Goal: Task Accomplishment & Management: Manage account settings

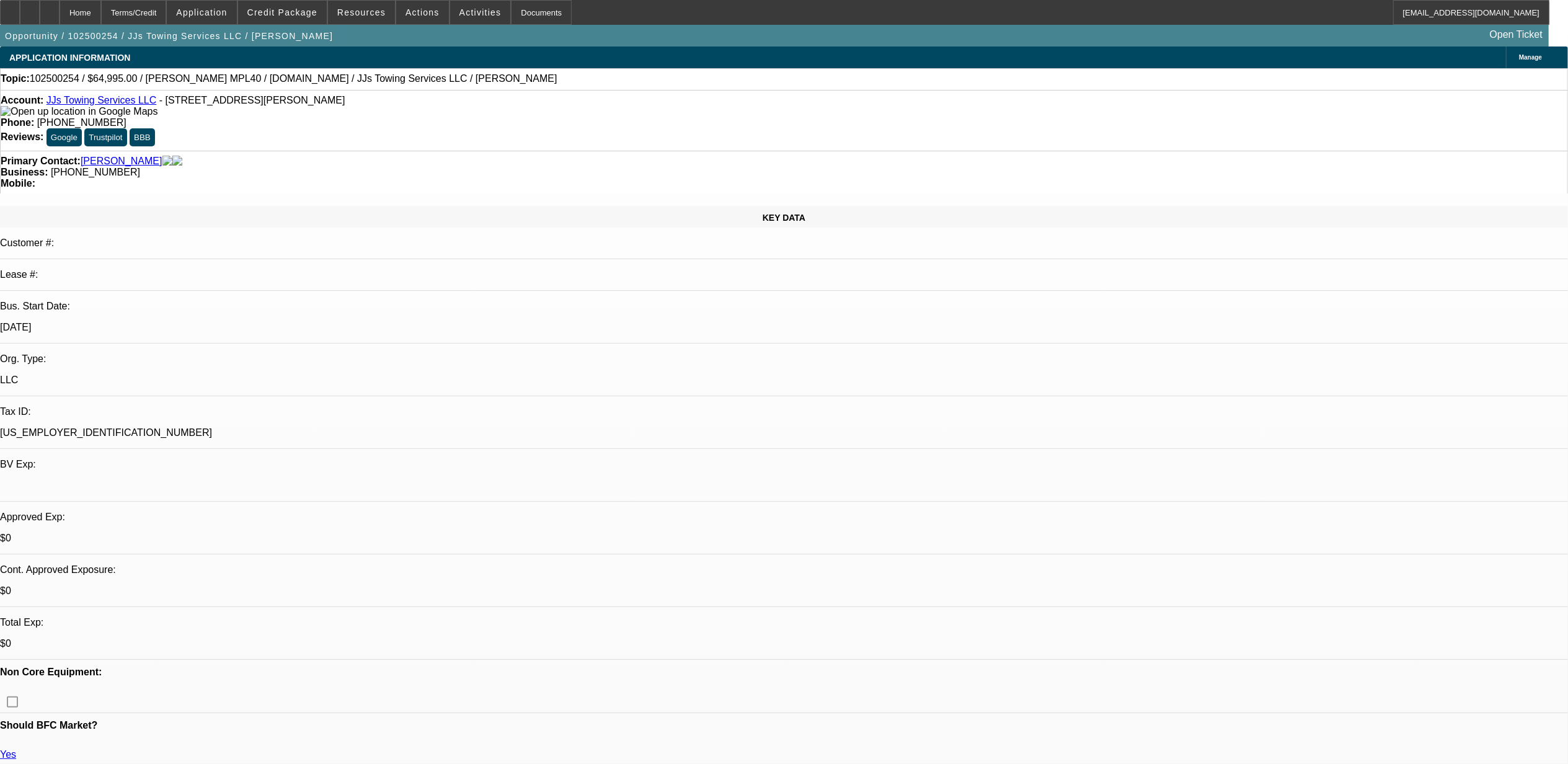
select select "0"
select select "0.1"
select select "0"
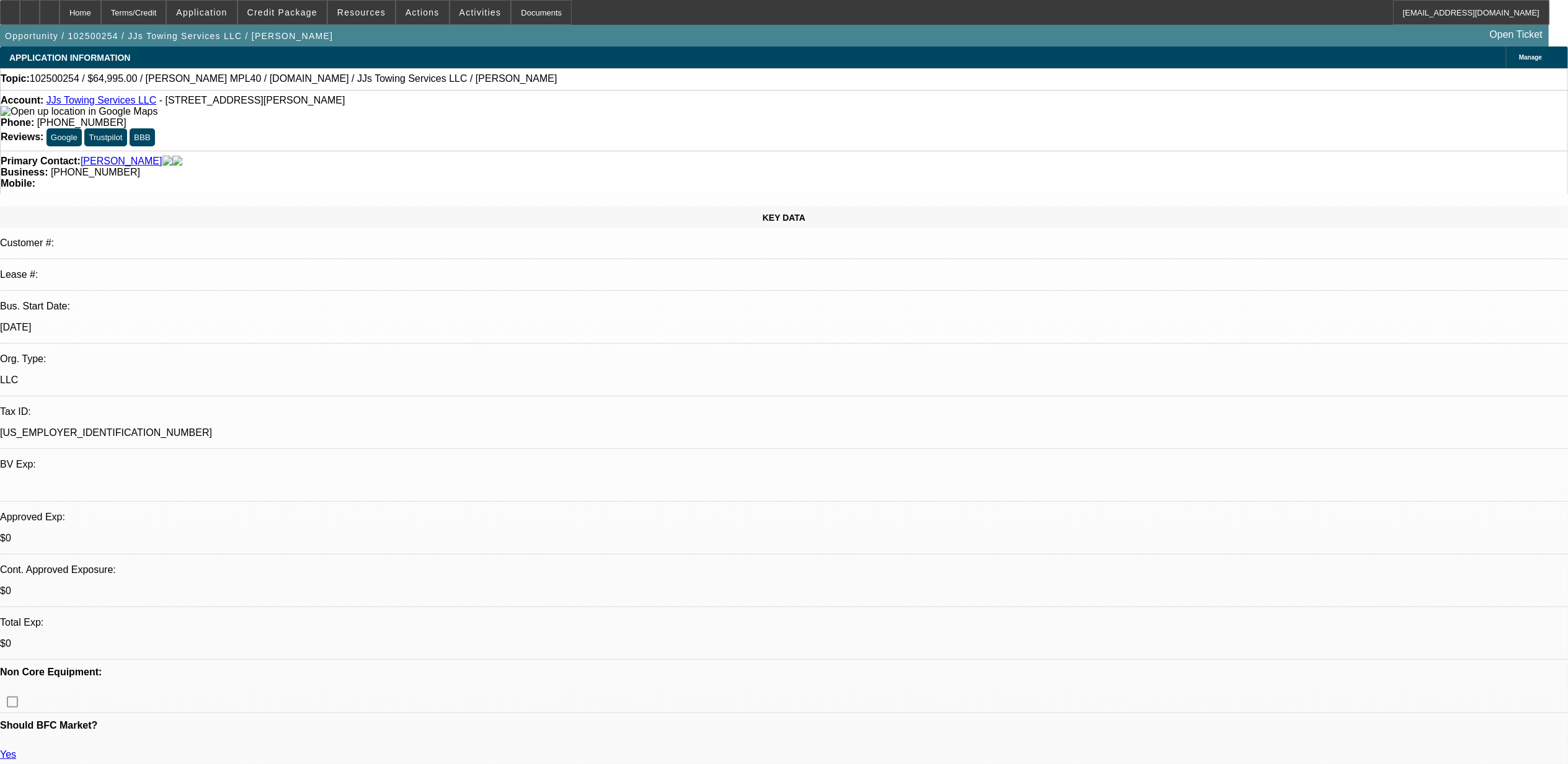
select select "0.1"
select select "0"
select select "0.1"
select select "1"
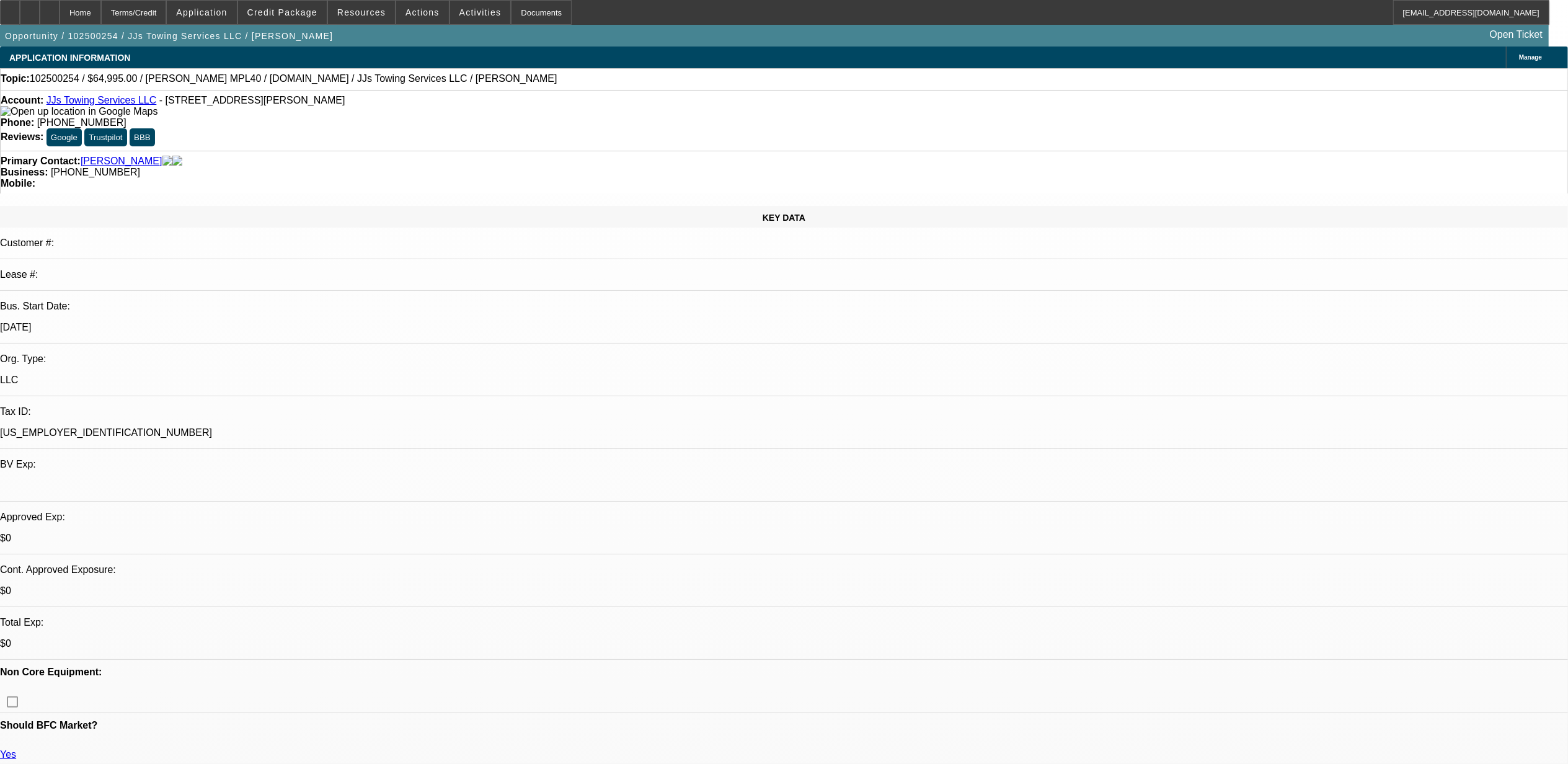
select select "1"
select select "4"
select select "1"
select select "4"
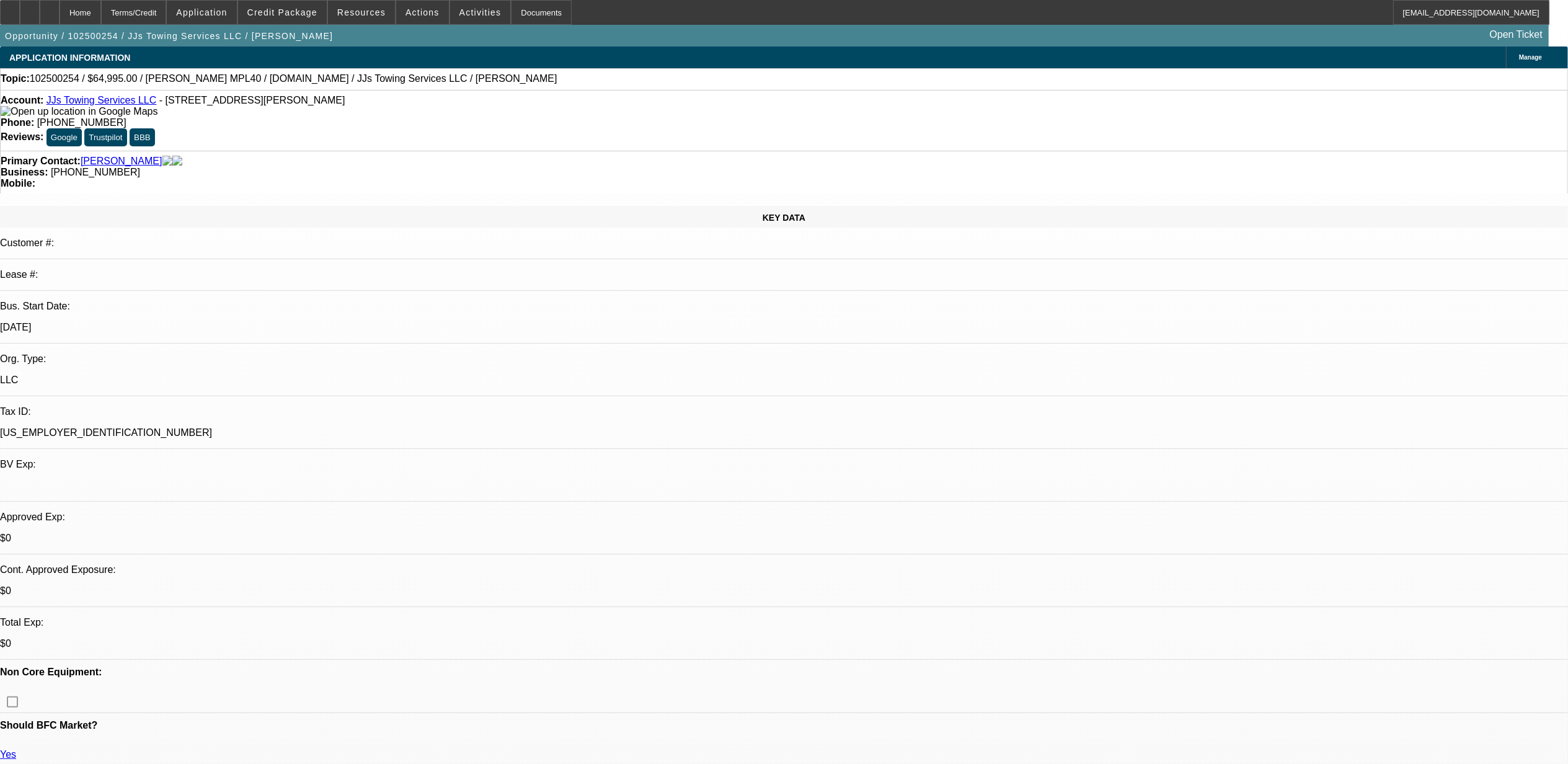
select select "1"
select select "4"
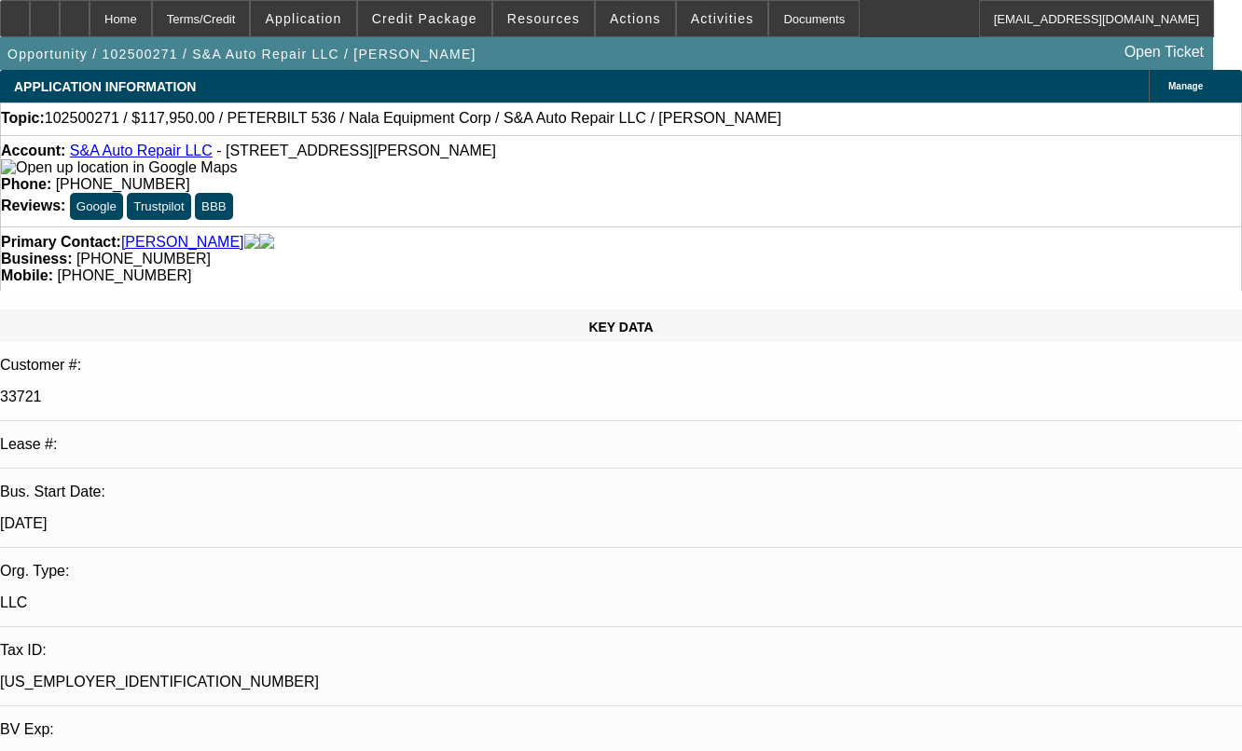
select select "0"
select select "2"
select select "0.1"
select select "4"
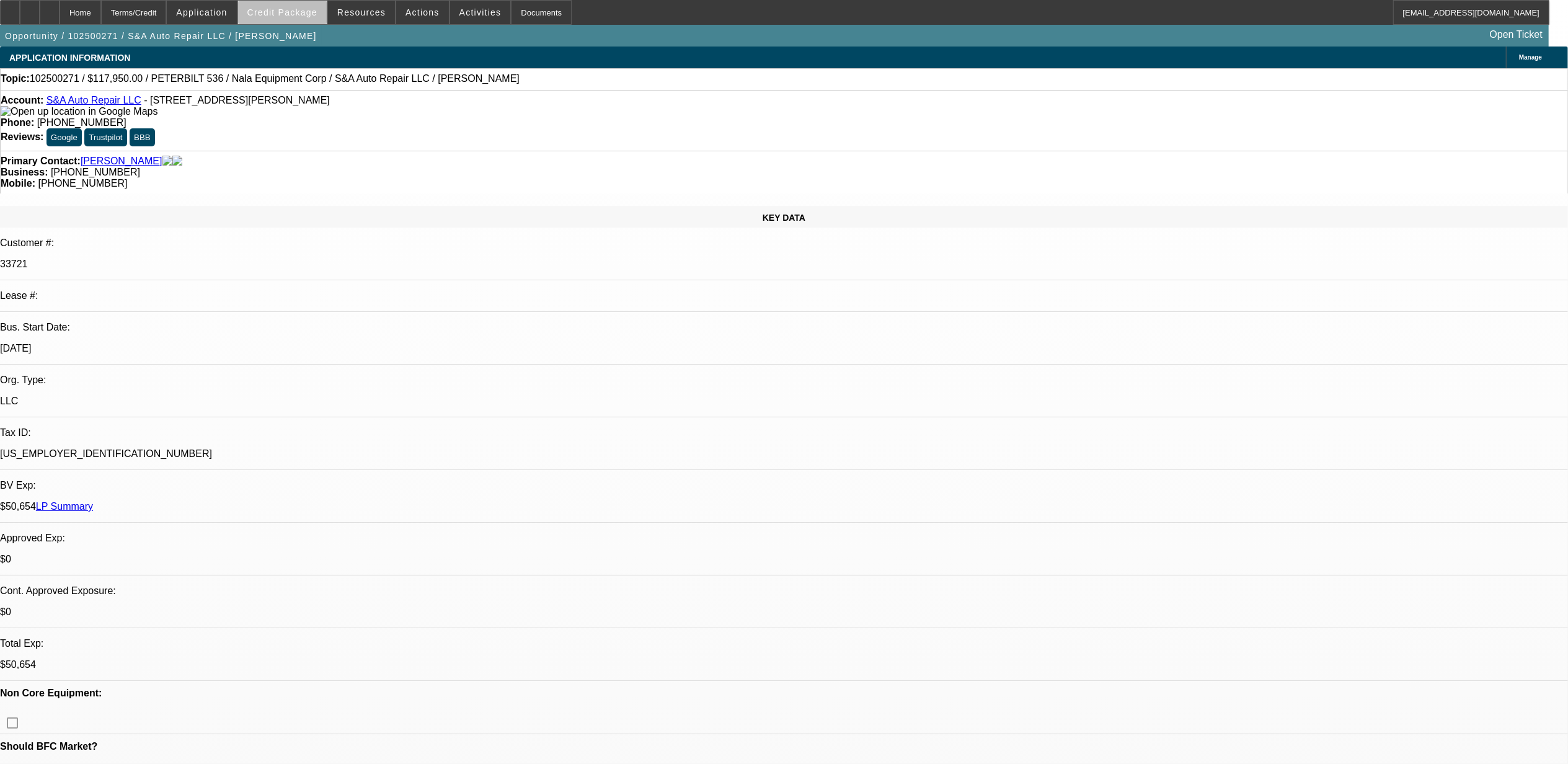
click at [309, 17] on span at bounding box center [282, 12] width 88 height 30
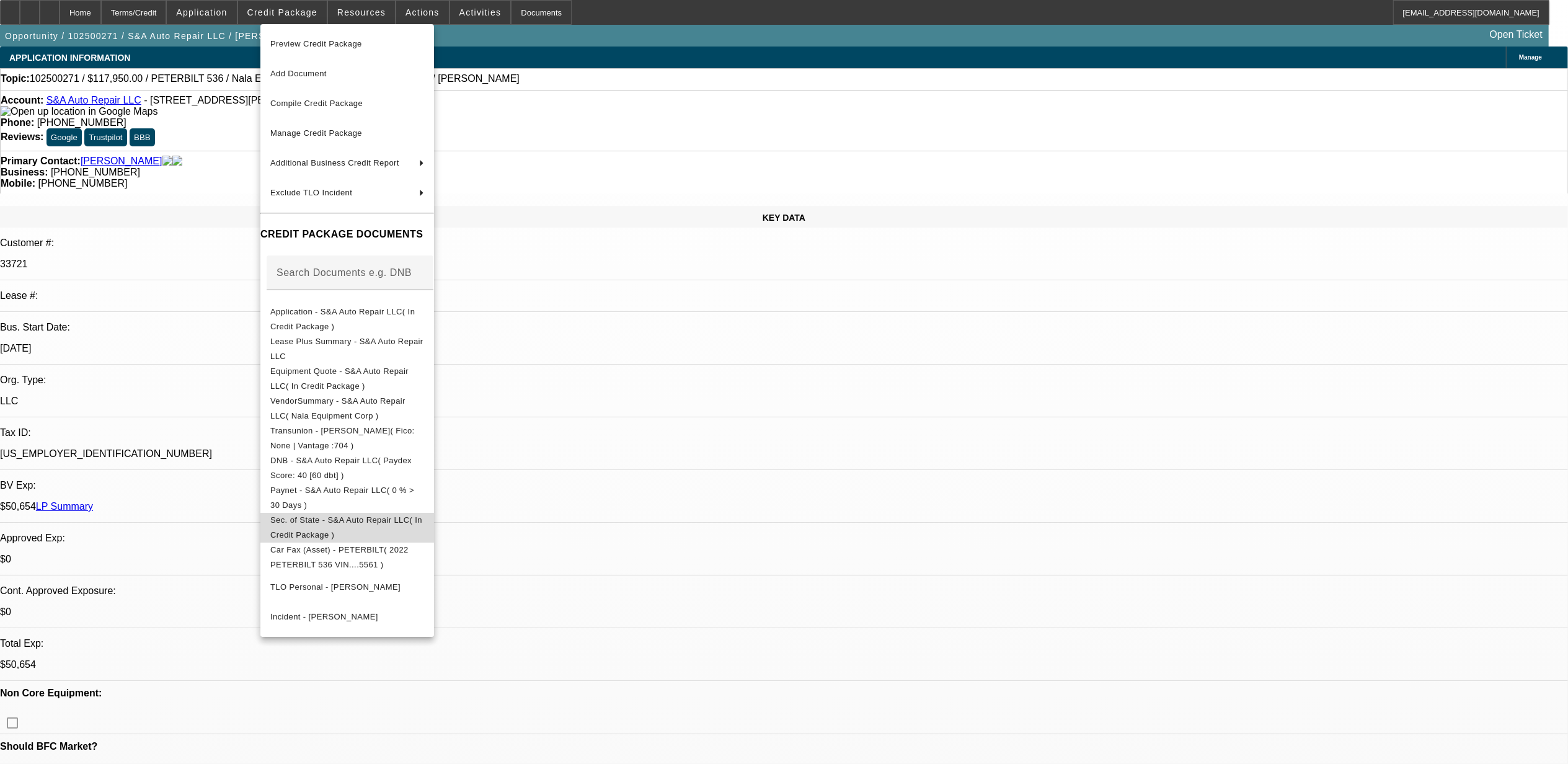
click at [361, 519] on span "Sec. of State - S&A Auto Repair LLC( In Credit Package )" at bounding box center [346, 527] width 152 height 24
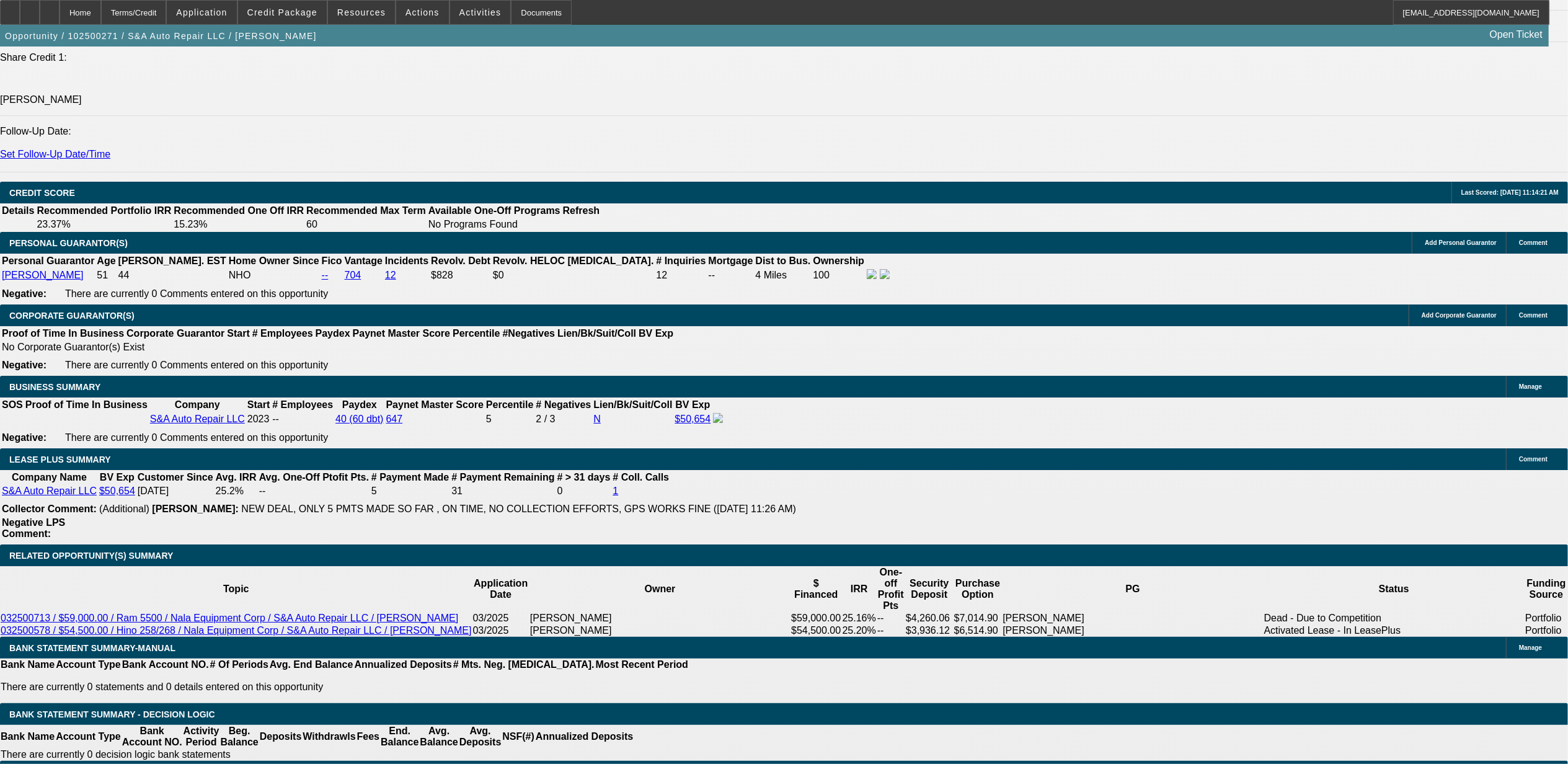
scroll to position [1654, 0]
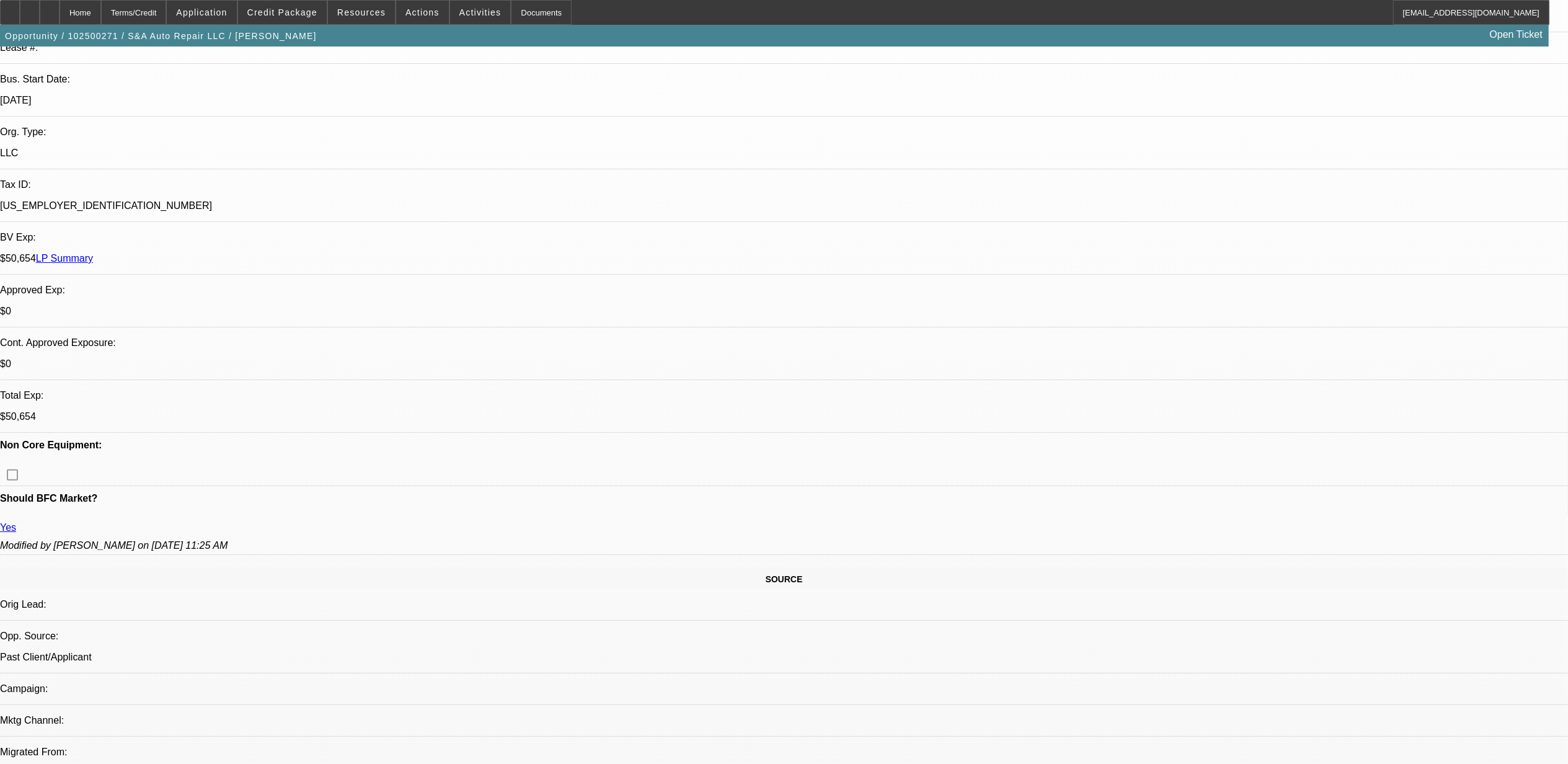
scroll to position [0, 0]
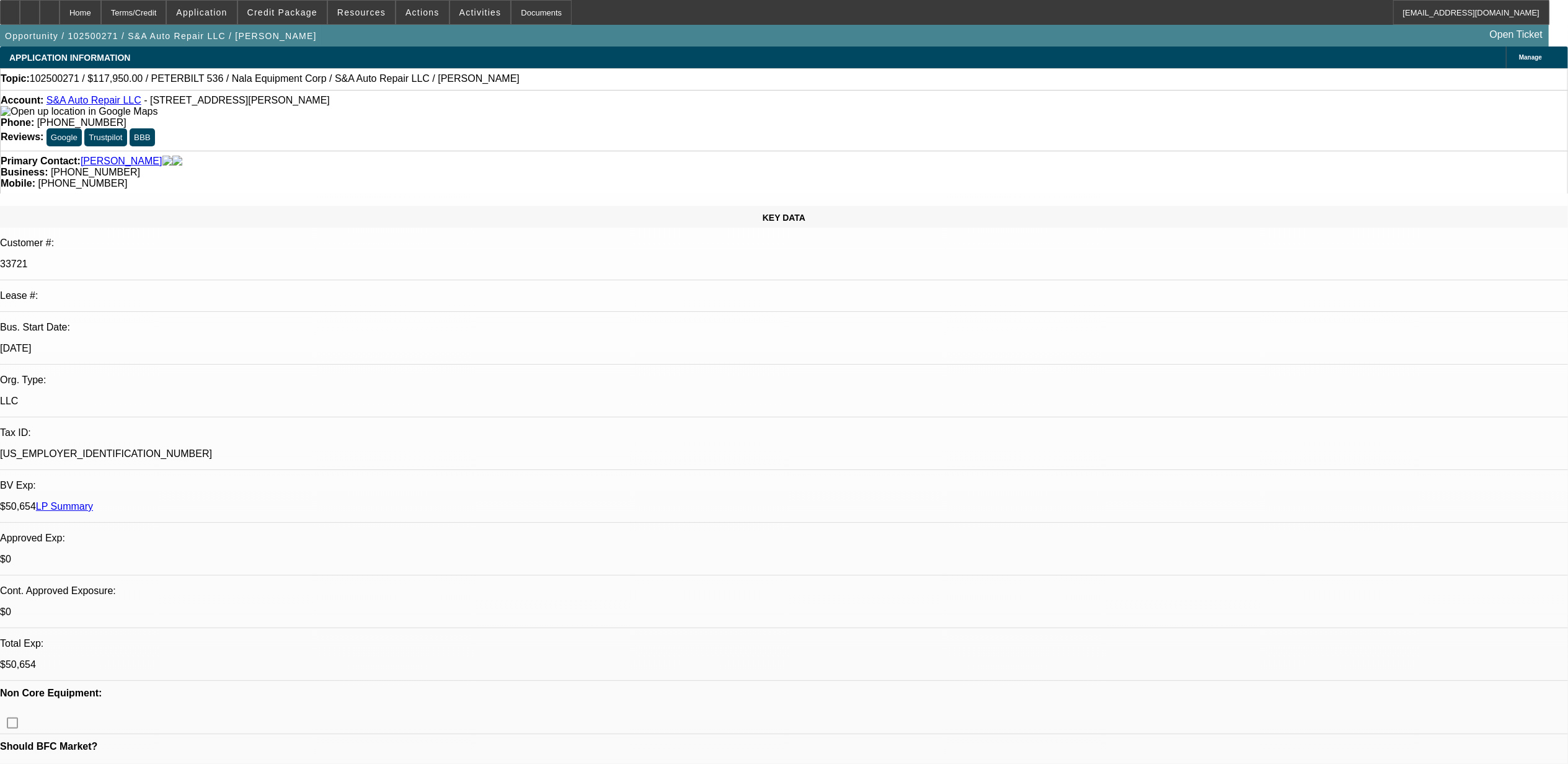
click at [56, 82] on span "102500271 / $117,950.00 / PETERBILT 536 / Nala Equipment Corp / S&A Auto Repair…" at bounding box center [275, 79] width 490 height 11
drag, startPoint x: 56, startPoint y: 82, endPoint x: 46, endPoint y: 78, distance: 10.8
copy span "102500271"
select select "0"
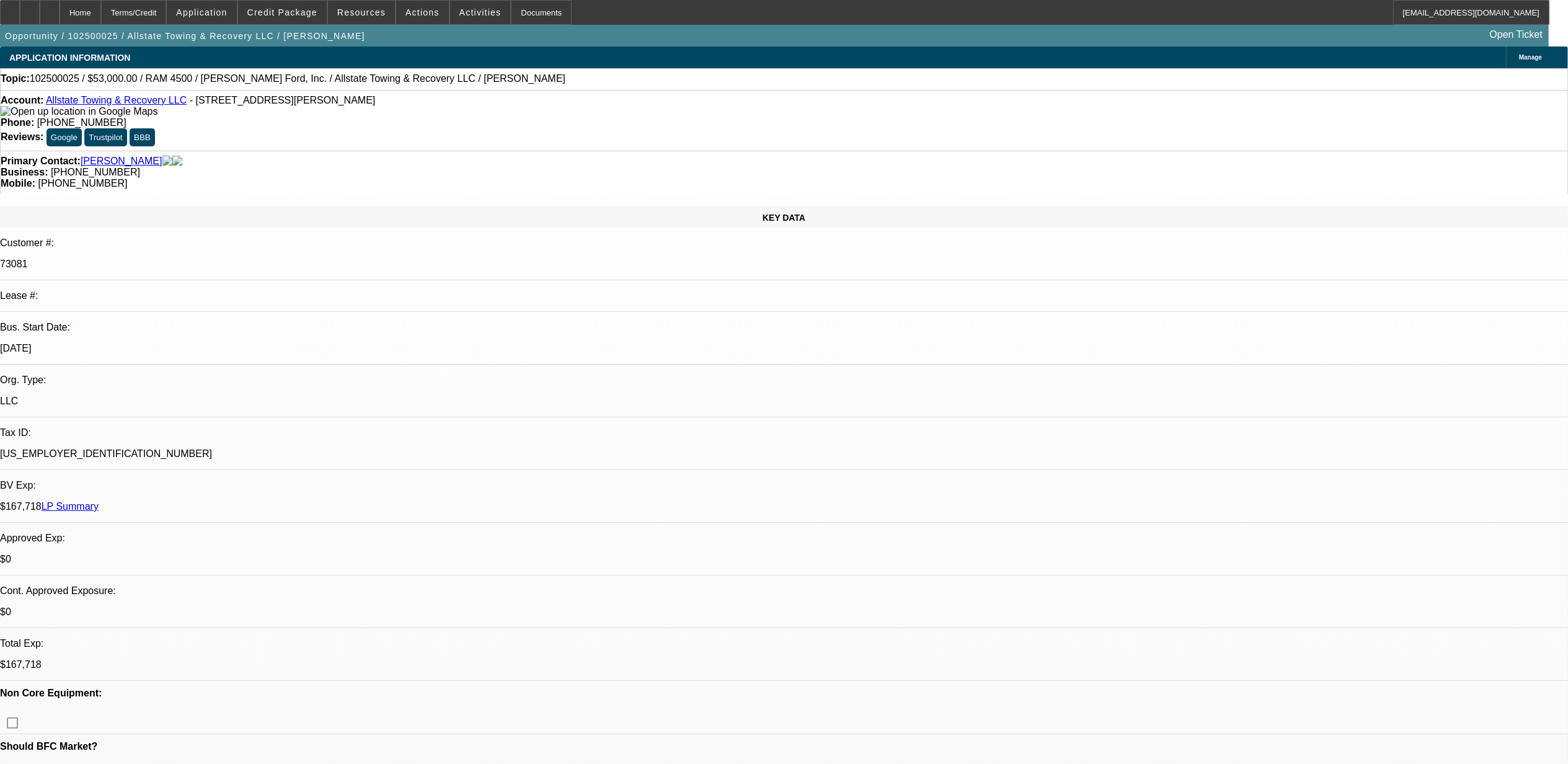
select select "2"
select select "0.1"
select select "0"
select select "2"
select select "0.1"
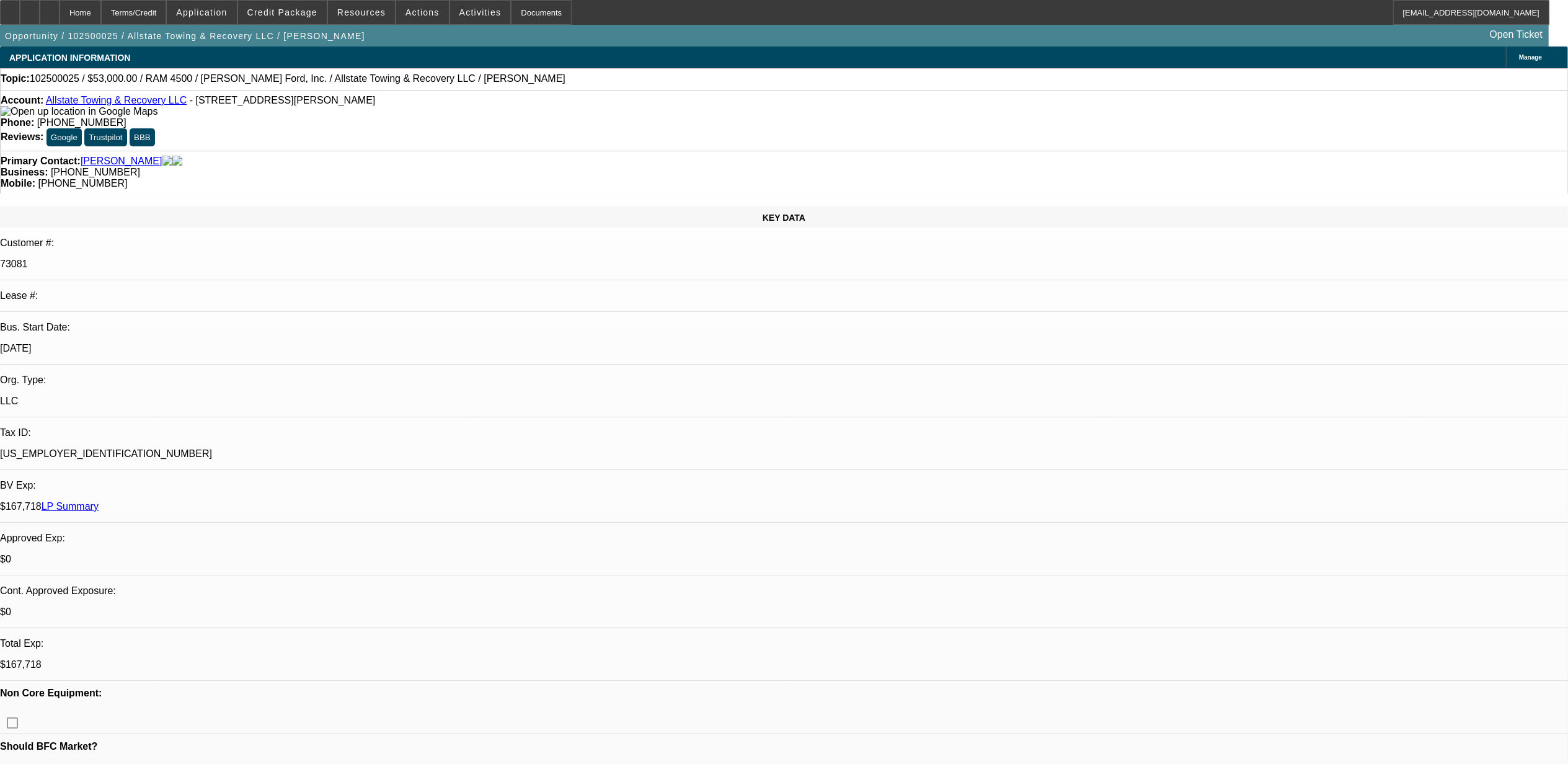
select select "0"
select select "2"
select select "0.1"
select select "1"
select select "2"
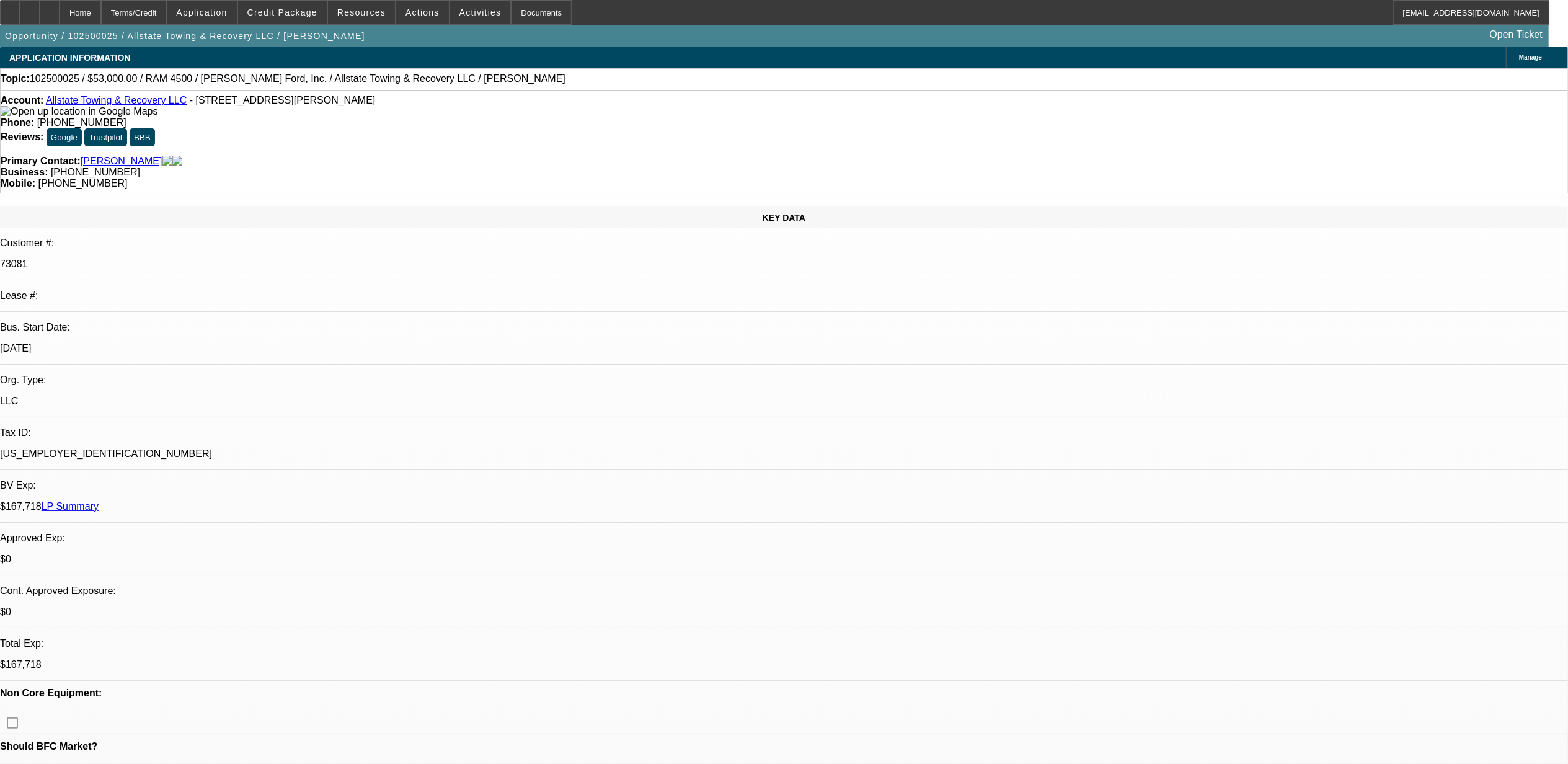
select select "4"
select select "1"
select select "2"
select select "4"
select select "1"
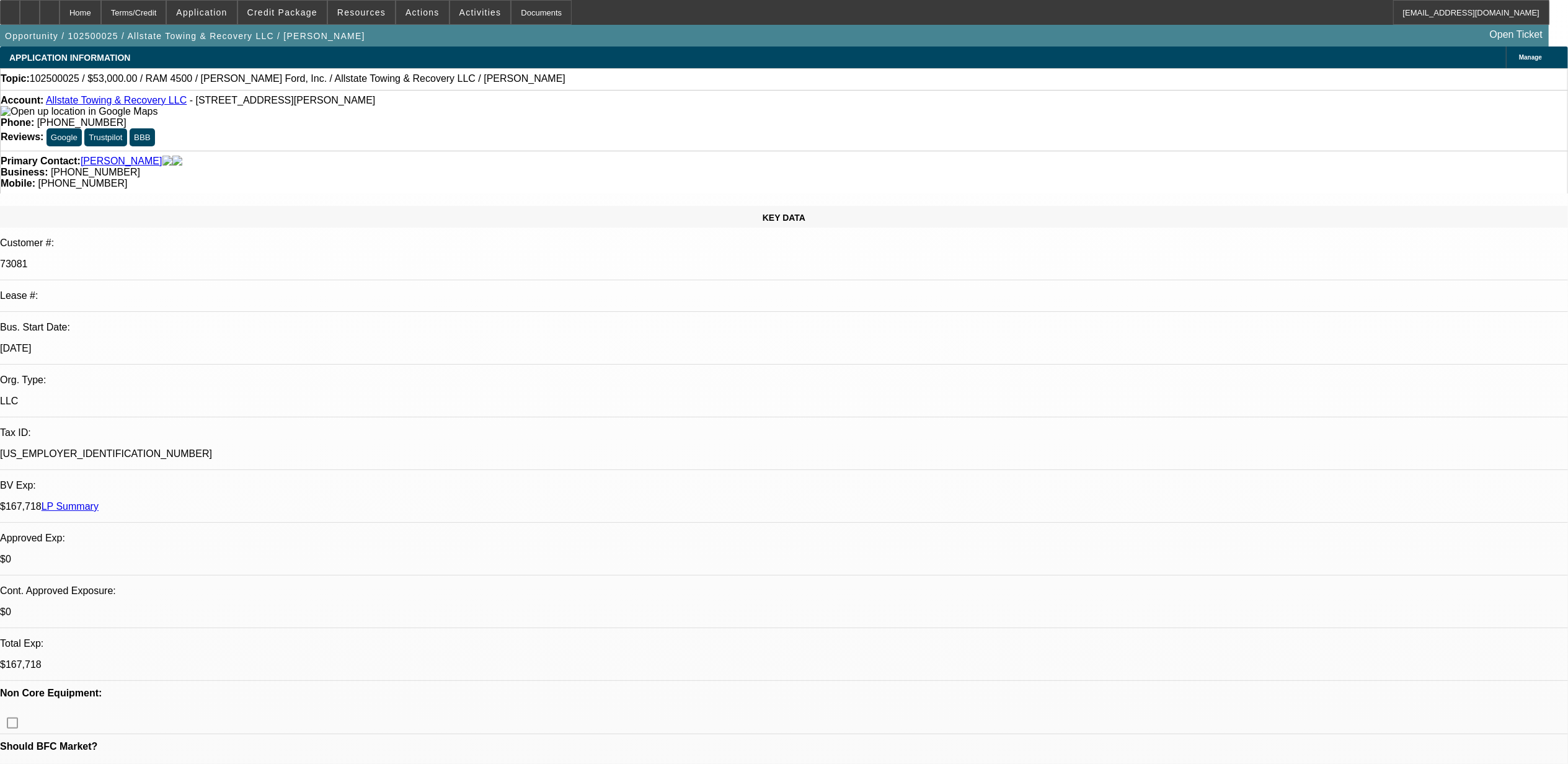
select select "2"
select select "4"
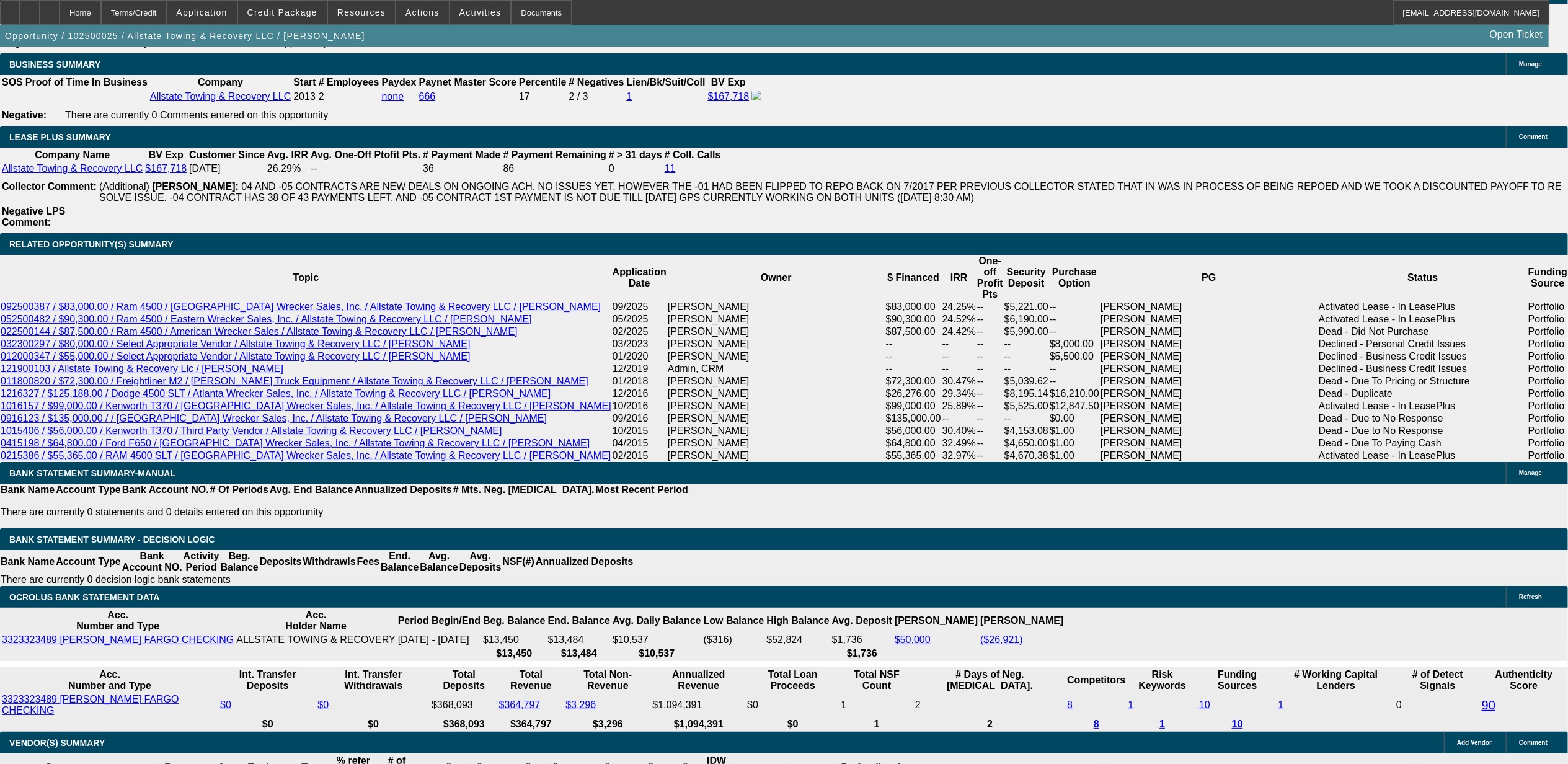
scroll to position [1980, 0]
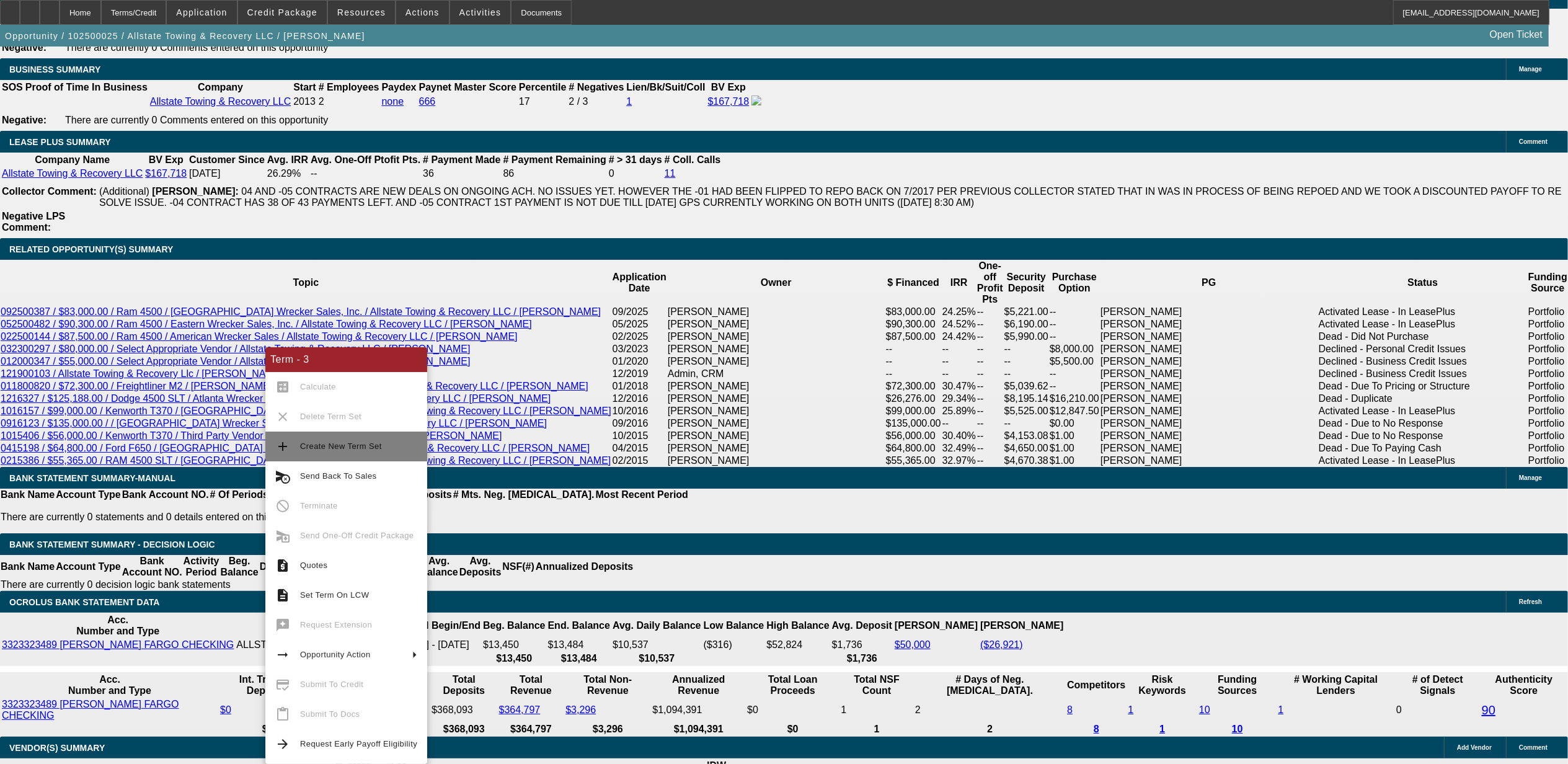
click at [329, 454] on button "add Create New Term Set" at bounding box center [346, 447] width 162 height 30
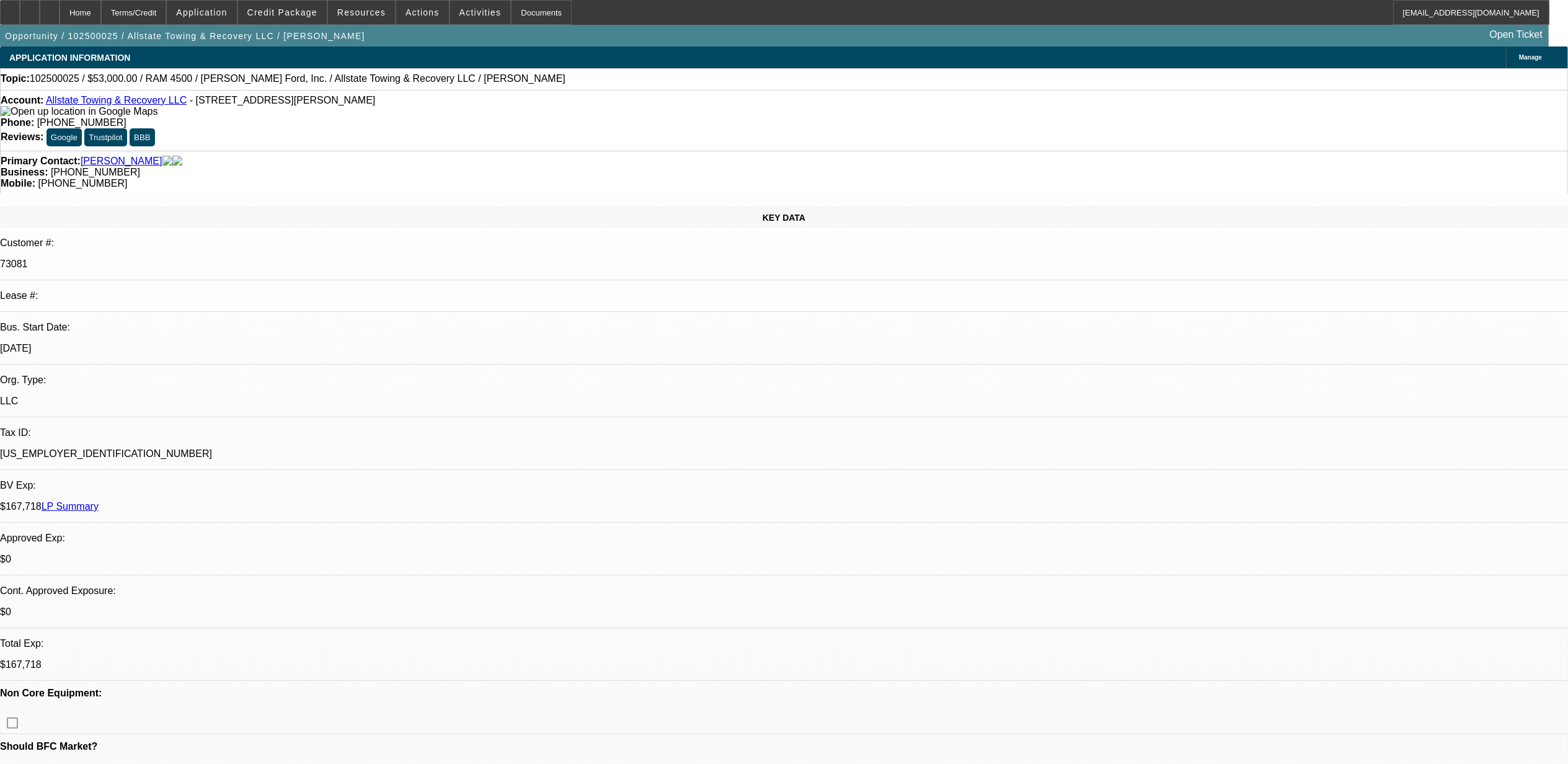
select select "0"
select select "2"
select select "0.1"
select select "0"
select select "2"
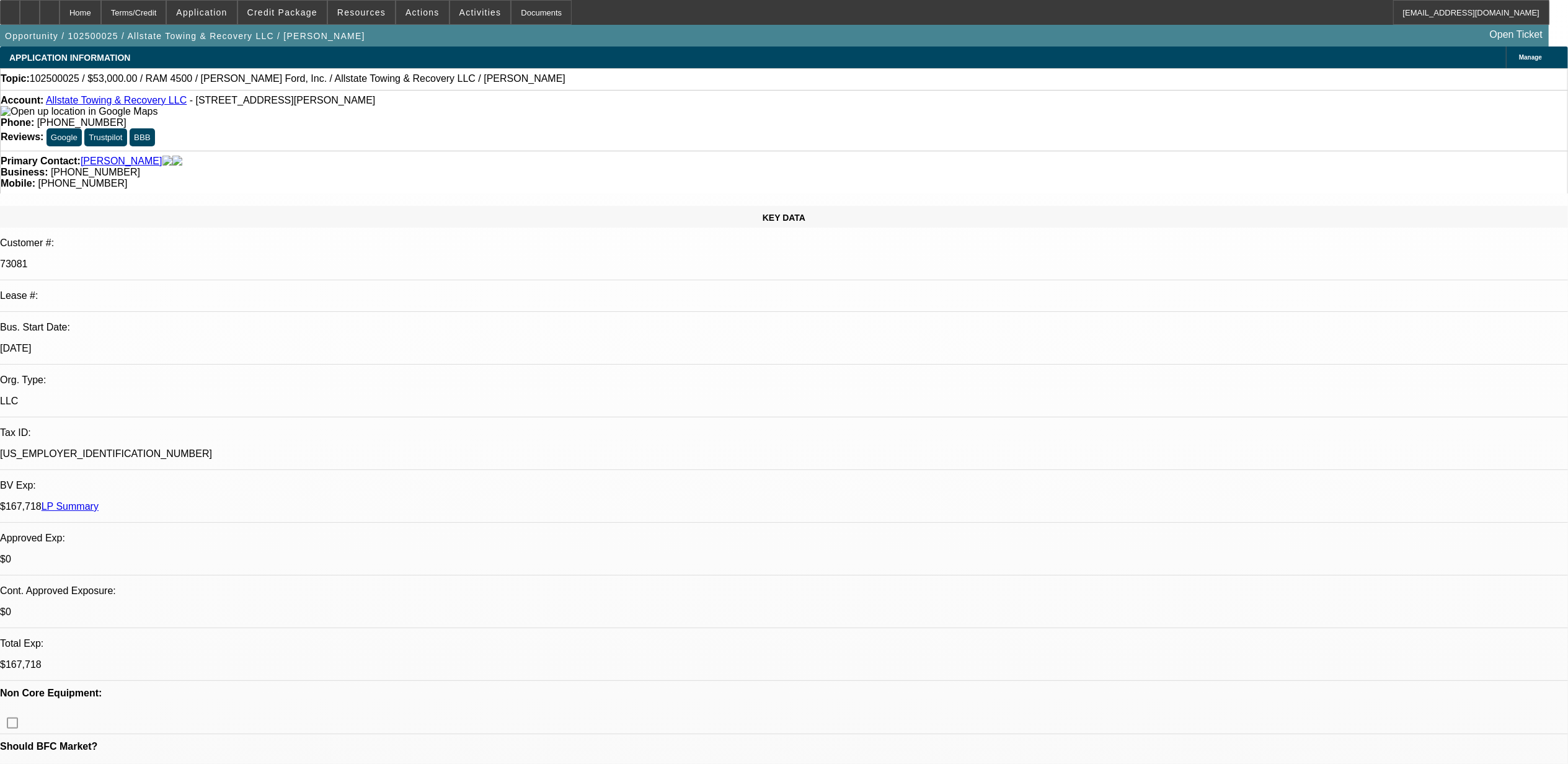
select select "0.1"
select select "0"
select select "2"
select select "0.1"
select select "0"
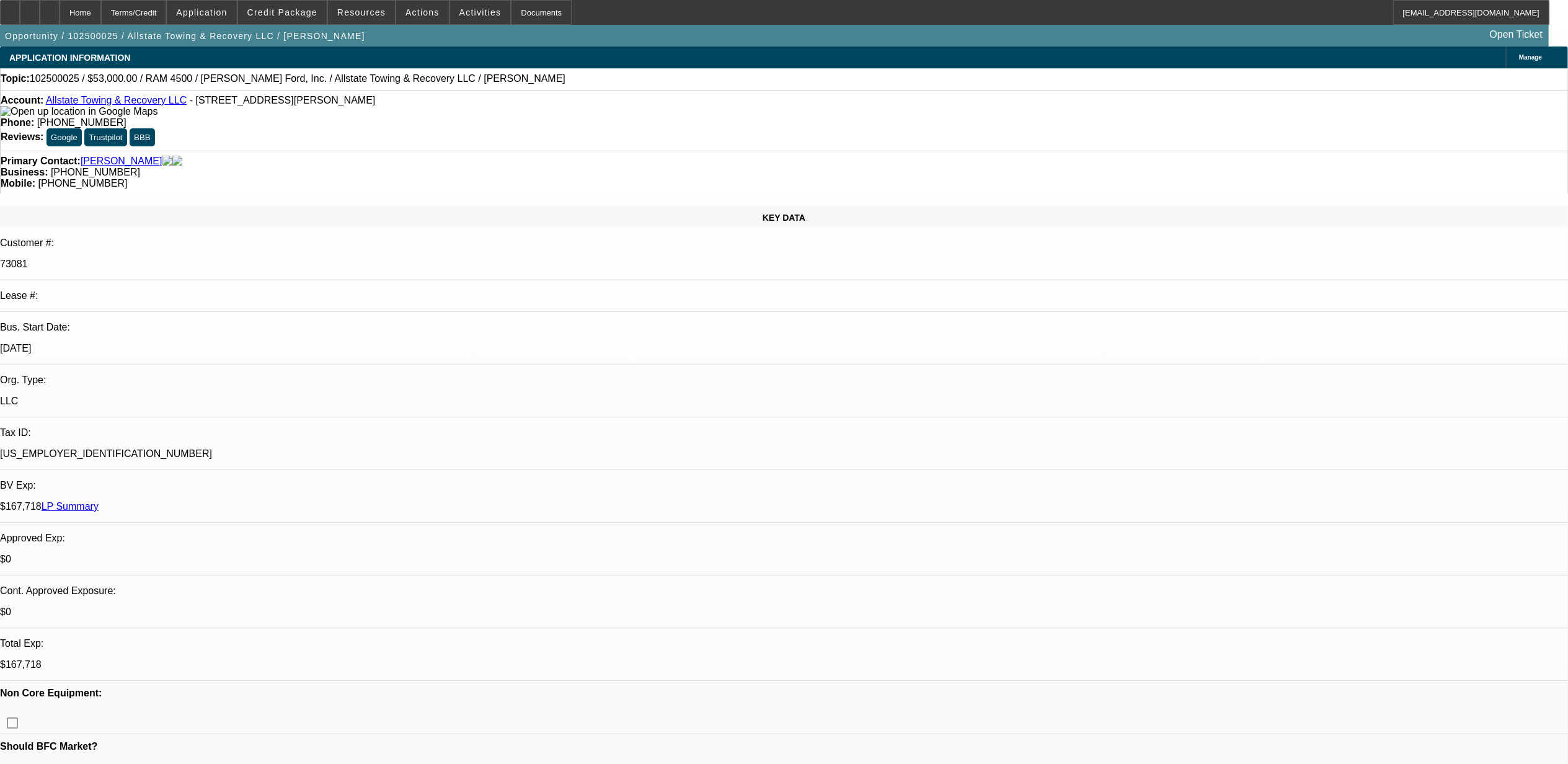
select select "2"
select select "0.1"
select select "1"
select select "2"
select select "4"
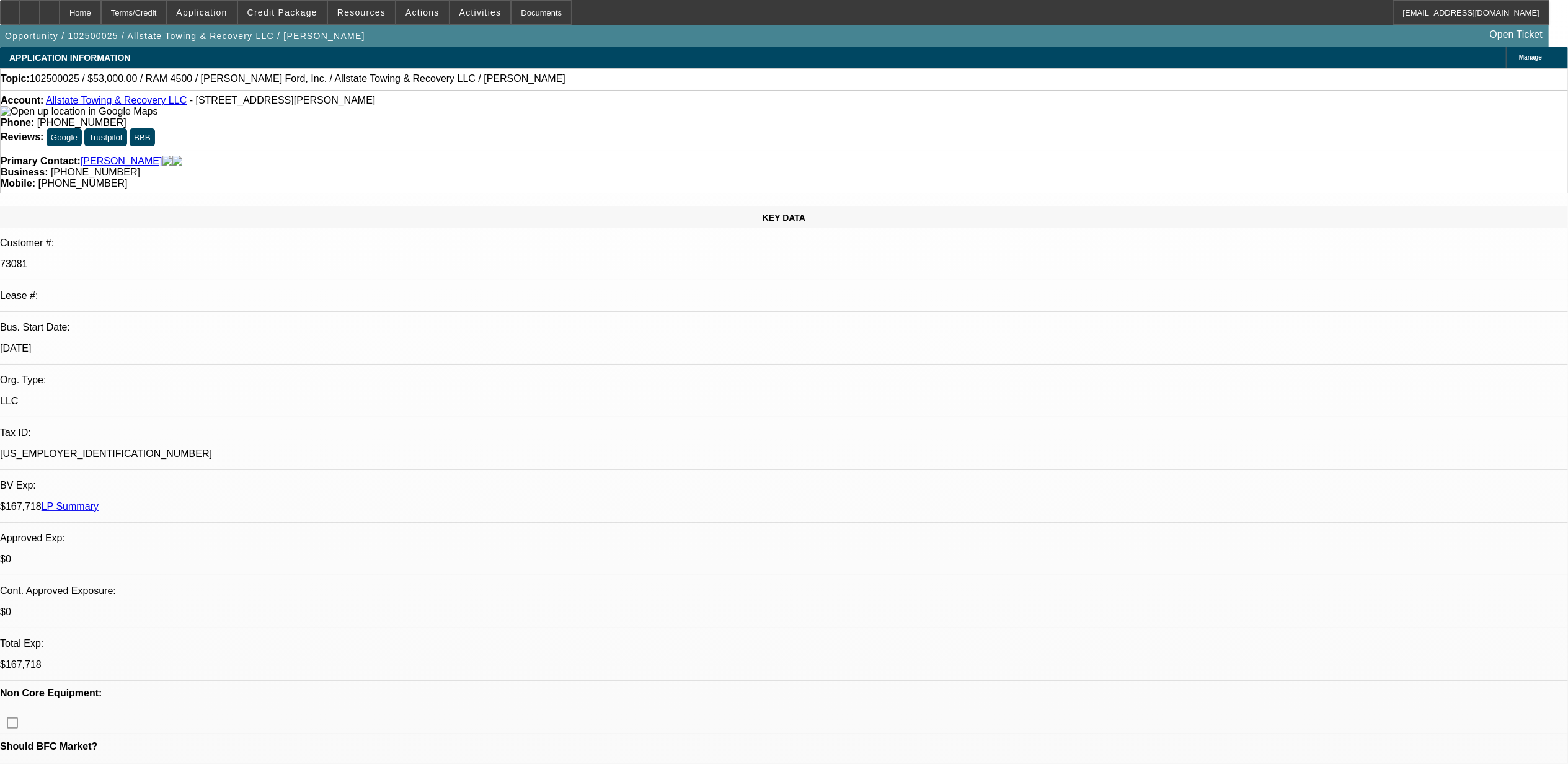
select select "1"
select select "2"
select select "4"
select select "1"
select select "2"
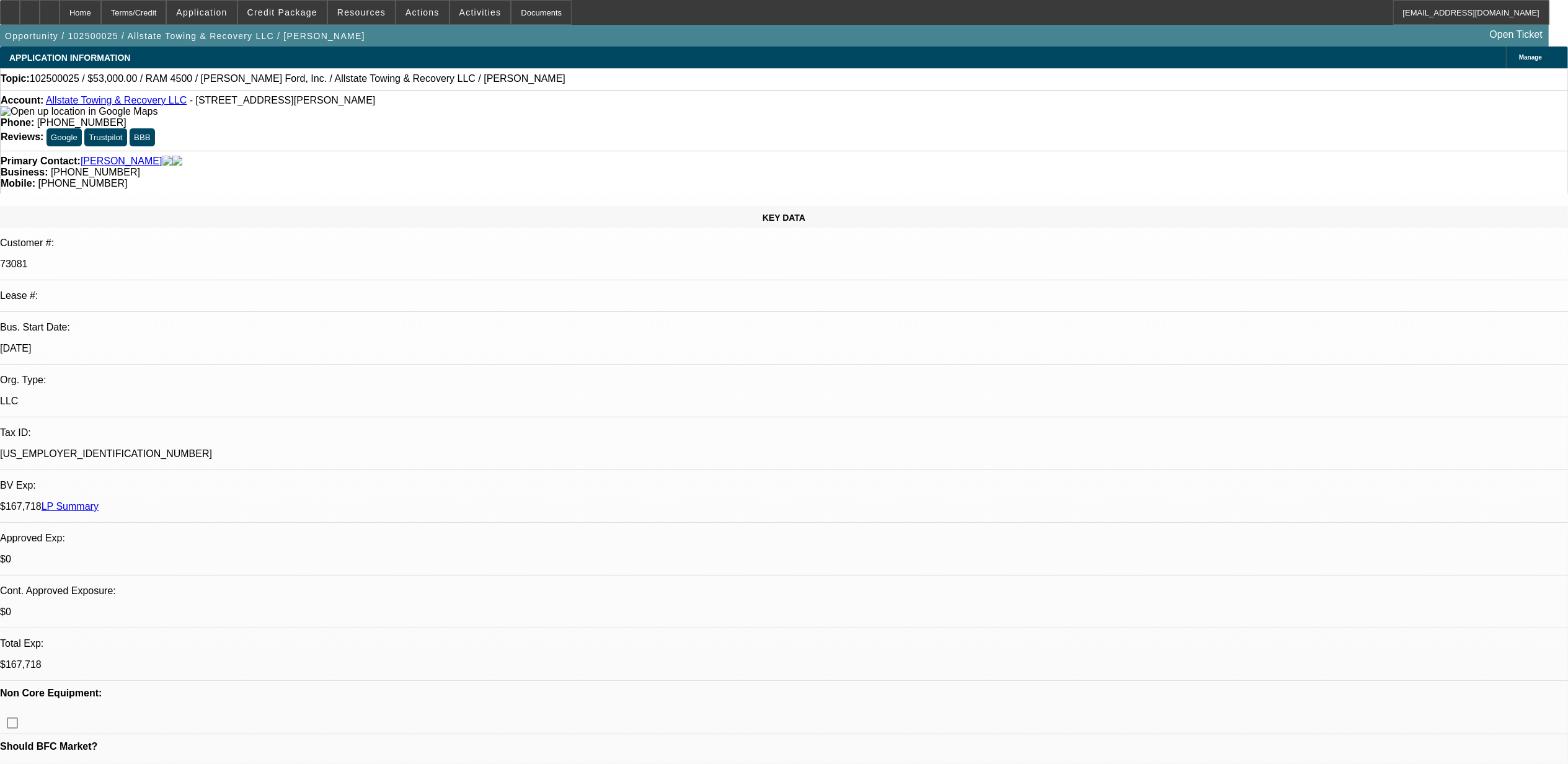
select select "4"
select select "1"
select select "2"
select select "4"
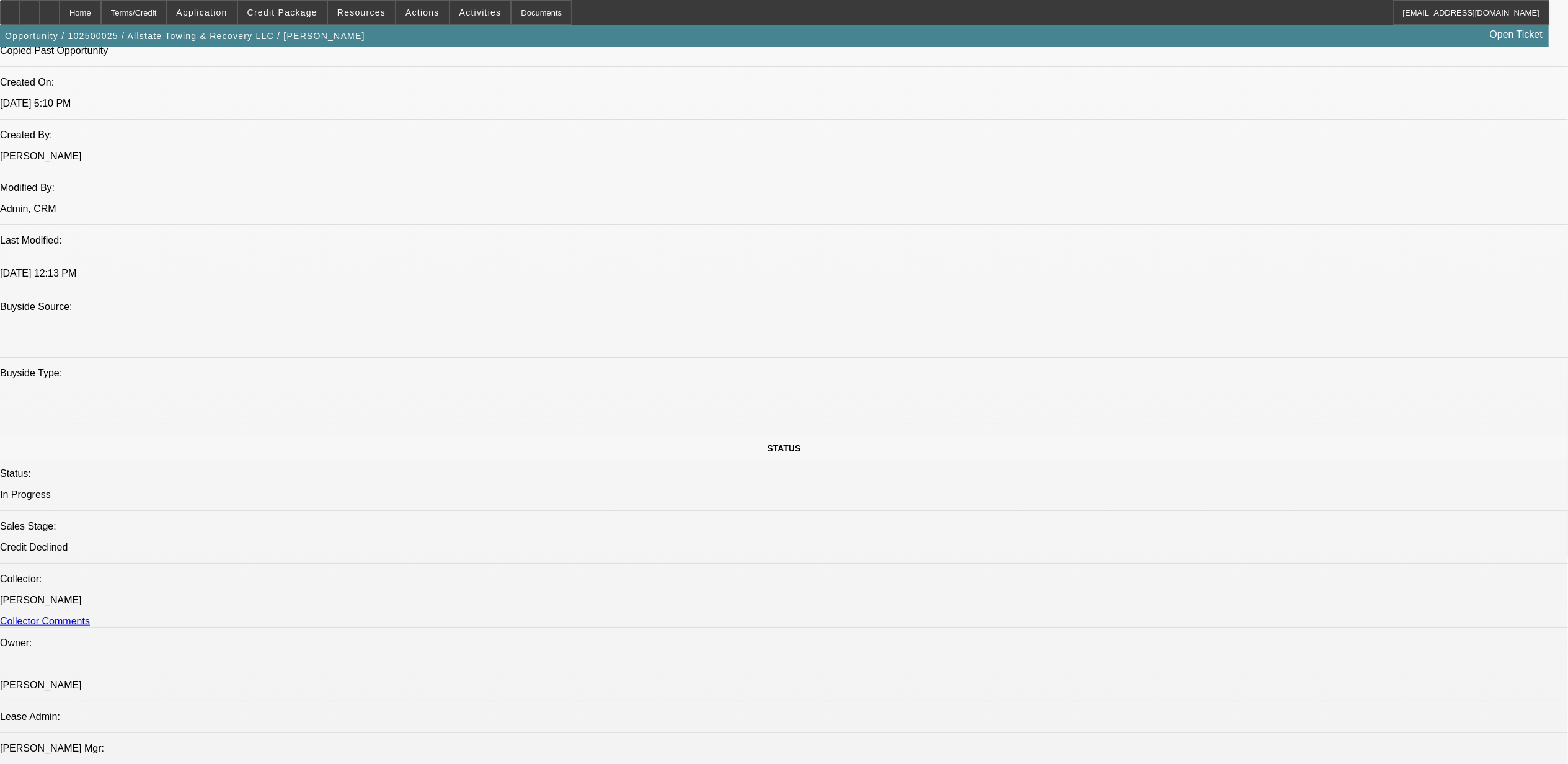
scroll to position [827, 0]
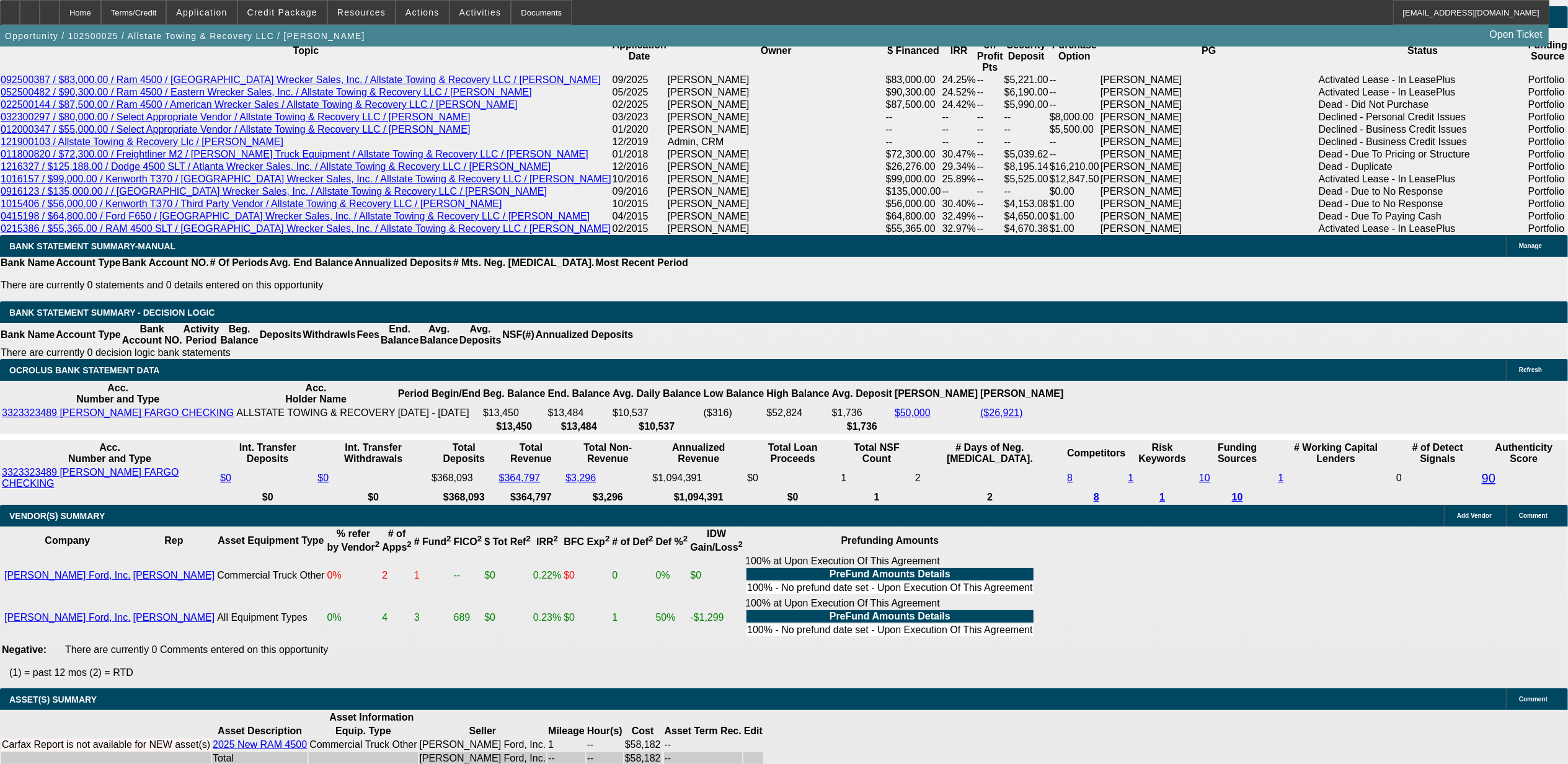
scroll to position [1985, 0]
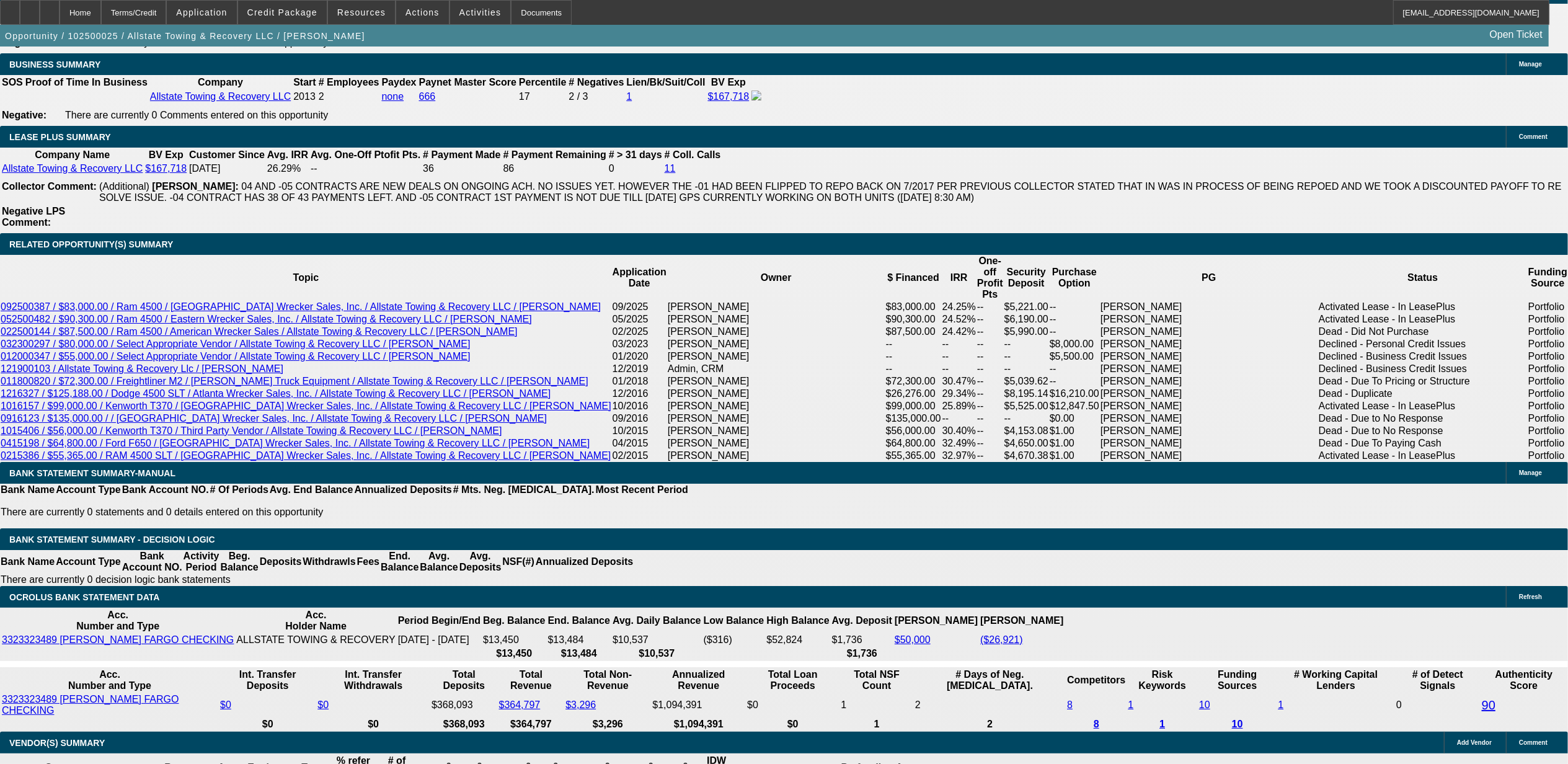
type input "UNKNOWN"
type input "3"
type input "$36,630.78"
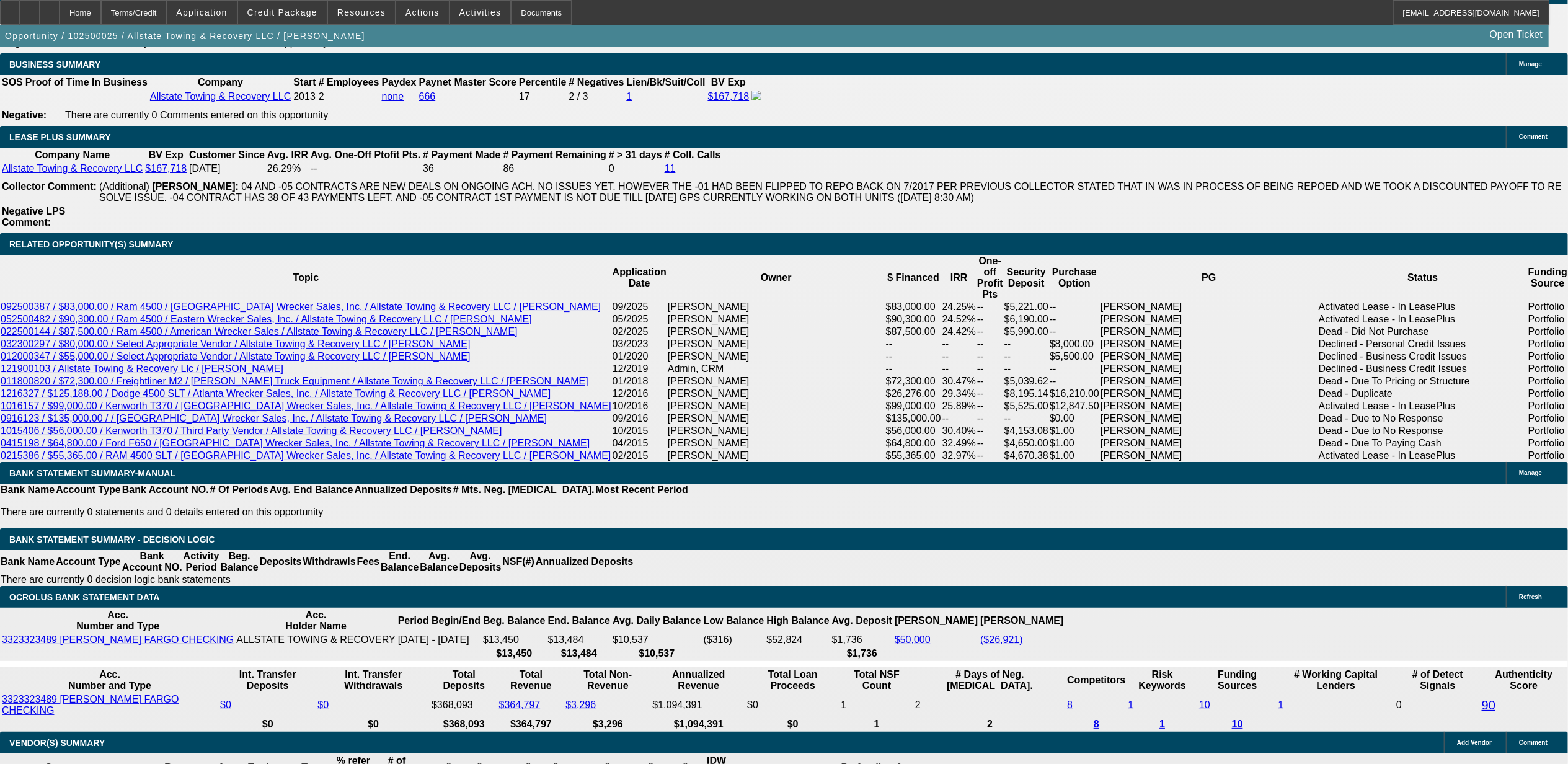
type input "$18,315.39"
type input "24"
type input "$5,493.86"
type input "$2,746.93"
type input "30"
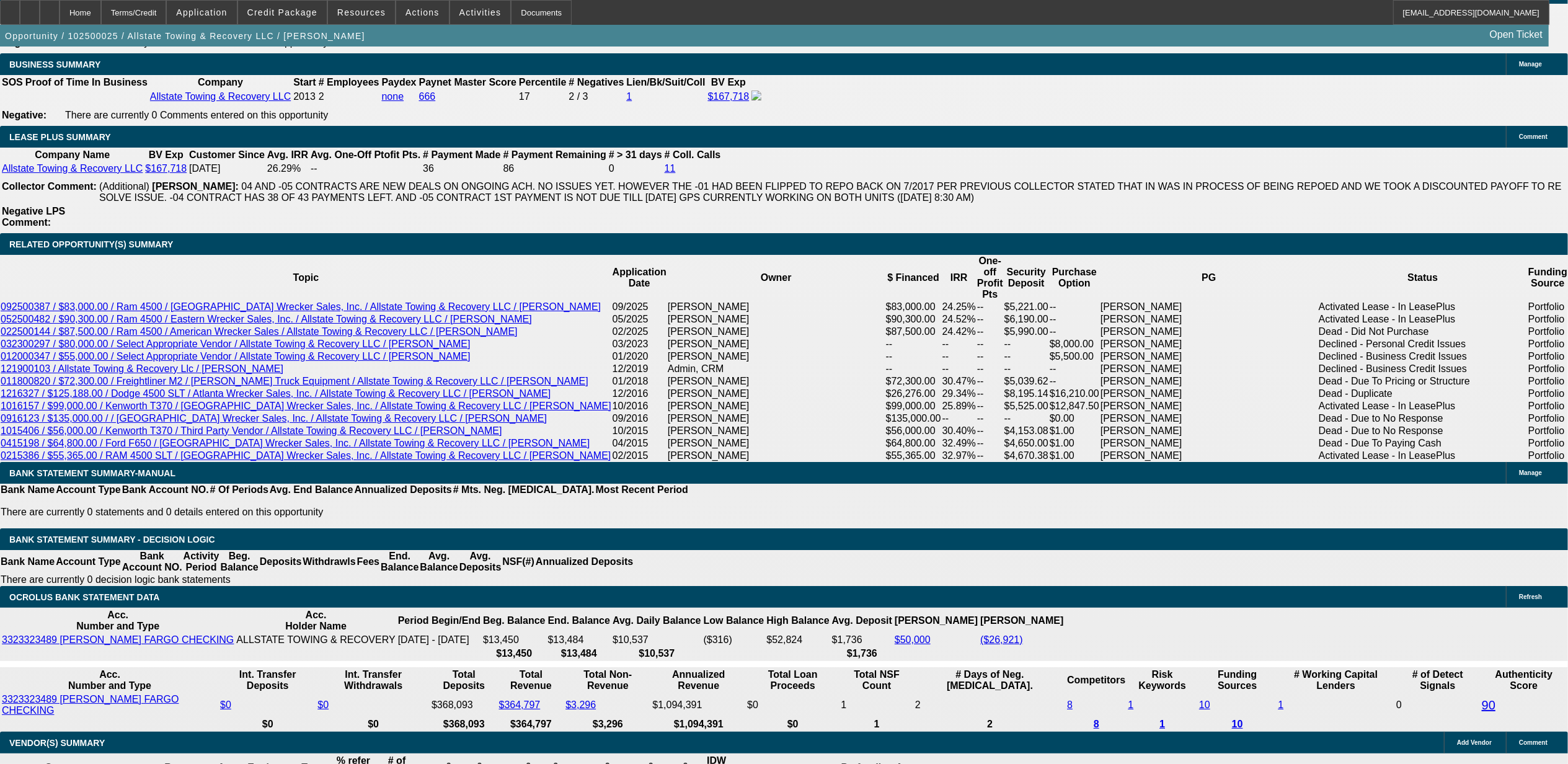
type input "$0.75"
type input "$0.37"
type input "30"
type input "19"
type input "$3,579.16"
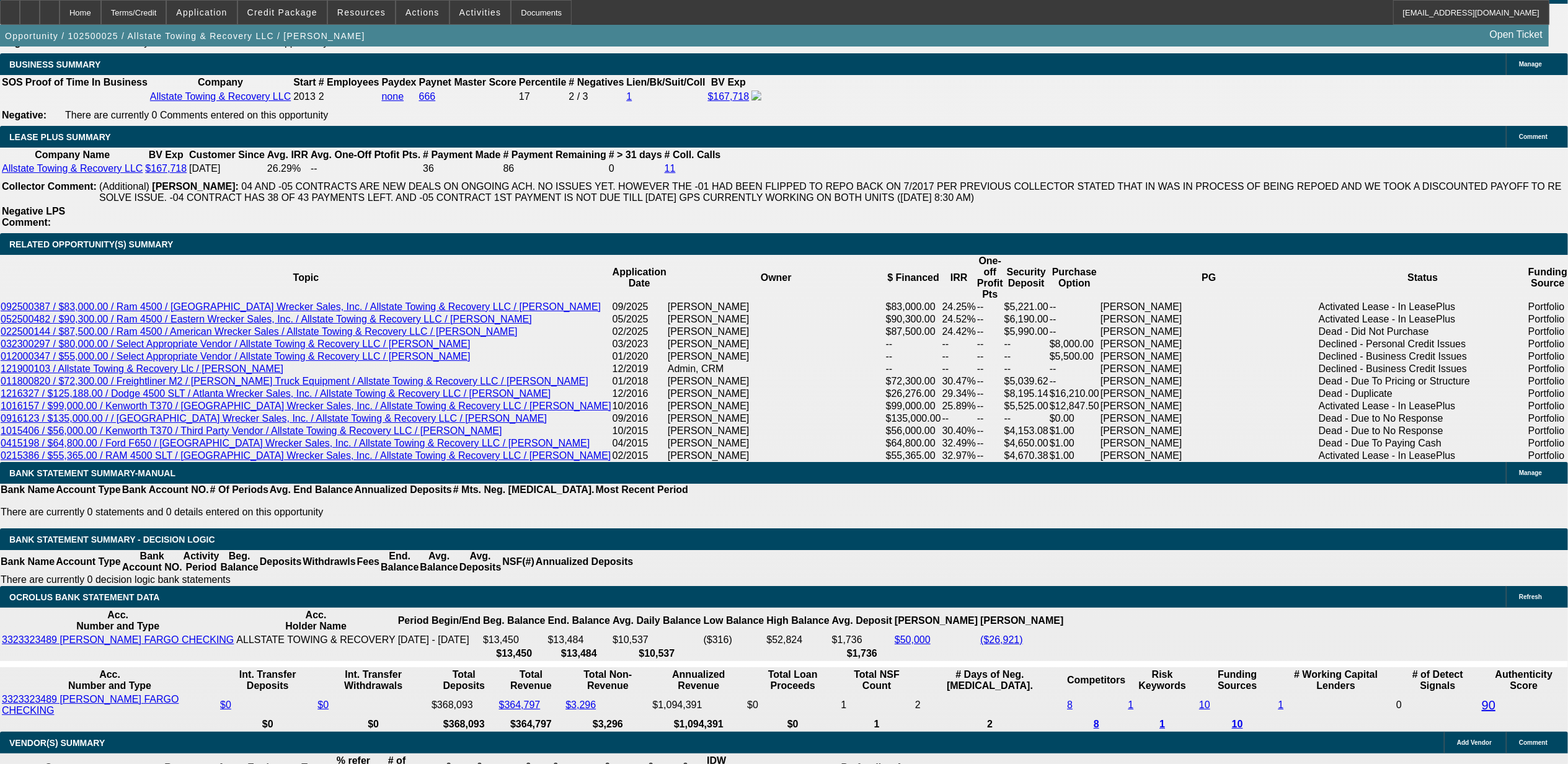
type input "$1,789.58"
type input "$4,466.06"
type input "$2,233.03"
type input "19.9"
type input "$4,513.46"
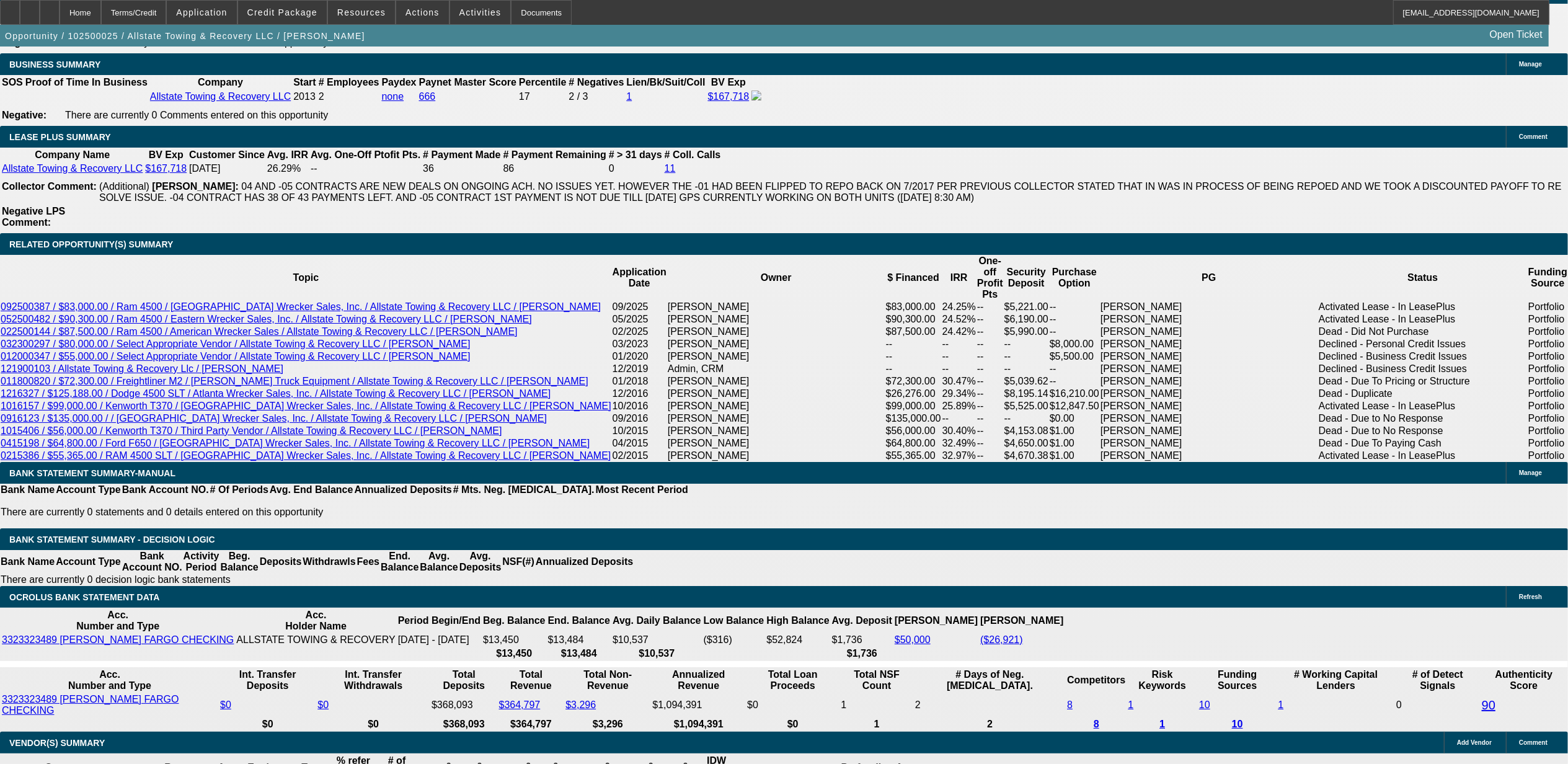
type input "$2,256.73"
type input "4513.46"
type input "5181.94"
type input "$4,513.46"
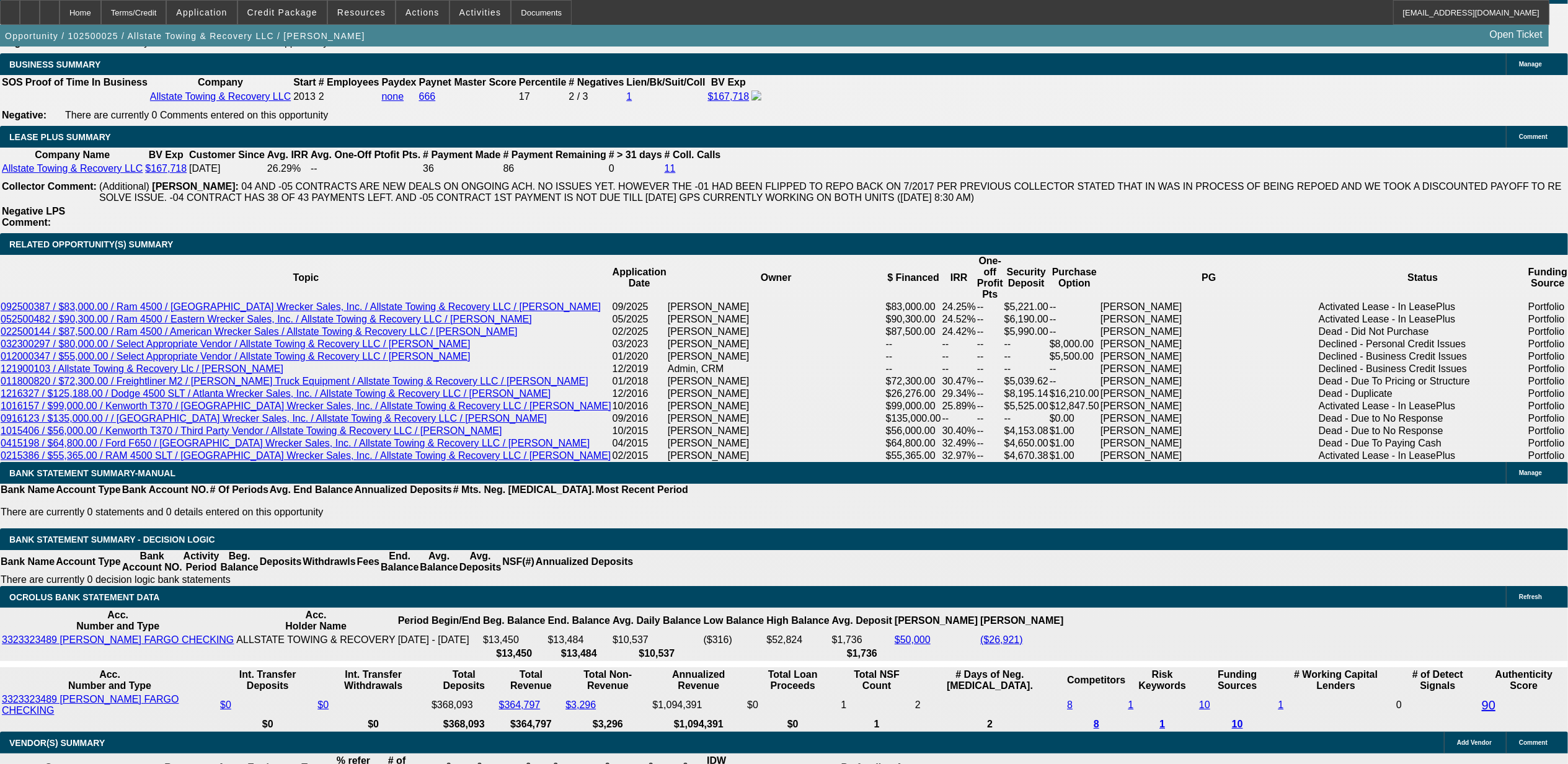
type input "$0.00"
type input "$4,954.74"
type input "$2,477.37"
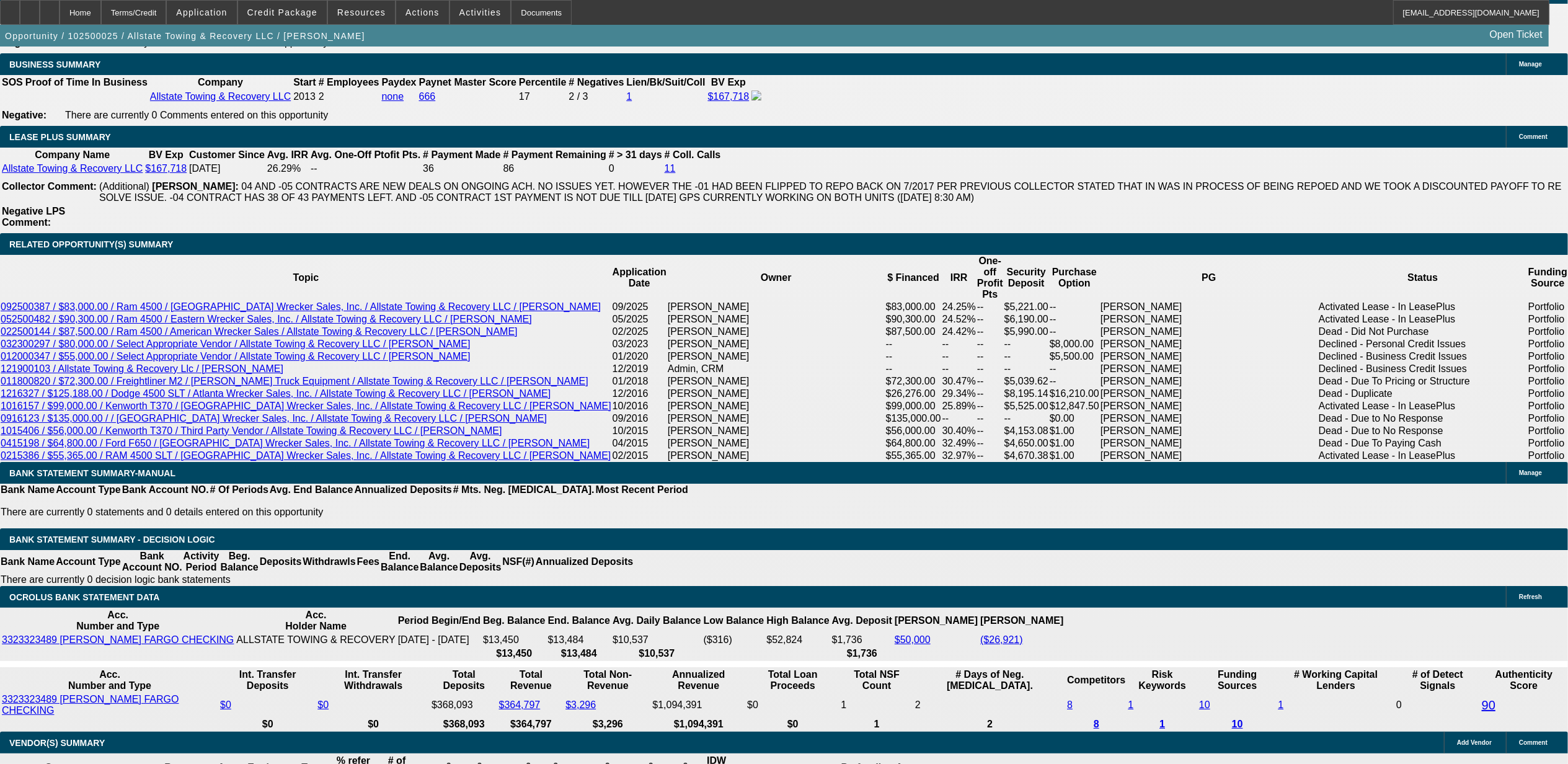
type input "24"
type input "$5,916.76"
type input "$2,958.38"
type input "$59,633.18"
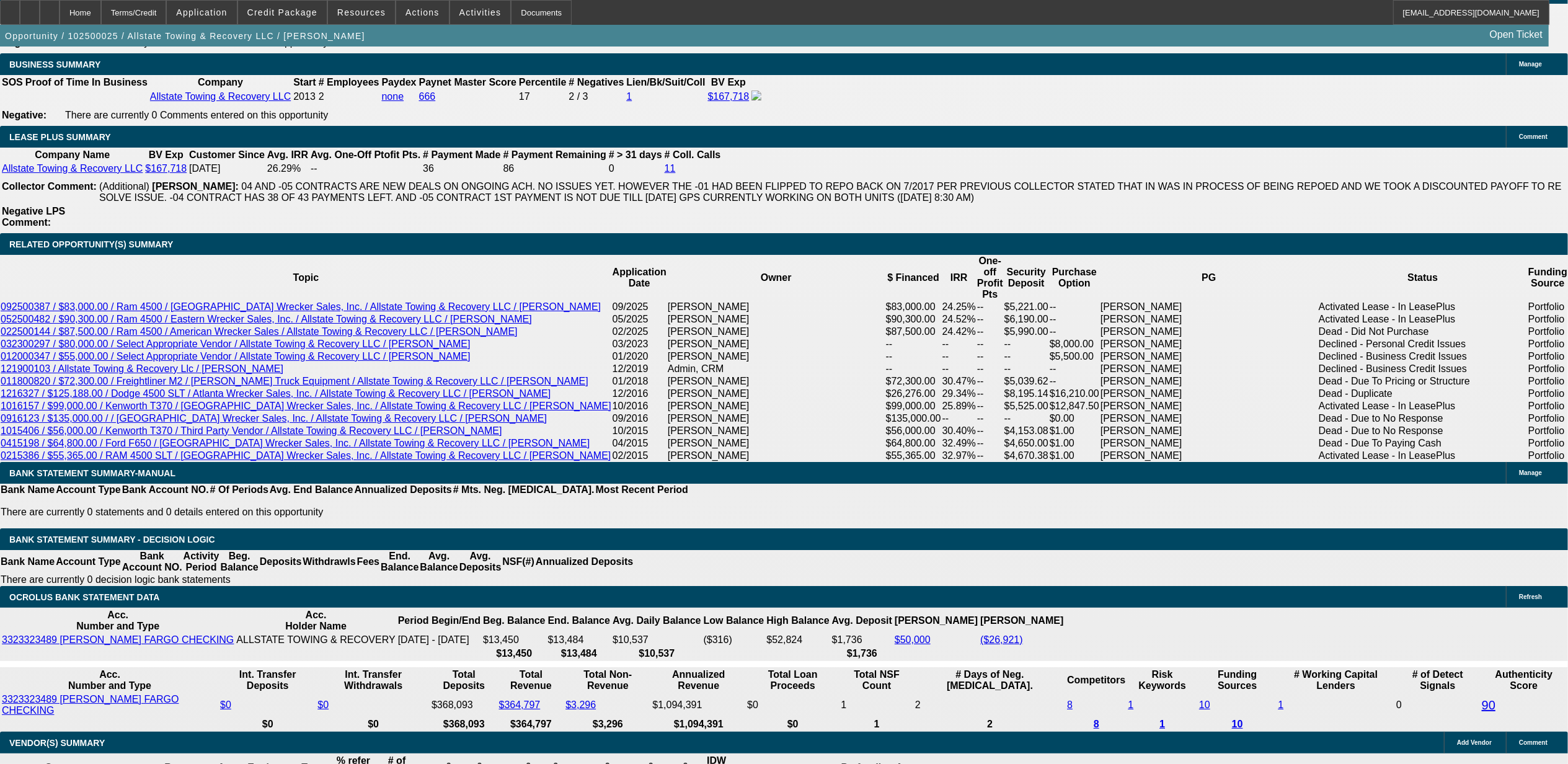
type input "$29,816.59"
type input "24"
type input "$5,916.76"
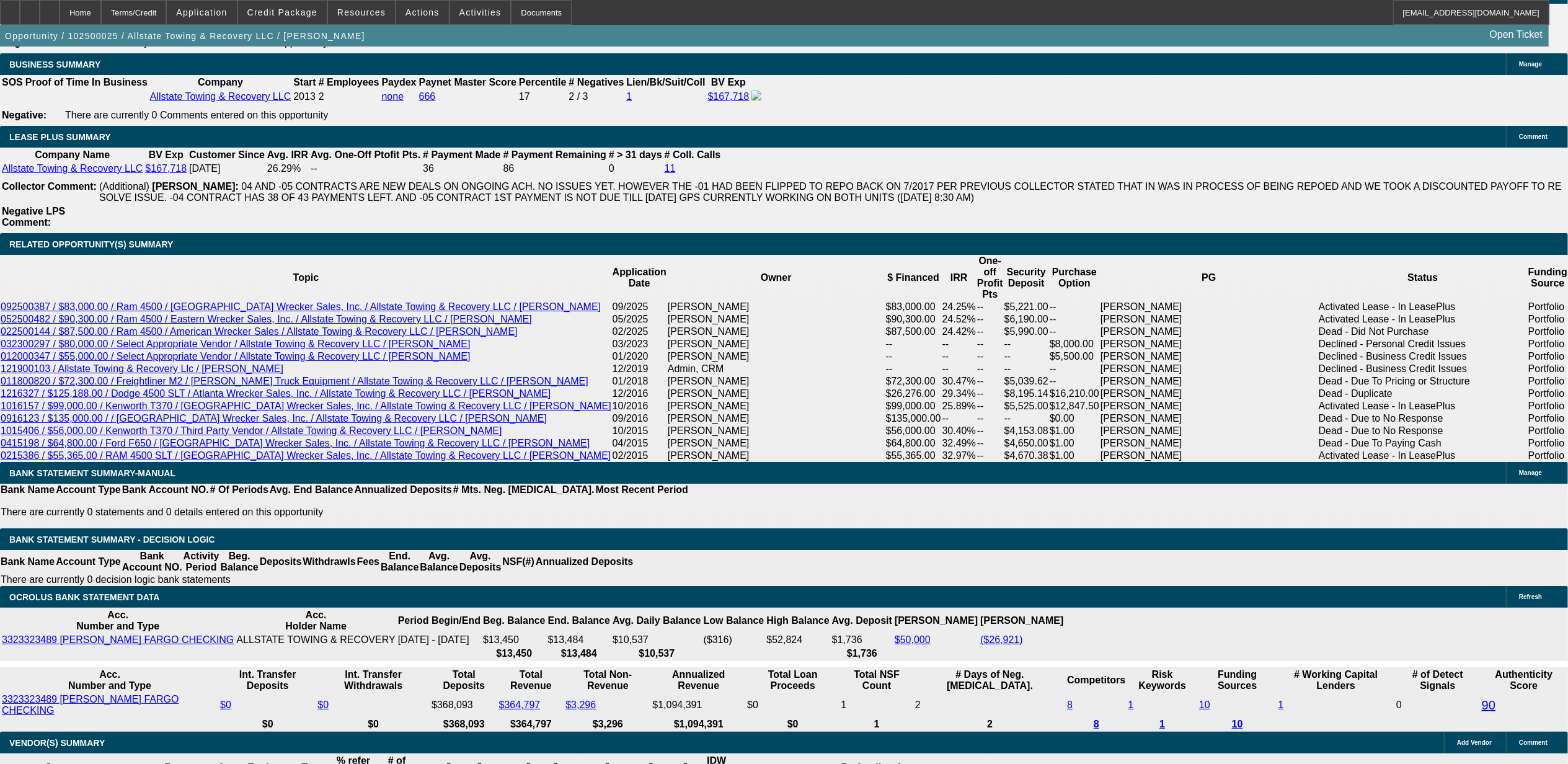
type input "$2,958.38"
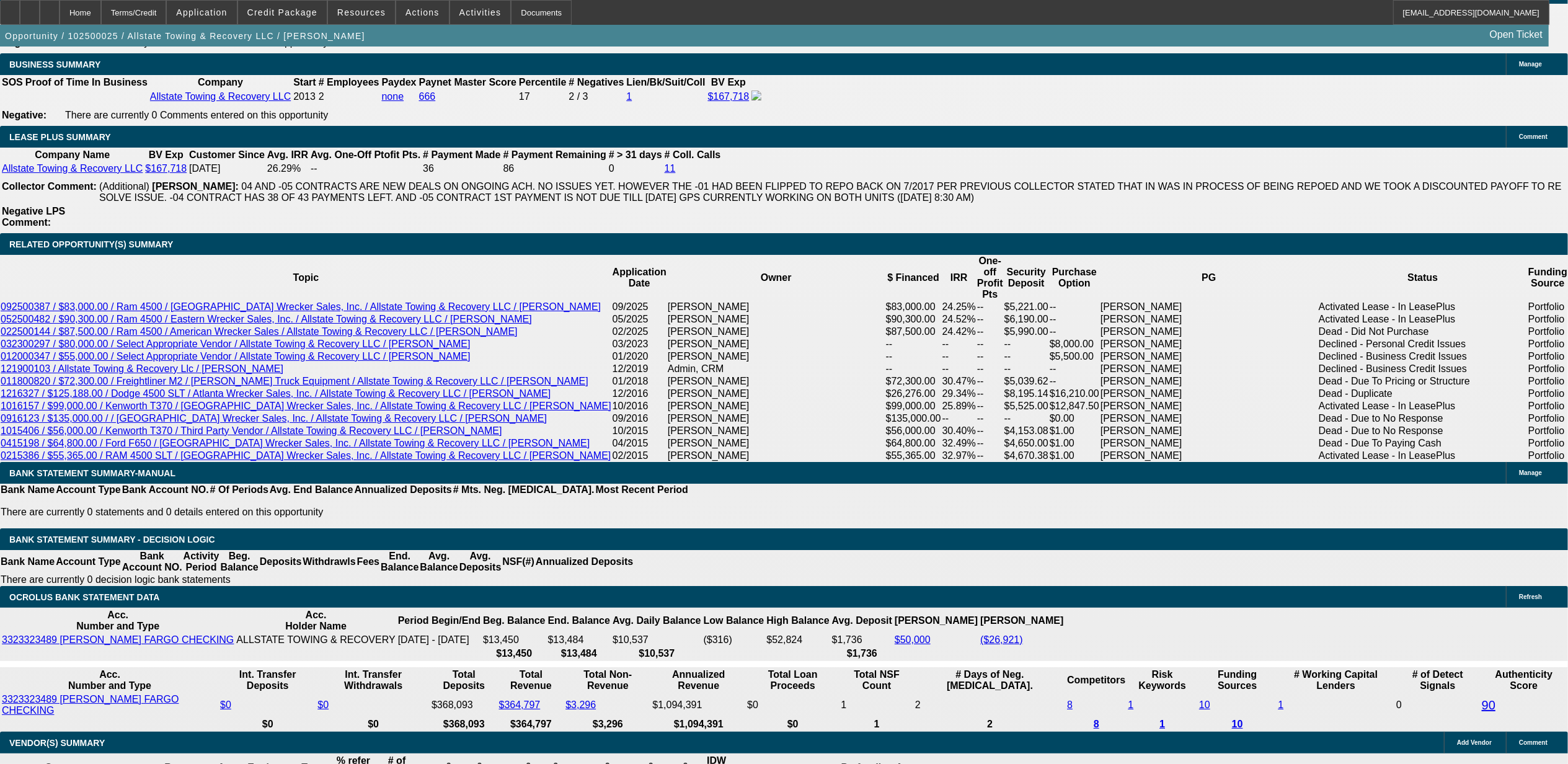
type input "30"
type input "$40,081.48"
type input "$20,040.74"
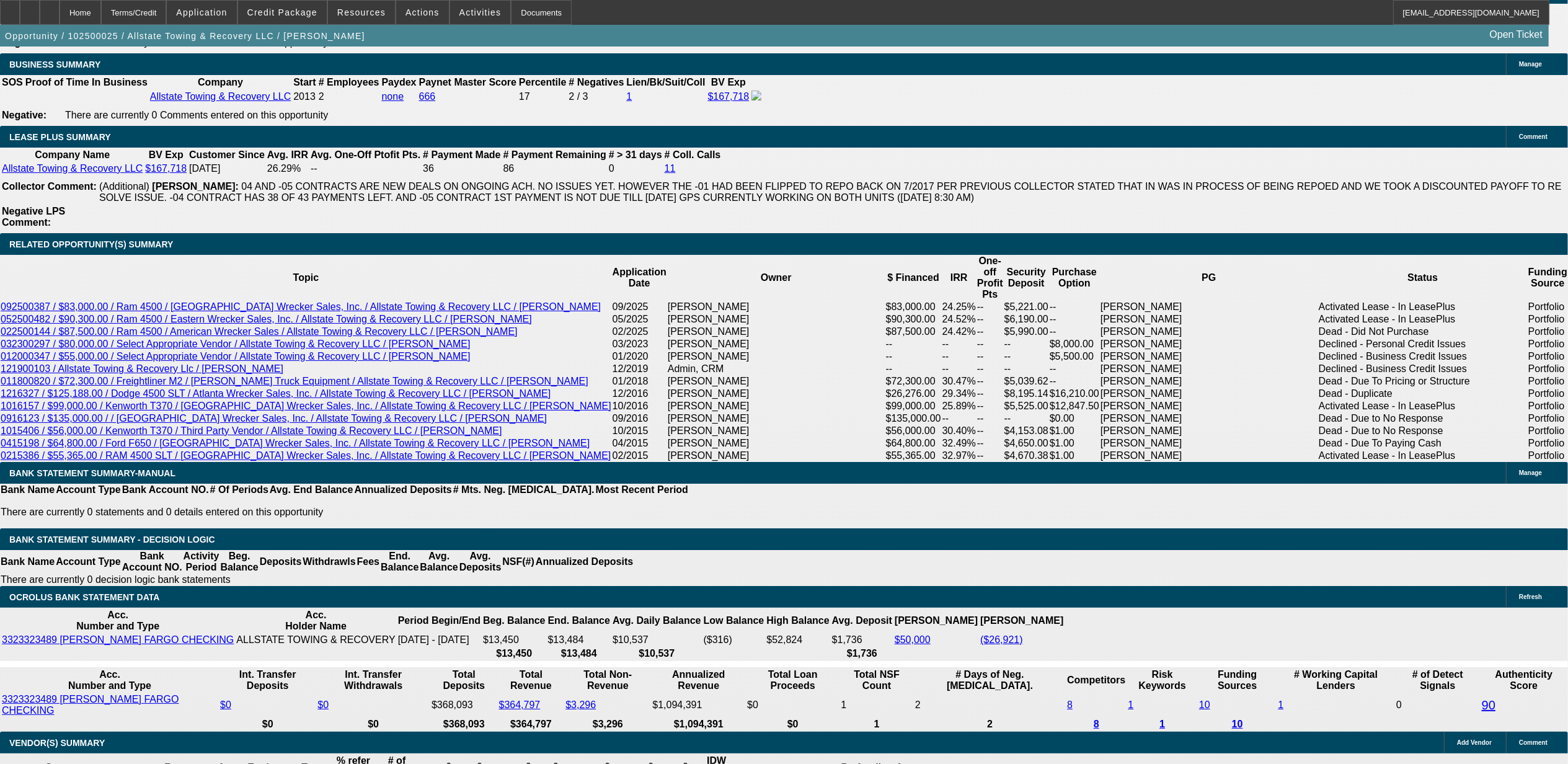
type input "$4,954.74"
type input "$2,477.37"
type input "30"
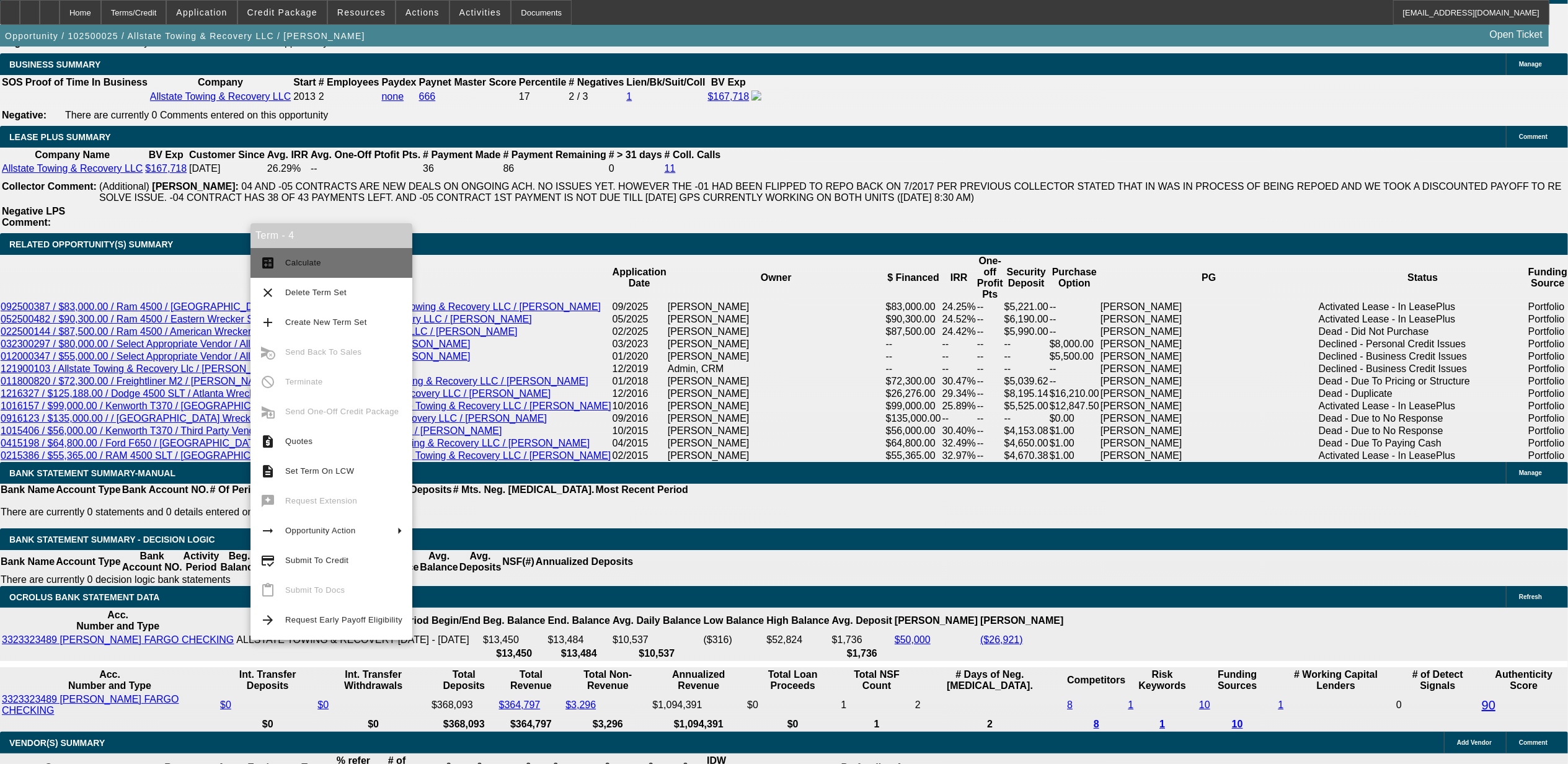
click at [375, 267] on span "Calculate" at bounding box center [344, 263] width 117 height 15
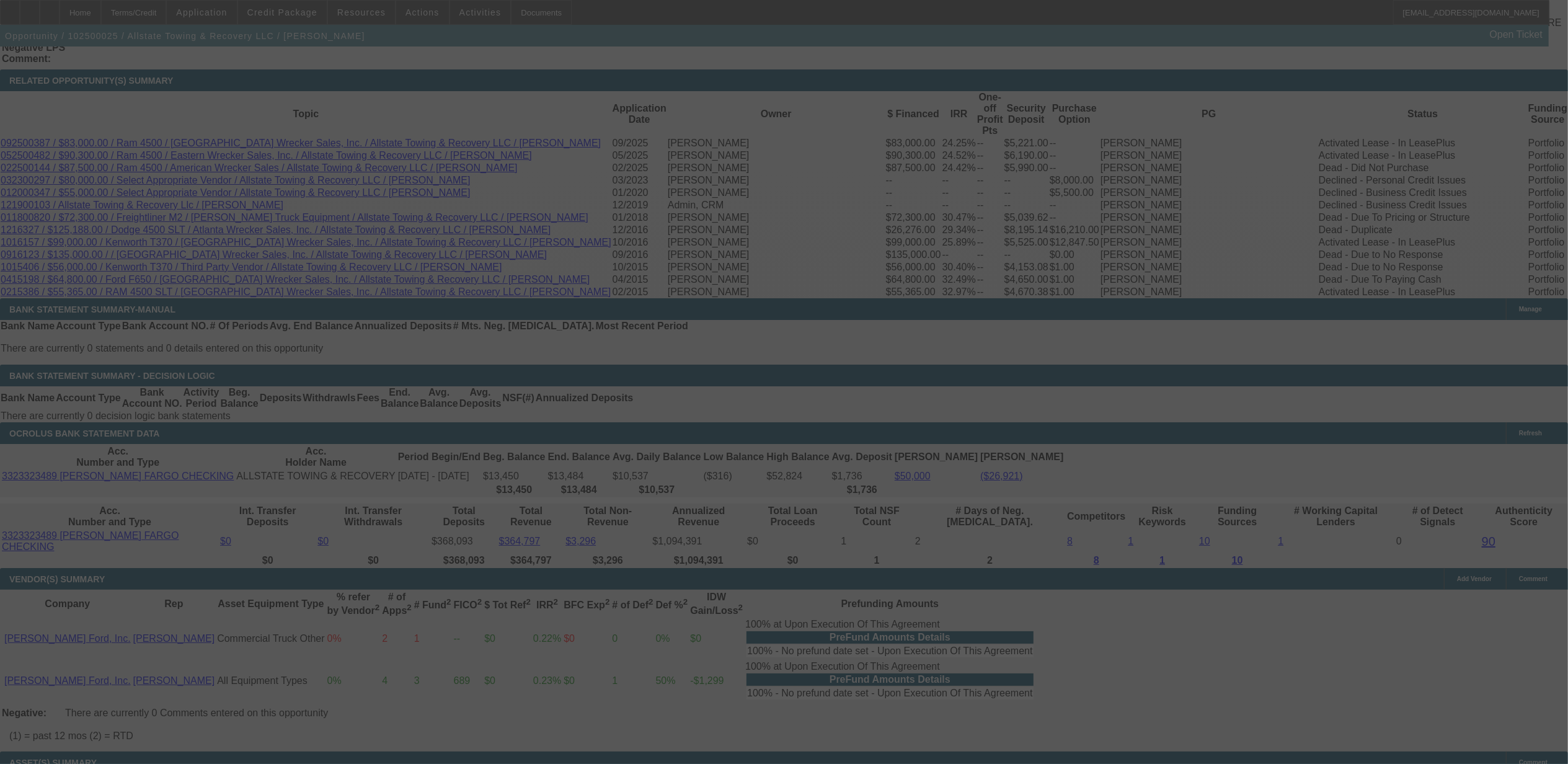
scroll to position [2150, 0]
select select "0"
select select "2"
select select "0.1"
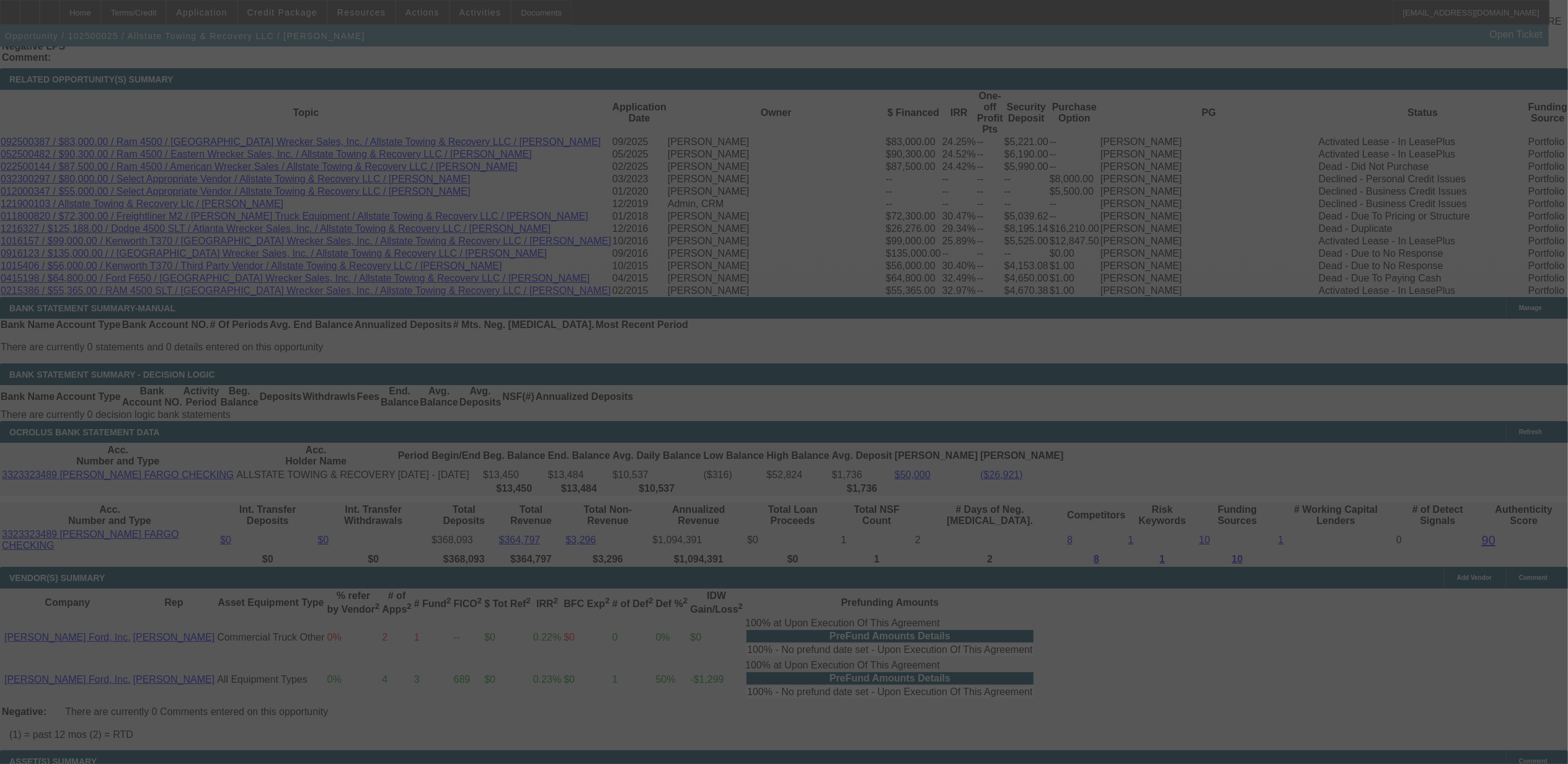
select select "4"
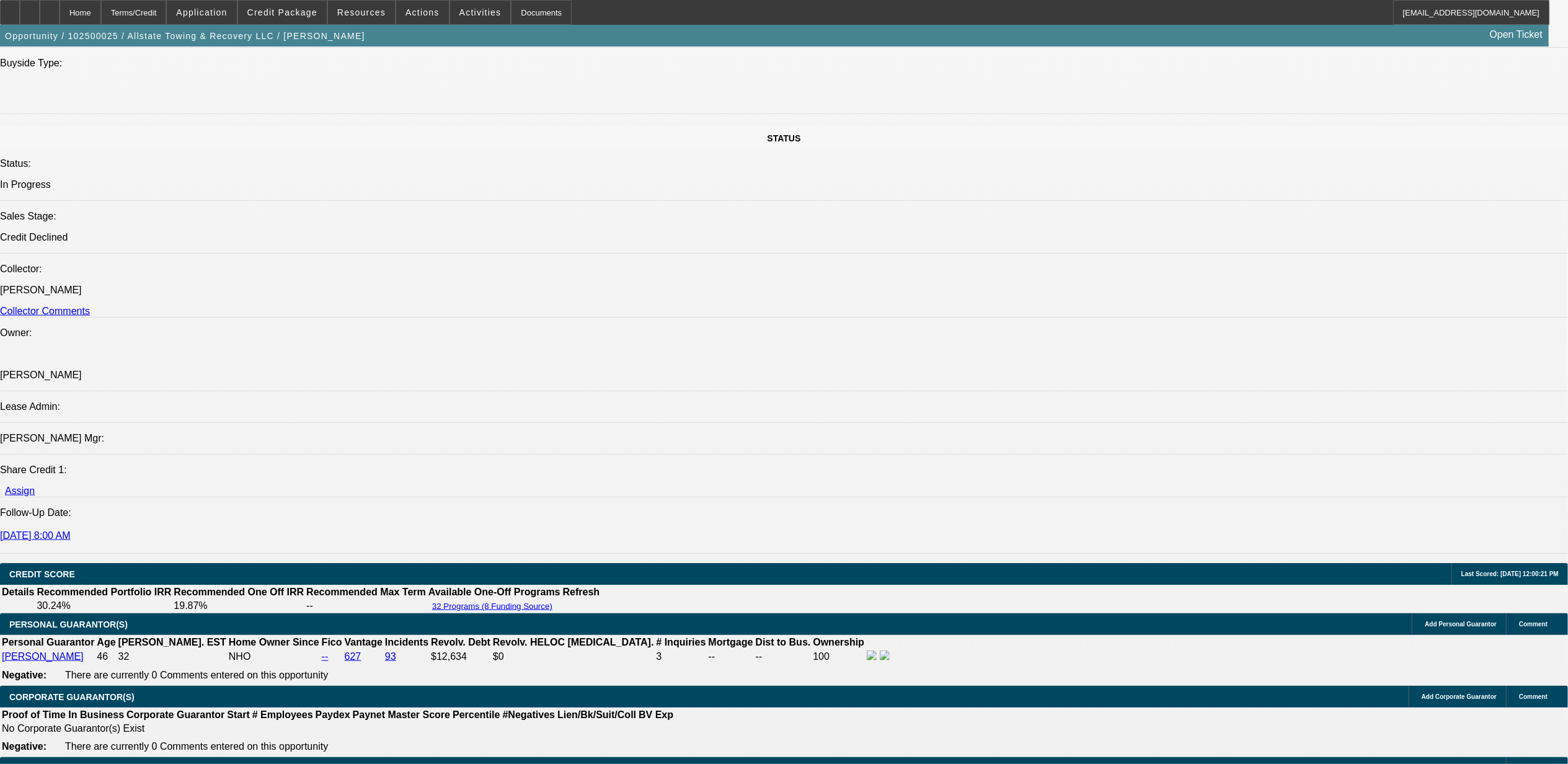
scroll to position [1241, 0]
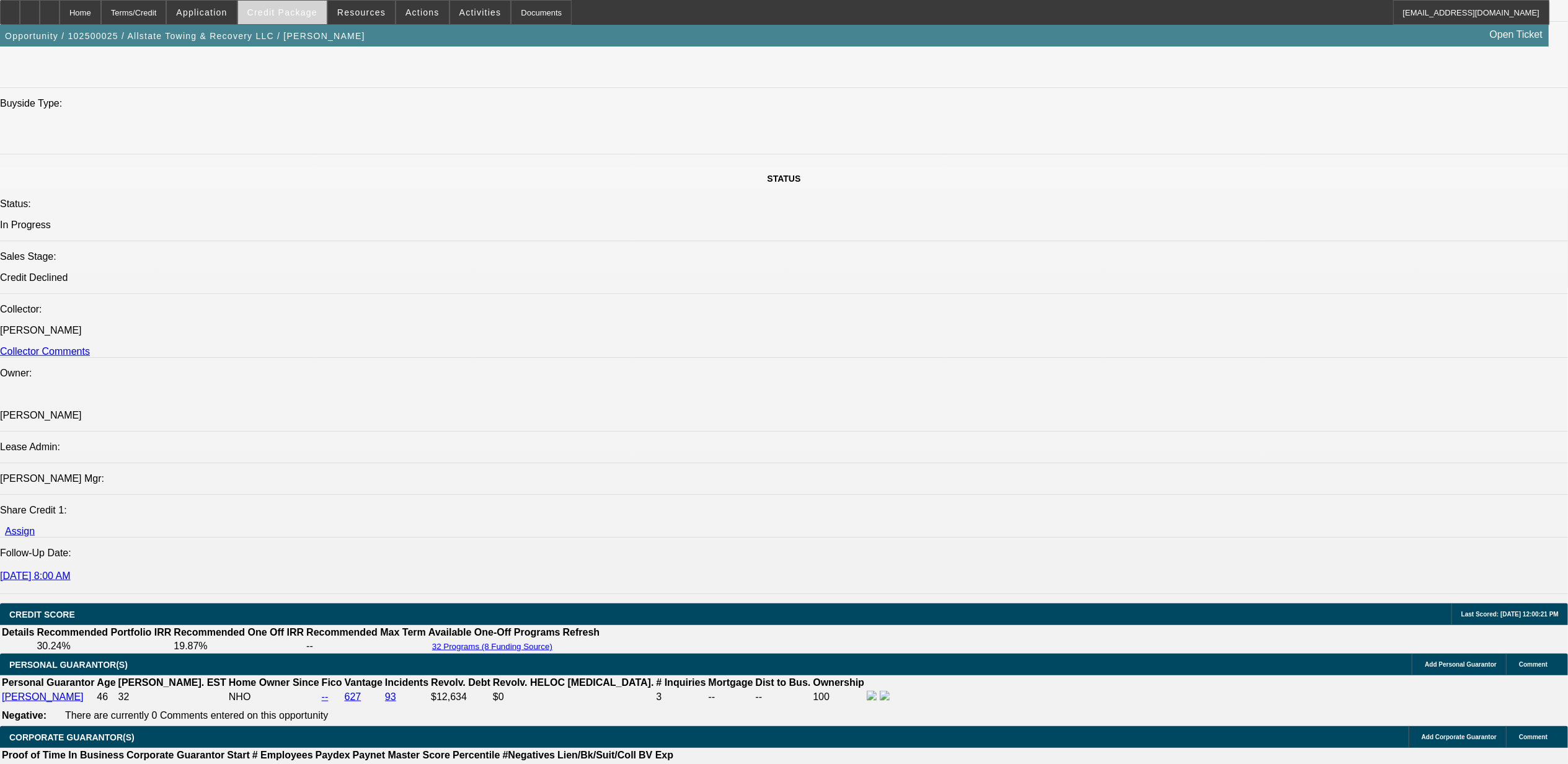
click at [317, 16] on span "Credit Package" at bounding box center [282, 12] width 70 height 10
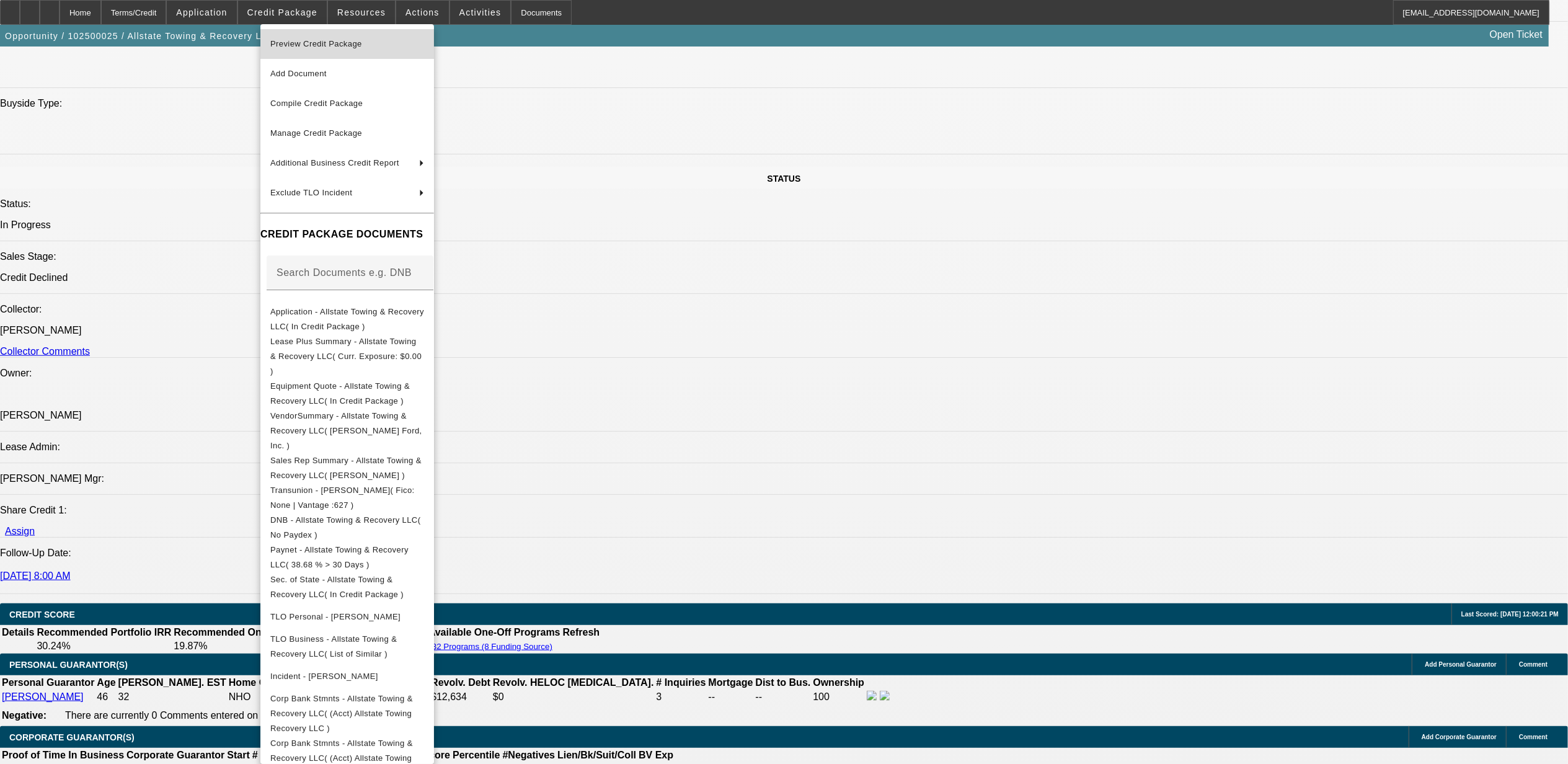
click at [324, 39] on span "Preview Credit Package" at bounding box center [316, 44] width 92 height 9
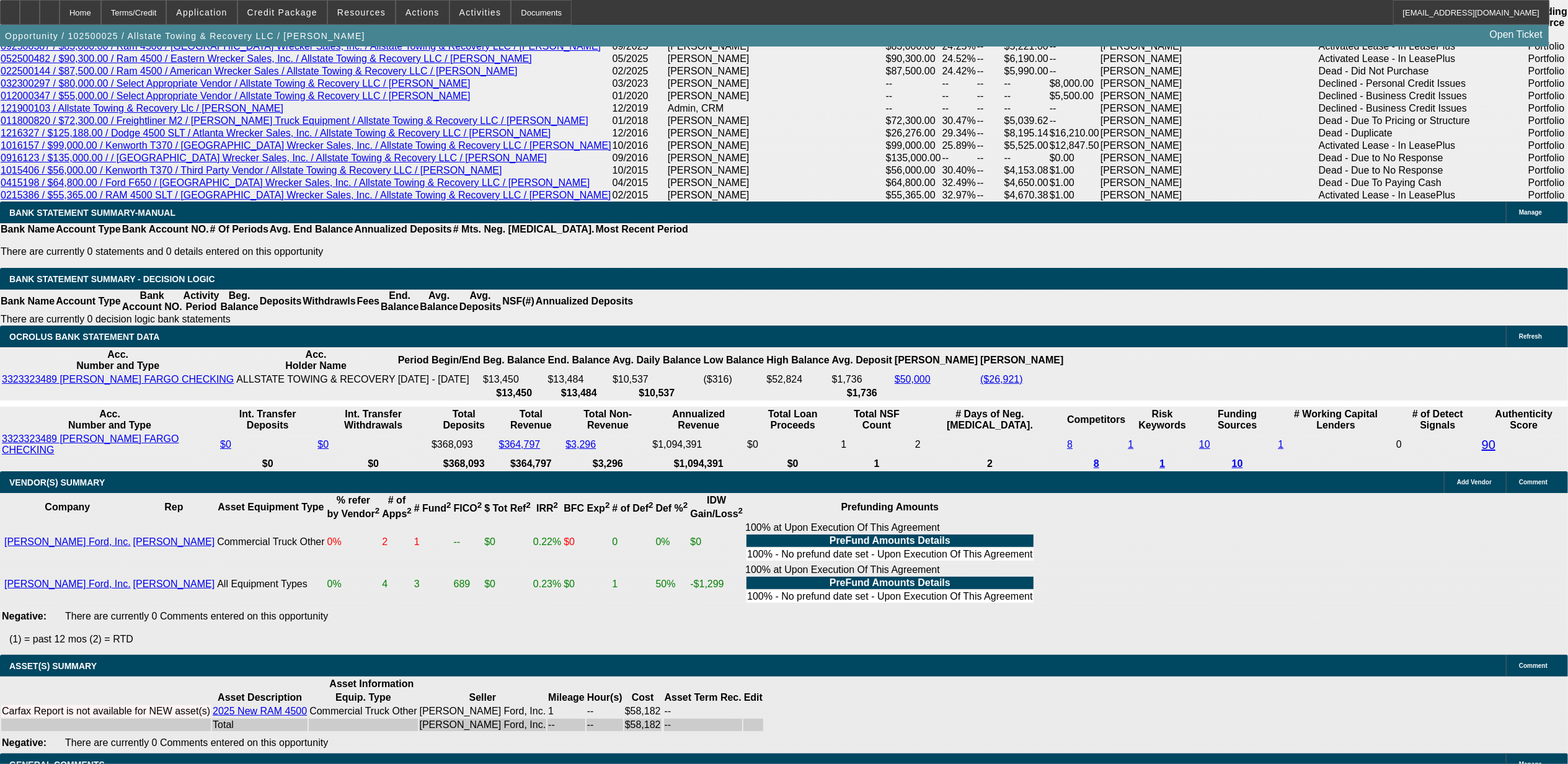
scroll to position [2150, 0]
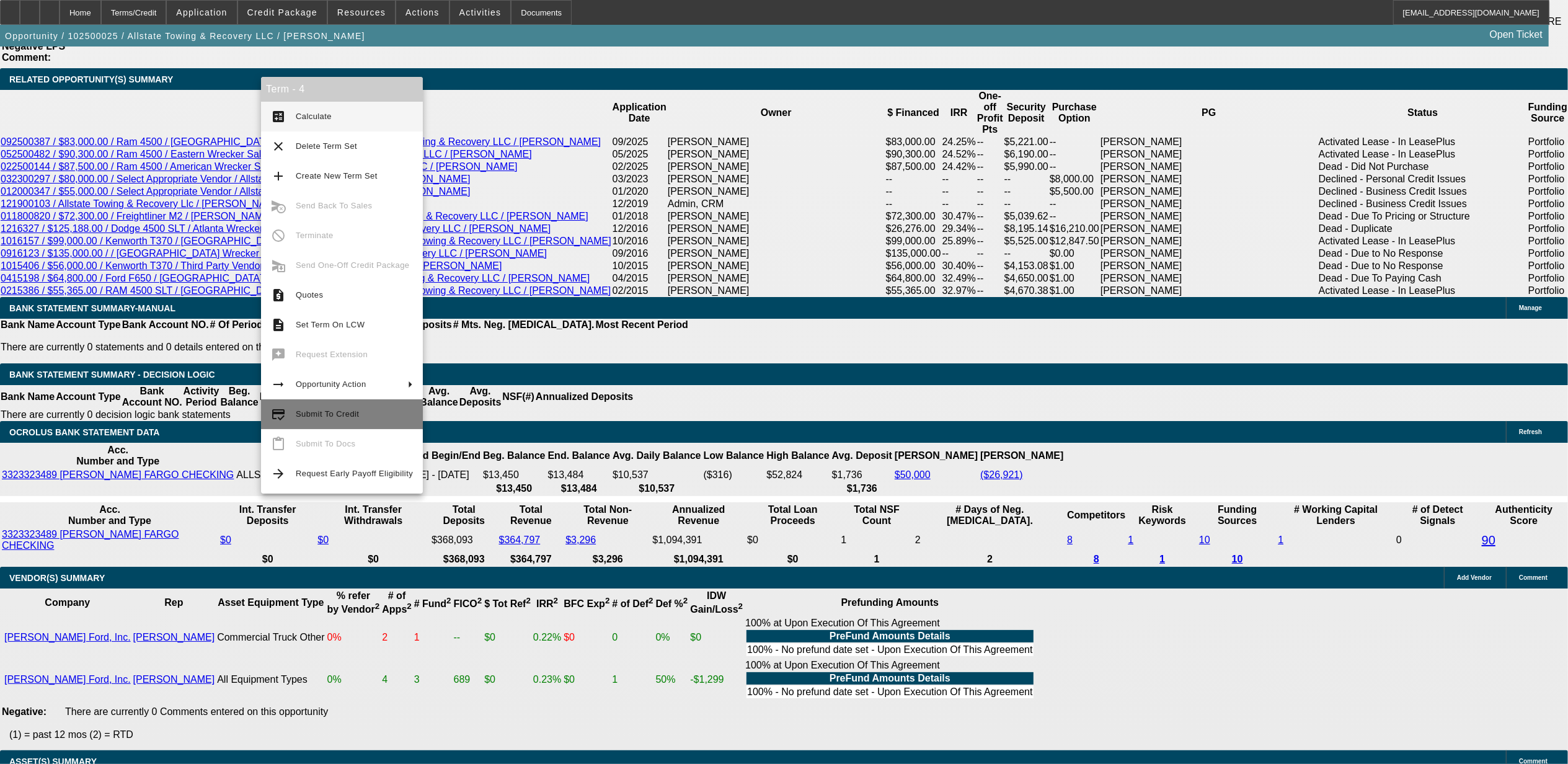
click at [319, 415] on span "Submit To Credit" at bounding box center [327, 414] width 63 height 9
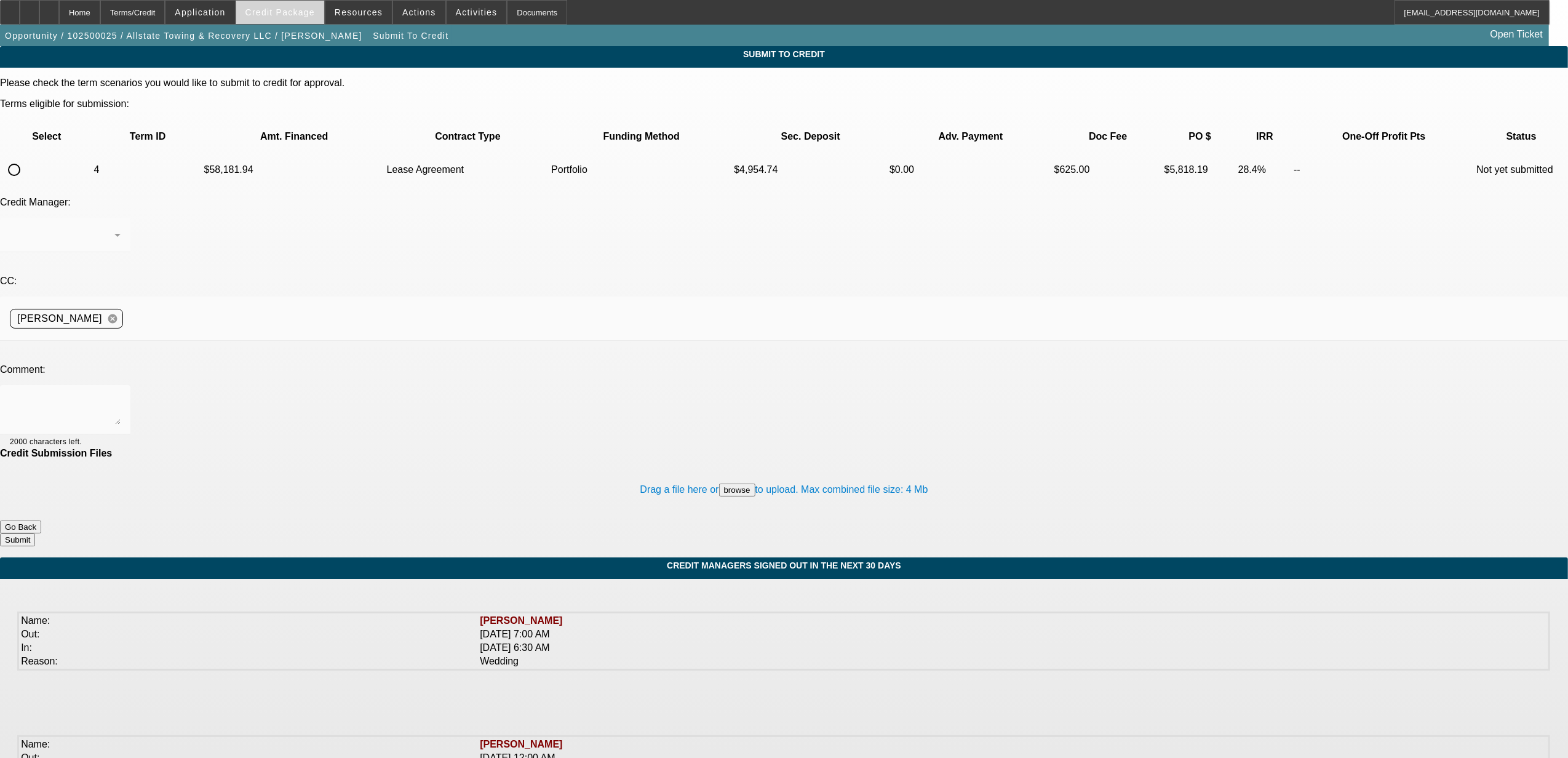
click at [280, 15] on span "Credit Package" at bounding box center [280, 12] width 69 height 10
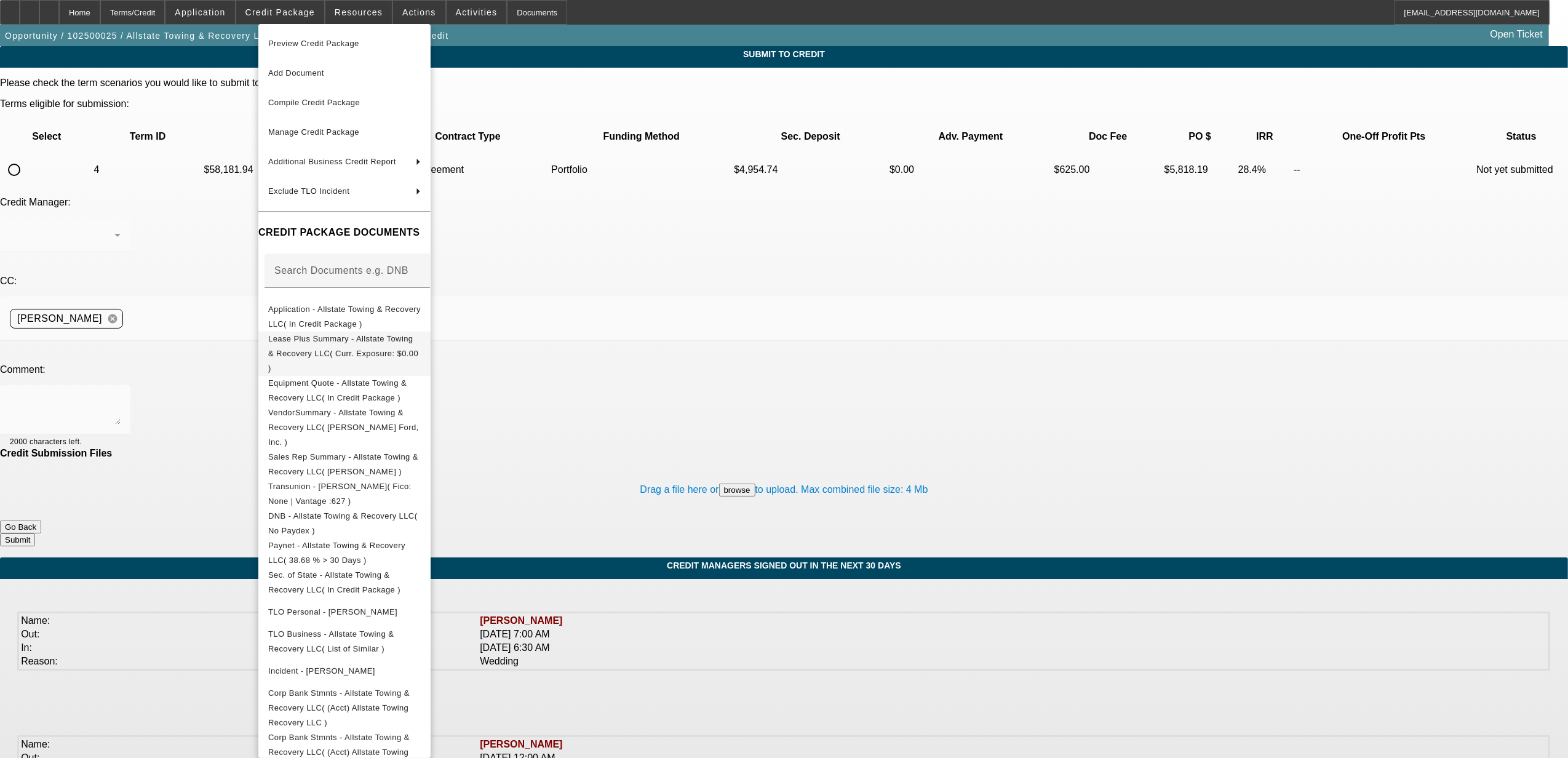
click at [288, 340] on span "Lease Plus Summary - Allstate Towing & Recovery LLC( Curr. Exposure: $0.00 )" at bounding box center [343, 353] width 150 height 39
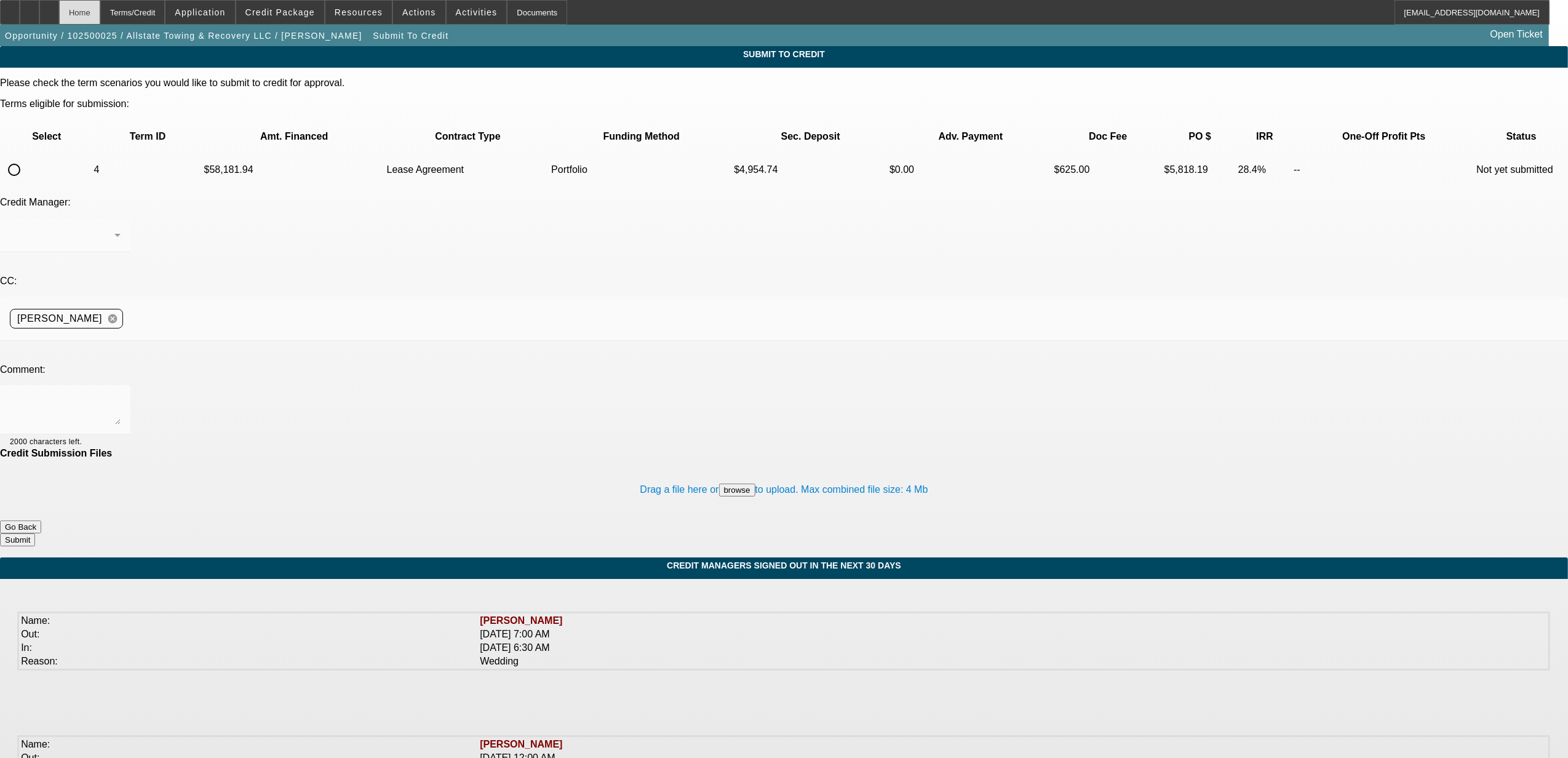
click at [100, 10] on div "Home" at bounding box center [79, 12] width 41 height 24
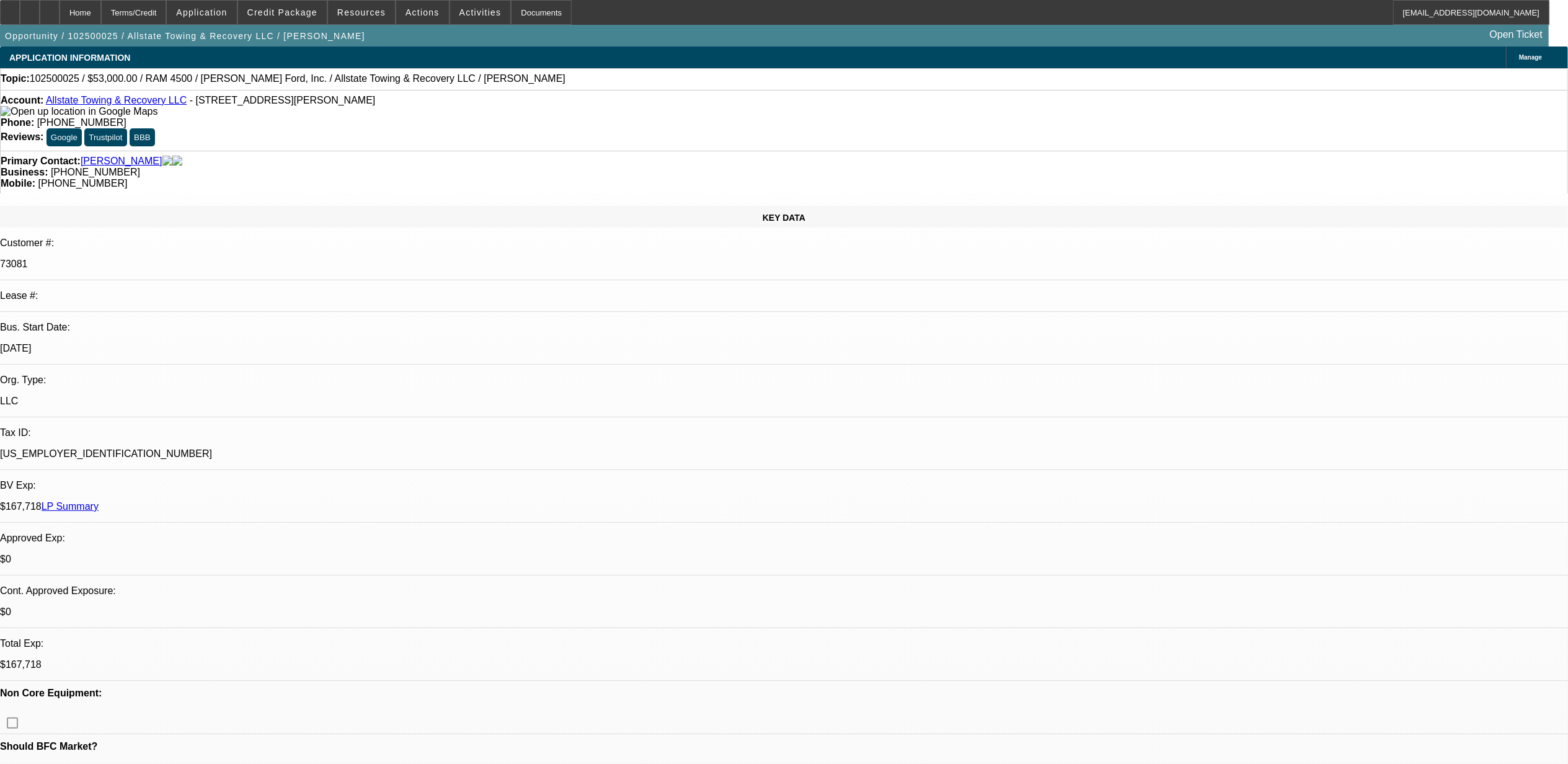
select select "0"
select select "2"
select select "0.1"
select select "4"
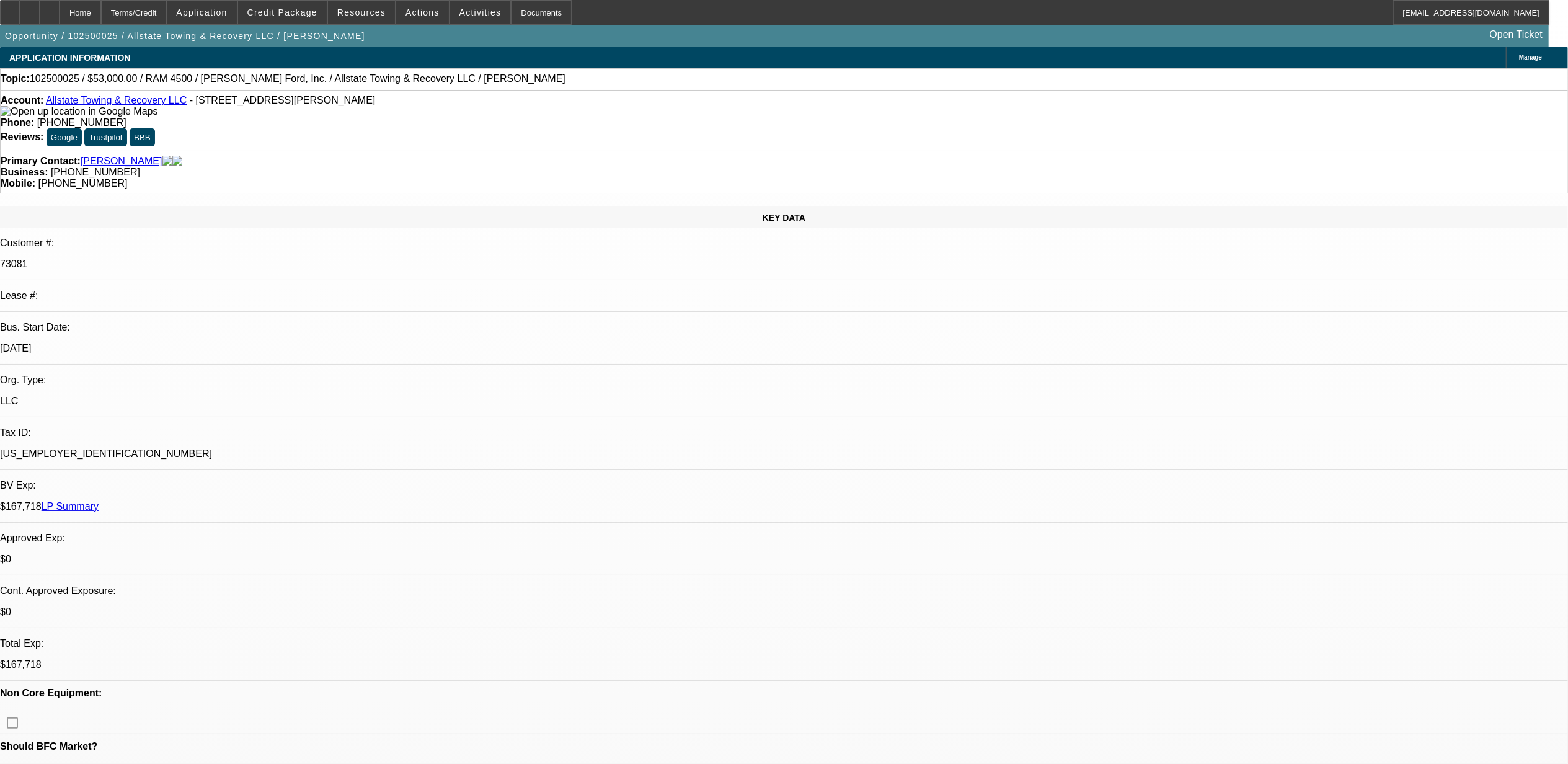
select select "0"
select select "2"
select select "0.1"
select select "4"
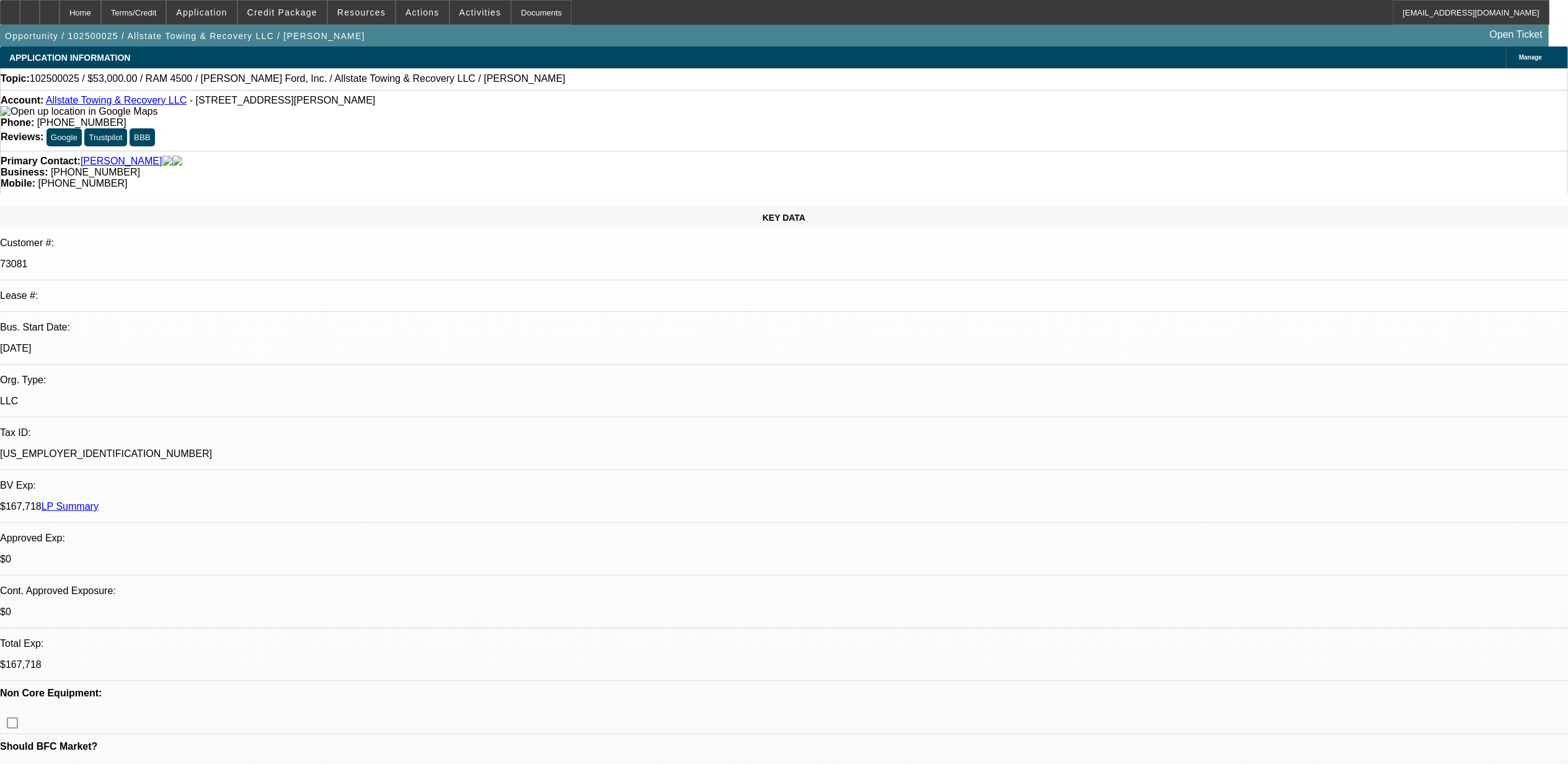
select select "0"
select select "2"
select select "0.1"
select select "4"
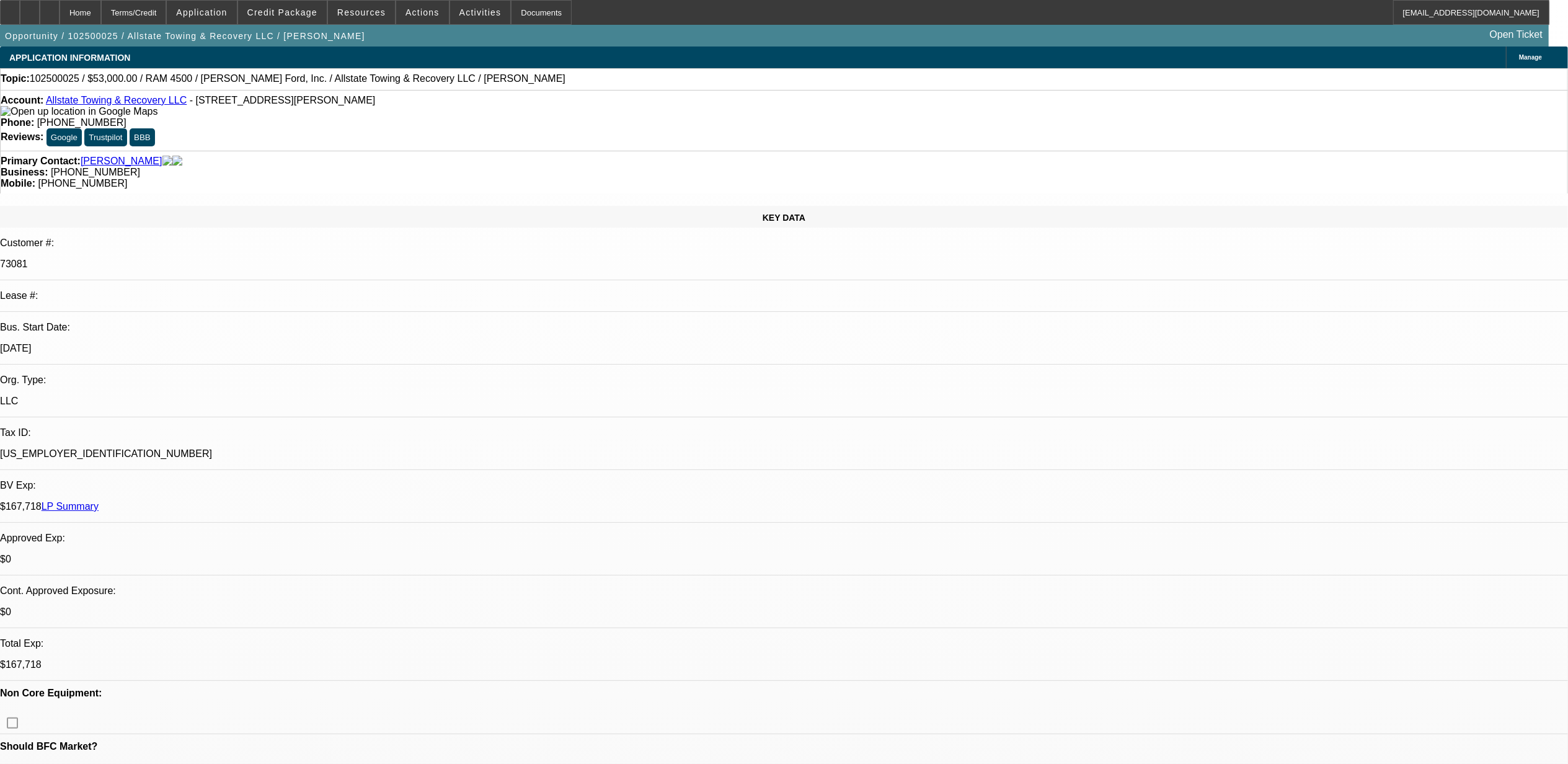
select select "0"
select select "2"
select select "0.1"
select select "4"
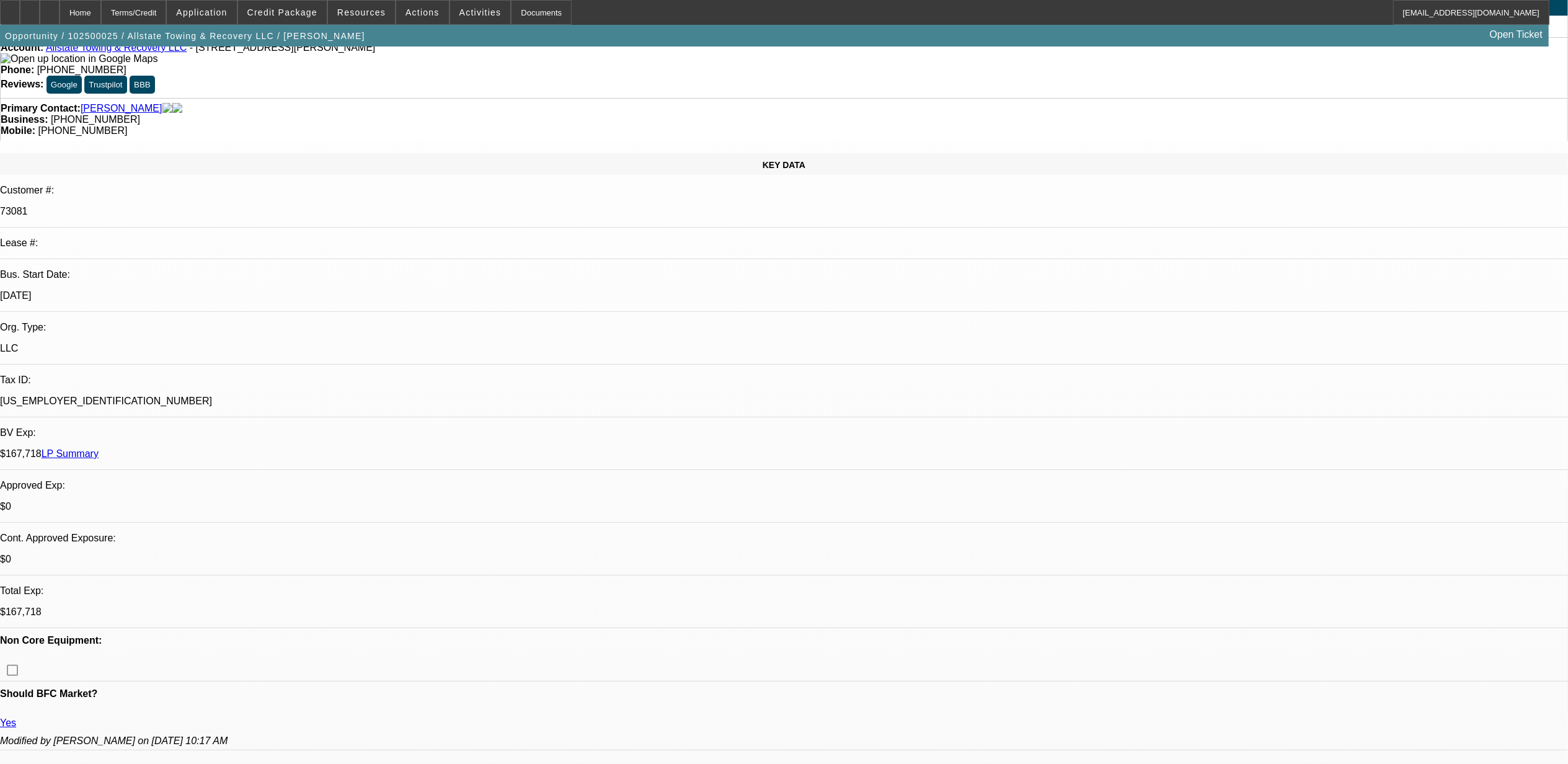
scroll to position [83, 0]
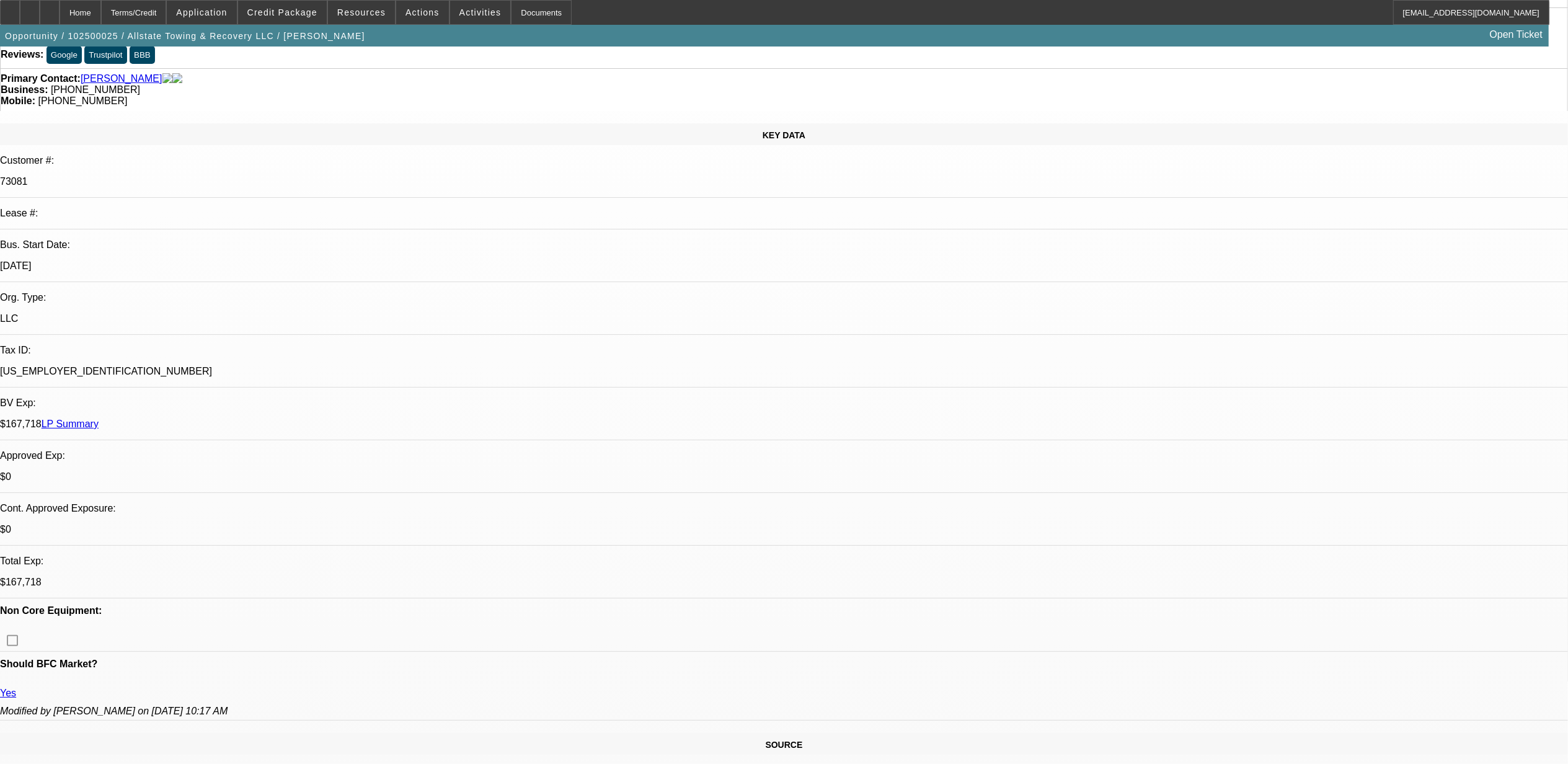
drag, startPoint x: 1238, startPoint y: 562, endPoint x: 1166, endPoint y: 544, distance: 74.2
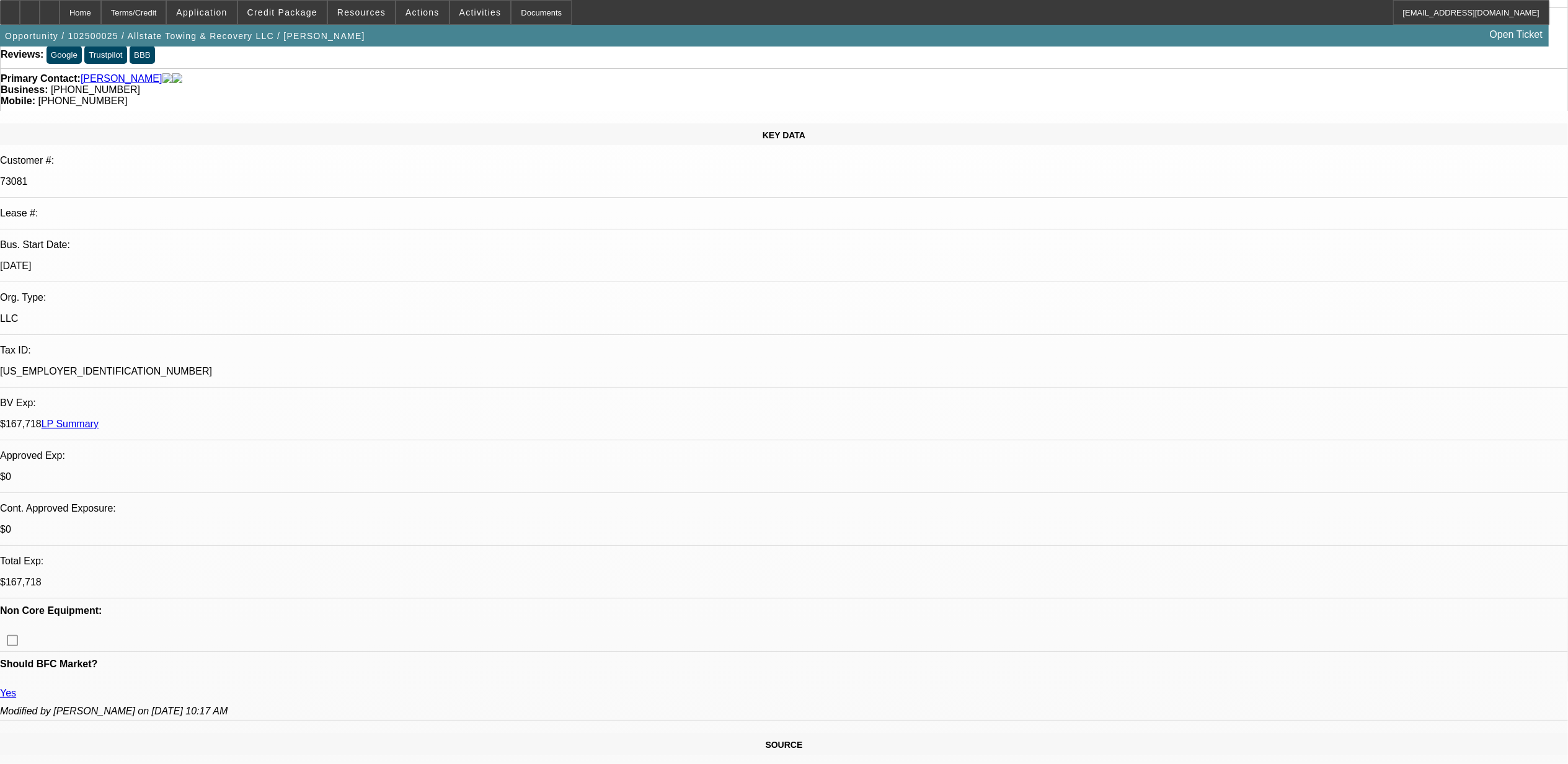
drag, startPoint x: 1166, startPoint y: 544, endPoint x: 1183, endPoint y: 540, distance: 17.5
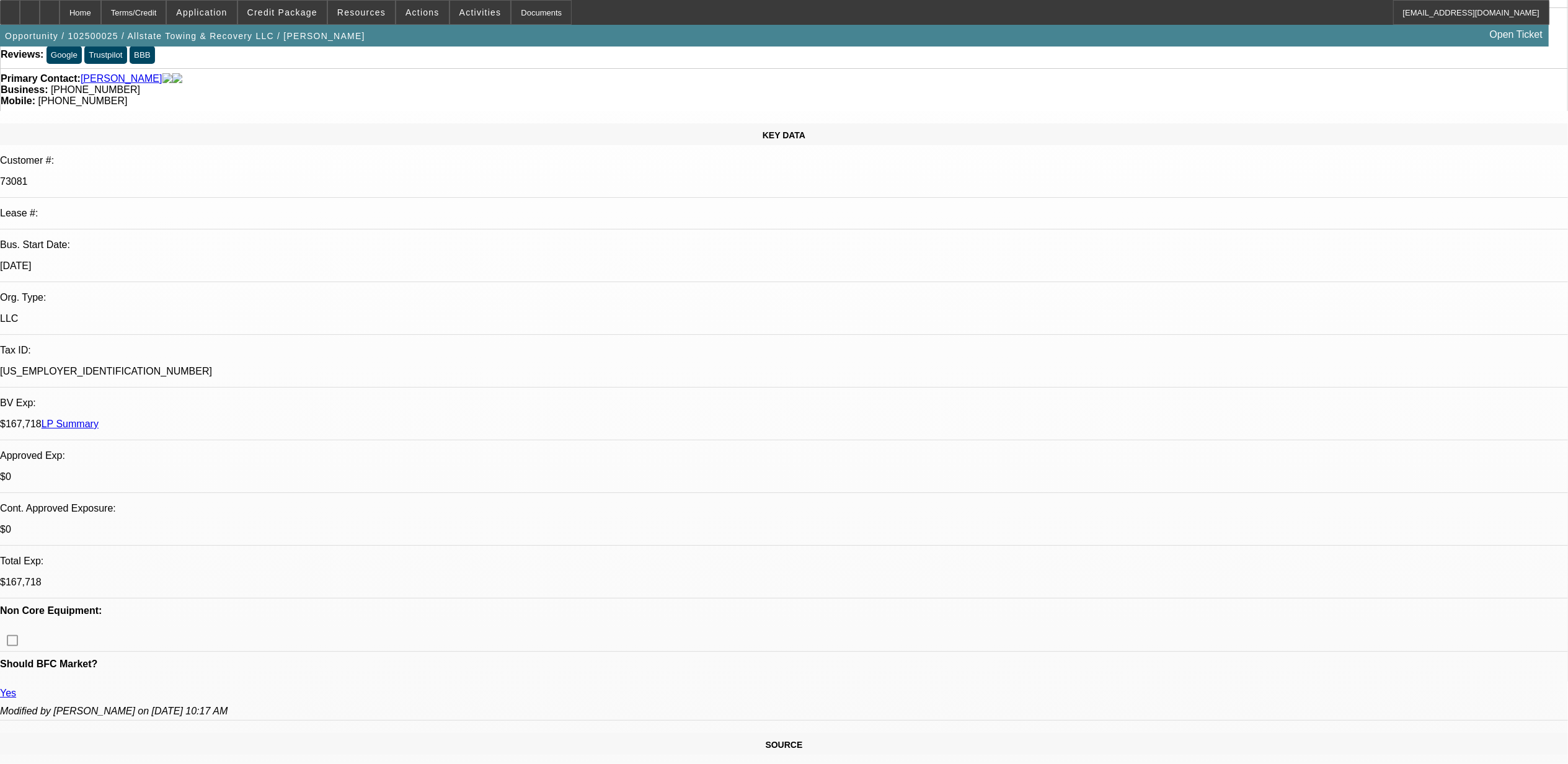
drag, startPoint x: 1228, startPoint y: 553, endPoint x: 1168, endPoint y: 521, distance: 68.0
drag, startPoint x: 1168, startPoint y: 521, endPoint x: 1187, endPoint y: 524, distance: 19.2
copy tr "Michael, one more truck for this customer. He is looking to get a new chassis a…"
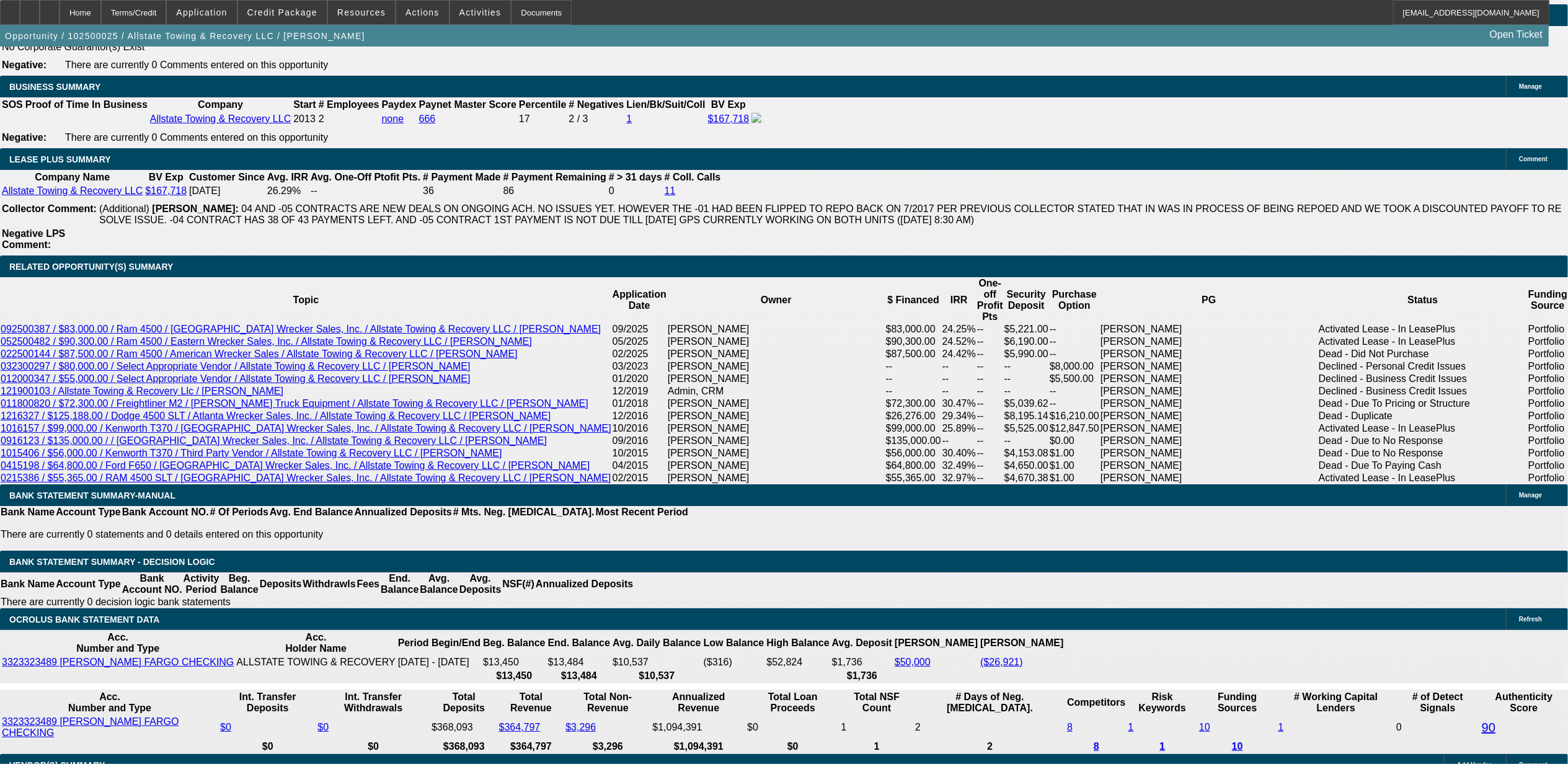
scroll to position [1985, 0]
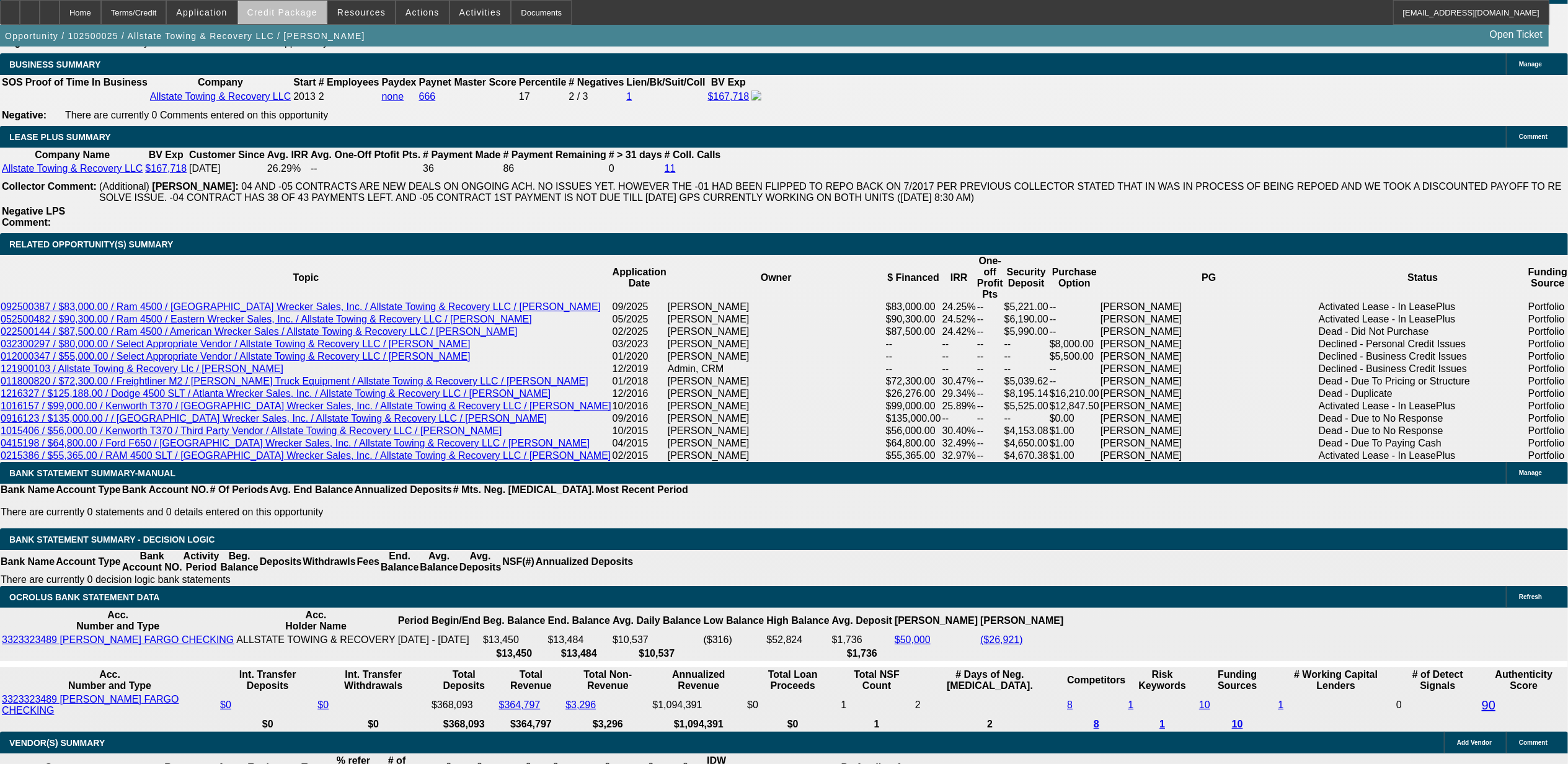
click at [306, 16] on span "Credit Package" at bounding box center [282, 12] width 70 height 10
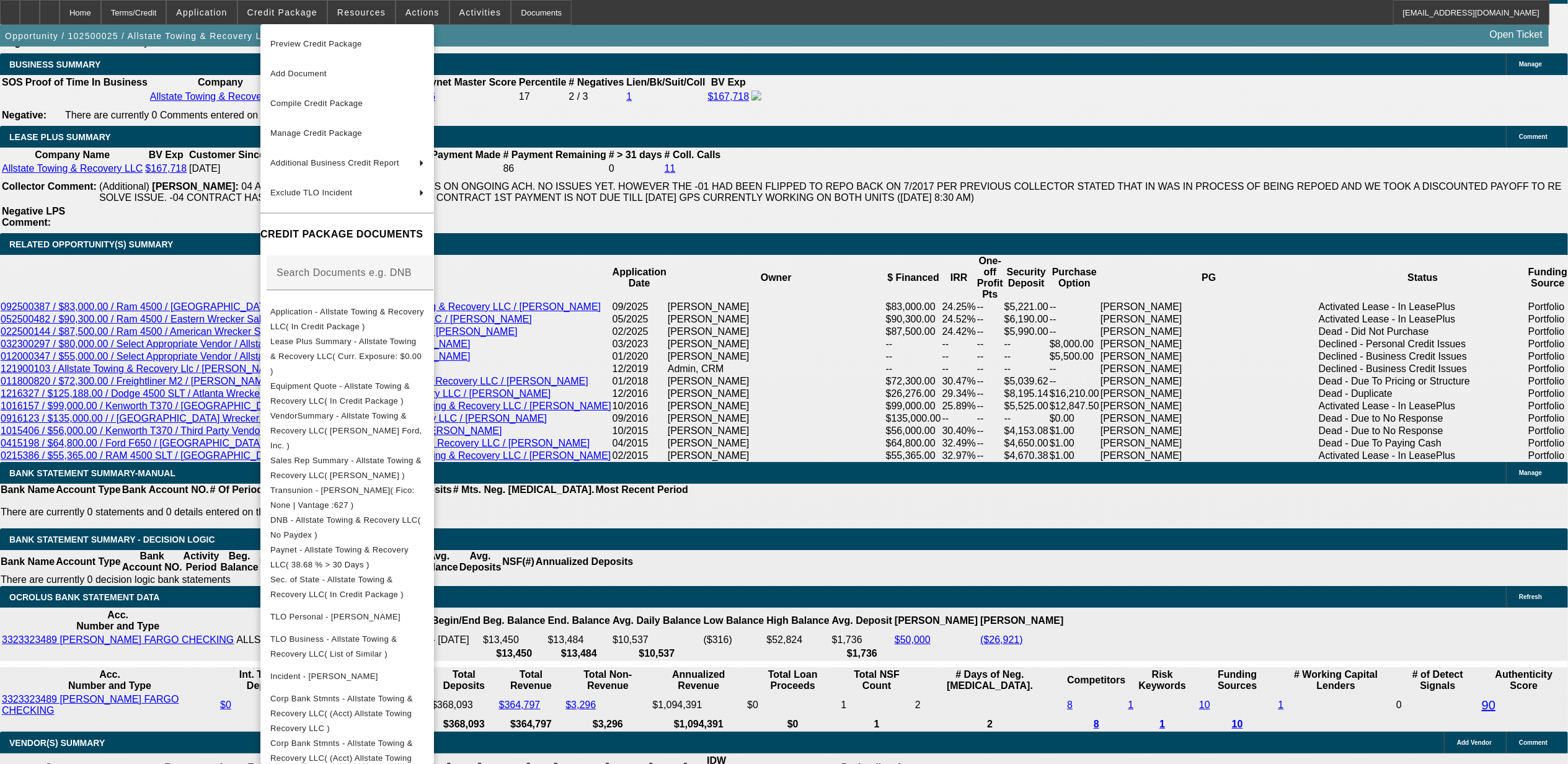
click at [159, 366] on div at bounding box center [784, 382] width 1568 height 764
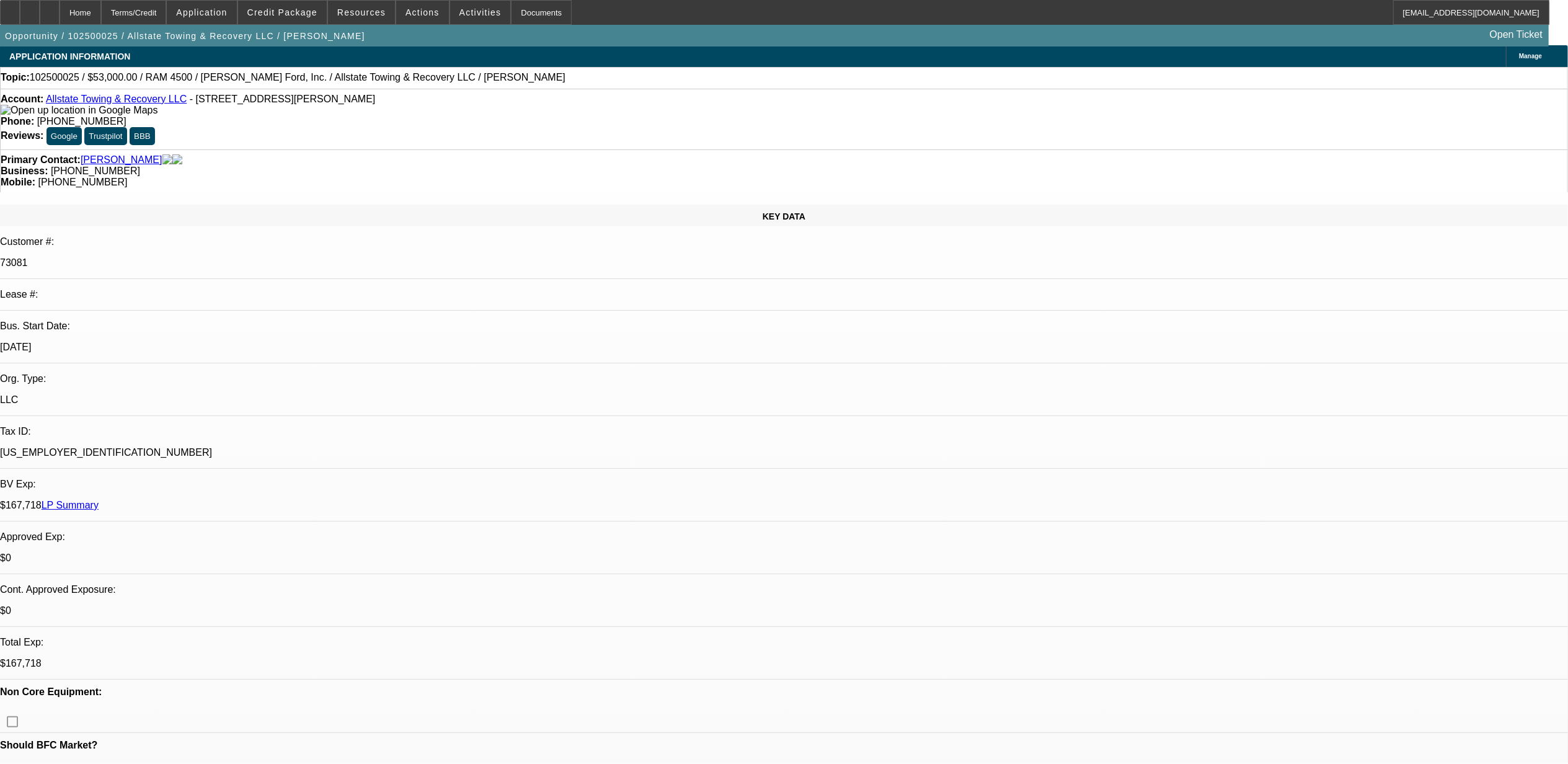
scroll to position [0, 0]
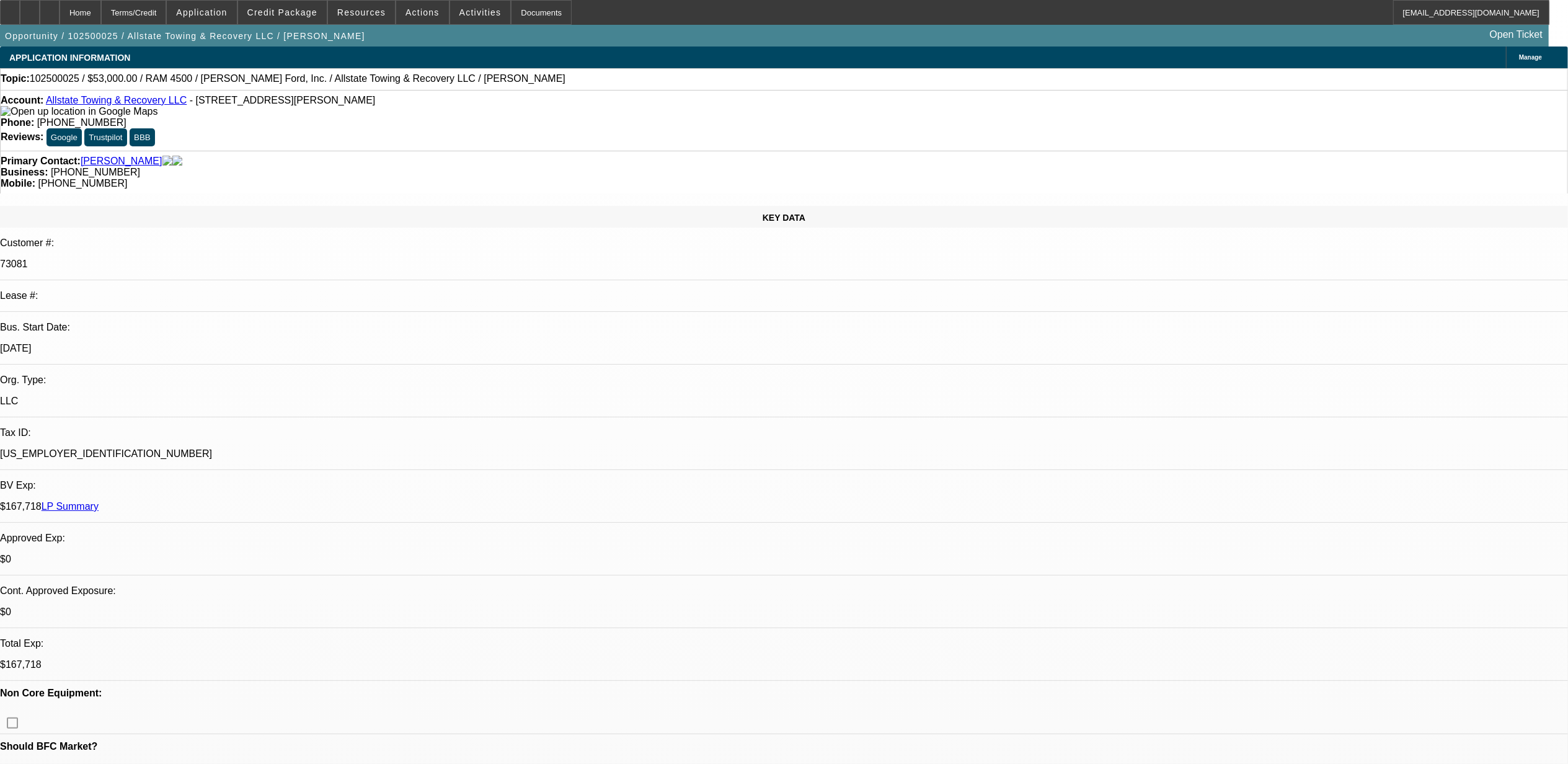
click at [98, 501] on link "LP Summary" at bounding box center [70, 506] width 57 height 11
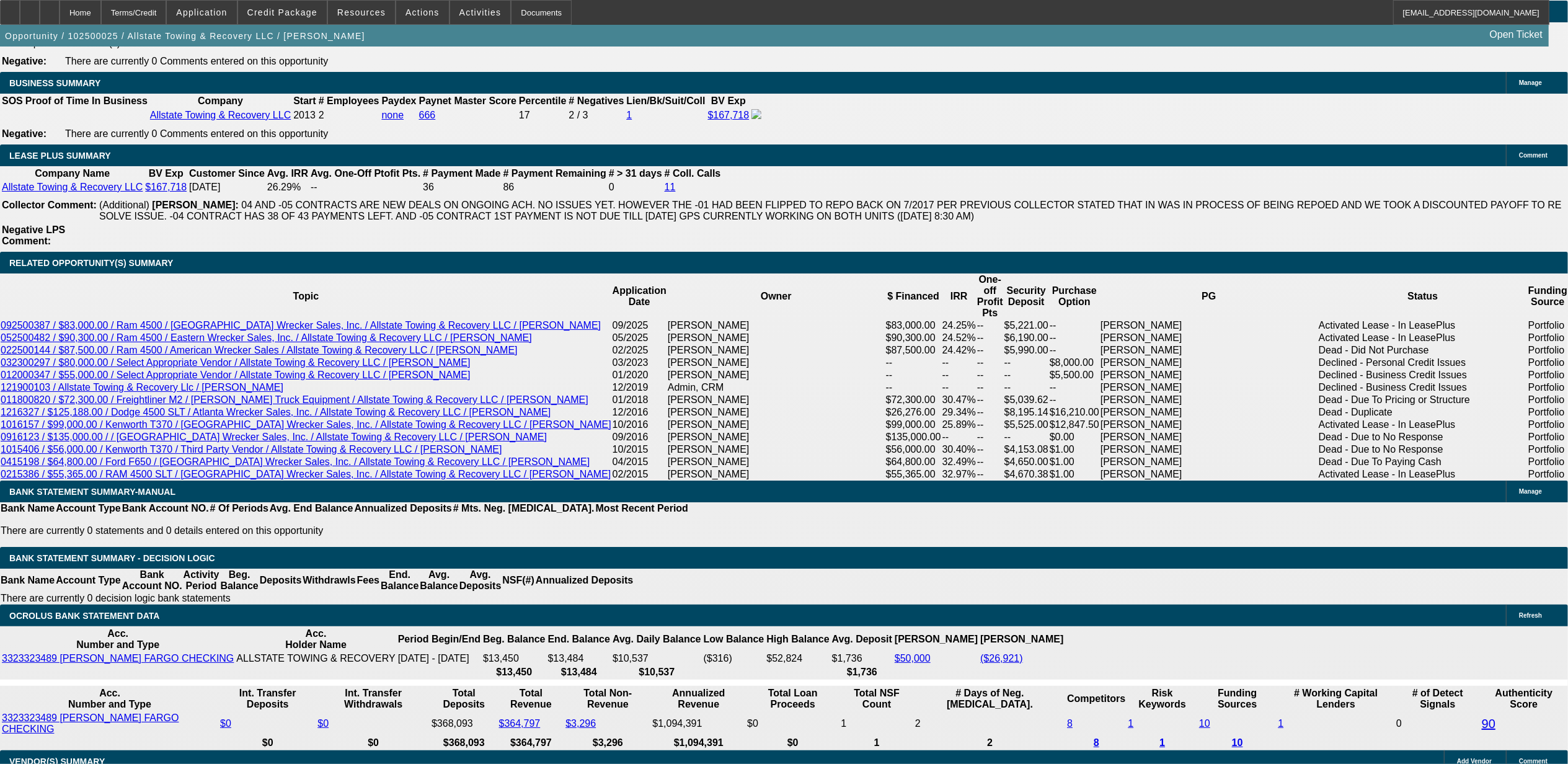
scroll to position [2068, 0]
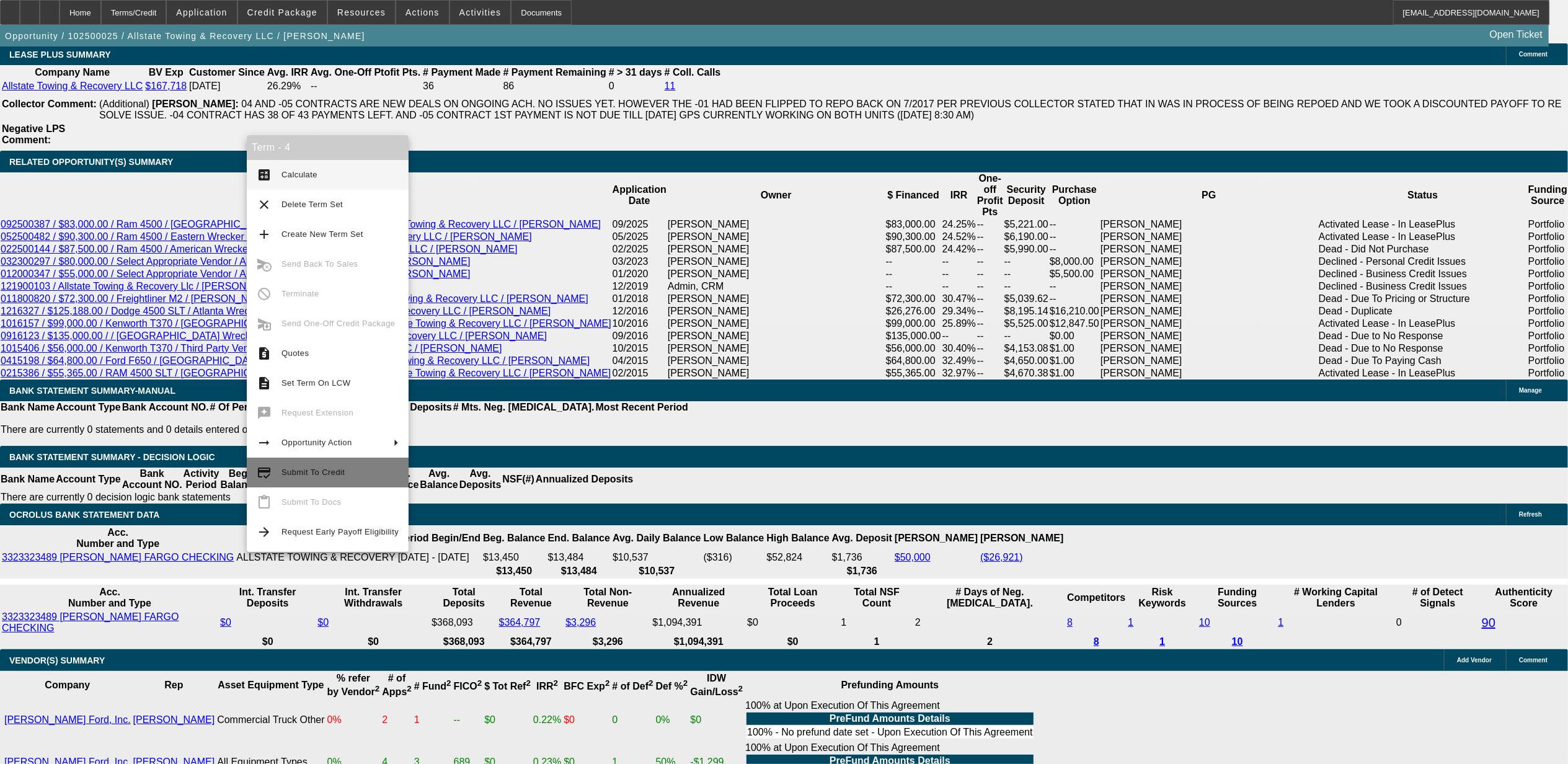
click at [316, 467] on span "Submit To Credit" at bounding box center [340, 473] width 117 height 15
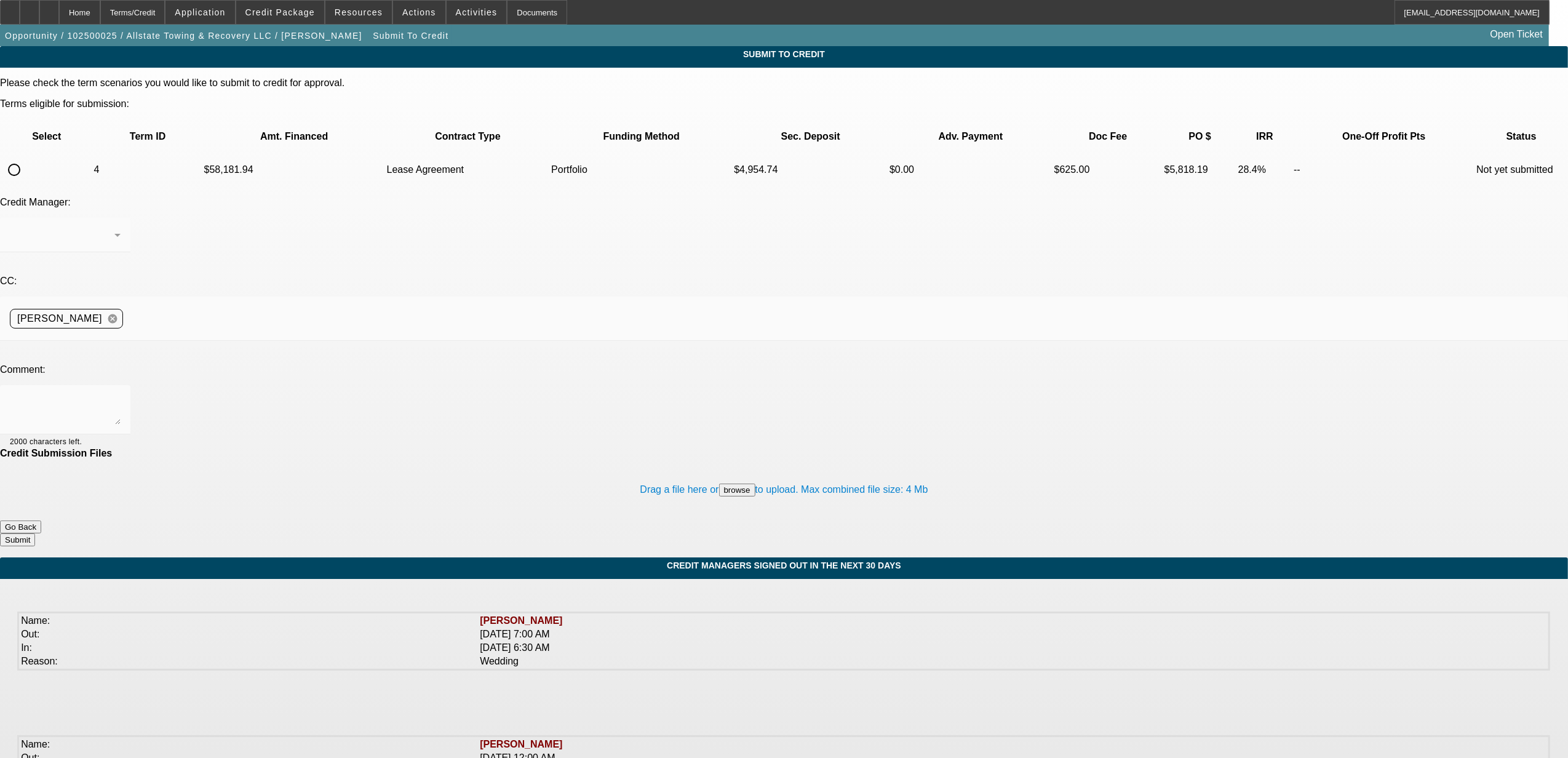
click at [26, 158] on input "radio" at bounding box center [14, 170] width 24 height 24
radio input "true"
click at [114, 228] on div "Arida, Michael" at bounding box center [62, 235] width 104 height 15
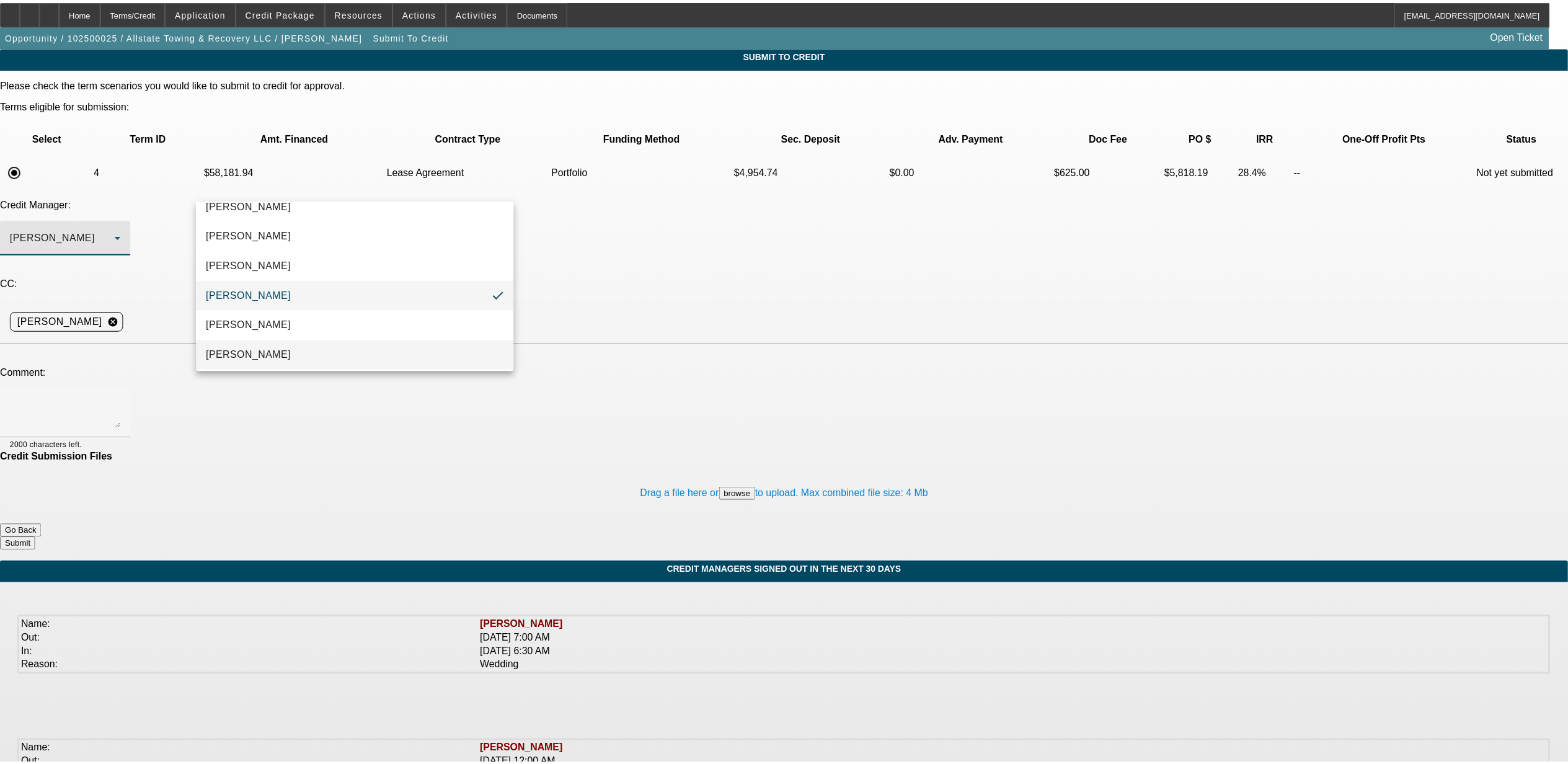
scroll to position [18, 0]
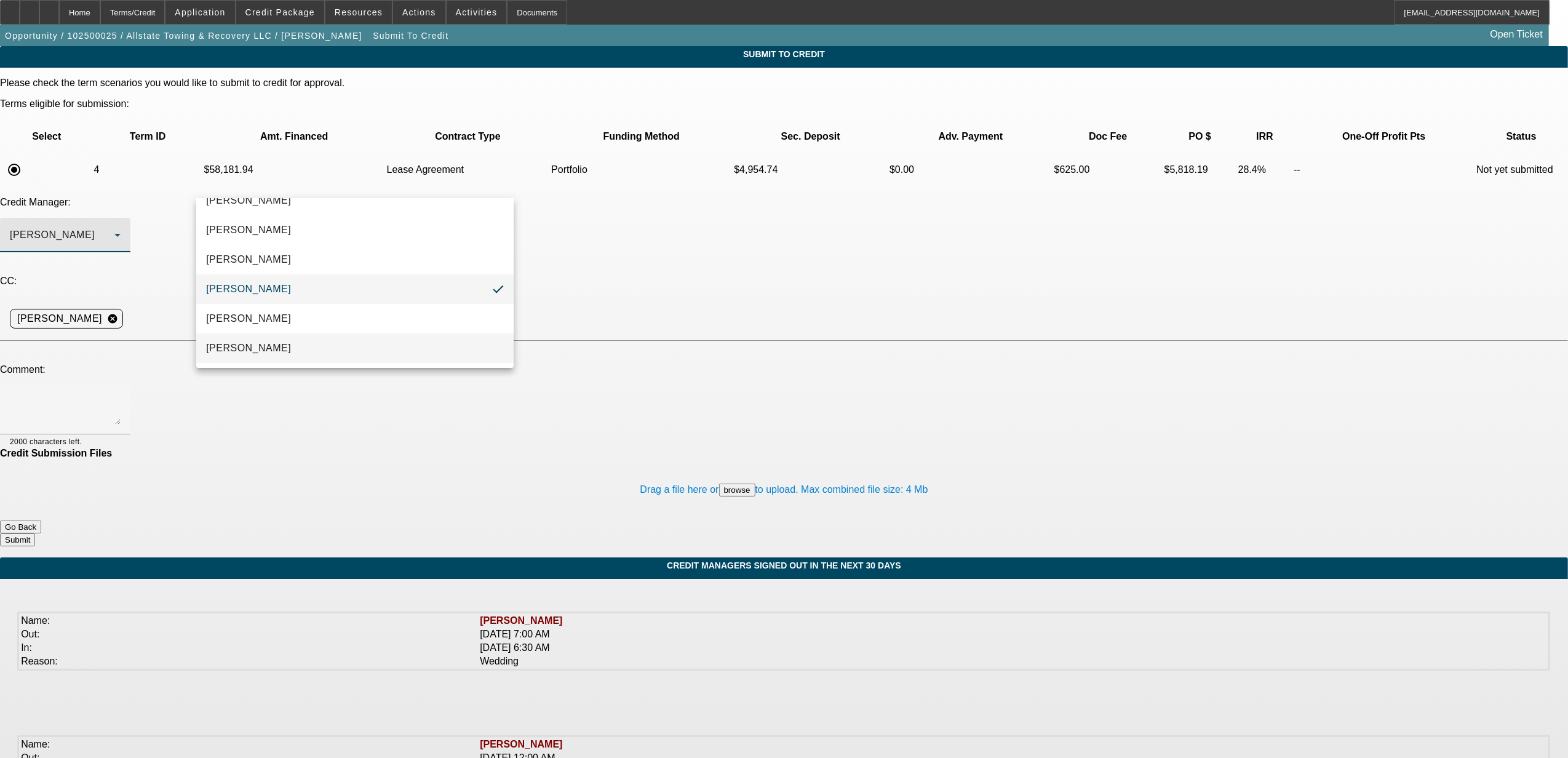
click at [240, 345] on span "Oliva, Samuel" at bounding box center [248, 348] width 85 height 15
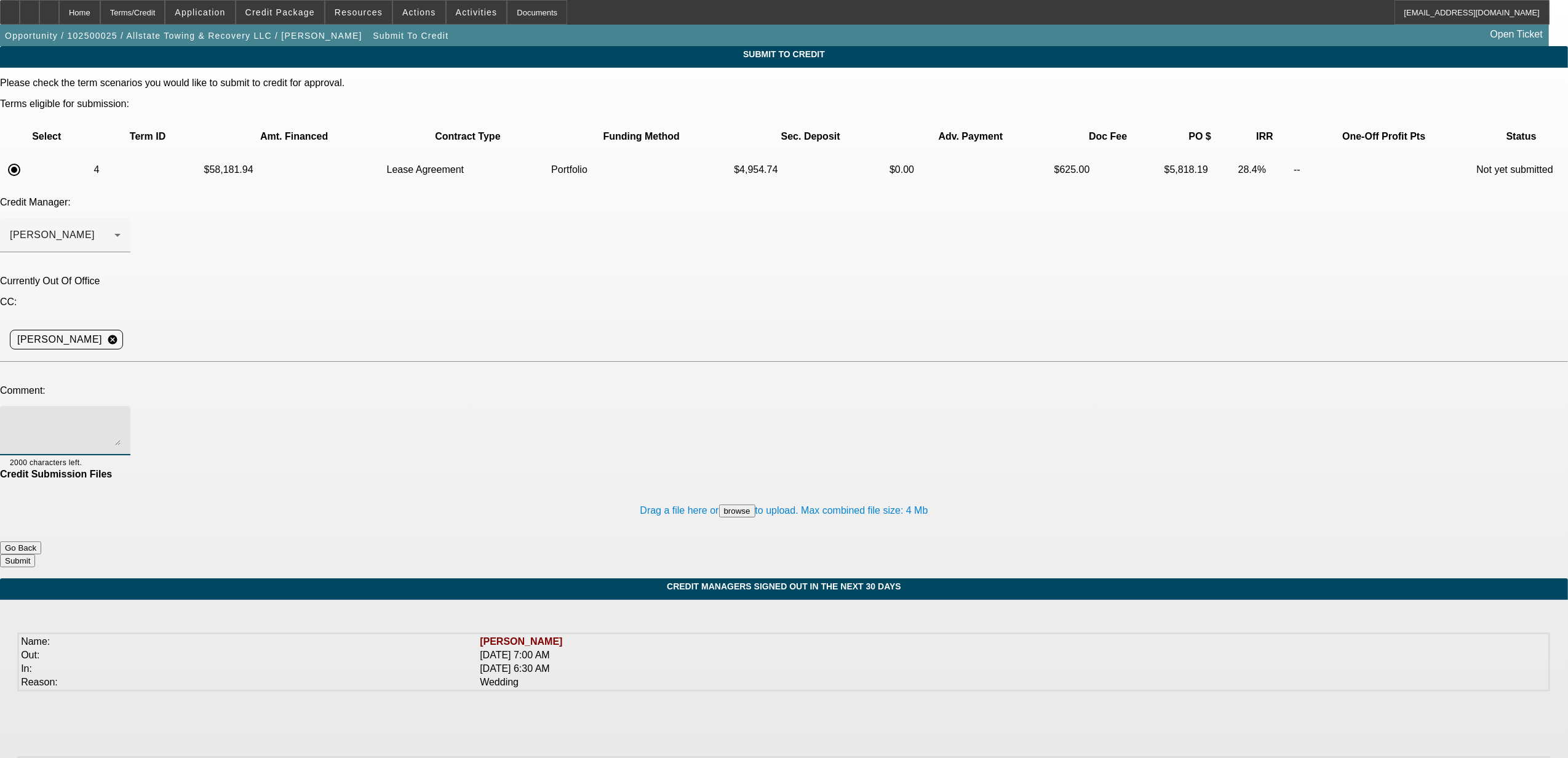
click at [121, 416] on textarea at bounding box center [65, 431] width 111 height 30
click at [121, 416] on textarea "Sam, Please review." at bounding box center [65, 431] width 111 height 30
click at [121, 406] on div "Sam, please review." at bounding box center [65, 431] width 111 height 50
click at [121, 416] on textarea "Sam, please review." at bounding box center [65, 431] width 111 height 30
click at [121, 416] on textarea "Sam, please review. Past customer." at bounding box center [65, 431] width 111 height 30
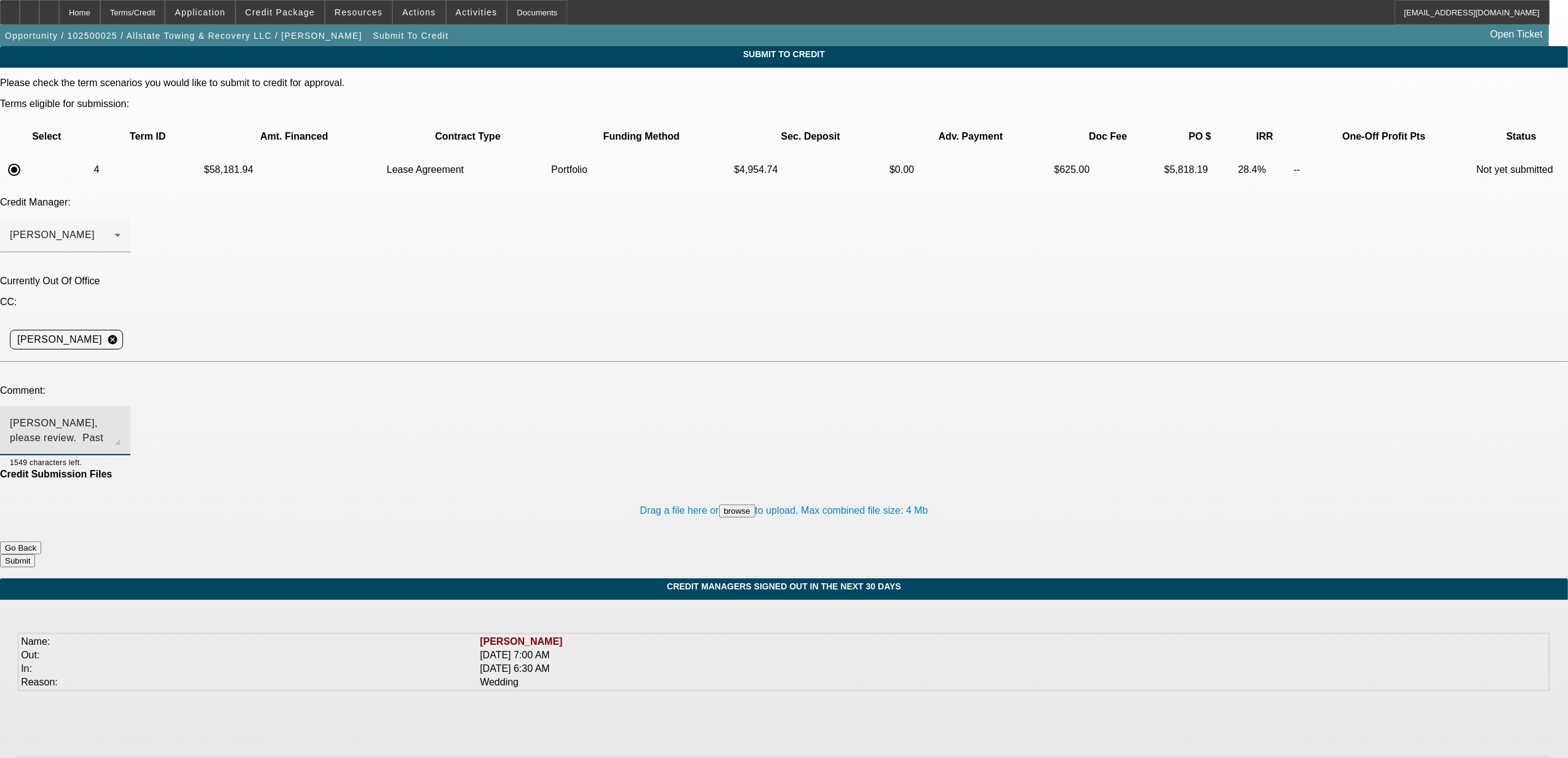
type textarea "Sam, please review. Past customer. Past customer. We just did two new trucks fo…"
click at [35, 555] on button "Submit" at bounding box center [17, 561] width 35 height 13
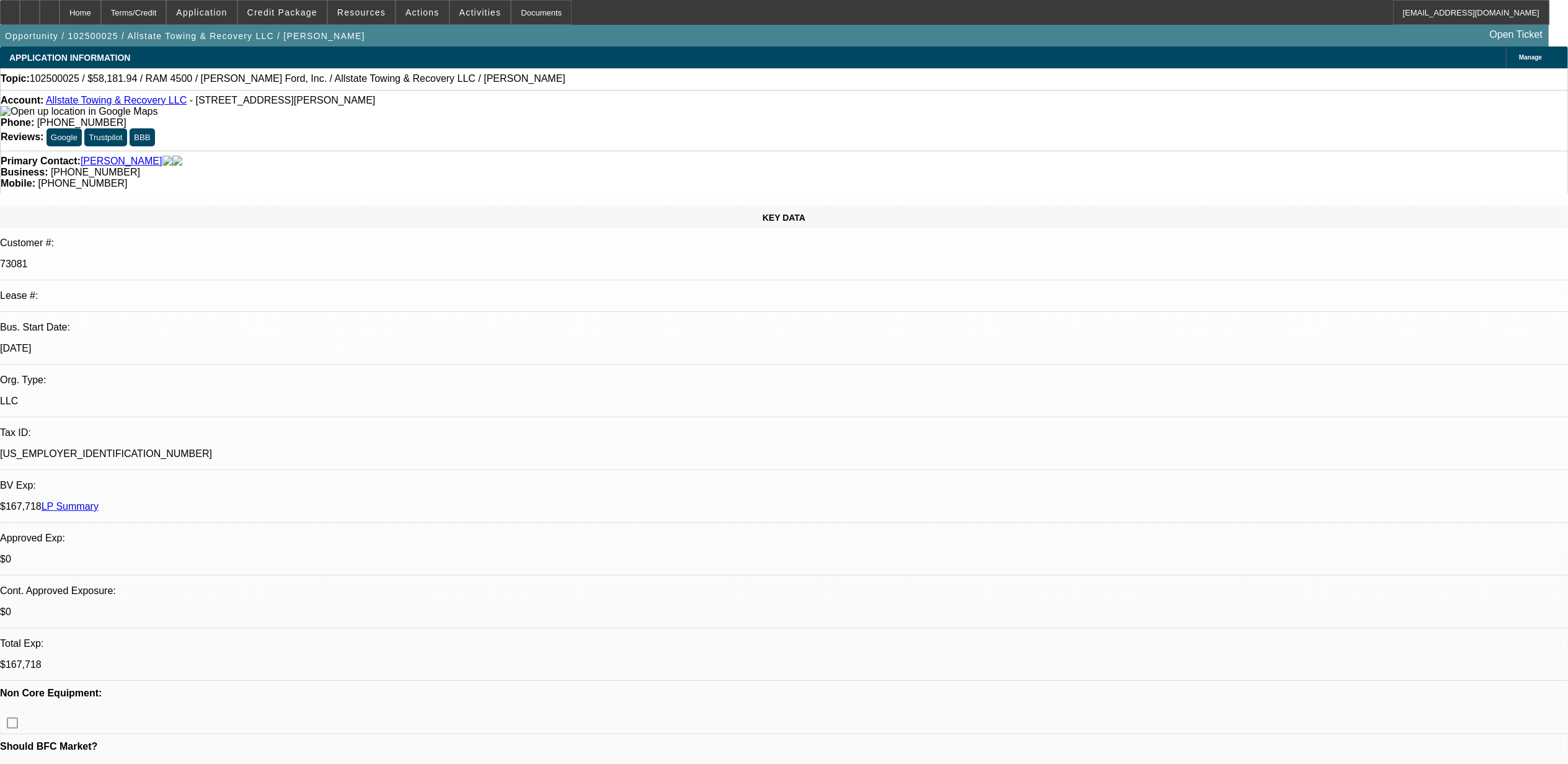
select select "0"
select select "2"
select select "0.1"
select select "4"
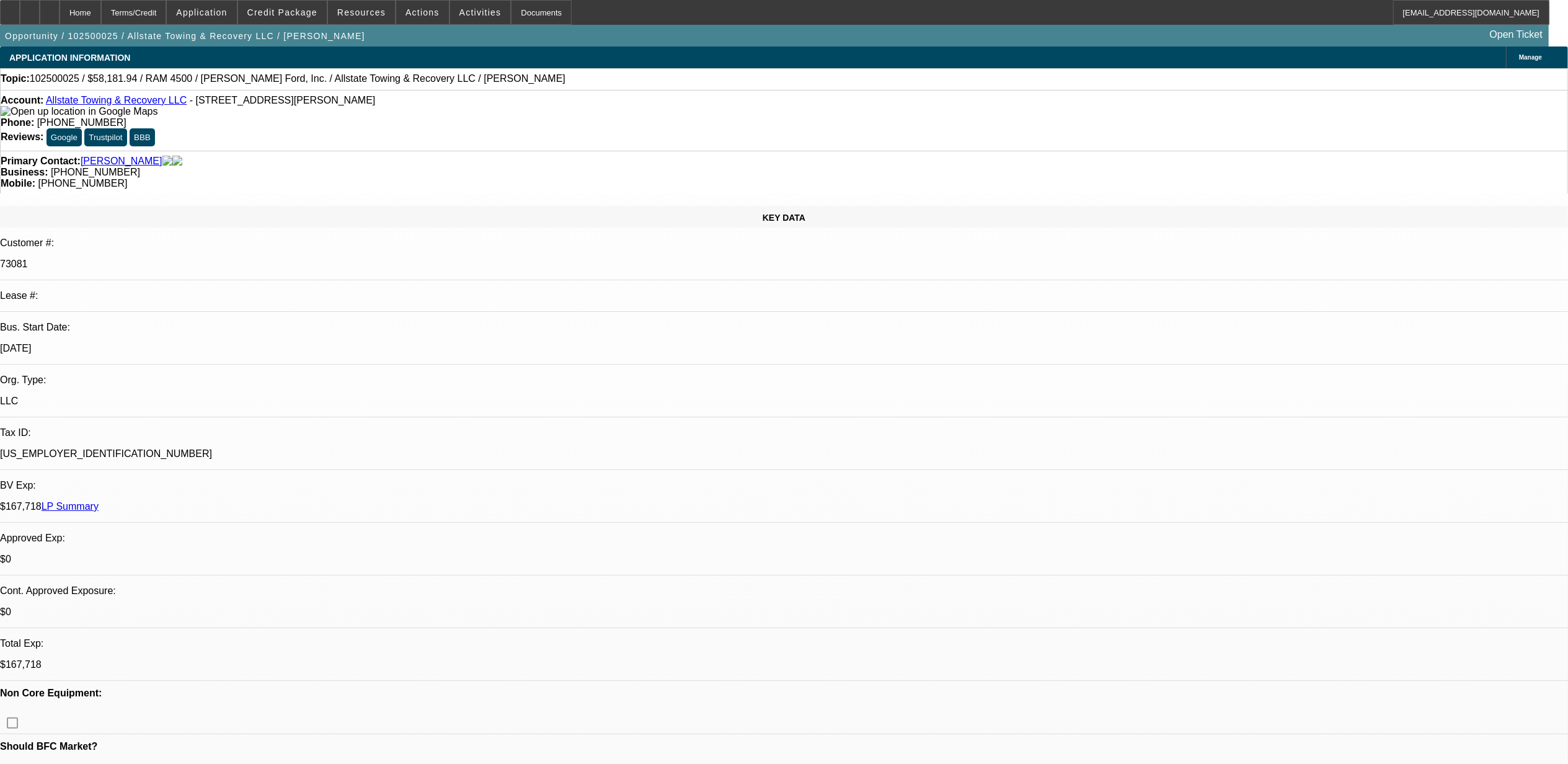
select select "0"
select select "2"
select select "0.1"
select select "4"
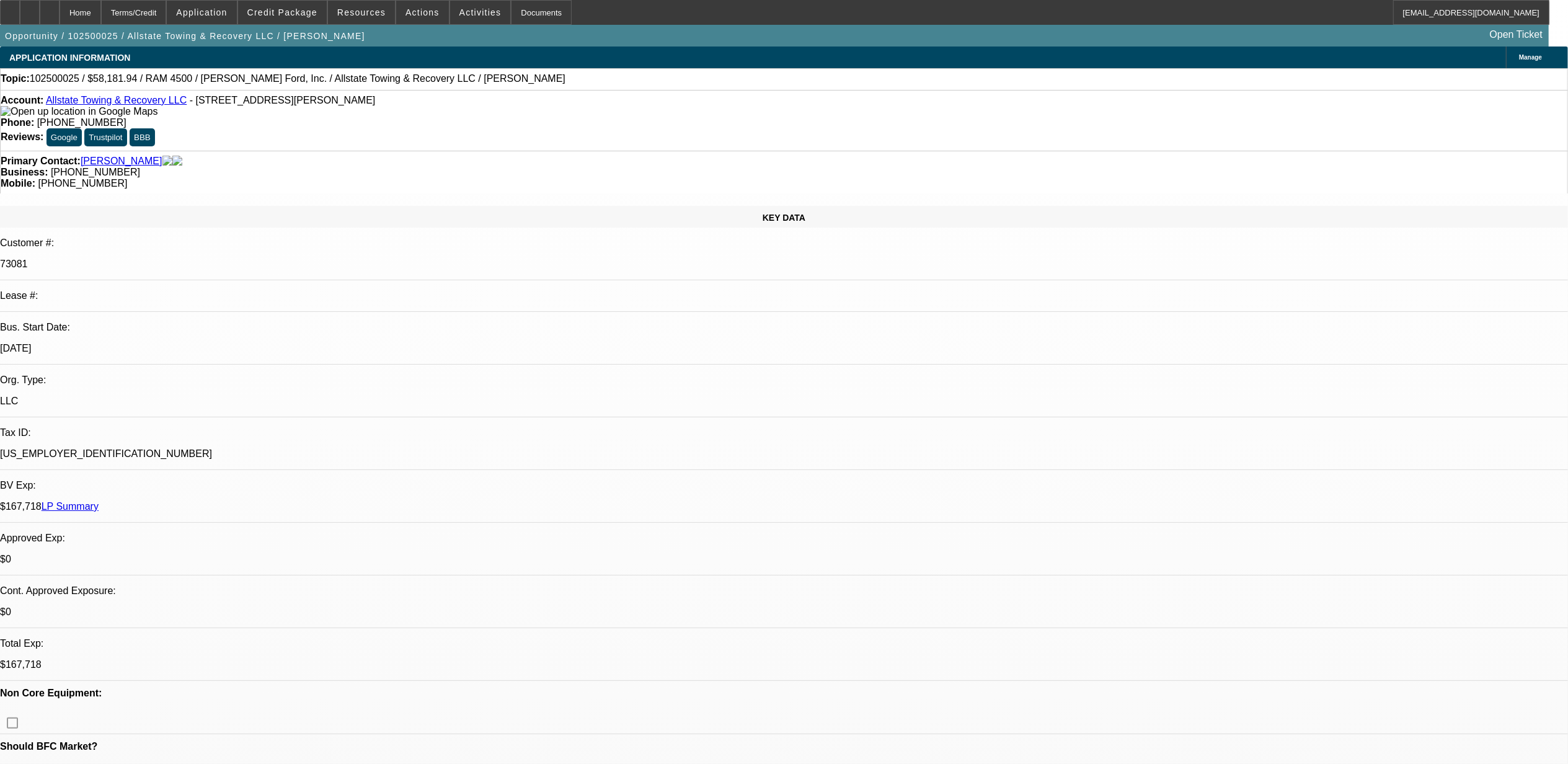
select select "0"
select select "2"
select select "0.1"
select select "4"
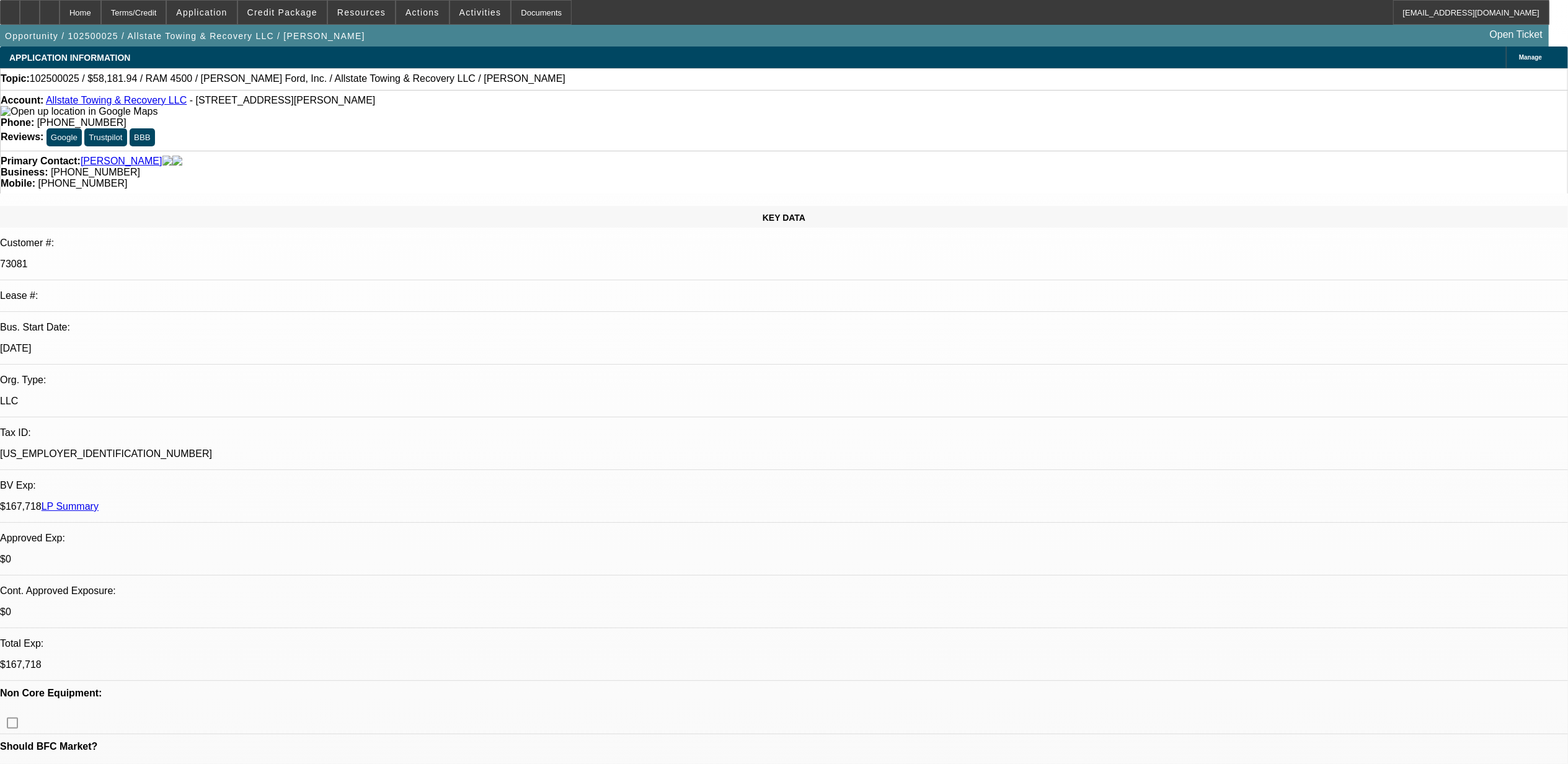
select select "0"
select select "2"
select select "0.1"
select select "4"
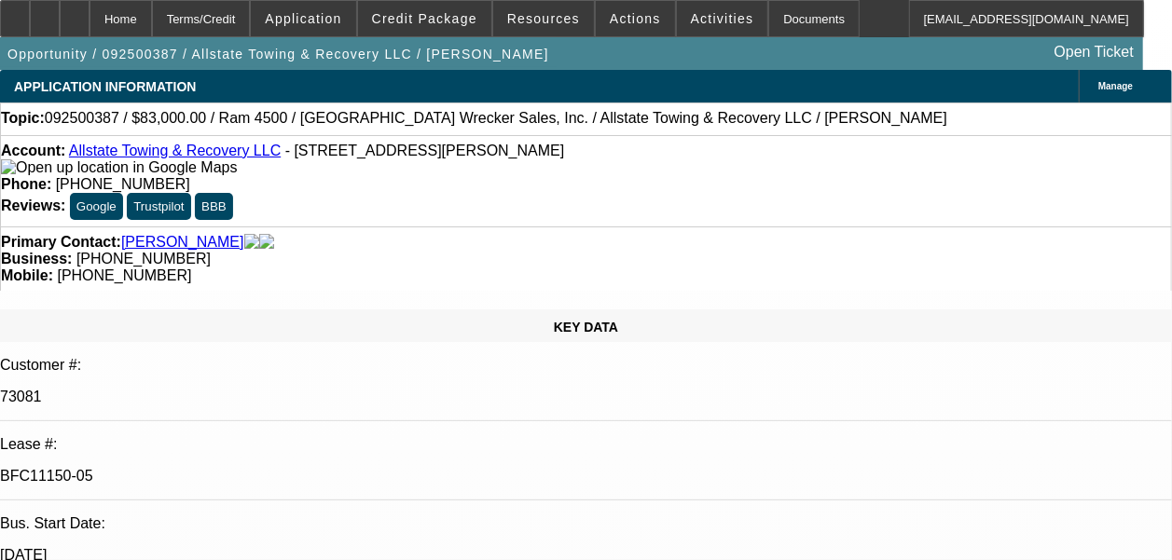
select select "0"
select select "2"
select select "0"
select select "2"
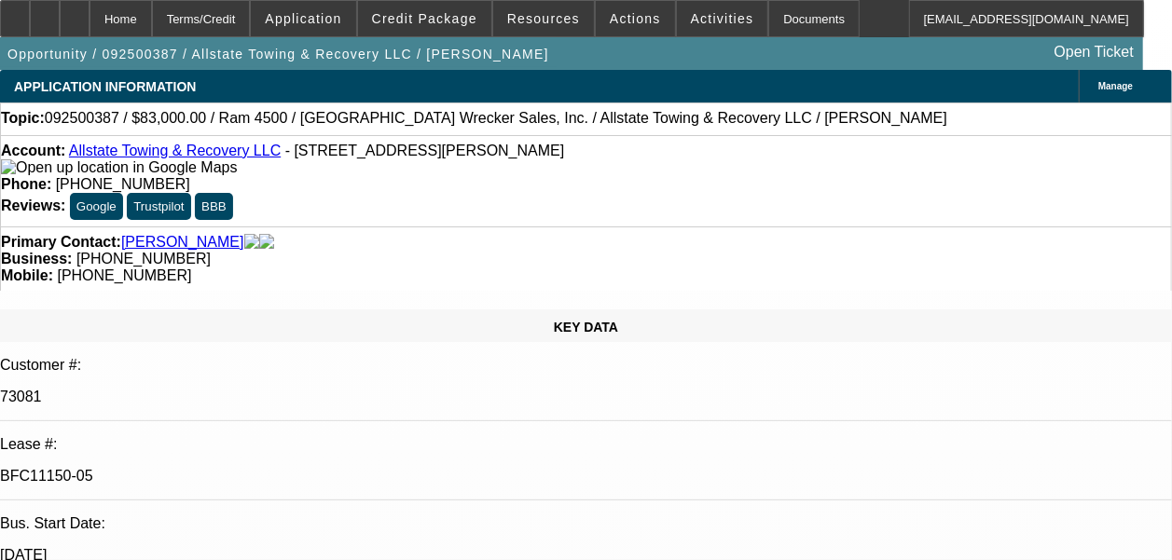
select select "0"
select select "1"
select select "2"
select select "6"
select select "1"
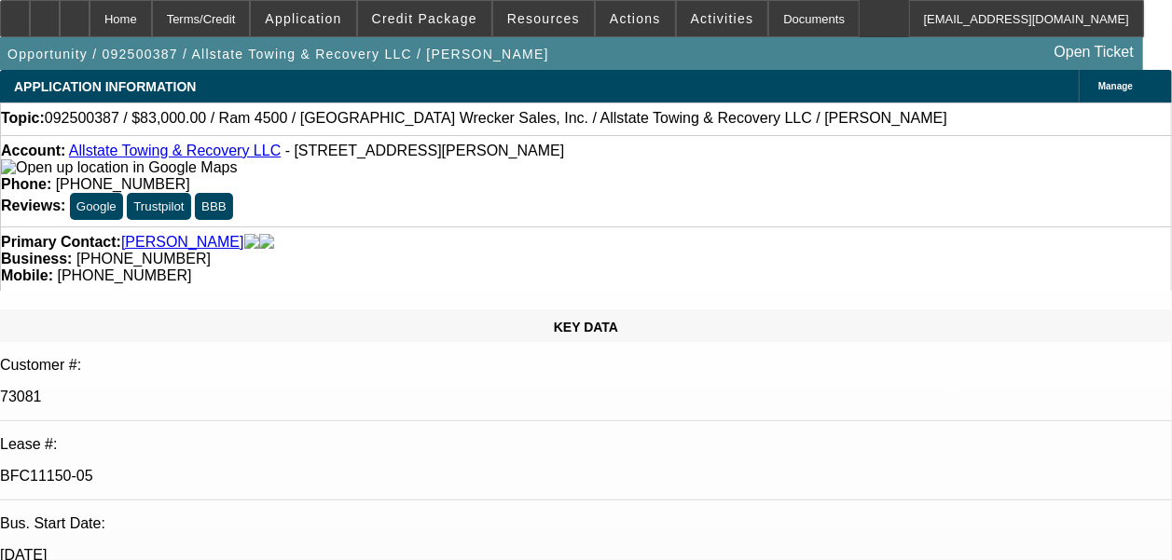
select select "2"
select select "6"
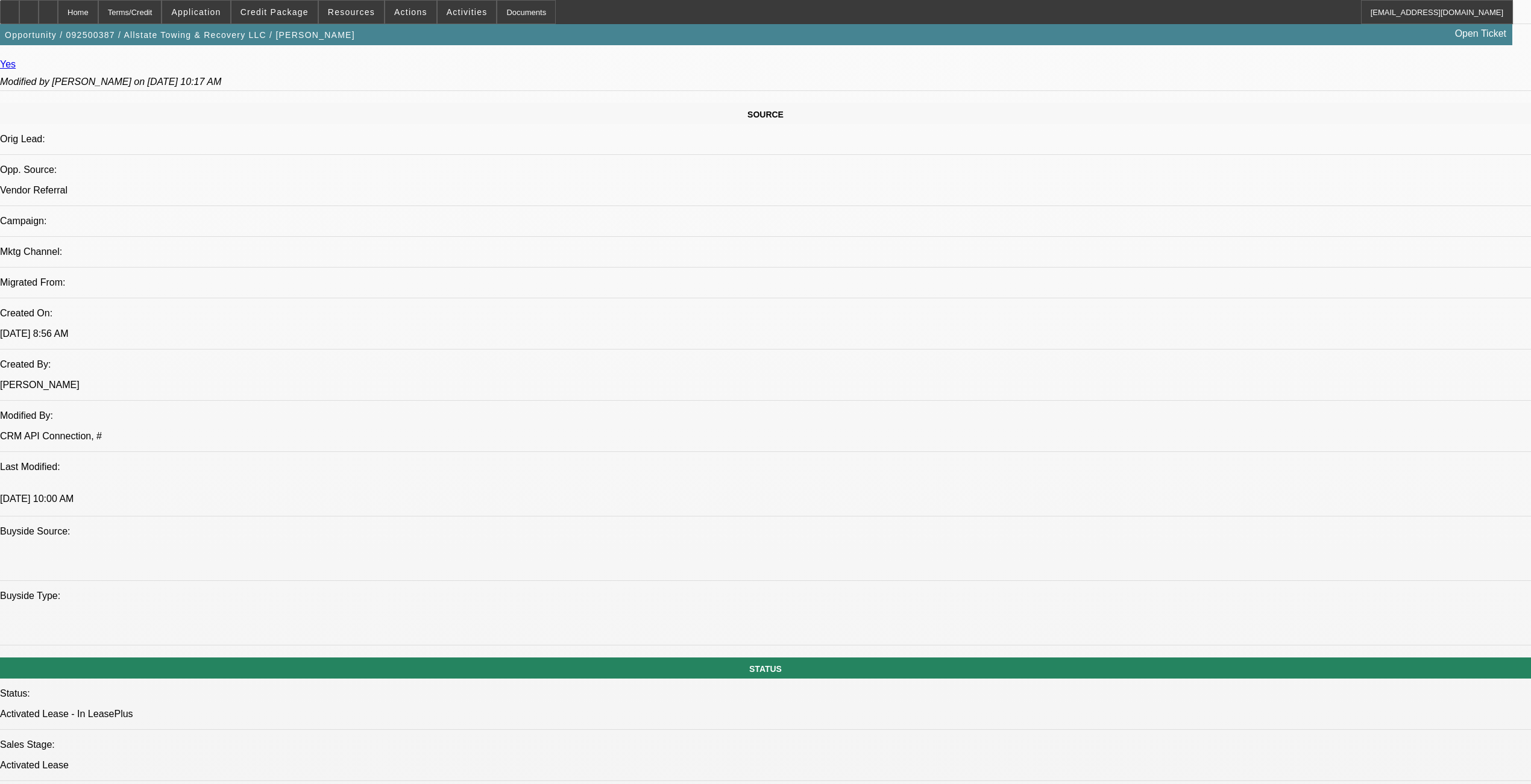
scroll to position [642, 0]
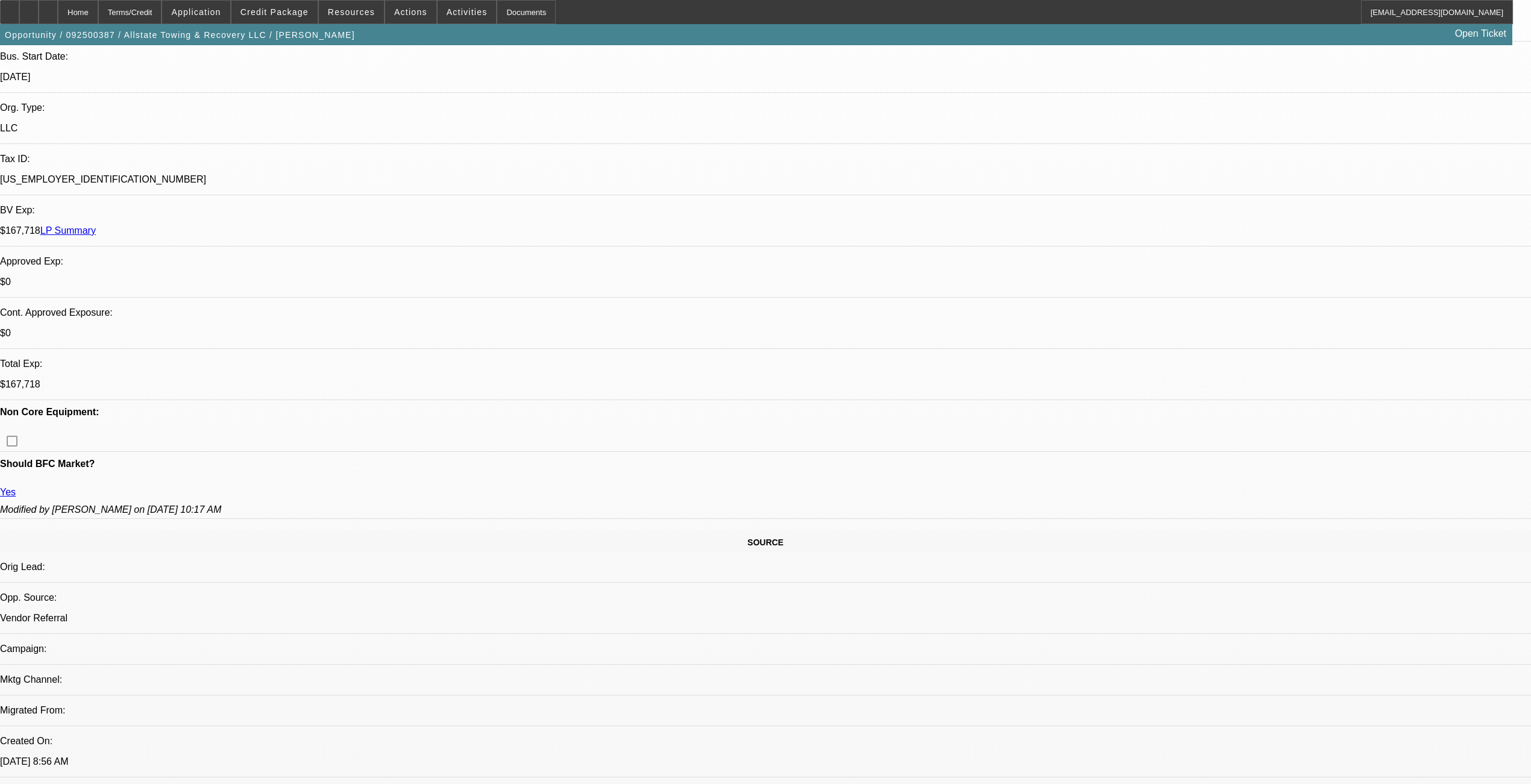
scroll to position [321, 0]
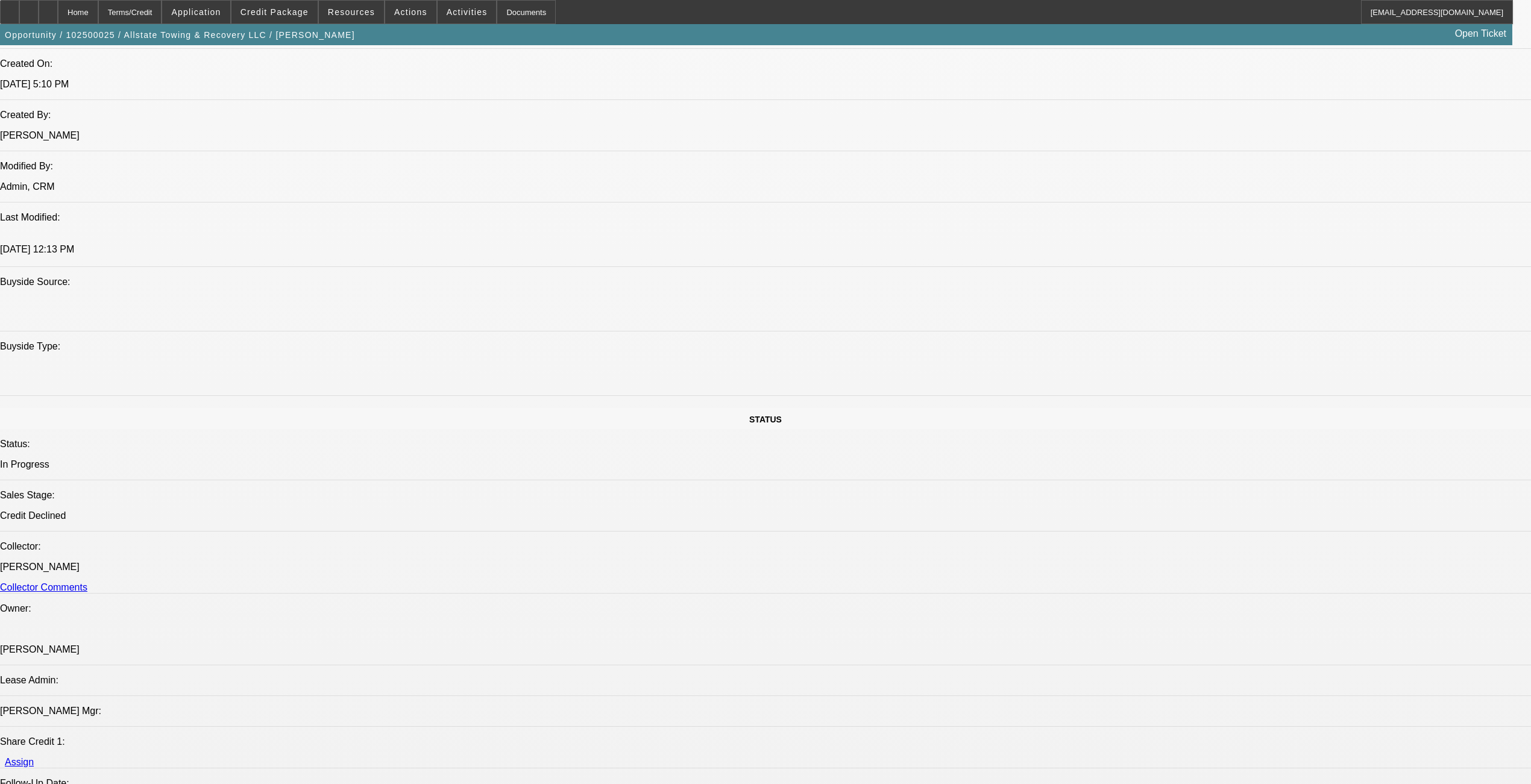
select select "0"
select select "2"
select select "0.1"
select select "0"
select select "2"
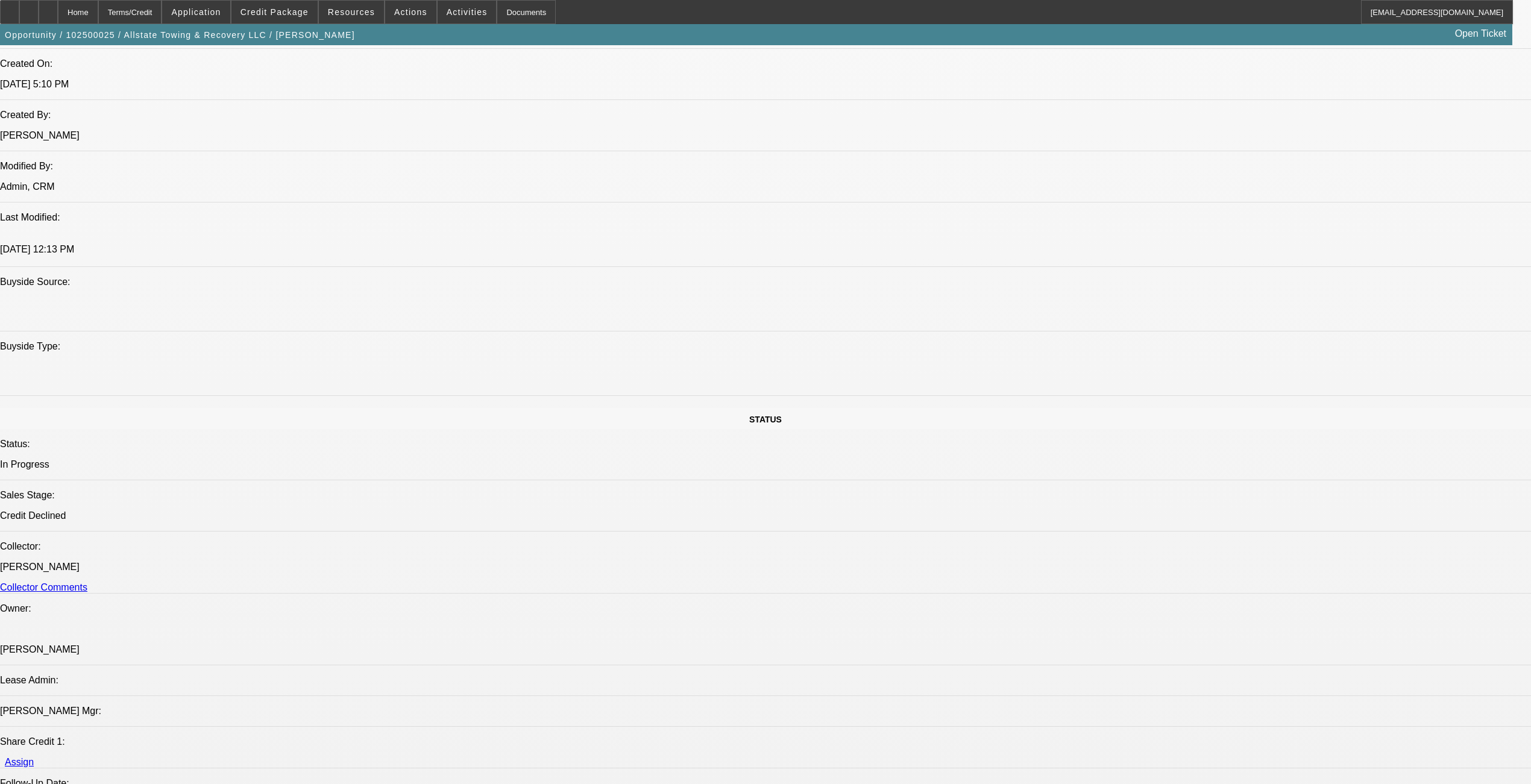
select select "0.1"
select select "0"
select select "2"
select select "0.1"
select select "0"
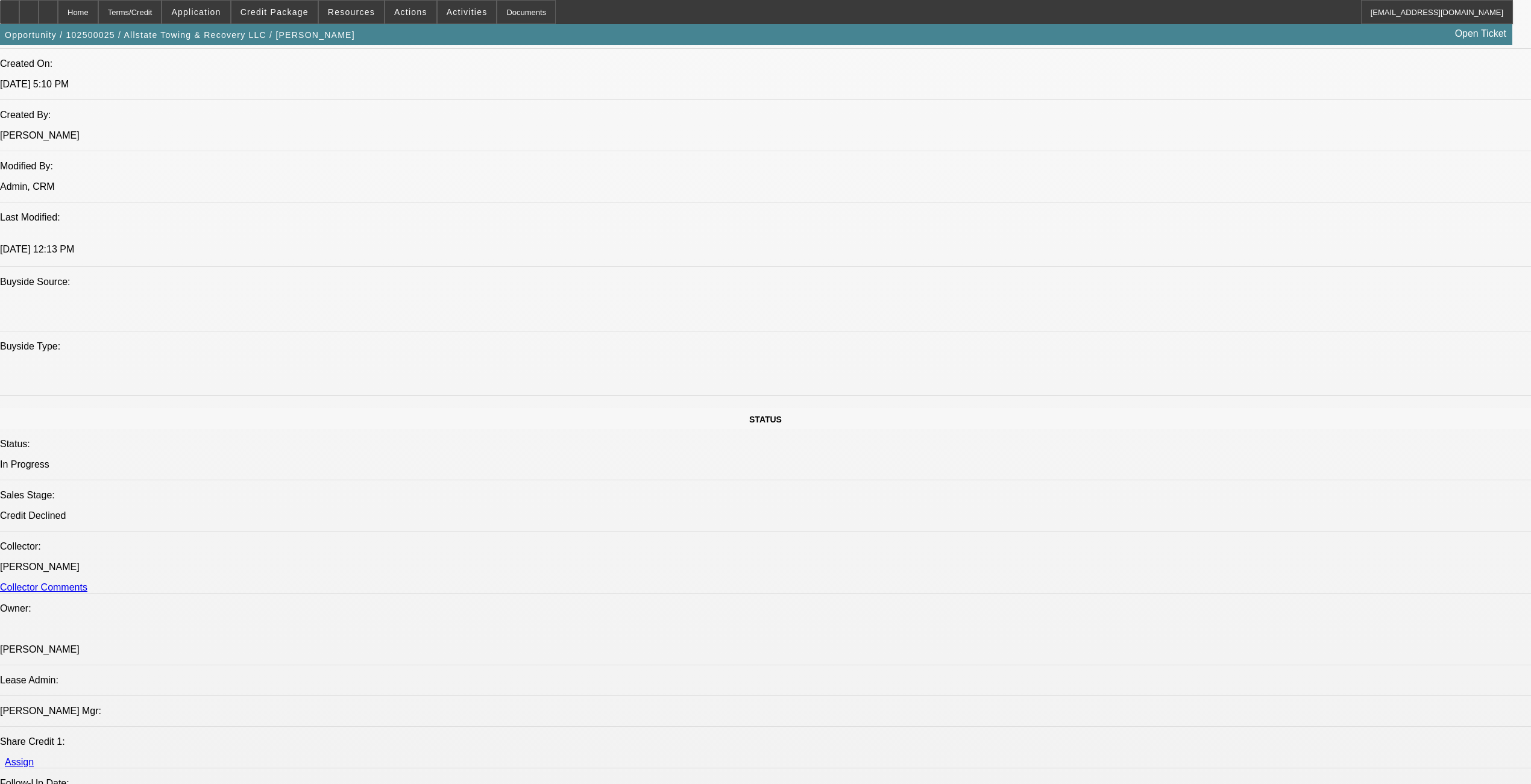
select select "2"
select select "0.1"
select select "1"
select select "2"
select select "4"
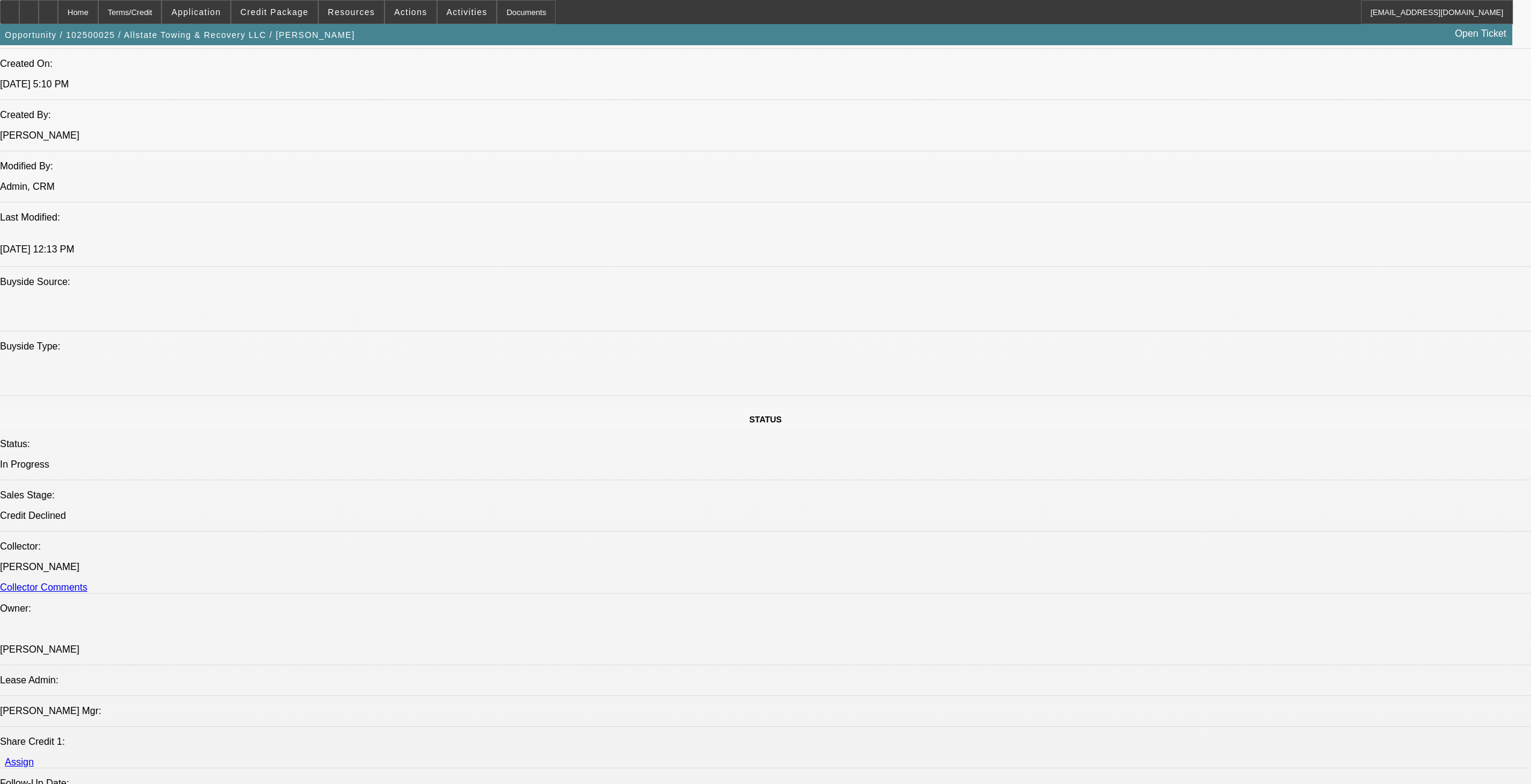
select select "1"
select select "2"
select select "4"
select select "1"
select select "2"
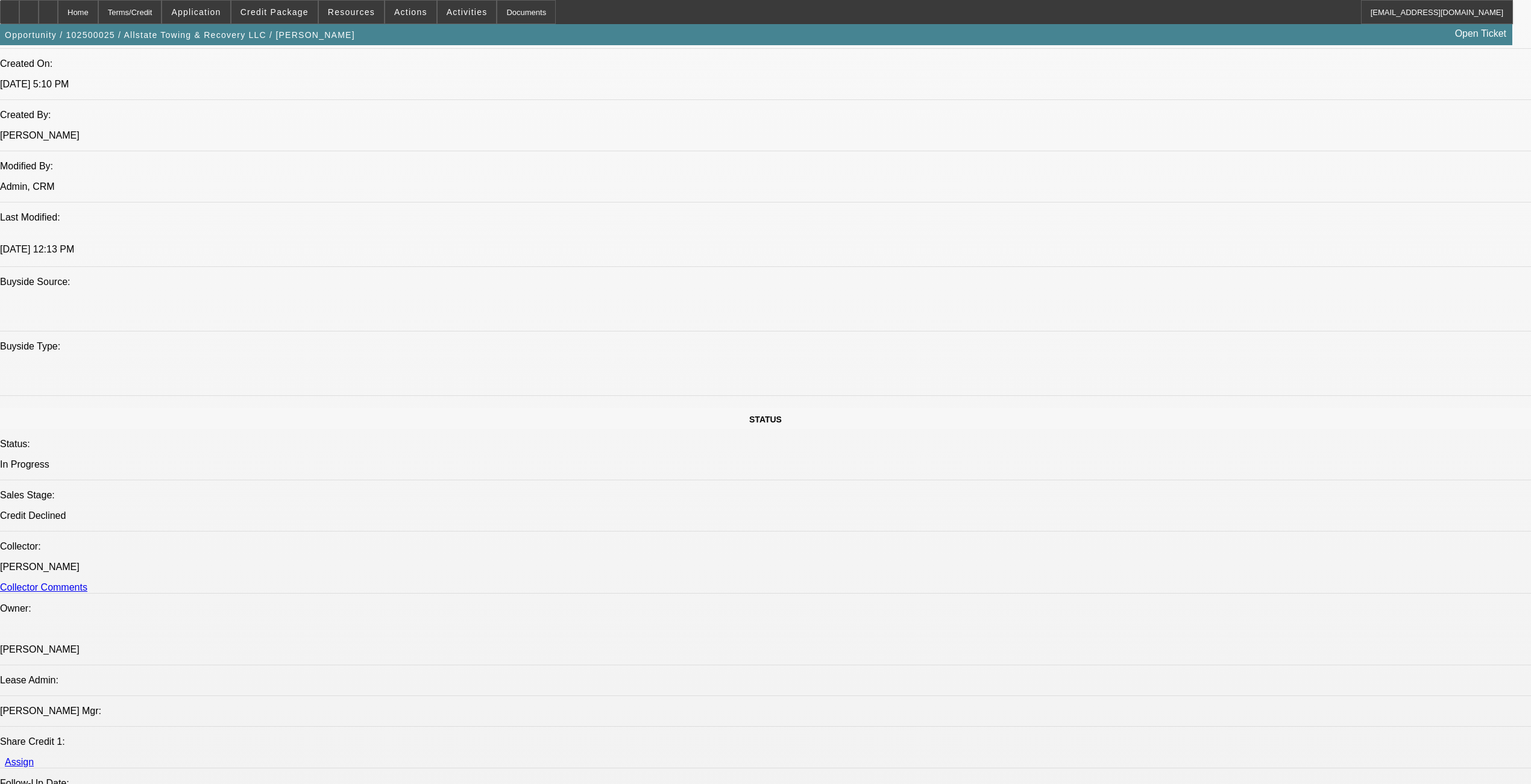
select select "4"
select select "1"
select select "2"
select select "4"
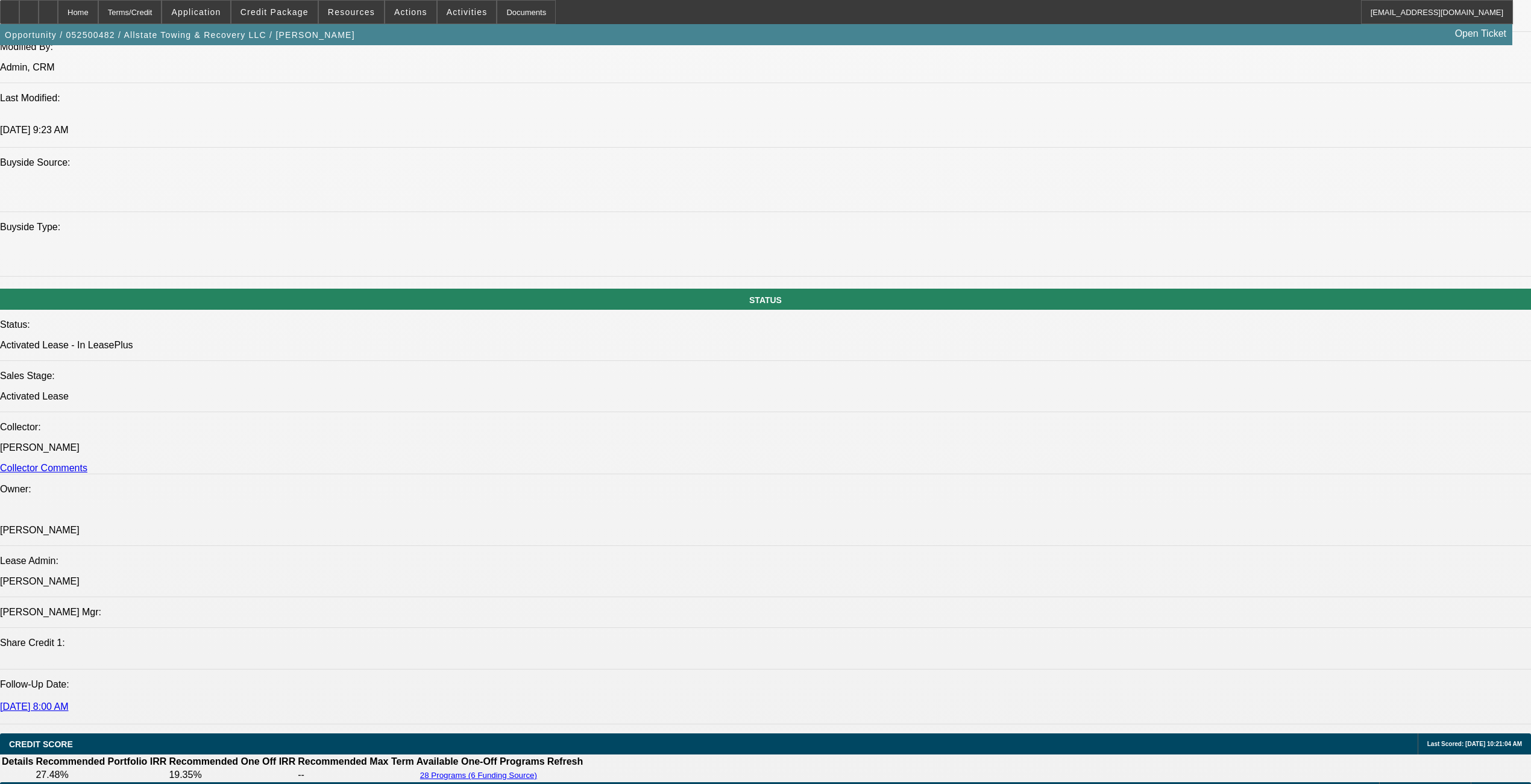
select select "0"
select select "2"
select select "0"
select select "2"
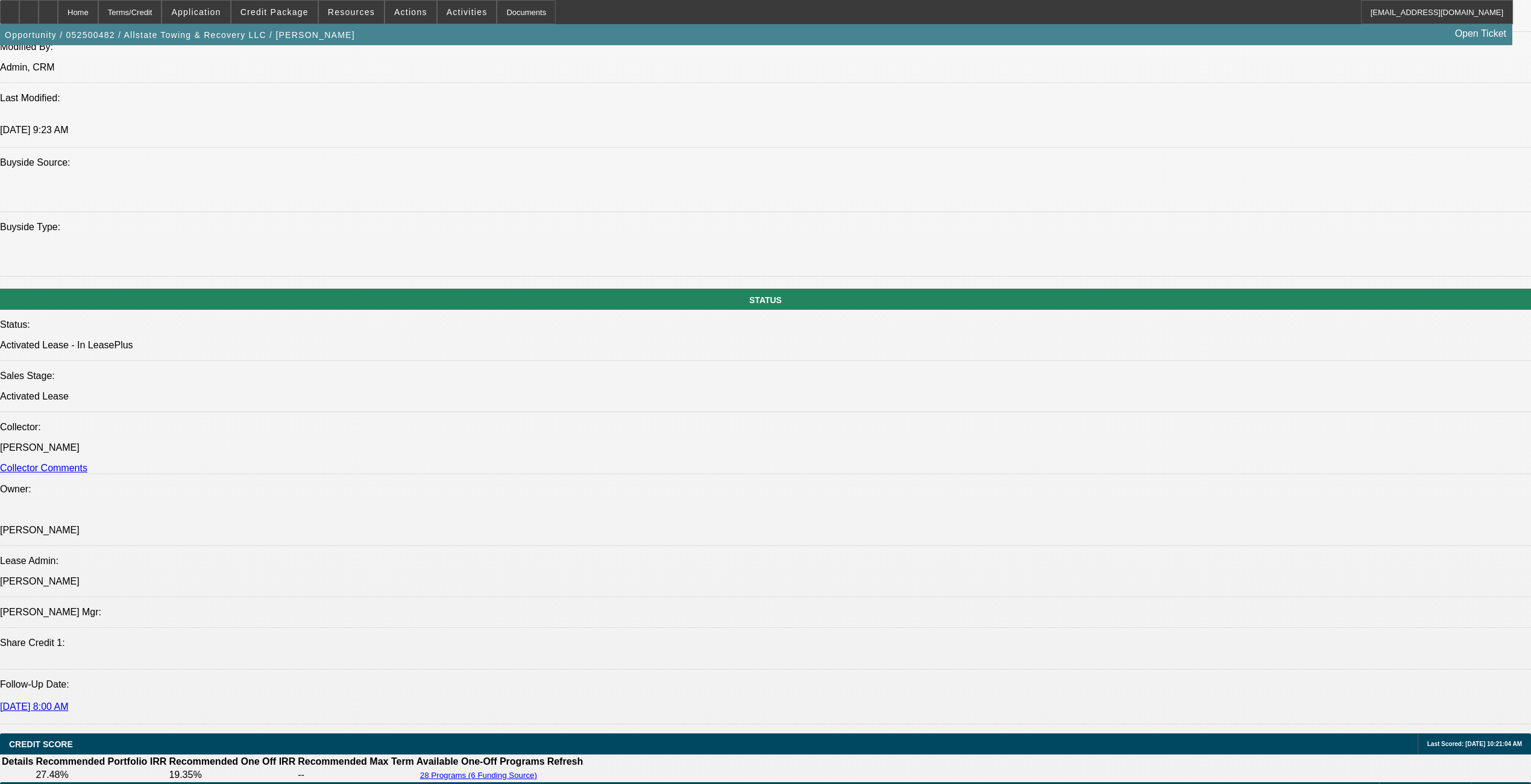
select select "0"
select select "2"
select select "0"
select select "1"
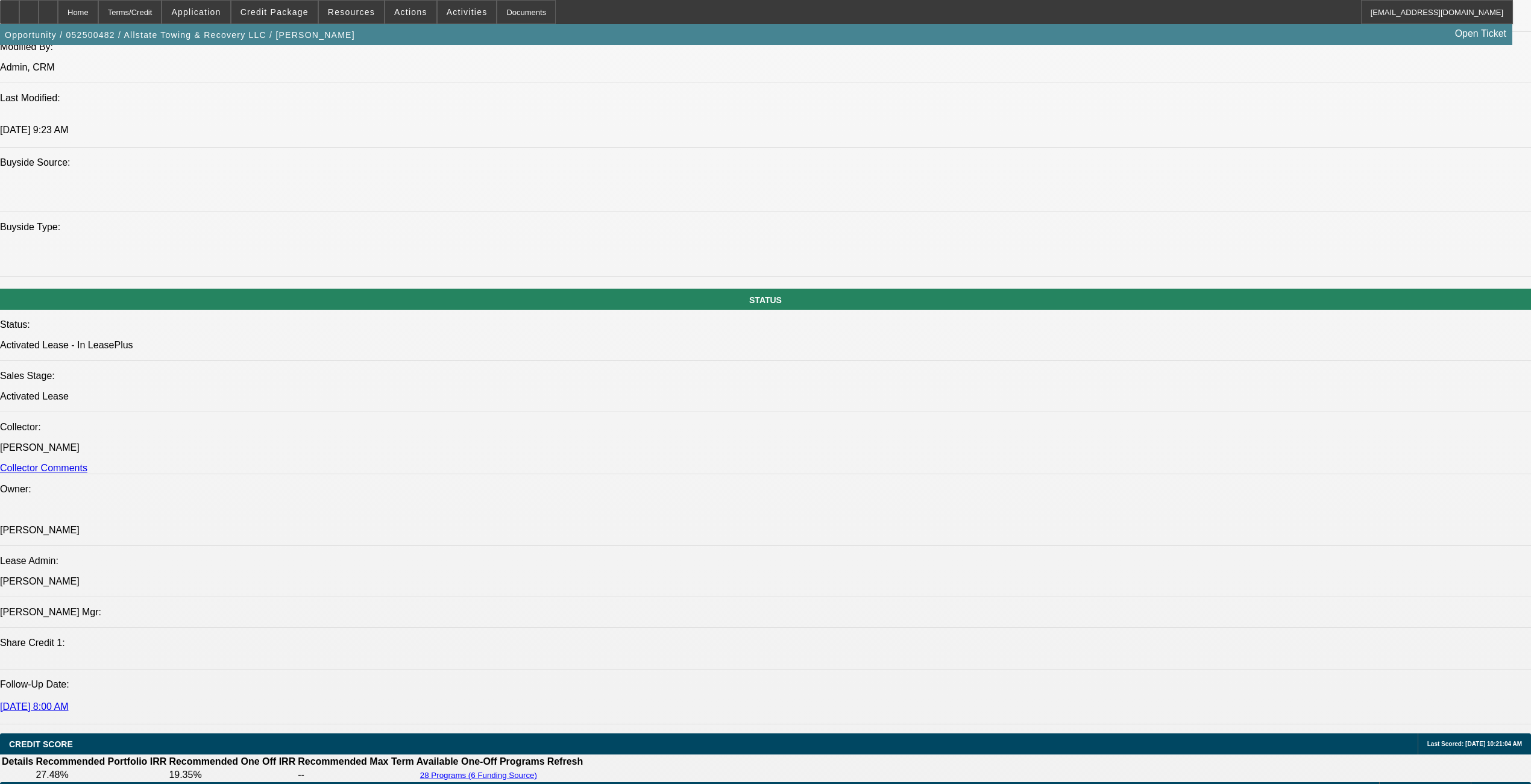
select select "2"
select select "6"
select select "1"
select select "2"
select select "6"
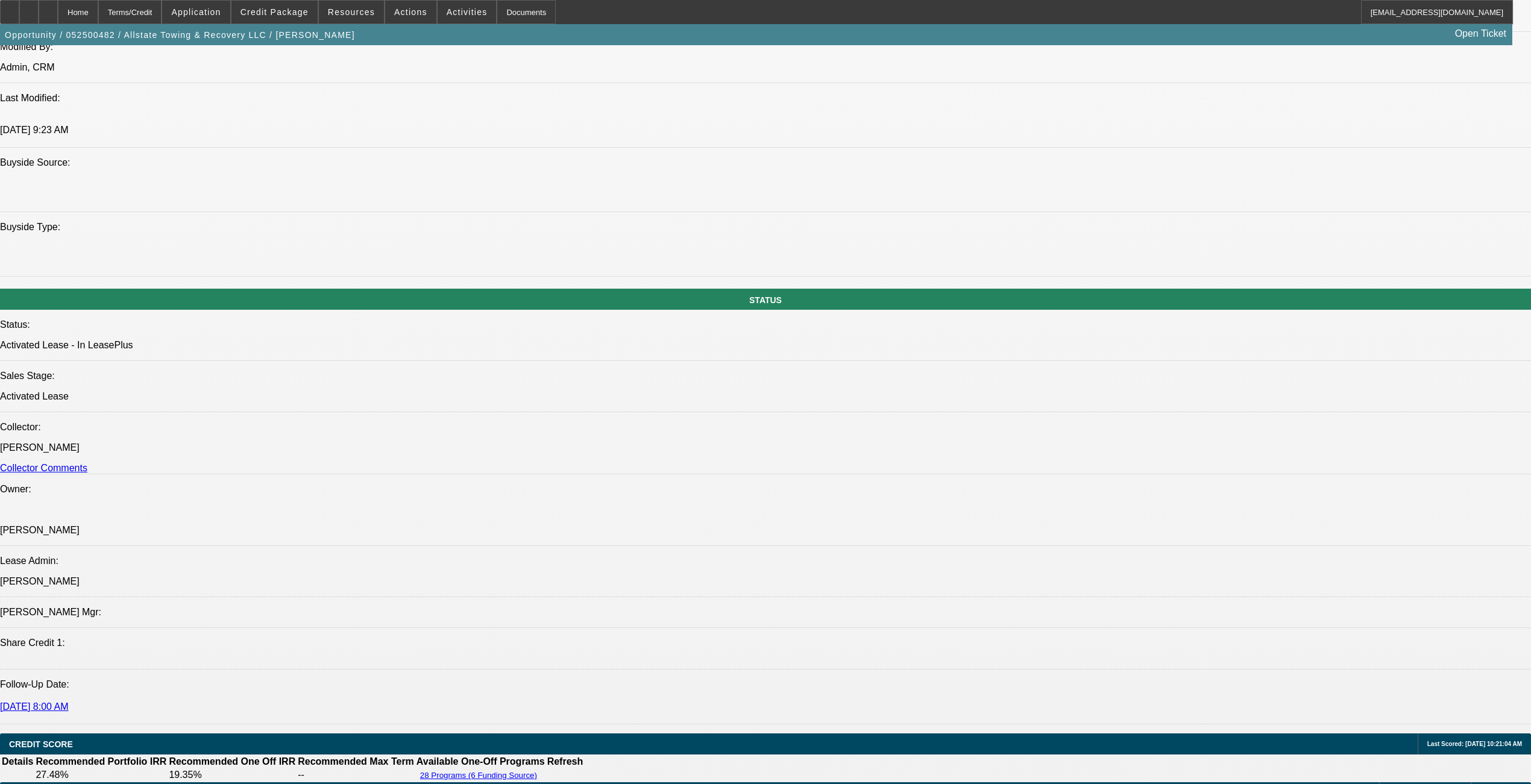
select select "1"
select select "2"
select select "6"
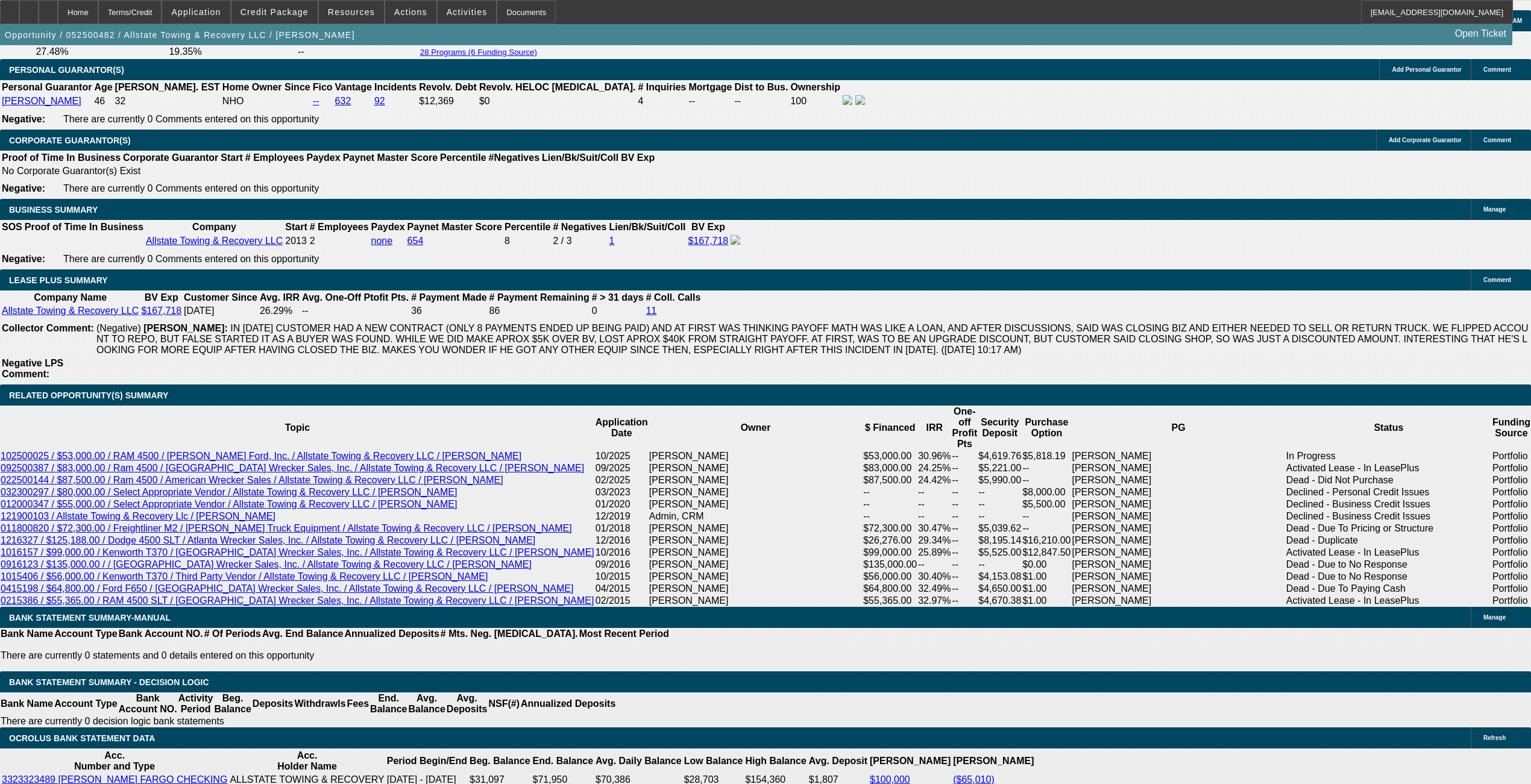
scroll to position [1879, 0]
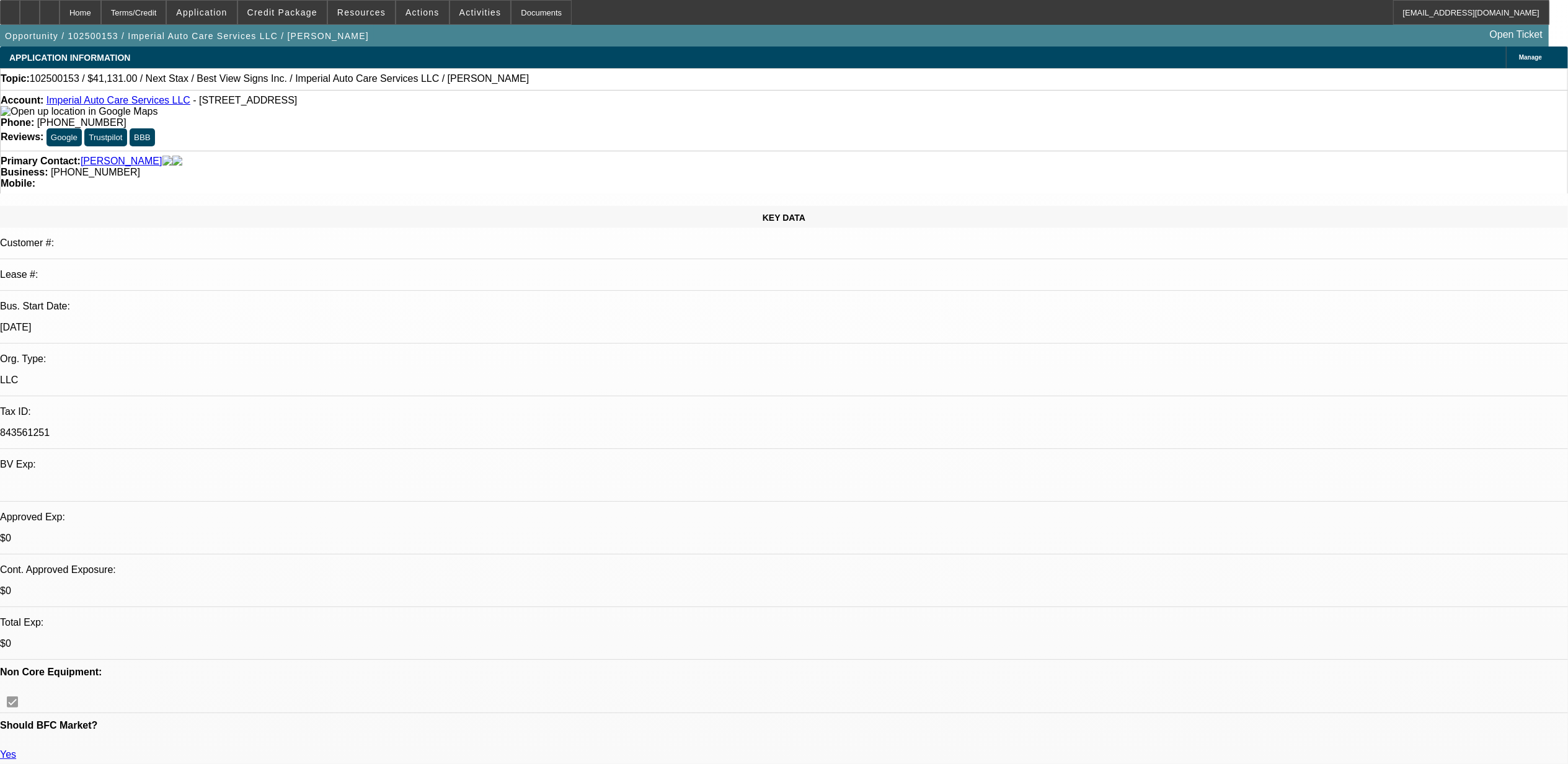
select select "0"
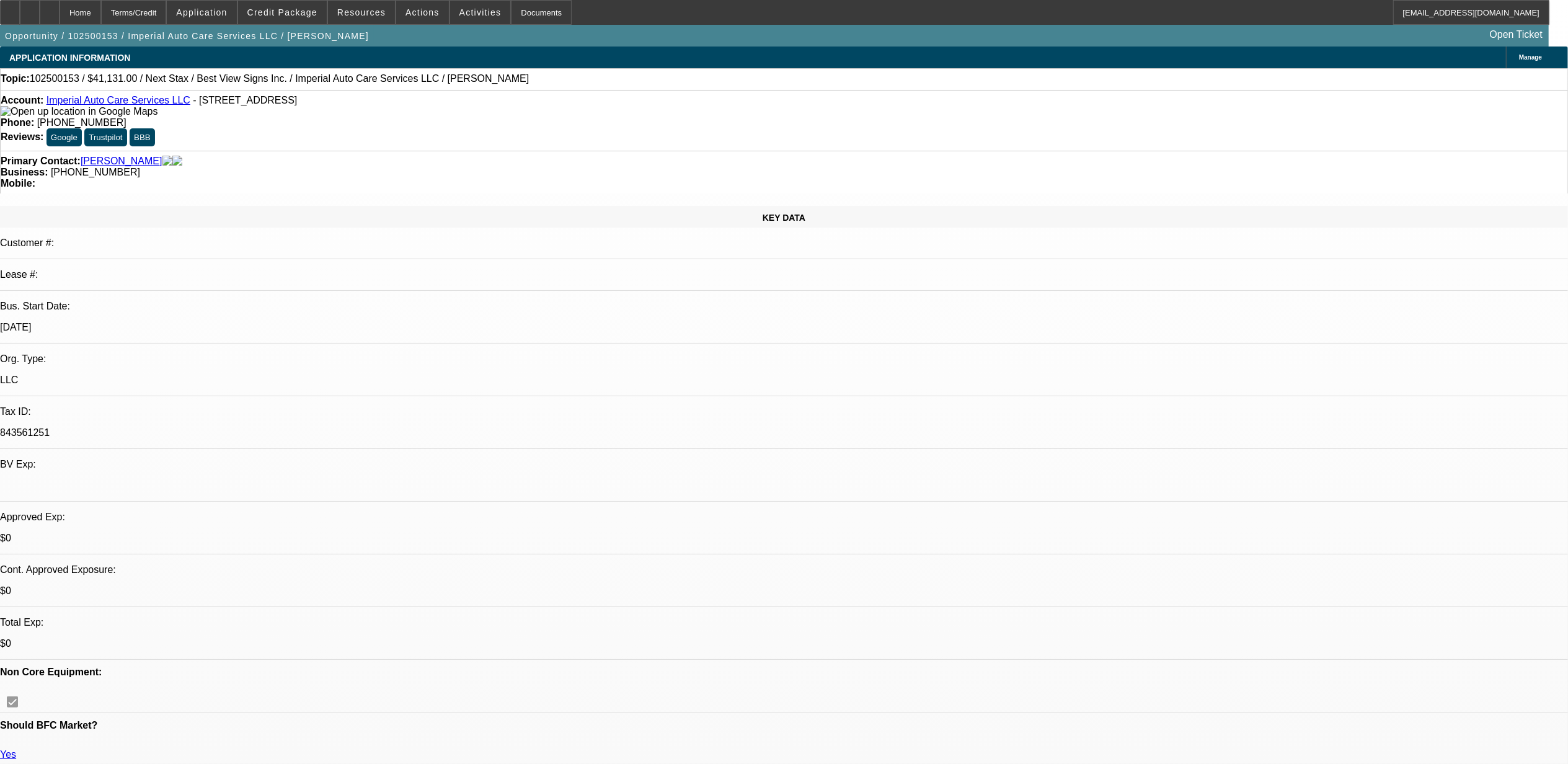
select select "0"
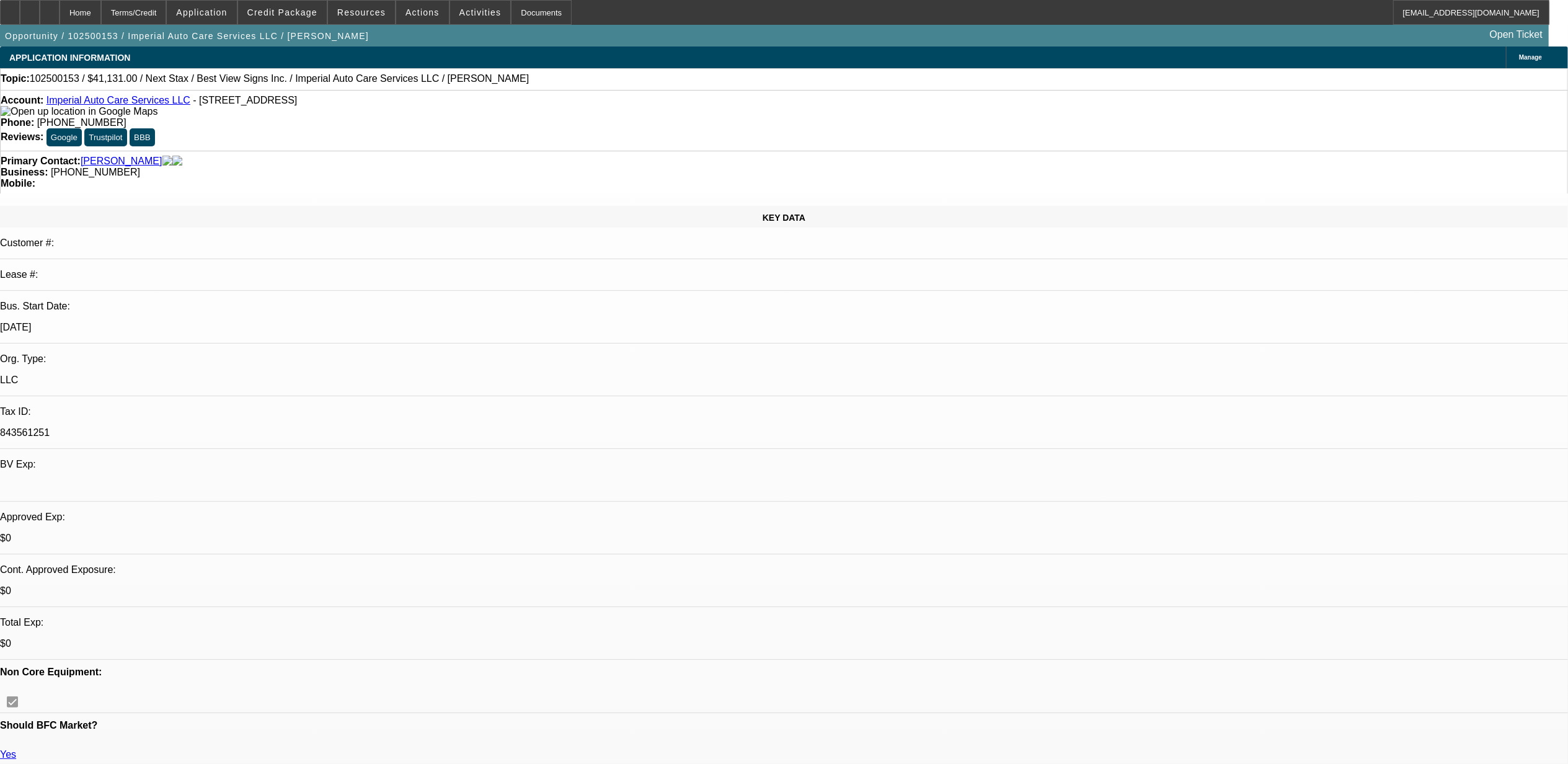
select select "0"
select select "1"
select select "6"
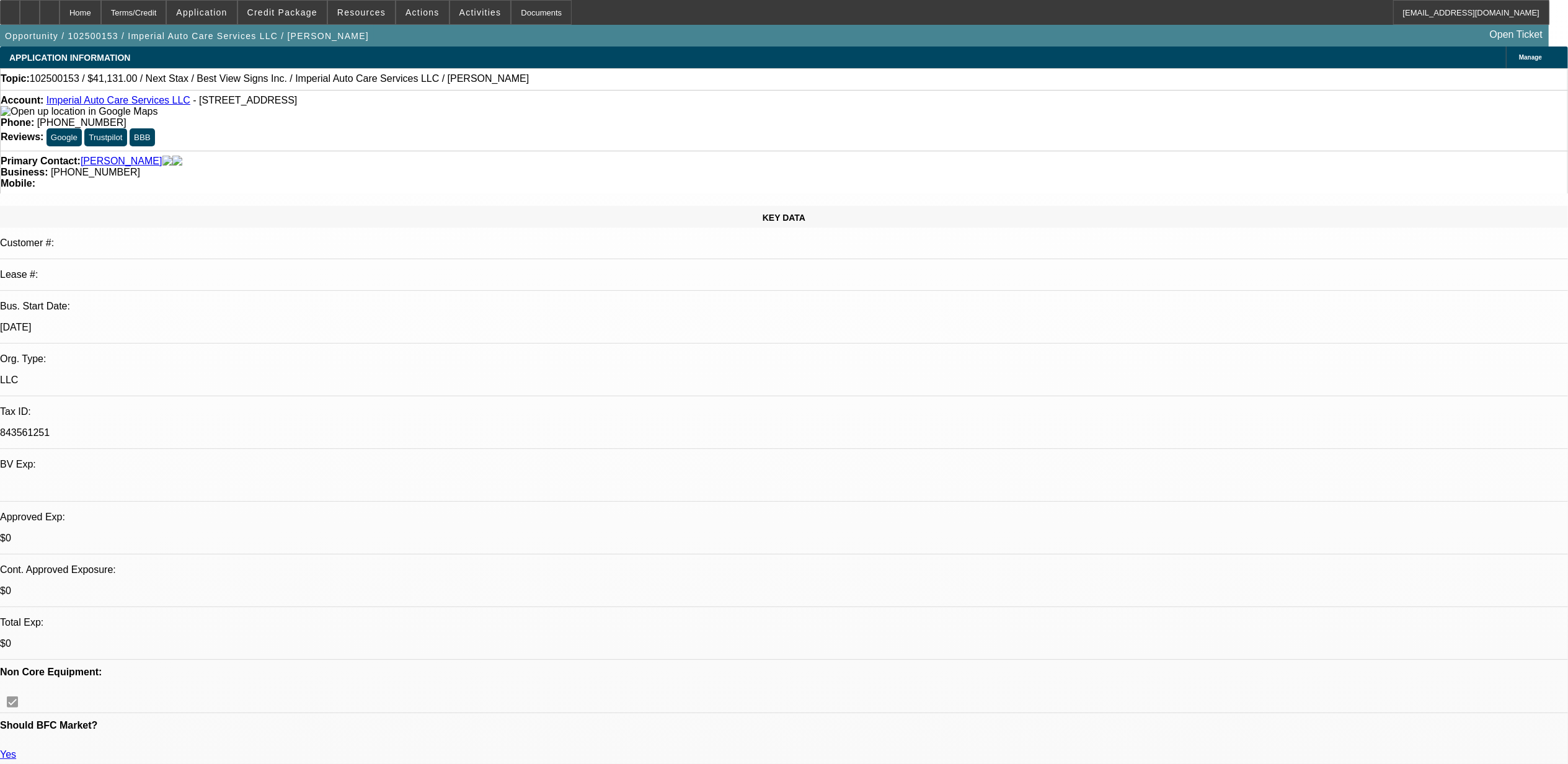
select select "1"
select select "6"
select select "1"
select select "3"
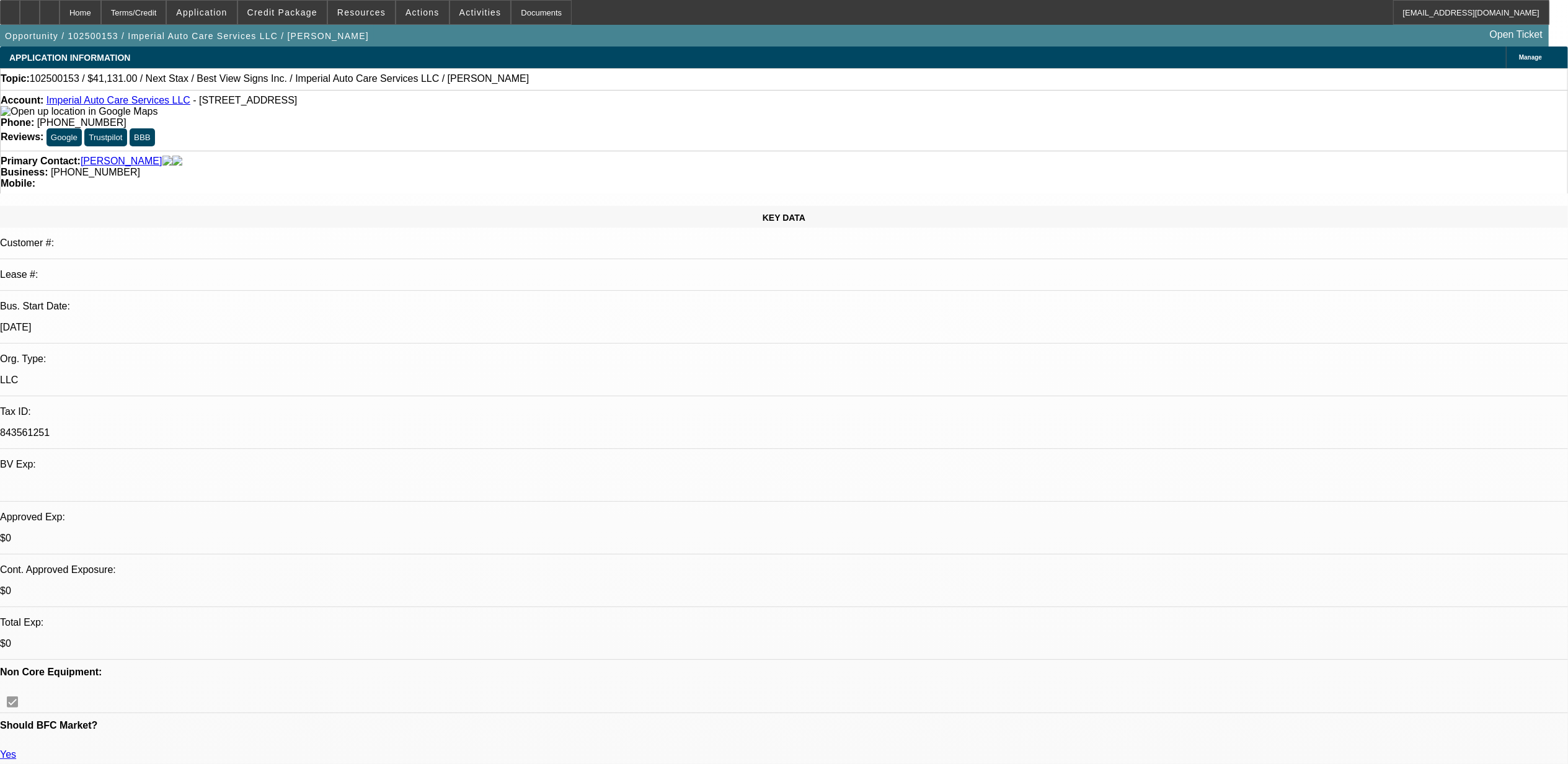
select select "6"
select select "1"
select select "2"
select select "6"
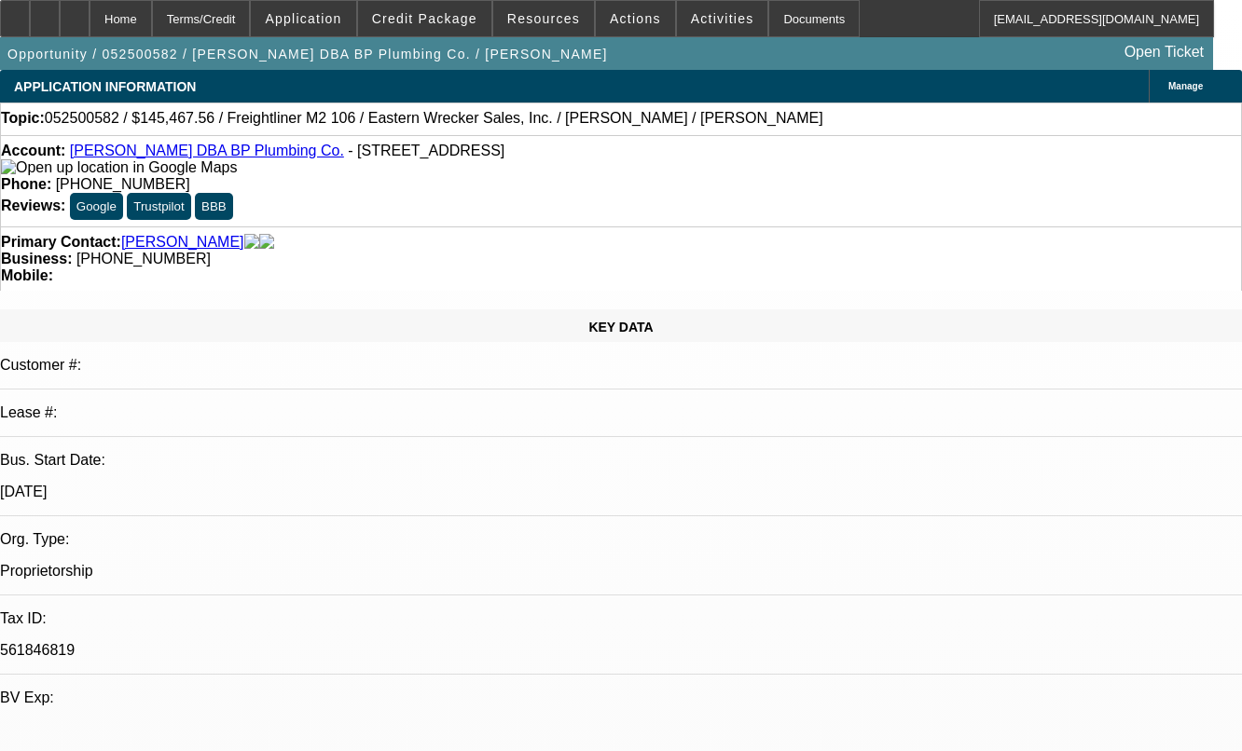
select select "0"
select select "0.1"
select select "0"
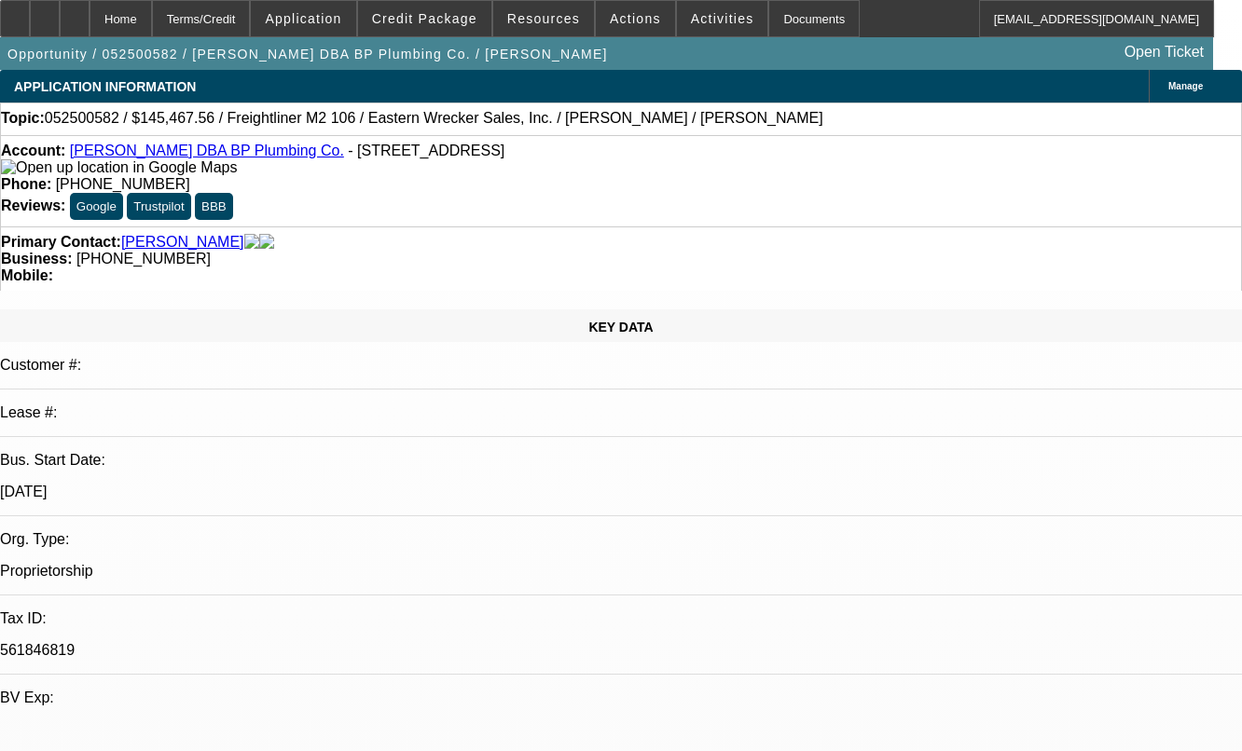
select select "0.1"
select select "0"
select select "0.1"
select select "0"
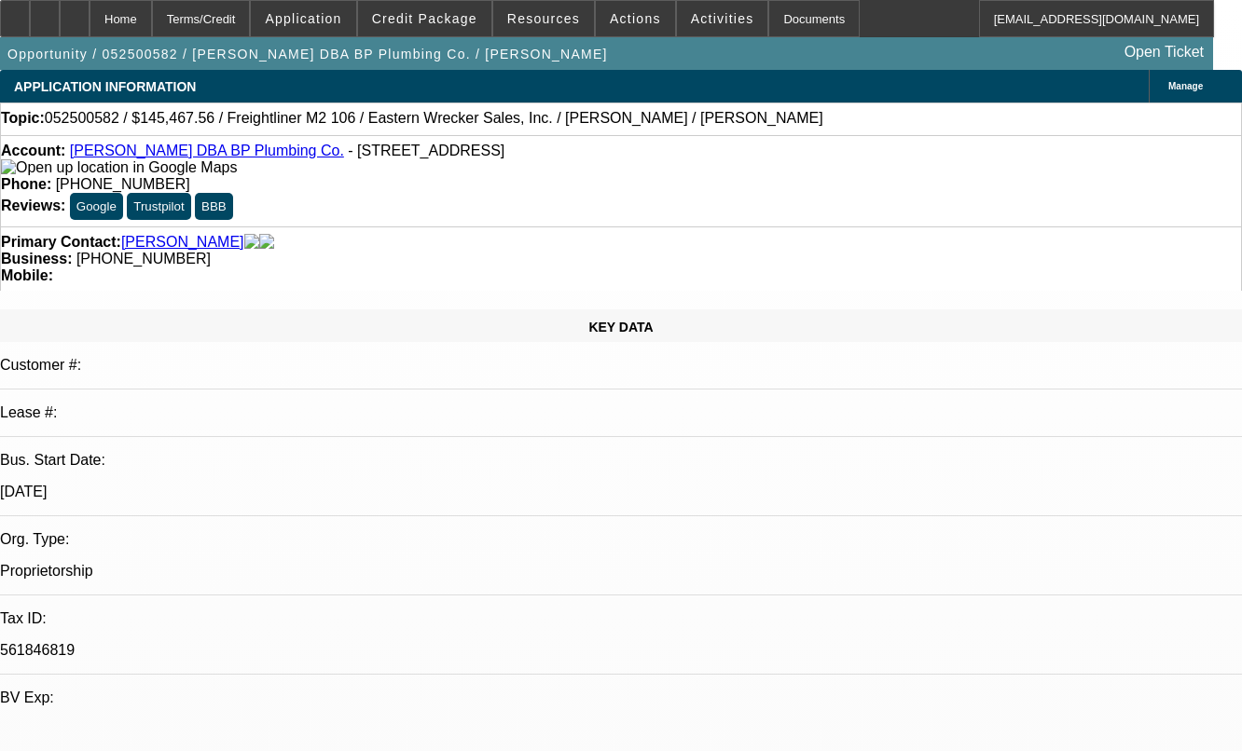
select select "2"
select select "0.1"
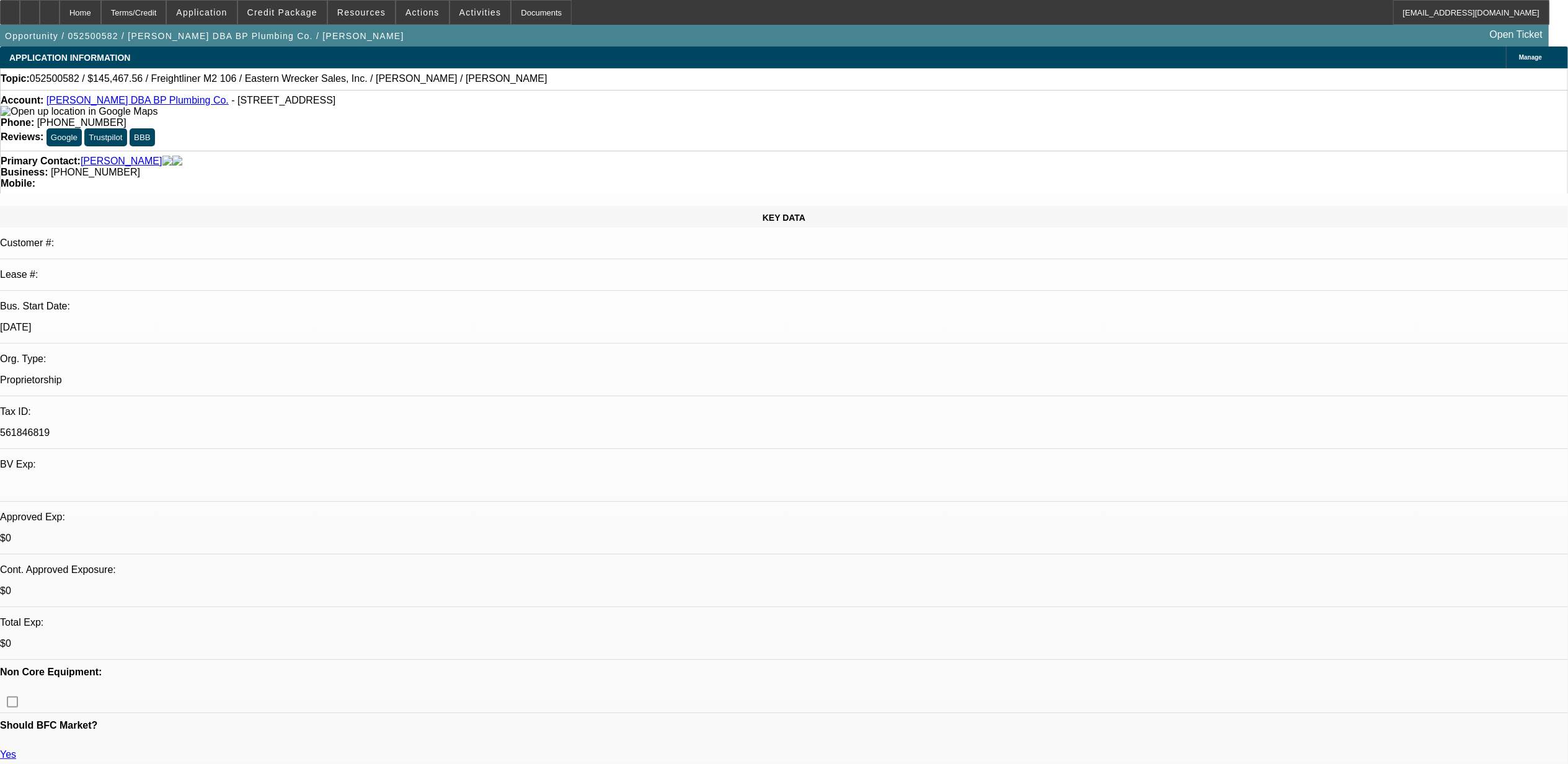
select select "1"
select select "3"
select select "4"
select select "1"
select select "3"
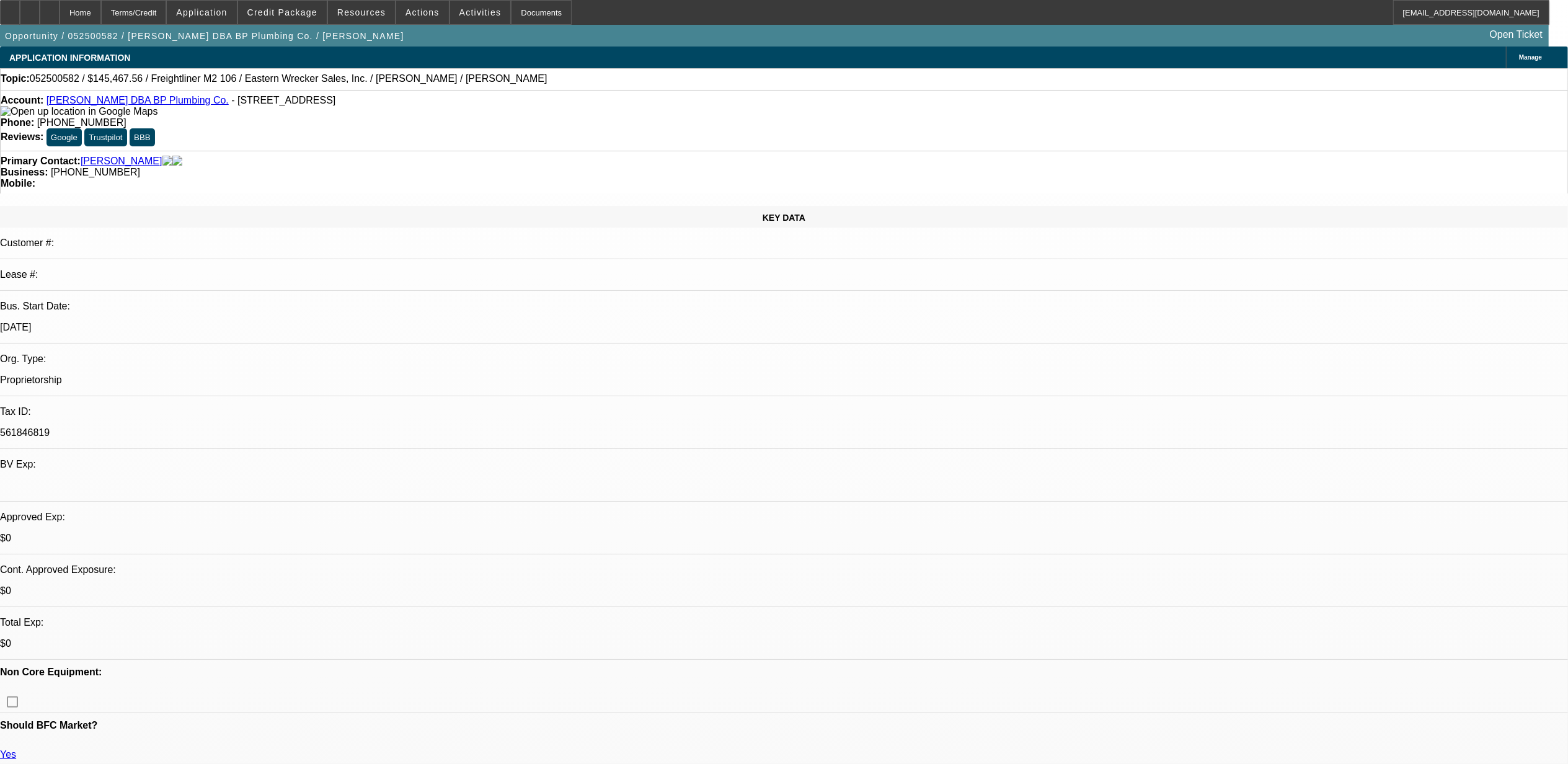
select select "4"
select select "1"
select select "3"
select select "4"
select select "1"
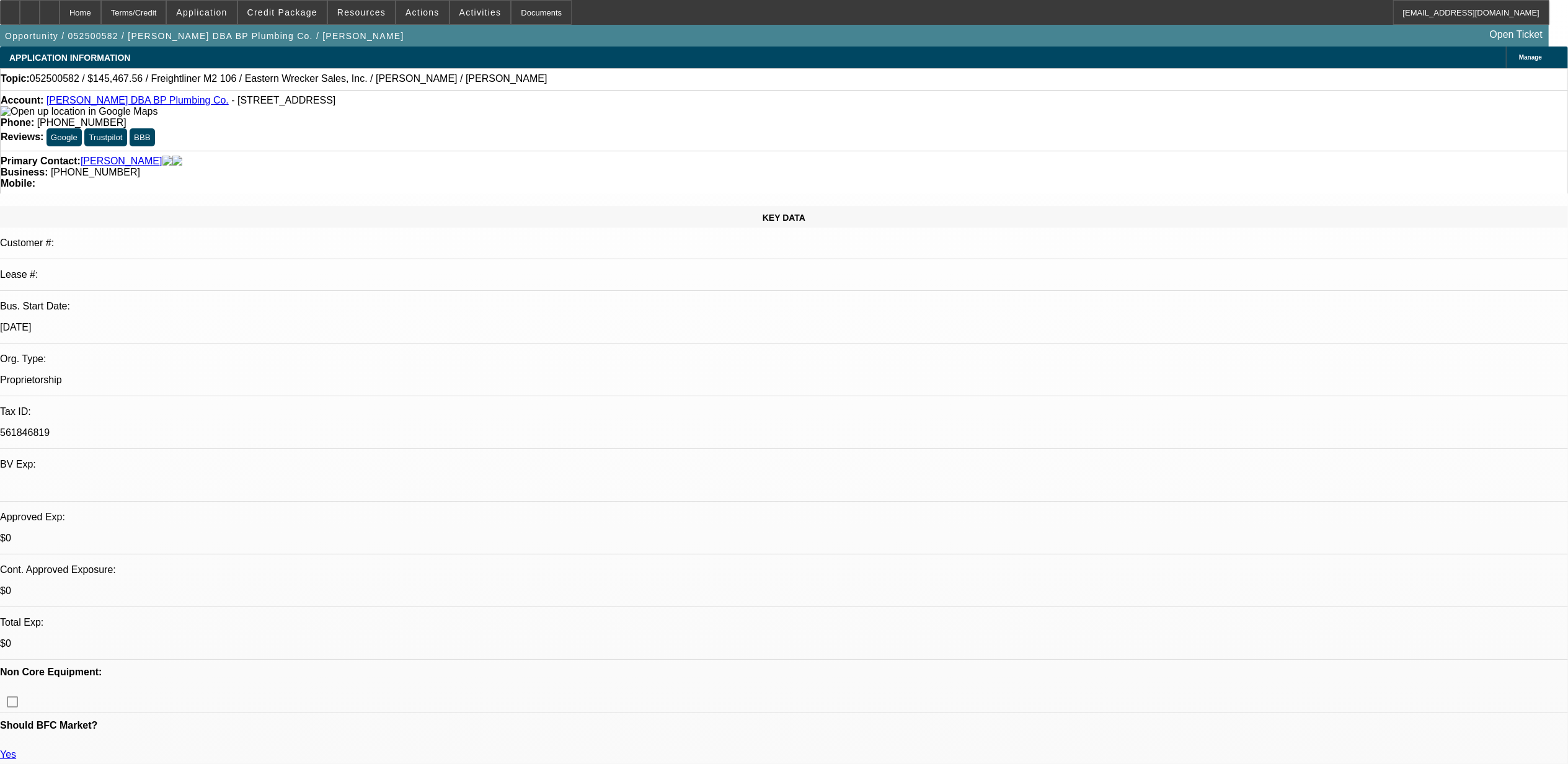
select select "2"
select select "4"
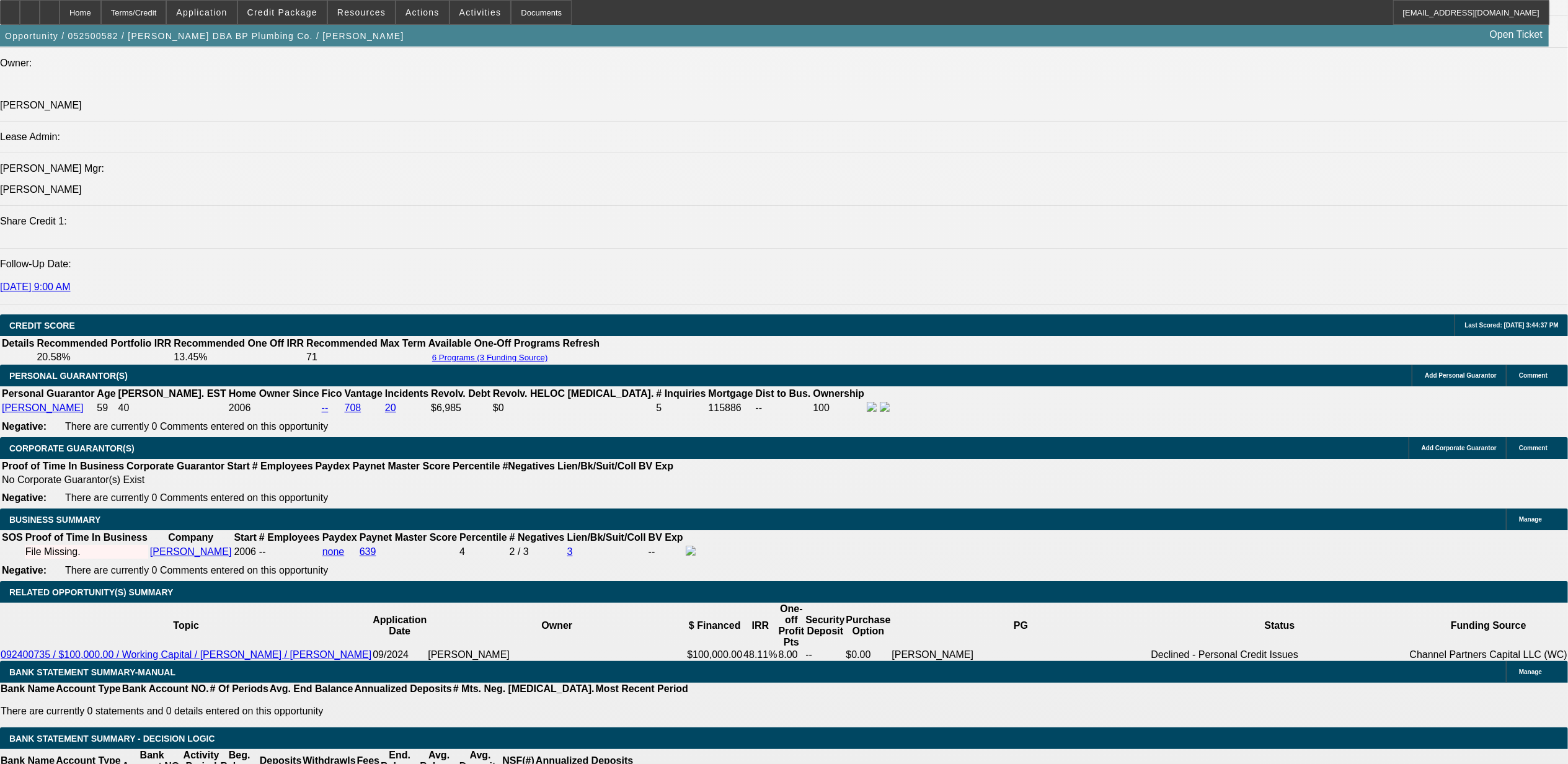
scroll to position [1489, 0]
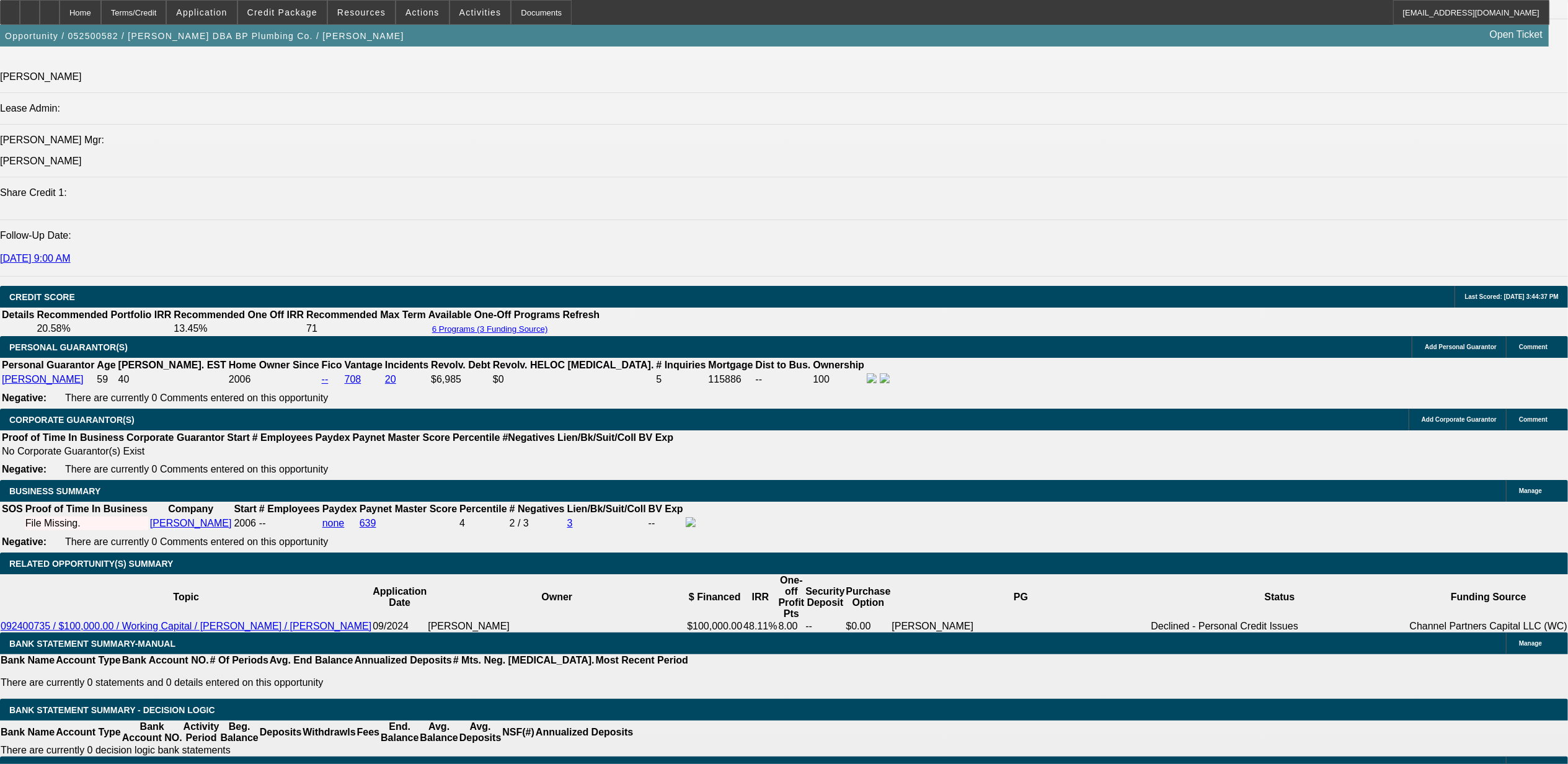
select select "1"
select select "0"
select select "3"
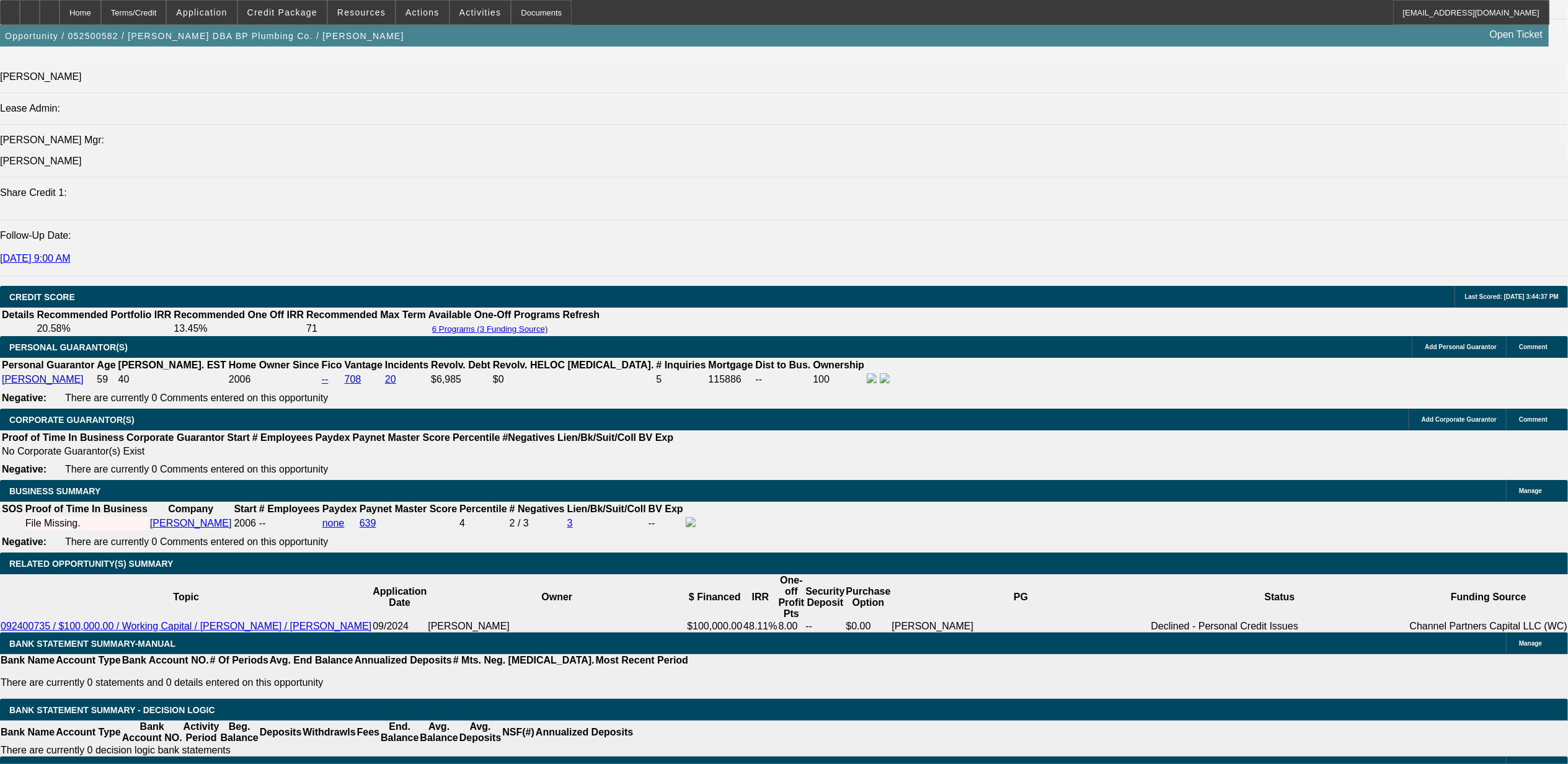
select select "0.1"
select select "4"
select select "0"
select select "3"
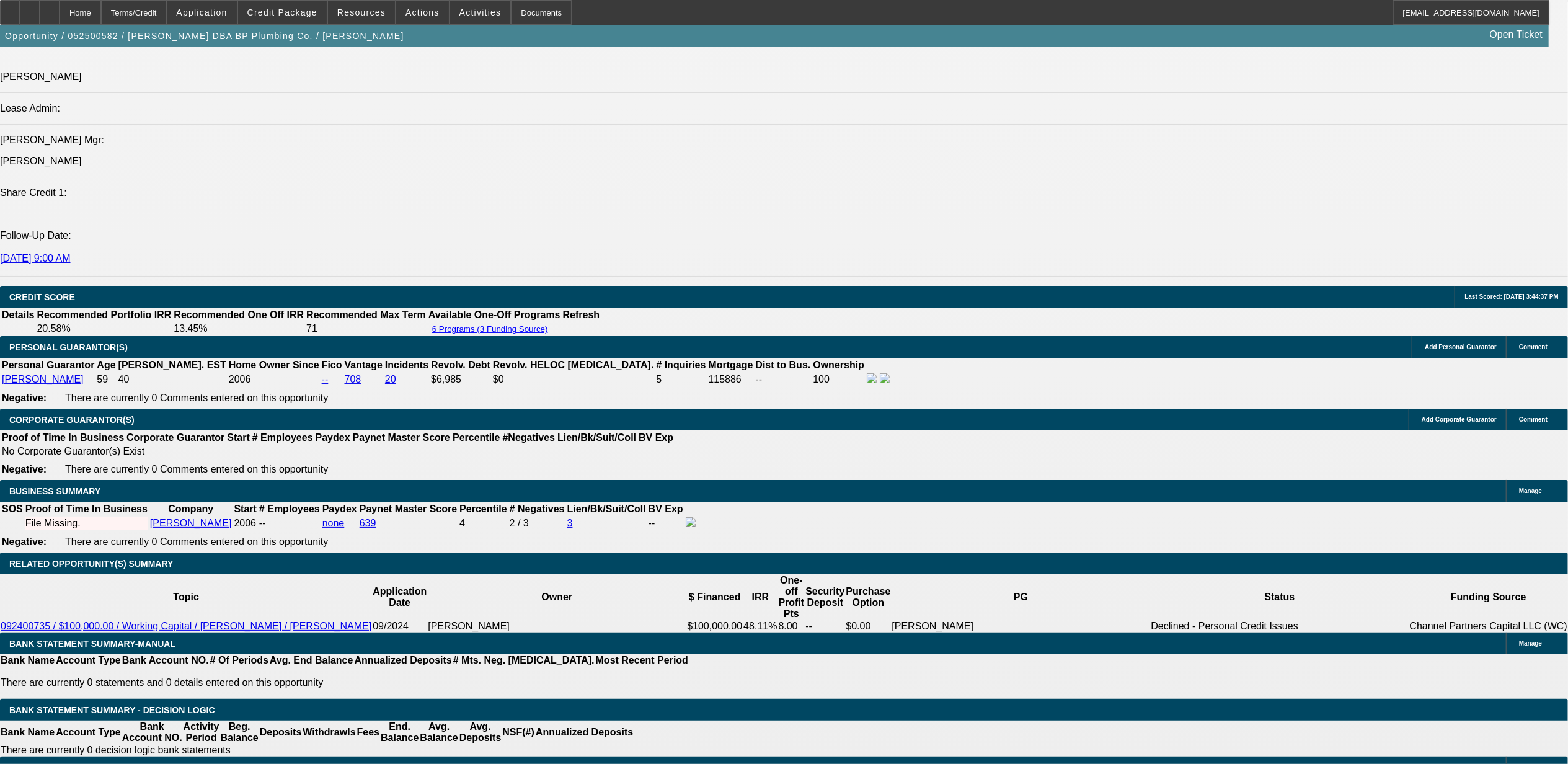
select select "0.1"
select select "4"
select select "0"
select select "3"
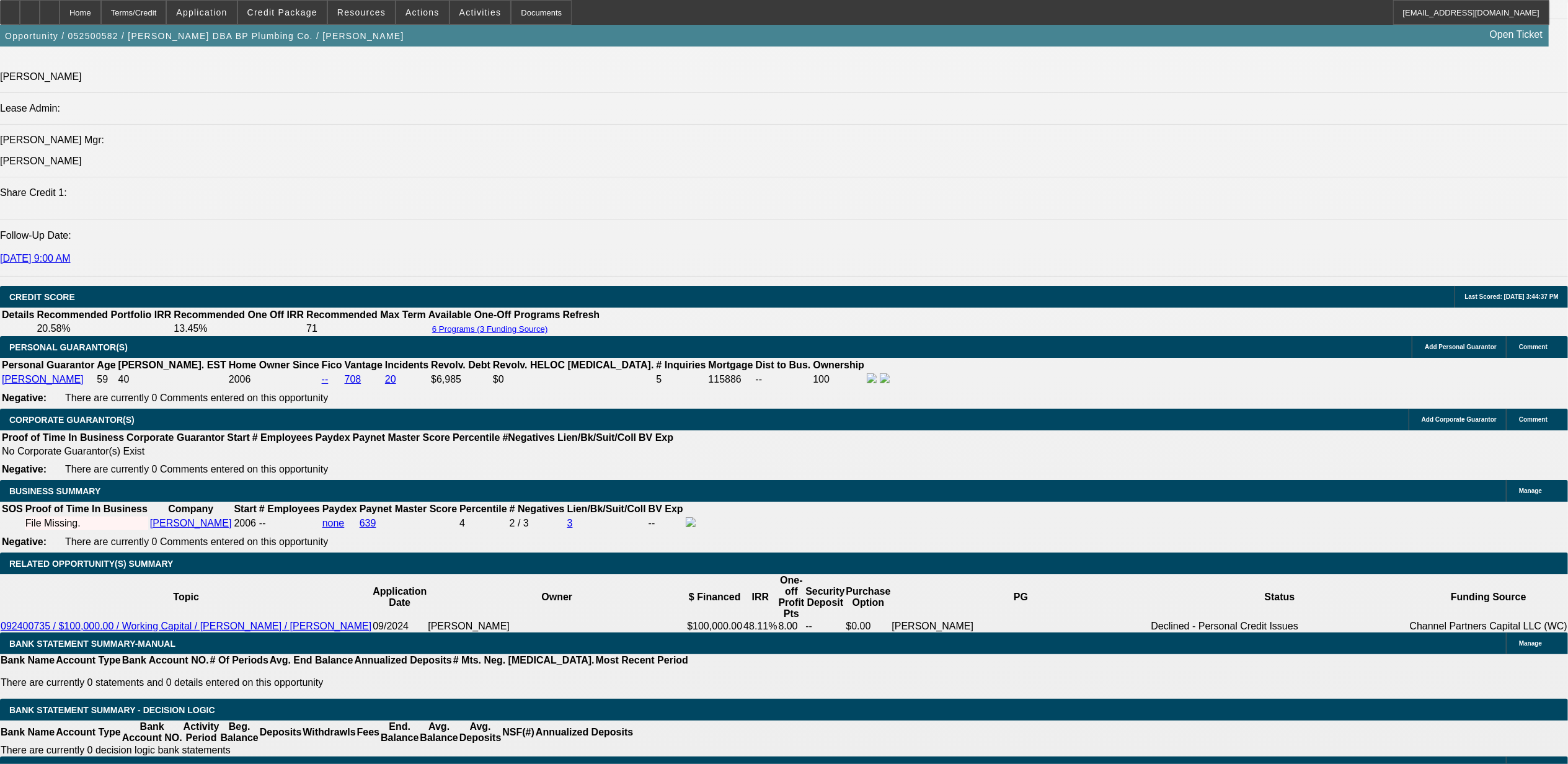
select select "0.1"
select select "4"
select select "0"
select select "2"
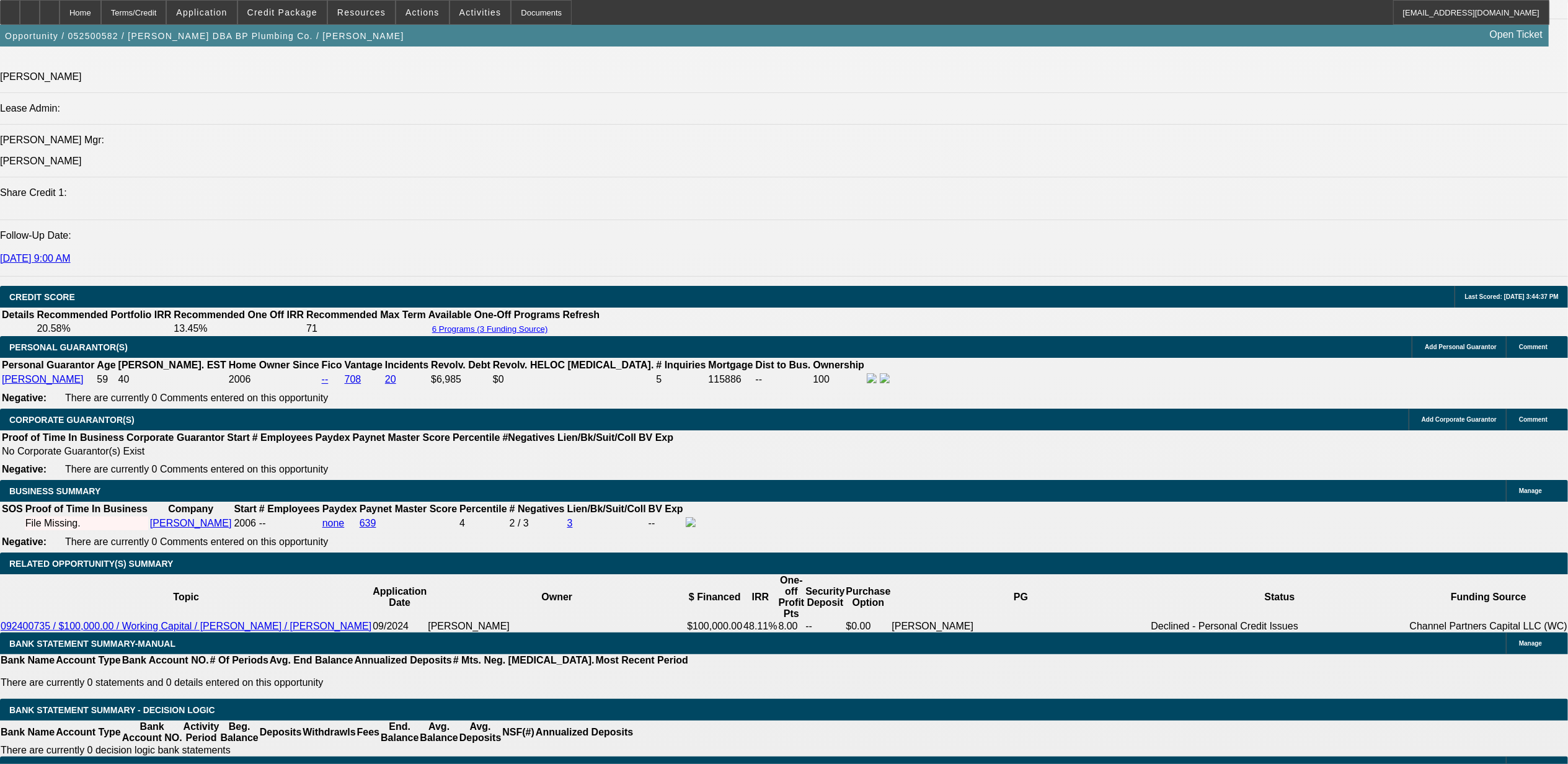
select select "0.1"
select select "4"
select select "0"
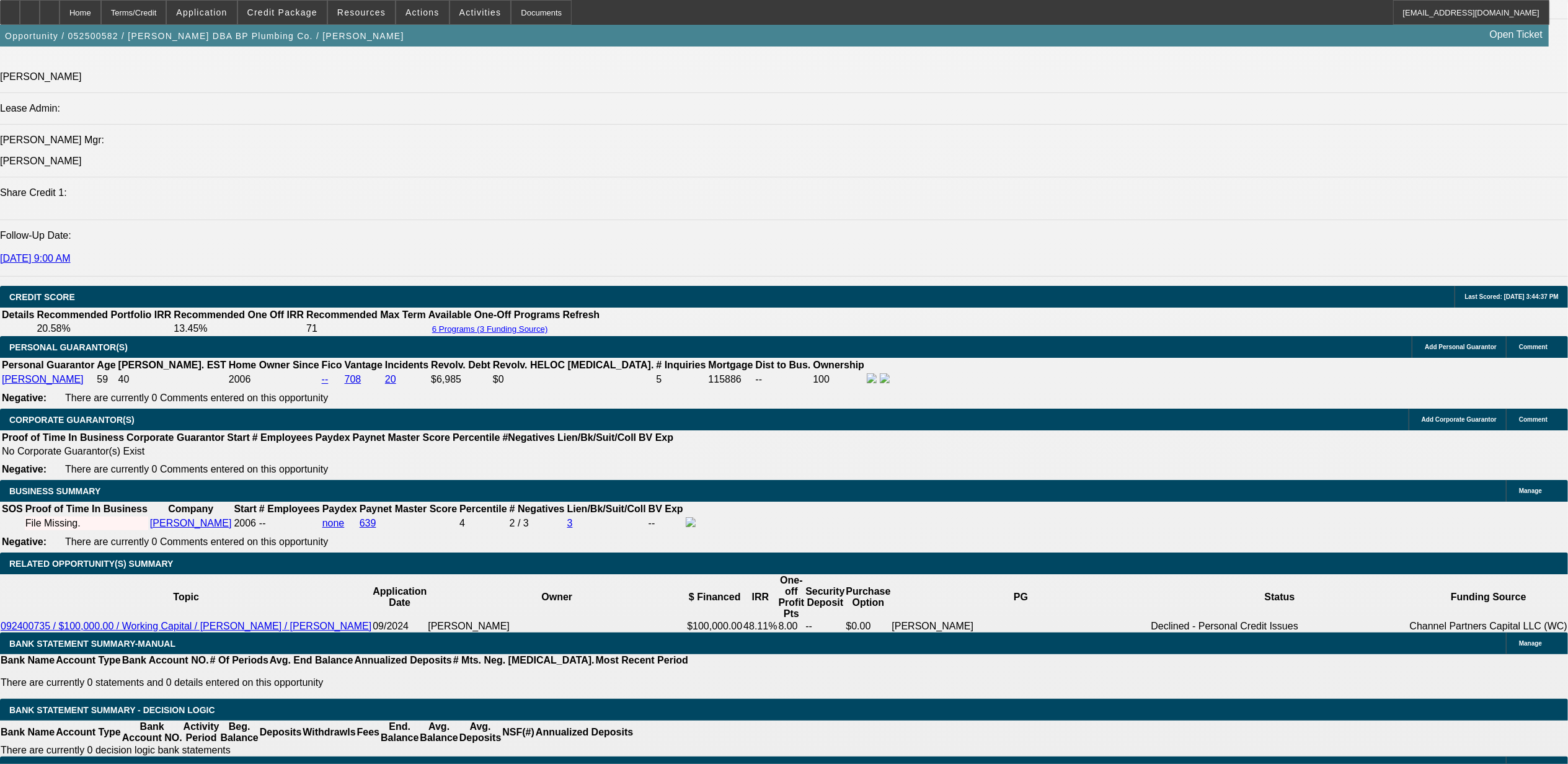
select select "2"
select select "0.1"
select select "4"
select select "0"
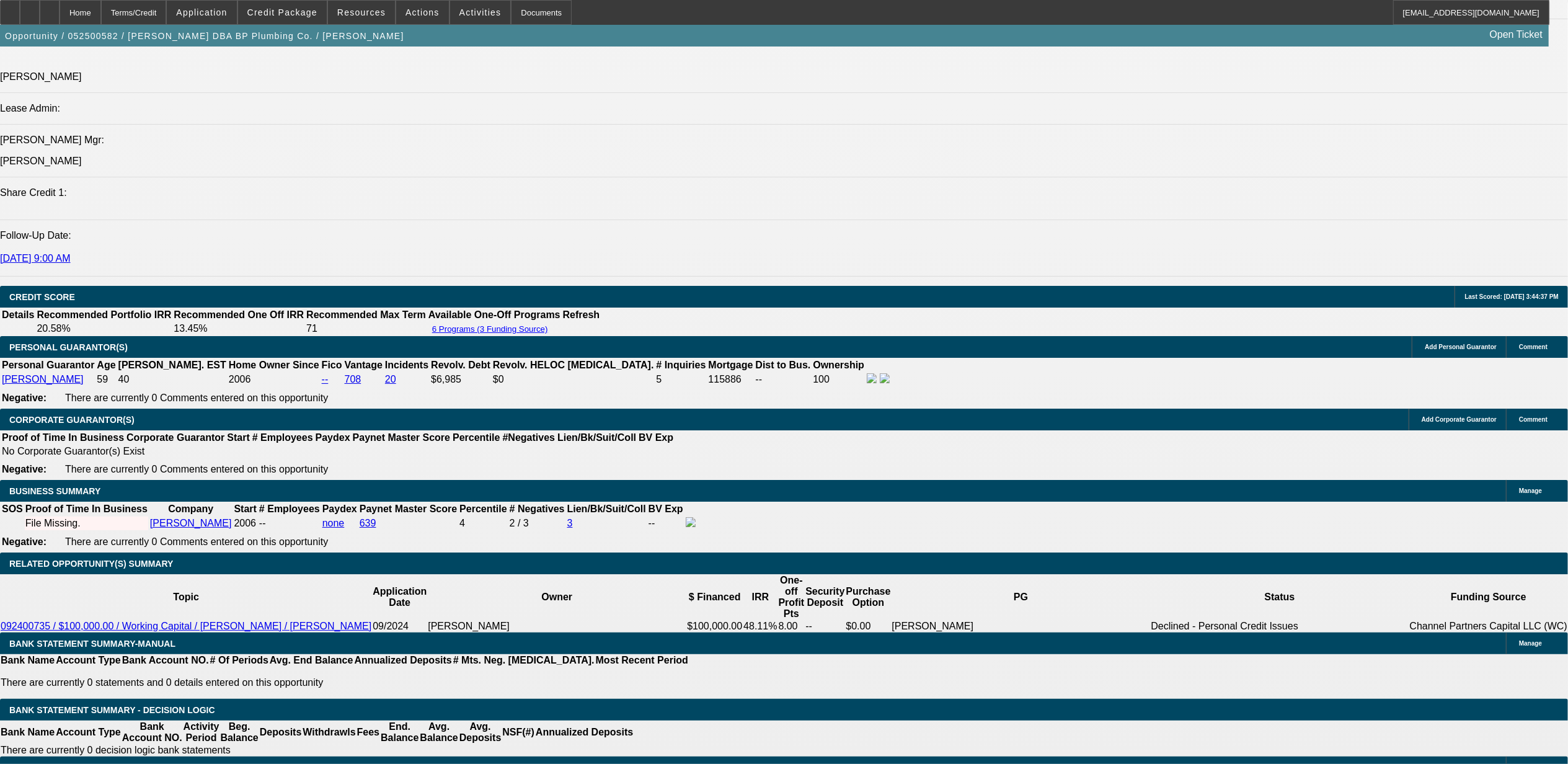
select select "2"
select select "0.1"
select select "4"
select select "0"
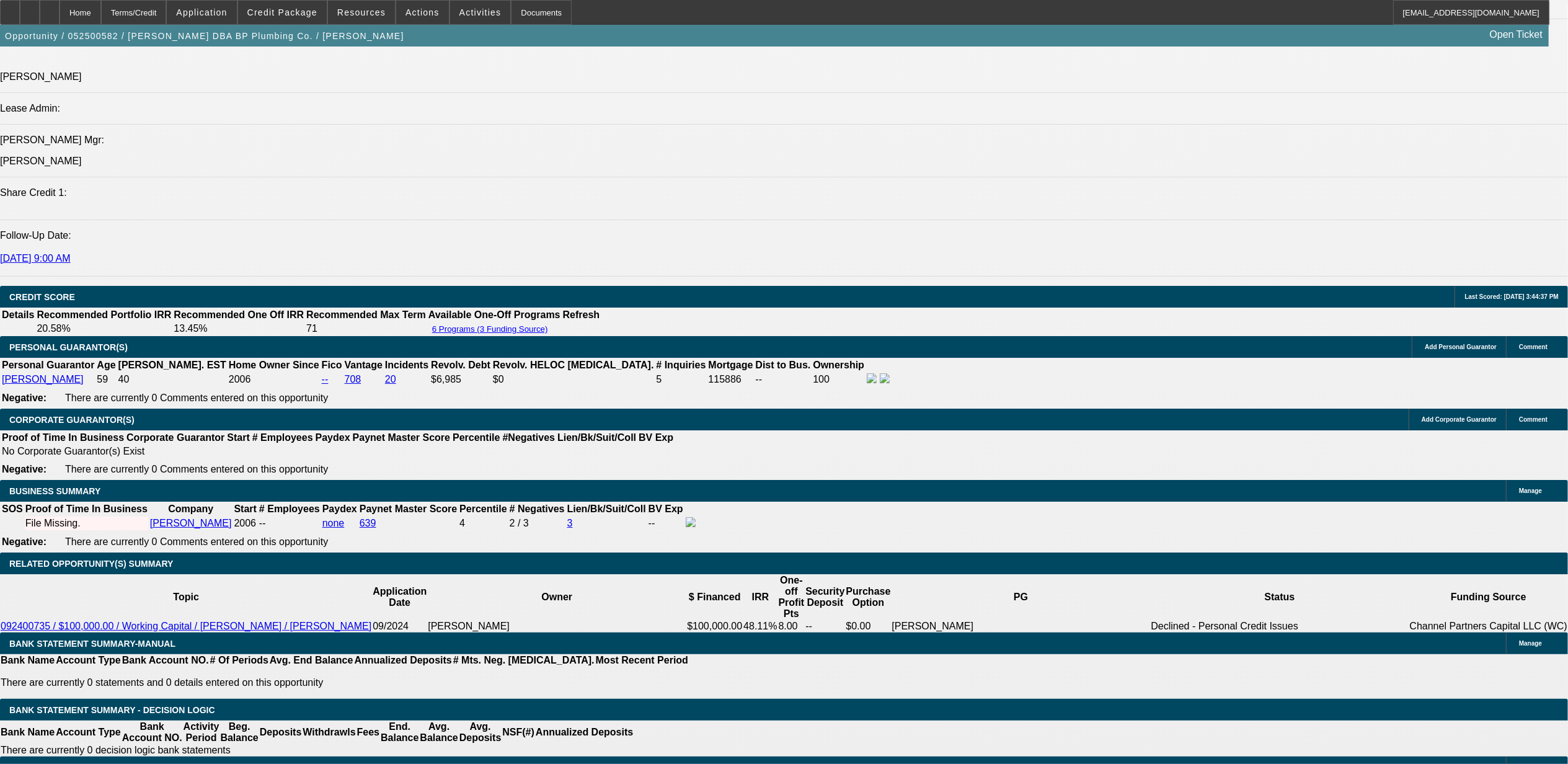
select select "6"
select select "0"
select select "0.1"
select select "4"
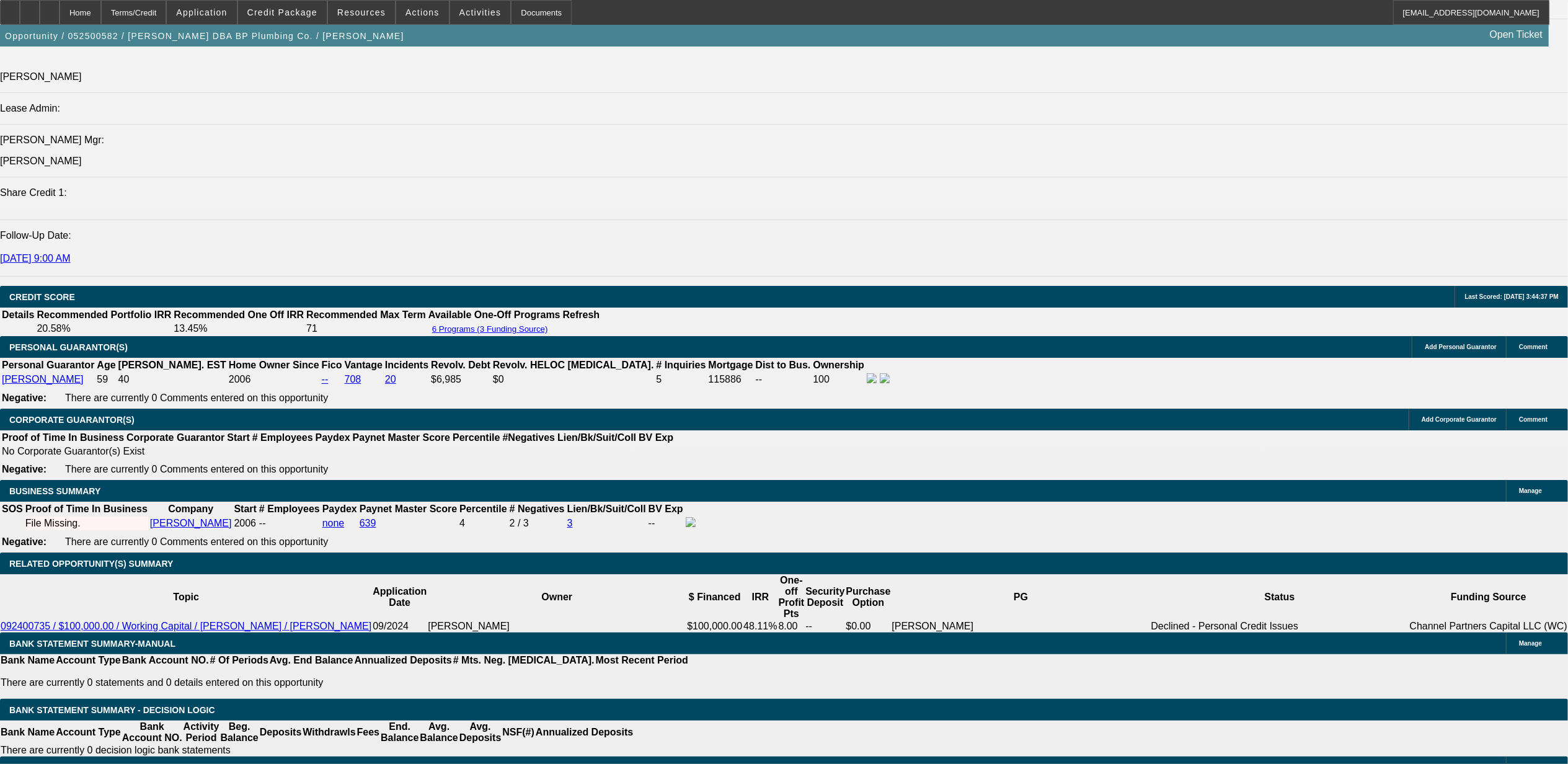
select select "0"
select select "0.1"
select select "4"
select select "0"
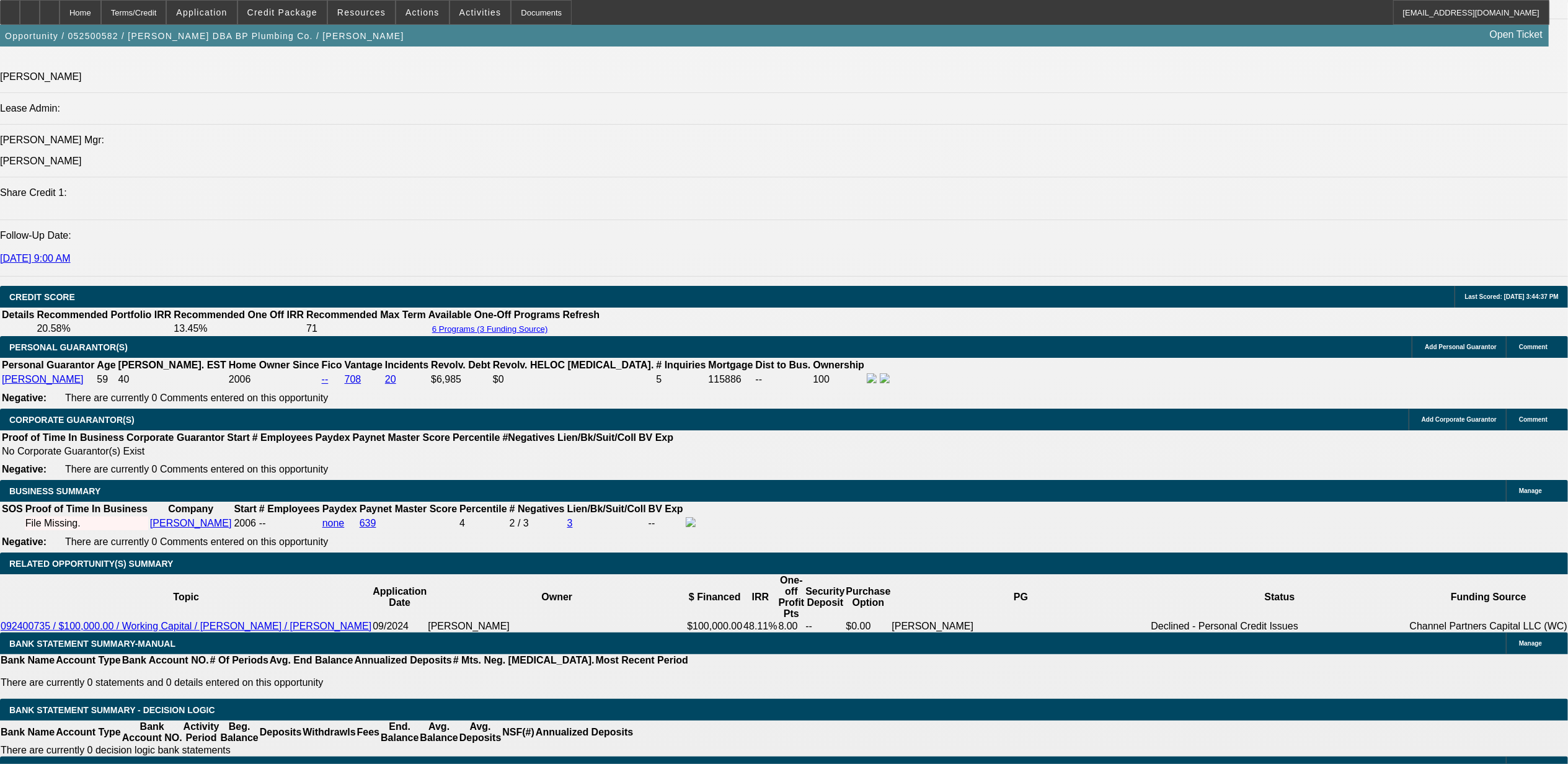
select select "0.1"
select select "4"
select select "0"
select select "0.1"
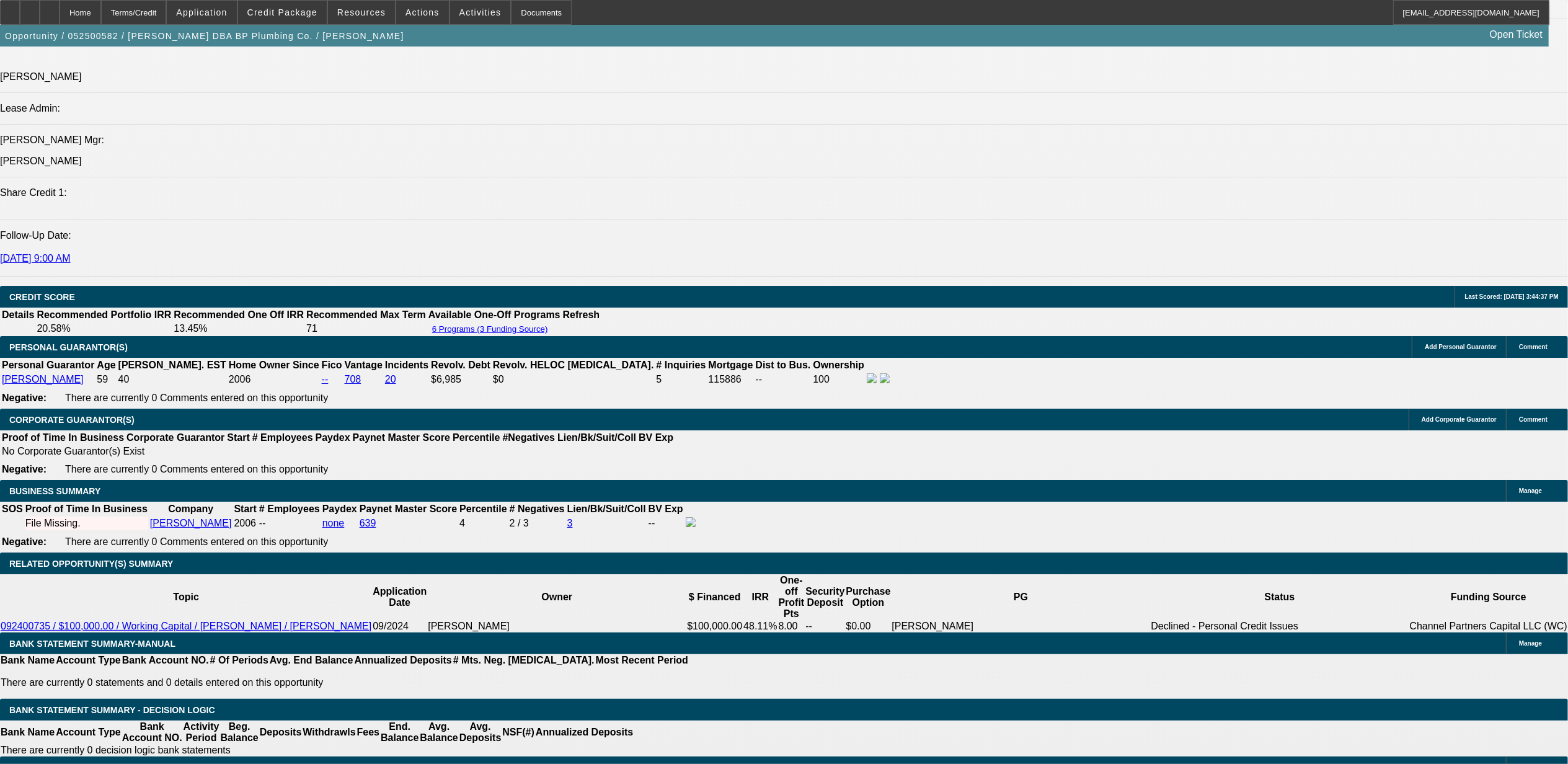
select select "4"
select select "0"
select select "0.1"
select select "4"
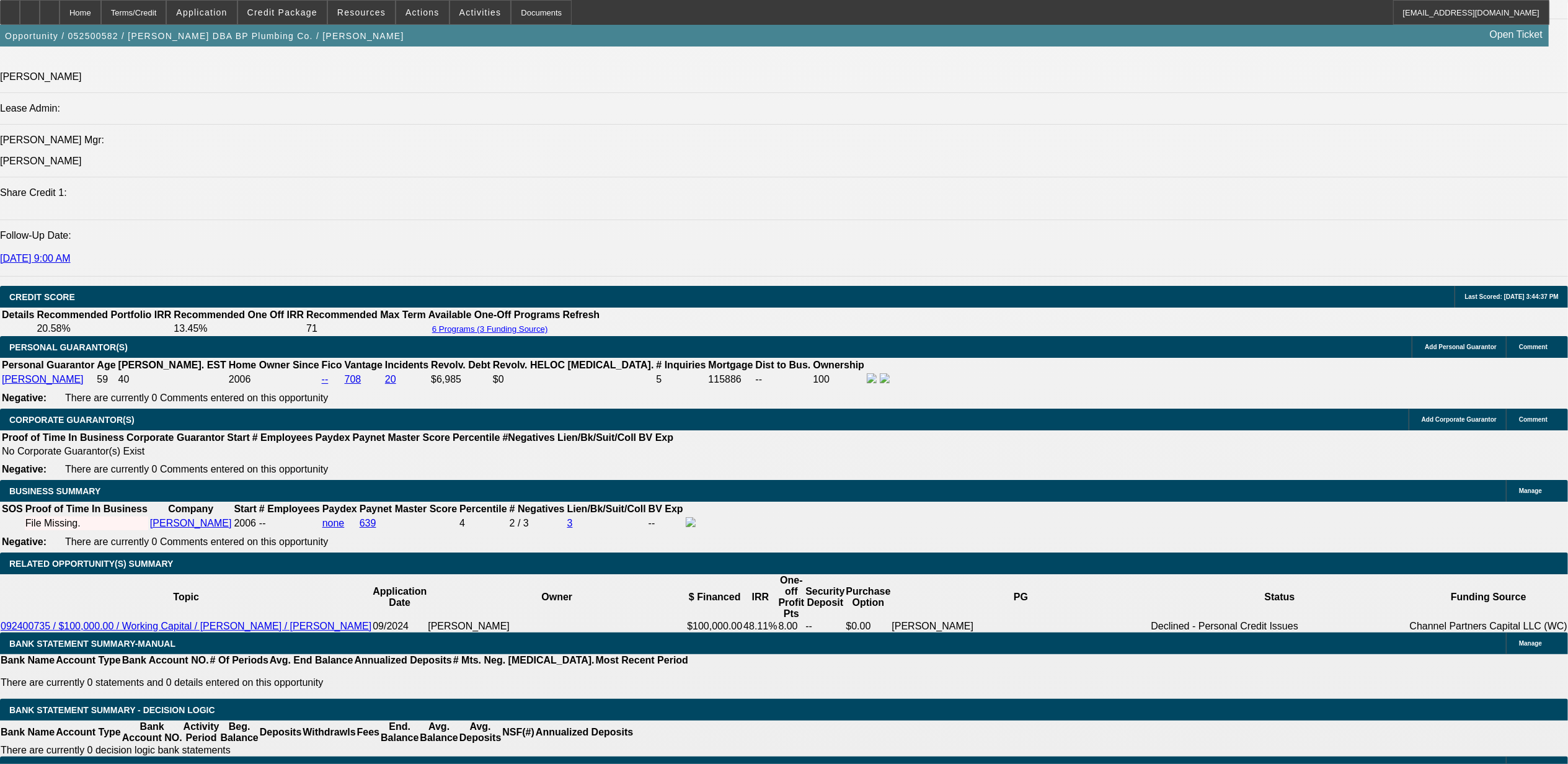
select select "0"
select select "0.1"
select select "4"
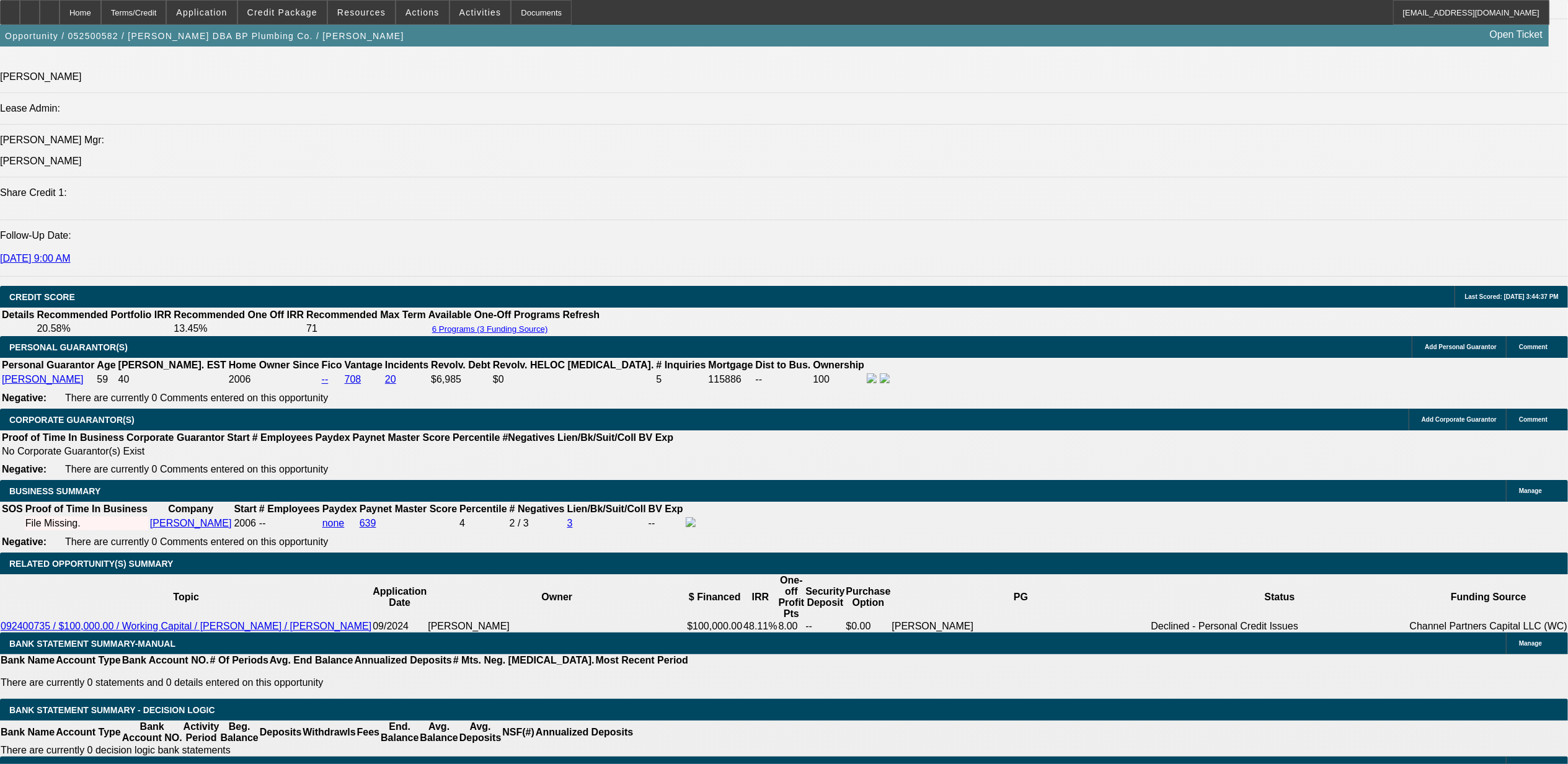
select select "0"
select select "0.1"
select select "4"
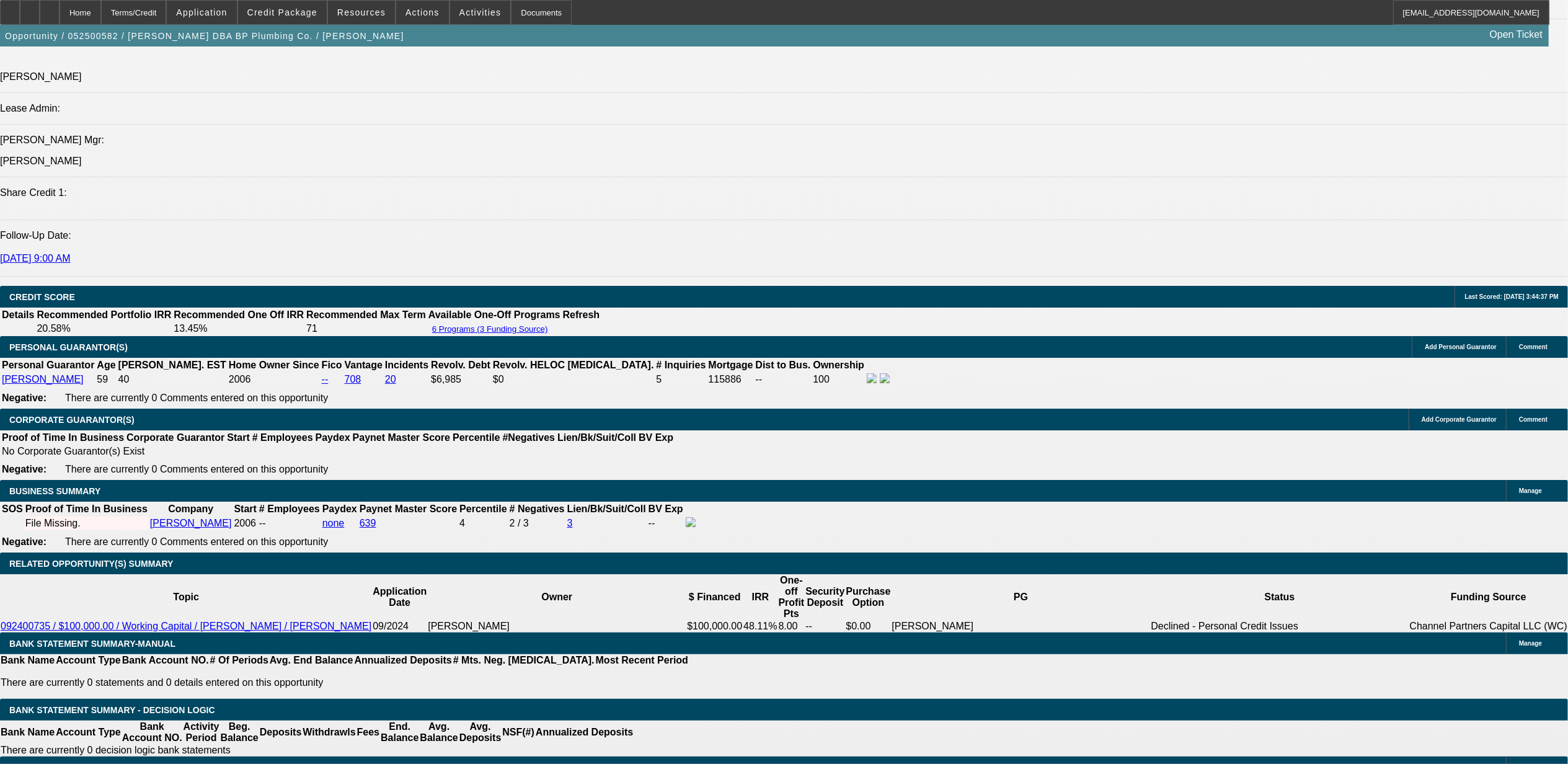
select select "0"
select select "0.1"
select select "4"
select select "0"
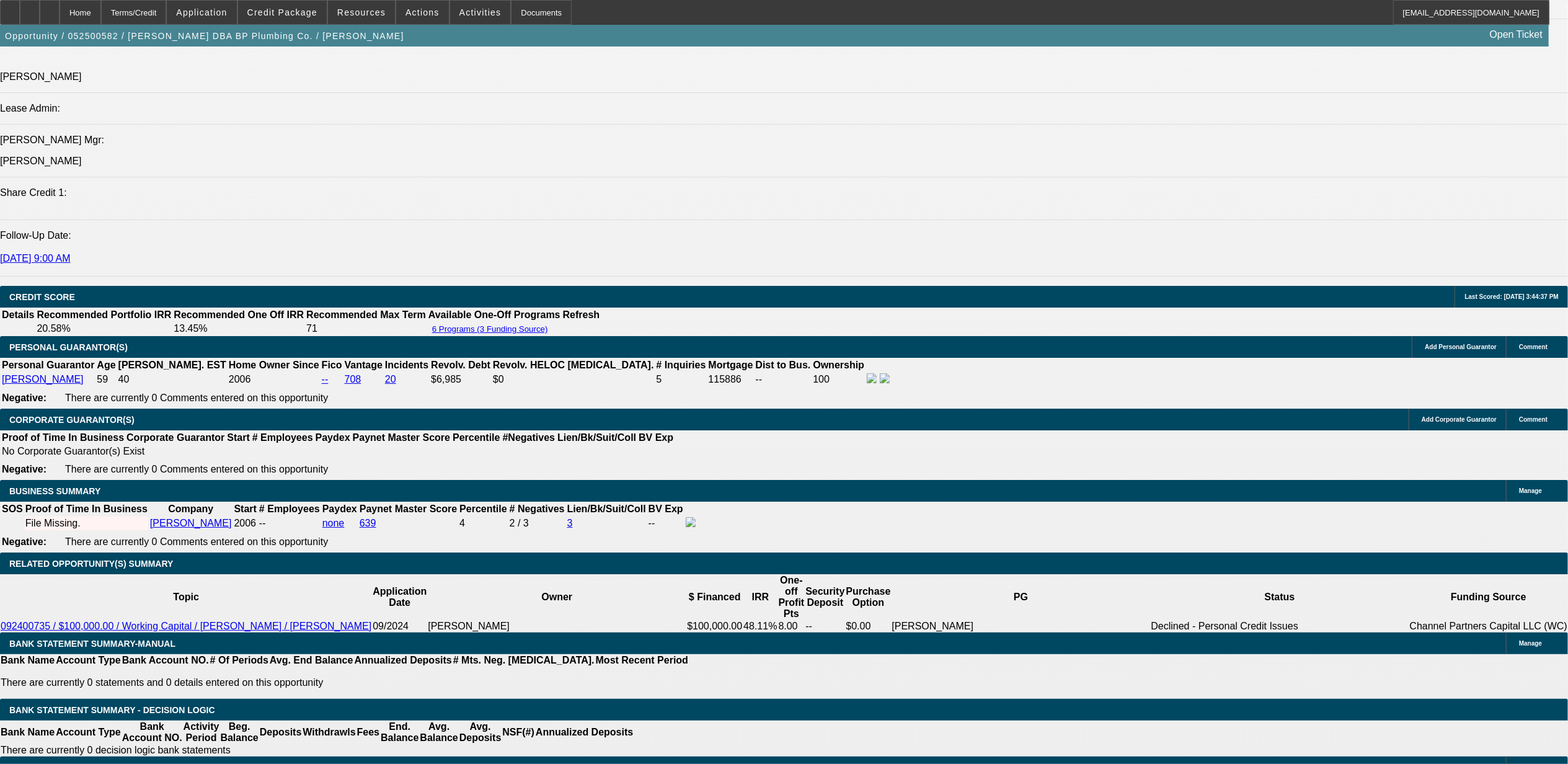
select select "0"
select select "0.1"
select select "4"
select select "0"
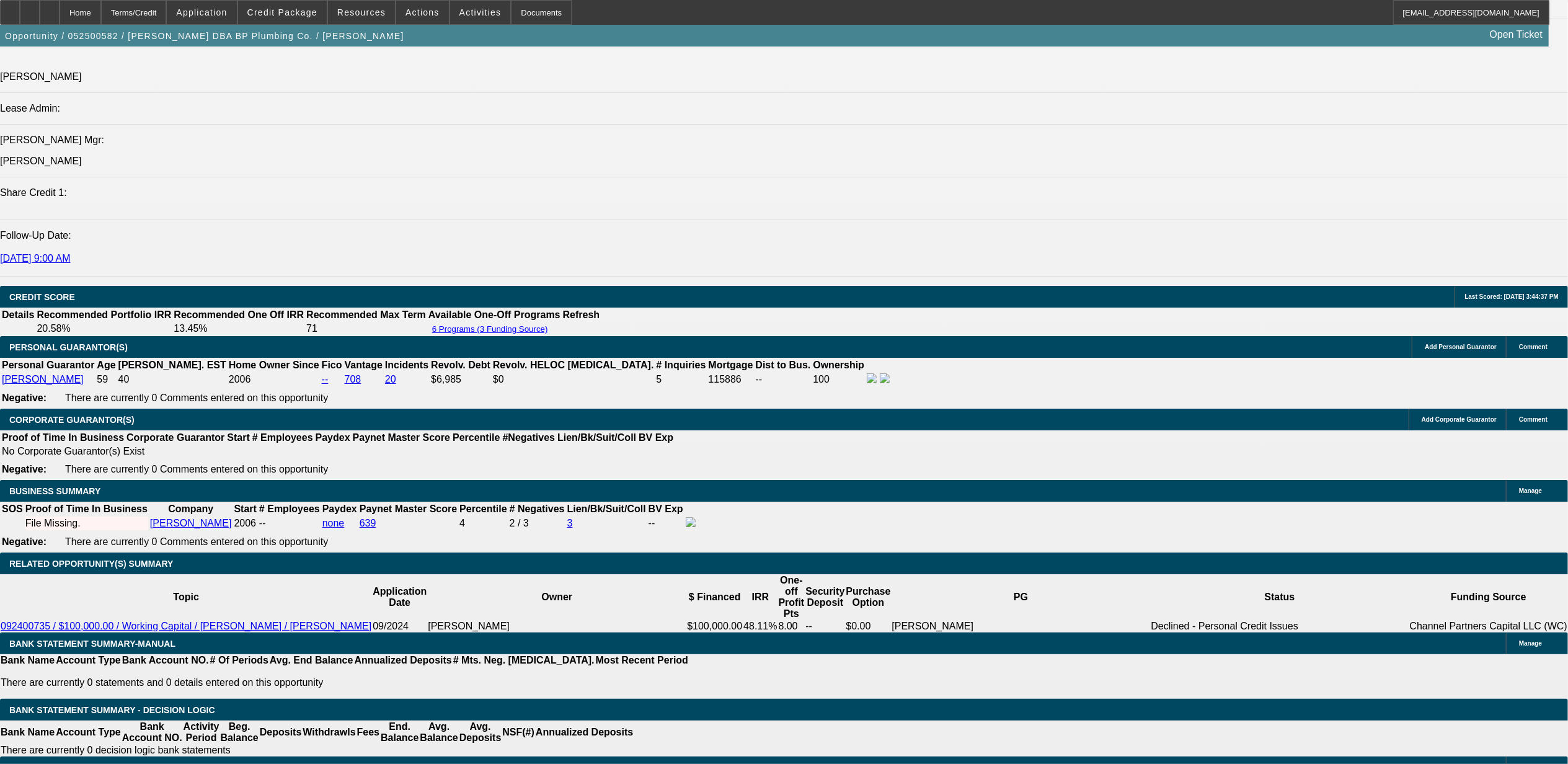
select select "0.1"
select select "4"
select select "0"
select select "0.1"
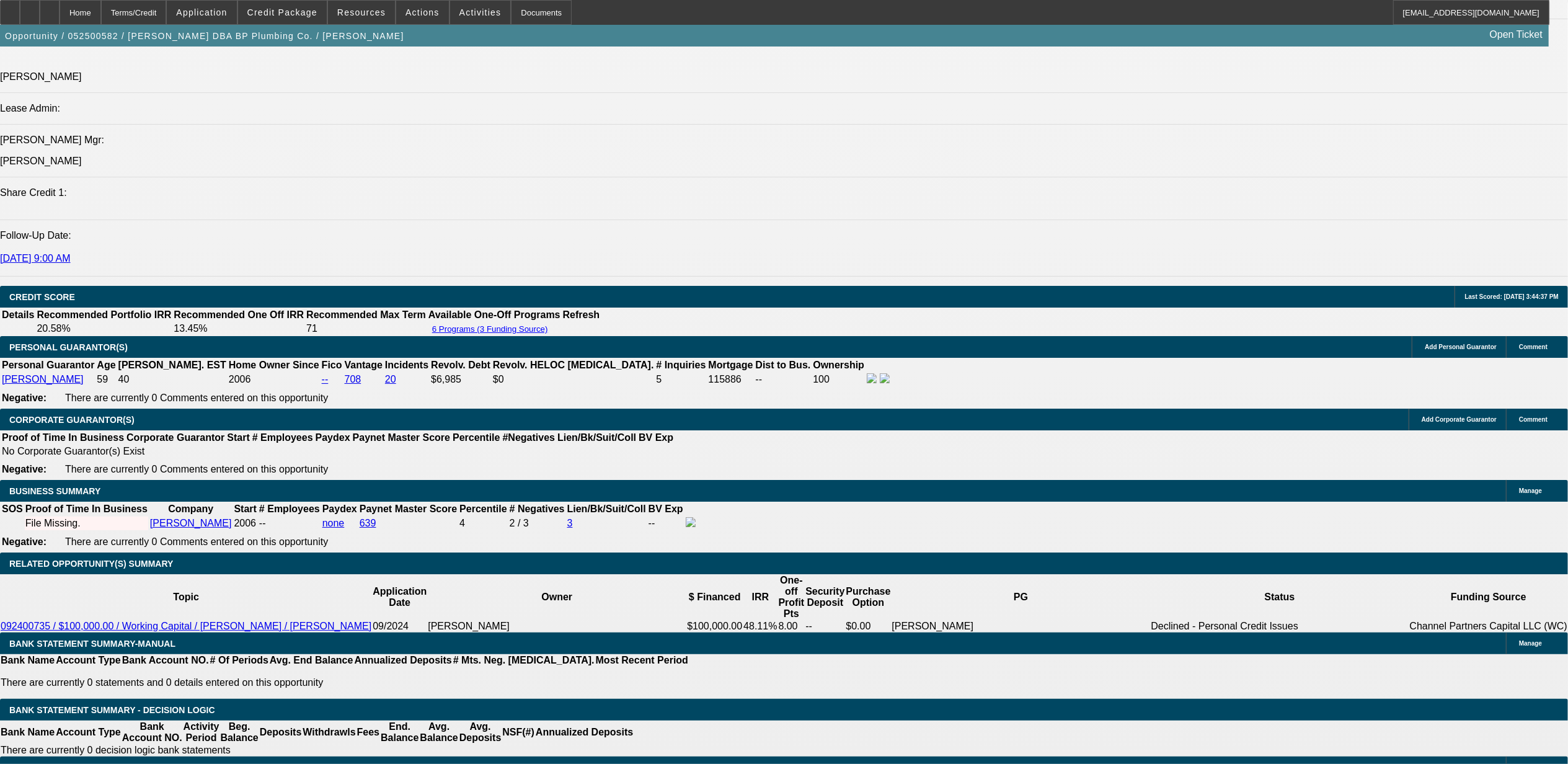
select select "4"
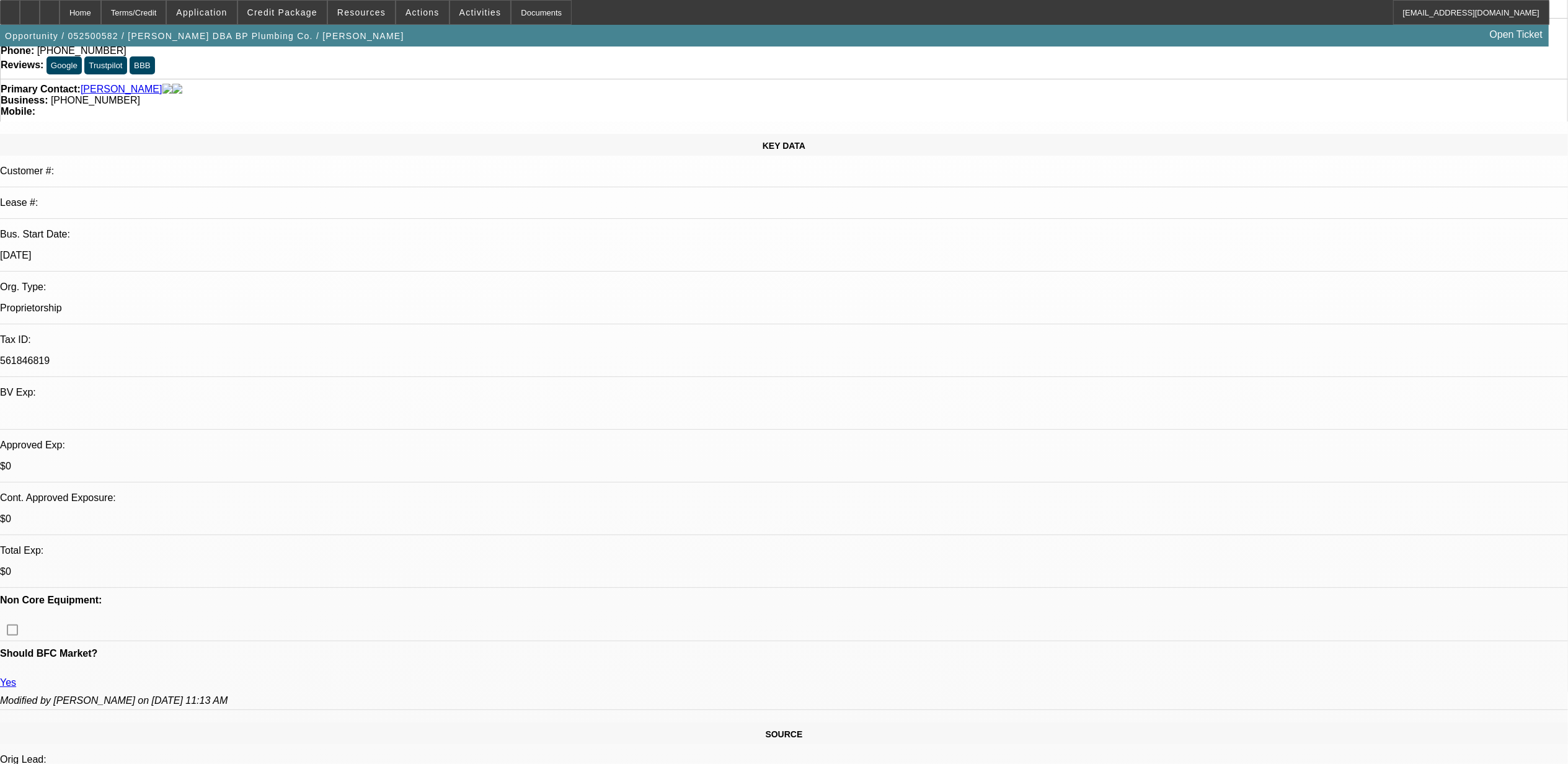
scroll to position [0, 0]
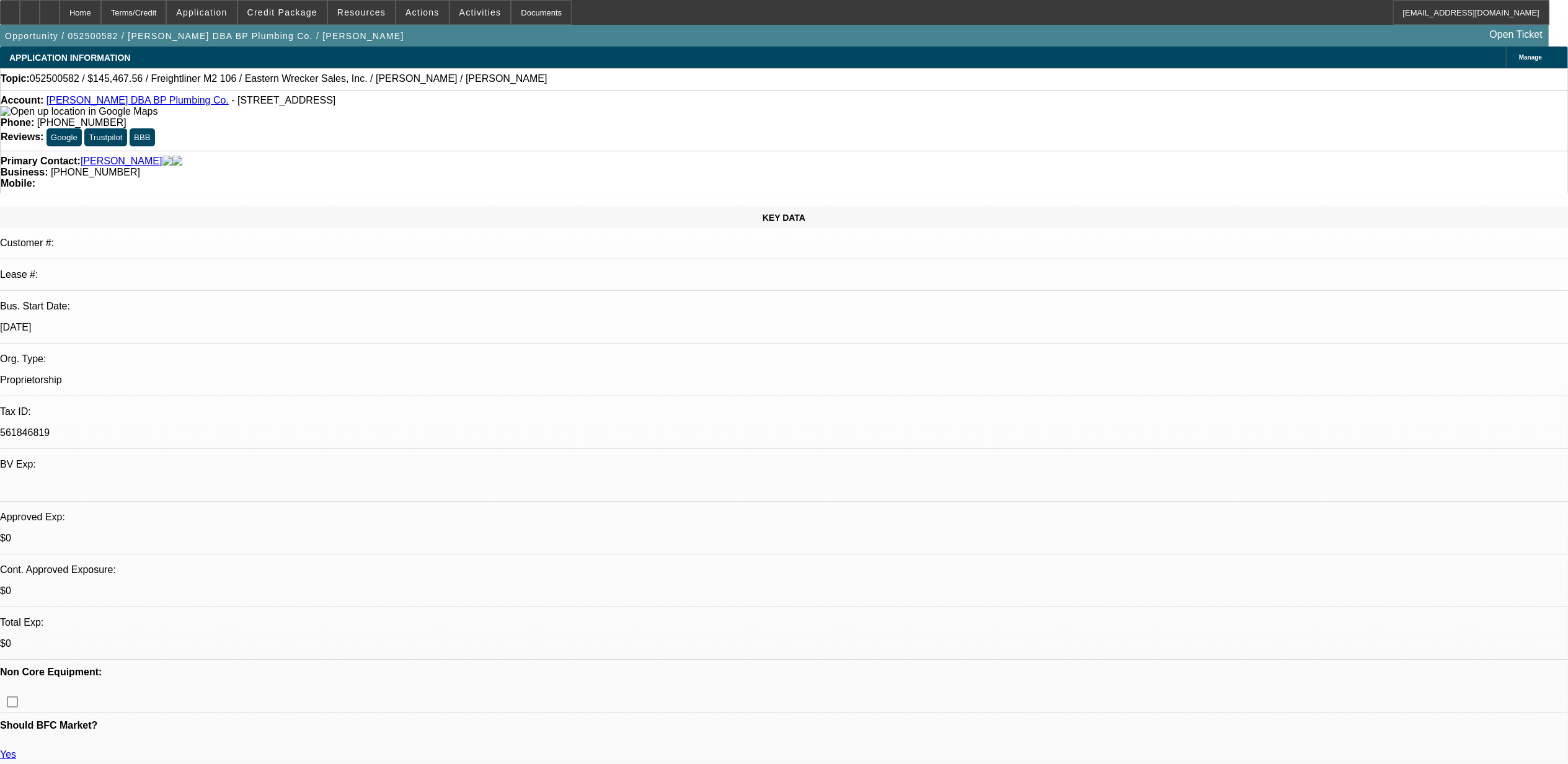
click at [123, 105] on link "Walter R Parker Jr. DBA BP Plumbing Co." at bounding box center [138, 100] width 182 height 11
select select "0"
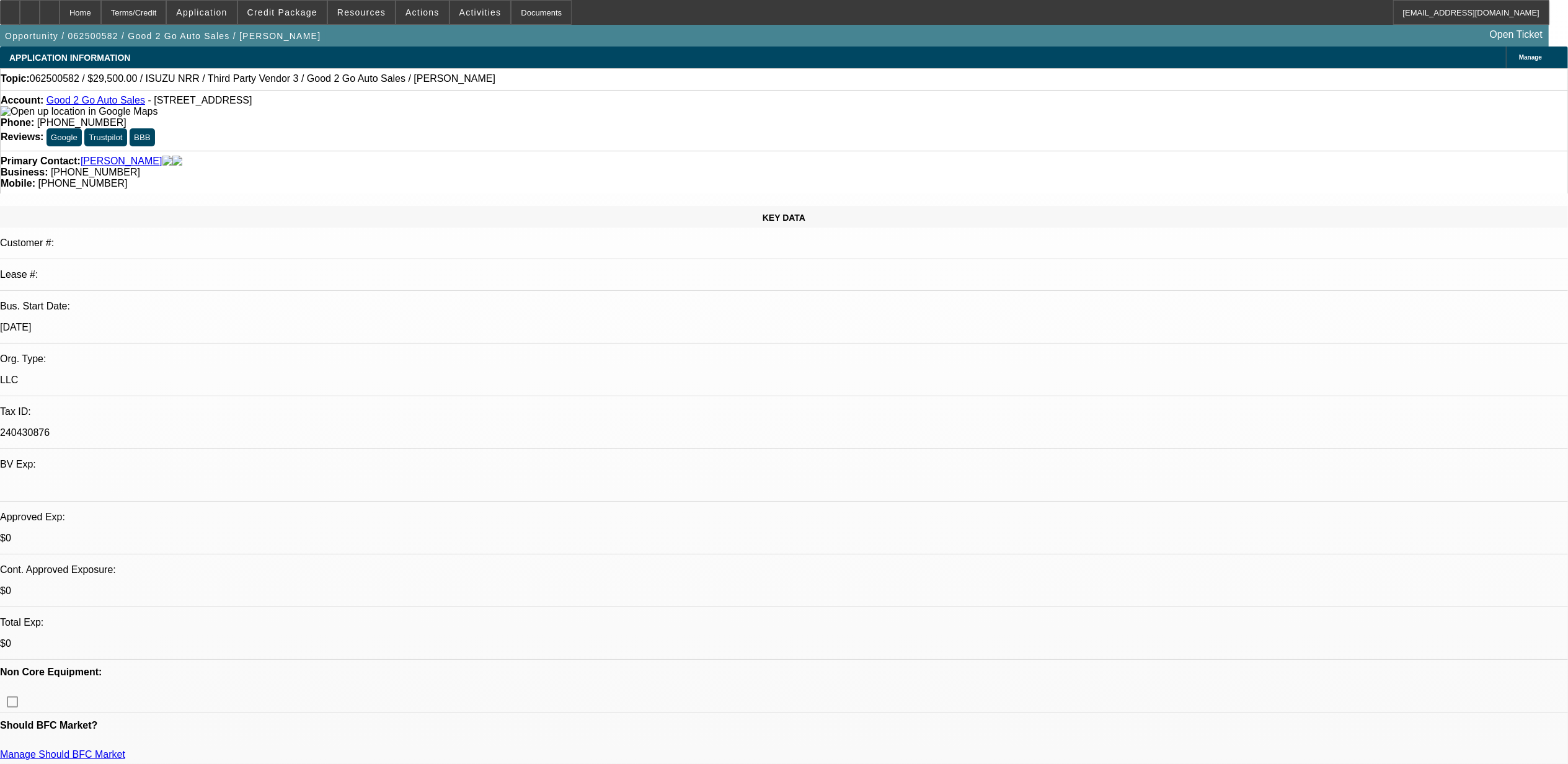
select select "0"
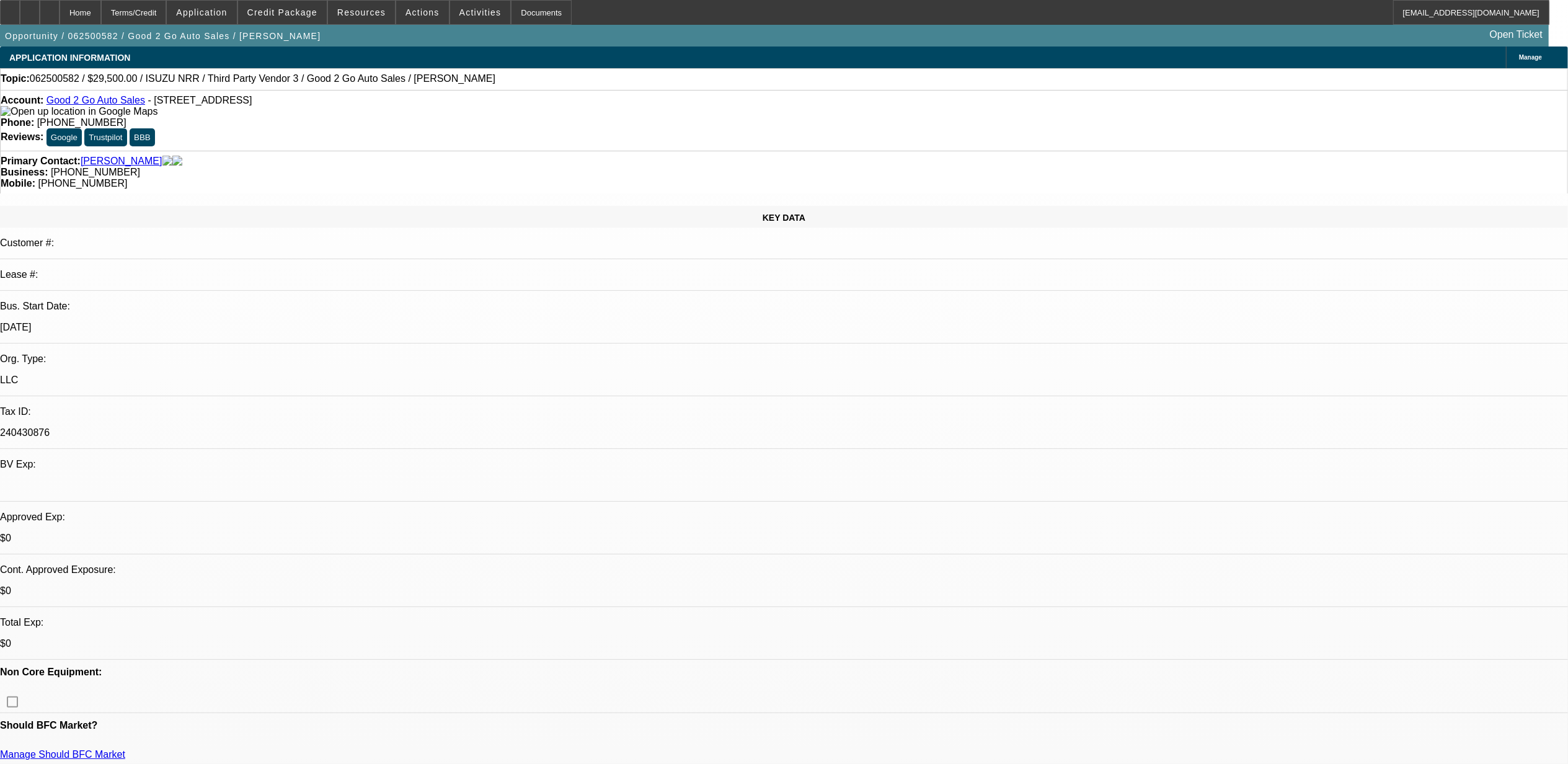
select select "0"
select select "1"
select select "3"
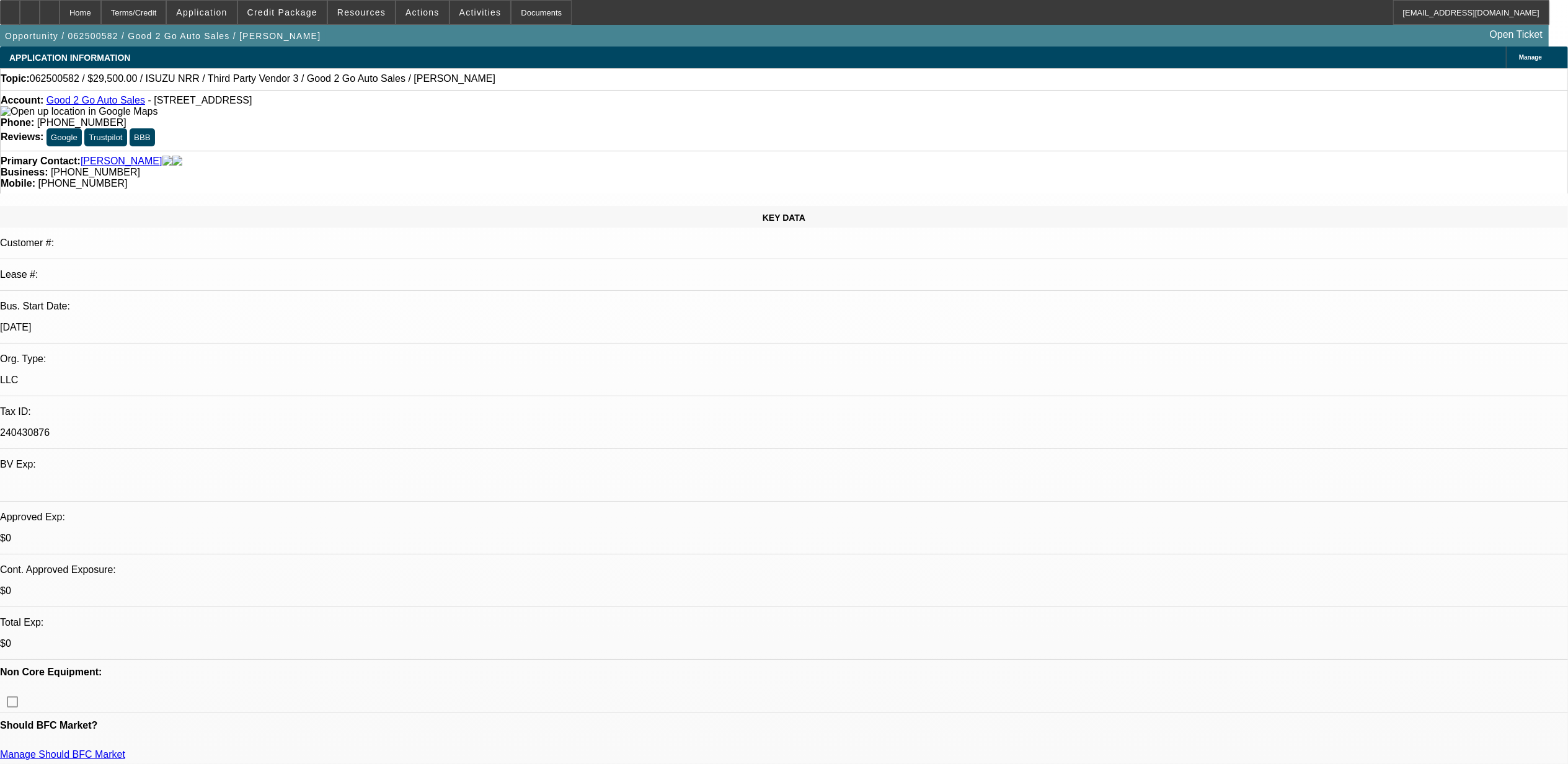
select select "6"
select select "1"
select select "3"
select select "6"
select select "1"
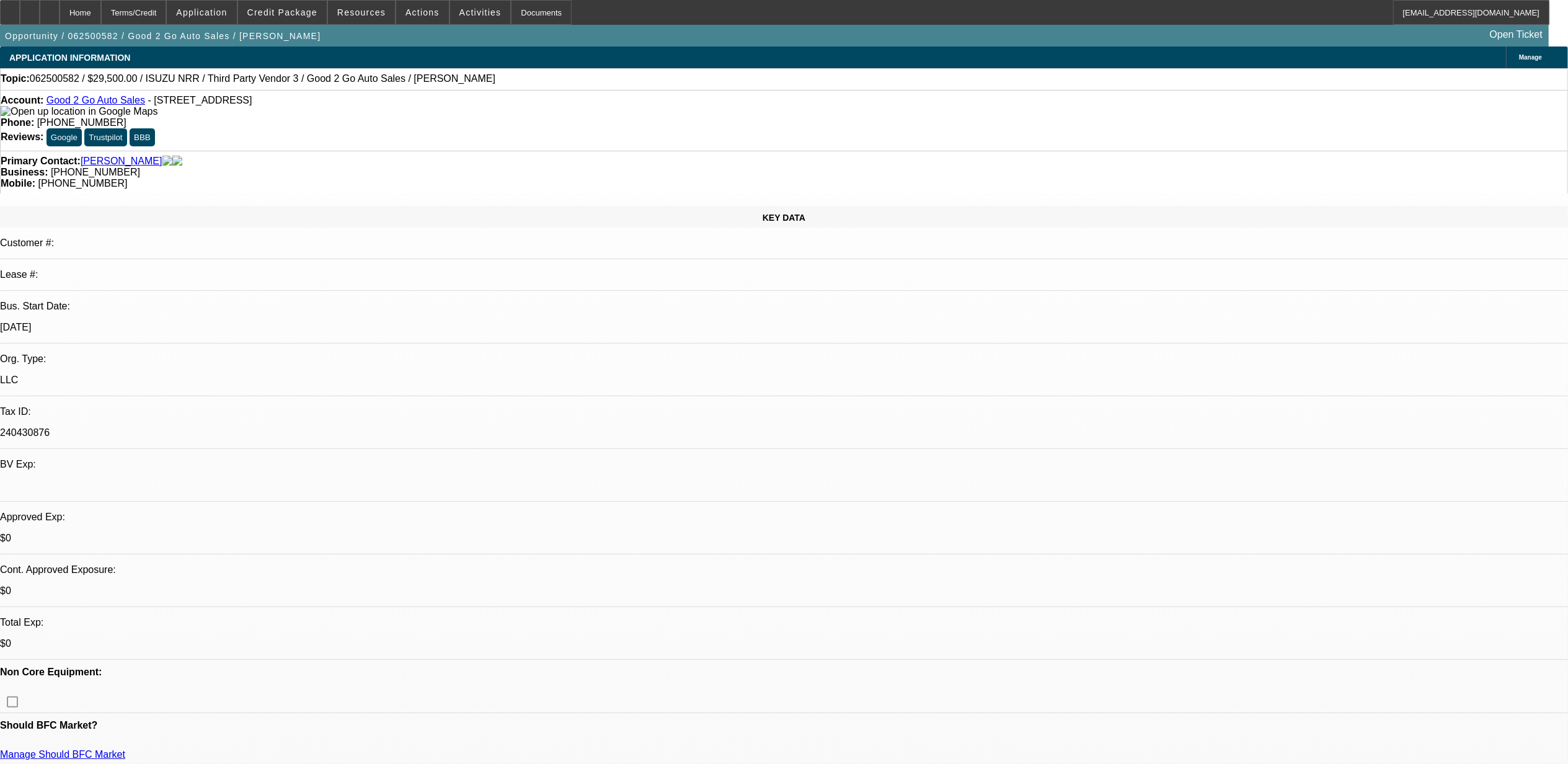
select select "3"
select select "6"
select select "1"
select select "2"
select select "6"
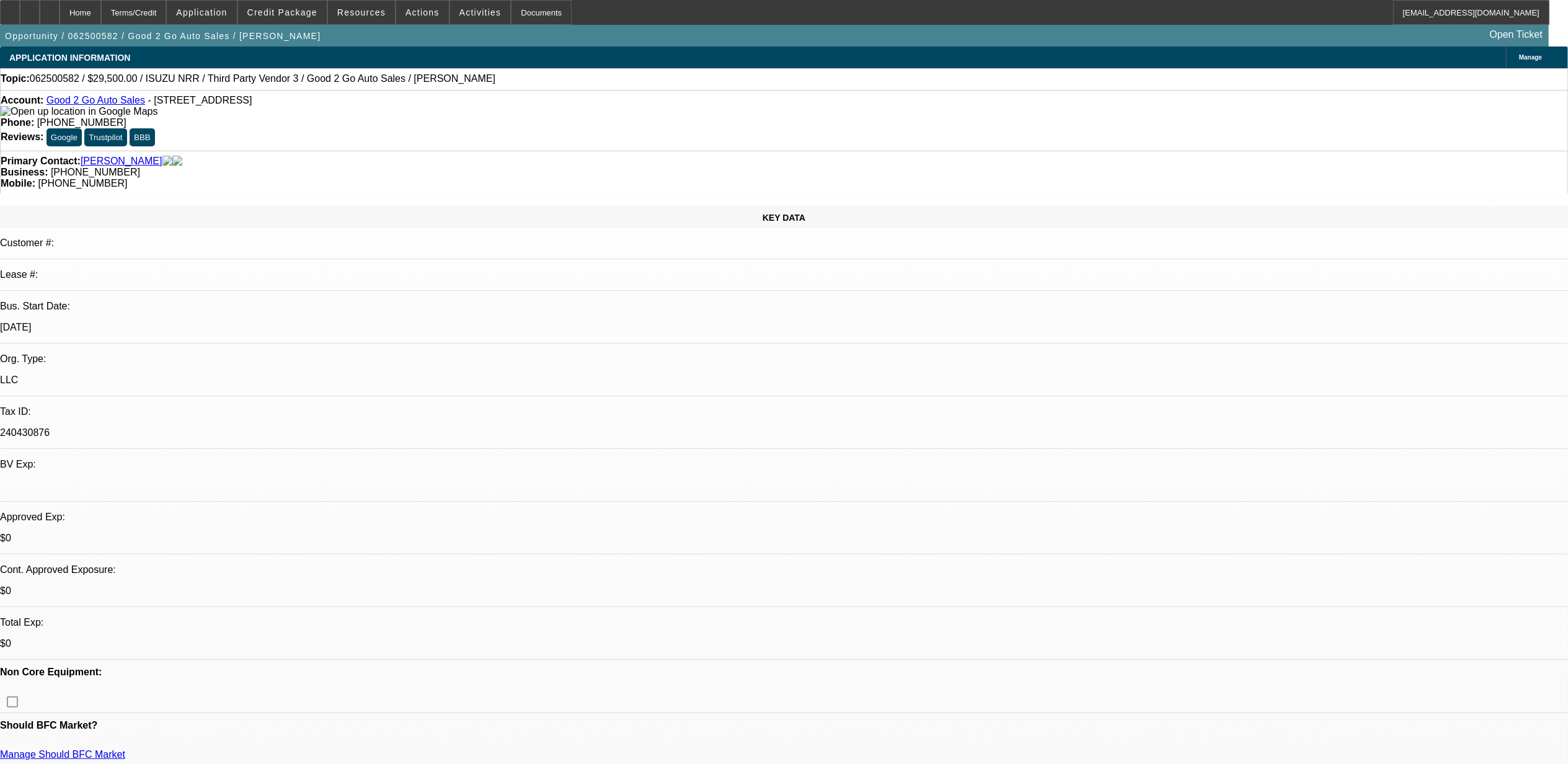
radio input "true"
type textarea "10.13, sent text."
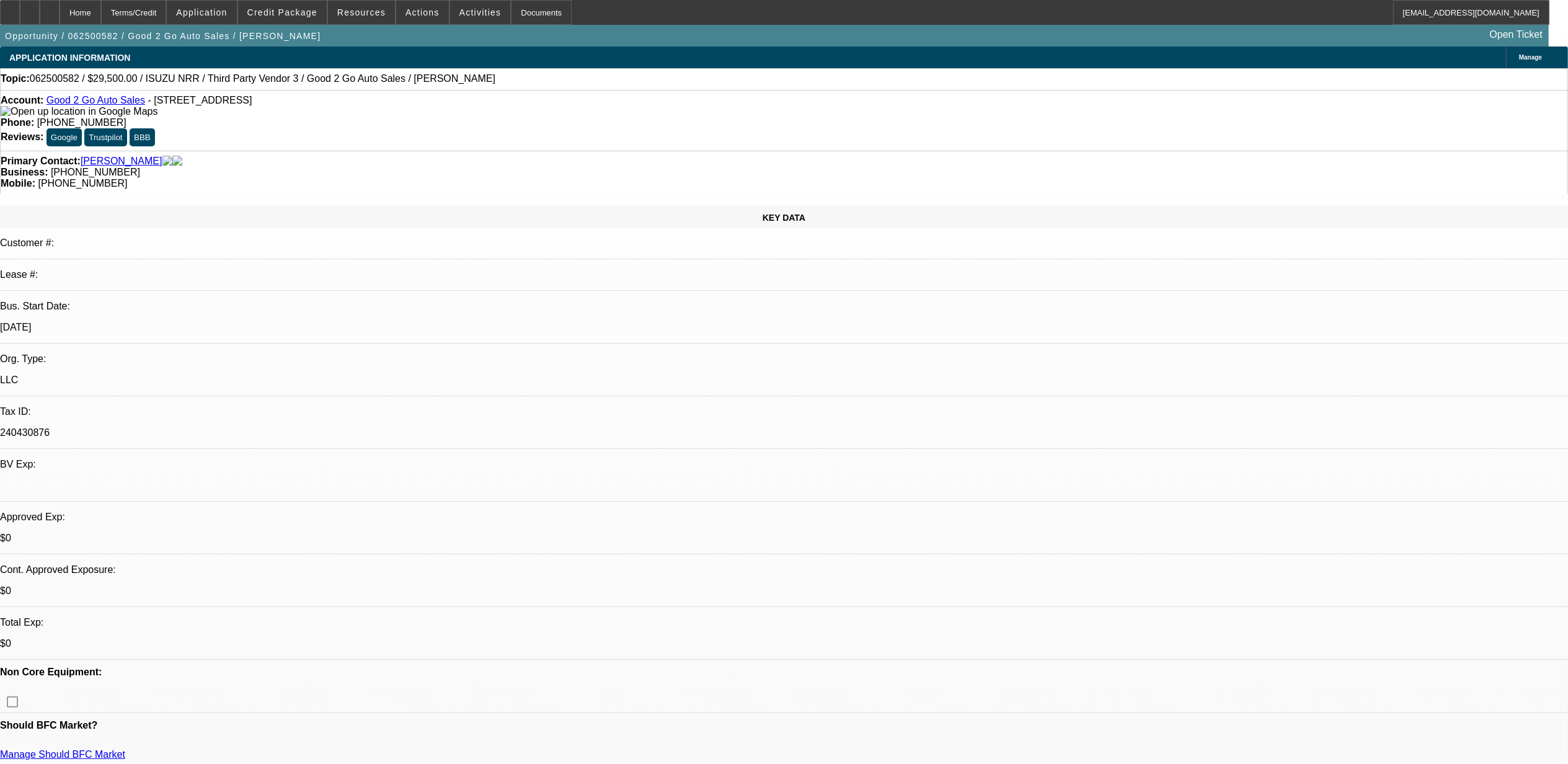
radio input "true"
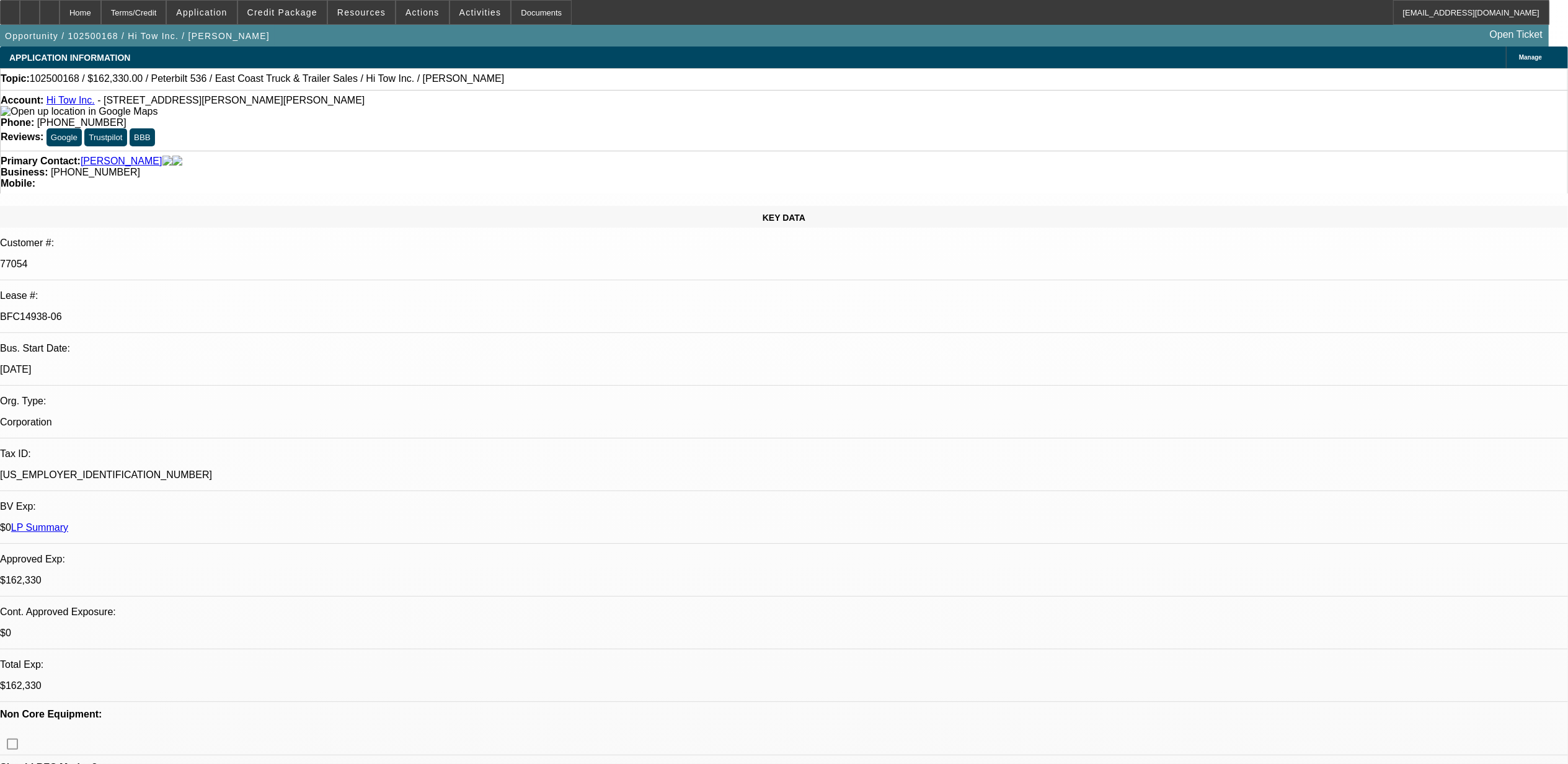
select select "0"
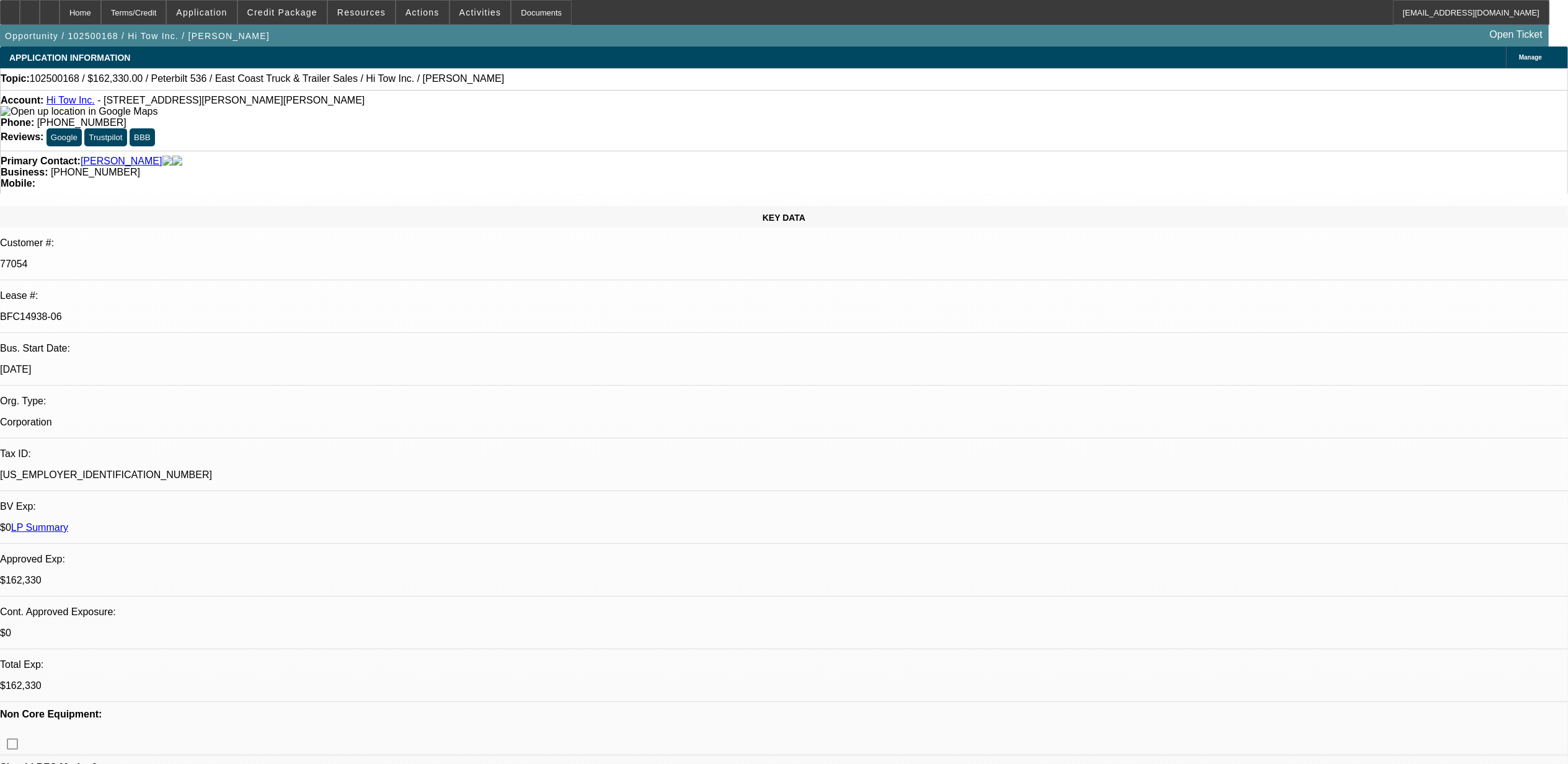
select select "0"
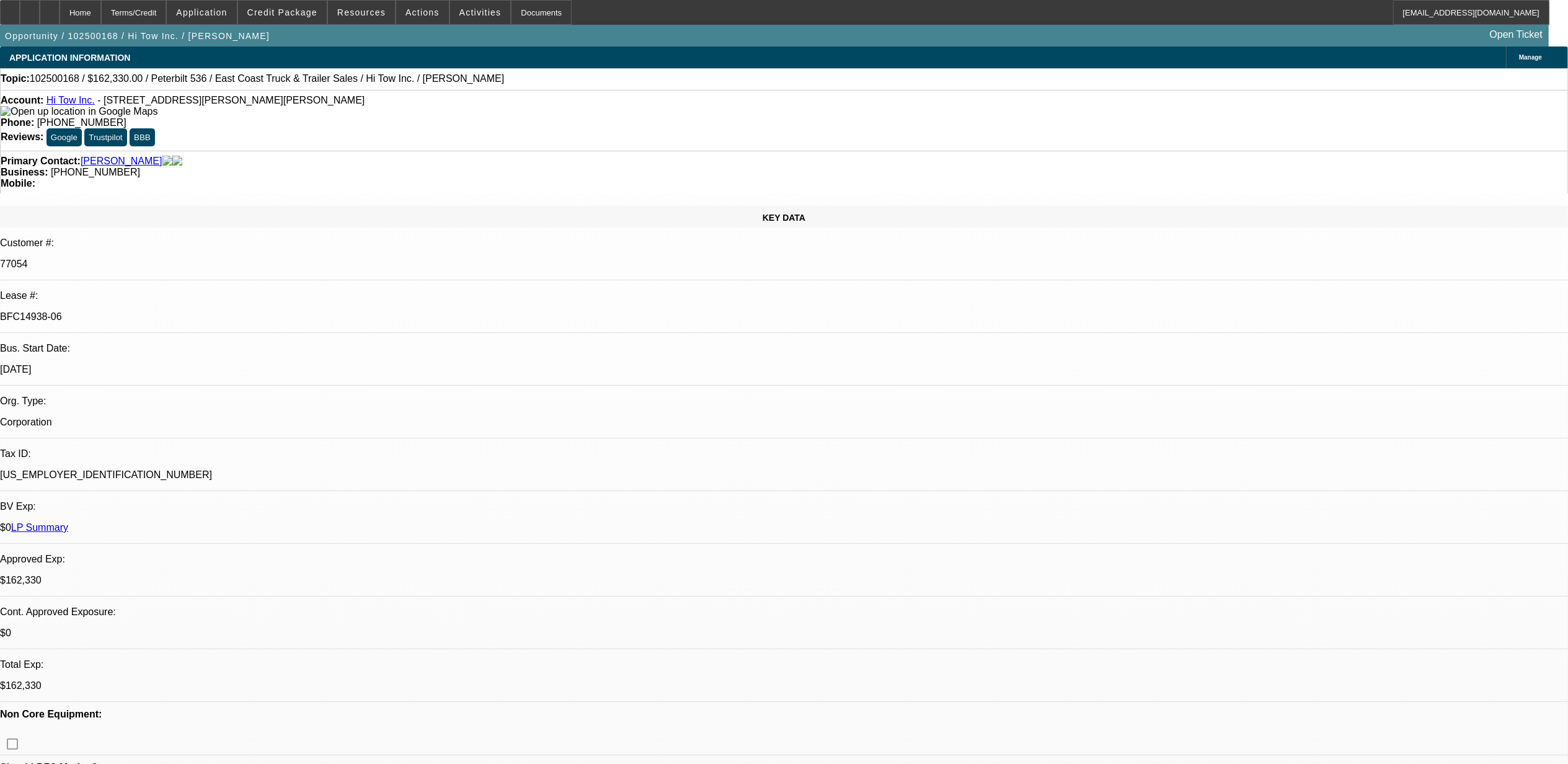
select select "0"
select select "1"
select select "2"
select select "6"
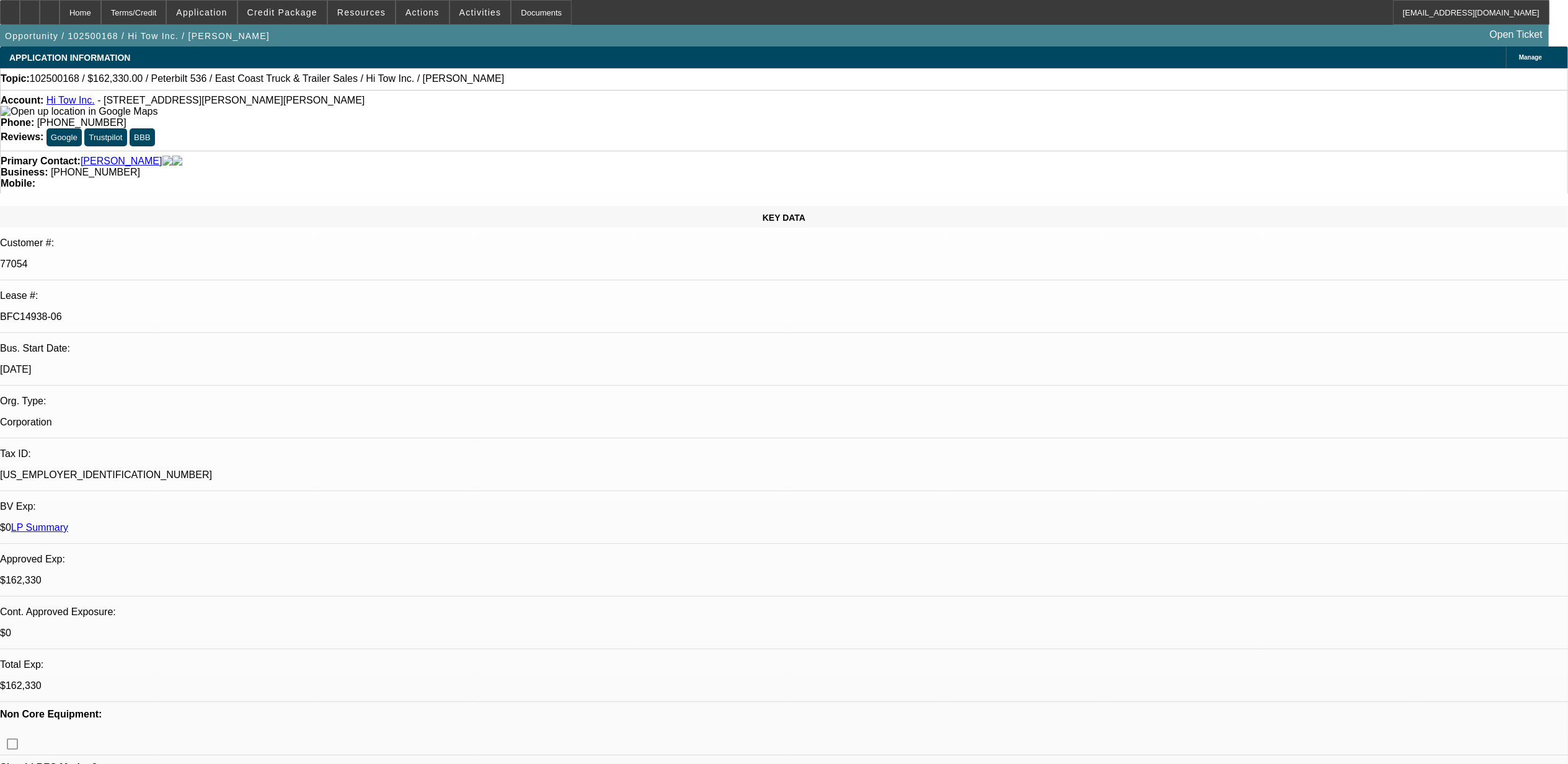
select select "1"
select select "2"
select select "6"
select select "1"
select select "2"
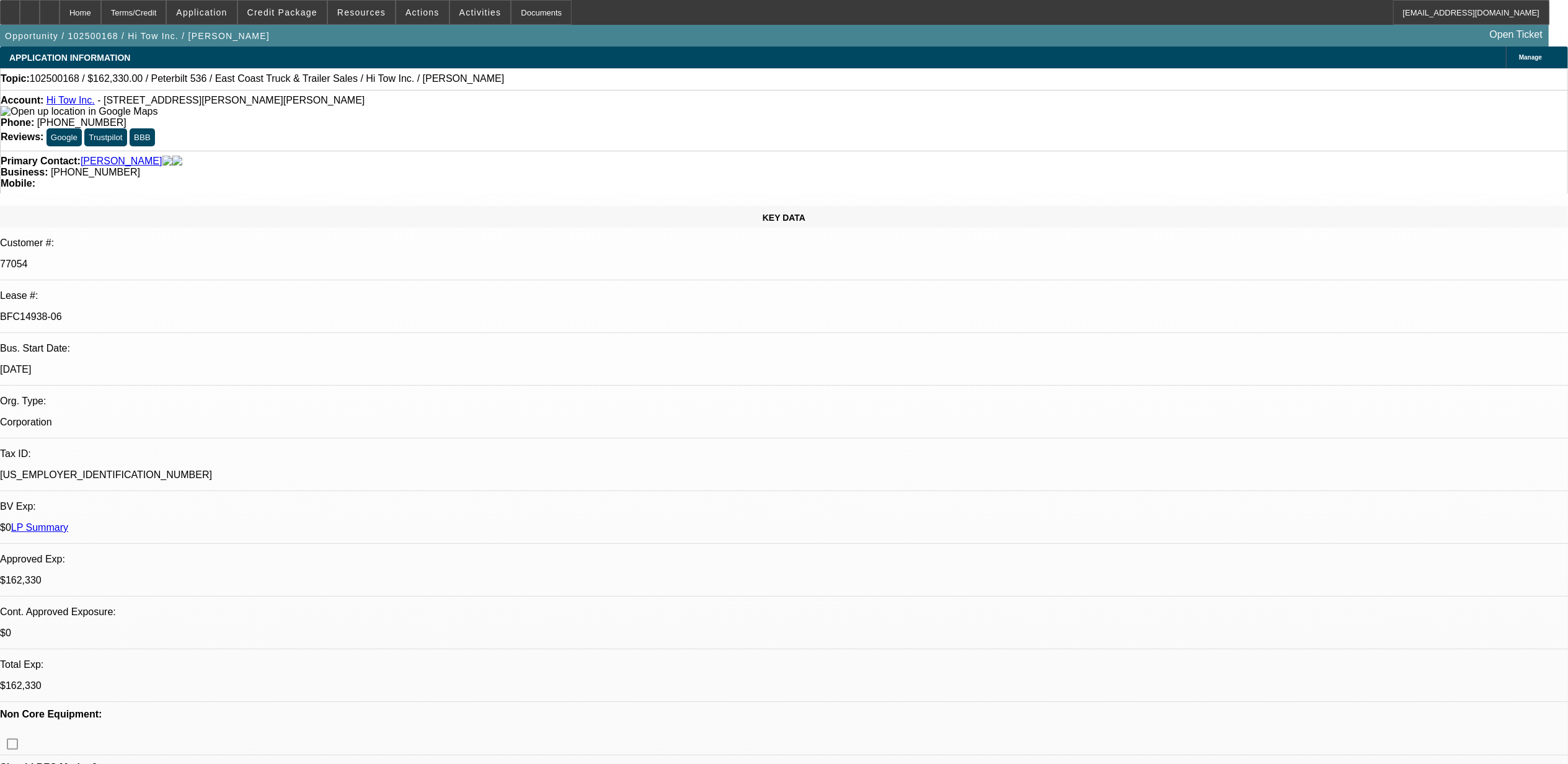
select select "6"
select select "1"
select select "2"
select select "6"
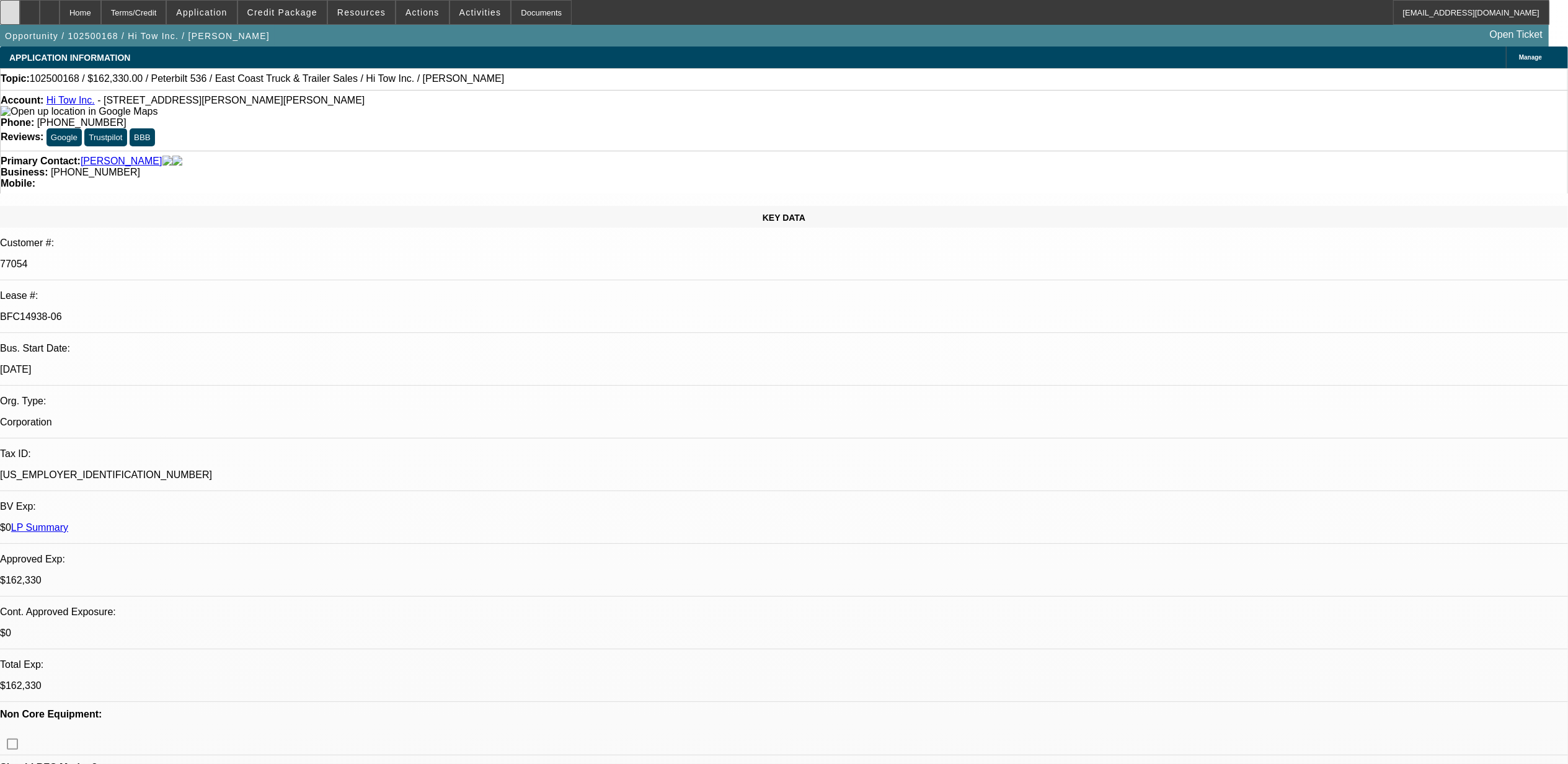
click at [20, 6] on div at bounding box center [10, 12] width 20 height 25
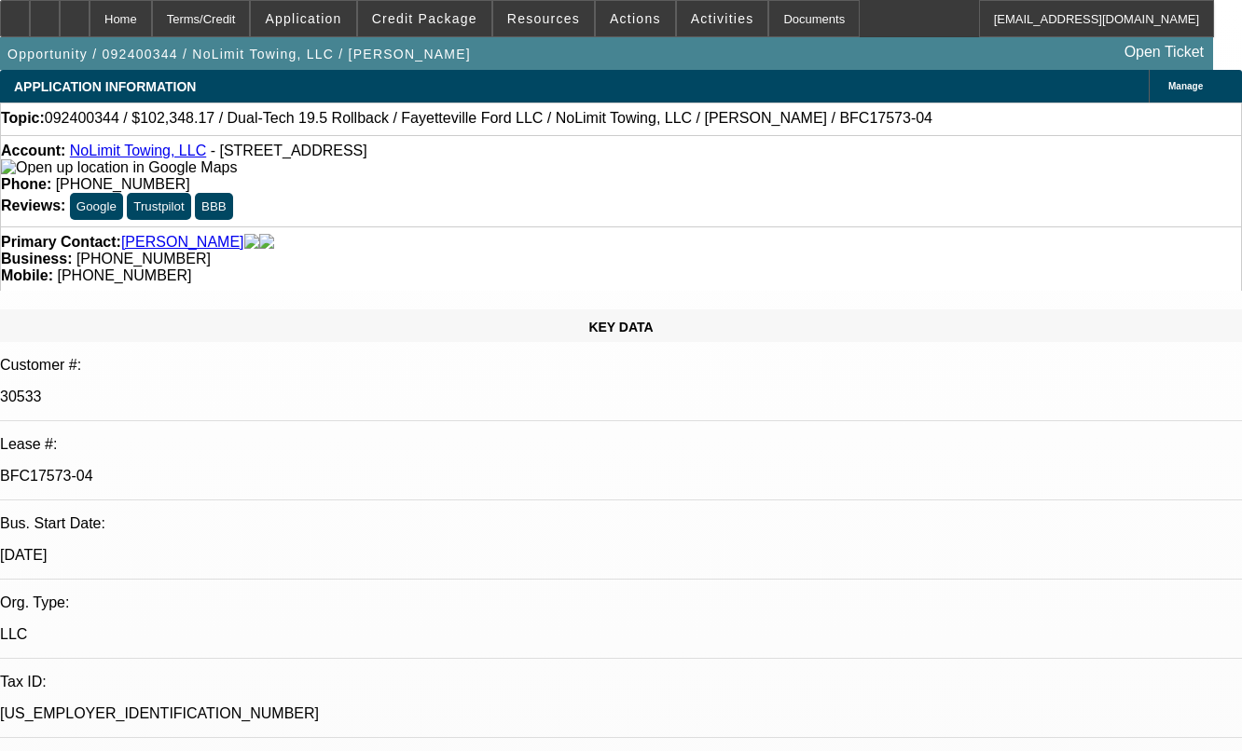
select select "0"
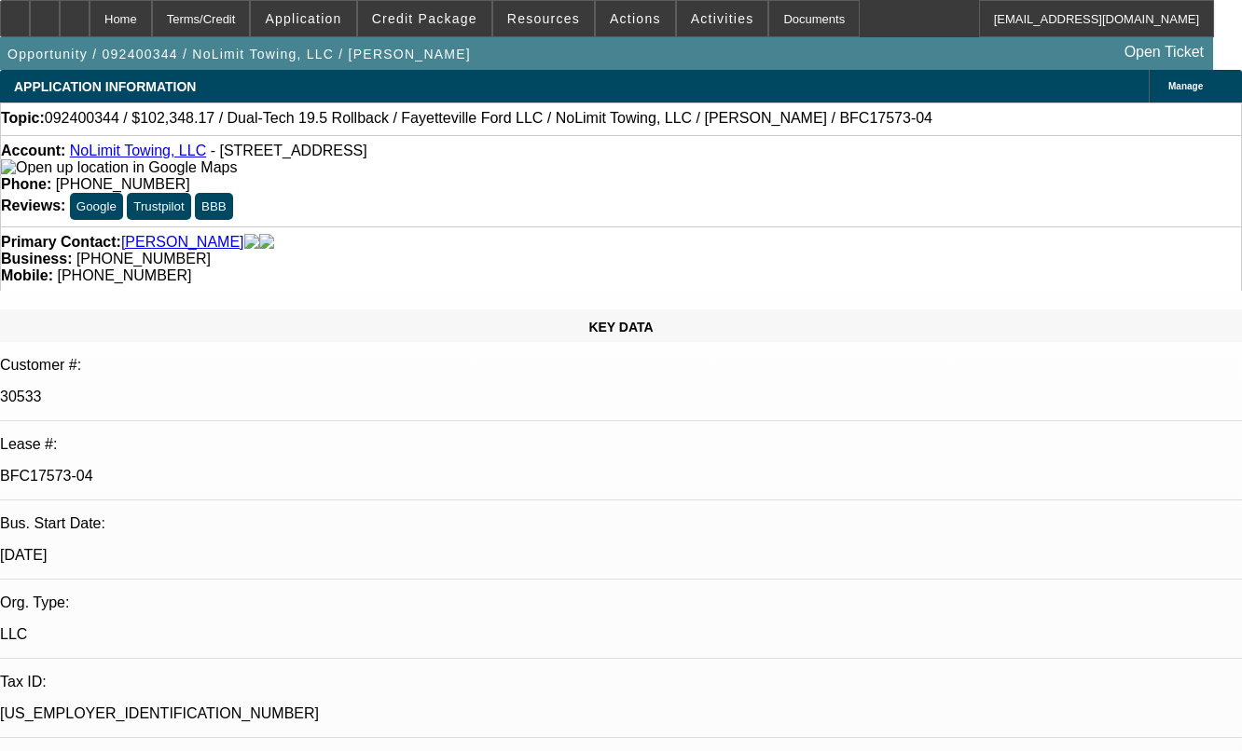
select select "0"
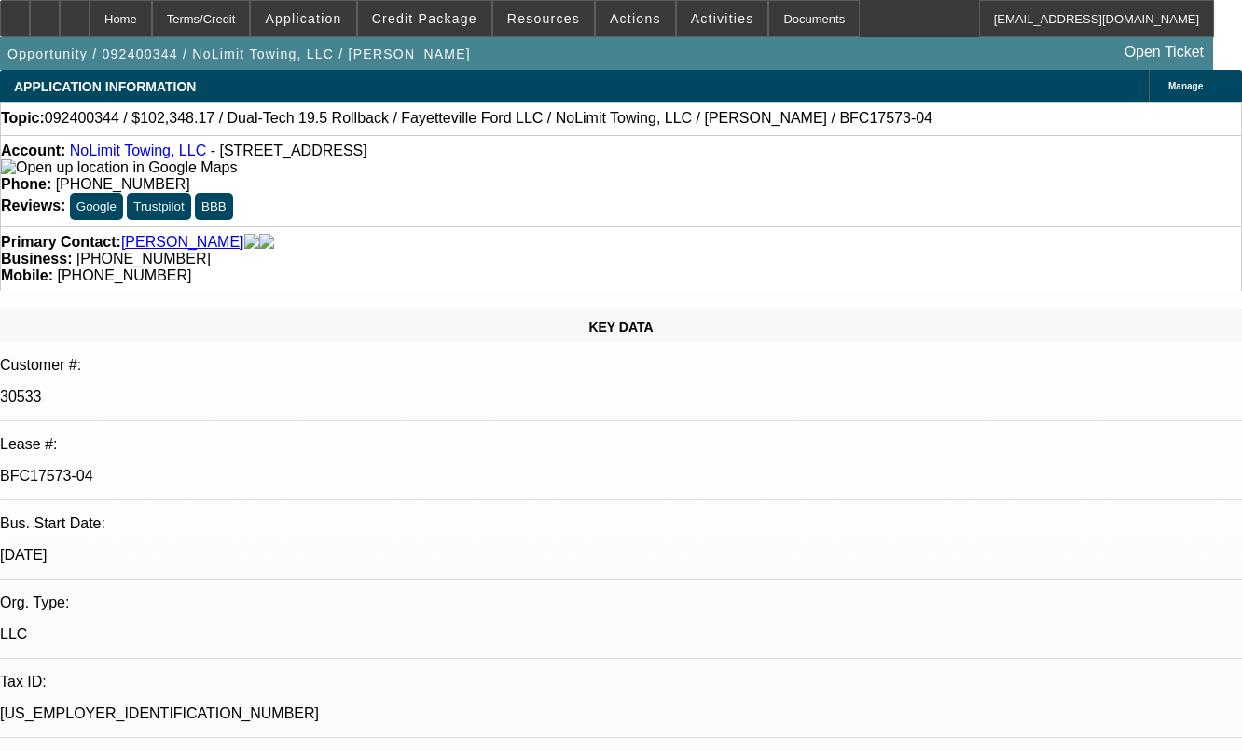
select select "0"
select select "1"
select select "6"
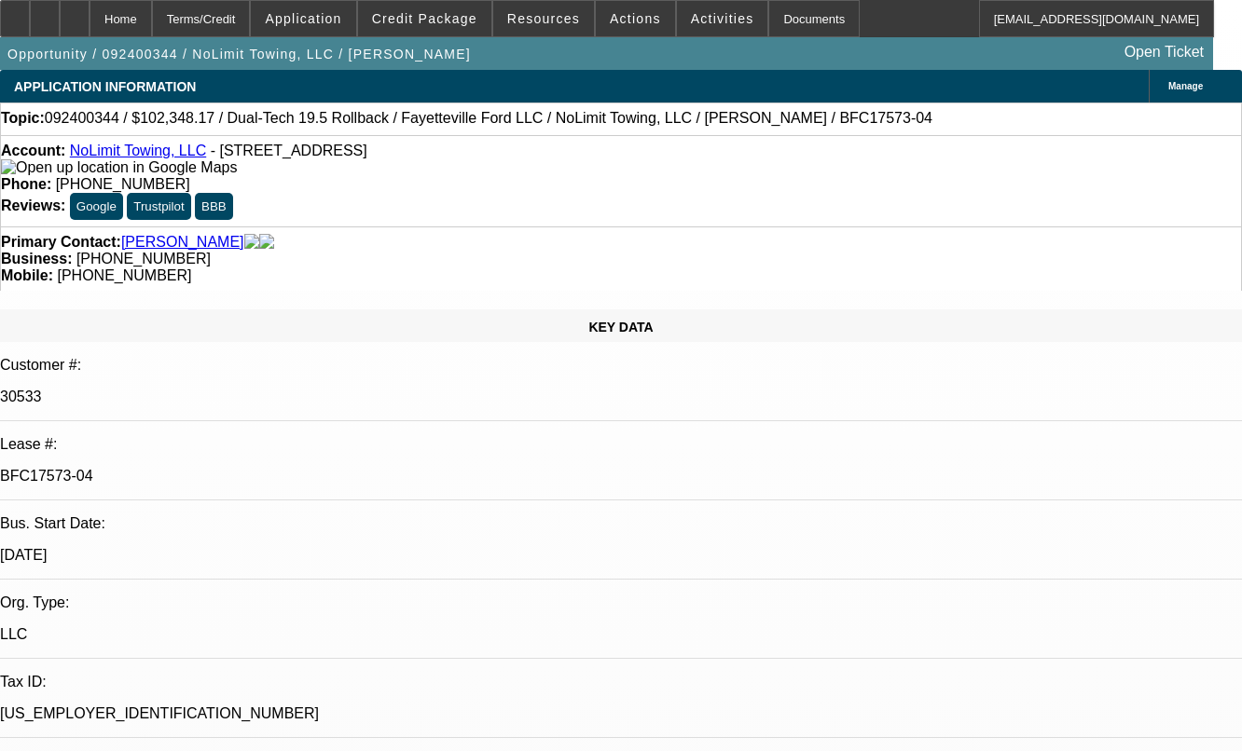
select select "1"
select select "2"
select select "6"
select select "1"
select select "2"
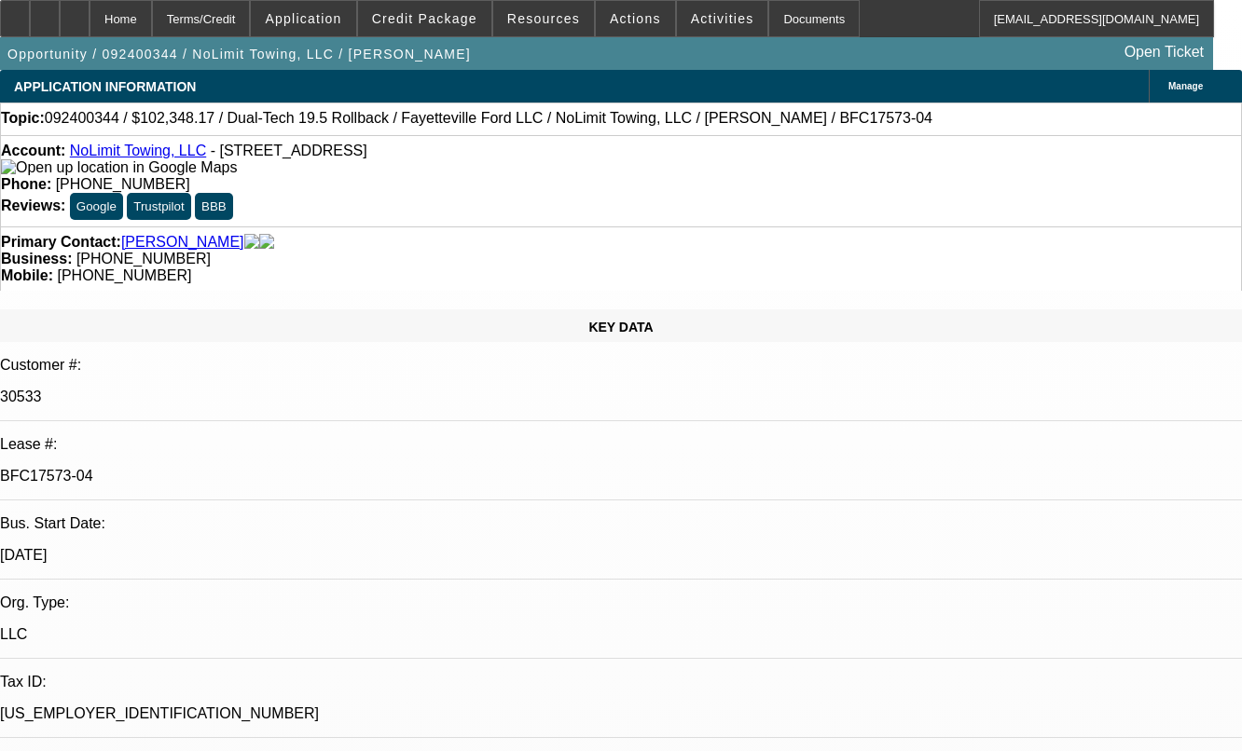
select select "6"
select select "1"
select select "2"
select select "6"
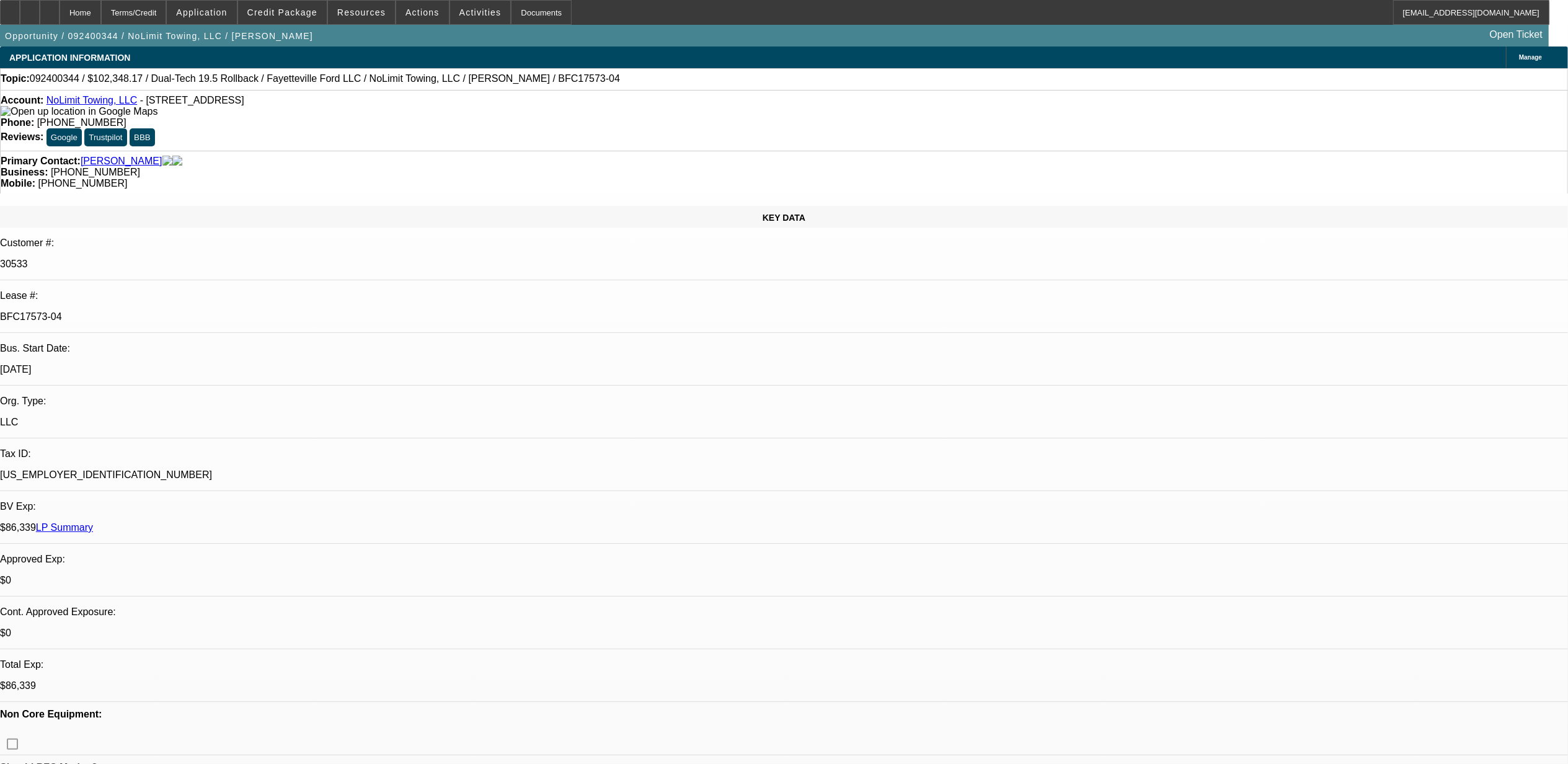
click at [93, 105] on link "NoLimit Towing, LLC" at bounding box center [92, 100] width 90 height 11
select select "0"
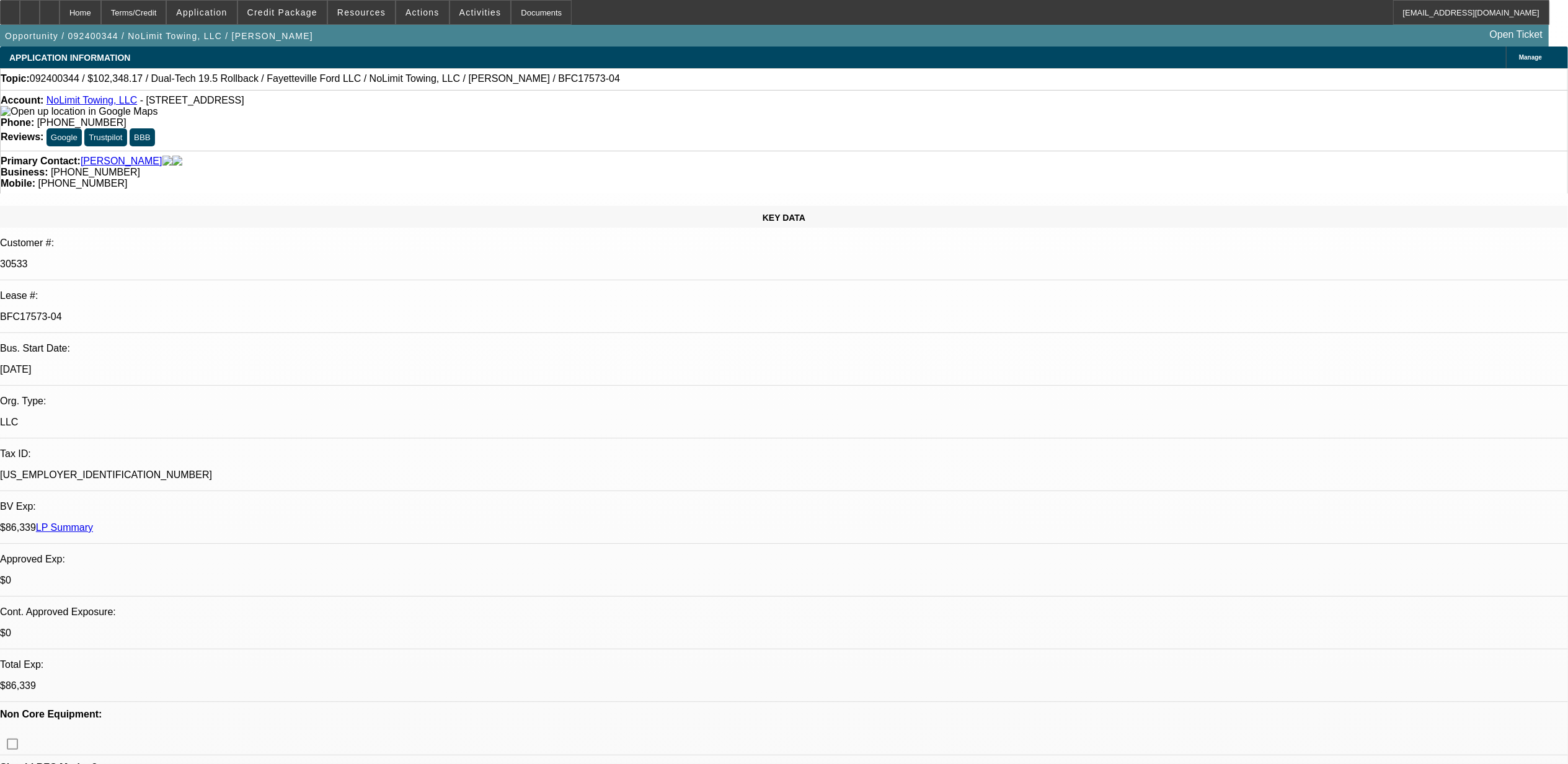
select select "0"
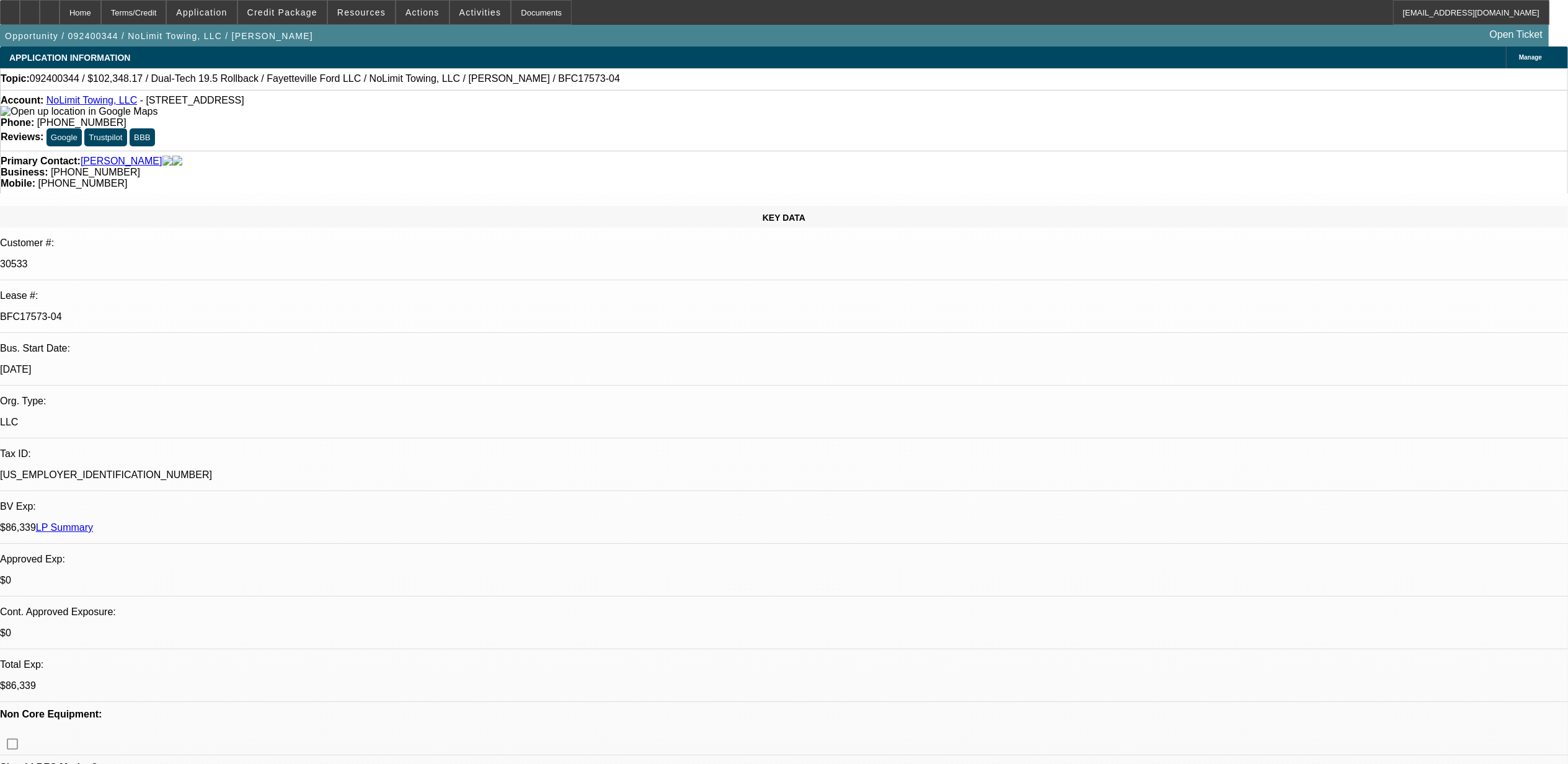
select select "0"
select select "1"
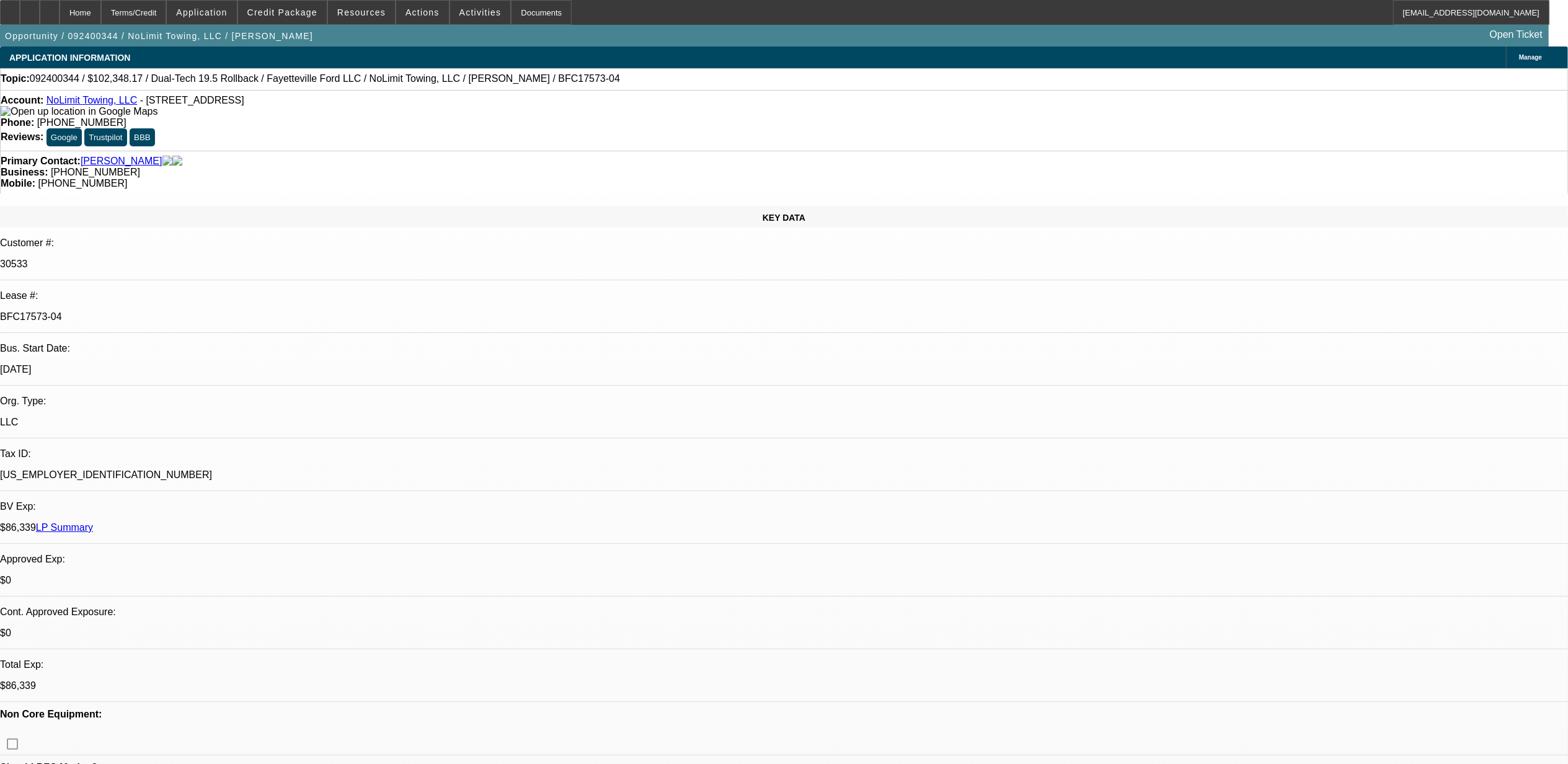
select select "1"
select select "6"
select select "2"
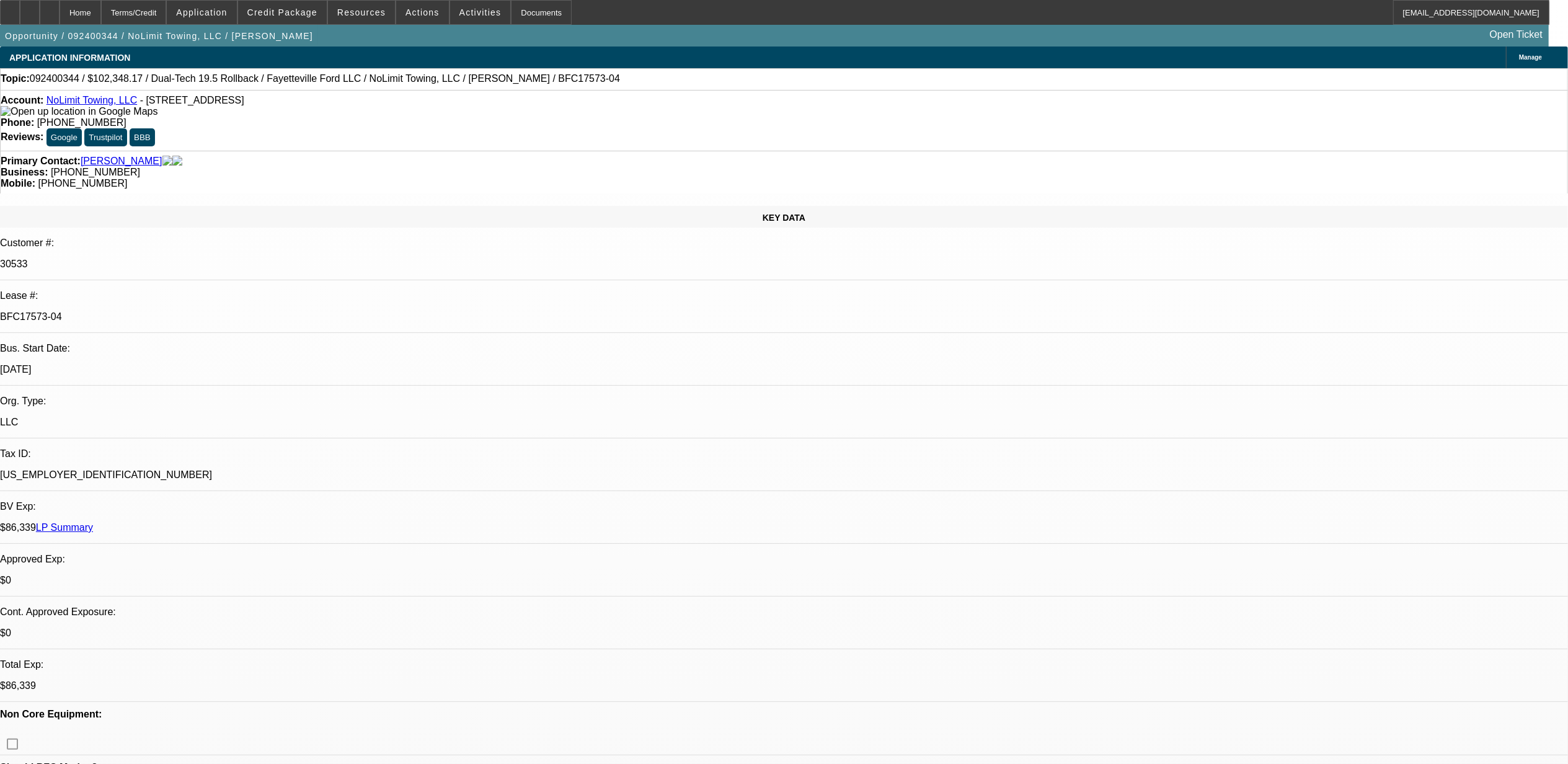
select select "6"
select select "2"
select select "6"
select select "2"
select select "6"
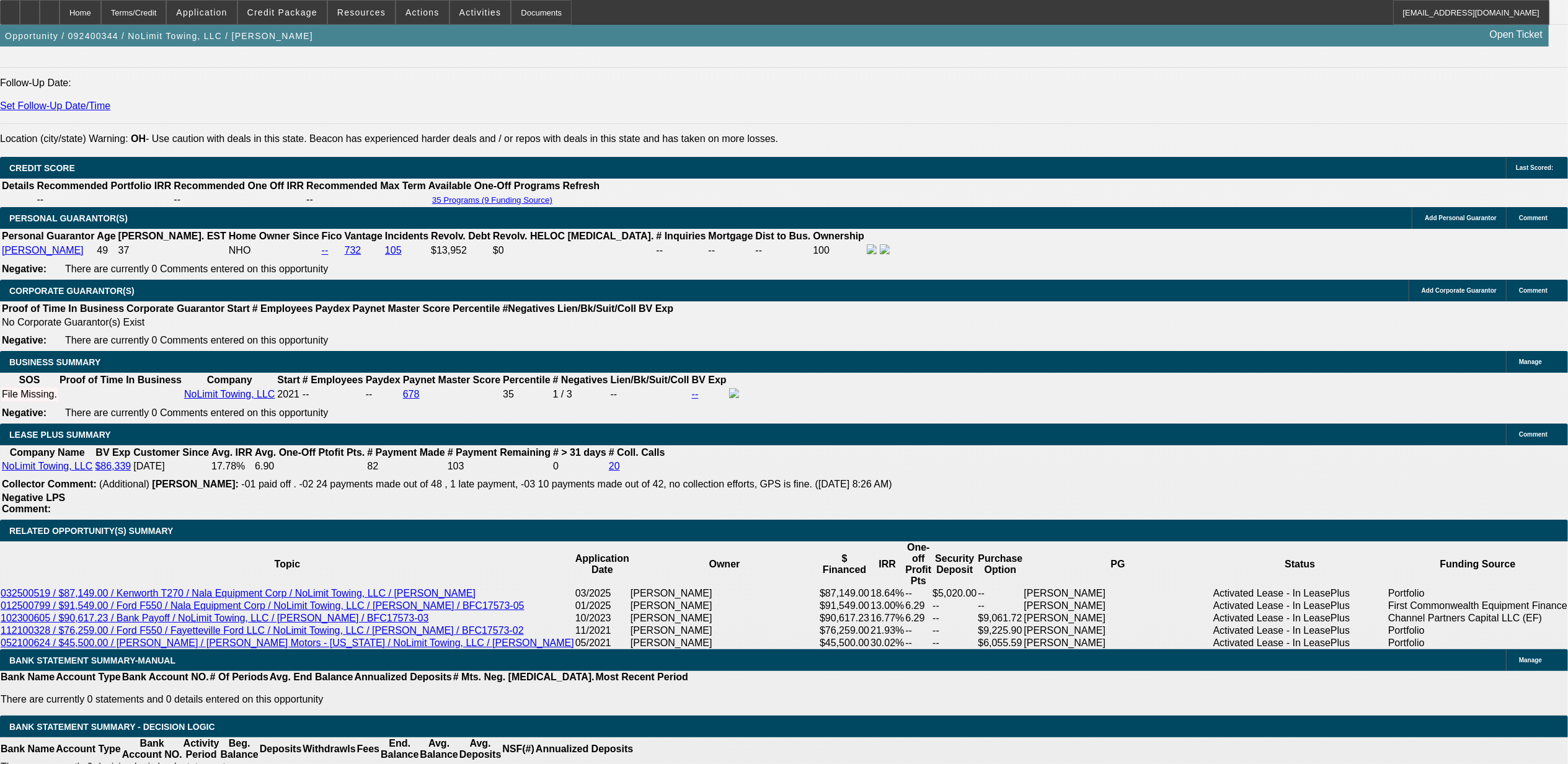
scroll to position [1571, 0]
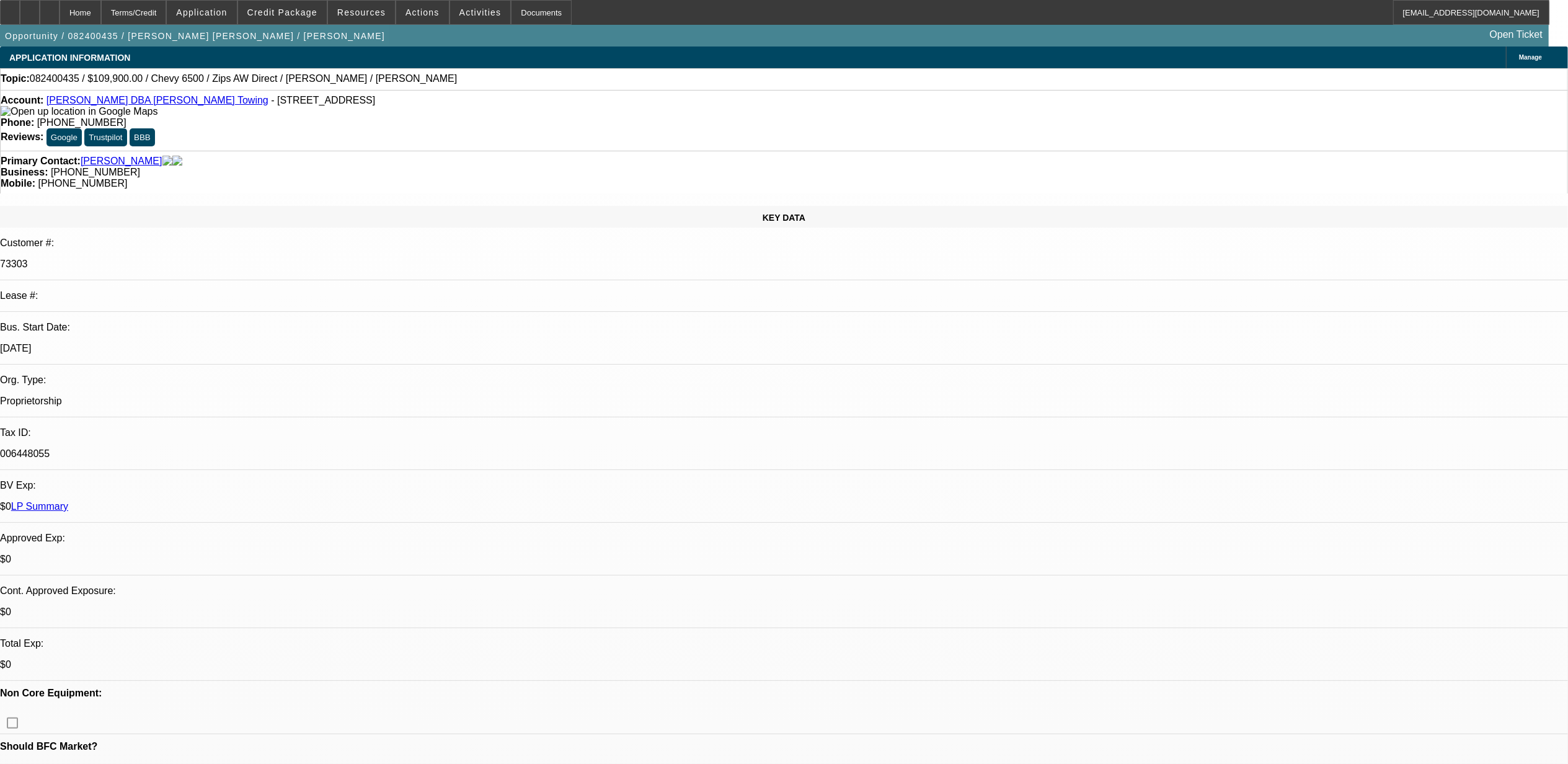
select select "0"
select select "2"
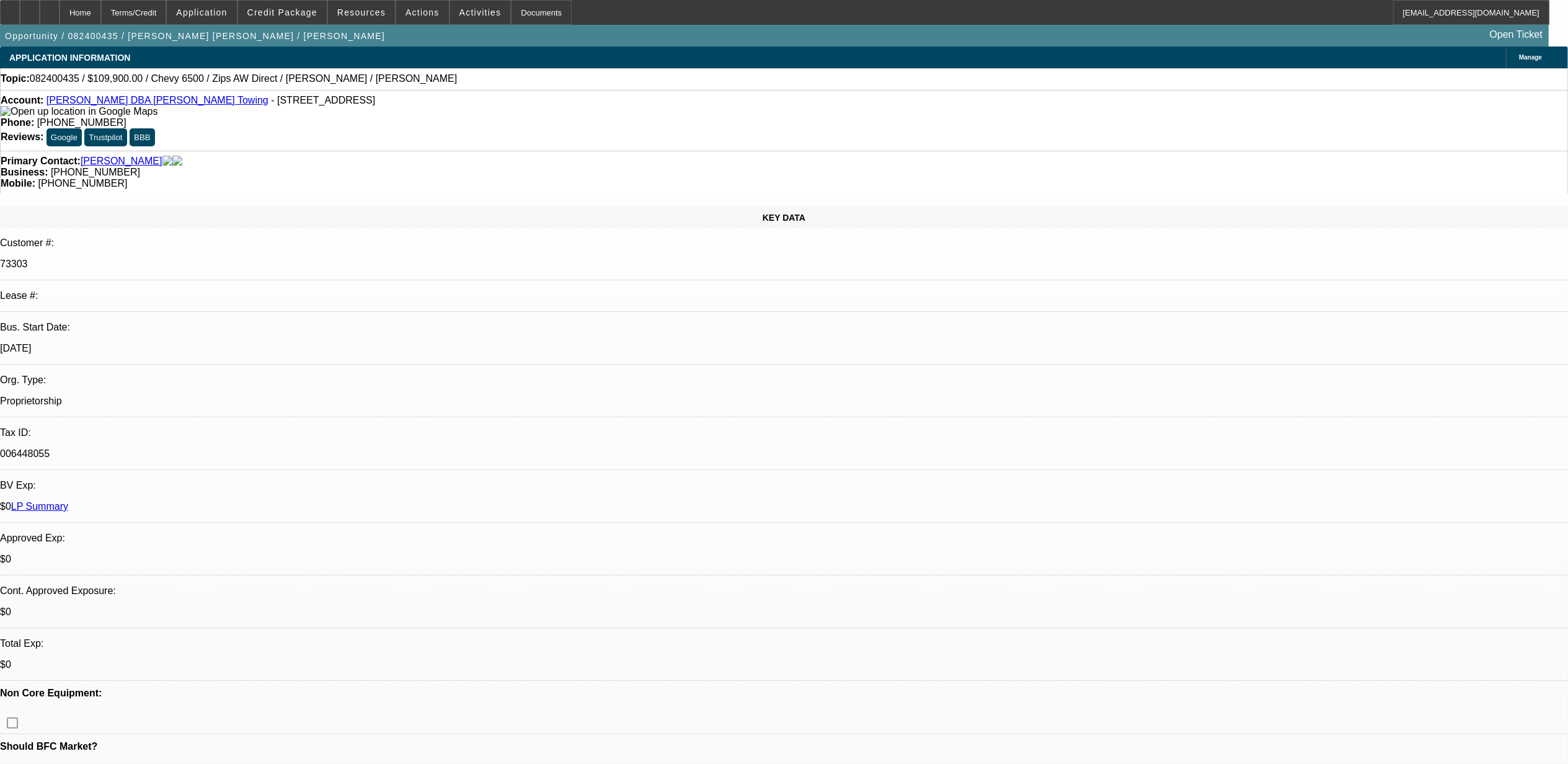
select select "0"
select select "2"
select select "0"
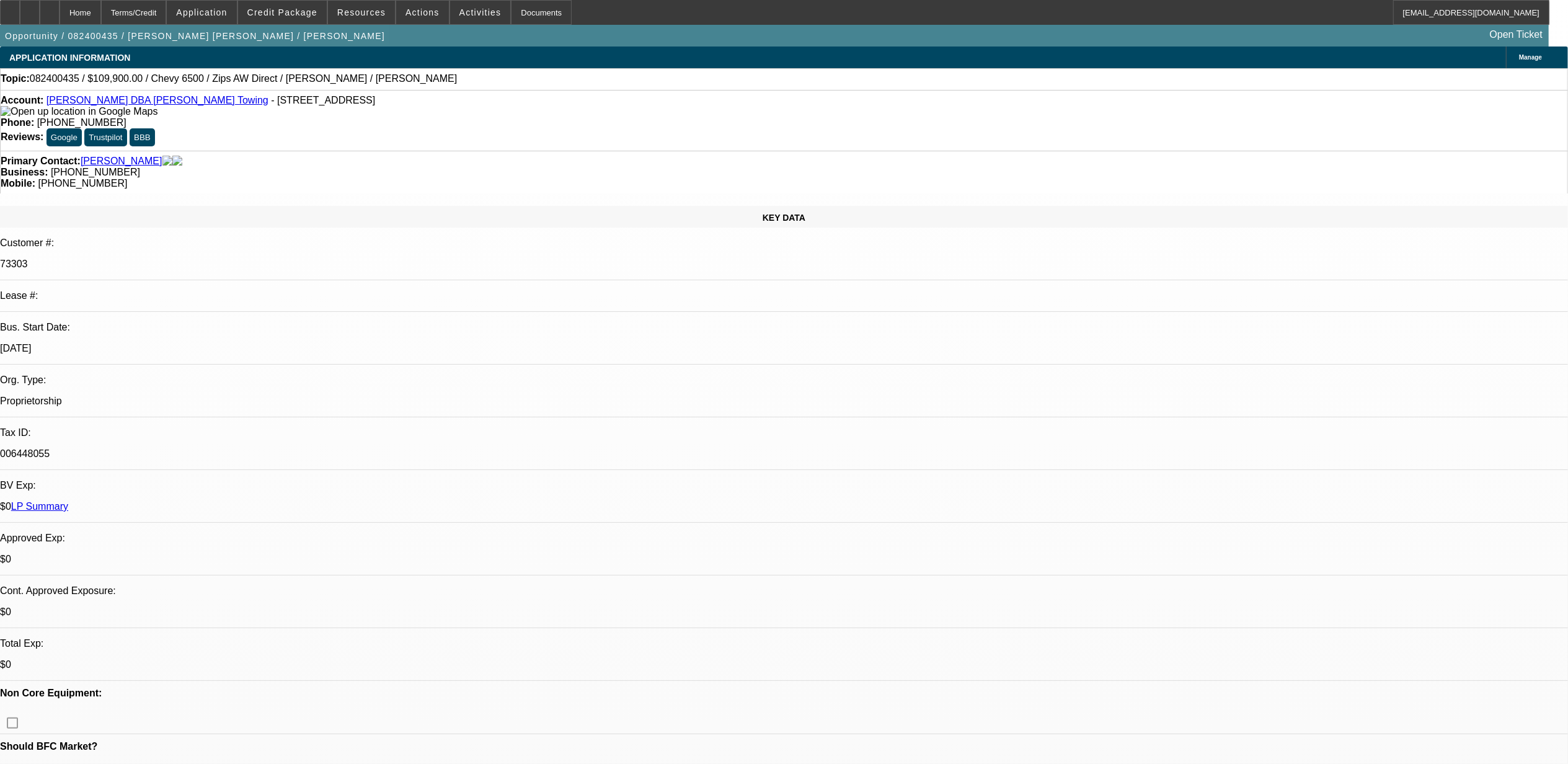
select select "0"
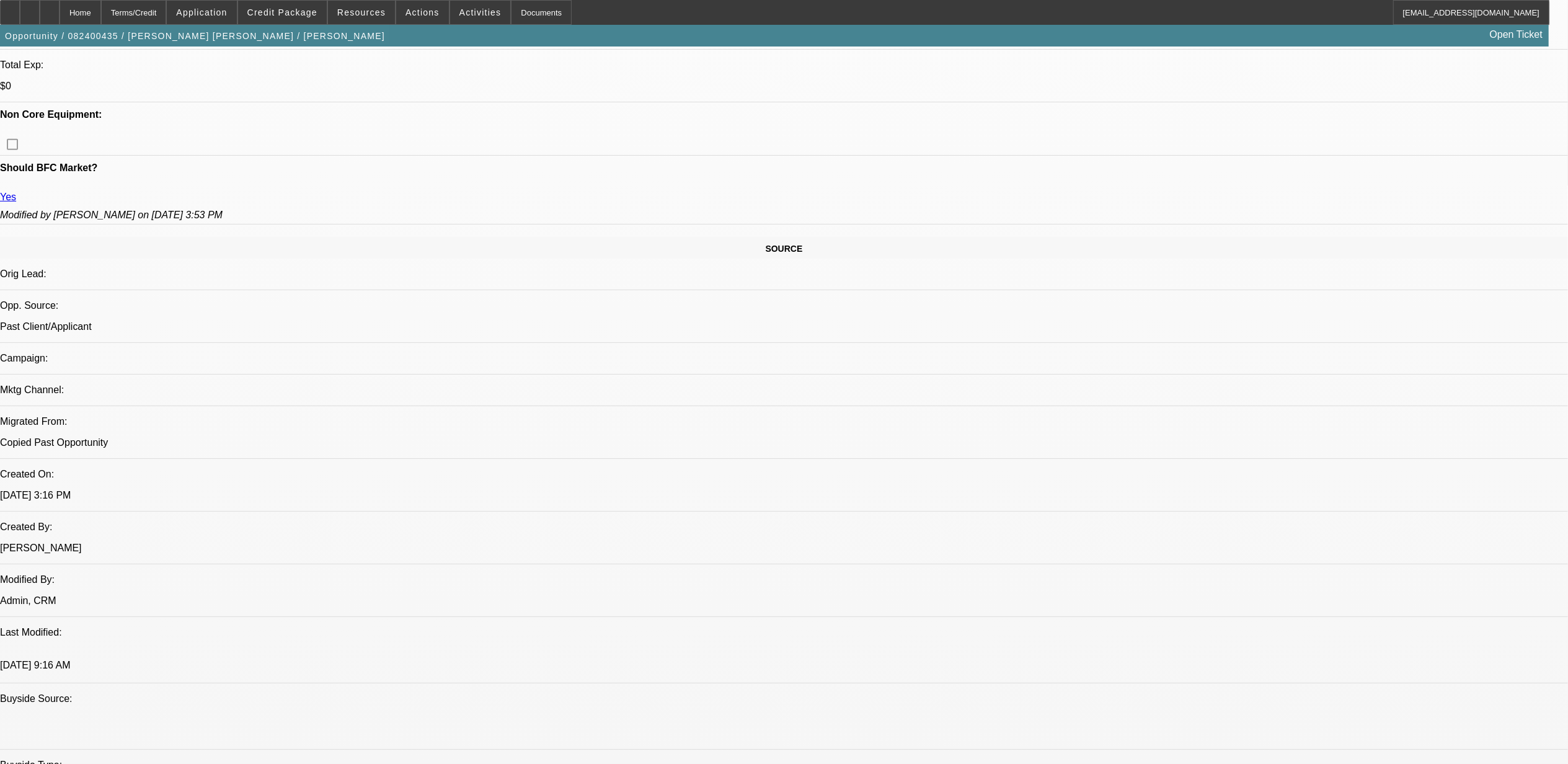
select select "1"
select select "2"
select select "6"
select select "1"
select select "2"
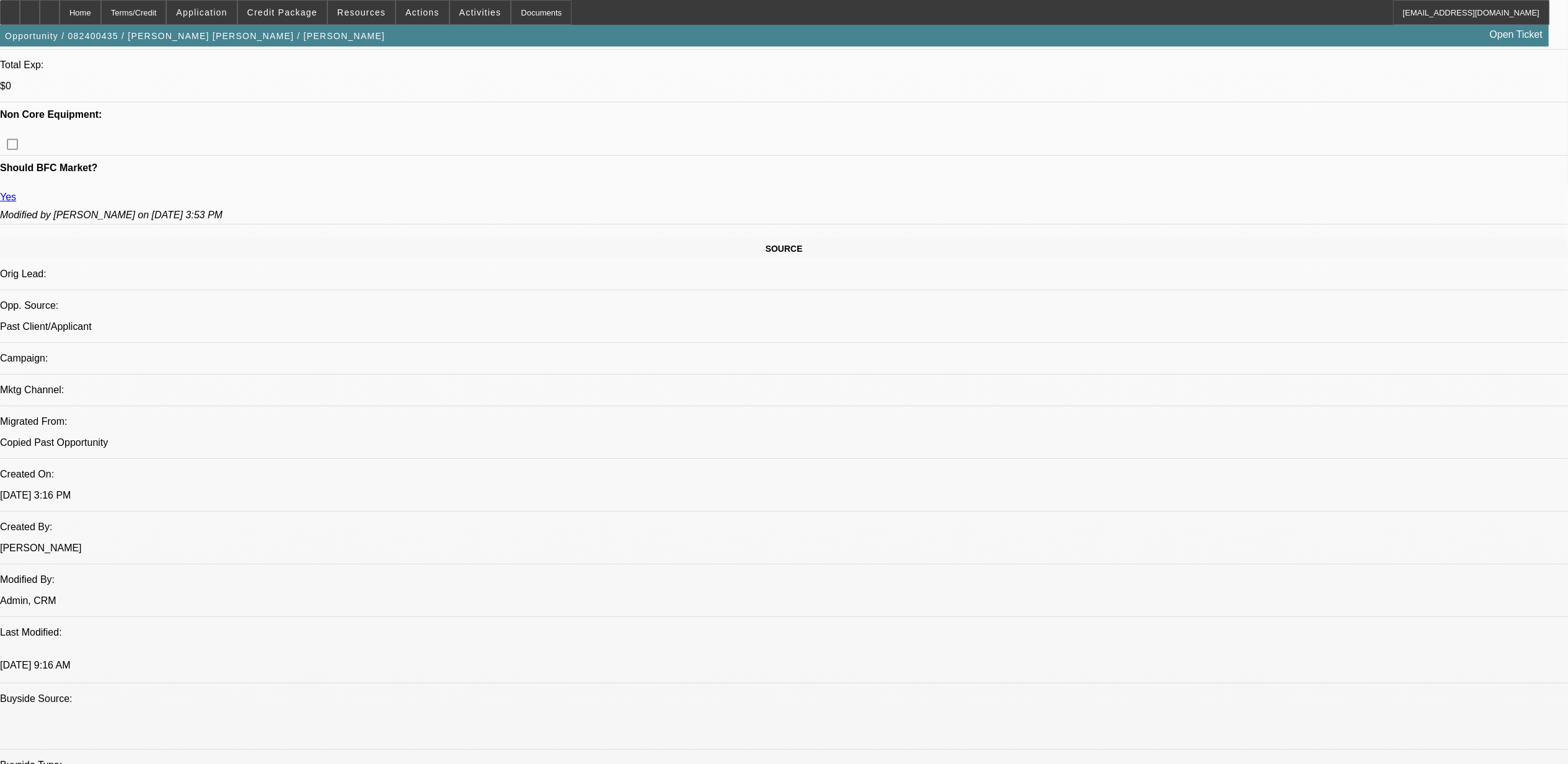
select select "6"
select select "1"
select select "2"
select select "6"
select select "1"
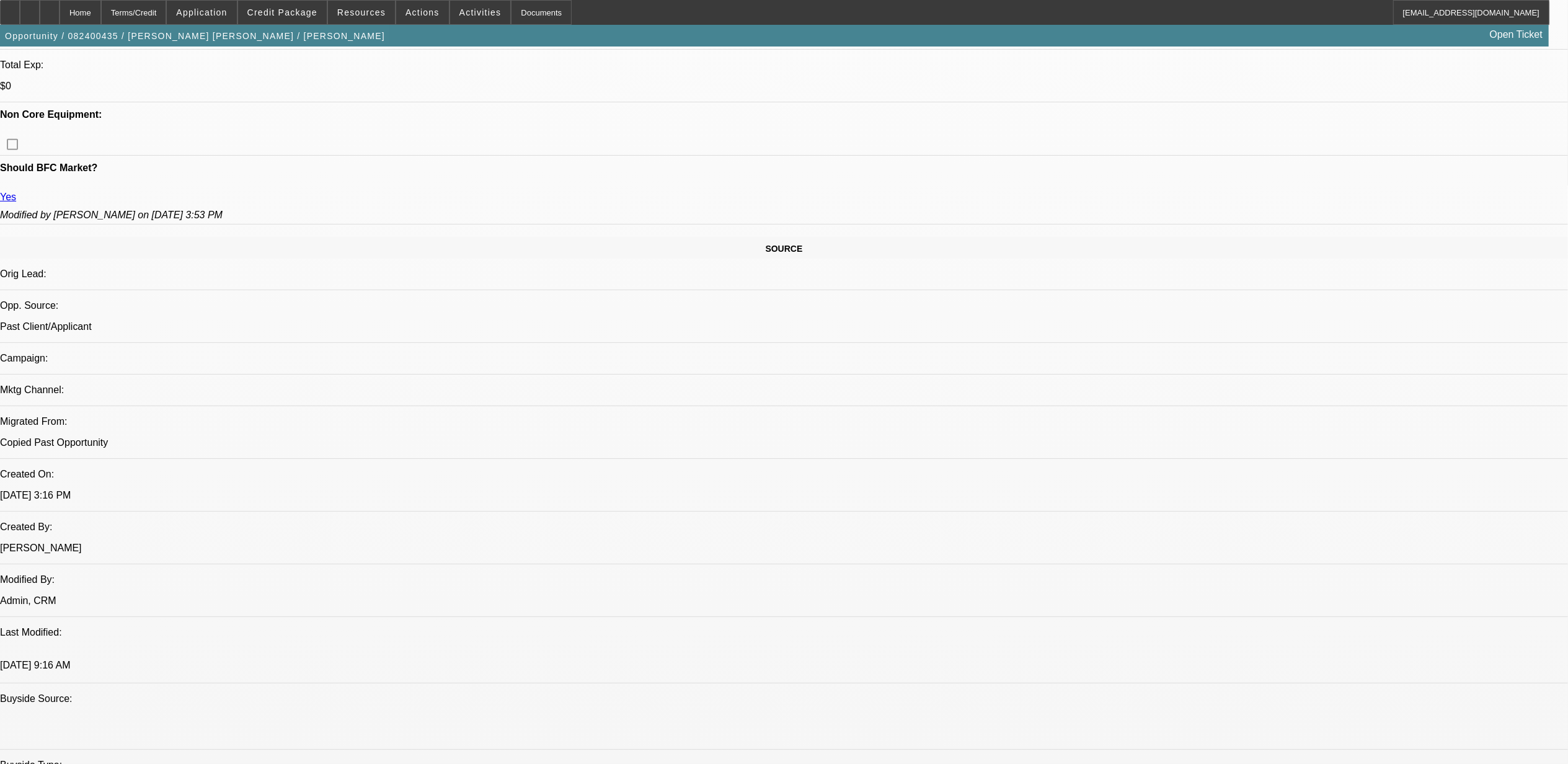
select select "2"
select select "6"
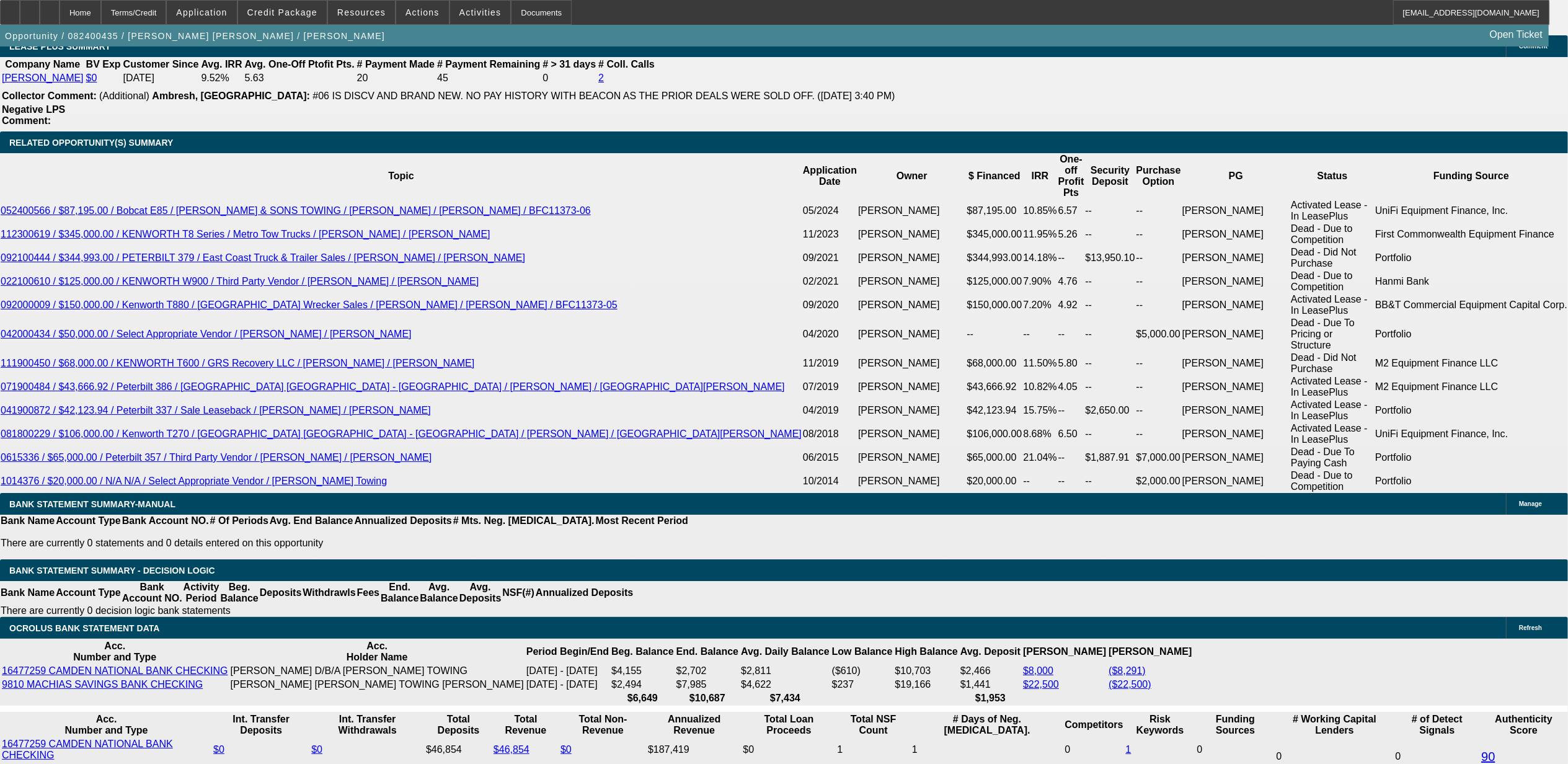
scroll to position [2150, 0]
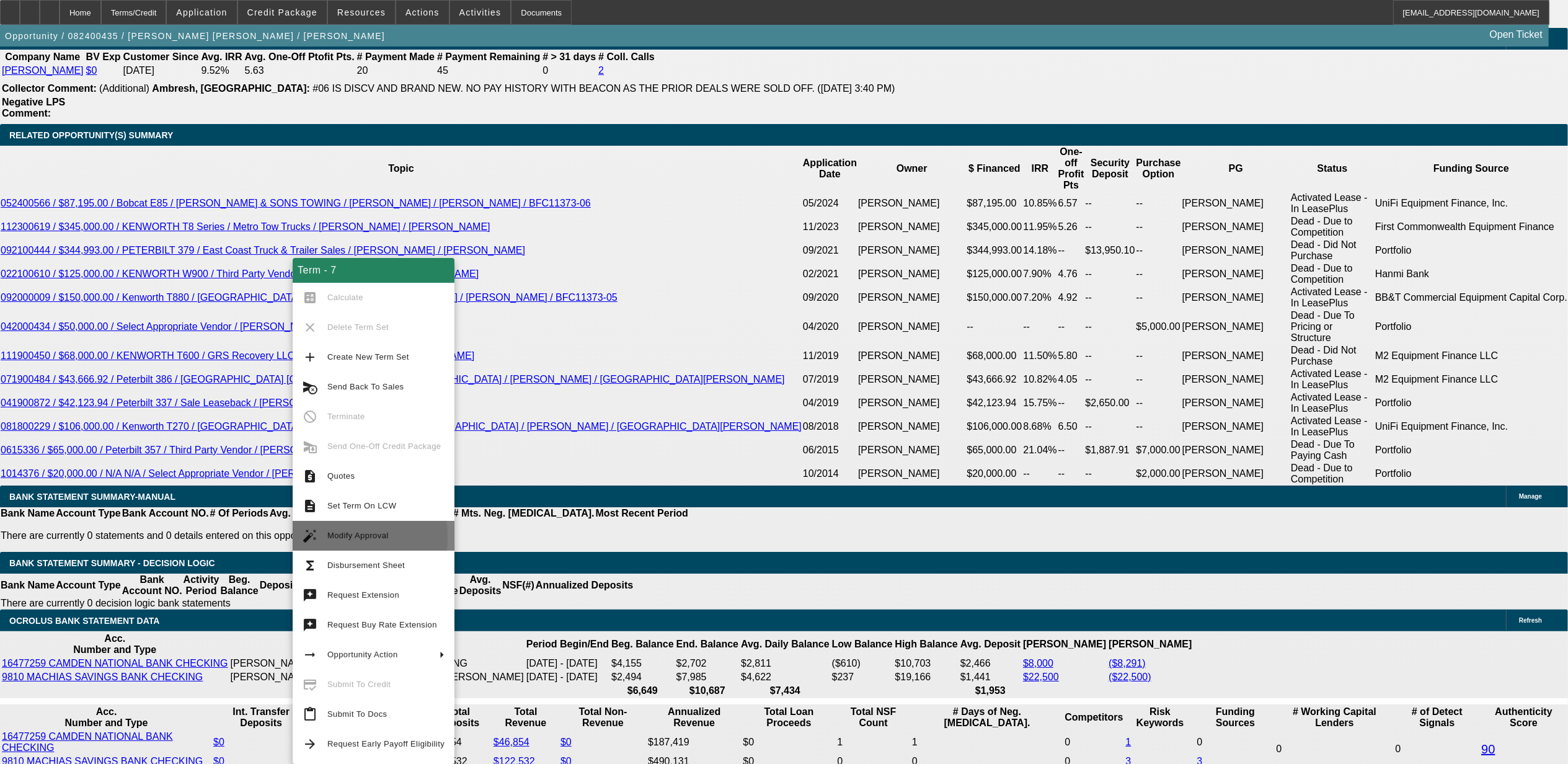
click at [325, 537] on button "auto_fix_high Modify Approval" at bounding box center [373, 536] width 162 height 30
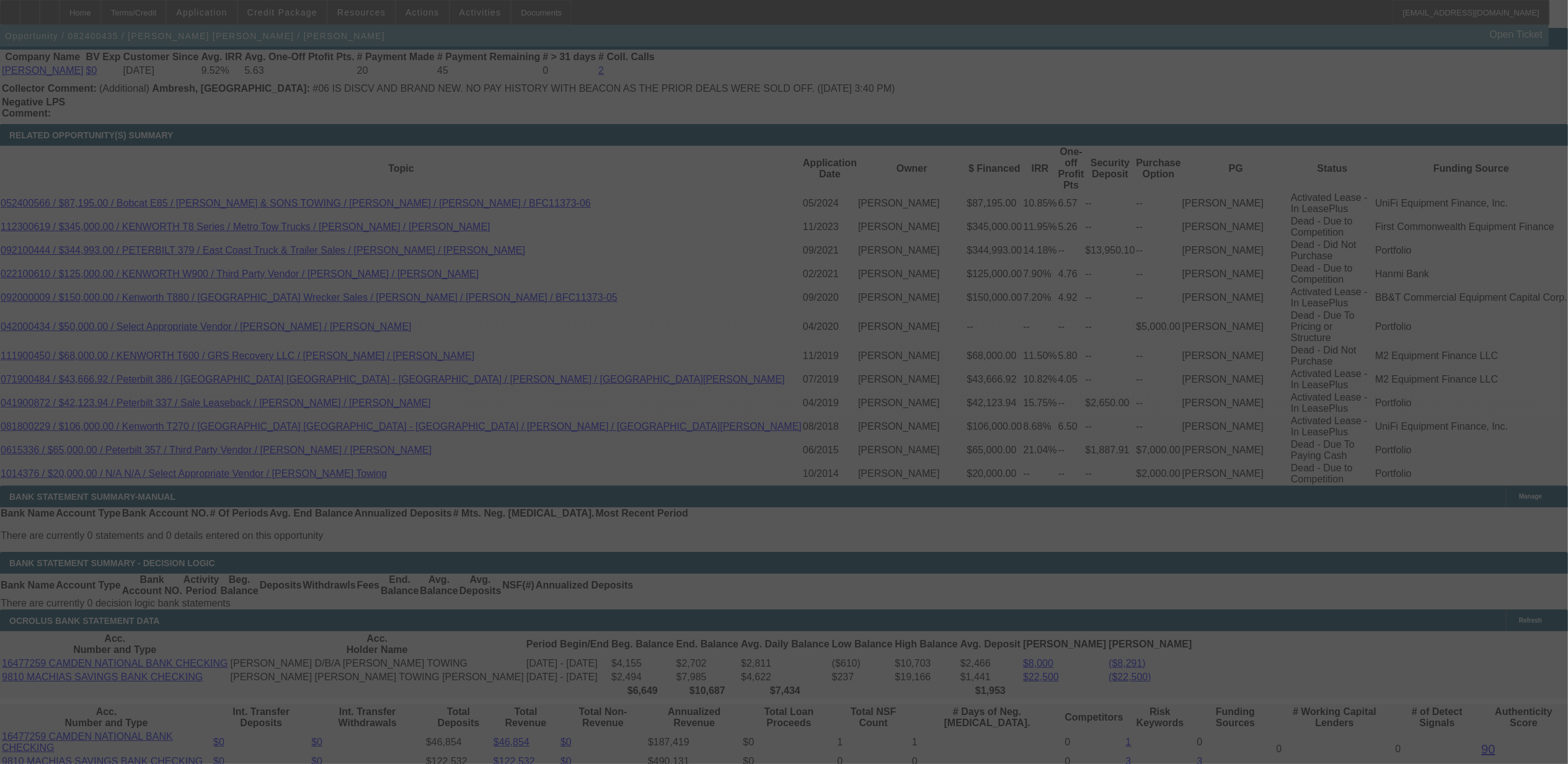
scroll to position [2188, 0]
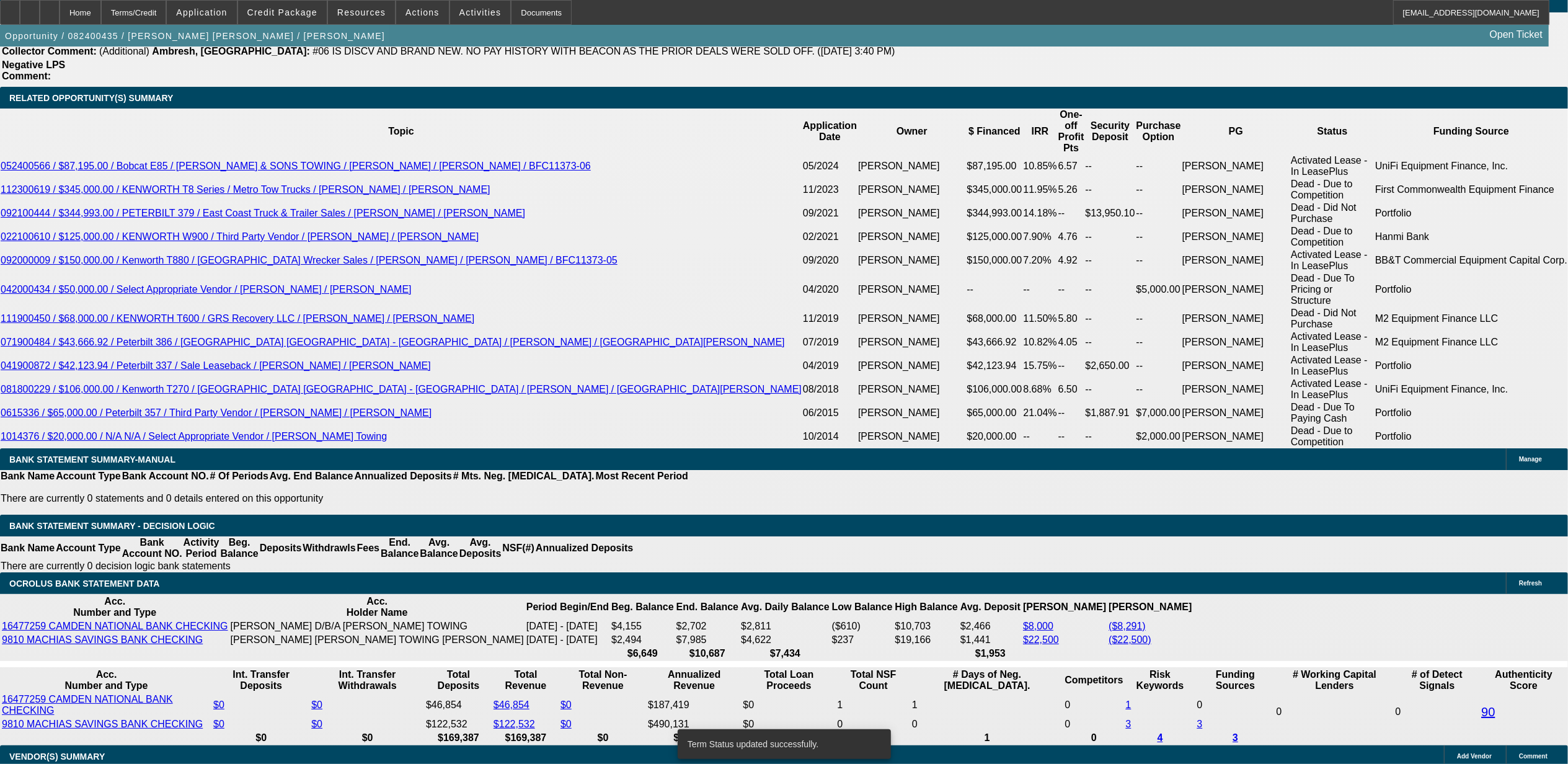
select select "0"
select select "2"
select select "0"
select select "6"
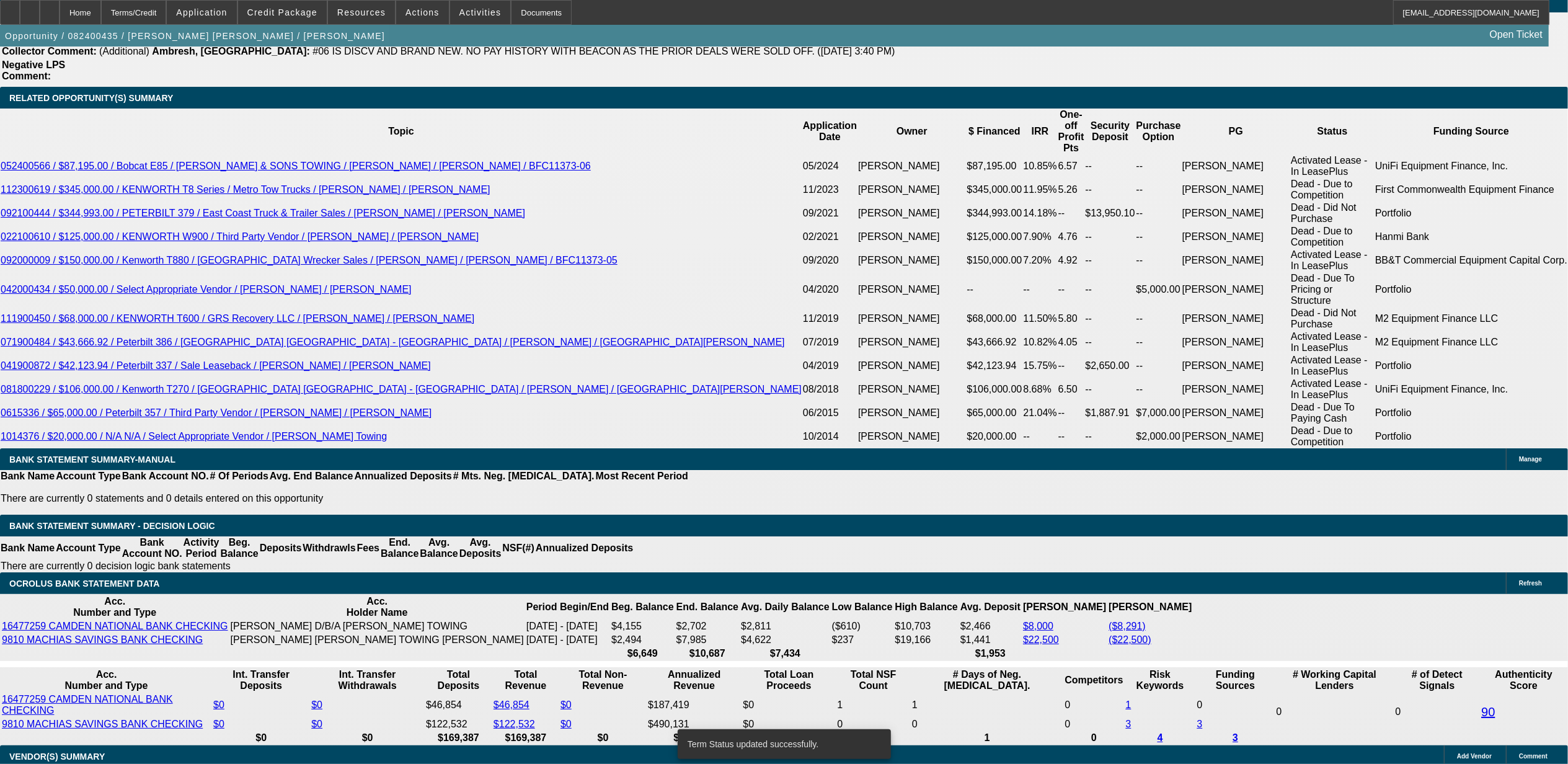
select select "0"
select select "2"
select select "0"
select select "6"
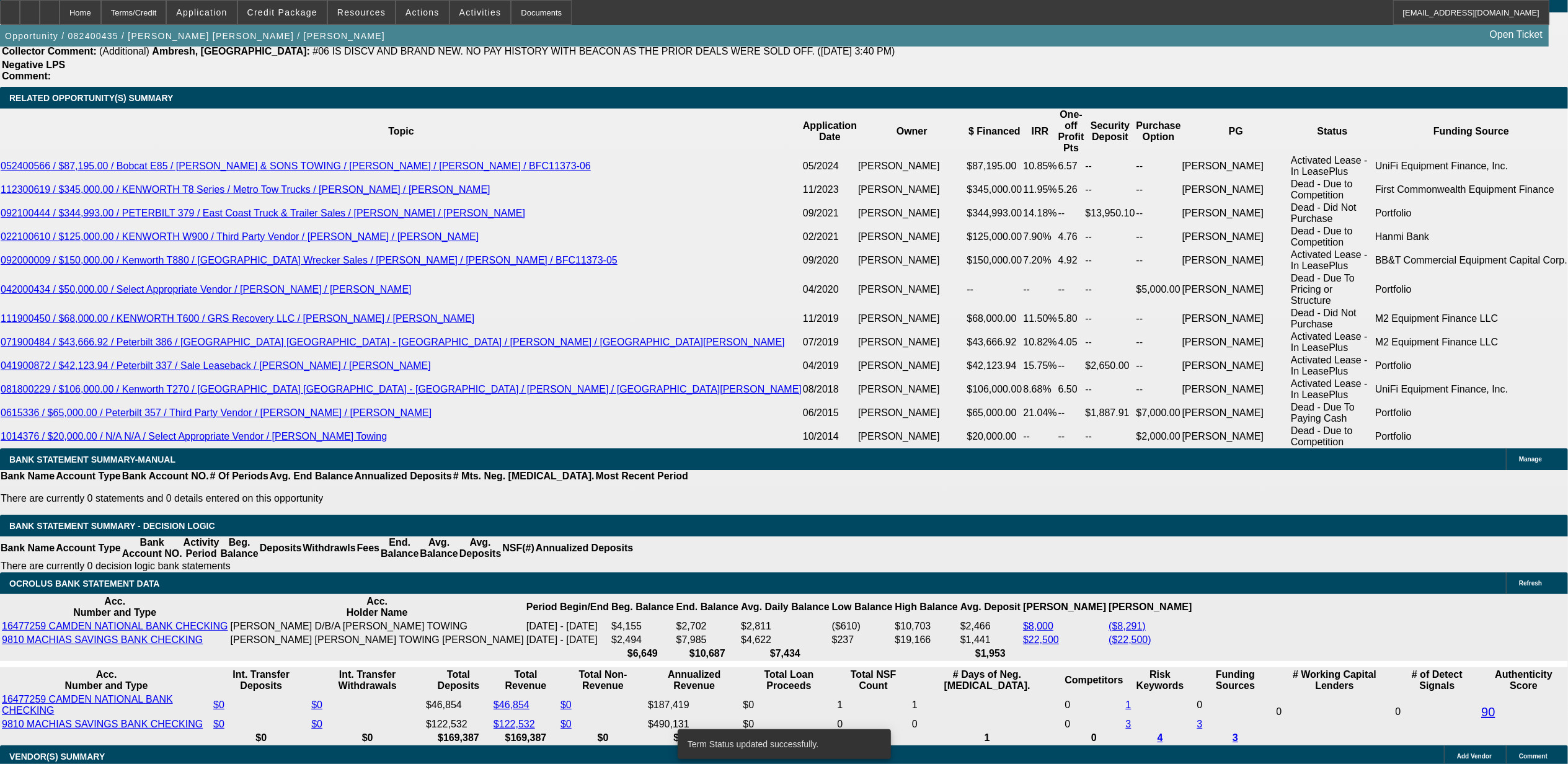
select select "0"
select select "2"
select select "0"
select select "6"
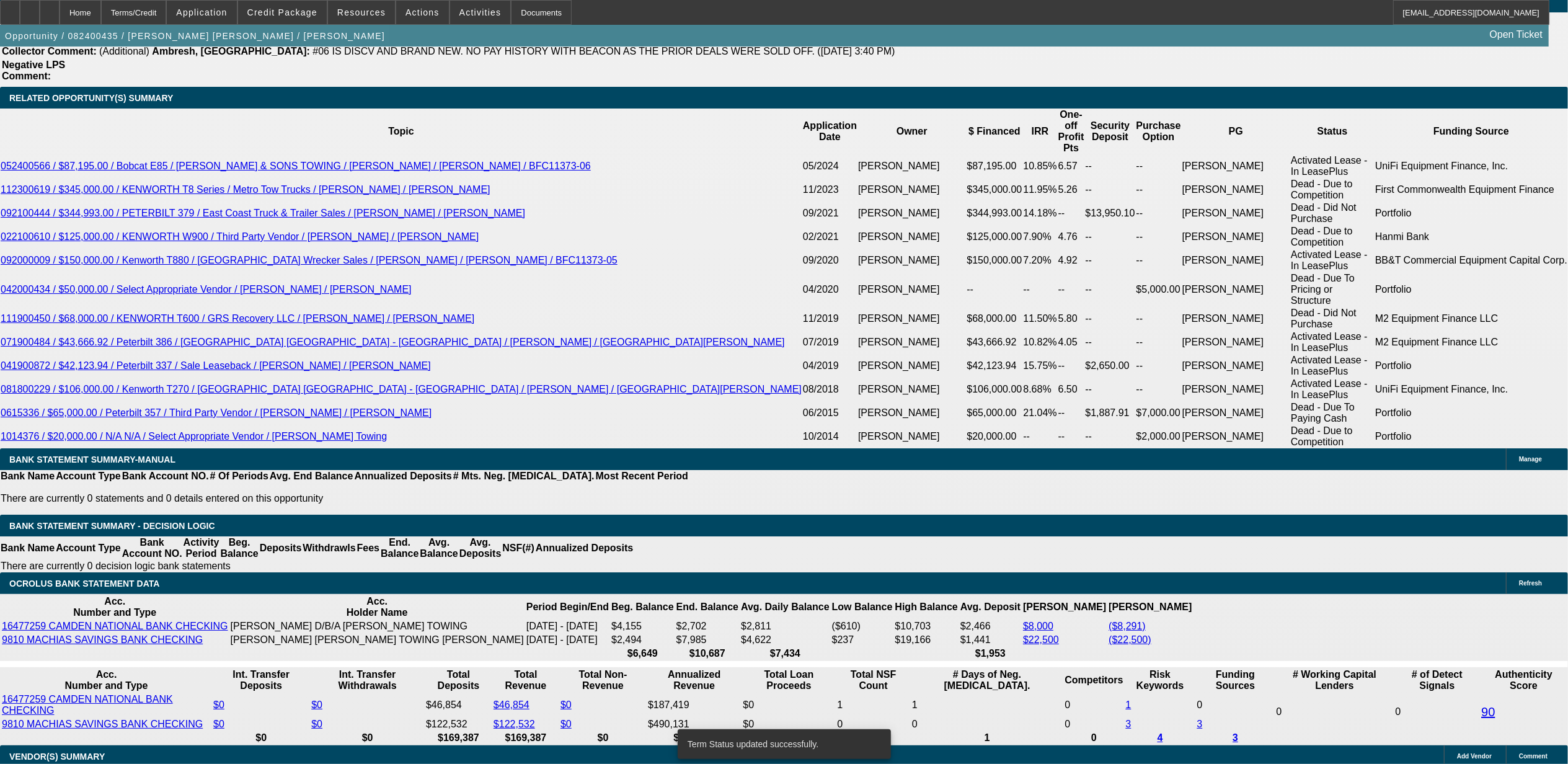
select select "0"
select select "2"
select select "0"
select select "6"
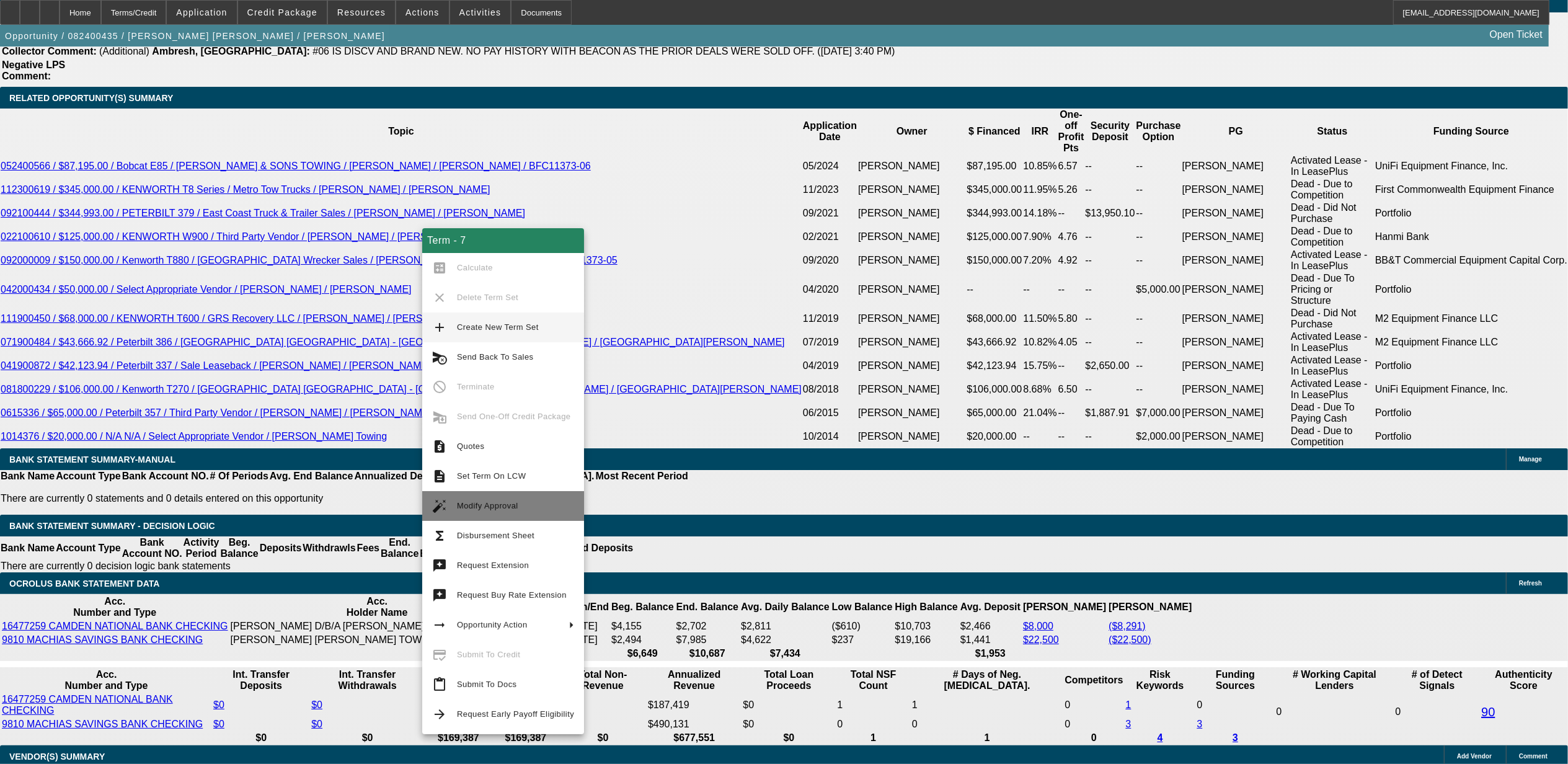
click at [502, 505] on span "Modify Approval" at bounding box center [488, 506] width 61 height 9
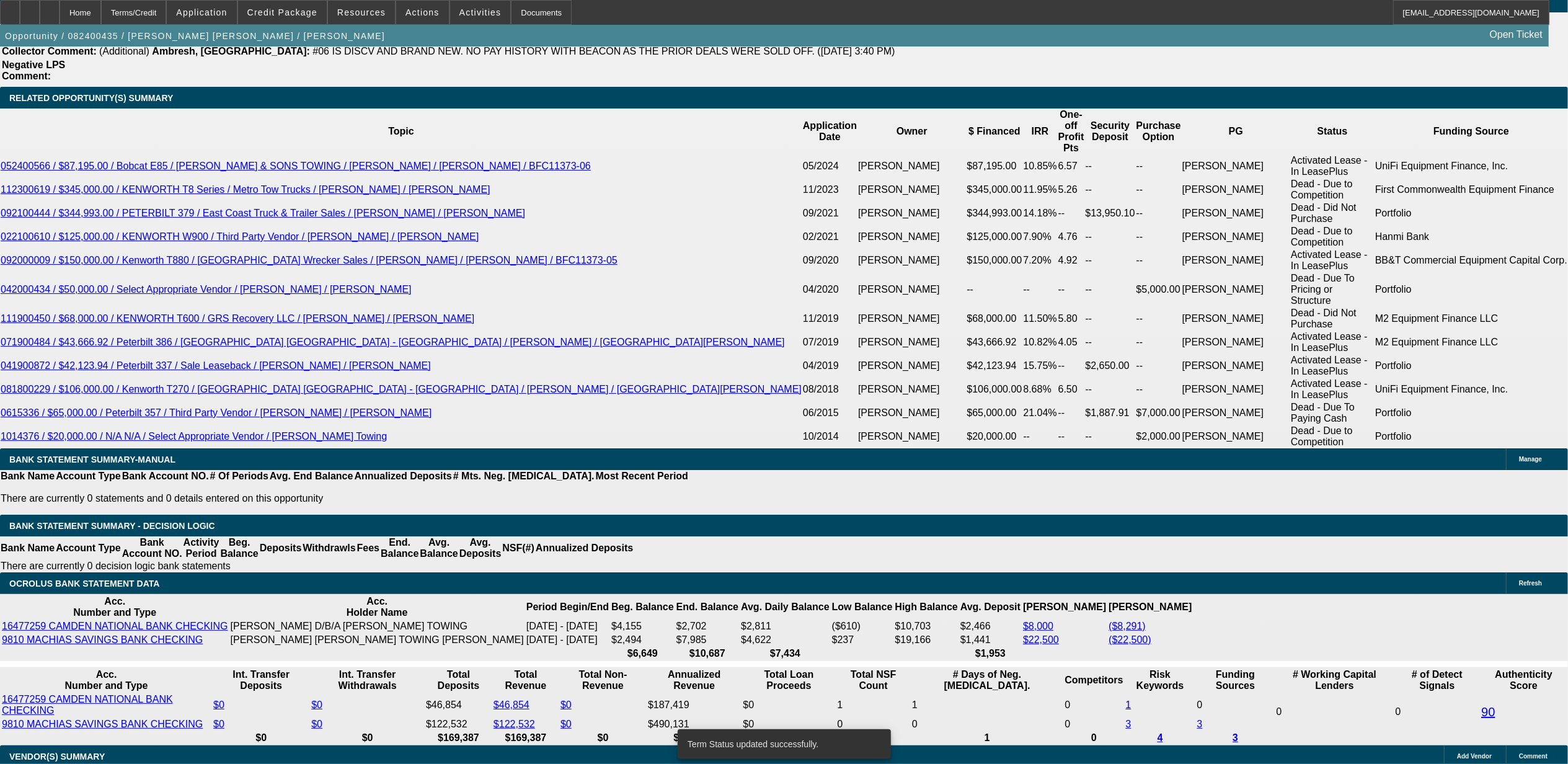
select select "0"
select select "2"
select select "0"
select select "6"
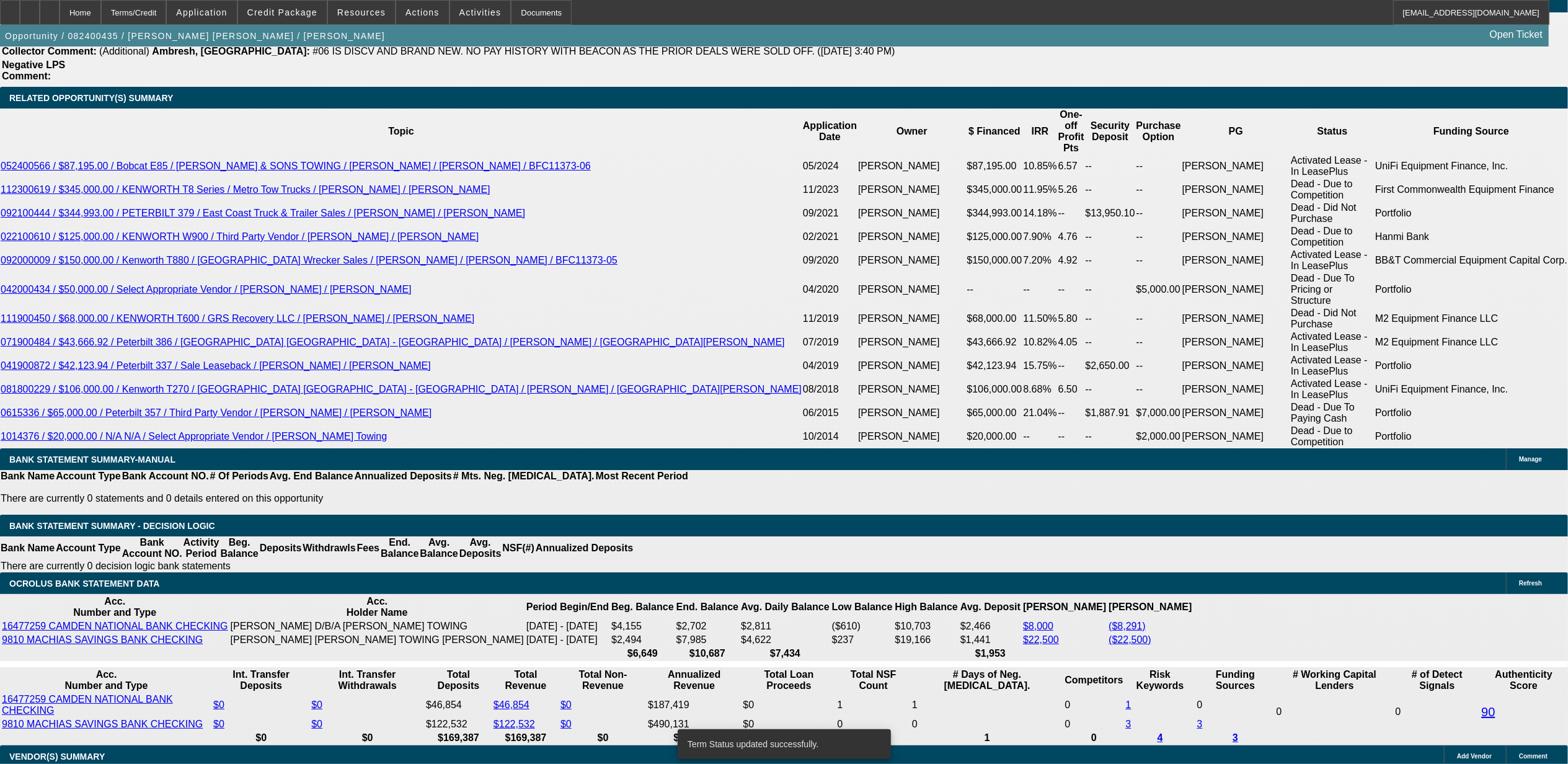
select select "0"
select select "2"
select select "0"
select select "6"
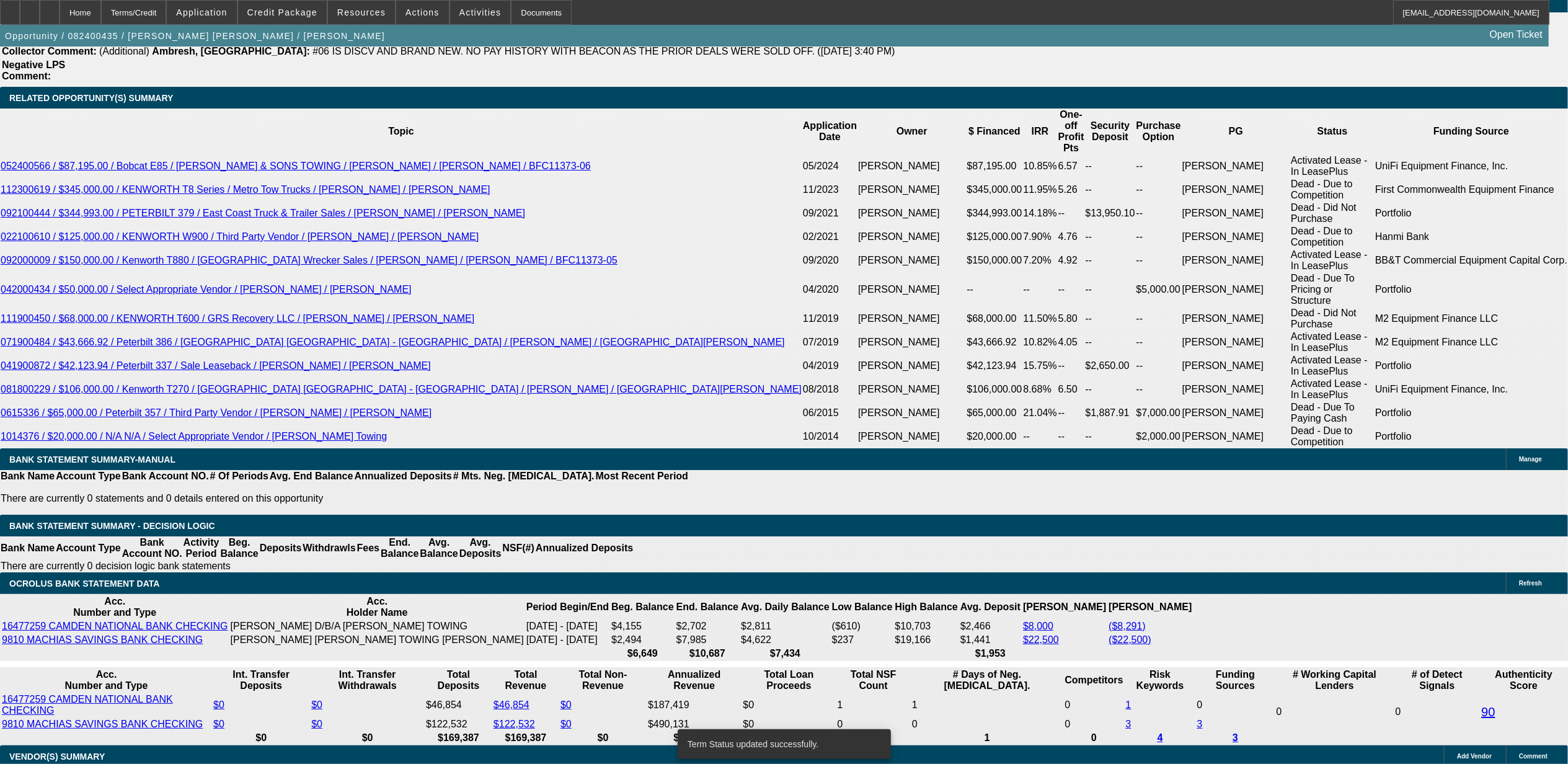
select select "0"
select select "2"
select select "0"
select select "6"
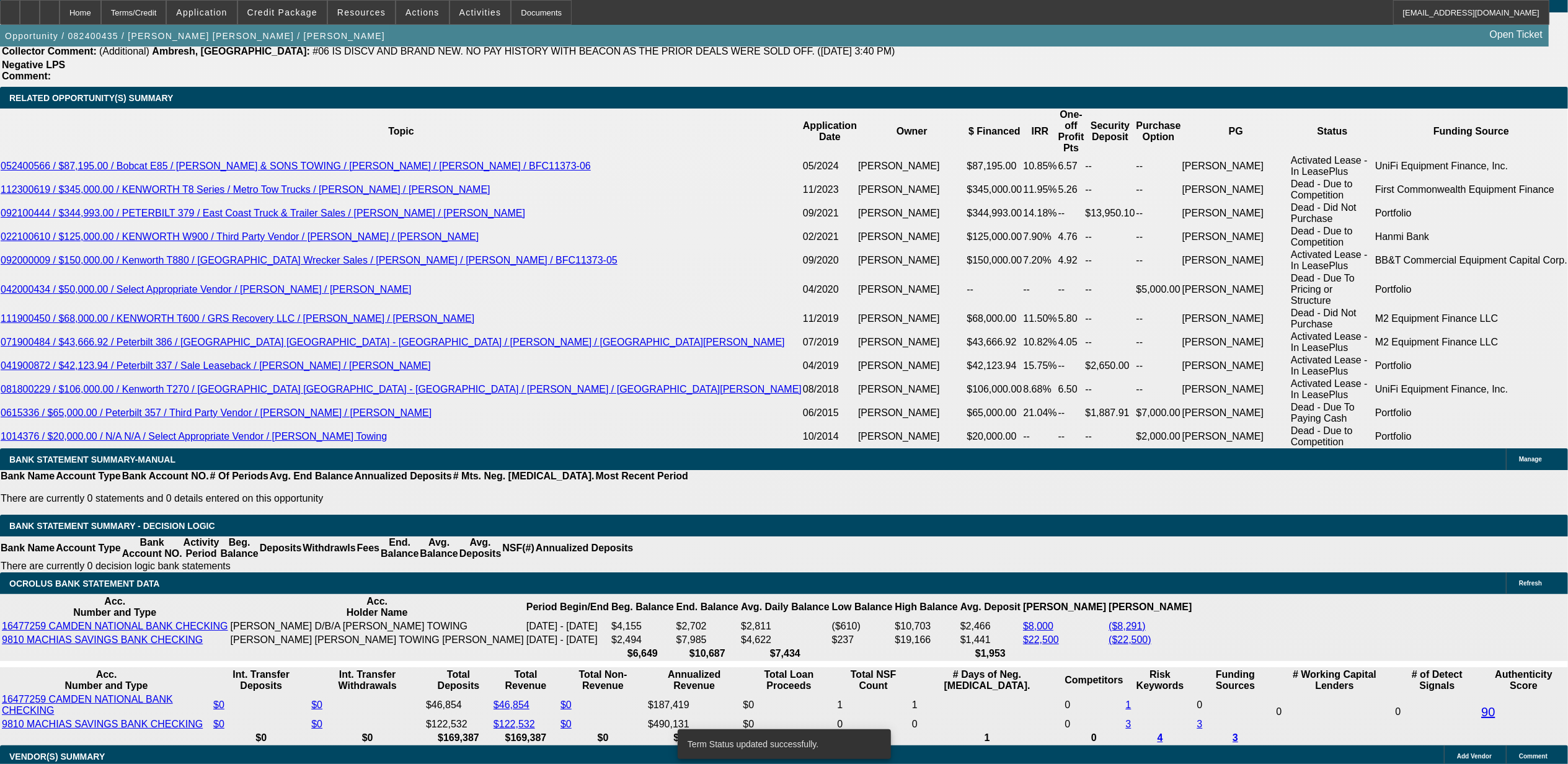
select select "0"
select select "2"
select select "0"
select select "6"
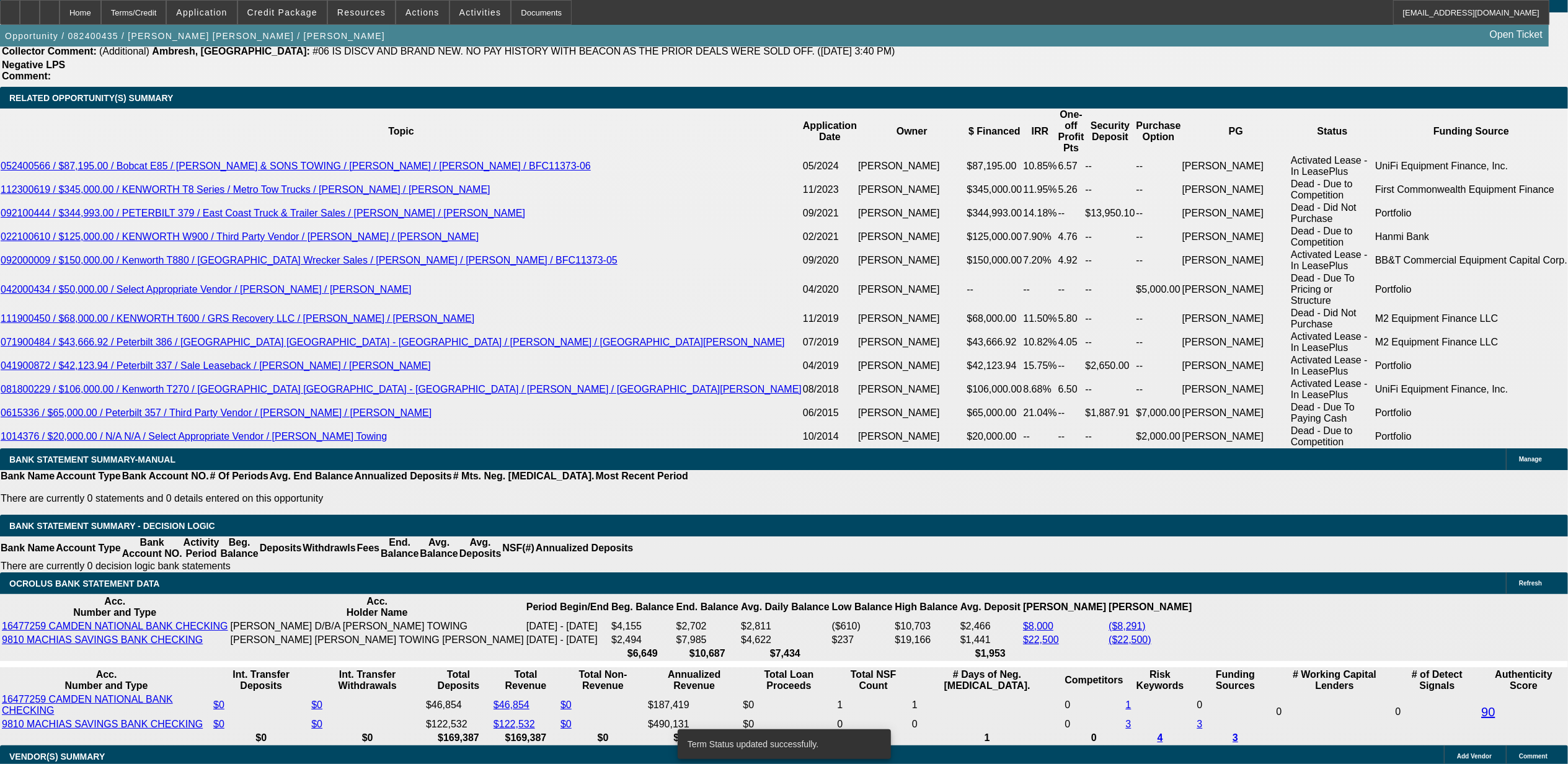
type input "UNKNOWN"
type input "8"
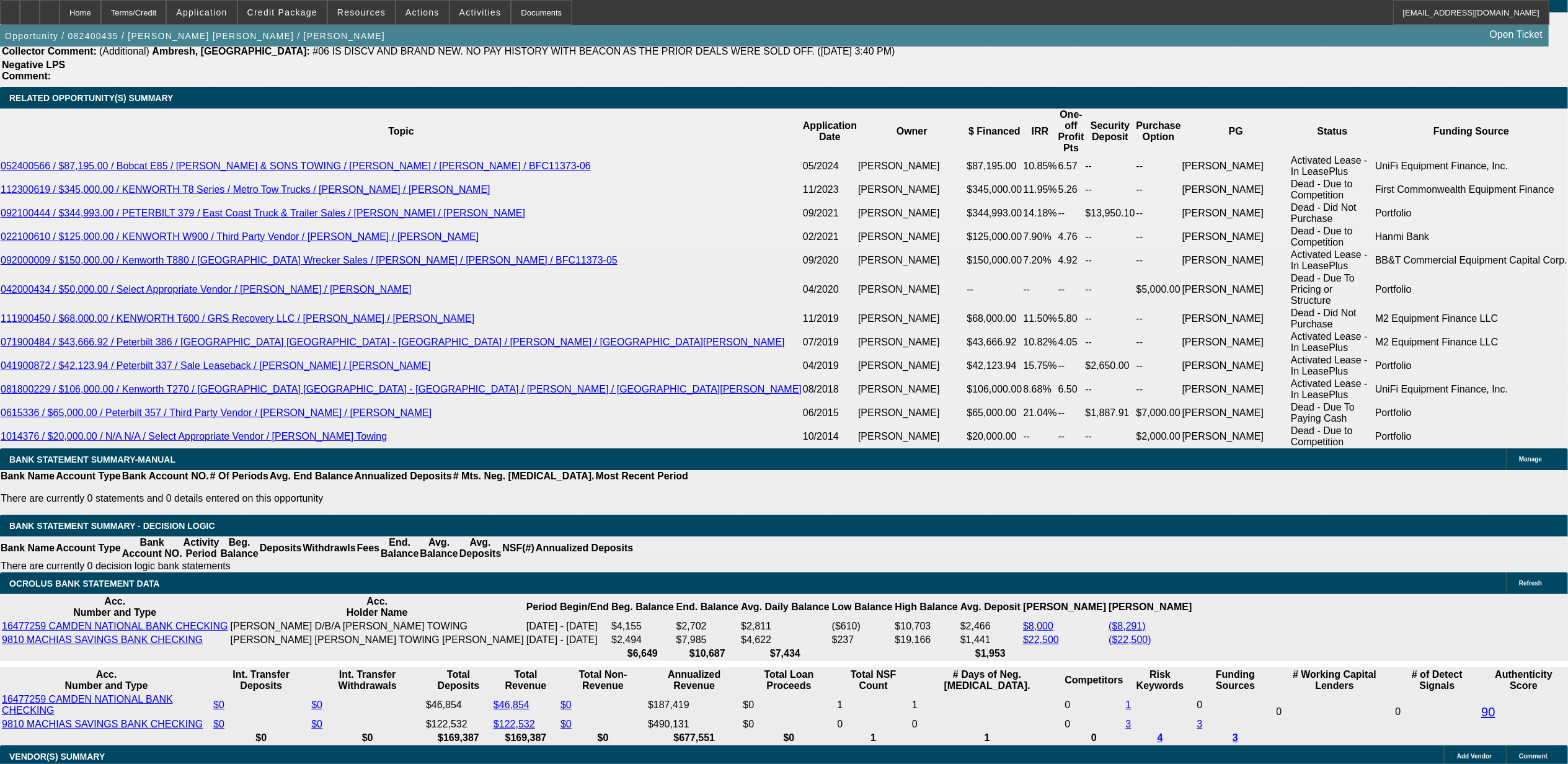
type input "$1,926.90"
type input "8.9"
type input "$1,975.56"
type input "8.9"
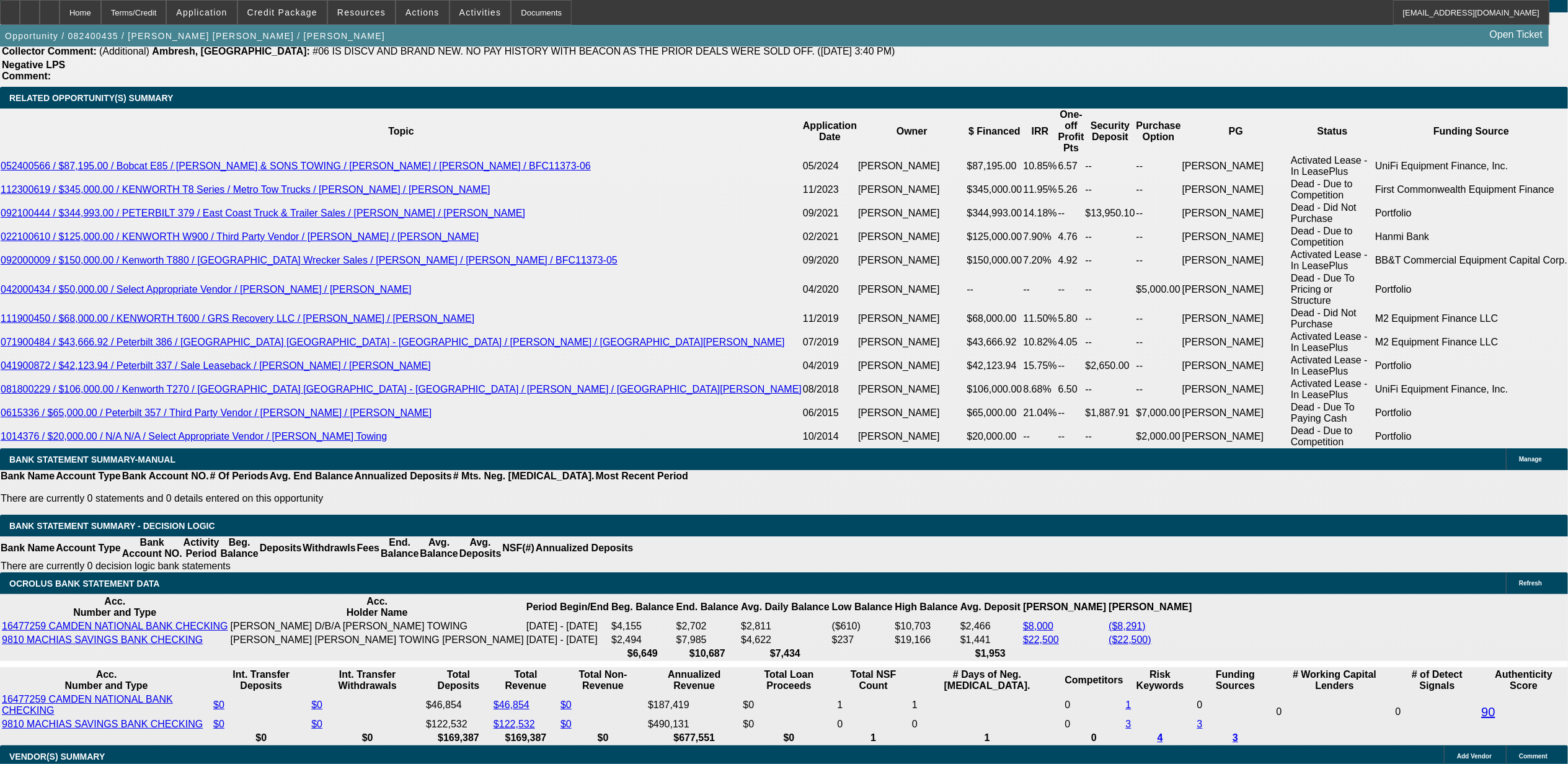
select select "1"
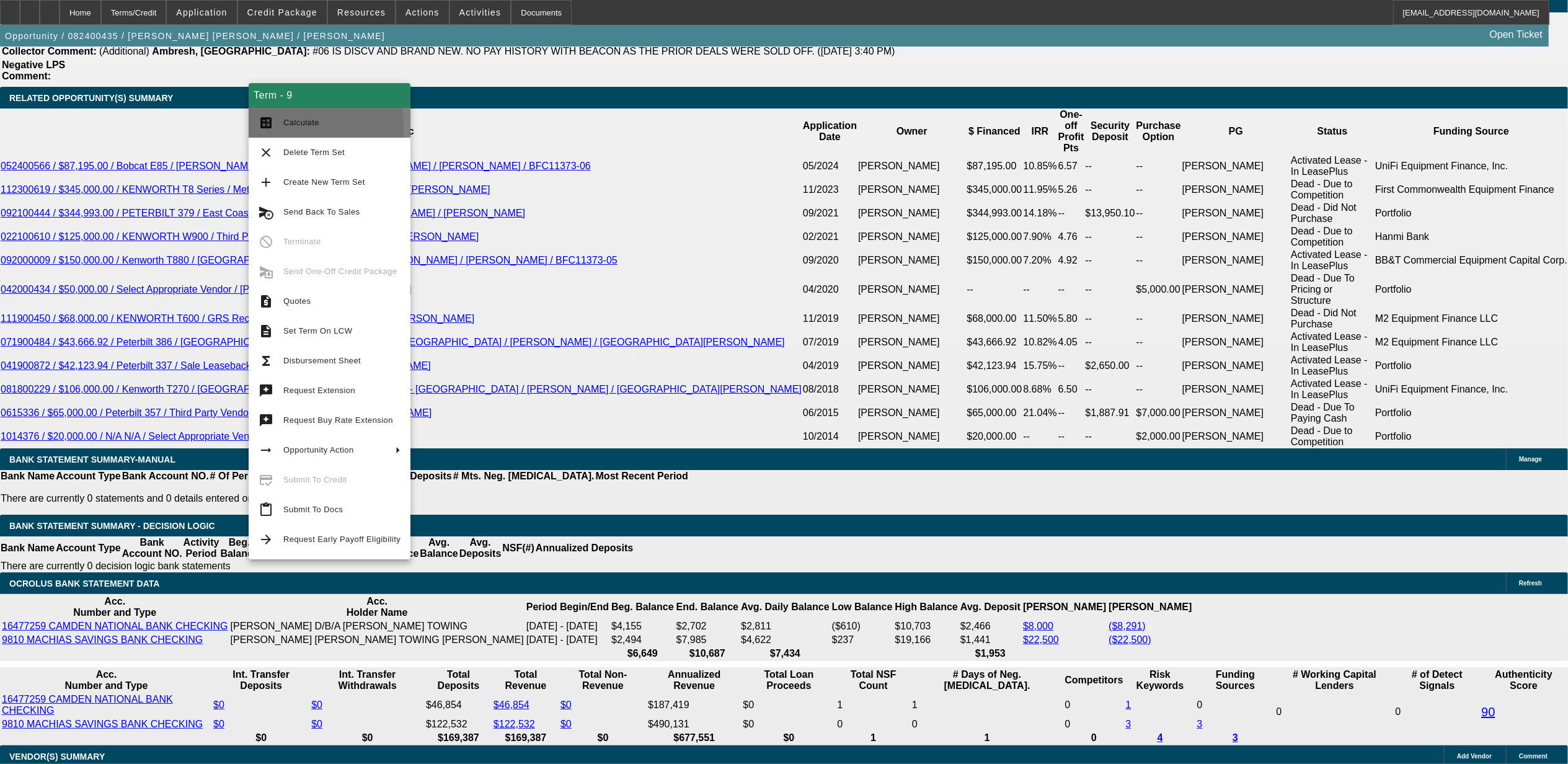
click at [276, 126] on button "calculate Calculate" at bounding box center [329, 122] width 162 height 30
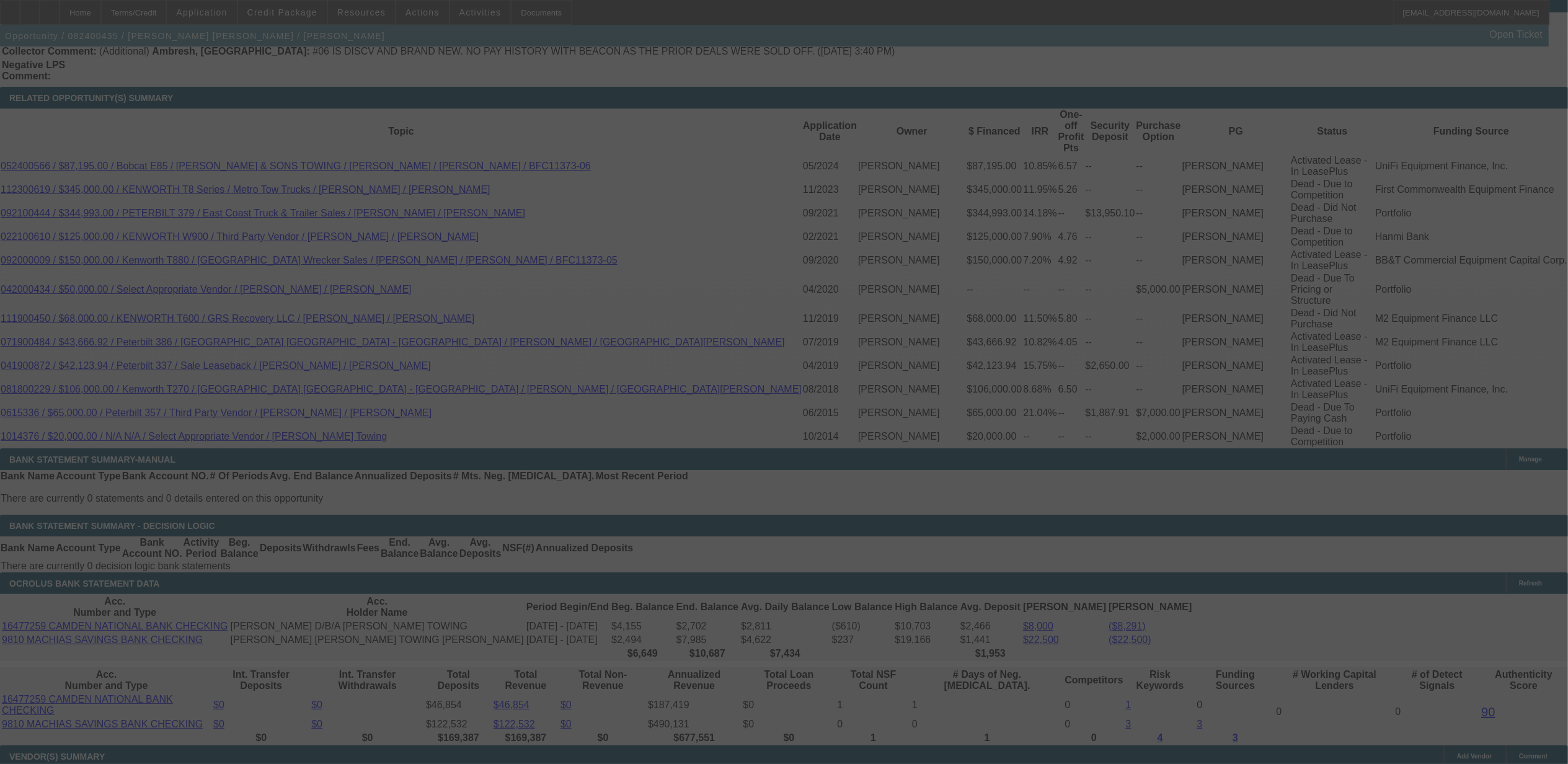
select select "0"
select select "6"
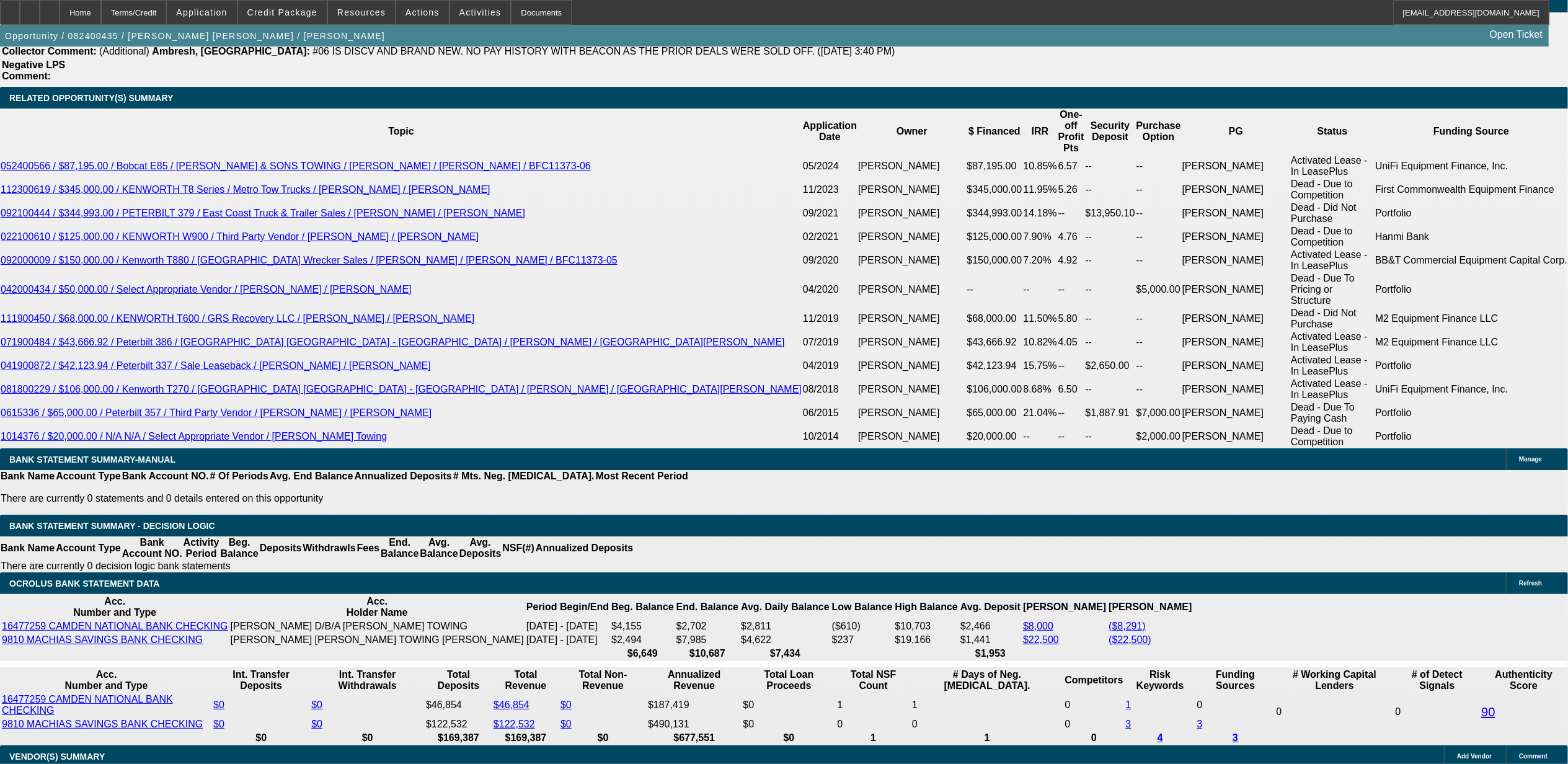
type input "9."
type input "UNKNOWN"
type input "9.9"
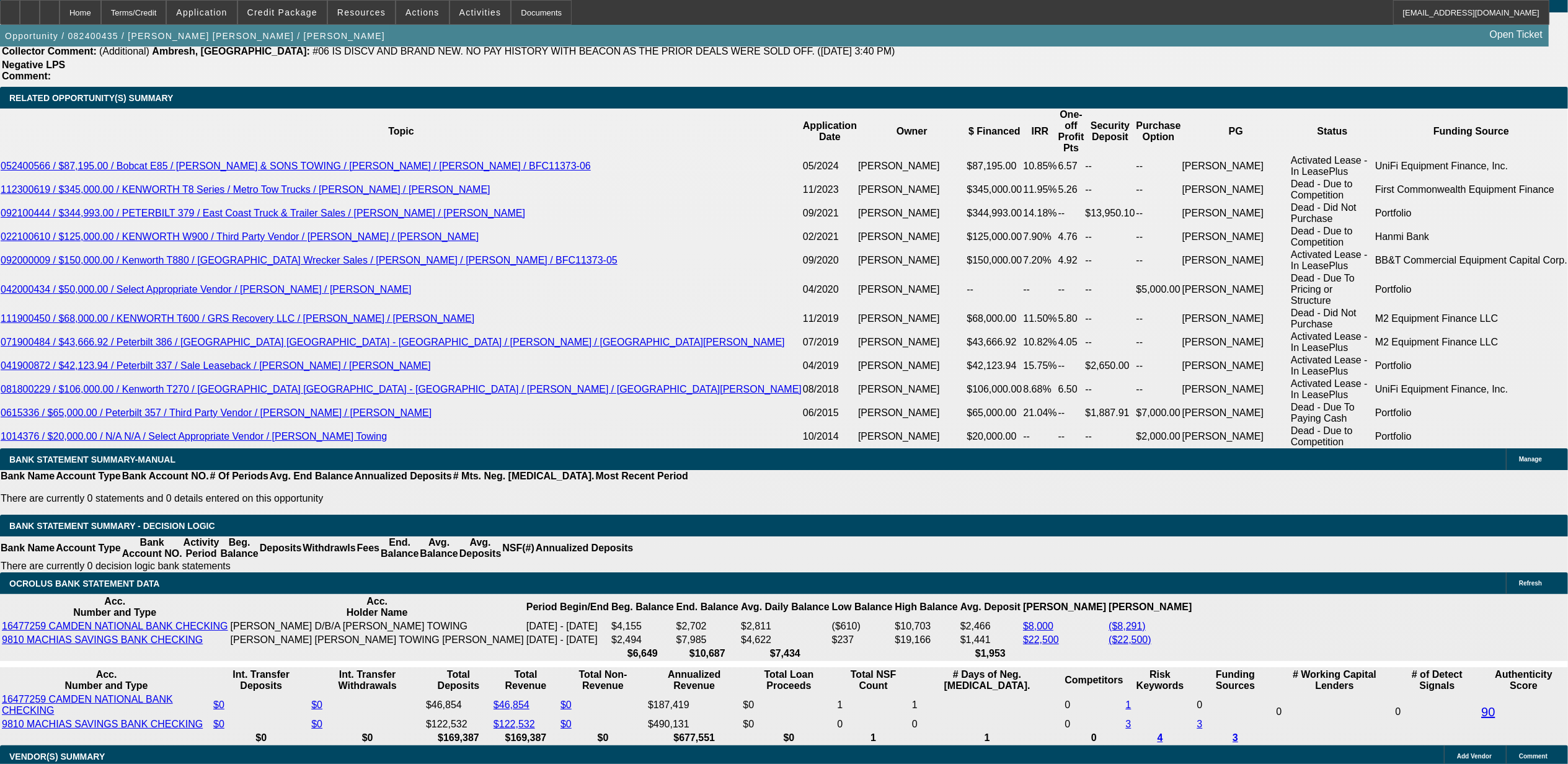
type input "$2,030.45"
type input "9.9"
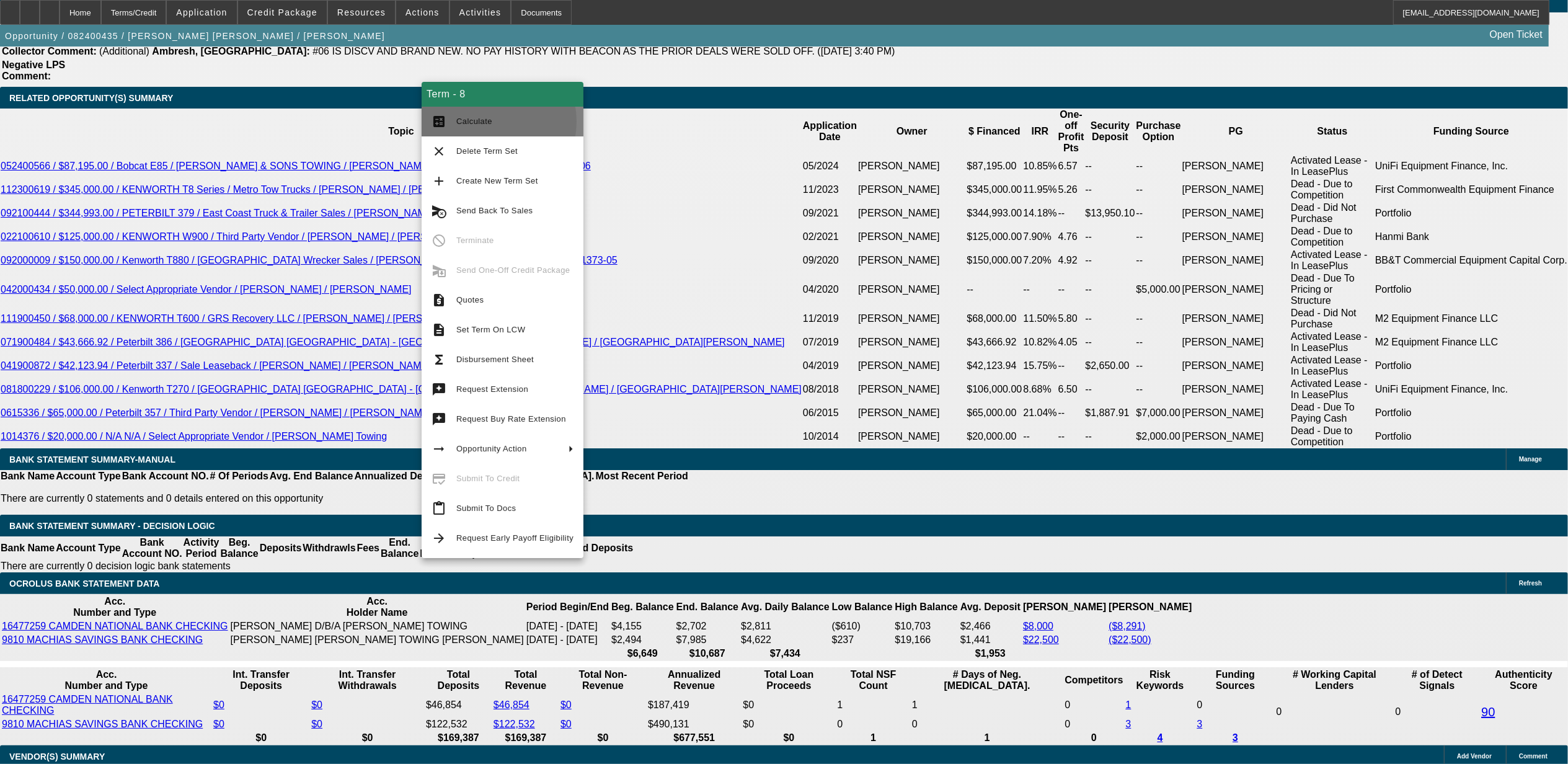
click at [482, 122] on span "Calculate" at bounding box center [474, 121] width 36 height 9
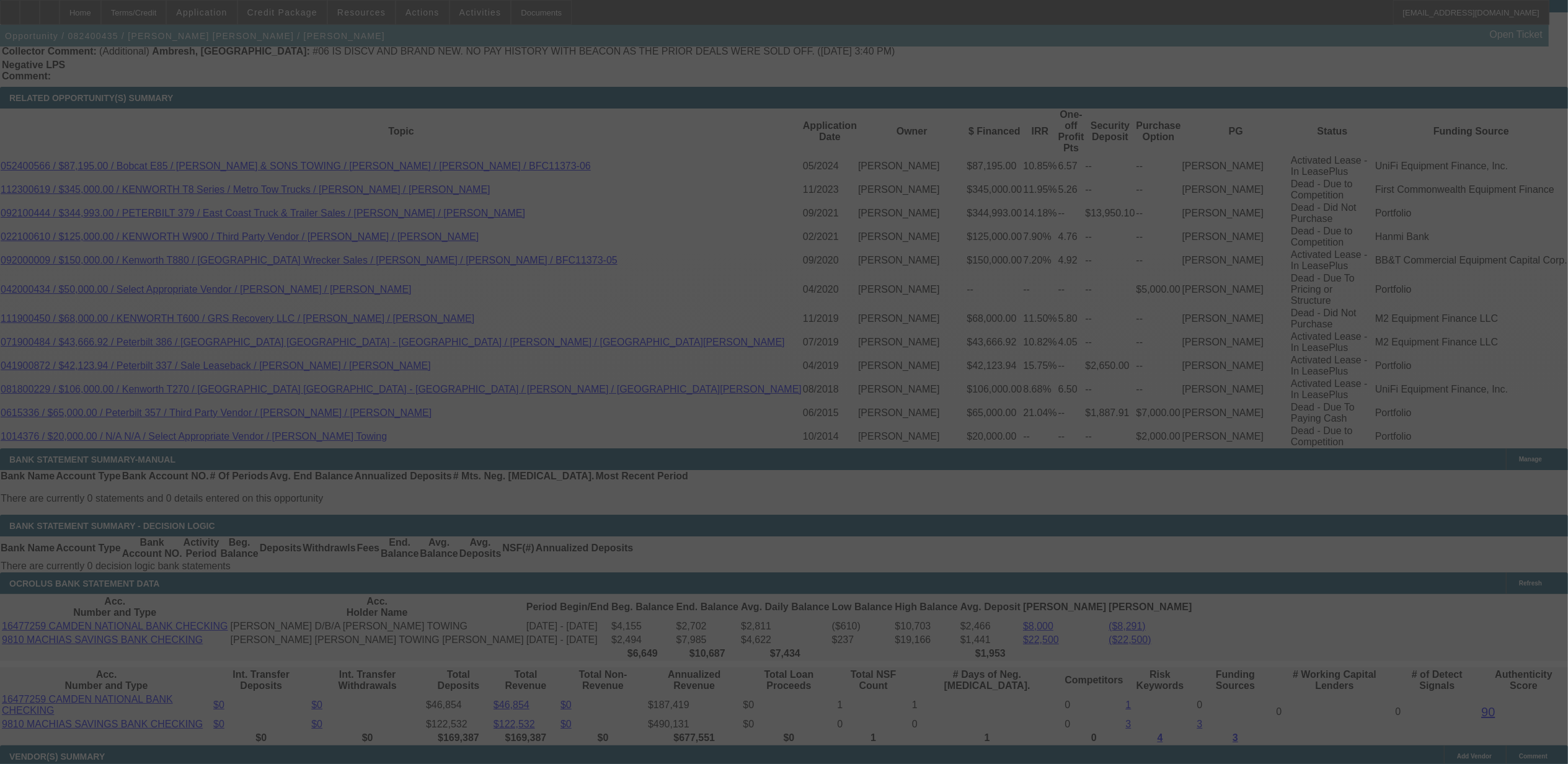
select select "0"
select select "2"
select select "0"
select select "6"
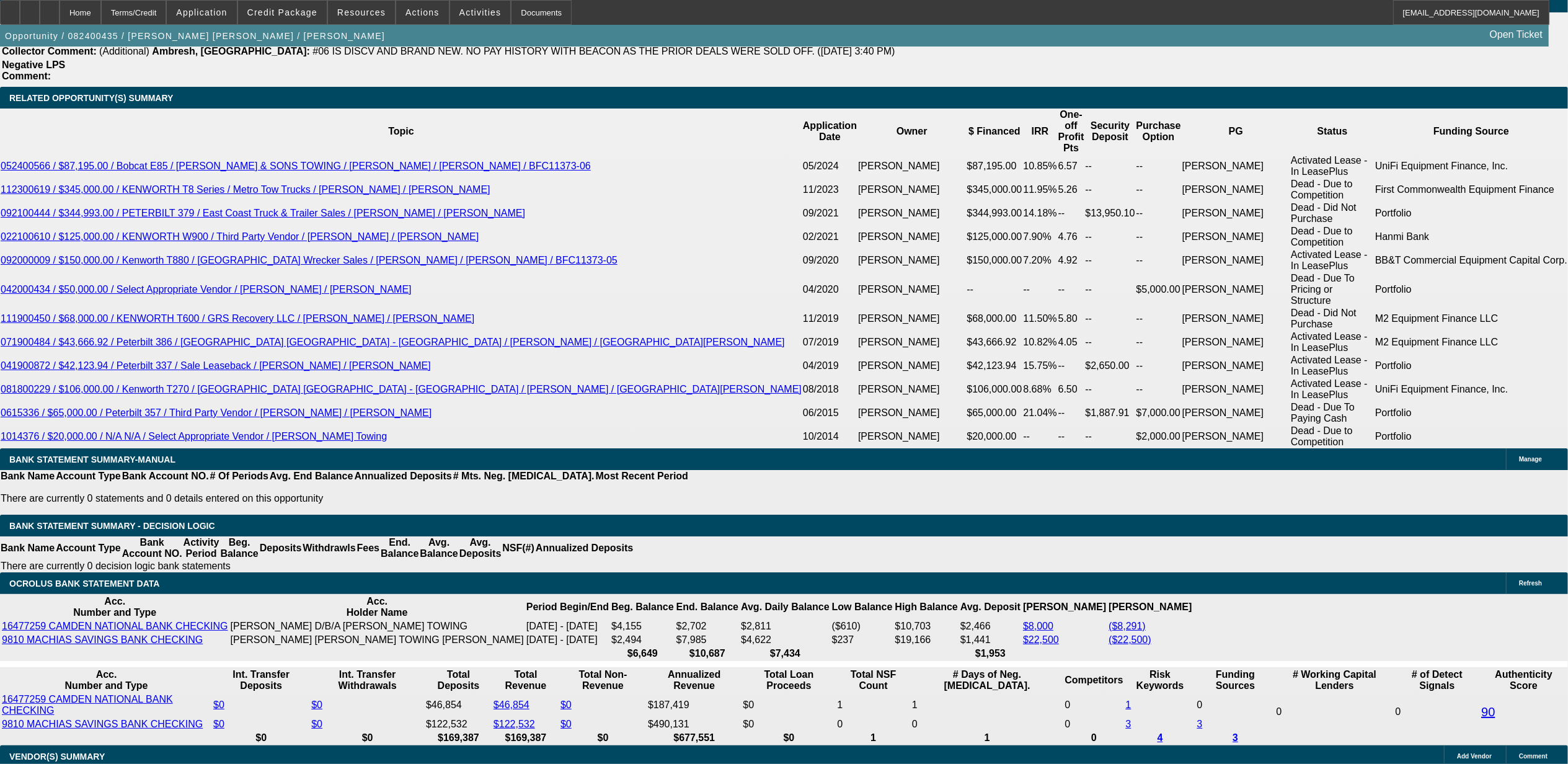
type input "UNKNOWN"
type input "10"
type input "$2,035.99"
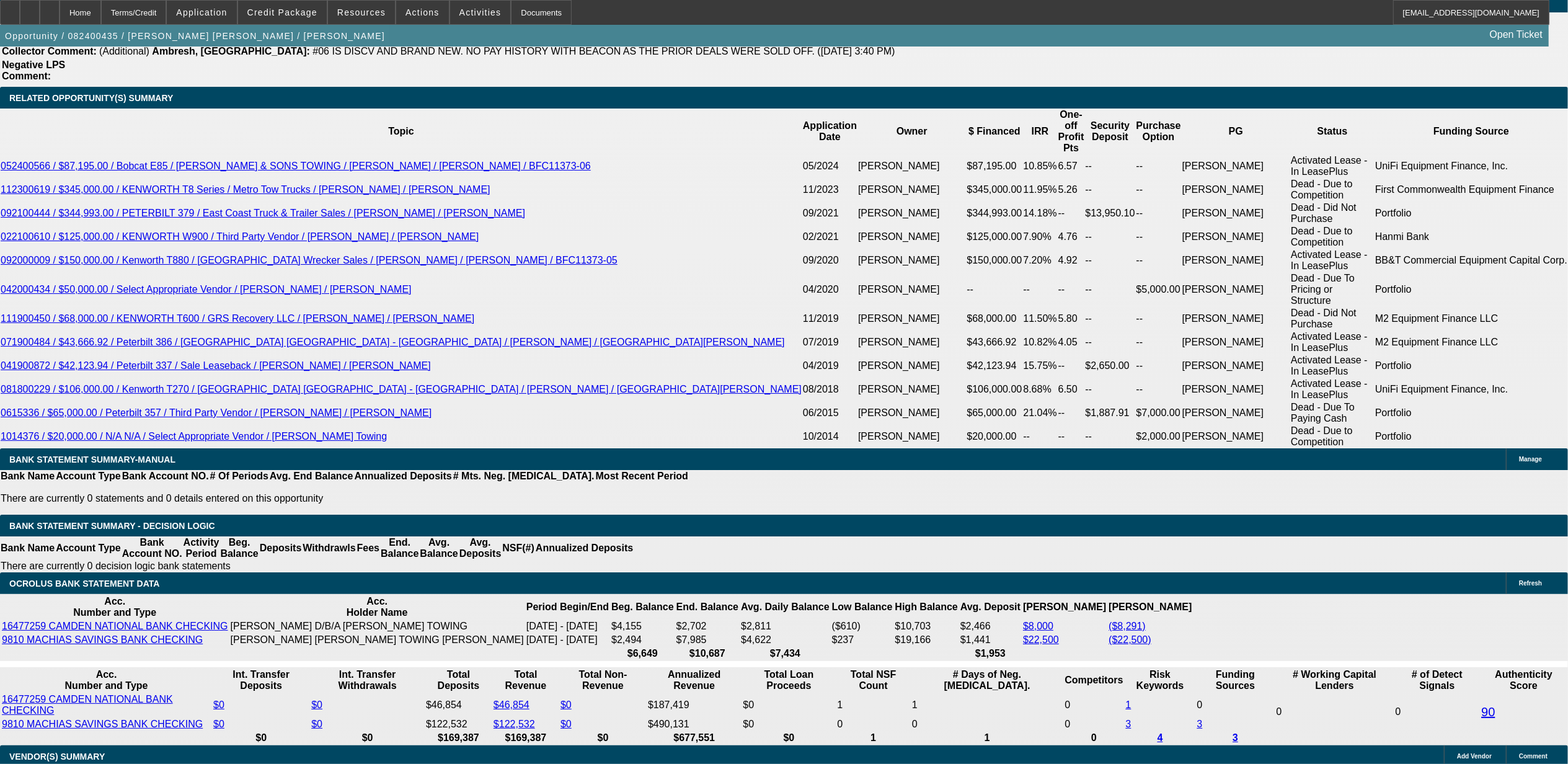
type input "10.5"
type input "$2,063.81"
type input "10.5"
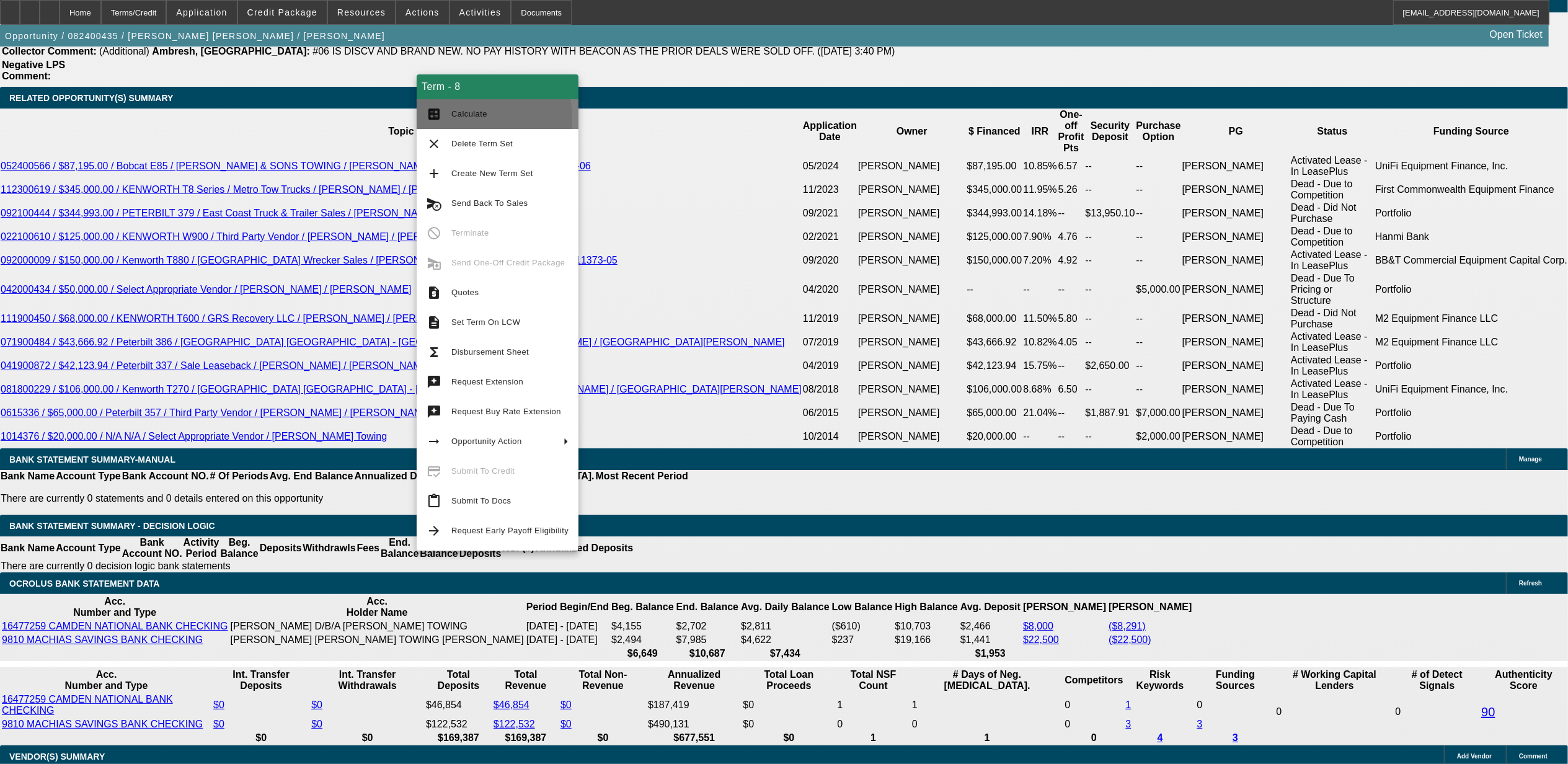
click at [477, 116] on span "Calculate" at bounding box center [470, 114] width 36 height 9
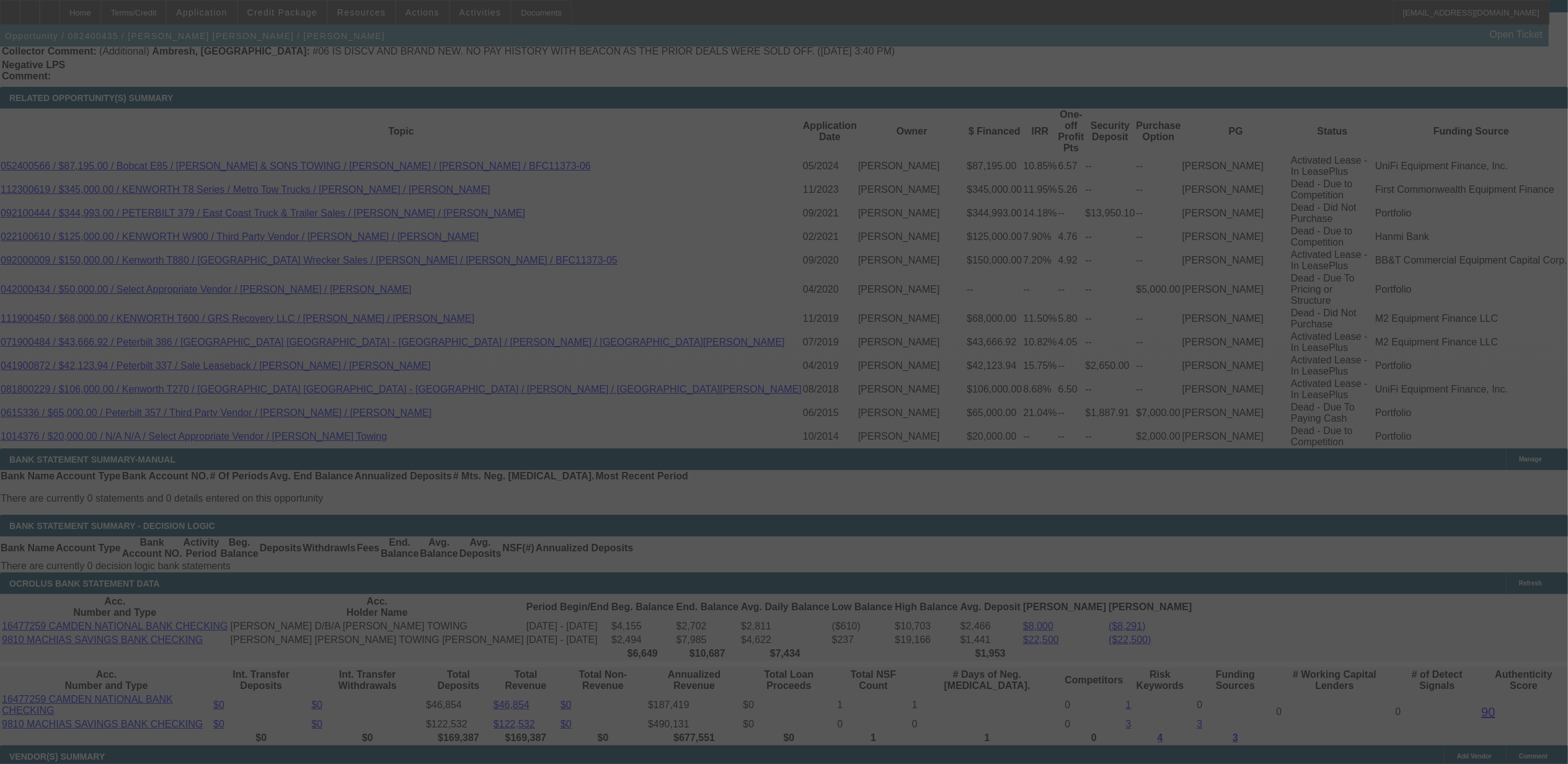
select select "0"
select select "2"
select select "0"
select select "6"
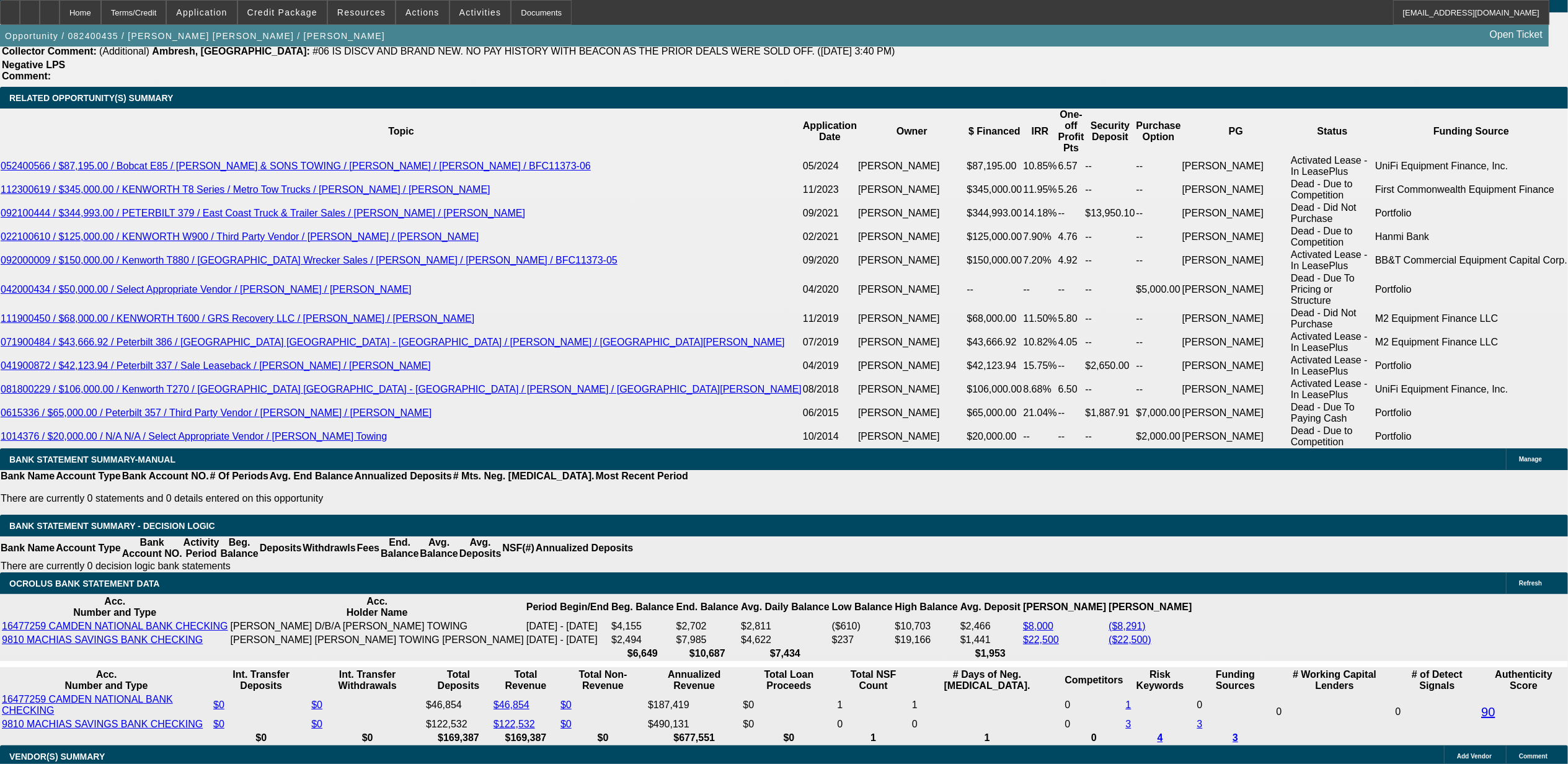
type input "9"
type input "UNKNOWN"
type input "9."
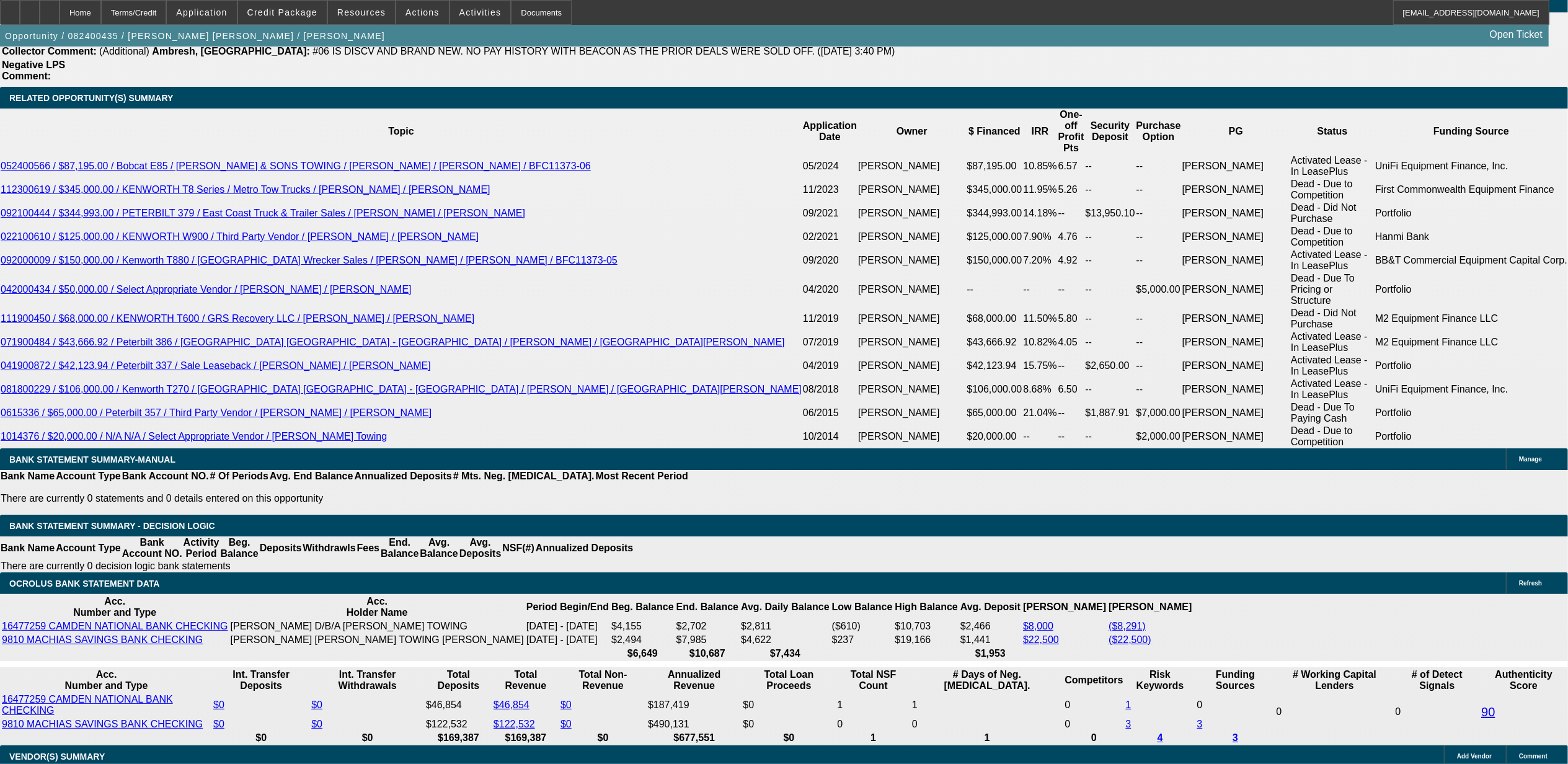
type input "$1,981.01"
type input "9.5"
type input "$2,008.39"
type input "9.5"
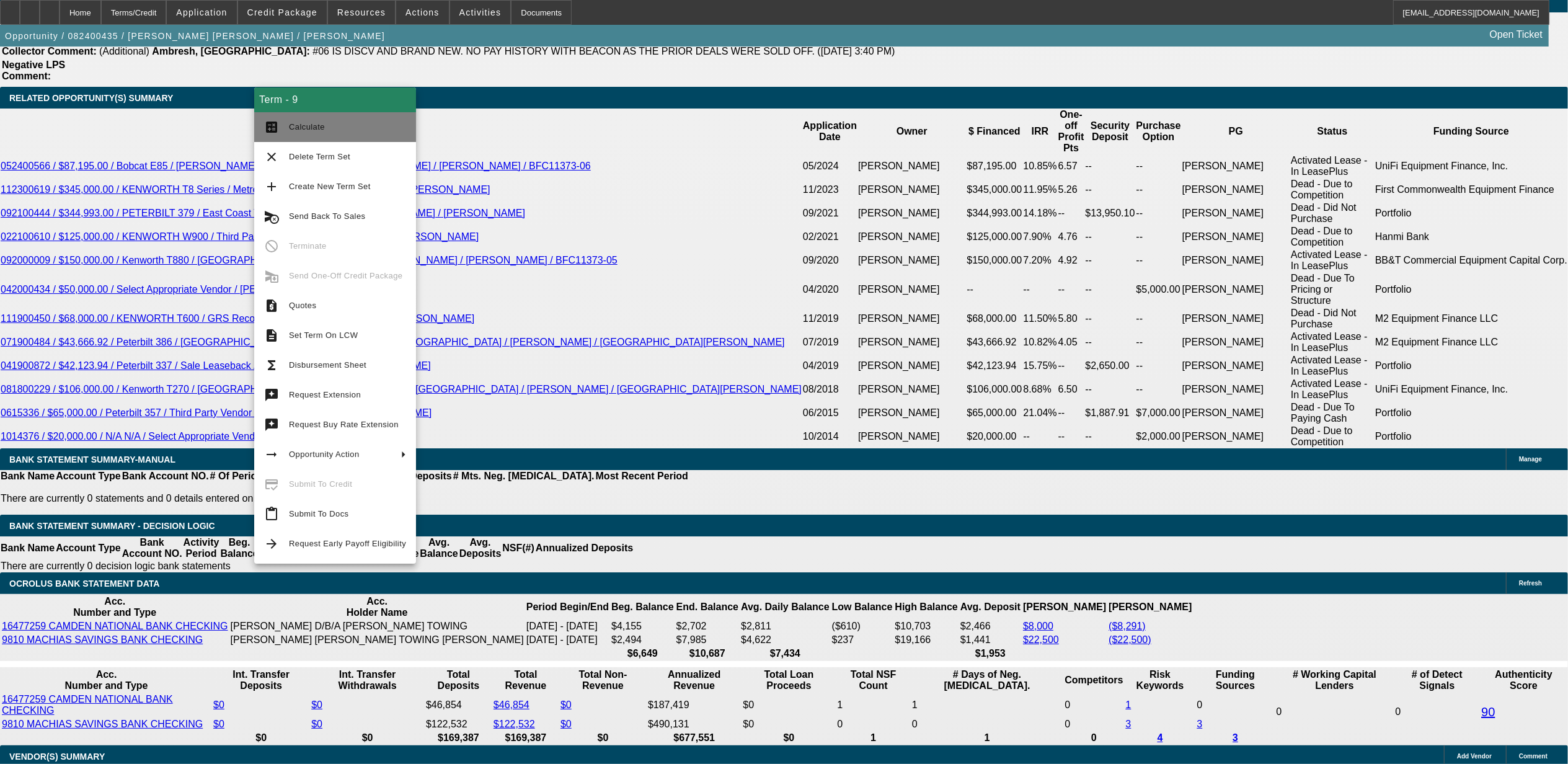
click at [335, 130] on span "Calculate" at bounding box center [347, 127] width 117 height 15
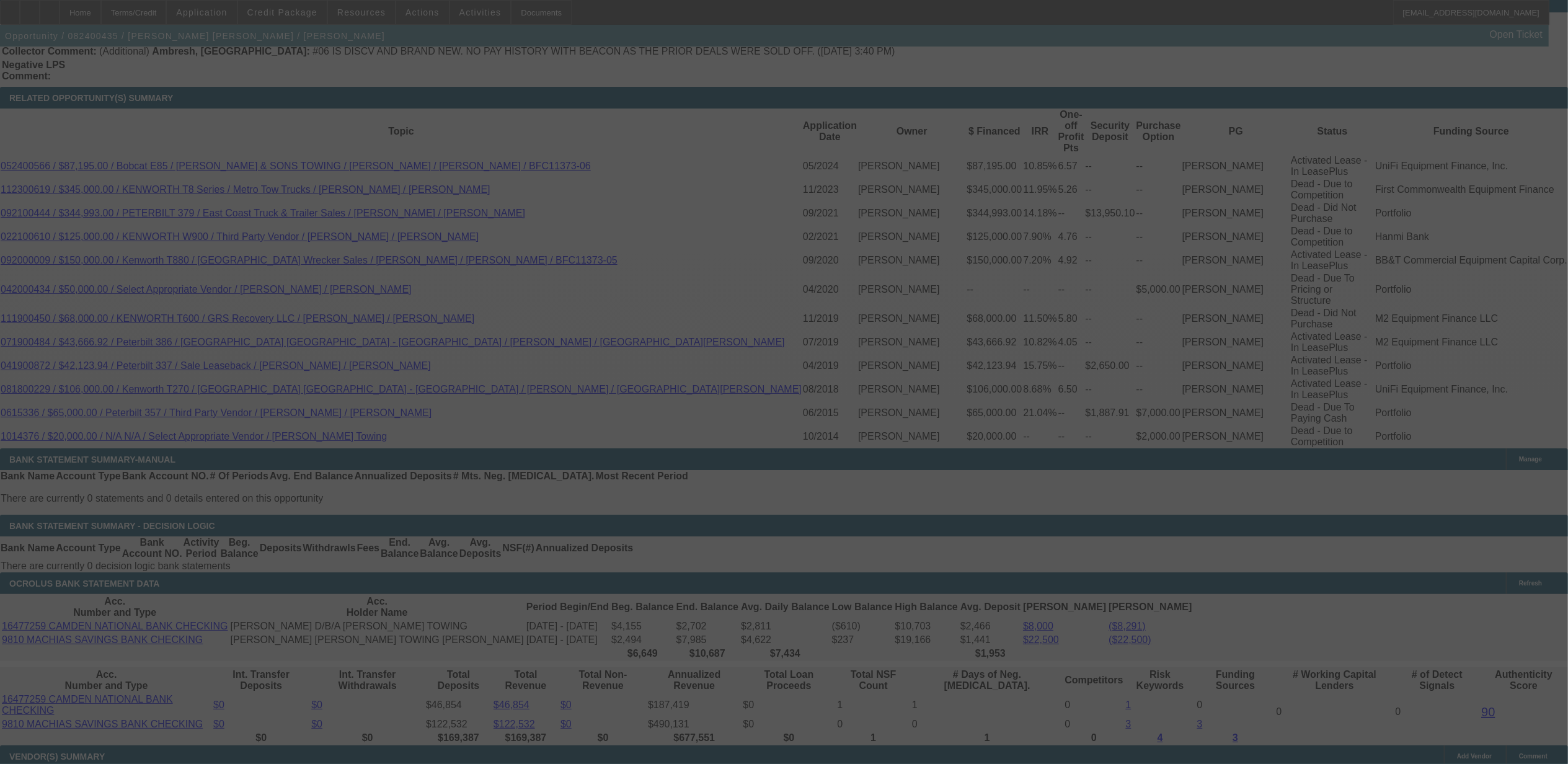
select select "0"
select select "6"
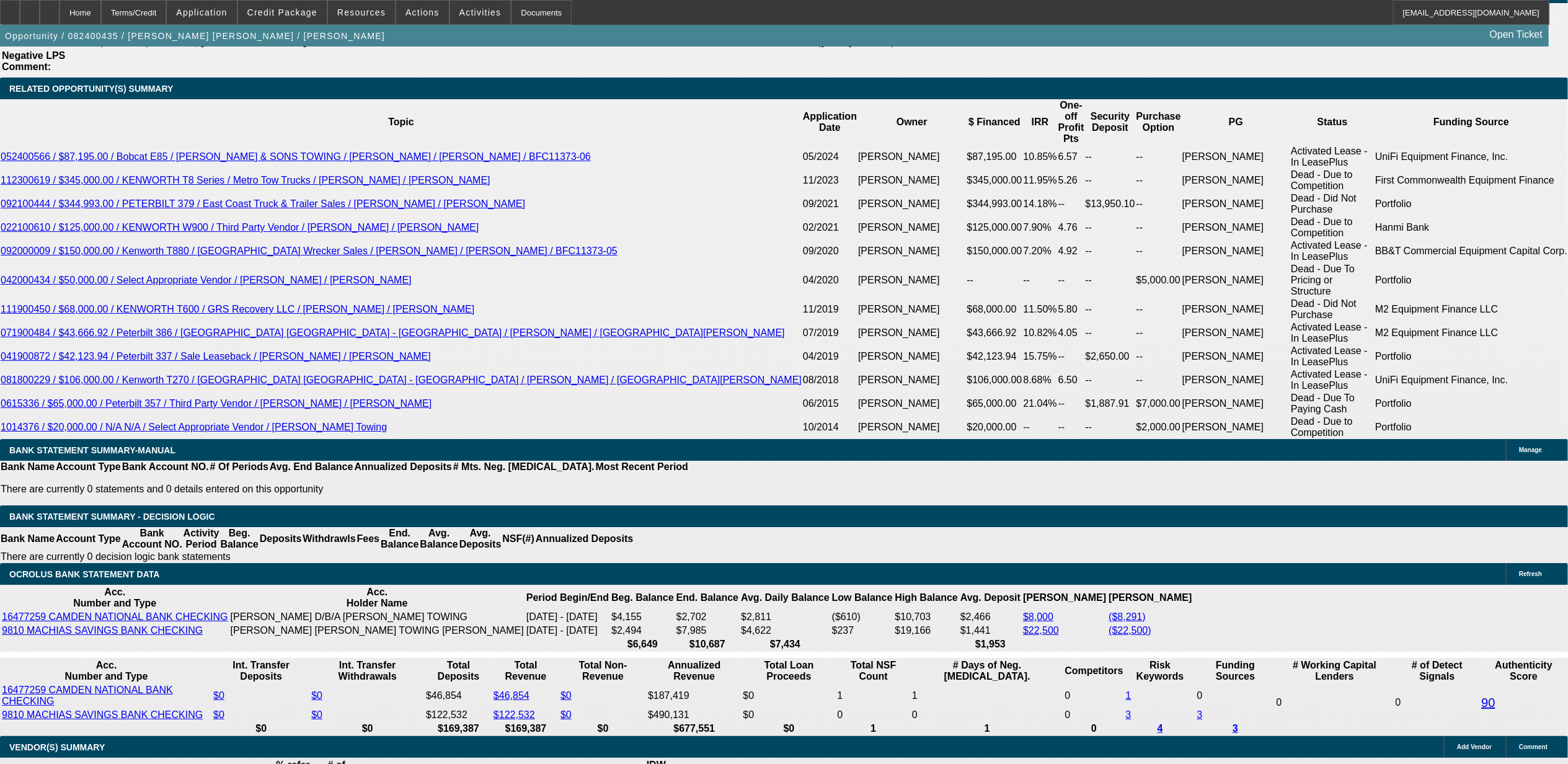
scroll to position [2233, 0]
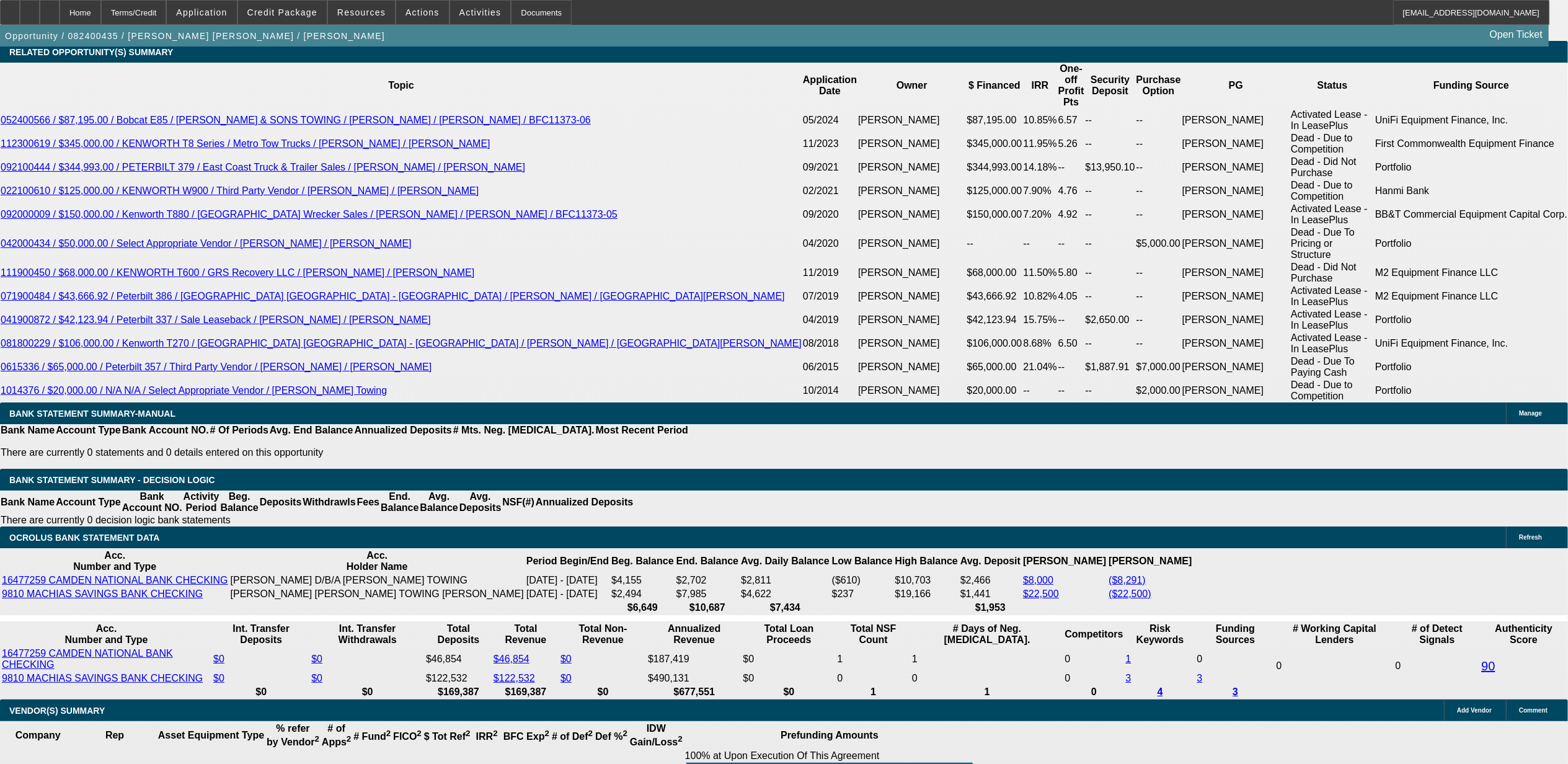
type input "8"
type input "UNKNOWN"
type input "8.9"
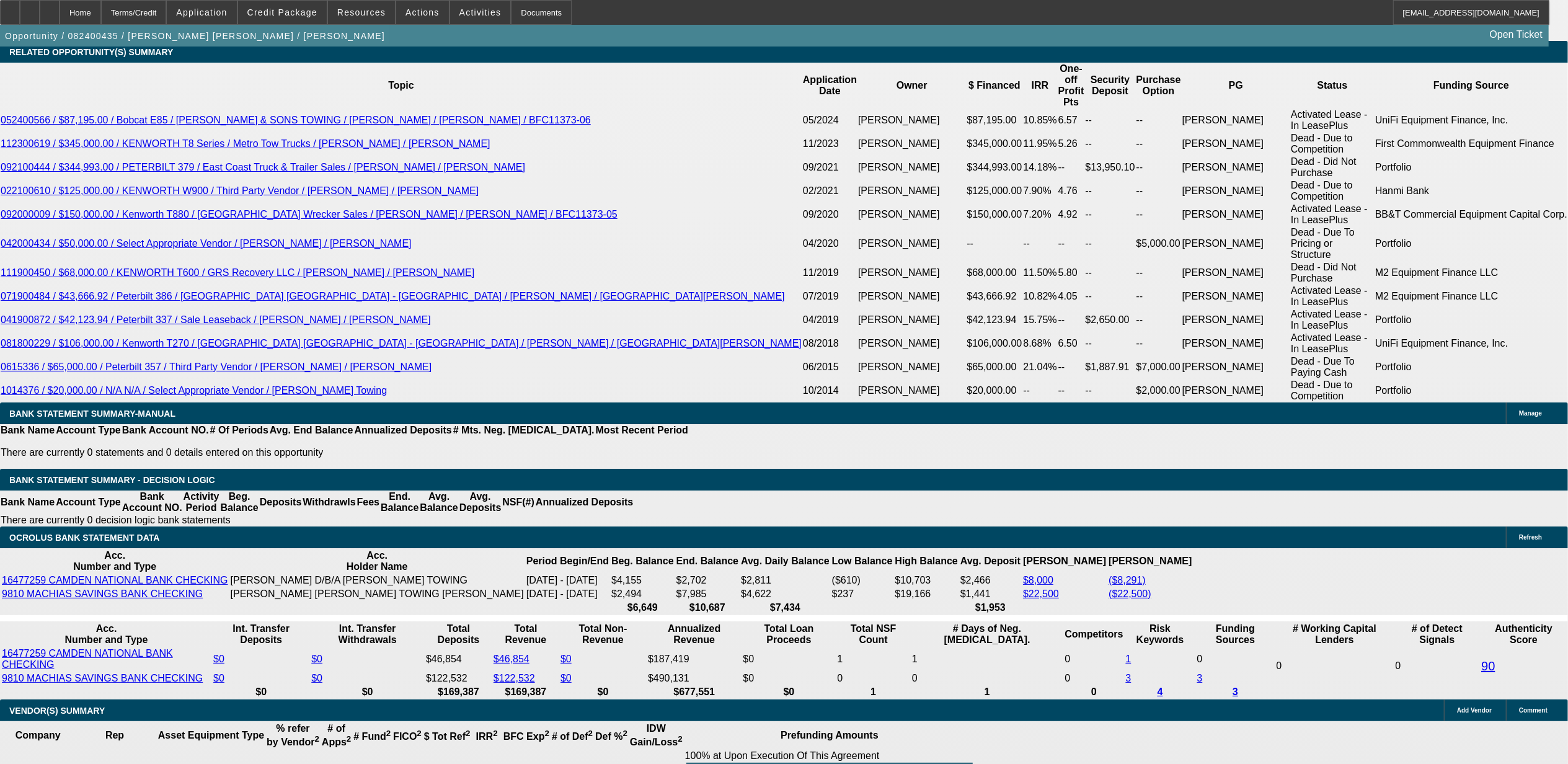
type input "$1,975.56"
type input "8.9"
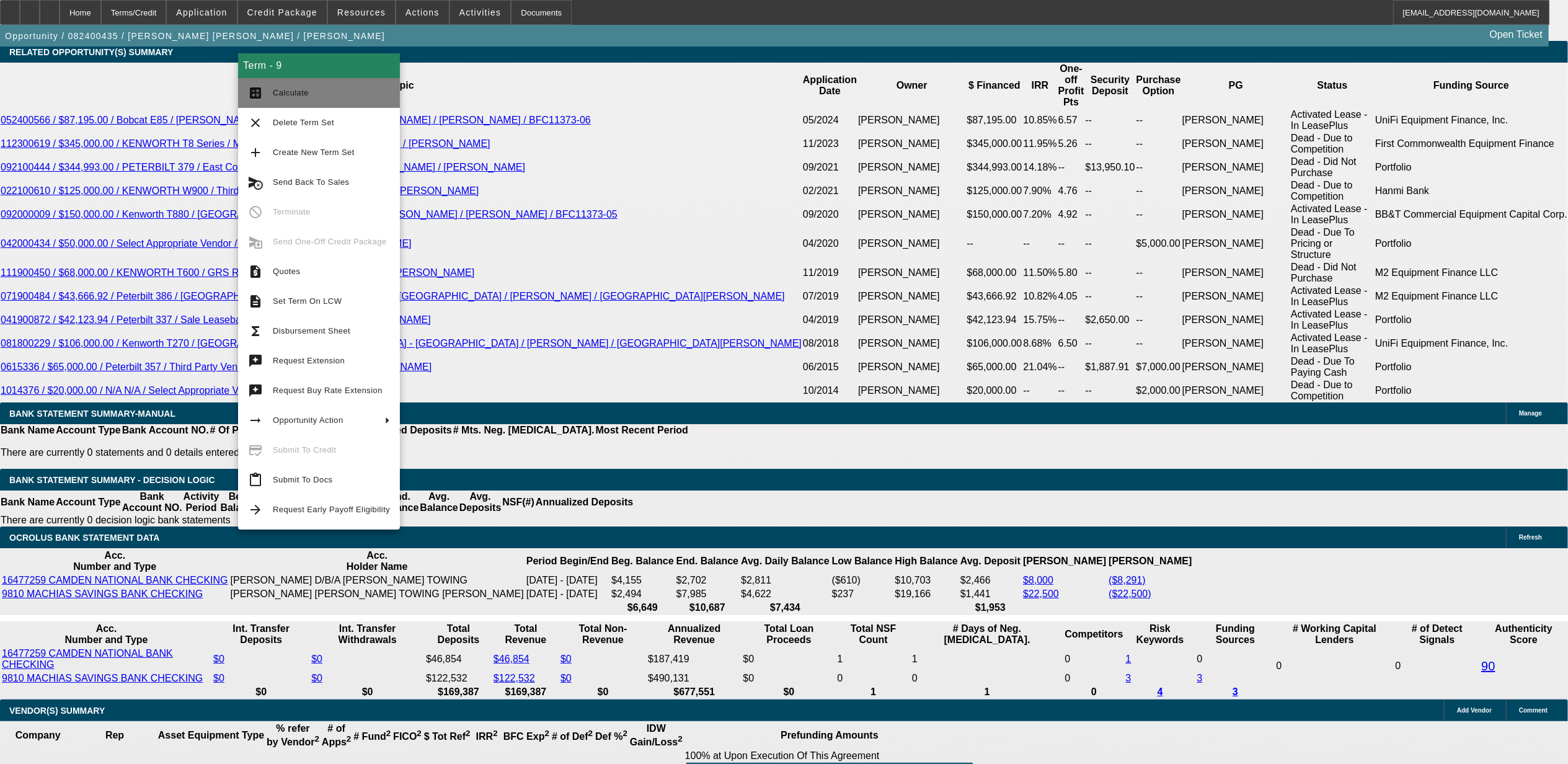
click at [283, 91] on span "Calculate" at bounding box center [291, 93] width 36 height 9
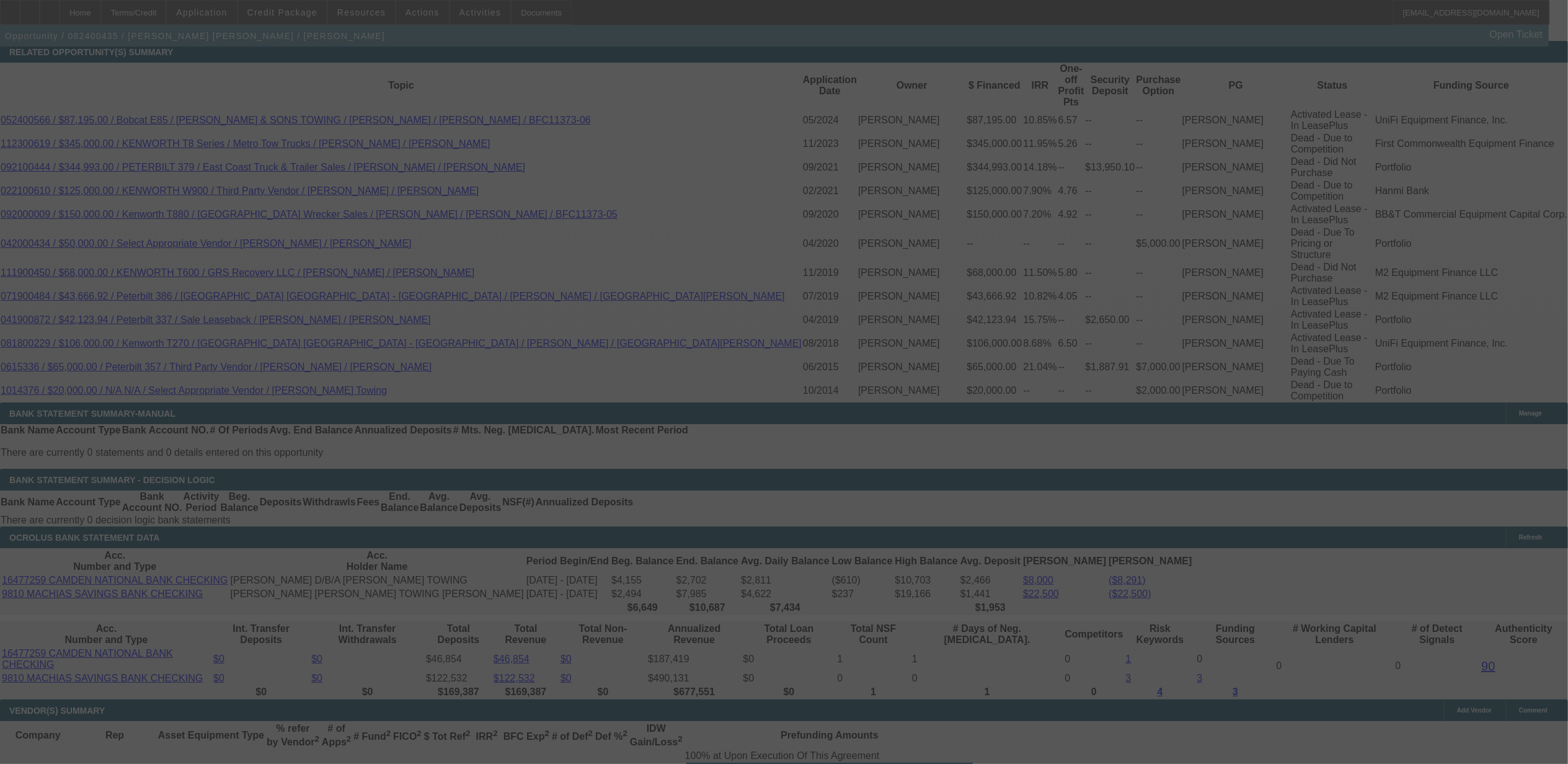
select select "0"
select select "6"
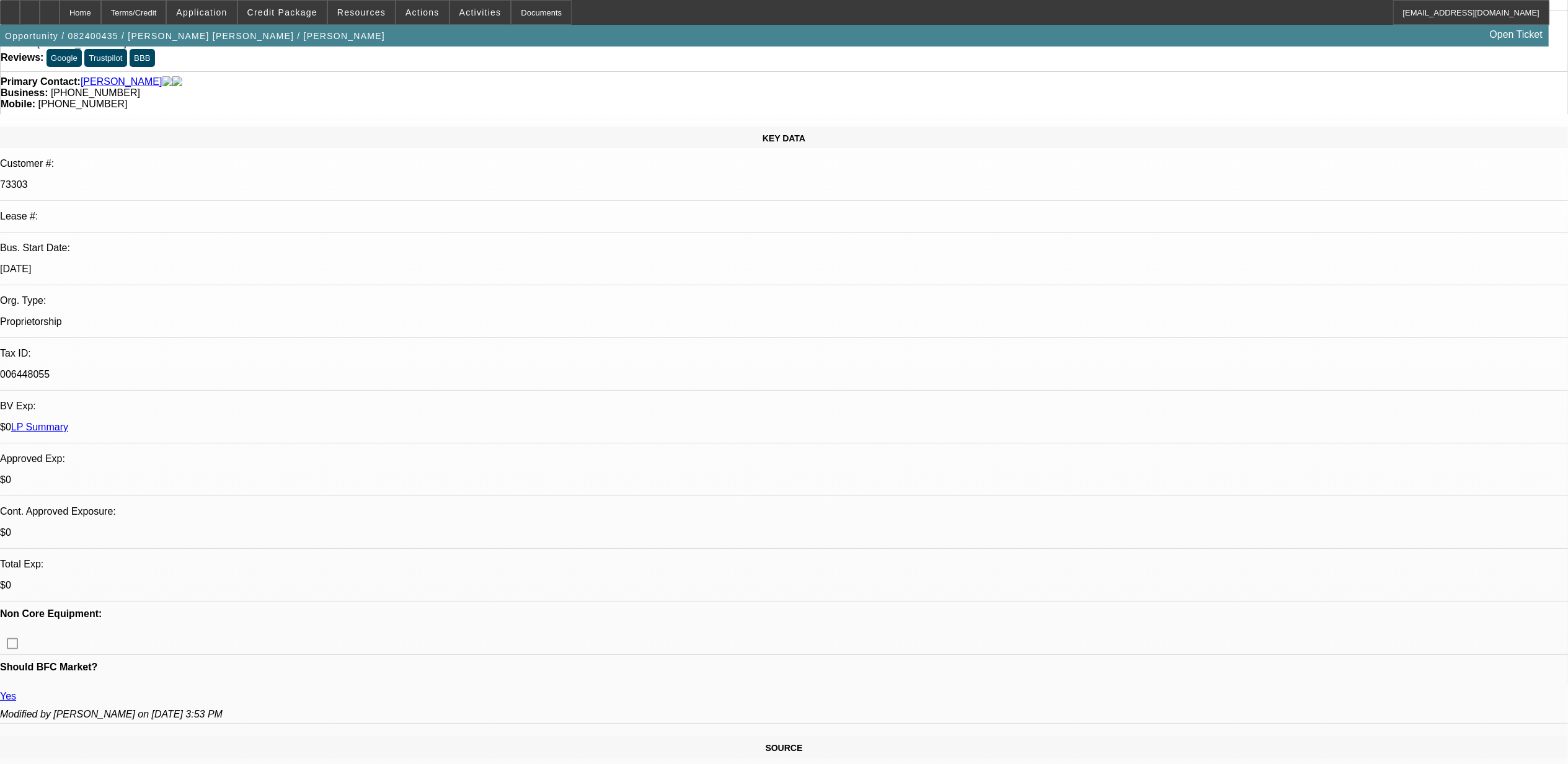
scroll to position [0, 0]
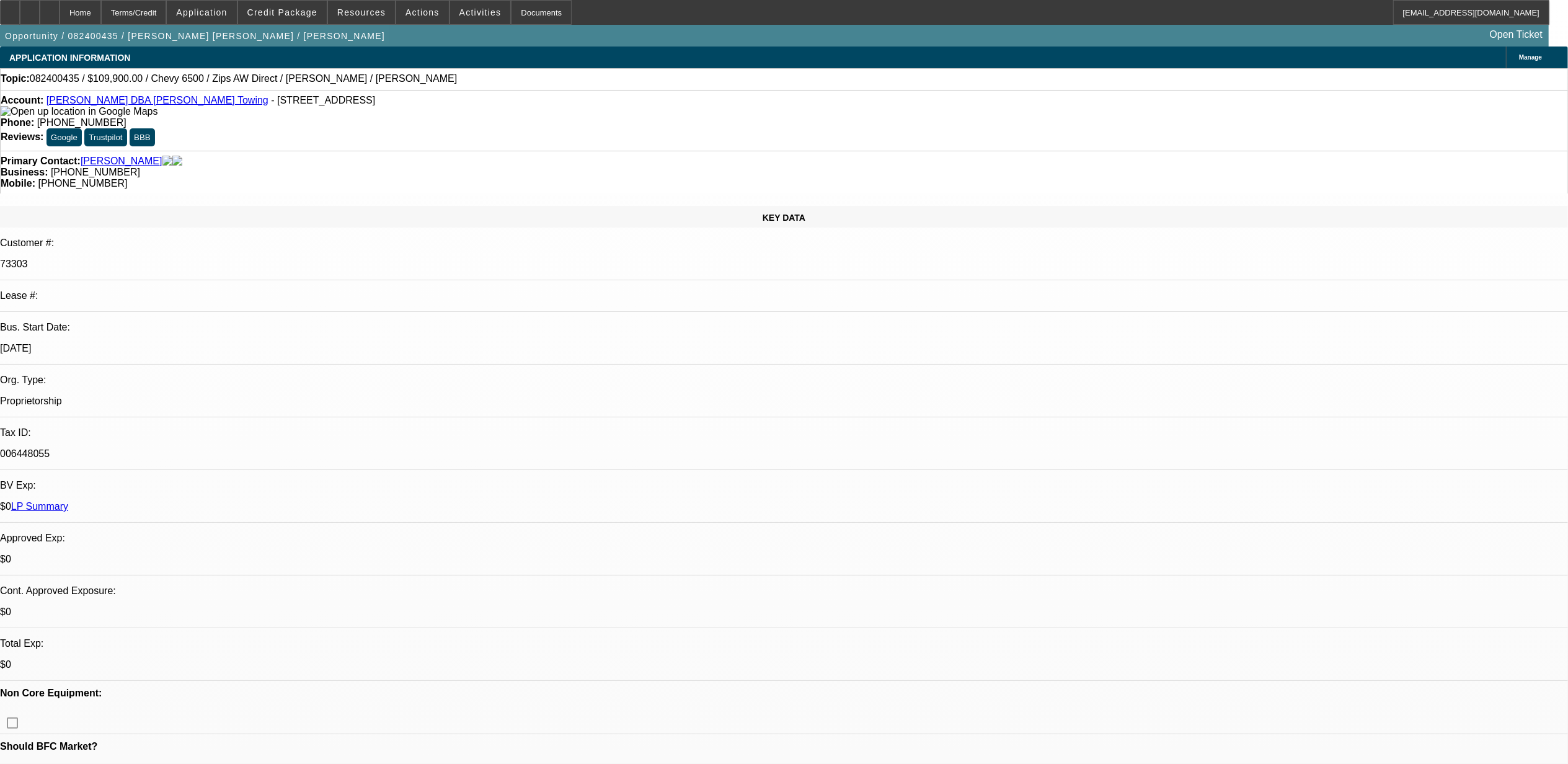
click at [55, 81] on span "082400435 / $109,900.00 / Chevy 6500 / Zips AW Direct / Robert R Lyons / Lyons,…" at bounding box center [243, 79] width 428 height 11
copy span "082400435"
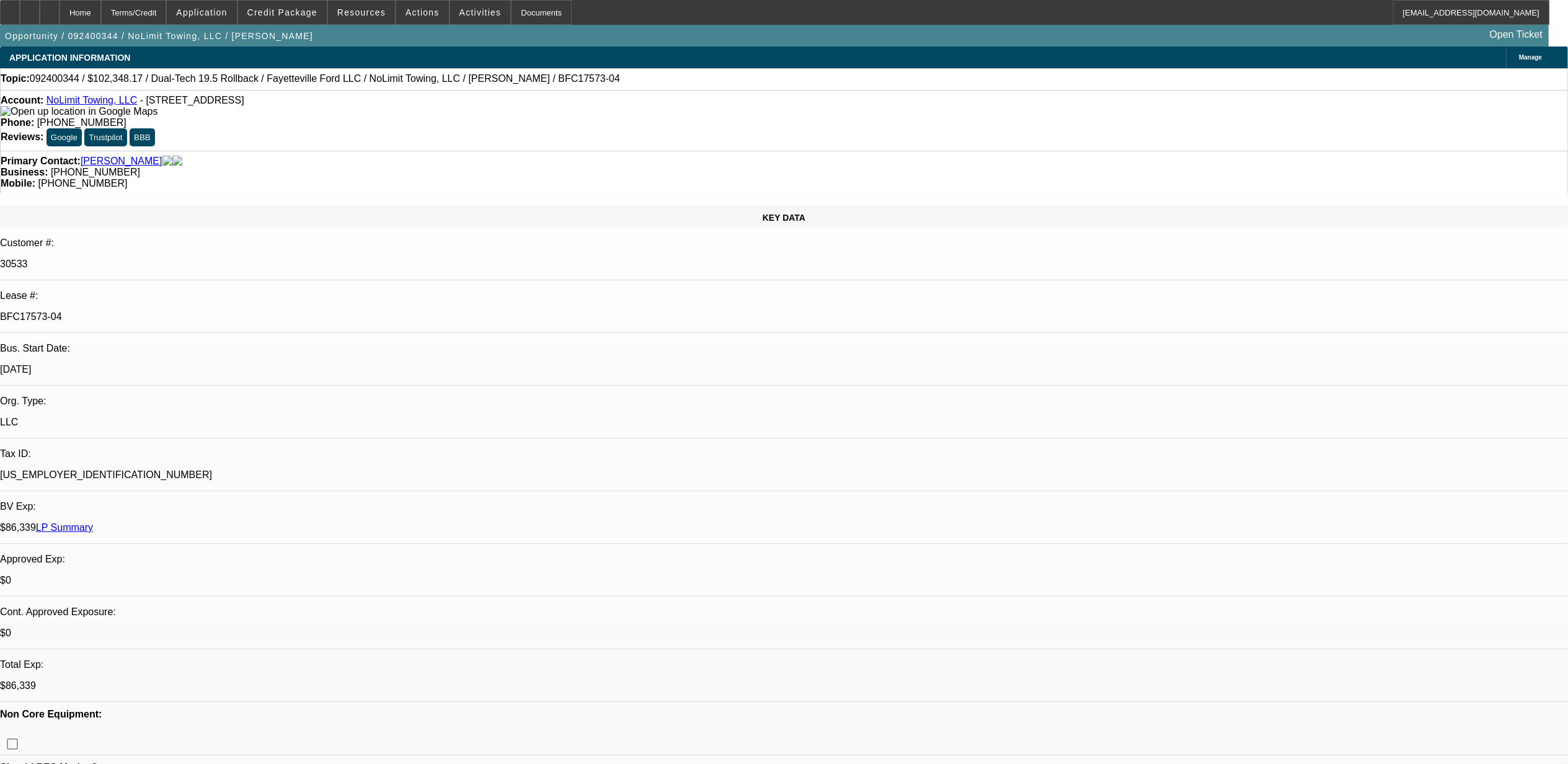
select select "0"
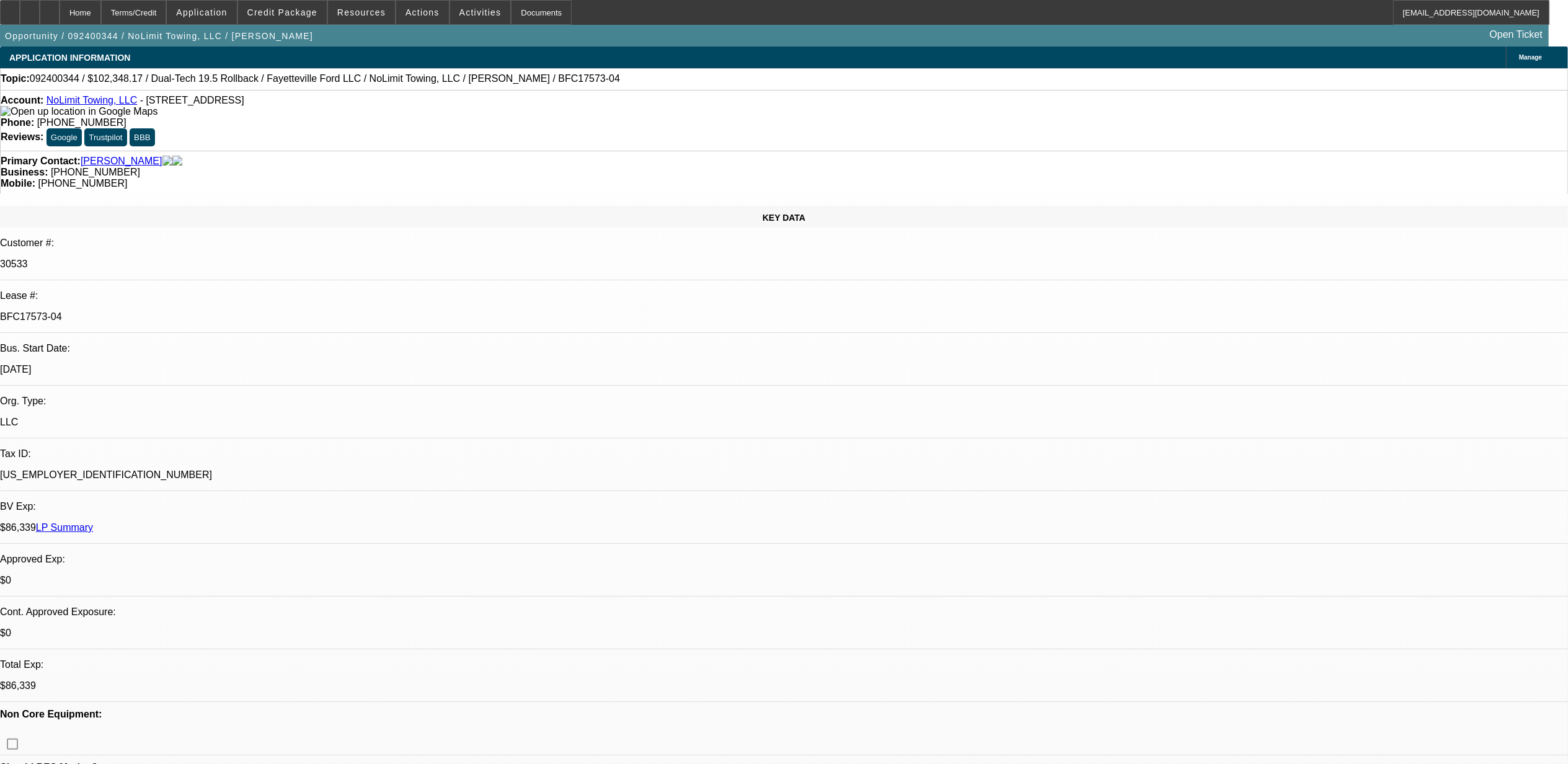
select select "0"
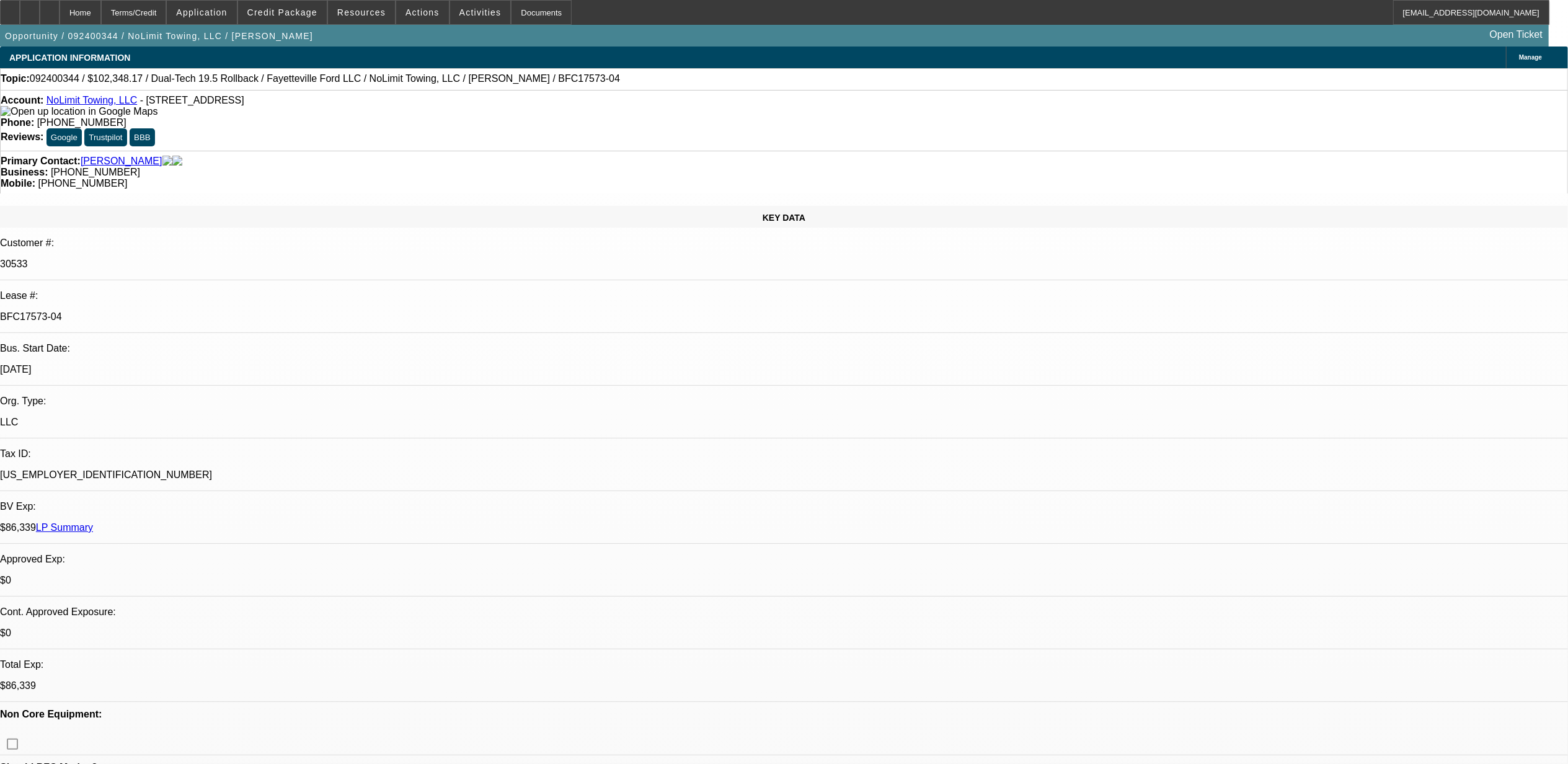
select select "0"
select select "1"
select select "6"
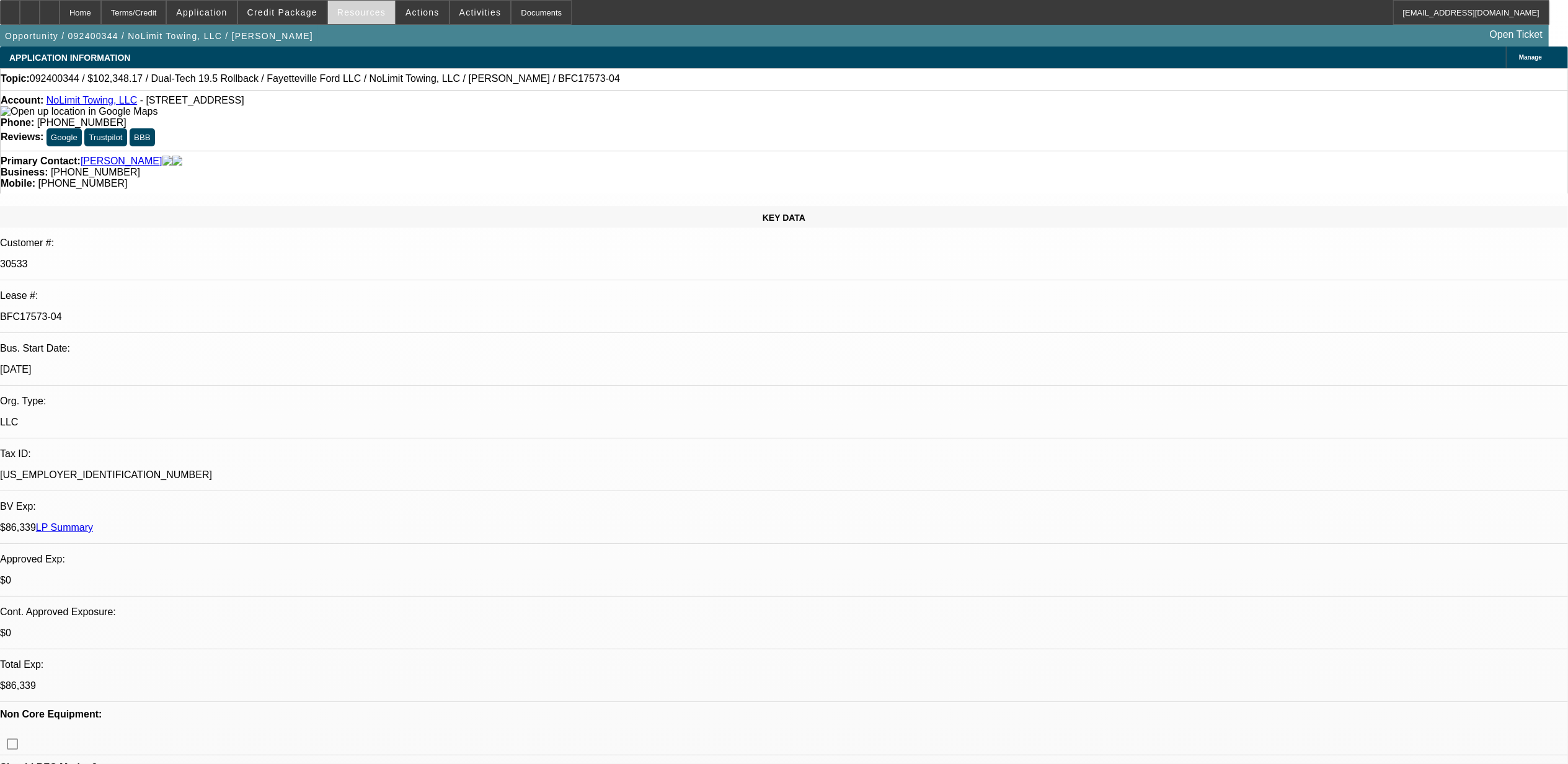
select select "1"
select select "2"
select select "6"
select select "1"
select select "2"
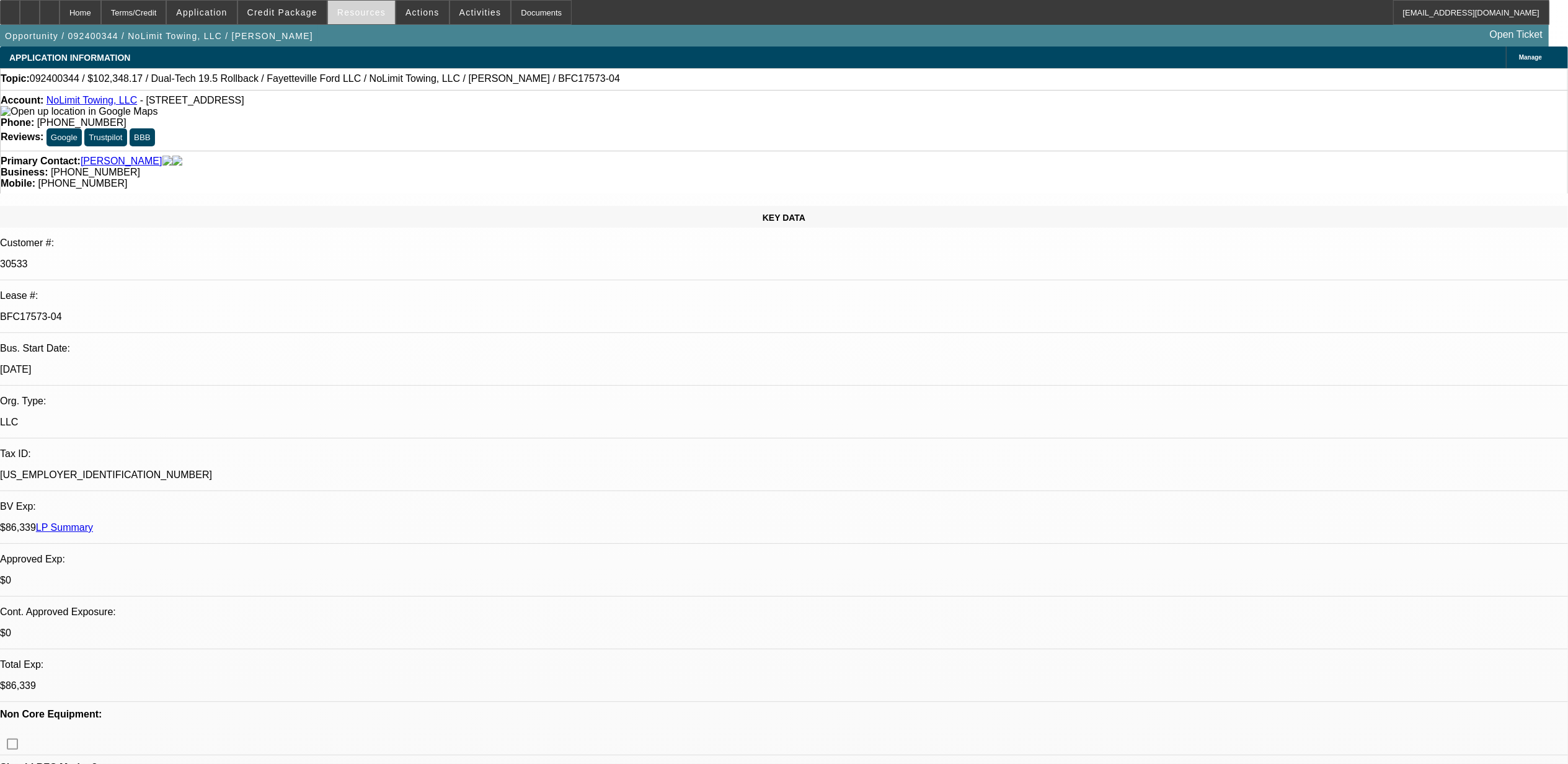
select select "6"
select select "1"
select select "2"
select select "6"
click at [368, 16] on span "Resources" at bounding box center [361, 12] width 49 height 10
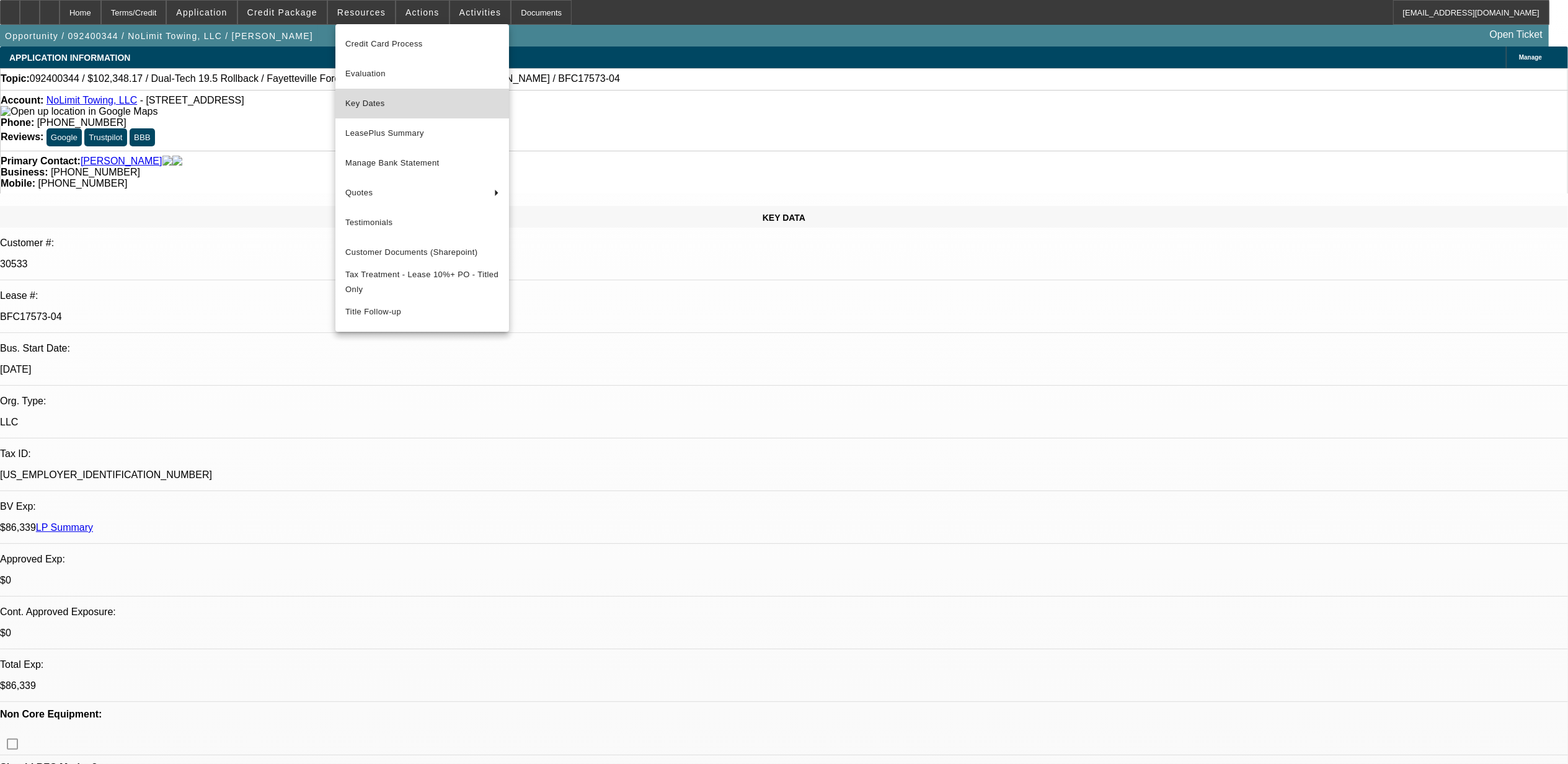
click at [416, 110] on span "Key Dates" at bounding box center [422, 103] width 154 height 15
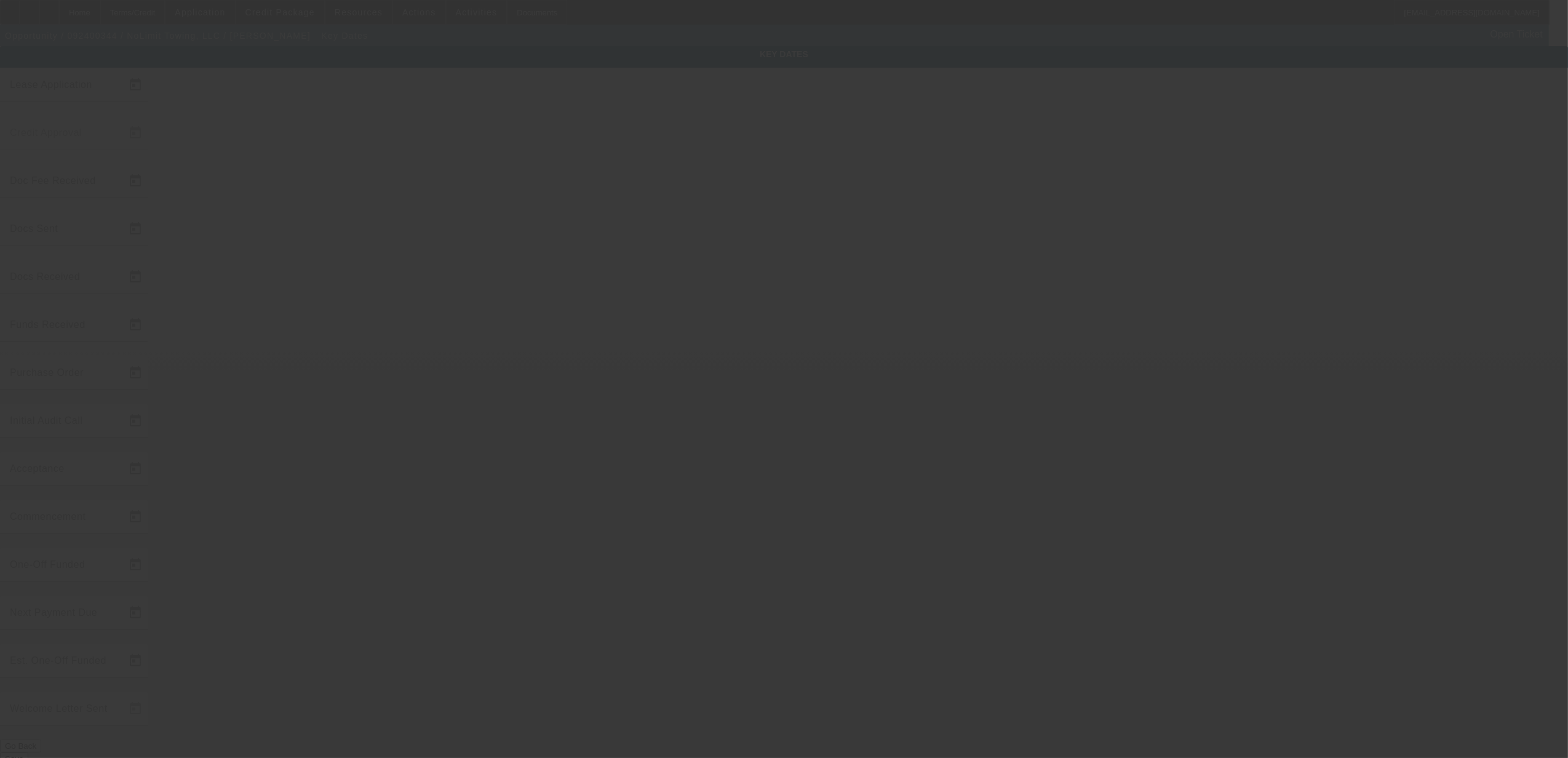
type input "9/13/2024"
type input "9/16/2024"
type input "9/24/2024"
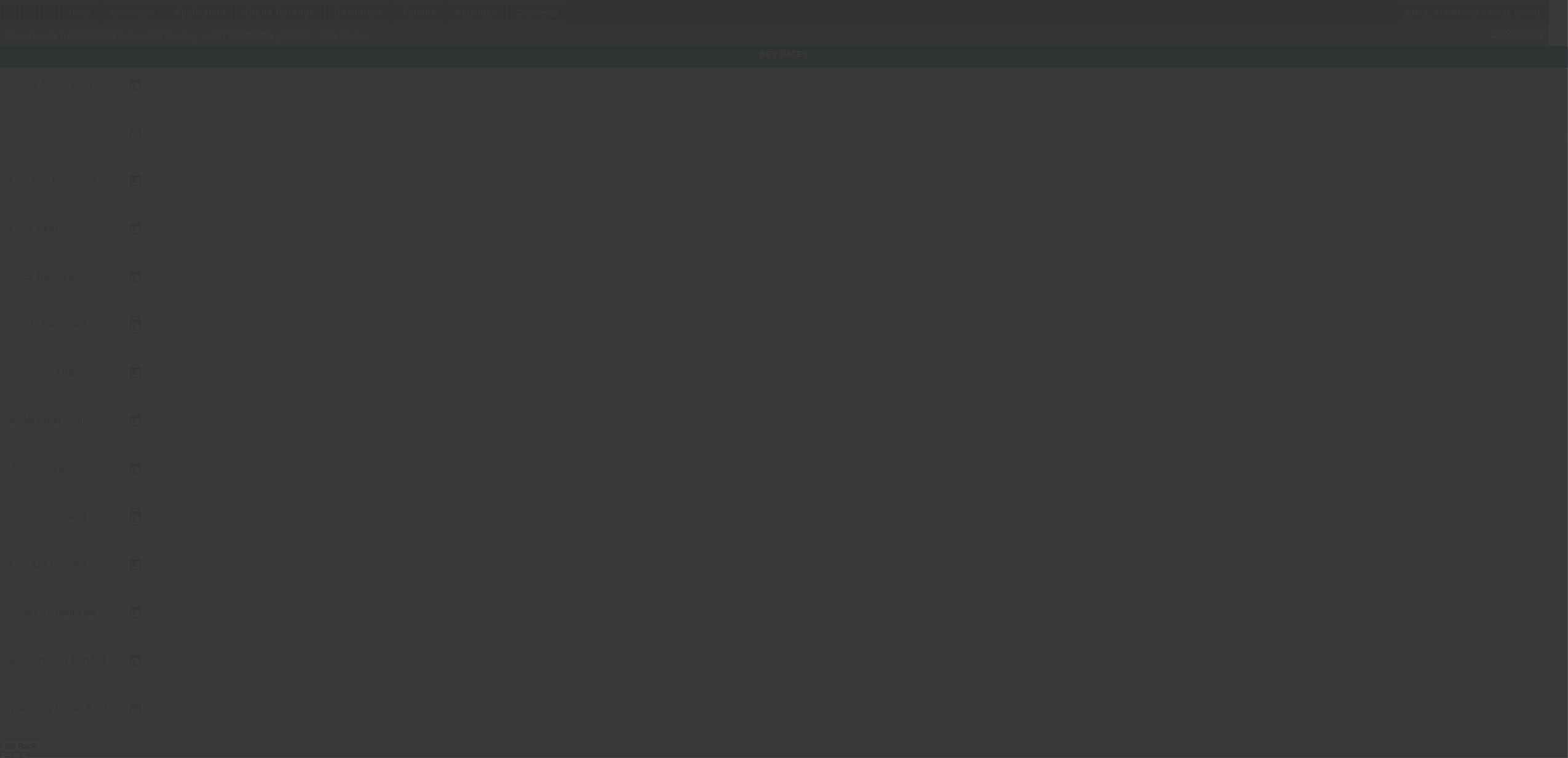
type input "9/24/2024"
type input "10/1/2024"
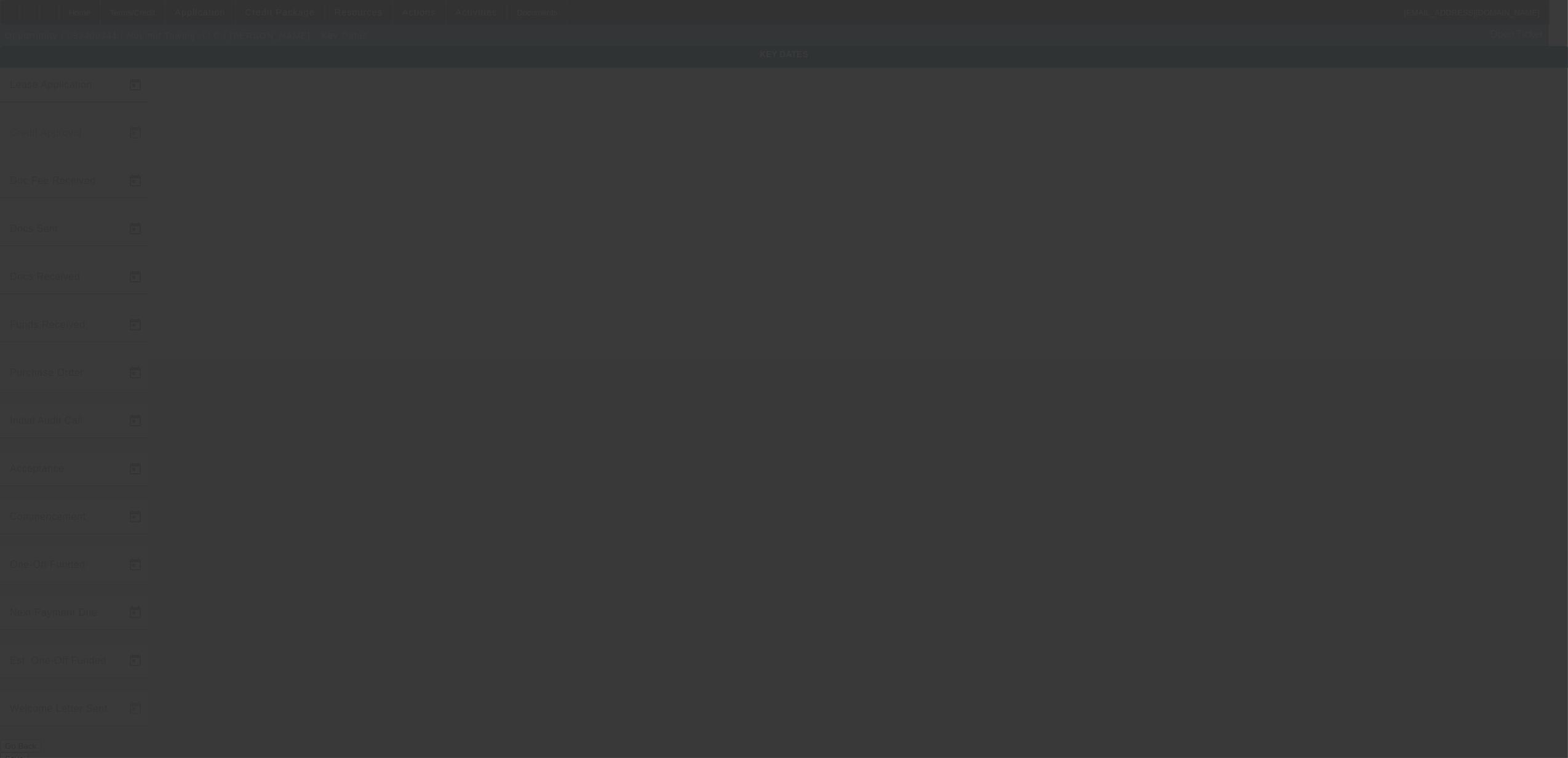
type input "9/24/2024"
type input "11/1/2024"
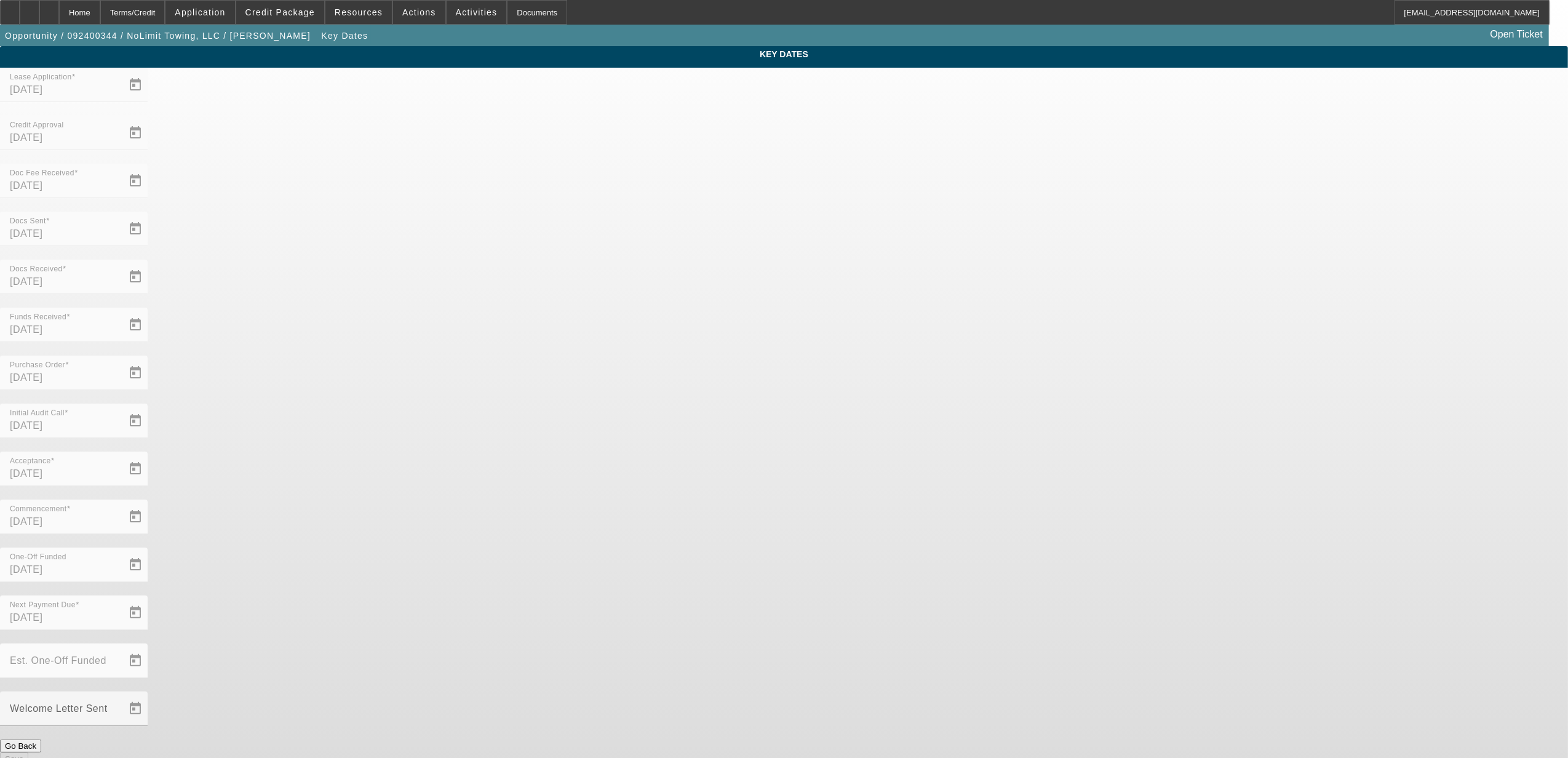
click at [41, 740] on button "Go Back" at bounding box center [20, 746] width 41 height 13
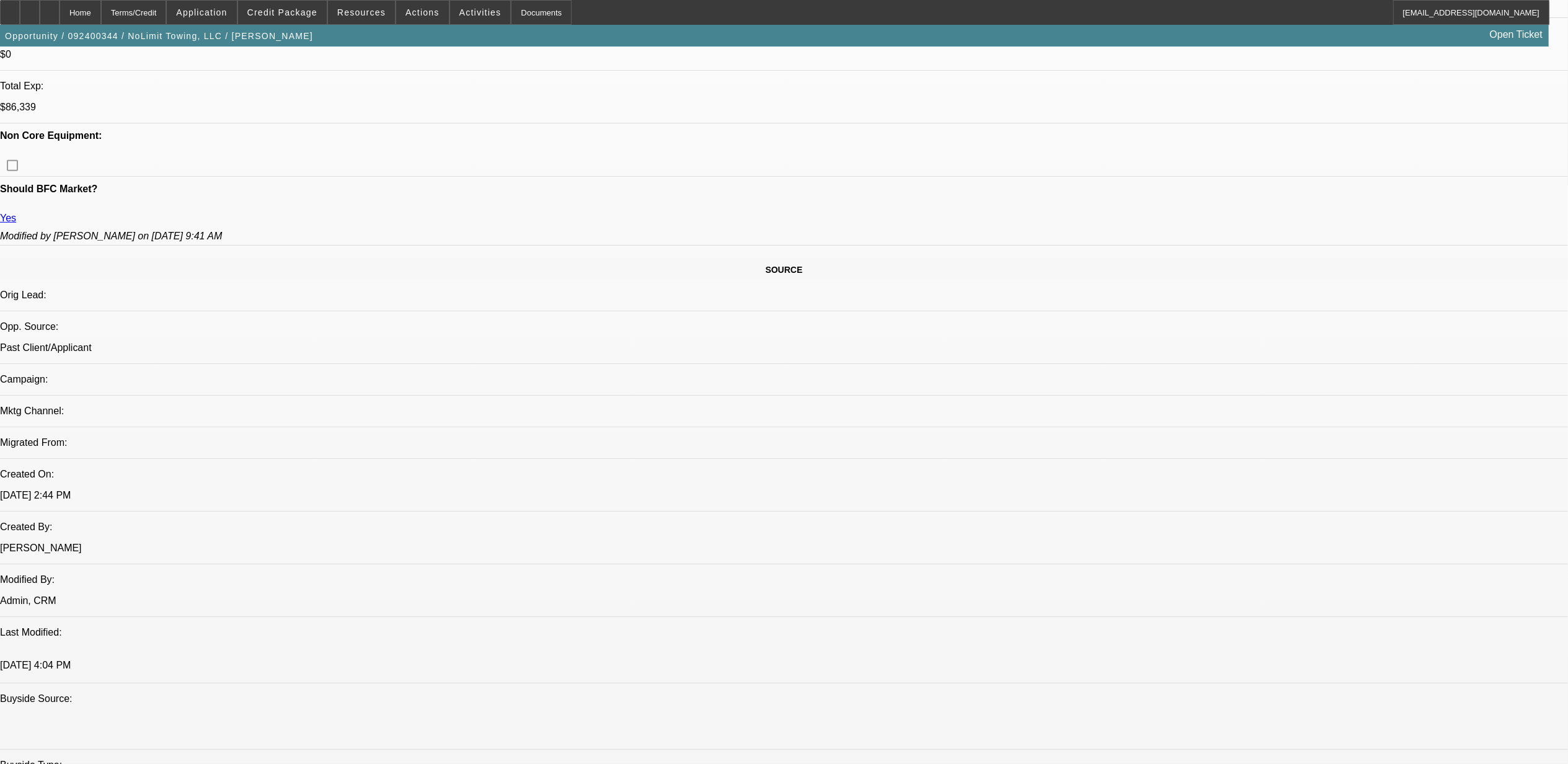
select select "0"
select select "6"
select select "0"
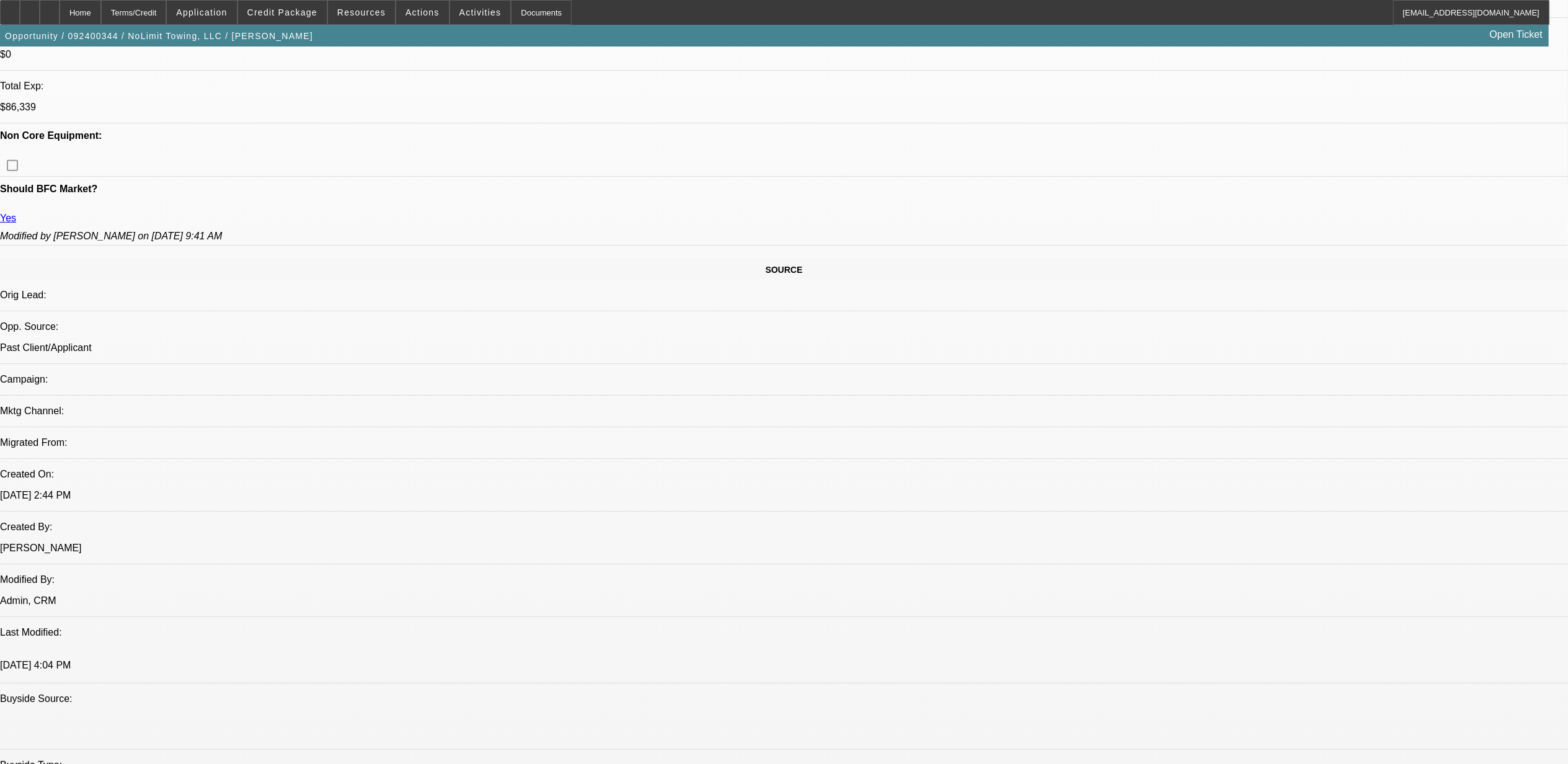
select select "0"
select select "2"
select select "0"
select select "6"
select select "0"
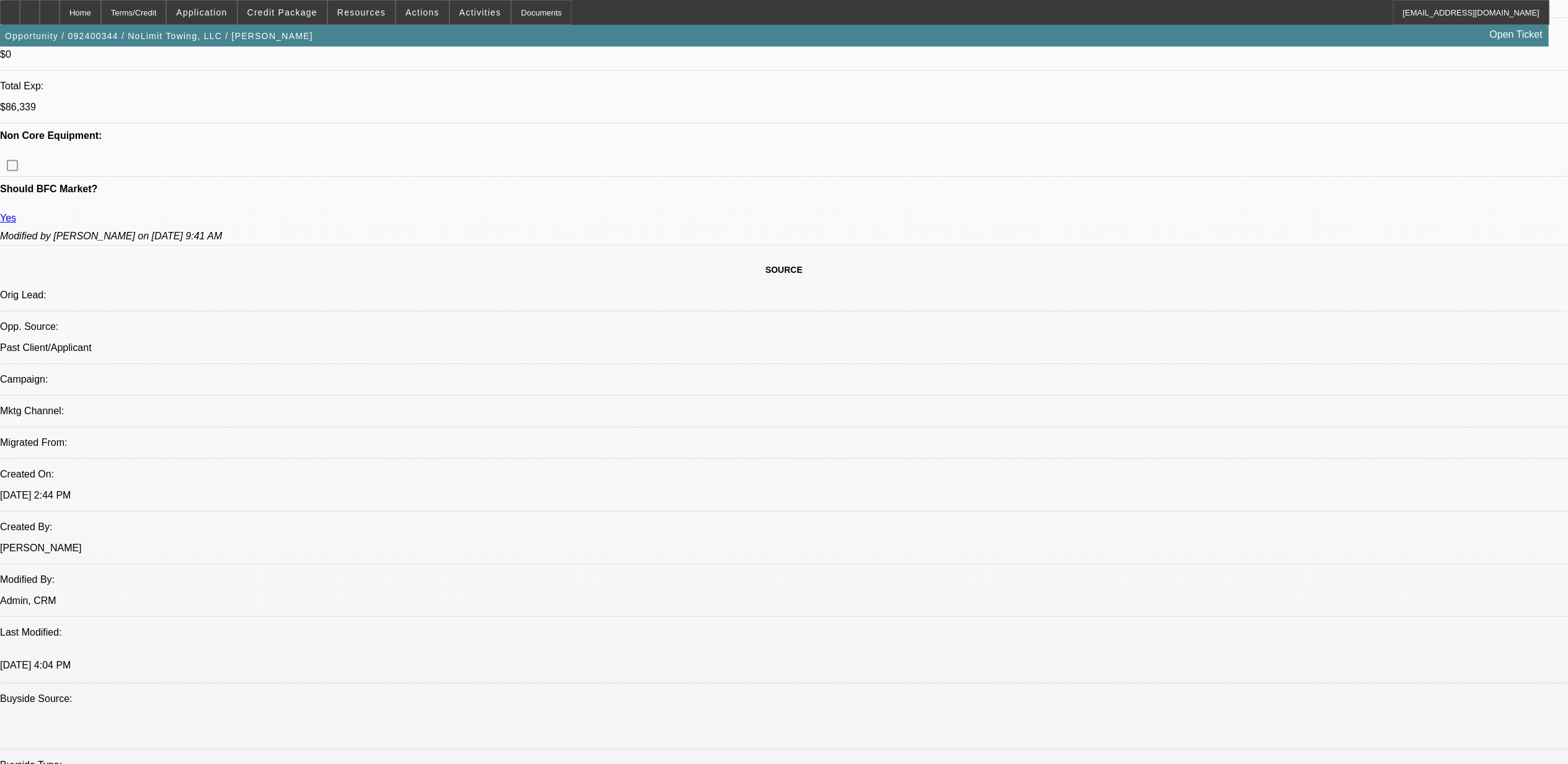
select select "0"
select select "2"
select select "0"
select select "6"
select select "0"
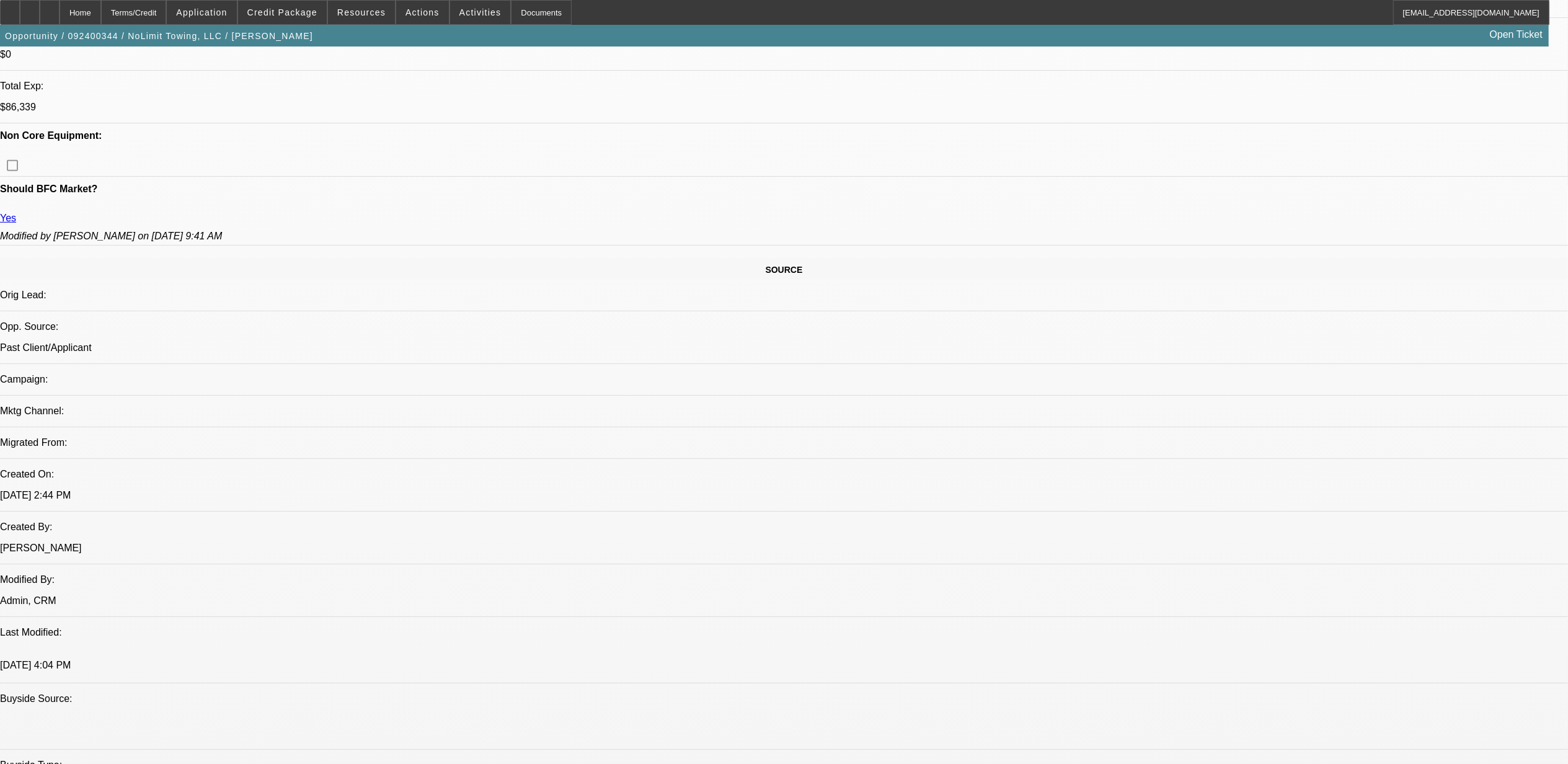
select select "0"
select select "2"
select select "0"
select select "6"
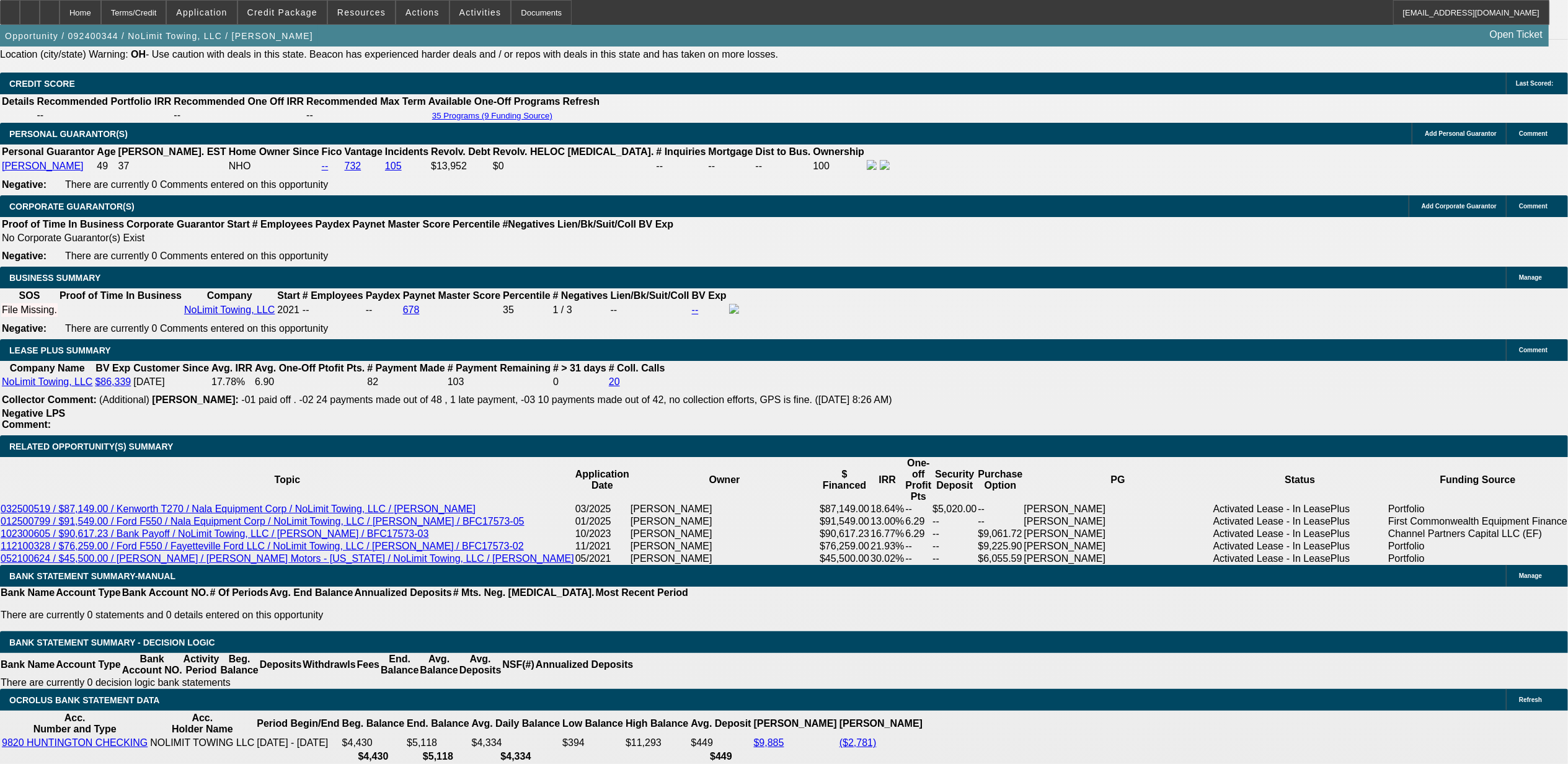
scroll to position [1737, 0]
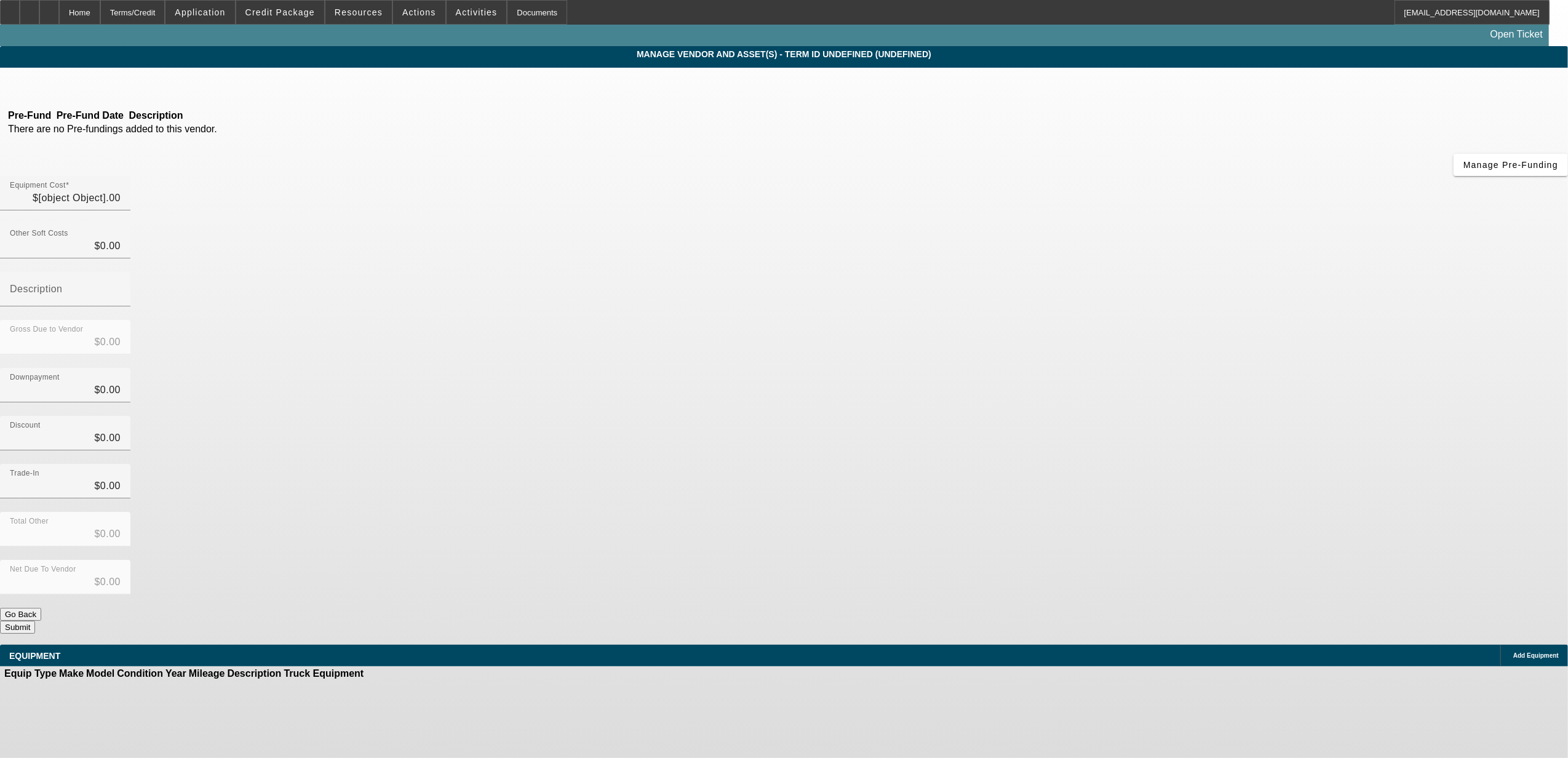
type input "$104,869.00"
type input "$2,520.83"
type input "$102,348.17"
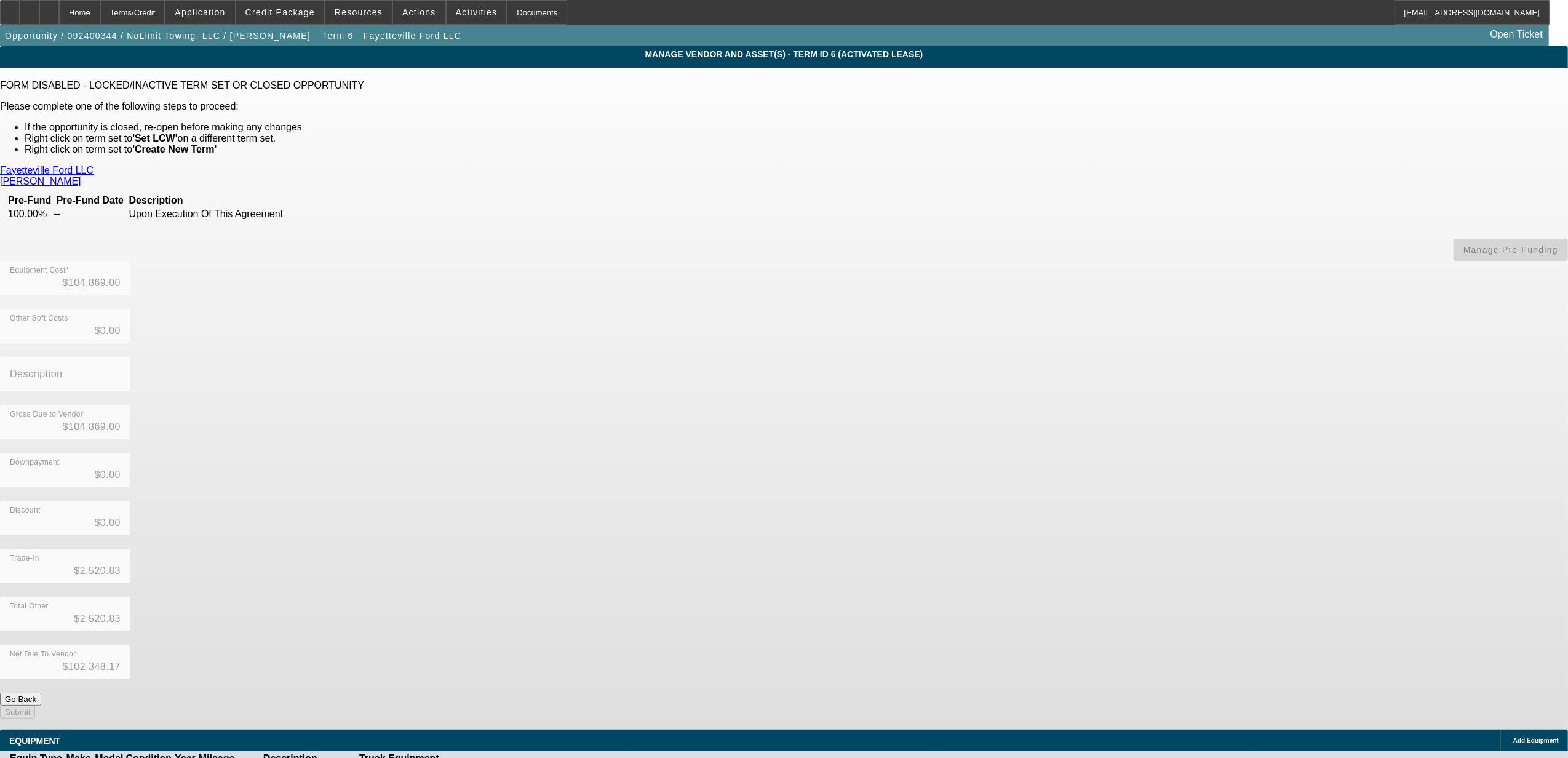
click at [492, 758] on icon at bounding box center [492, 773] width 0 height 0
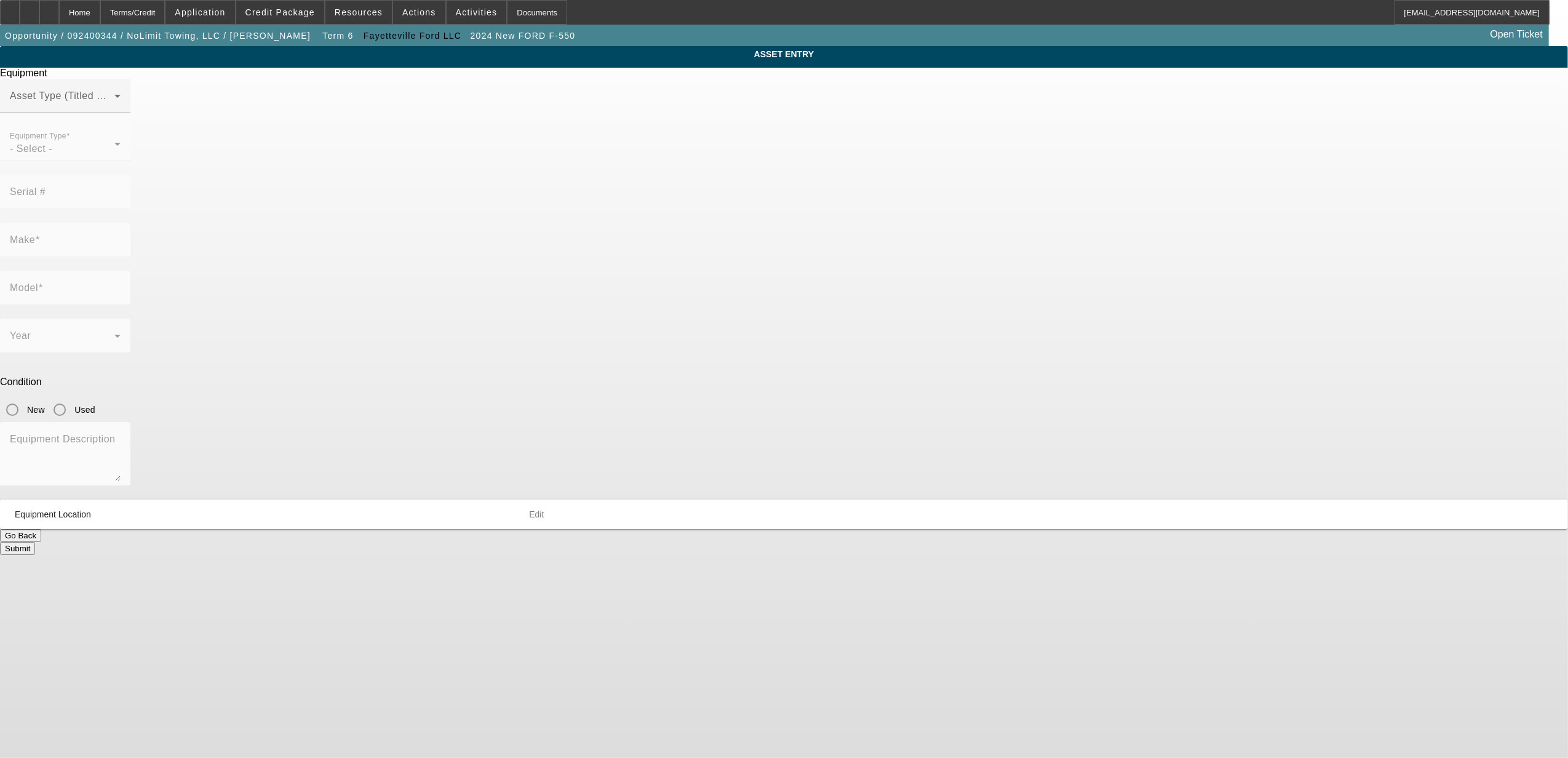
type input "1FDUF5GN1RDA24825"
type input "Ford"
type input "F-550"
radio input "true"
type textarea "5 year 200K mile warranty"
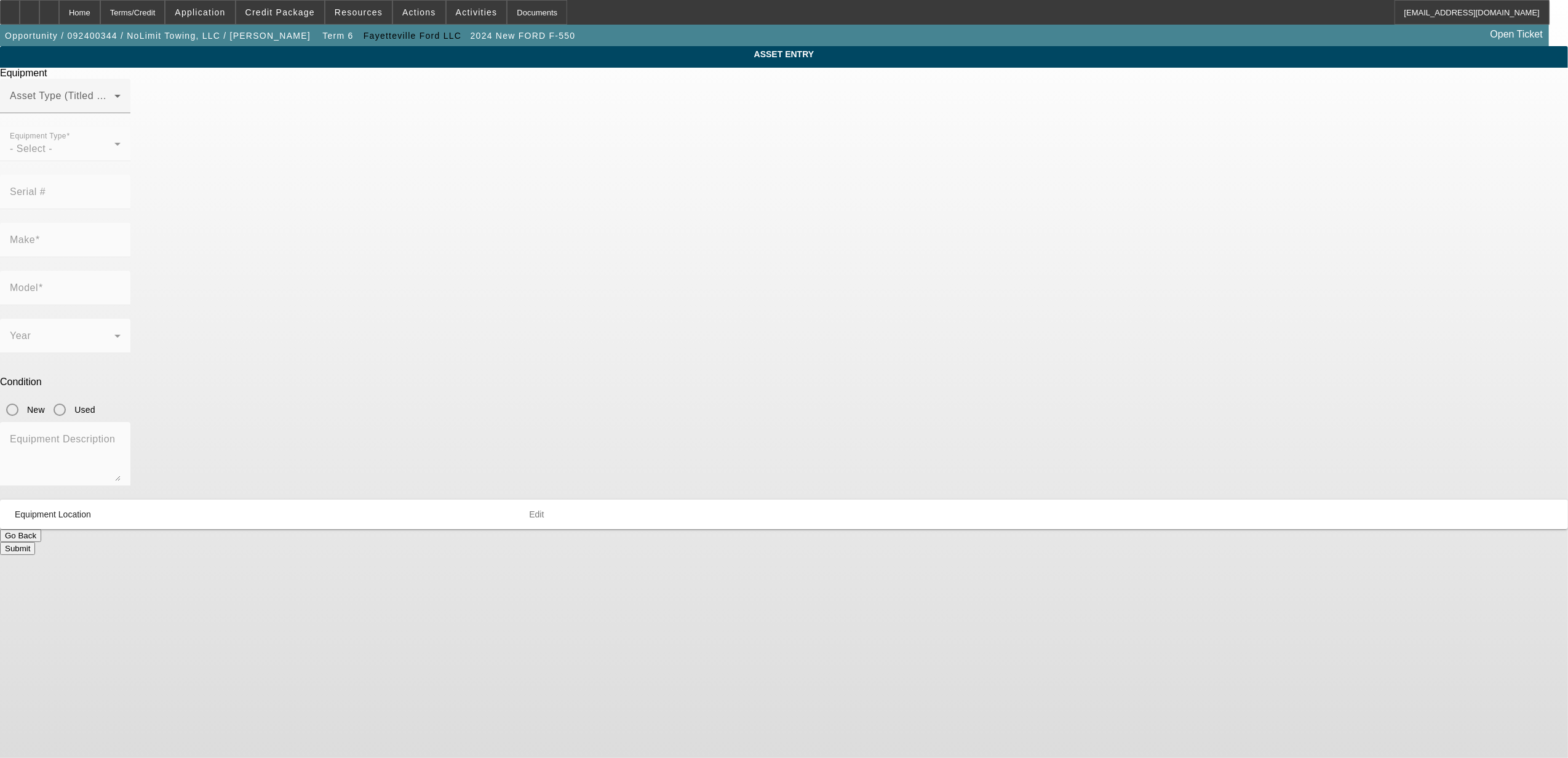
type input "[STREET_ADDRESS]"
type input "[GEOGRAPHIC_DATA]"
type input "45067"
type input "[PERSON_NAME]"
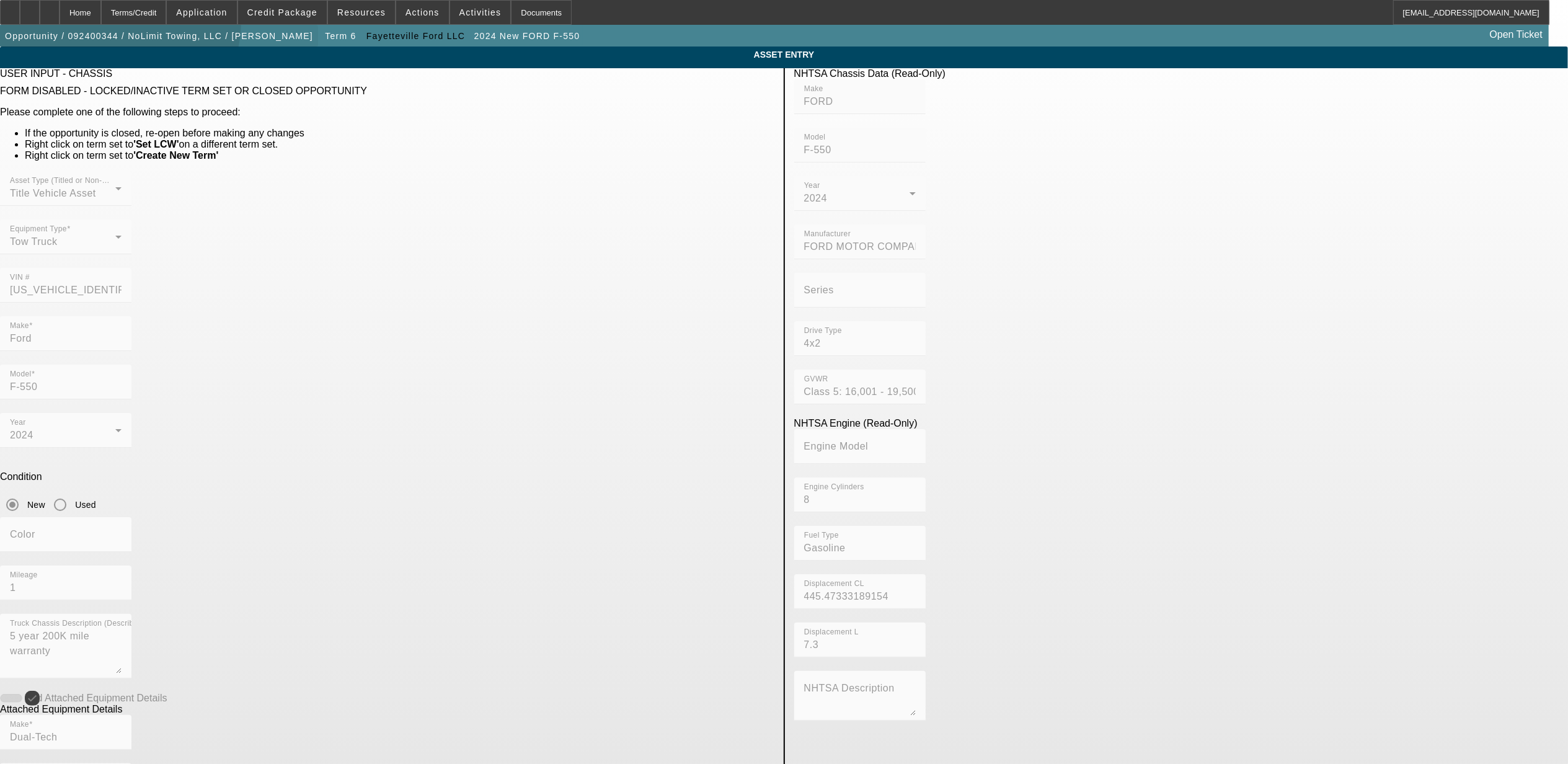
click at [119, 23] on span "button" at bounding box center [159, 36] width 318 height 30
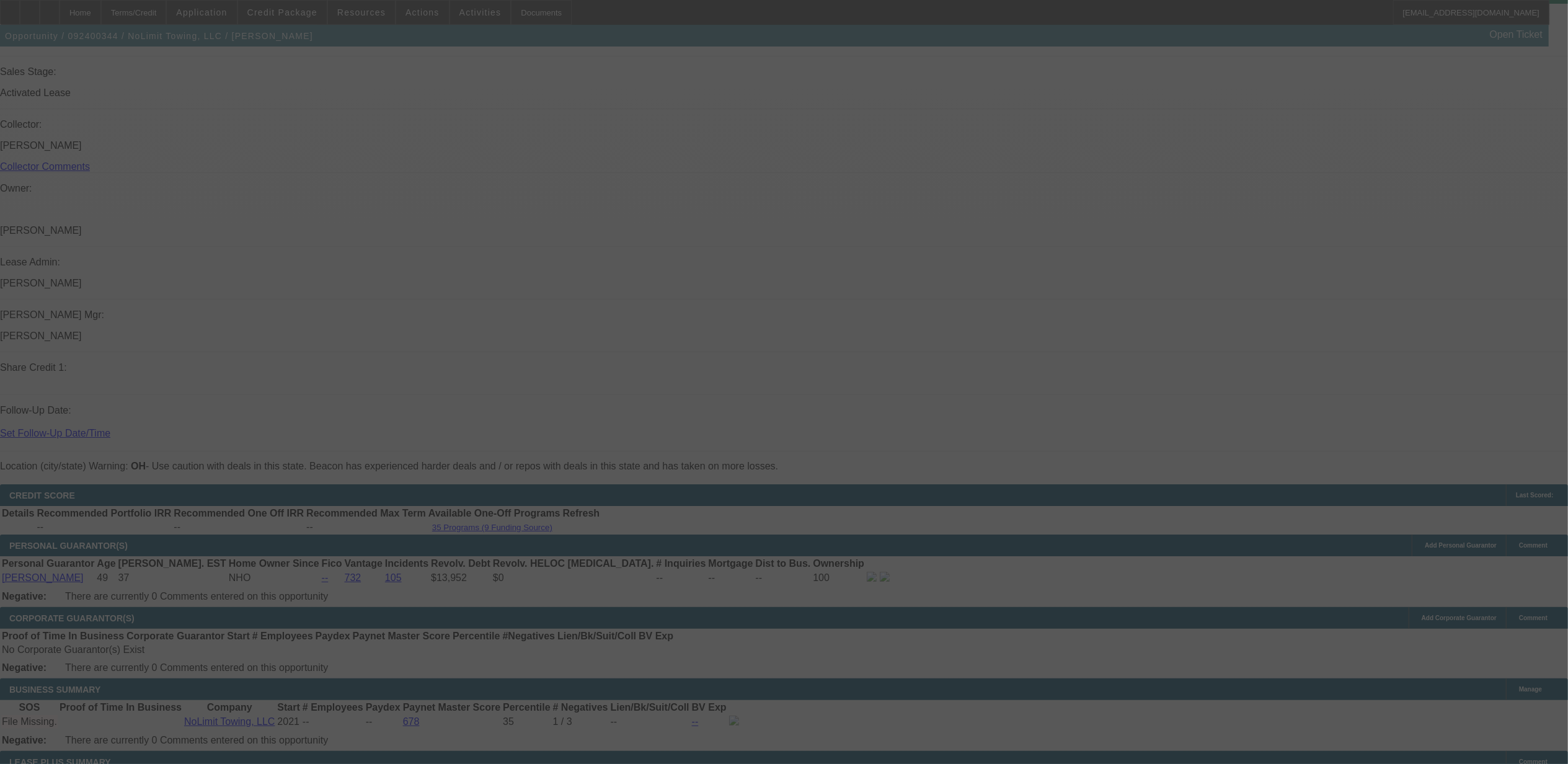
scroll to position [1629, 0]
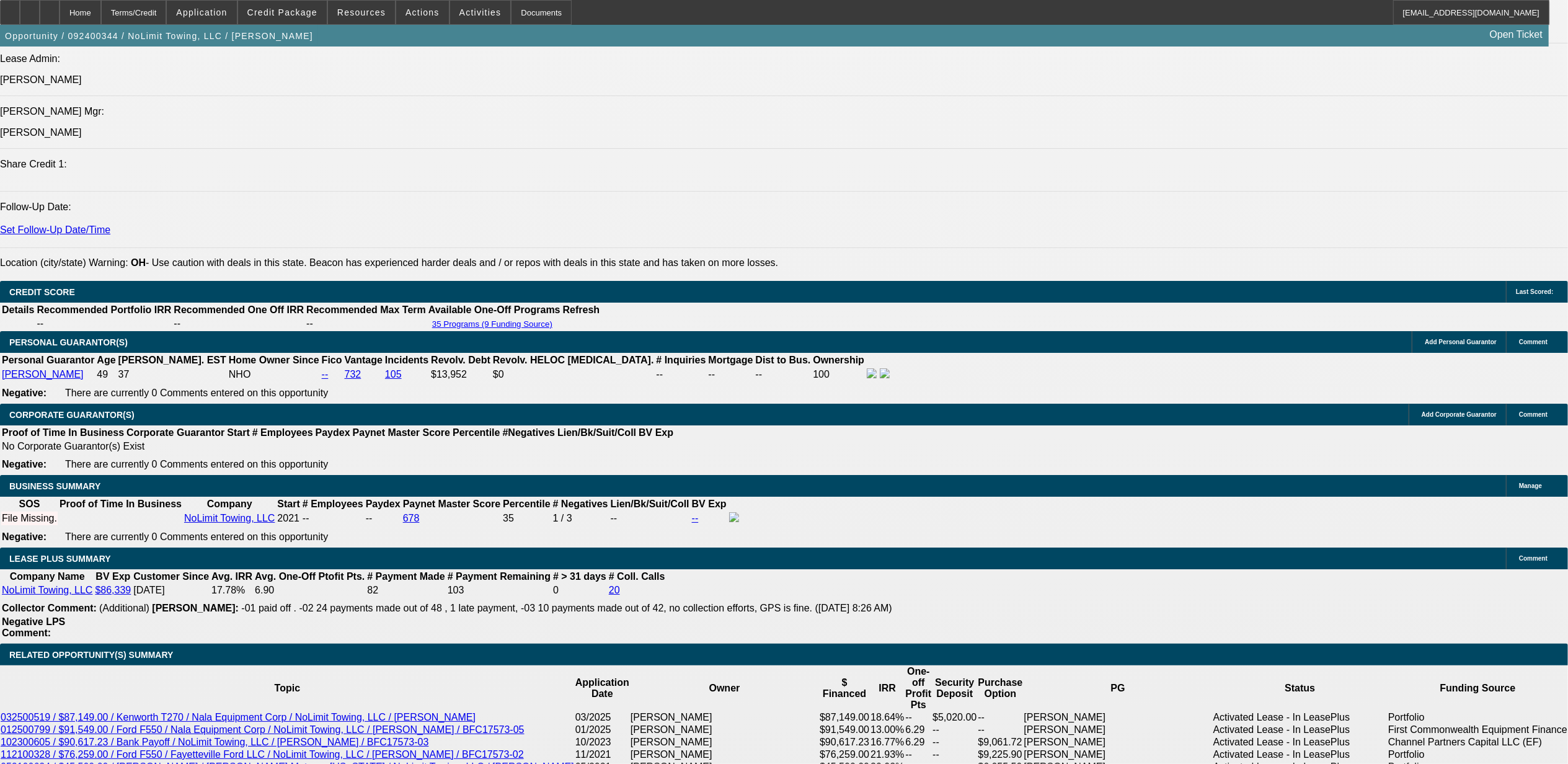
select select "0"
select select "6"
select select "0"
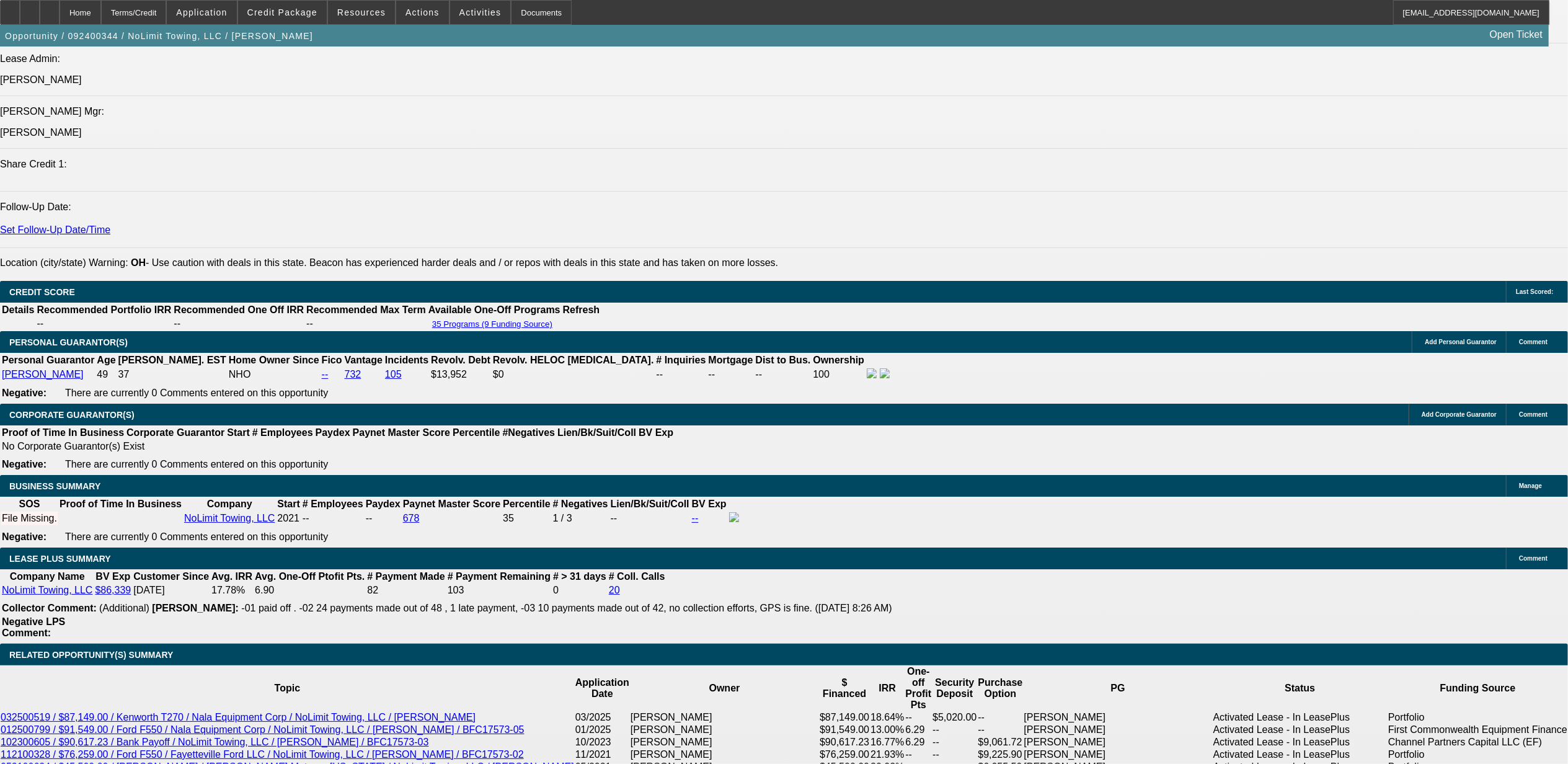
select select "0"
select select "2"
select select "0"
select select "6"
select select "0"
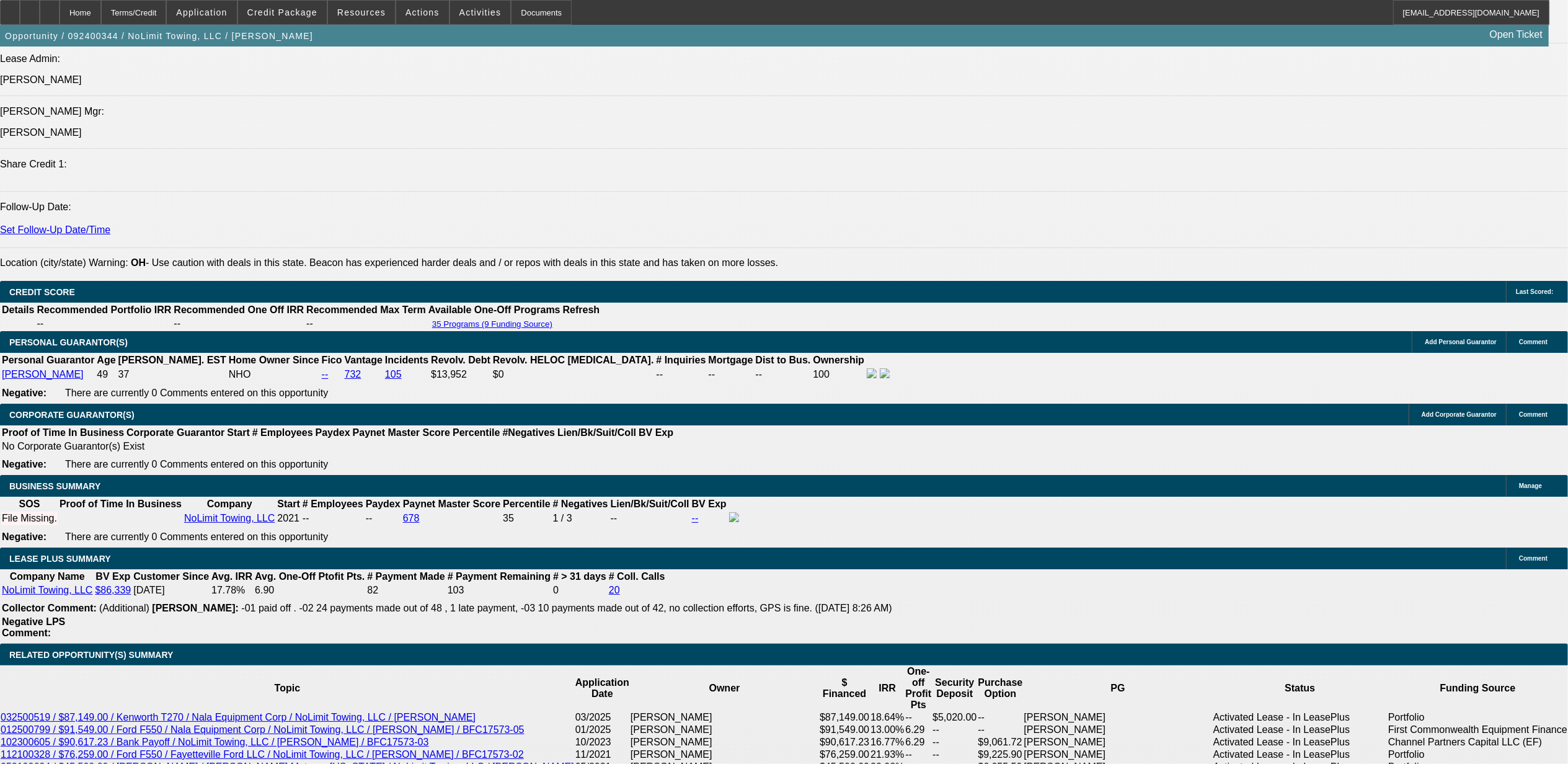
select select "0"
select select "2"
select select "0"
select select "6"
select select "0"
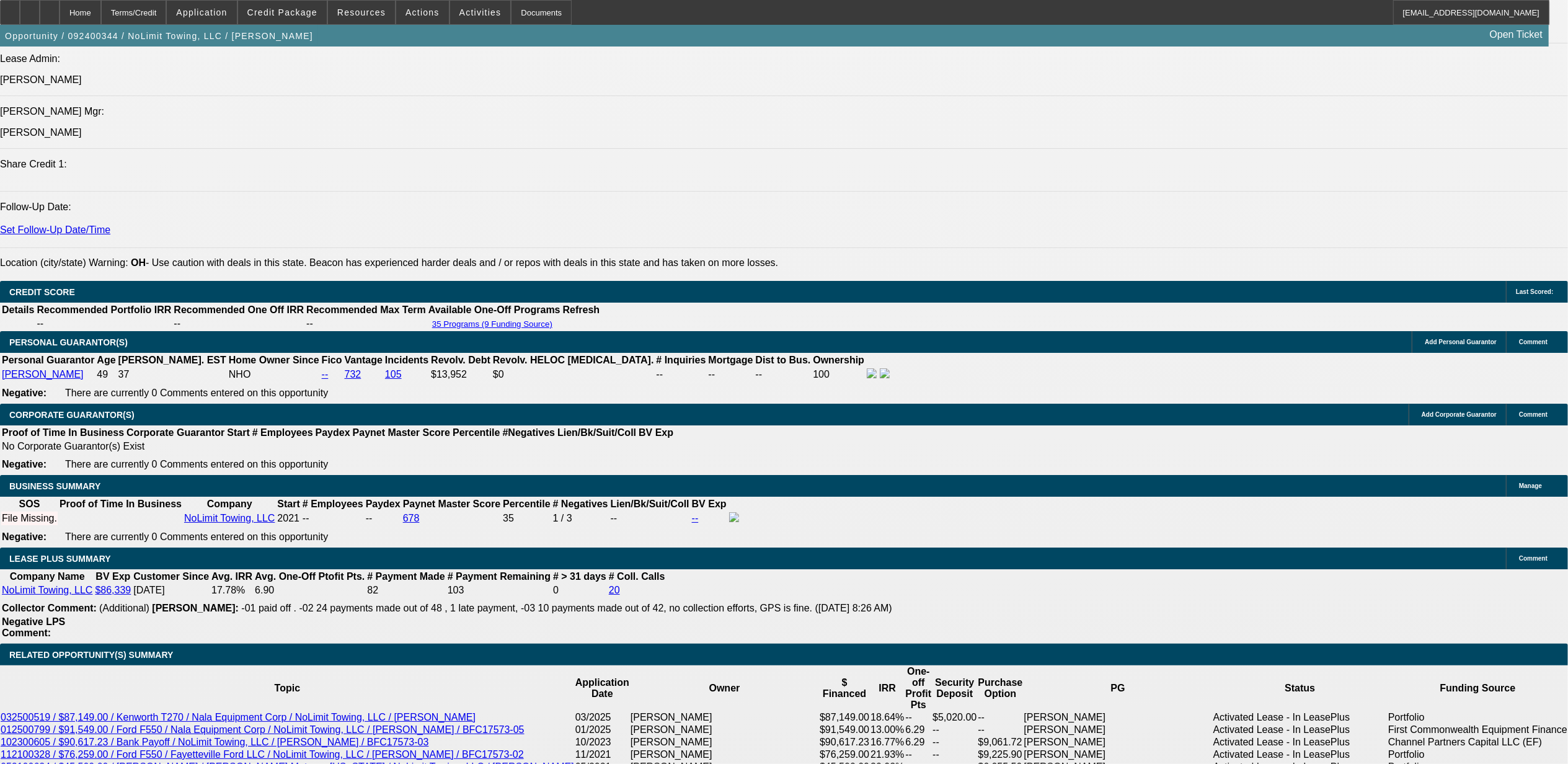
select select "0"
select select "2"
select select "0"
select select "6"
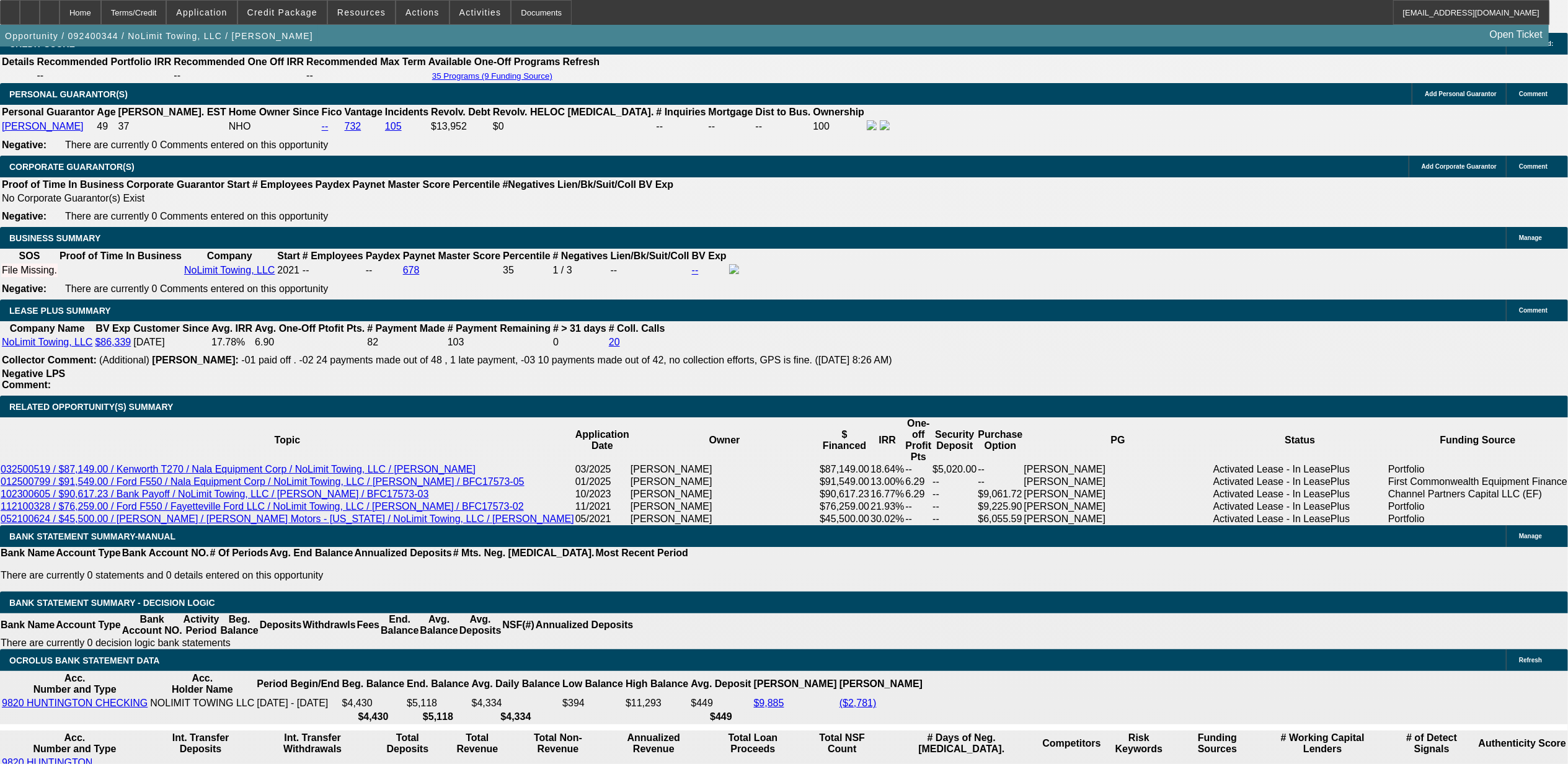
scroll to position [1915, 0]
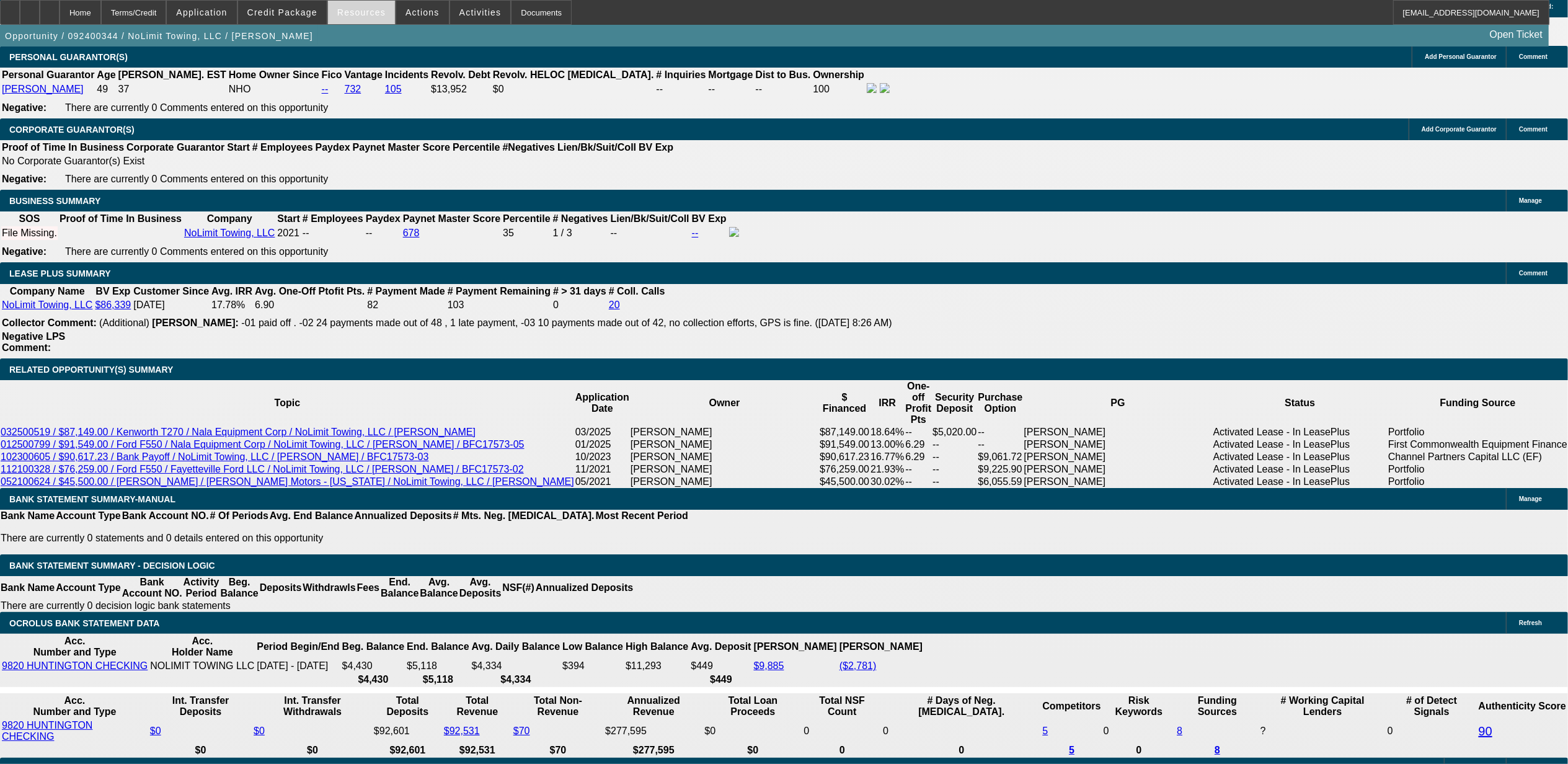
click at [351, 14] on span "Resources" at bounding box center [361, 12] width 49 height 10
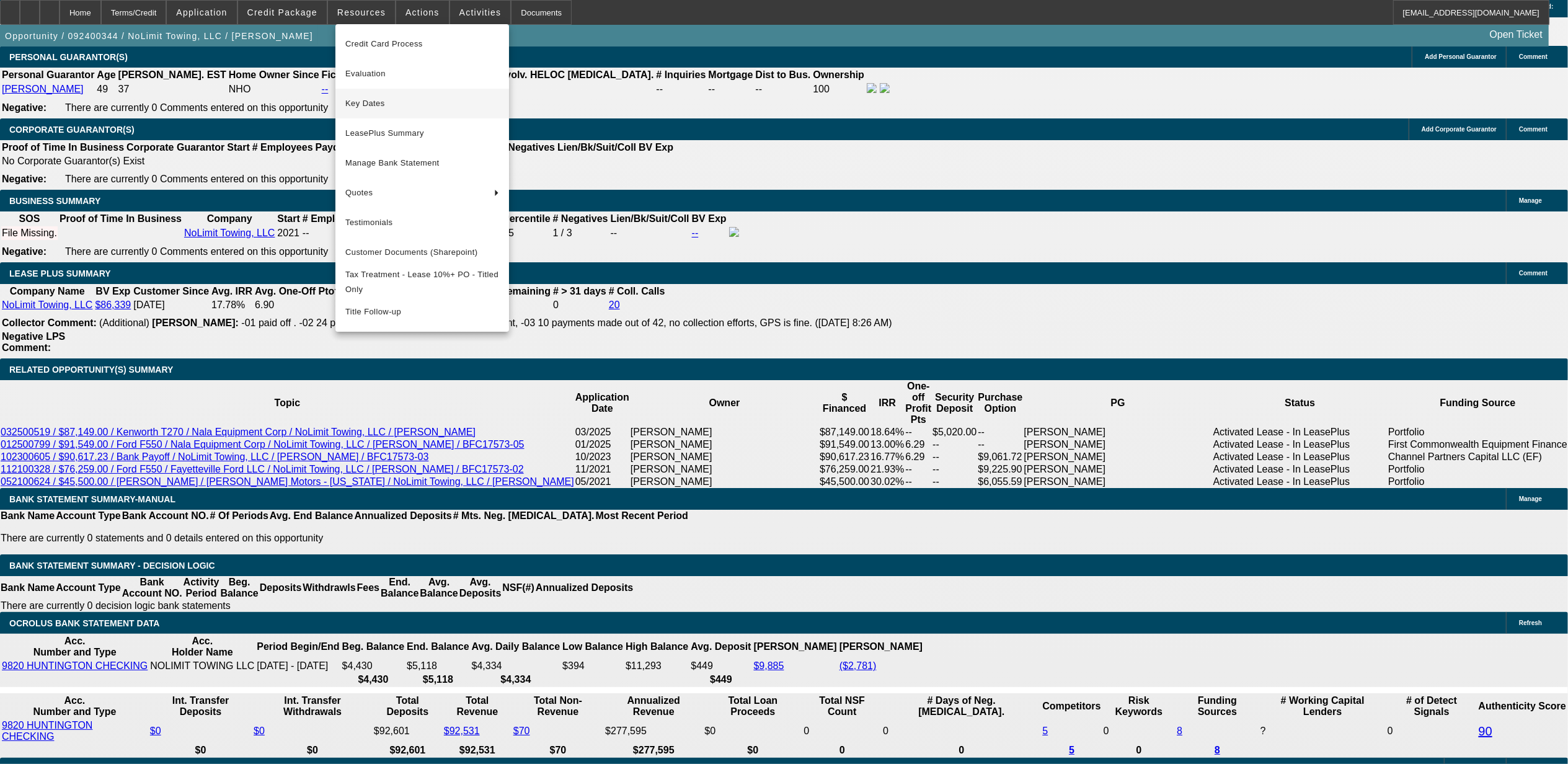
click at [381, 110] on button "Key Dates" at bounding box center [422, 103] width 174 height 30
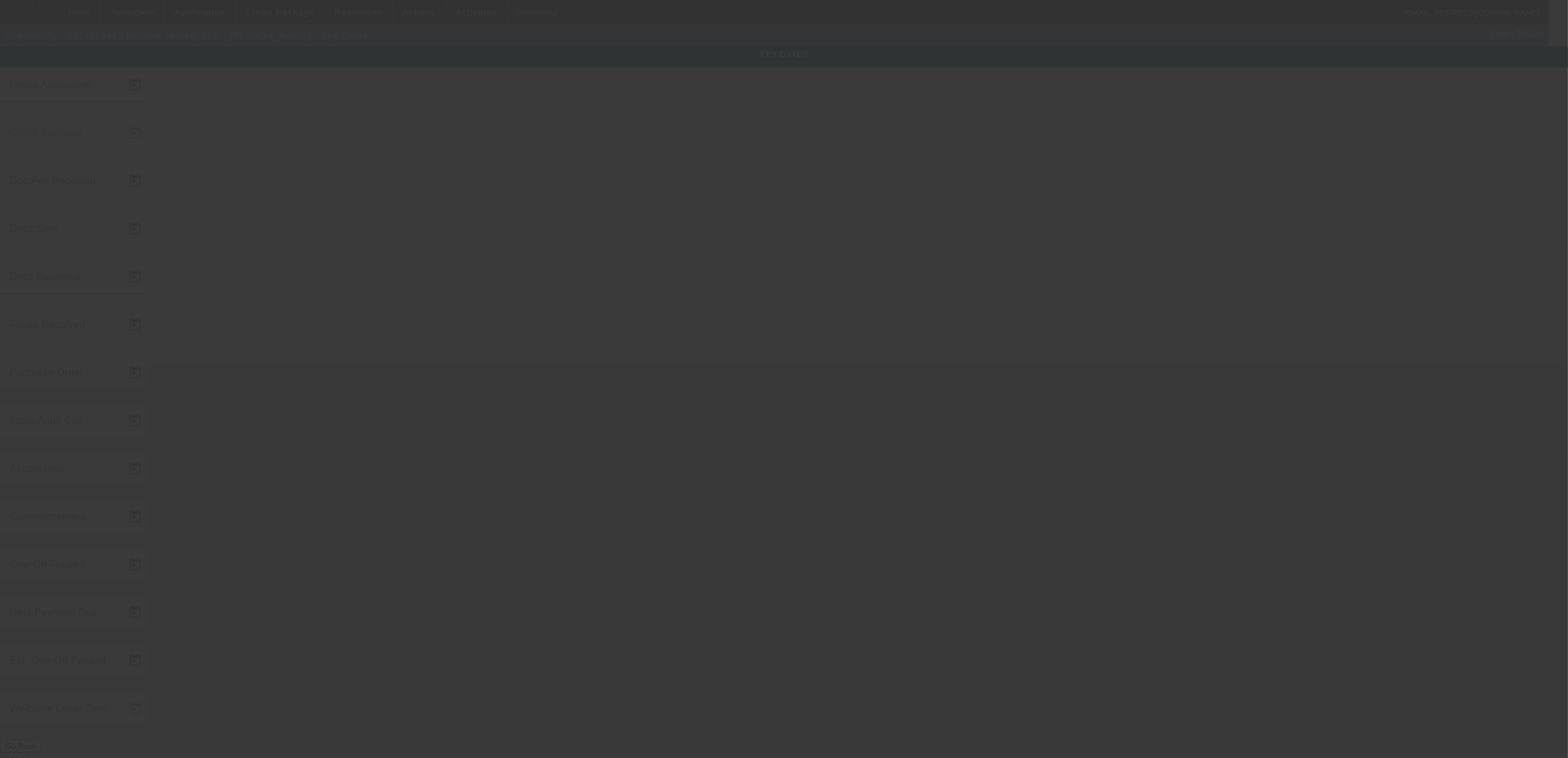
type input "9/13/2024"
type input "9/16/2024"
type input "9/24/2024"
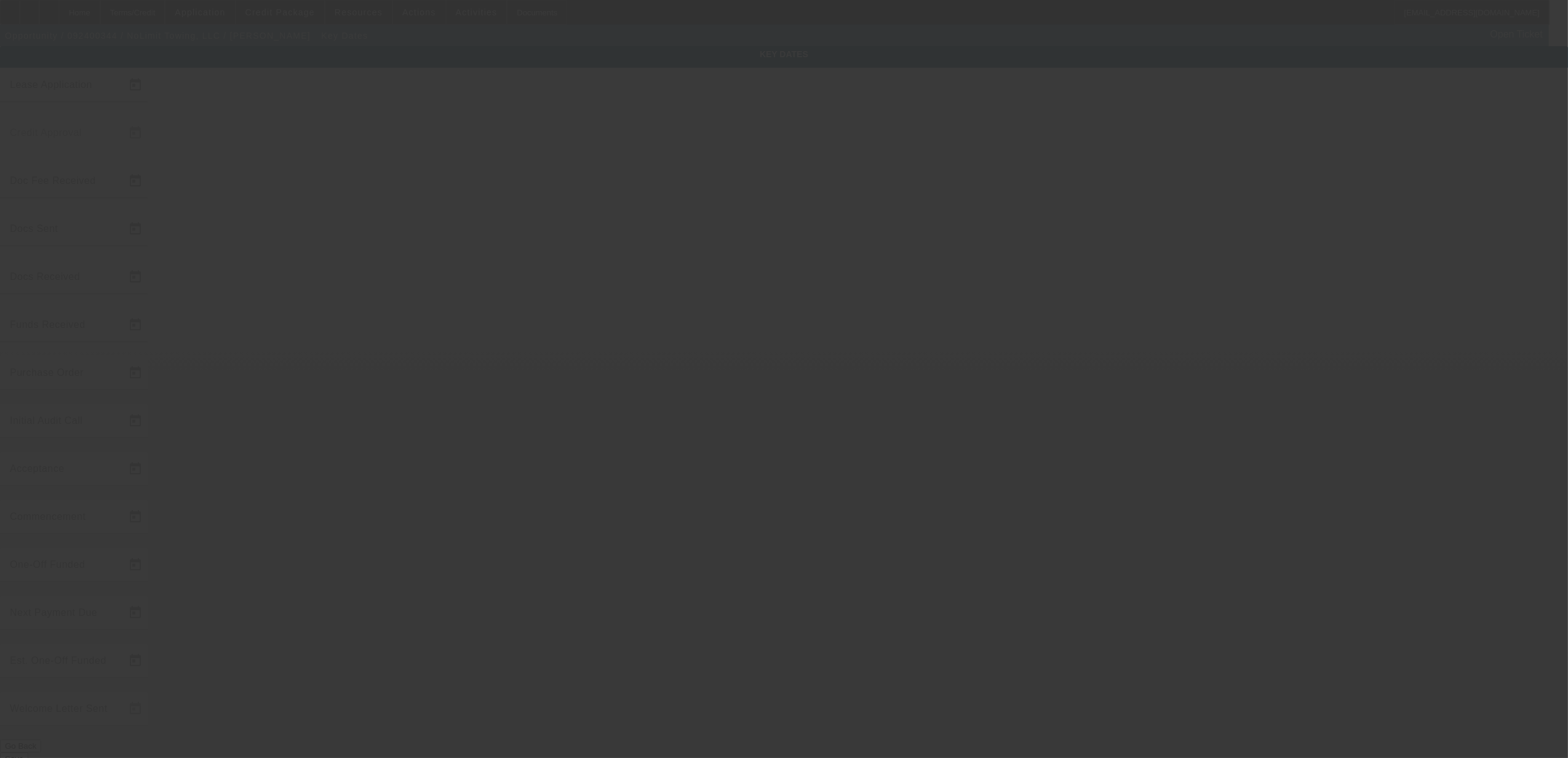
type input "9/24/2024"
type input "10/1/2024"
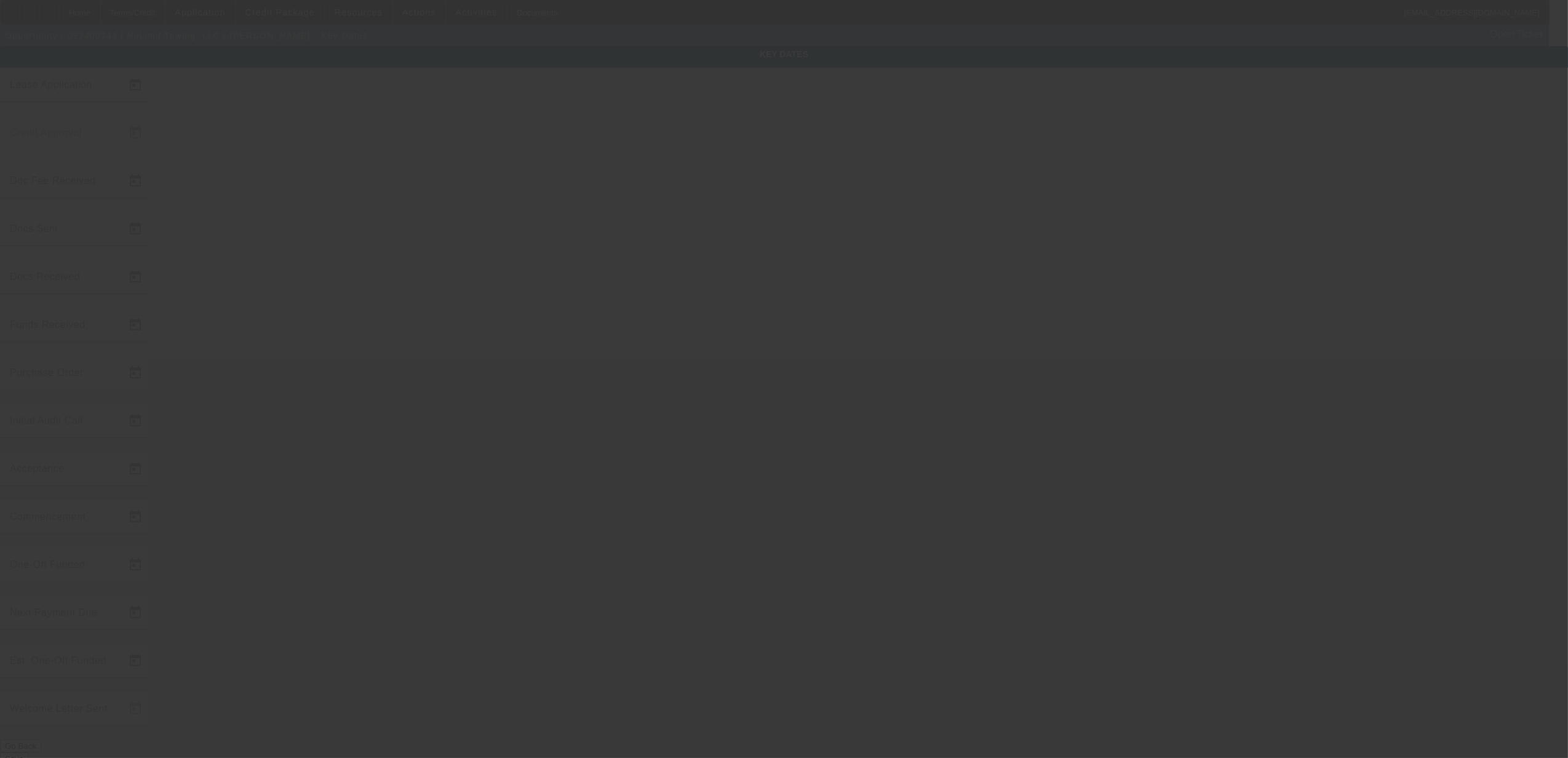
type input "9/24/2024"
type input "11/1/2024"
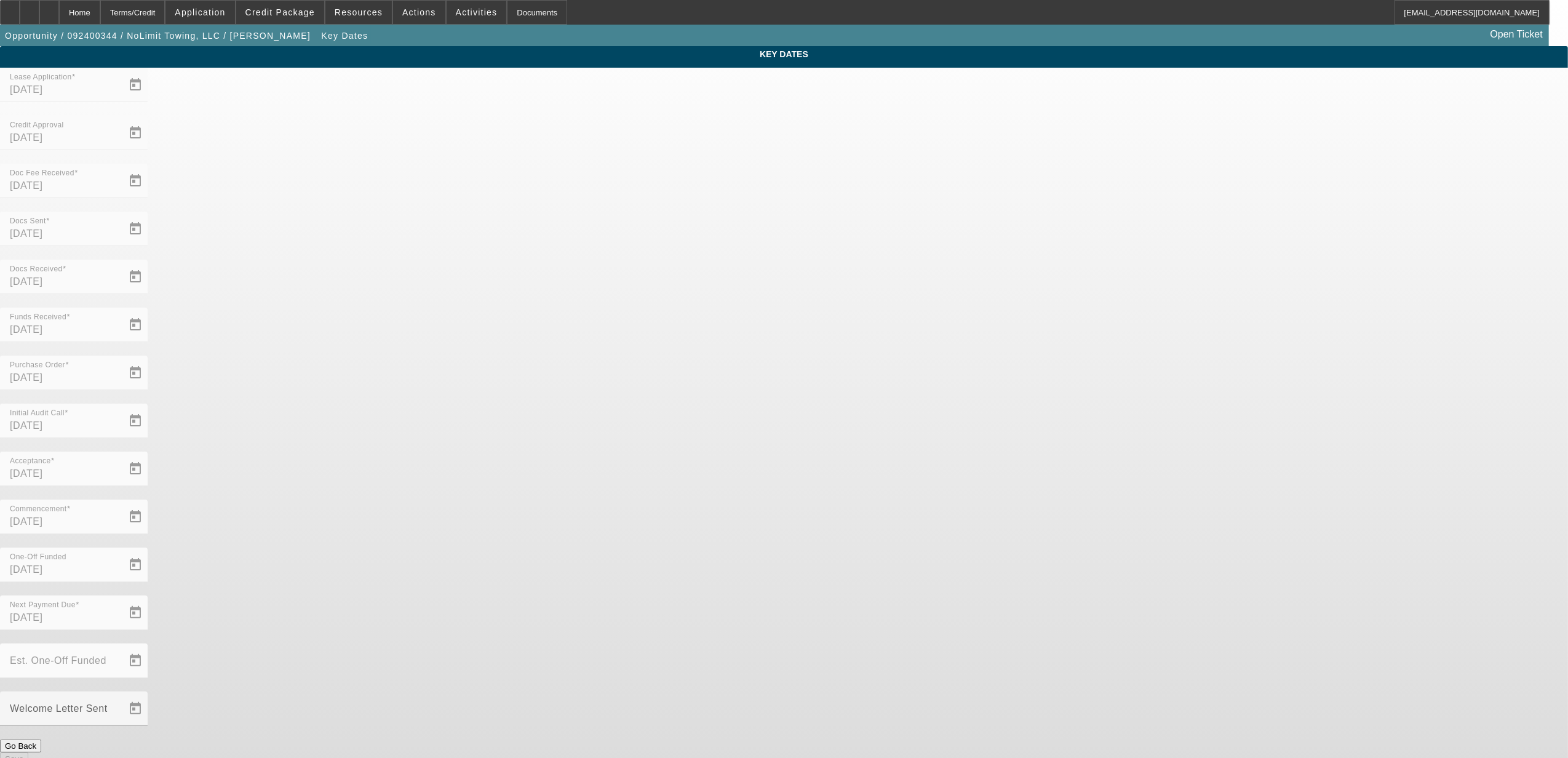
click at [41, 740] on button "Go Back" at bounding box center [20, 746] width 41 height 13
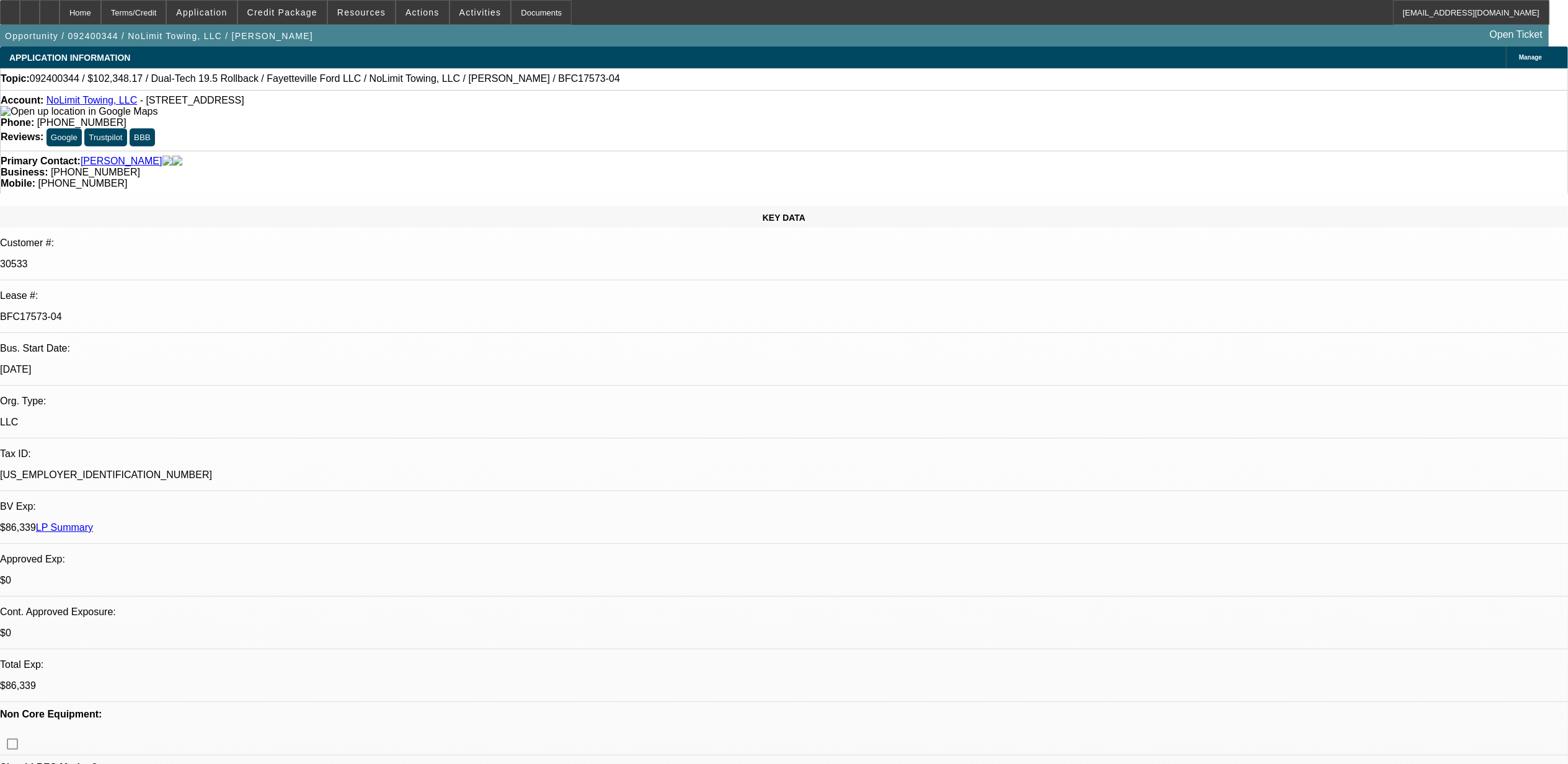
select select "0"
select select "6"
select select "0"
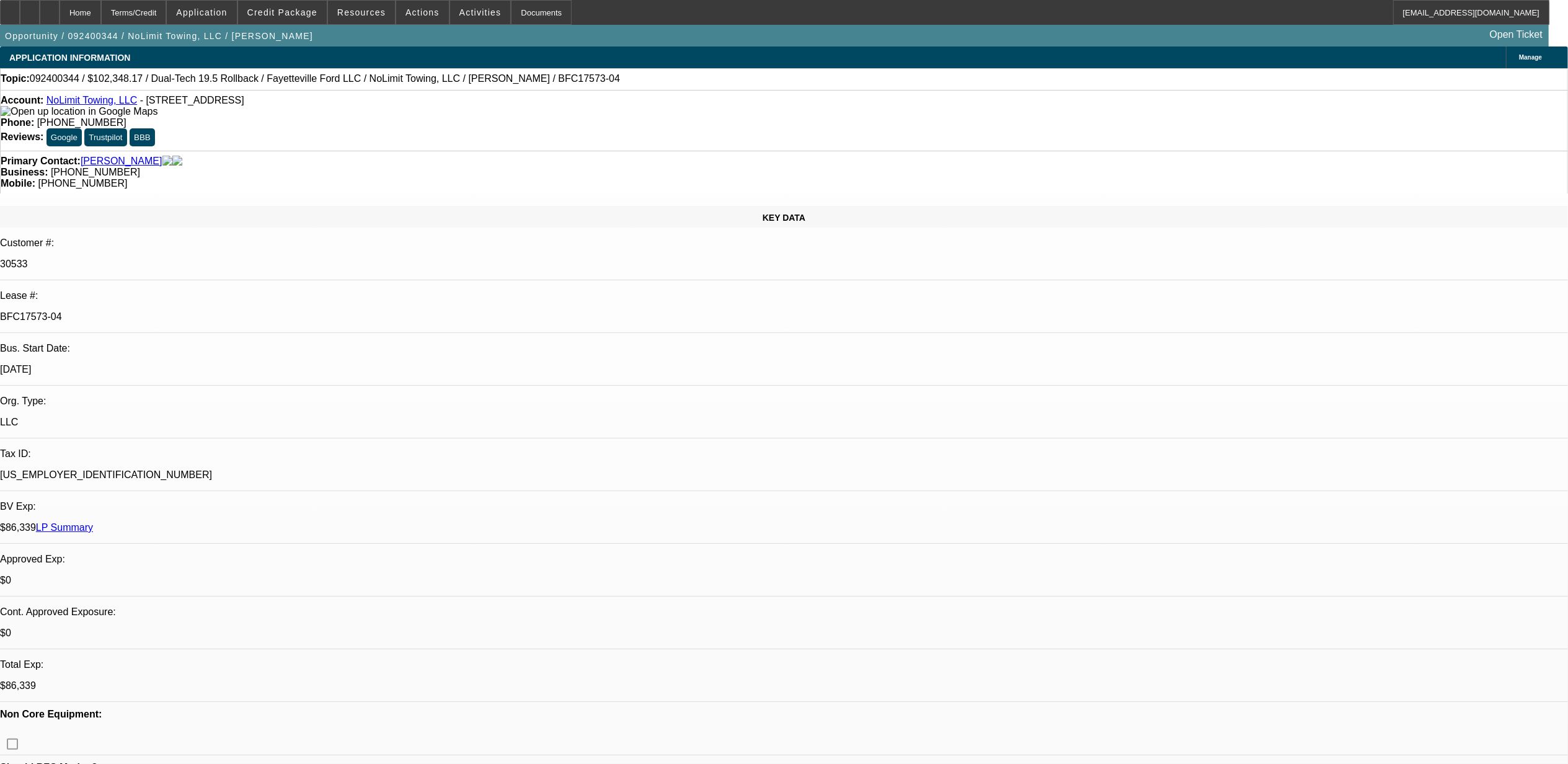
select select "0"
select select "2"
select select "0"
select select "6"
select select "0"
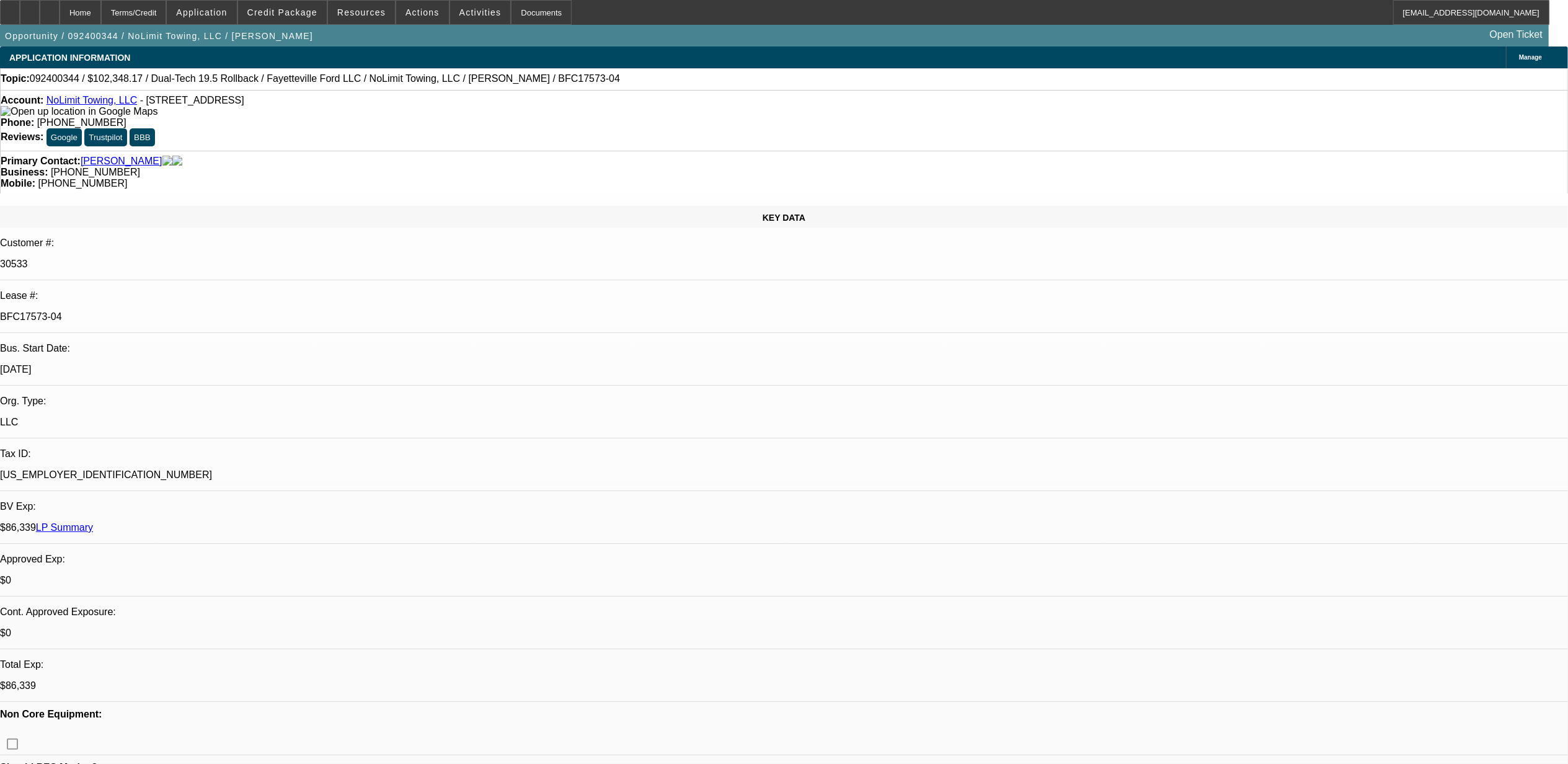
select select "0"
select select "2"
select select "0"
select select "6"
select select "0"
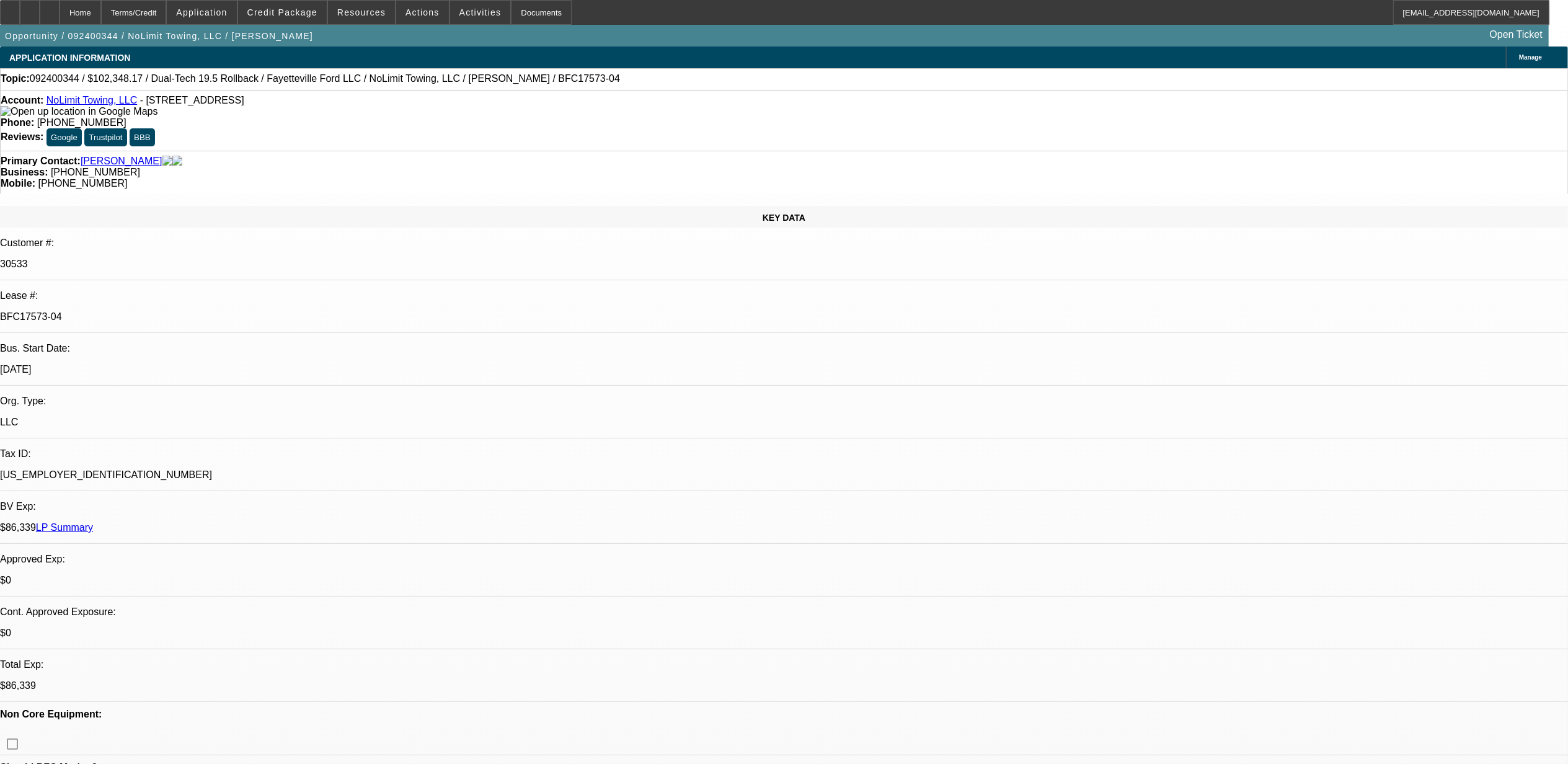
select select "0"
select select "2"
select select "0"
select select "6"
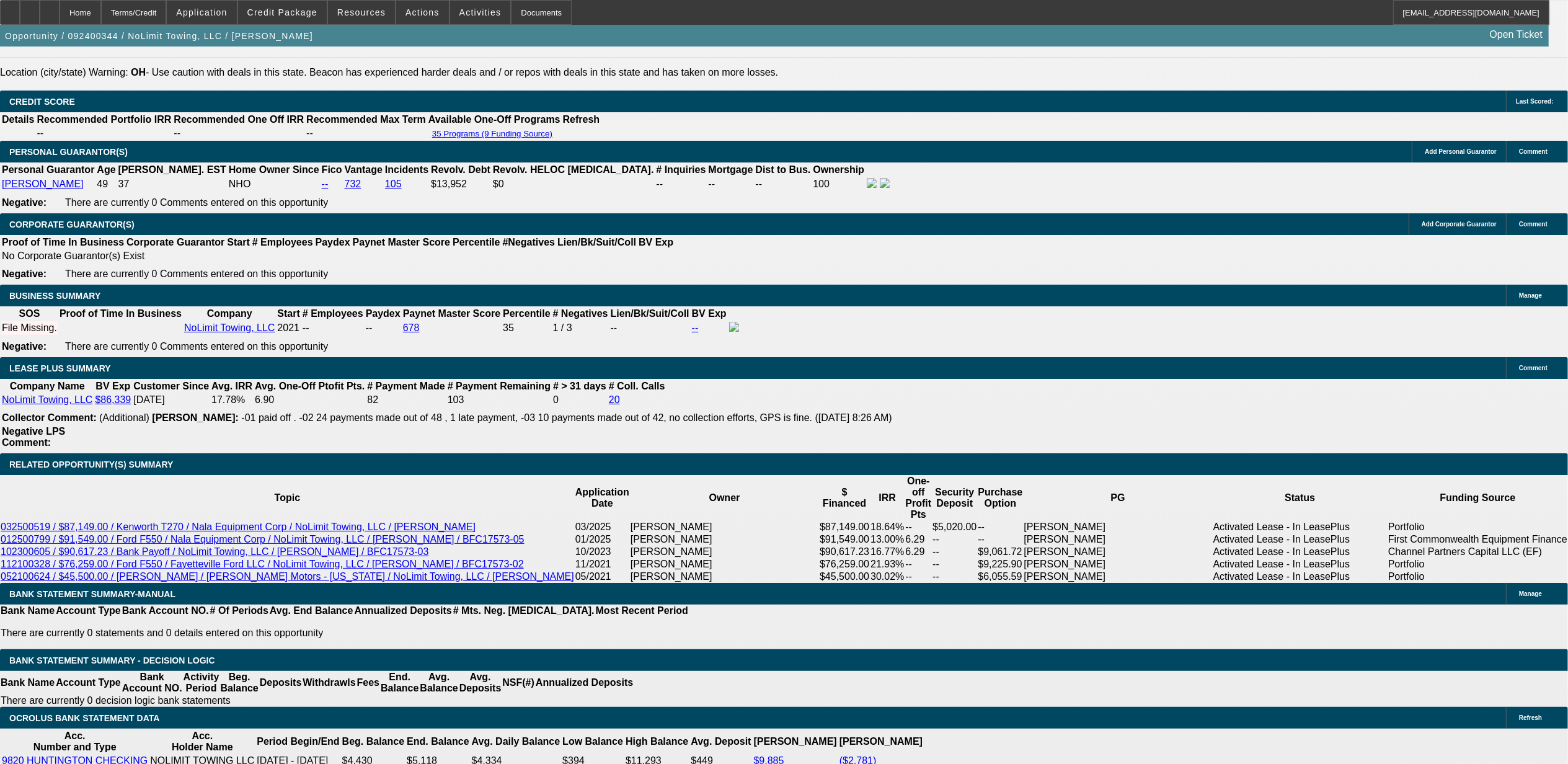
scroll to position [1857, 0]
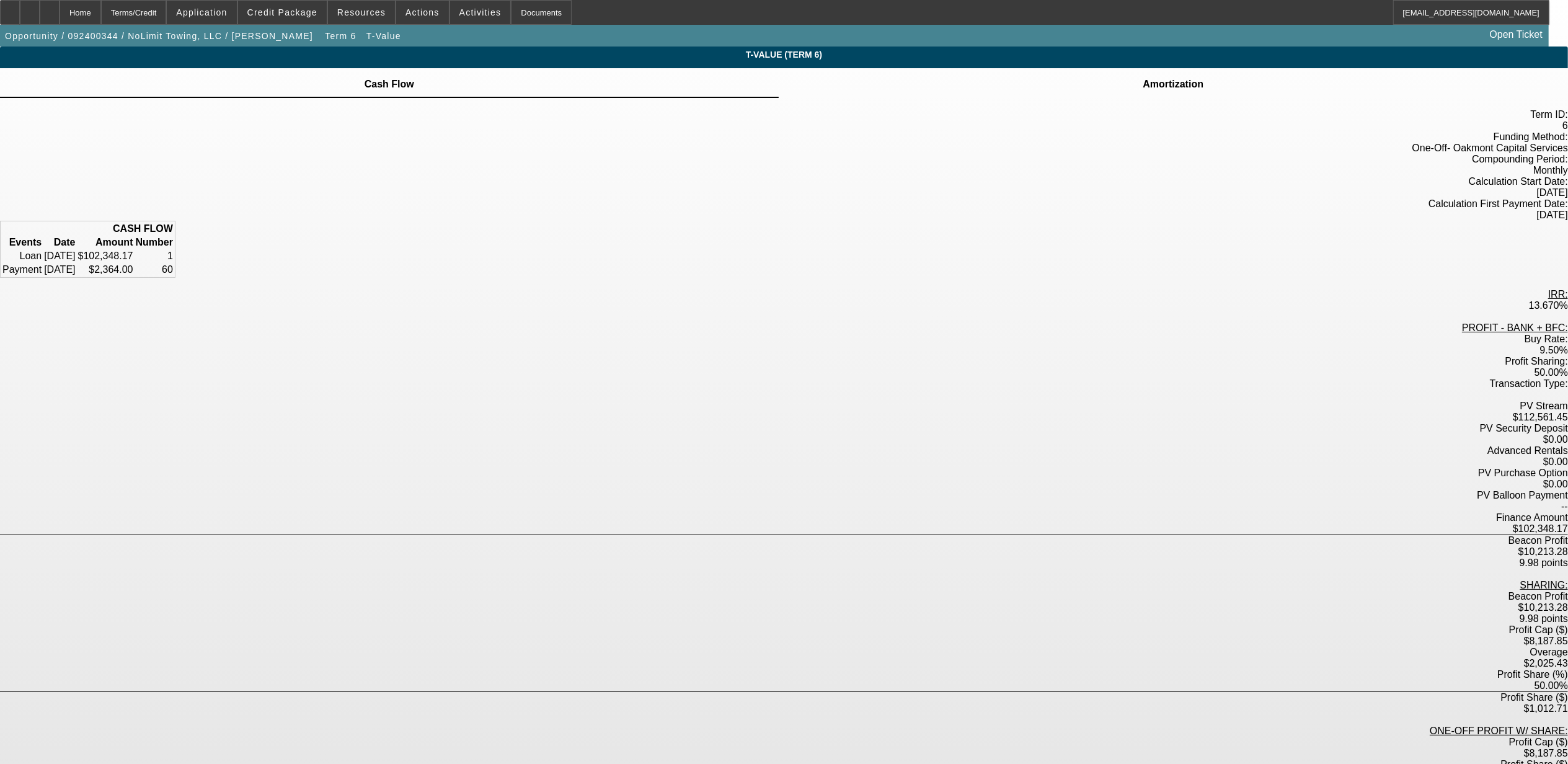
click at [1174, 77] on icon at bounding box center [1174, 77] width 0 height 0
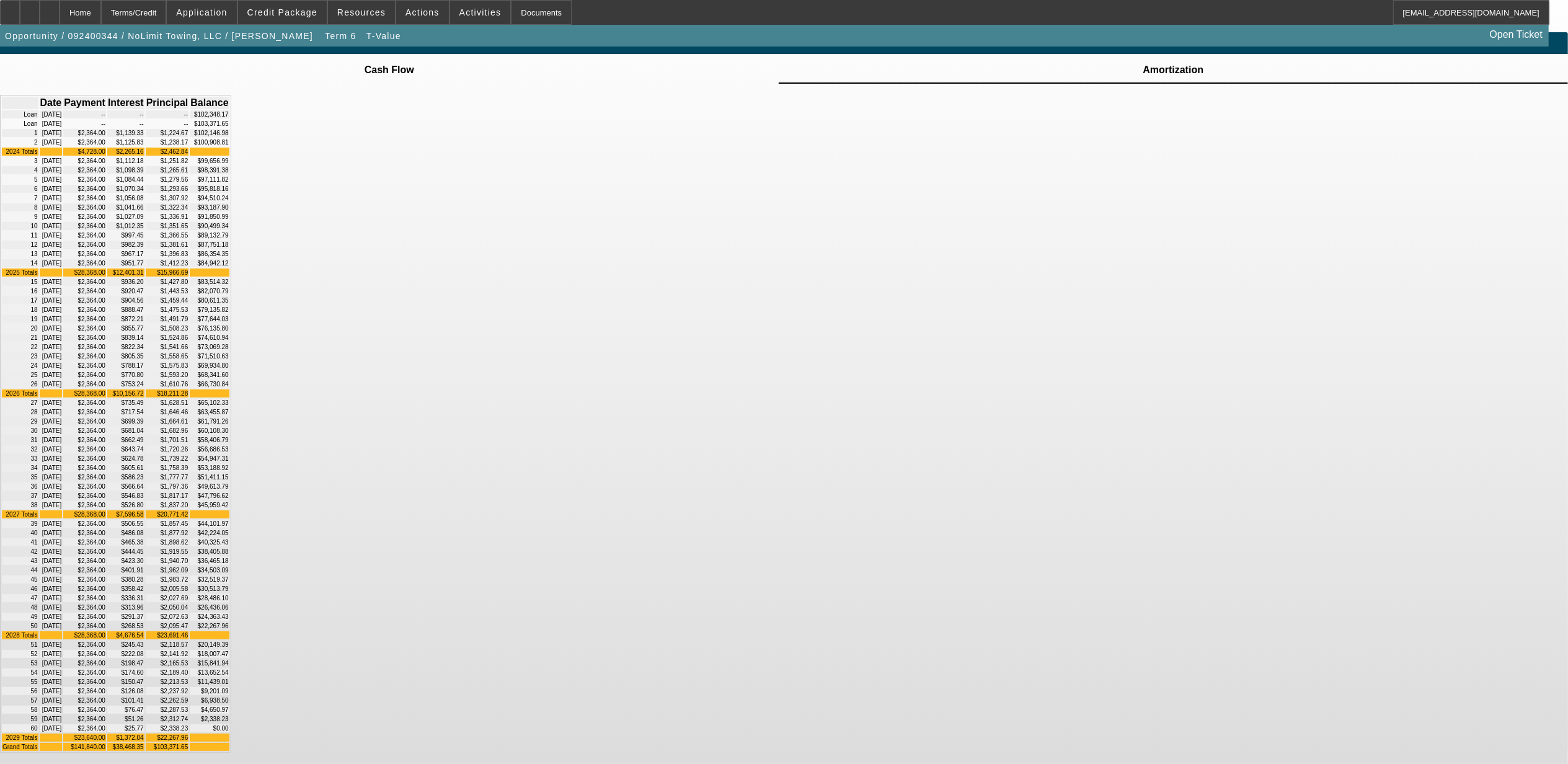
scroll to position [159, 0]
click at [101, 5] on div "Home" at bounding box center [80, 12] width 41 height 25
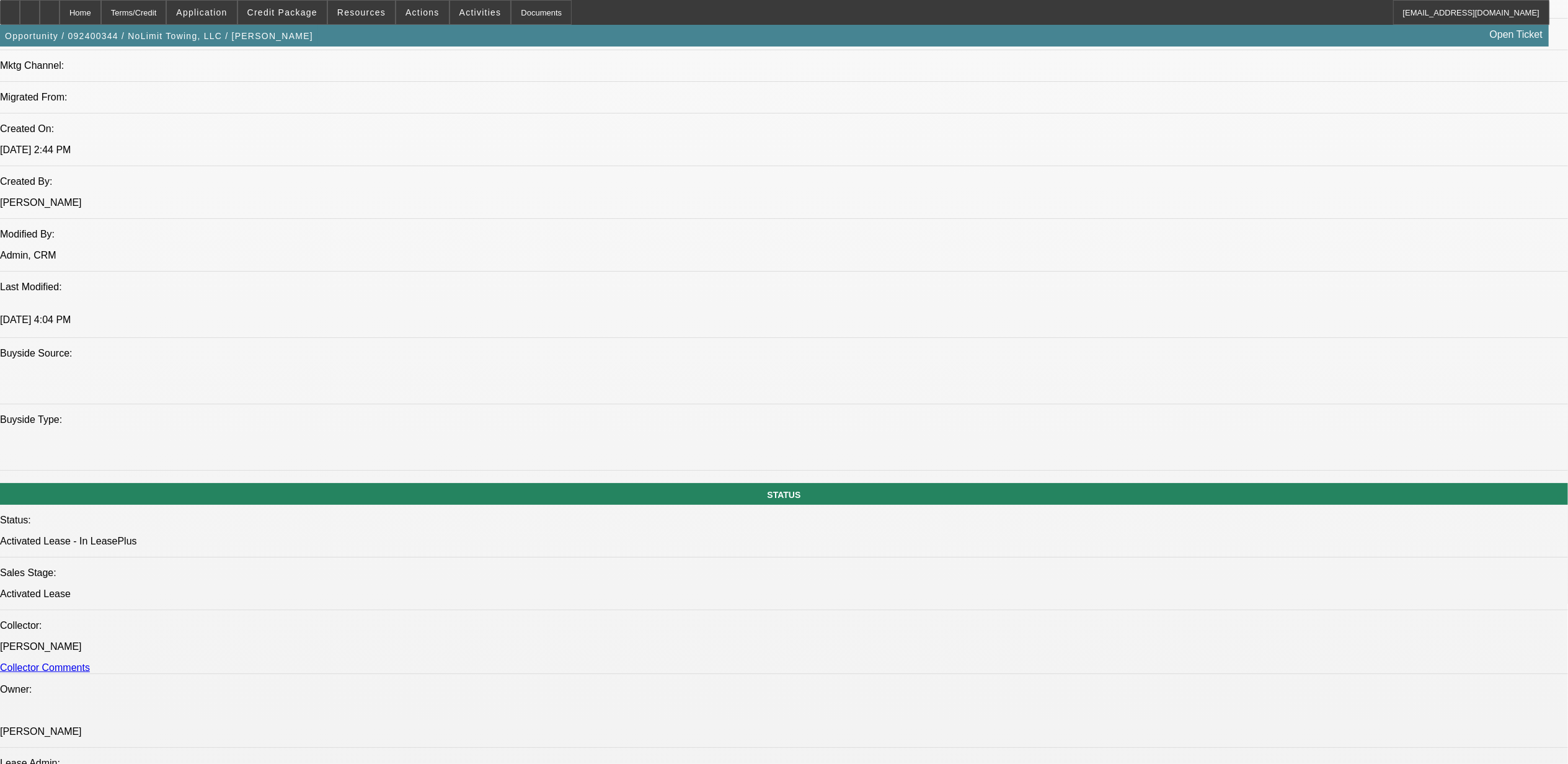
select select "0"
select select "6"
select select "0"
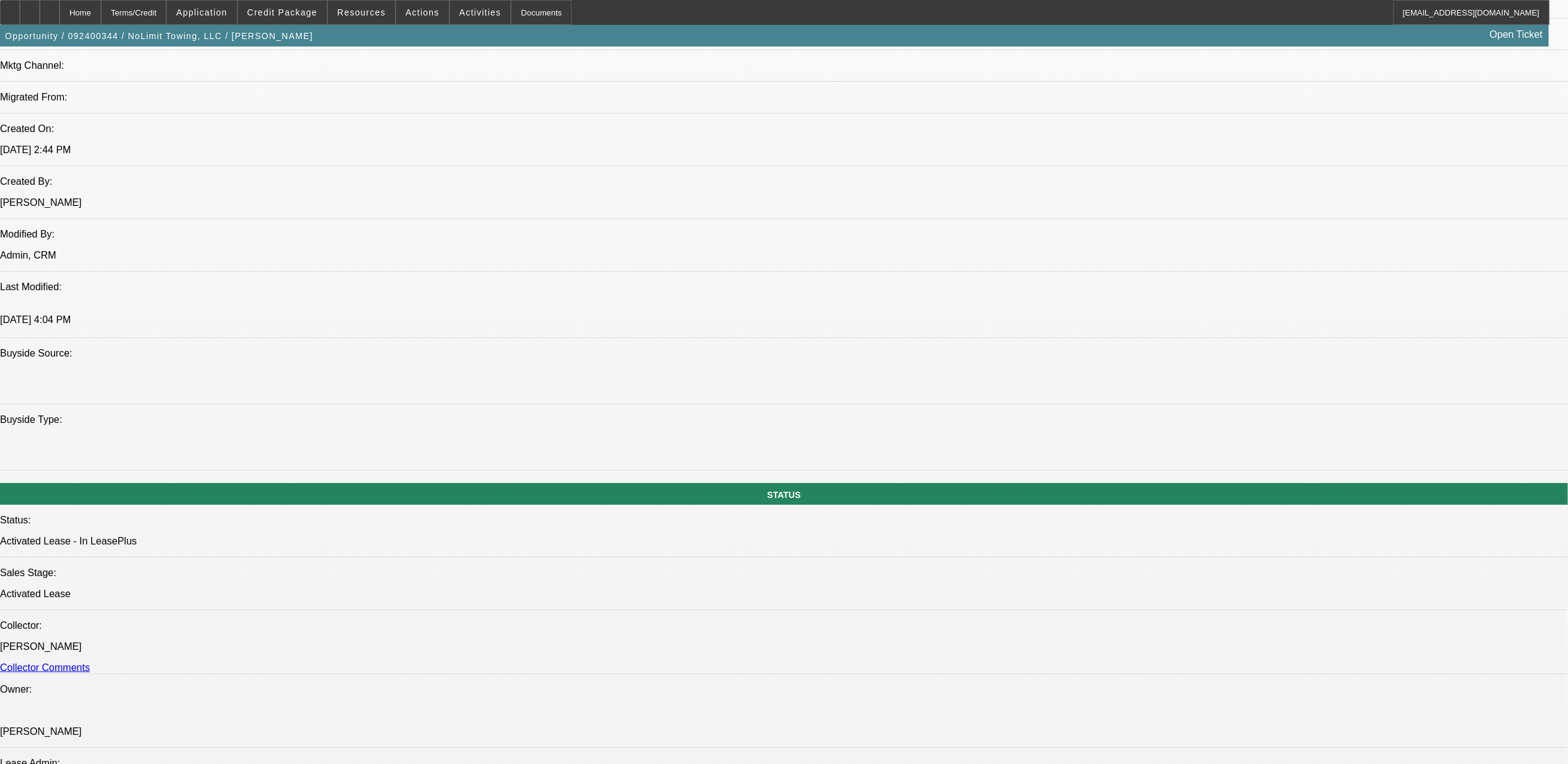
select select "0"
select select "2"
select select "0"
select select "6"
select select "0"
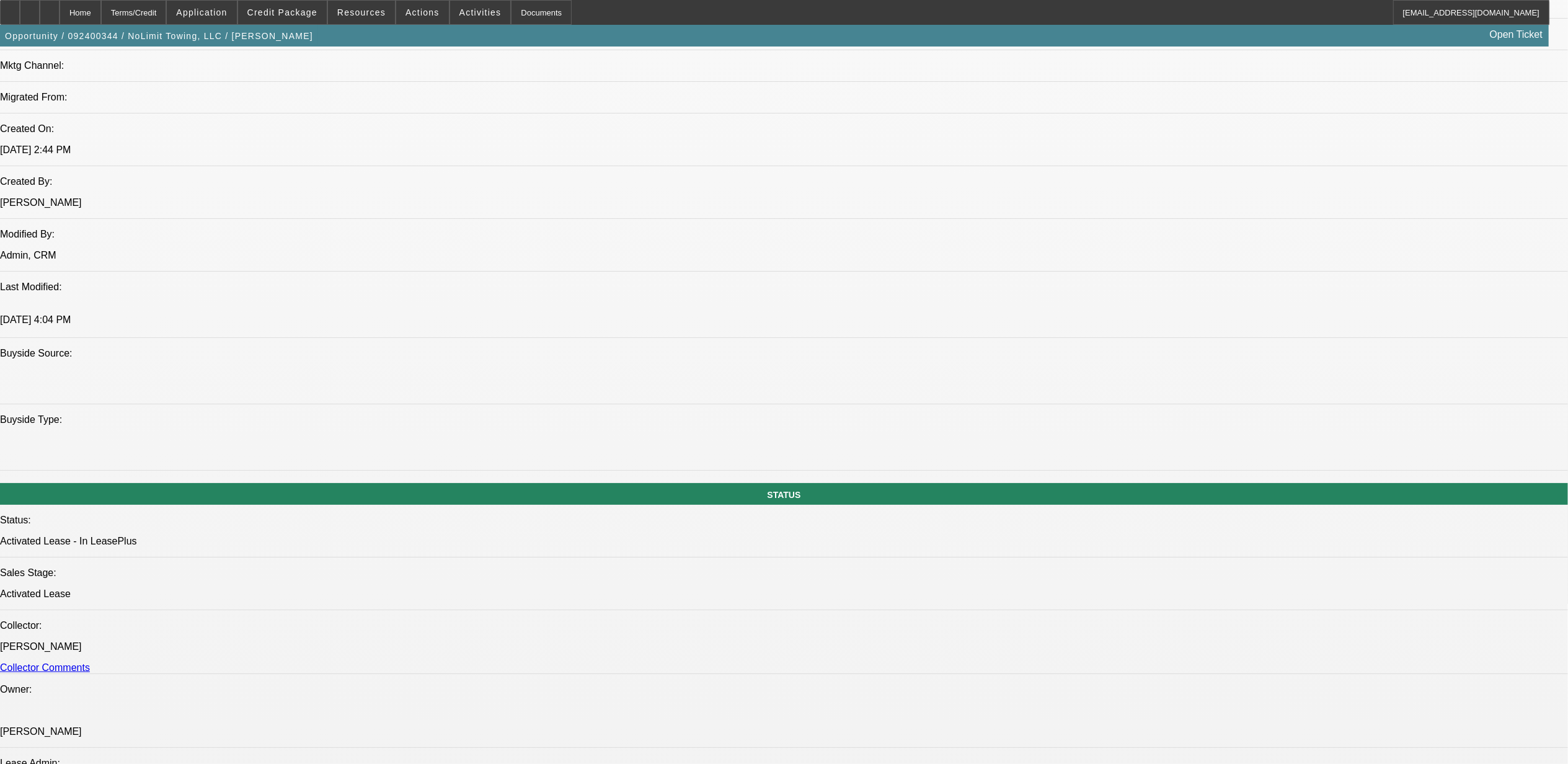
select select "0"
select select "2"
select select "0"
select select "6"
select select "0"
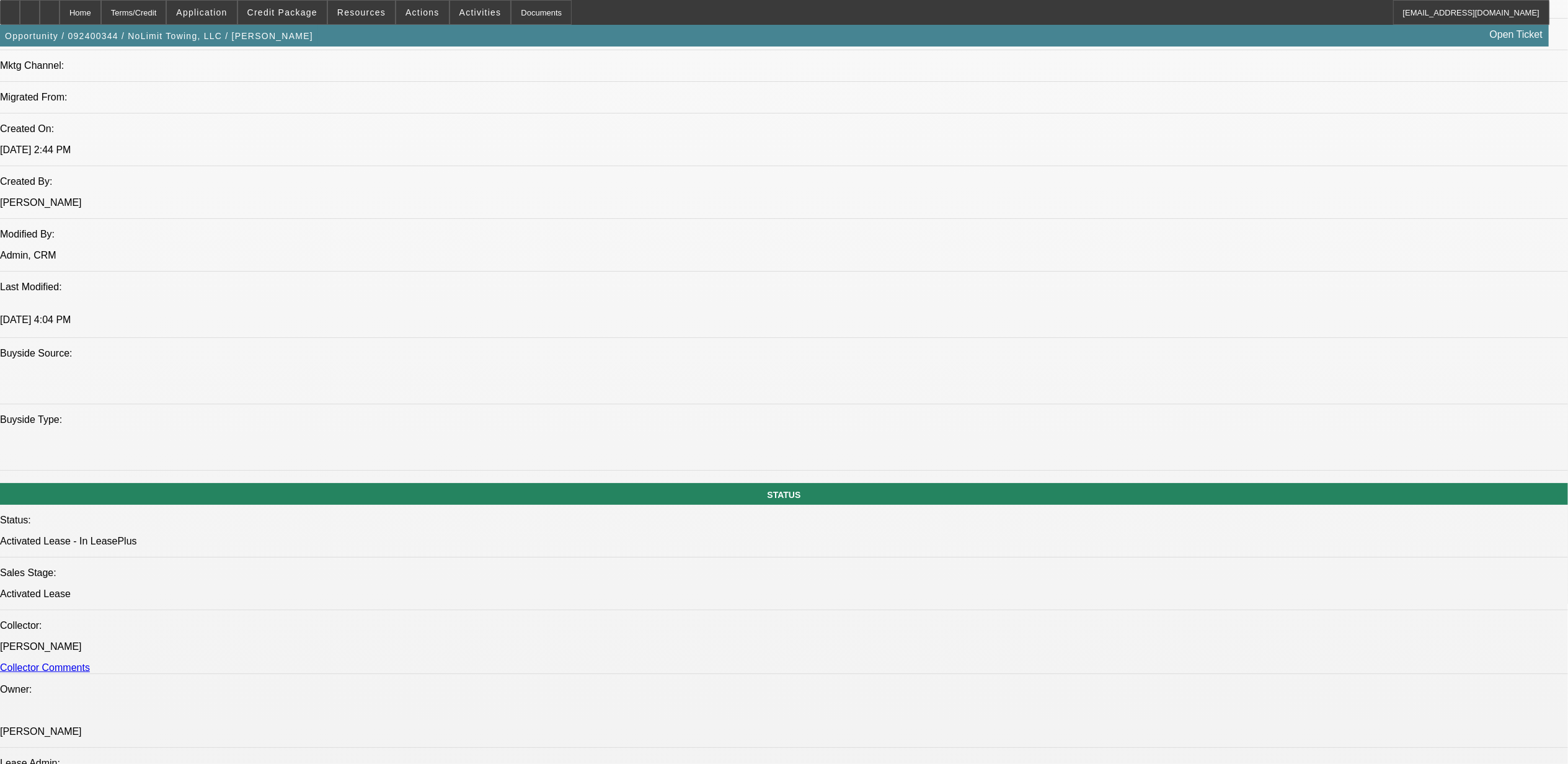
select select "0"
select select "2"
select select "0"
select select "6"
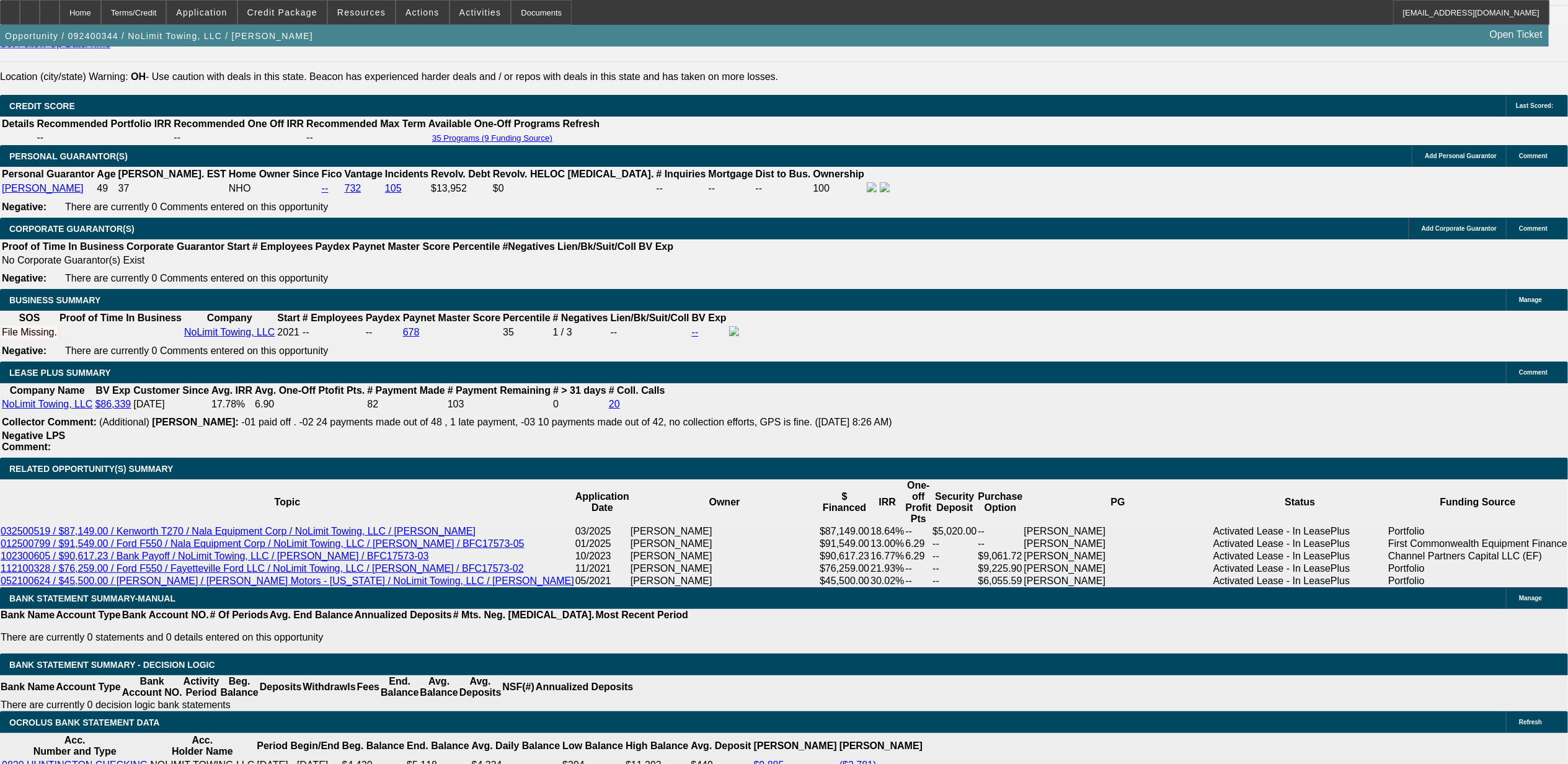
scroll to position [1852, 0]
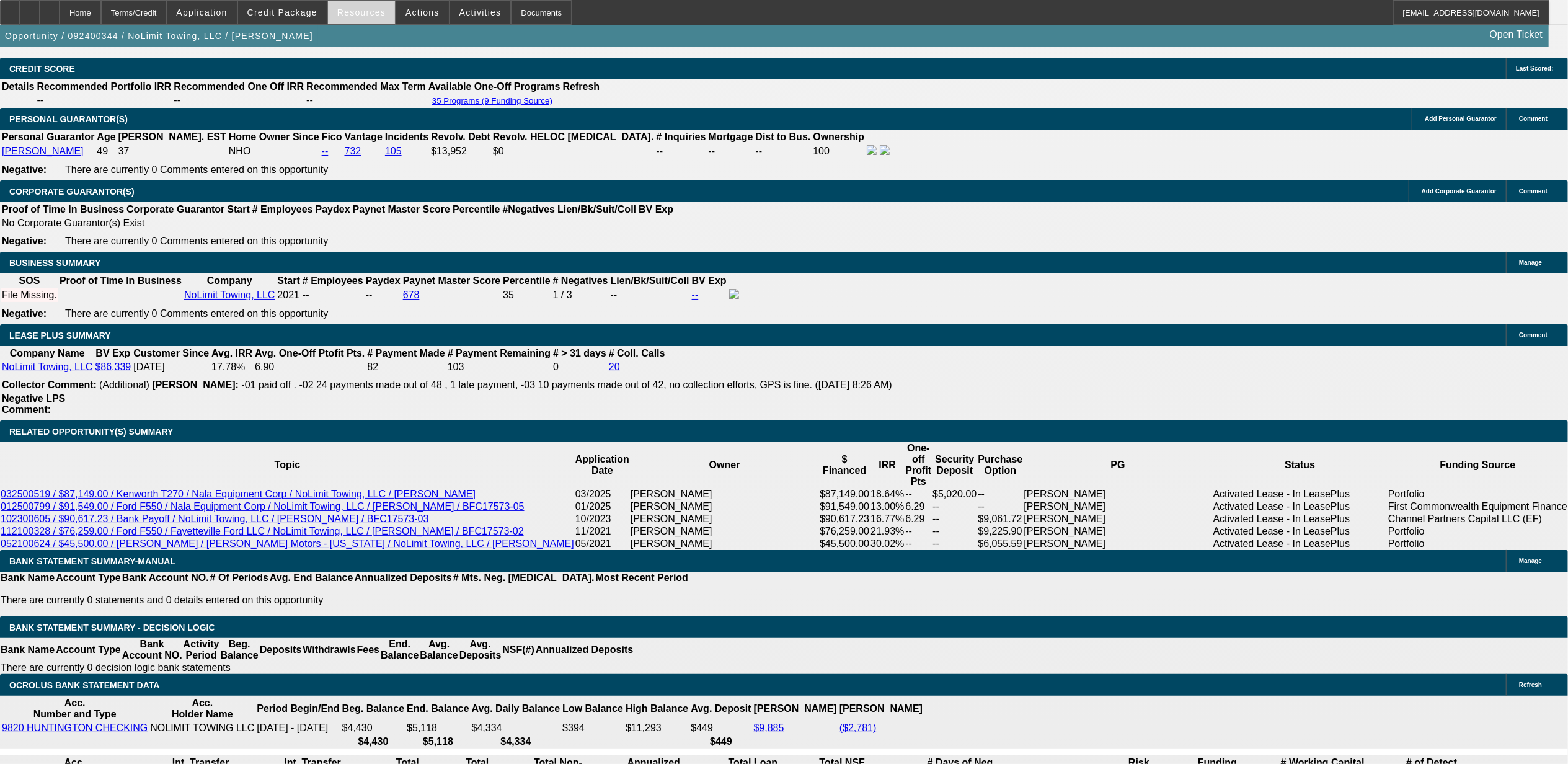
click at [355, 16] on span "Resources" at bounding box center [361, 12] width 49 height 10
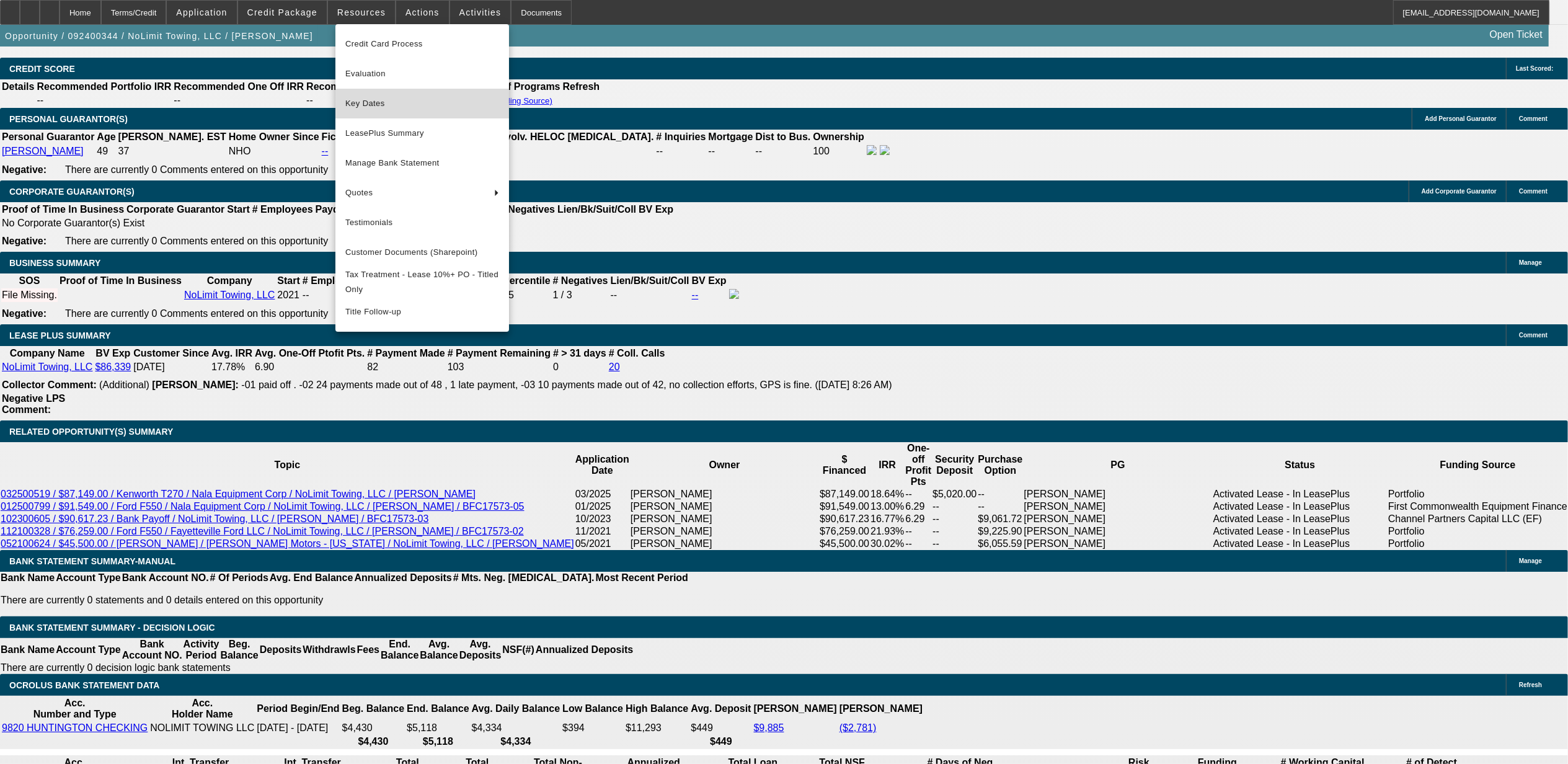
click at [361, 110] on button "Key Dates" at bounding box center [422, 103] width 174 height 30
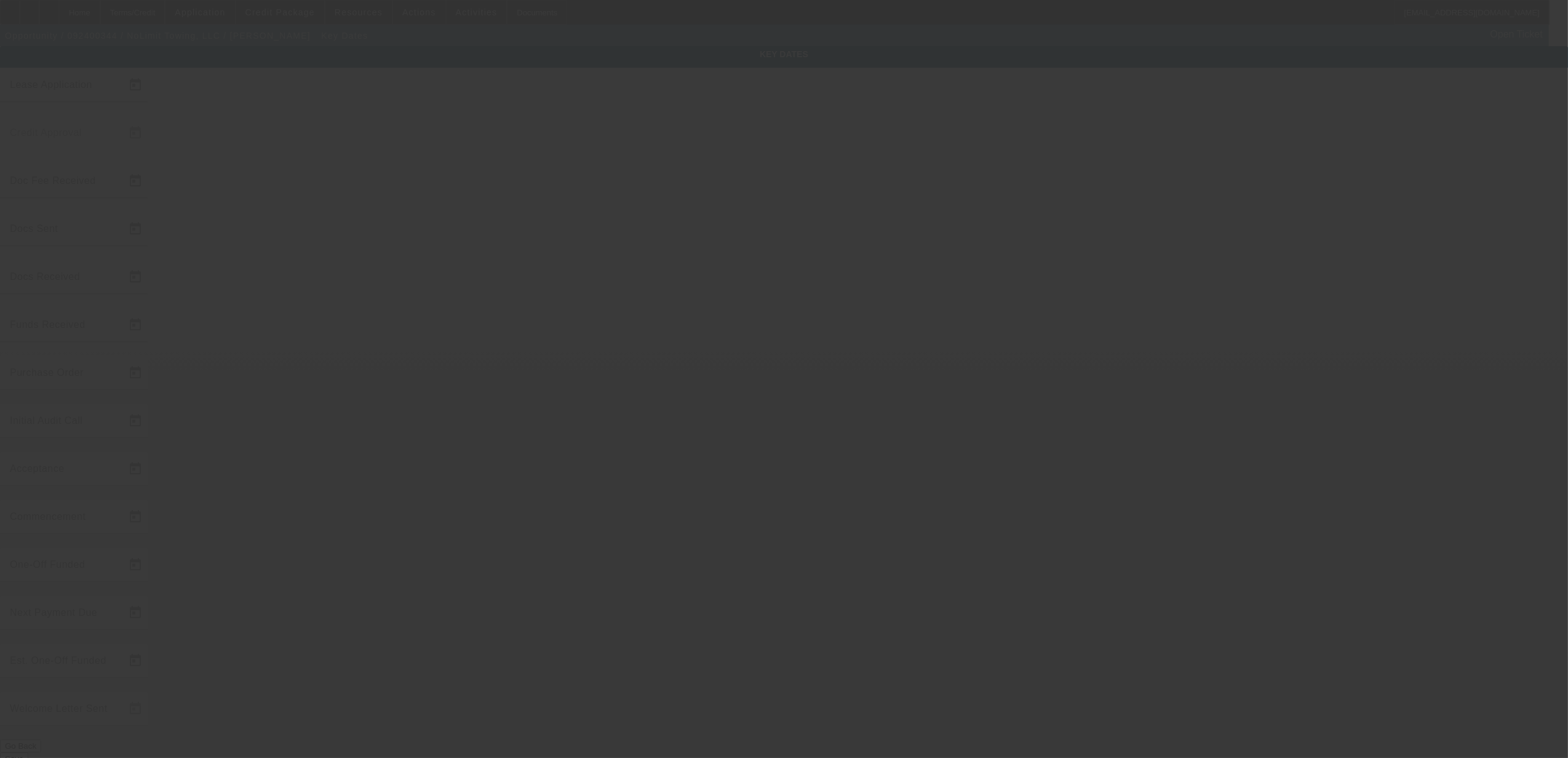
type input "9/13/2024"
type input "9/16/2024"
type input "9/24/2024"
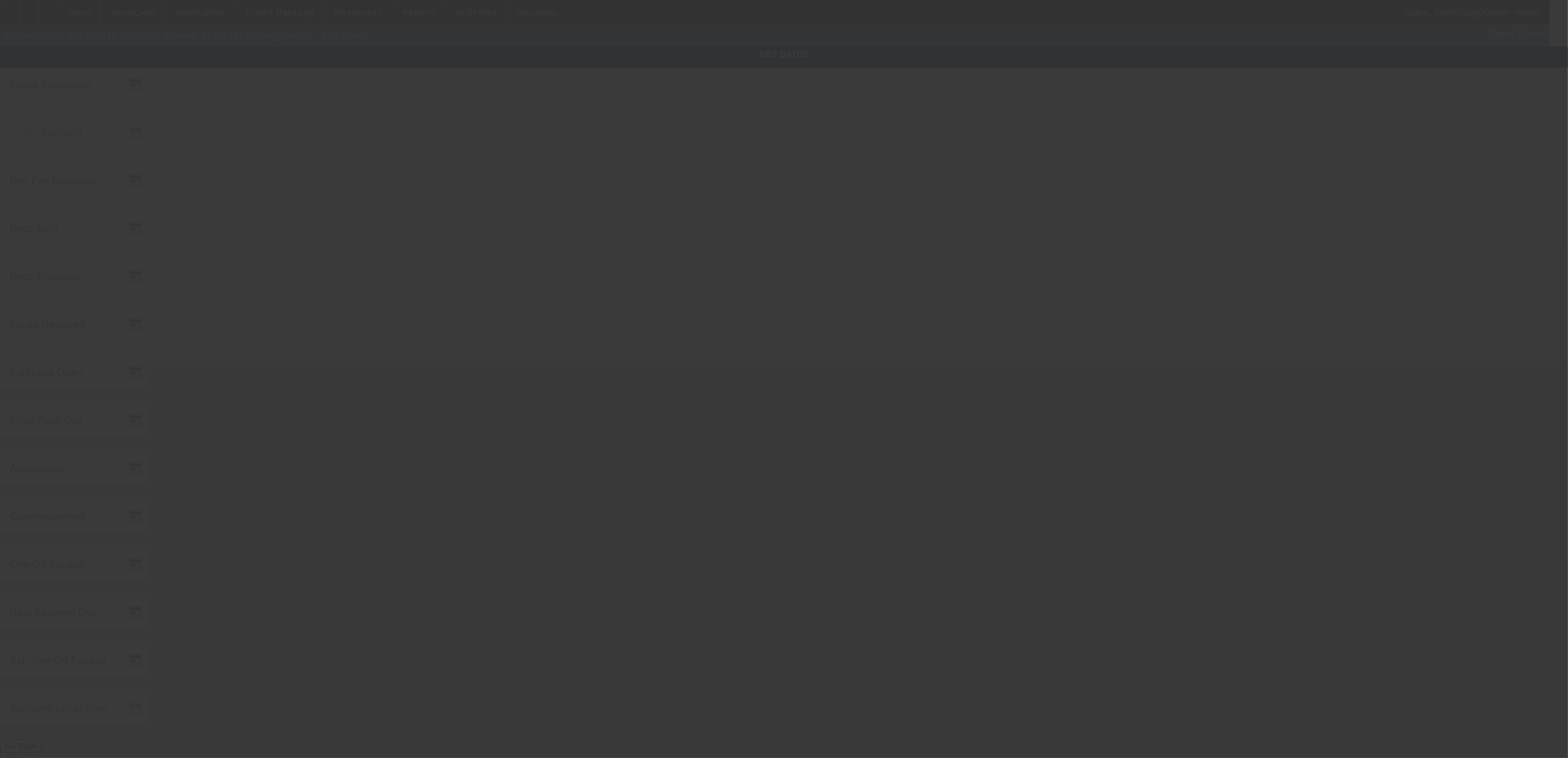
type input "9/24/2024"
type input "10/1/2024"
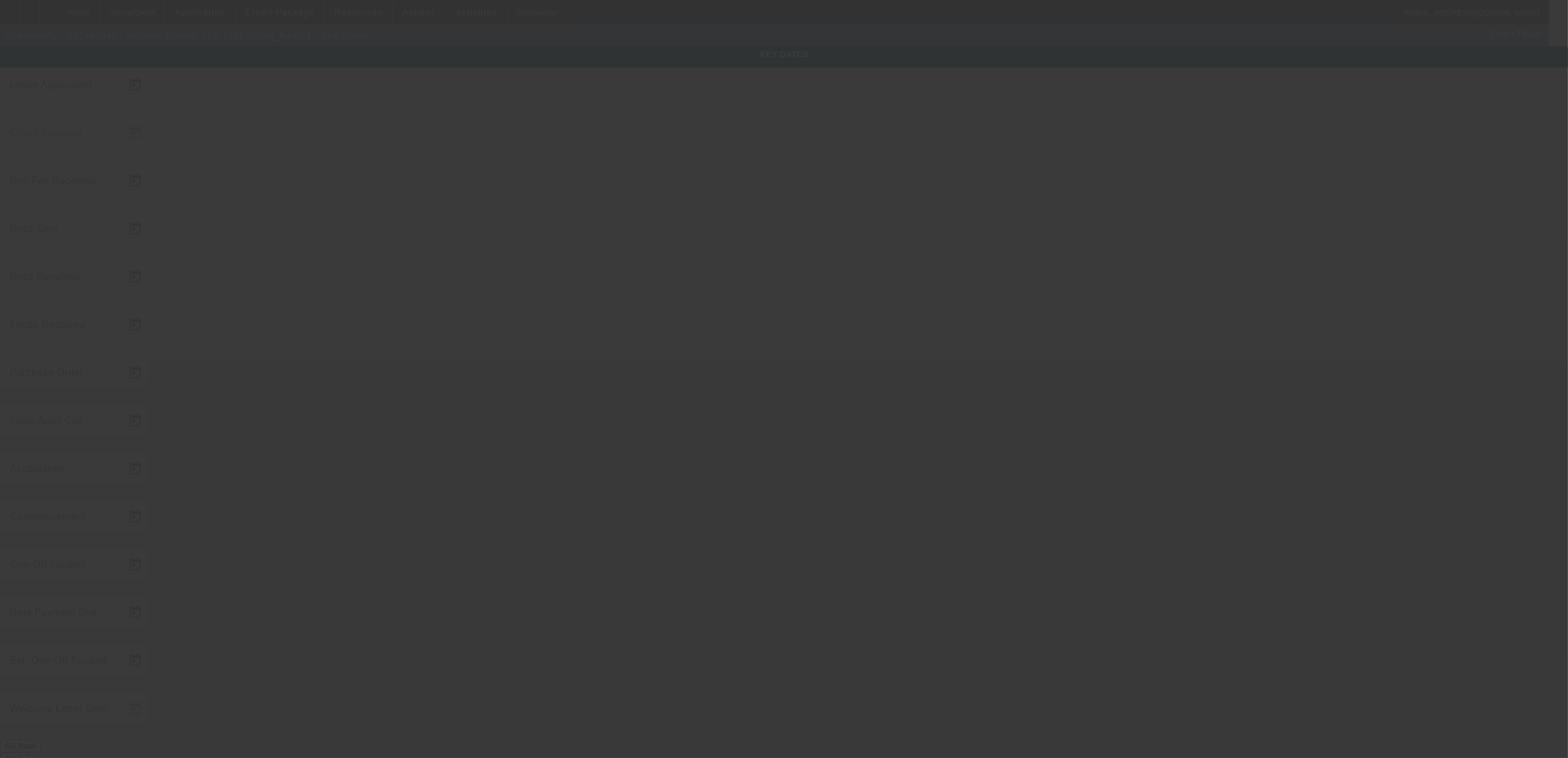
type input "9/24/2024"
type input "11/1/2024"
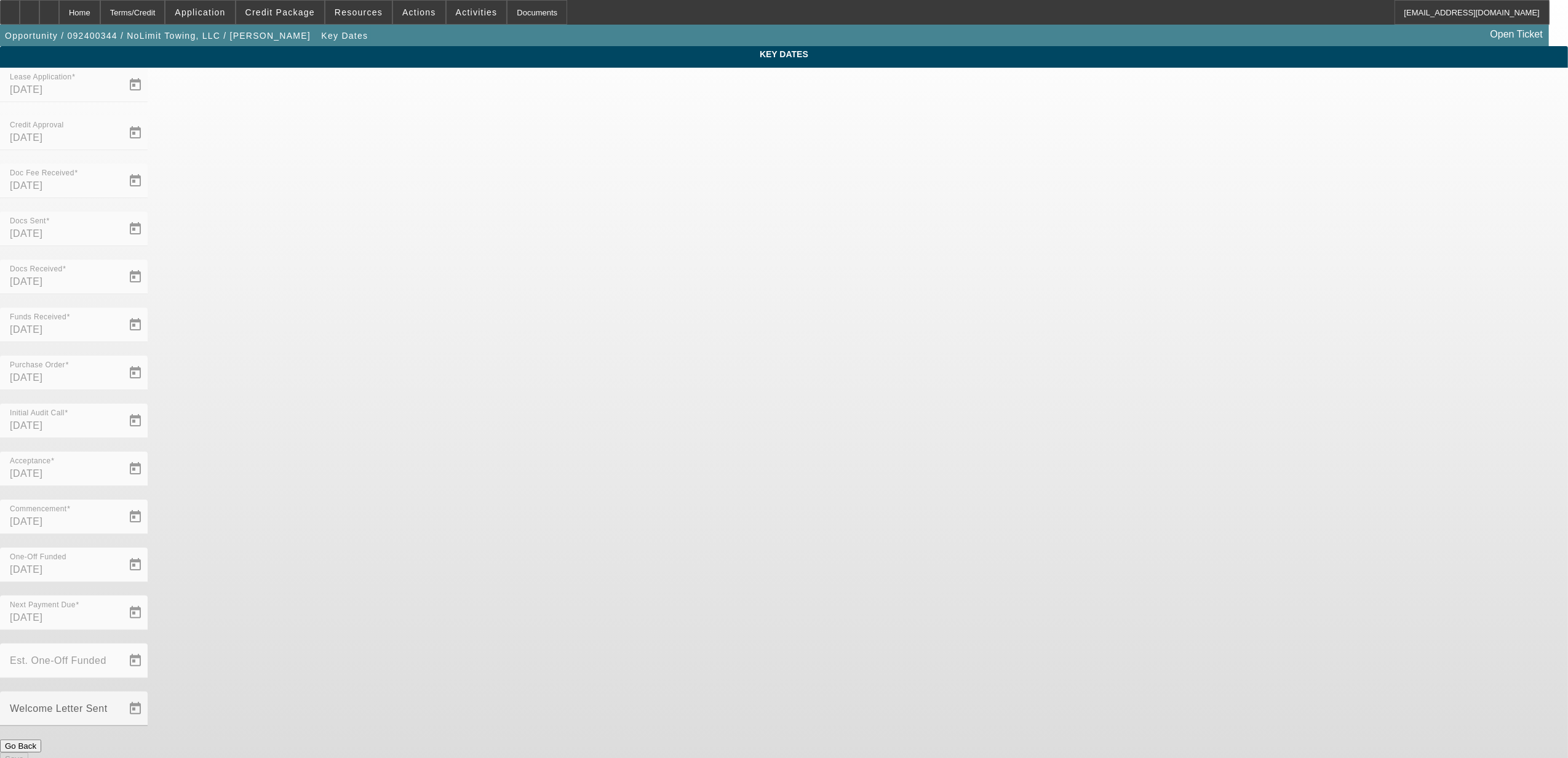
click at [699, 740] on div "Go Back" at bounding box center [784, 746] width 1568 height 13
click at [41, 740] on button "Go Back" at bounding box center [20, 746] width 41 height 13
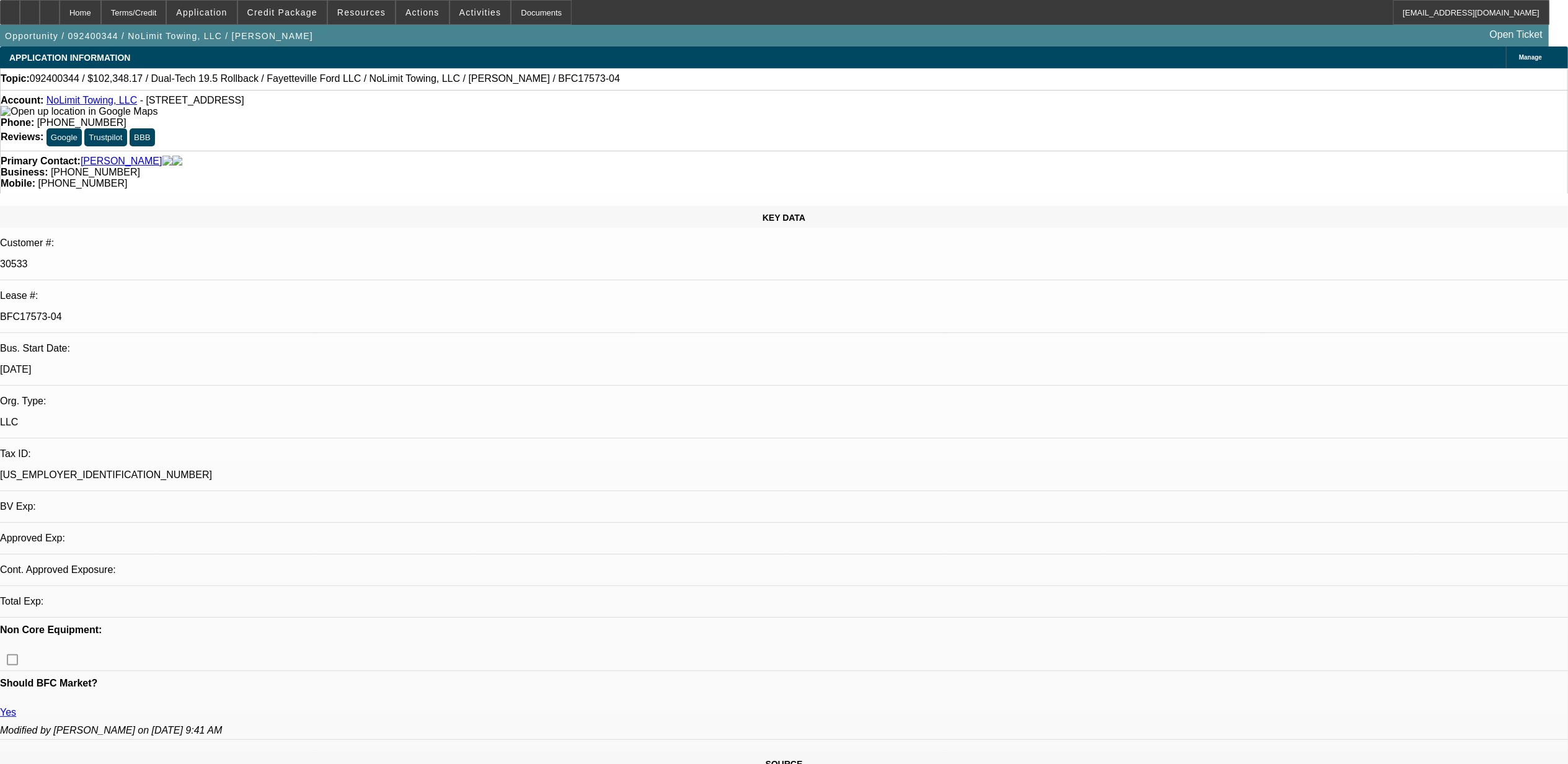
select select "0"
select select "6"
select select "0"
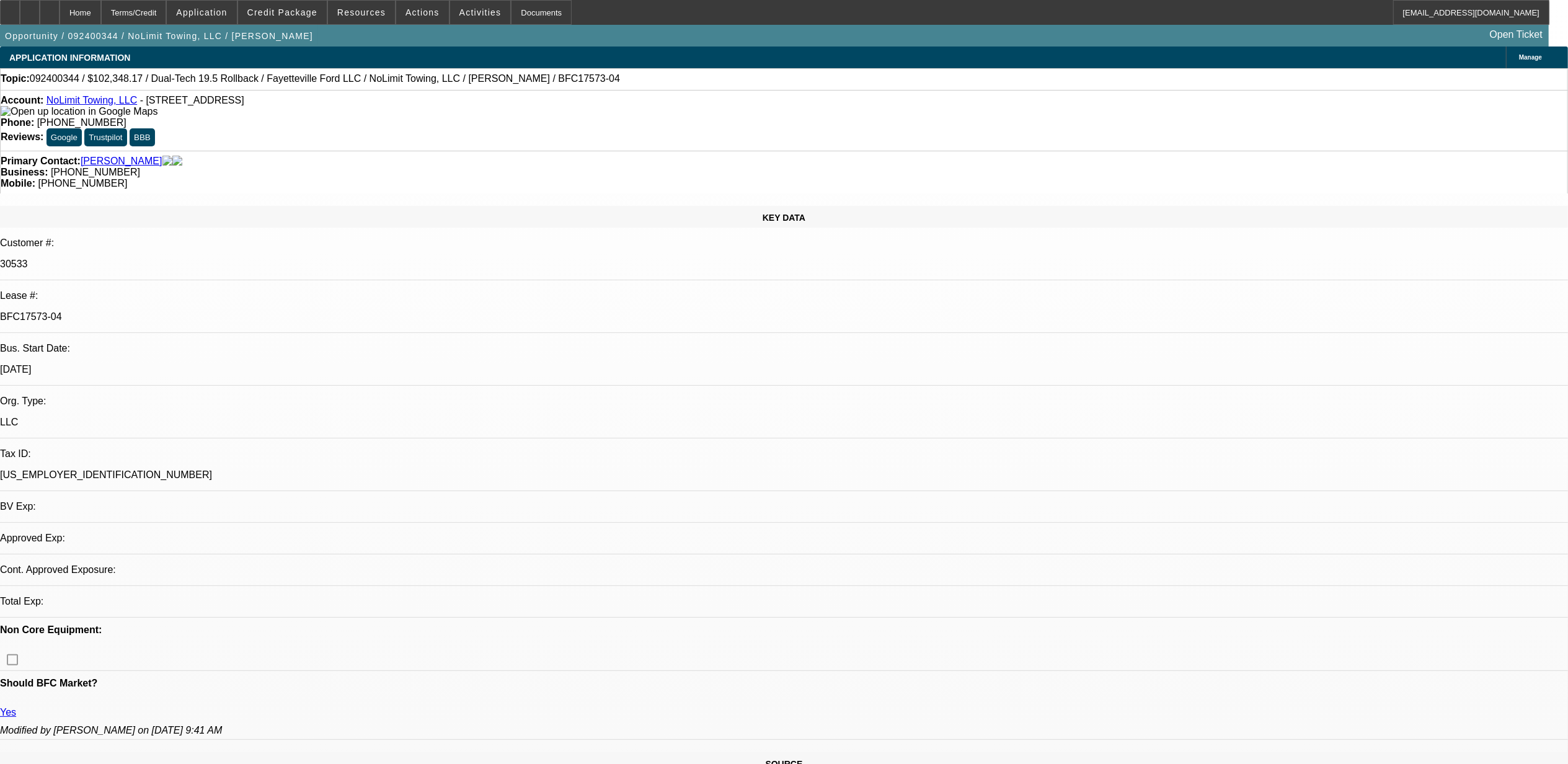
select select "0"
select select "2"
select select "0"
select select "6"
select select "0"
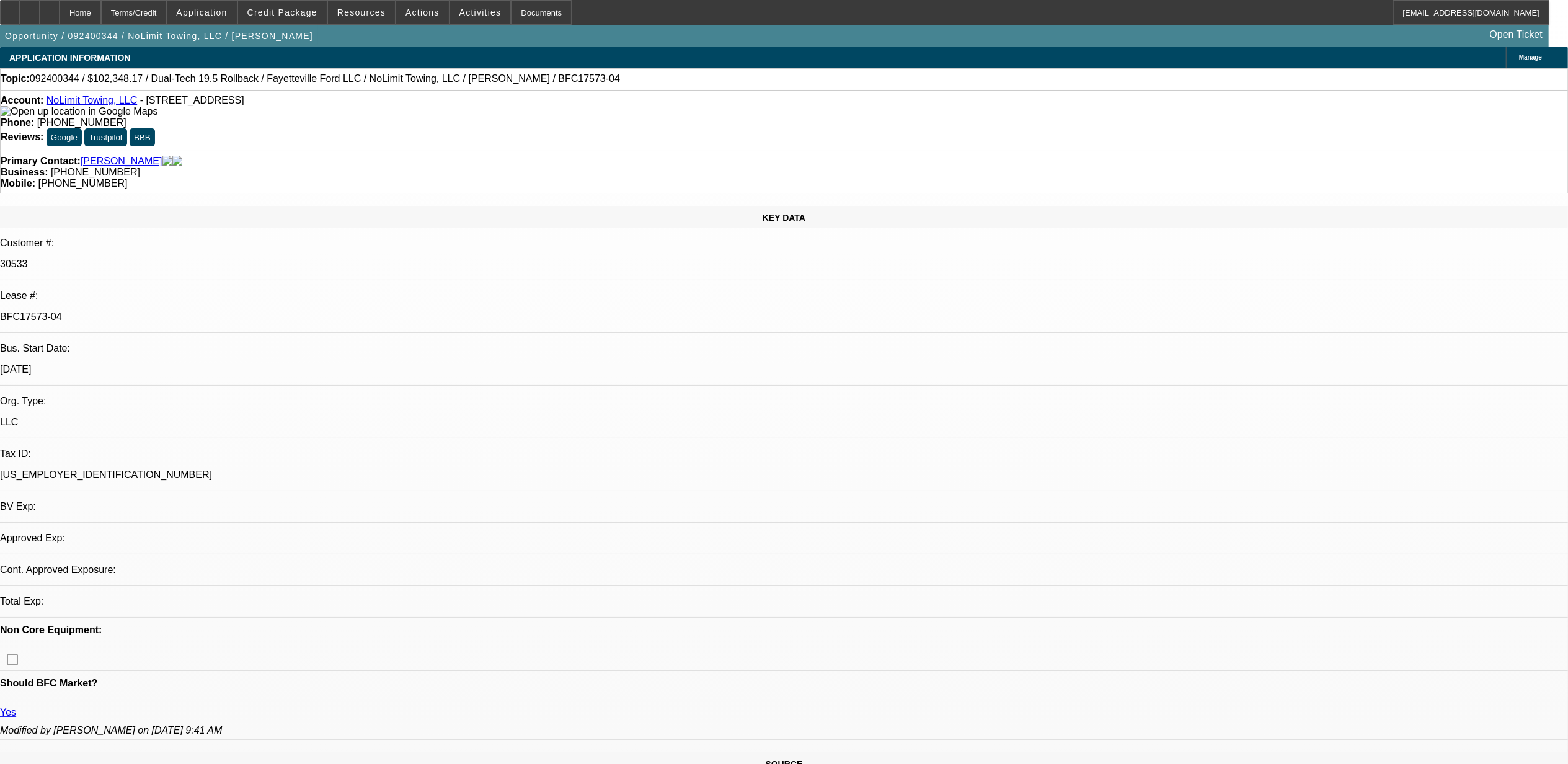
select select "0"
select select "2"
select select "0"
select select "6"
select select "0"
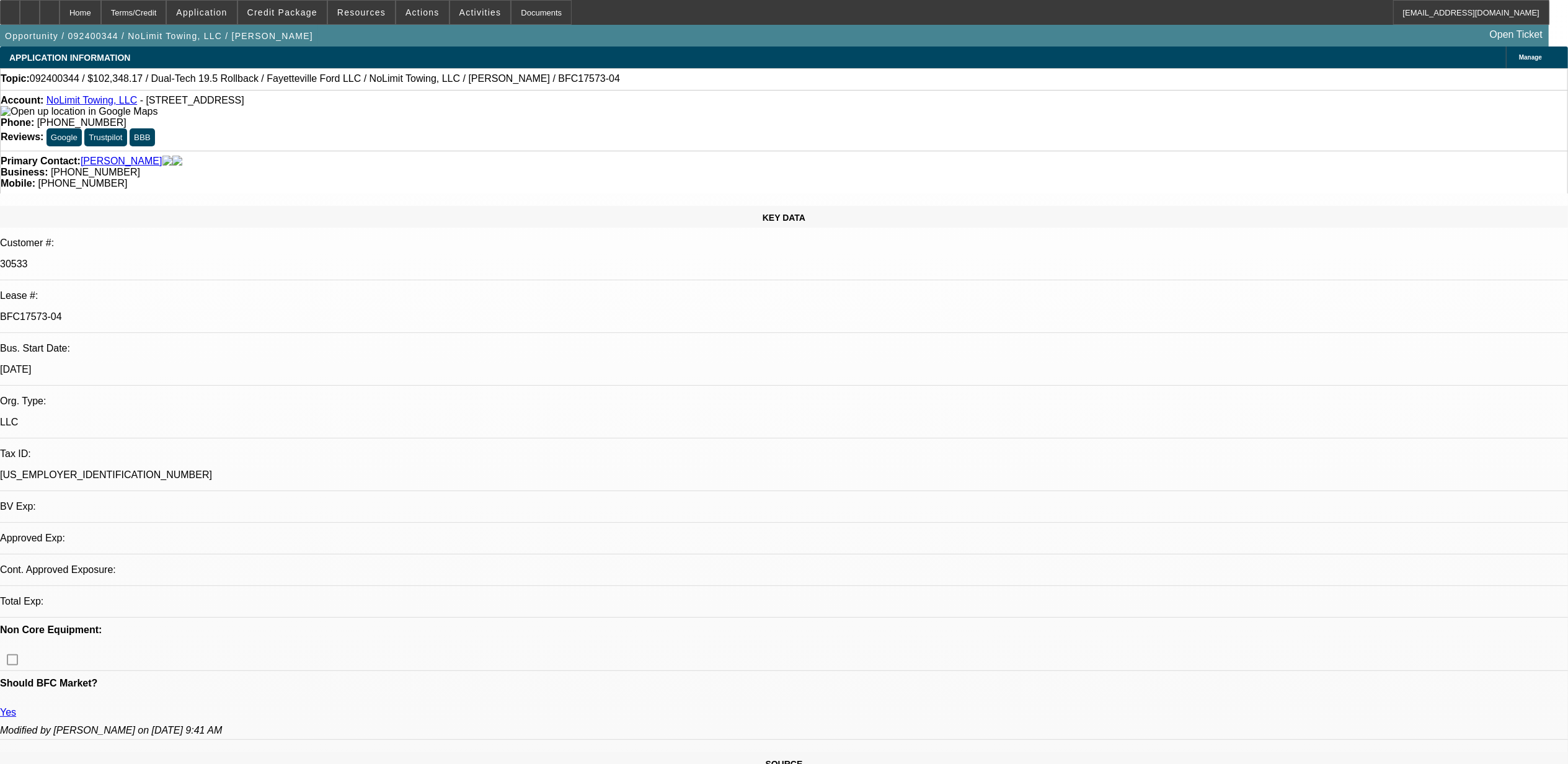
select select "0"
select select "2"
select select "0"
select select "6"
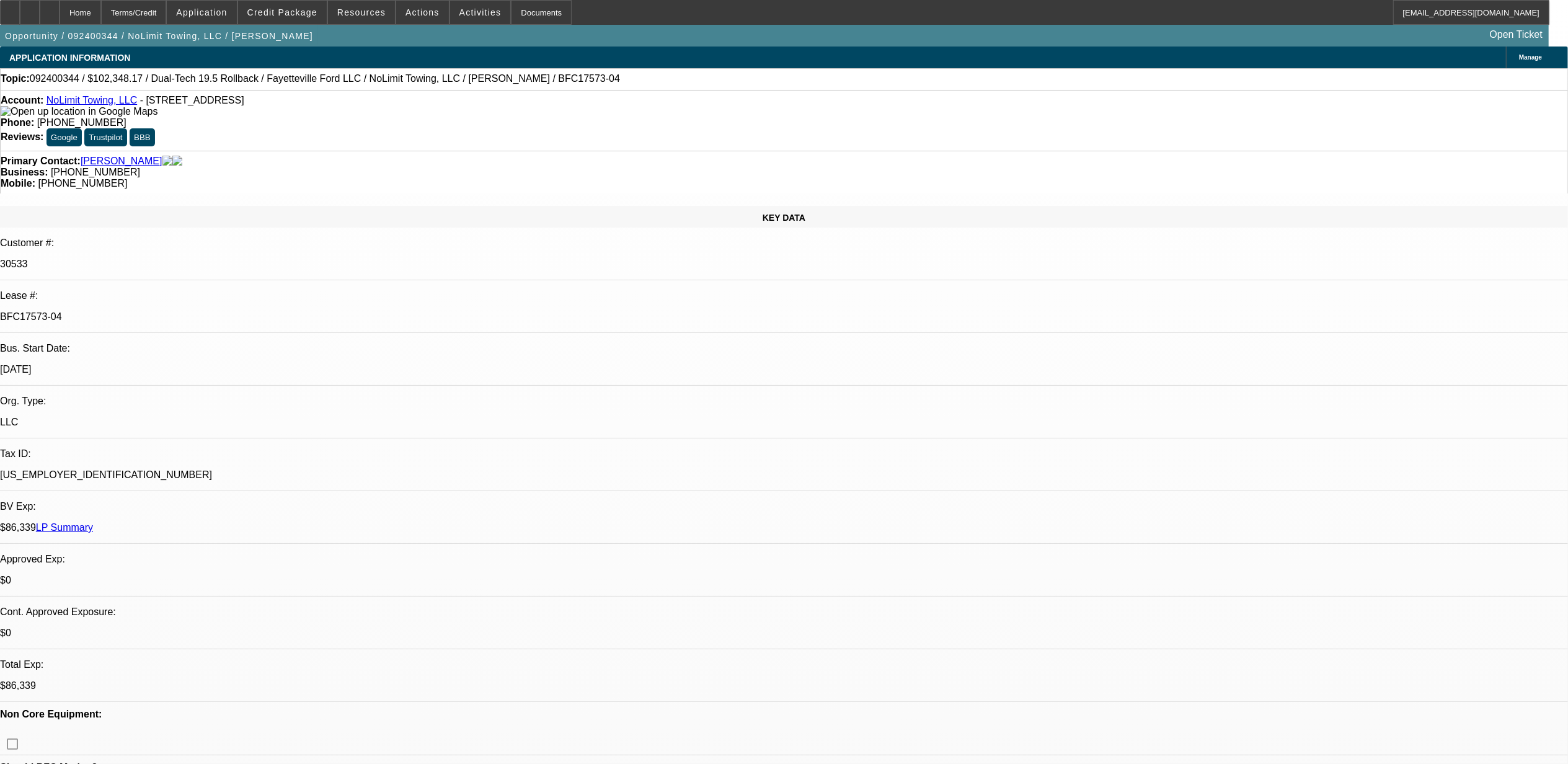
click at [93, 104] on link "NoLimit Towing, LLC" at bounding box center [92, 100] width 90 height 11
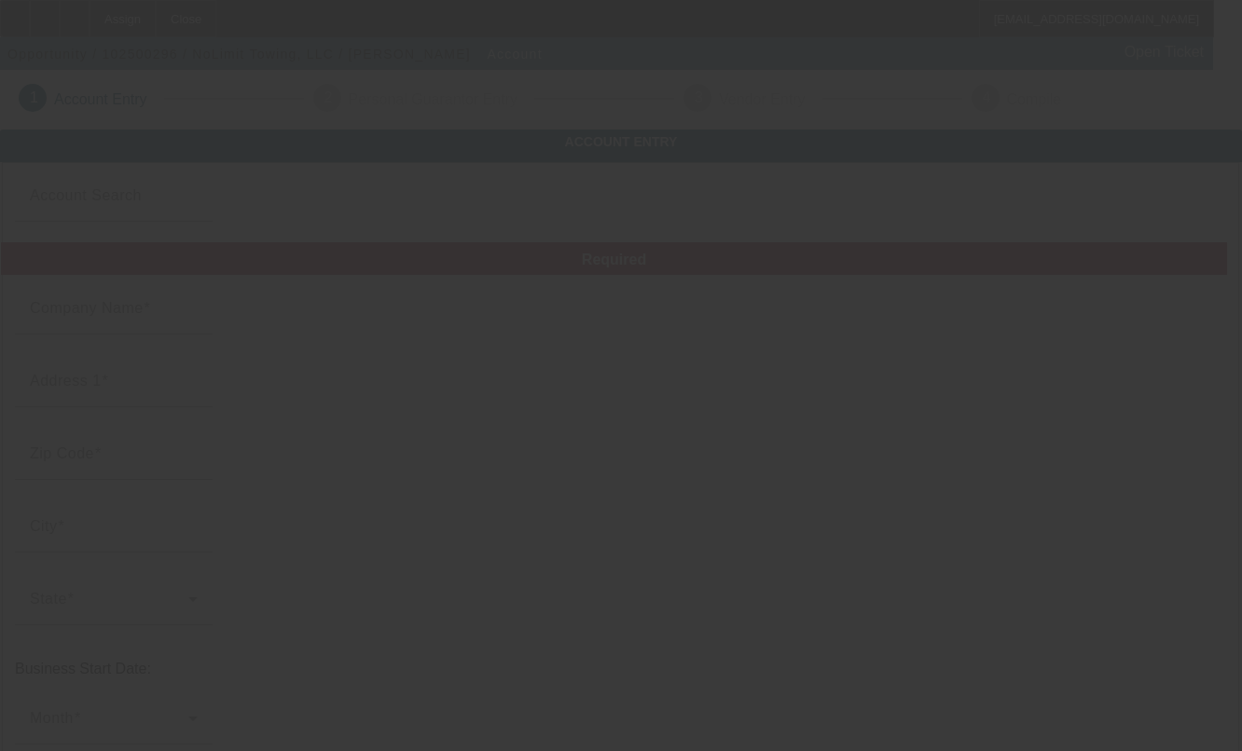
type input "NoLimit Towing, LLC"
type input "[STREET_ADDRESS]"
type input "45067"
type input "[GEOGRAPHIC_DATA]"
type input "[PHONE_NUMBER]"
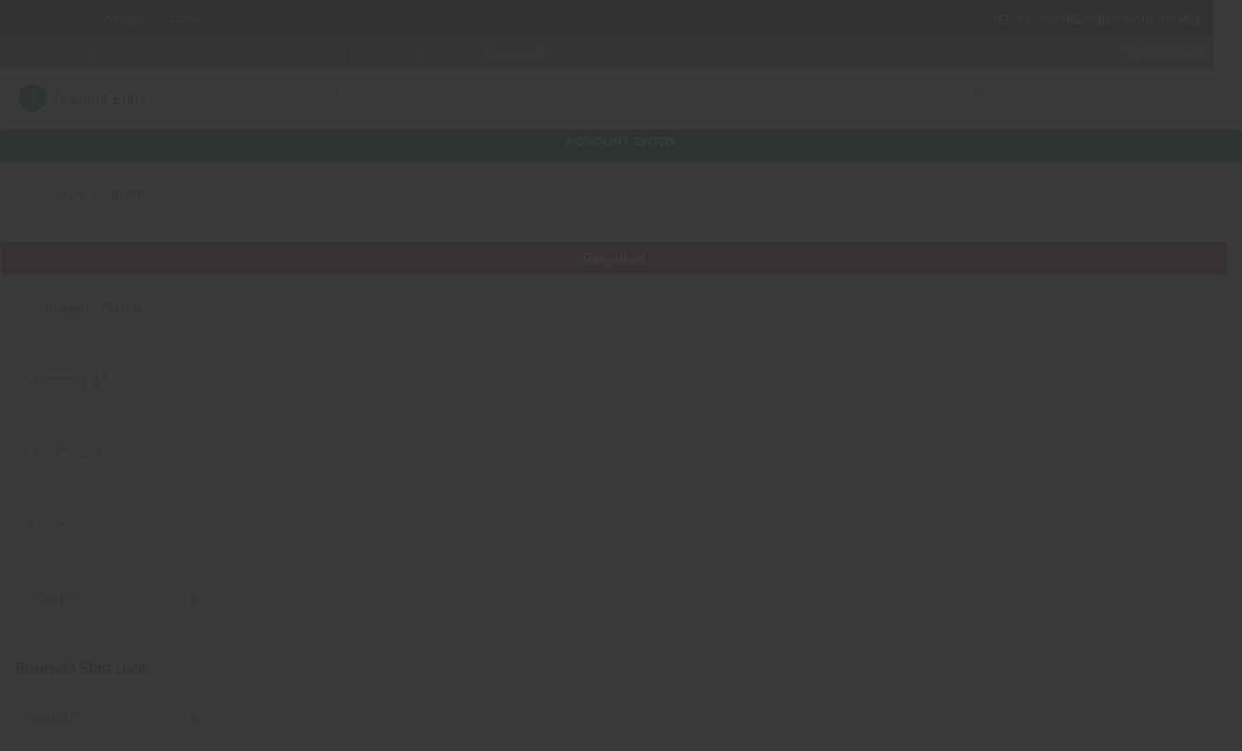
type input "[EMAIL_ADDRESS][DOMAIN_NAME]"
type input "[PERSON_NAME]"
type input "[US_EMPLOYER_IDENTIFICATION_NUMBER]"
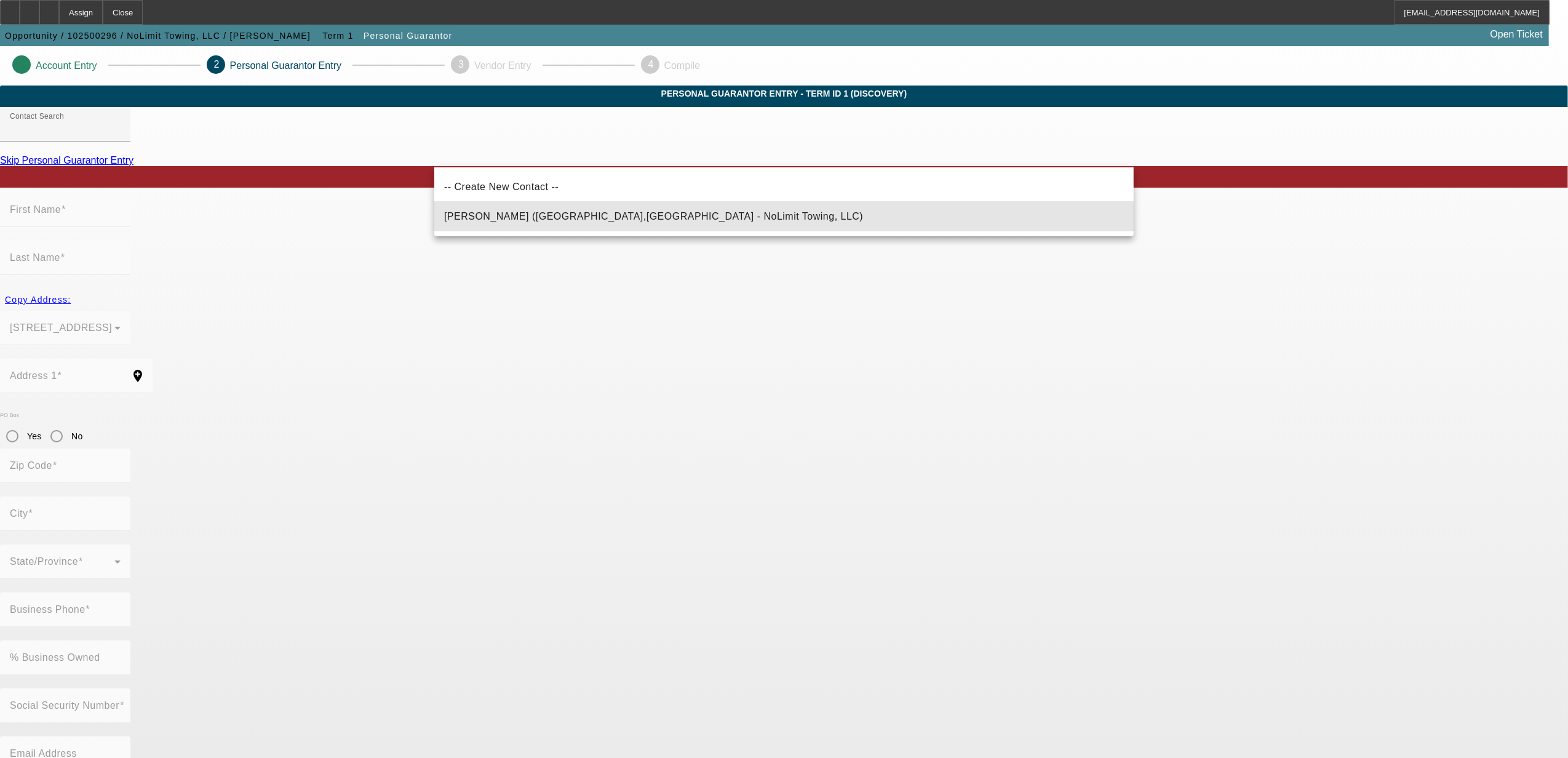
click at [483, 215] on span "[PERSON_NAME] ([GEOGRAPHIC_DATA],[GEOGRAPHIC_DATA] - NoLimit Towing, LLC)" at bounding box center [653, 217] width 419 height 11
type input "[PERSON_NAME] ([GEOGRAPHIC_DATA],[GEOGRAPHIC_DATA] - NoLimit Towing, LLC)"
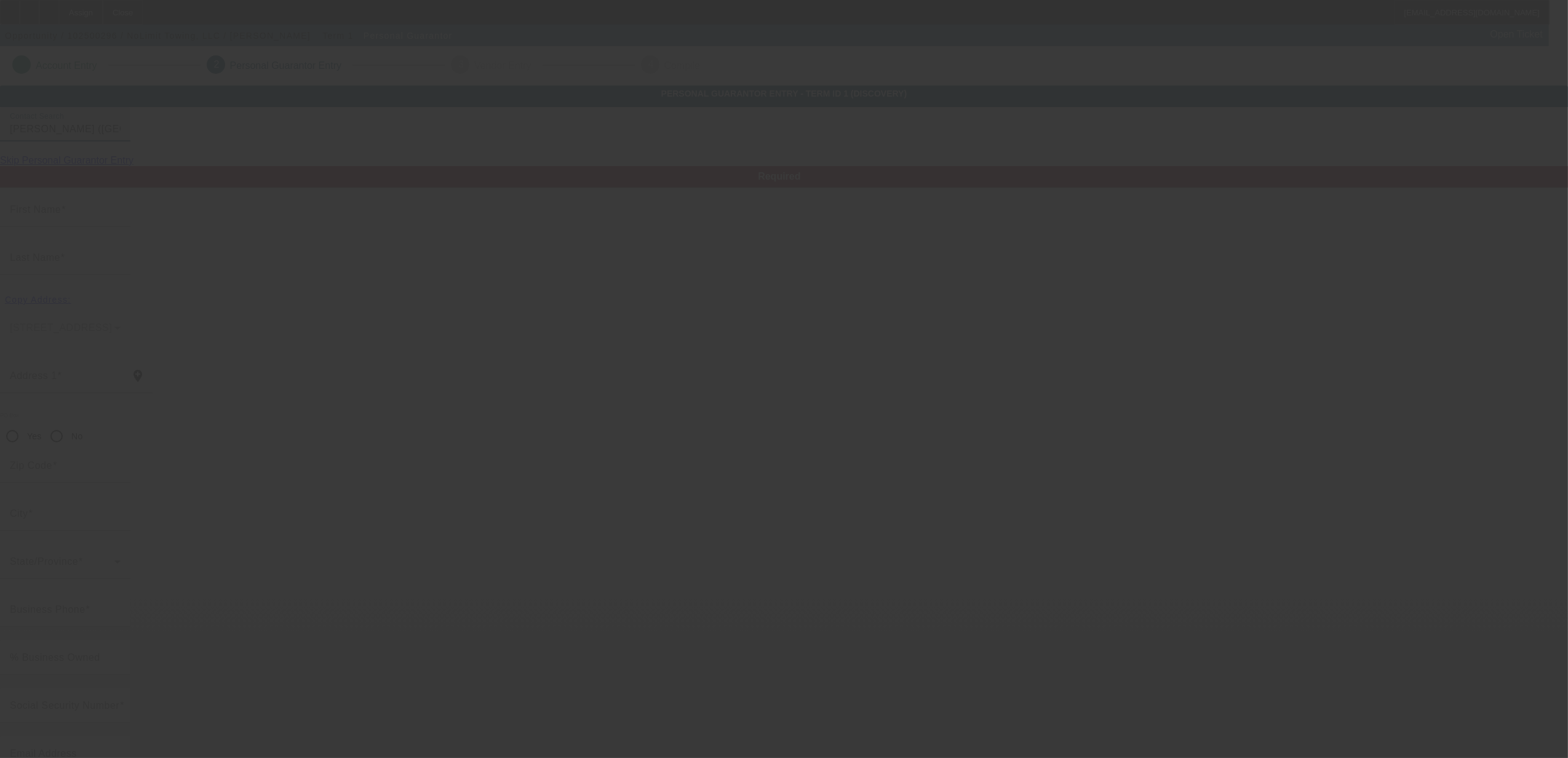
type input "[PERSON_NAME]"
type input "[STREET_ADDRESS]"
radio input "true"
type input "45067"
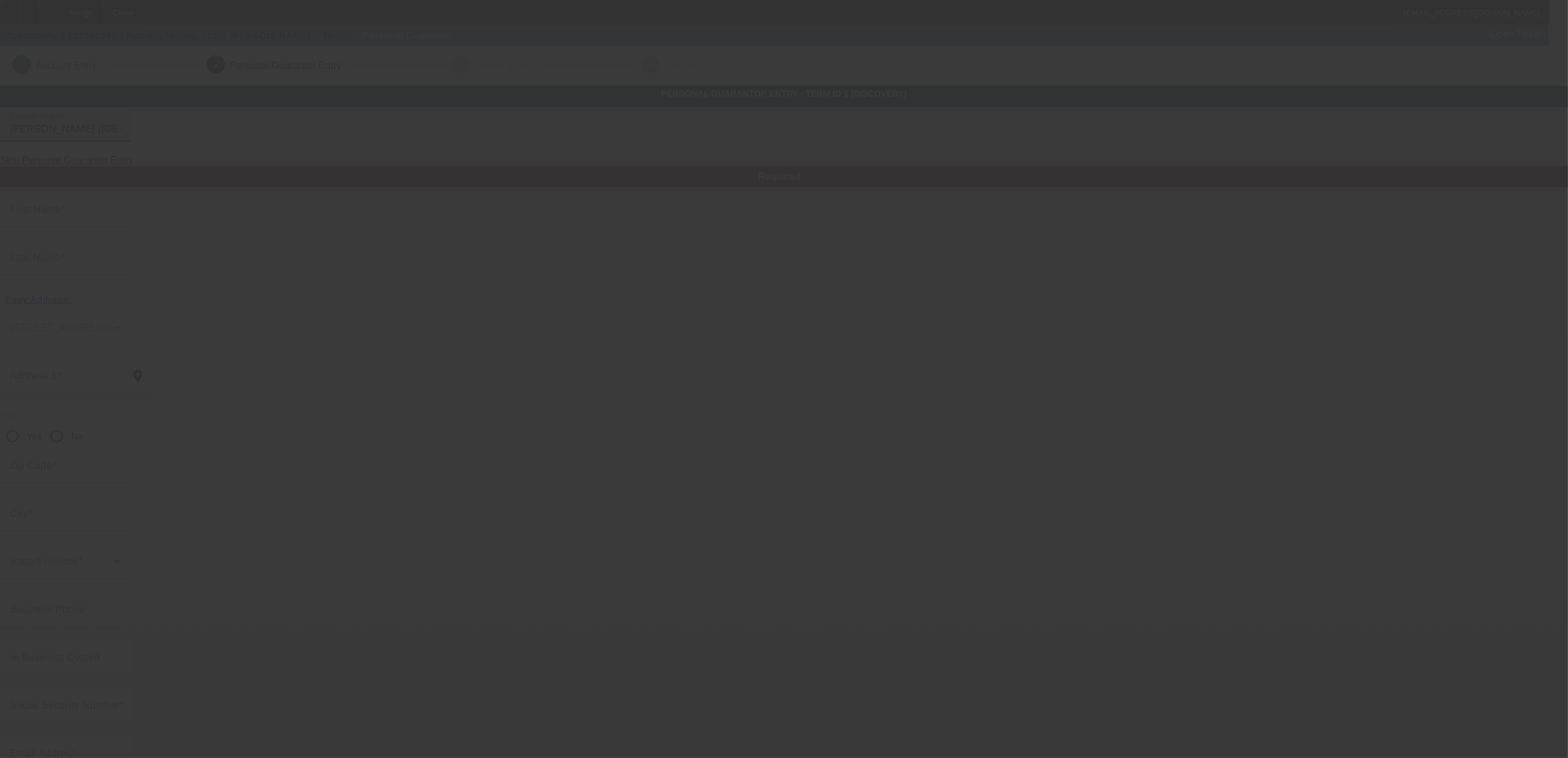
type input "[GEOGRAPHIC_DATA]"
type input "[PHONE_NUMBER]"
type input "100"
type input "289-86-2148"
type input "[EMAIL_ADDRESS][DOMAIN_NAME]"
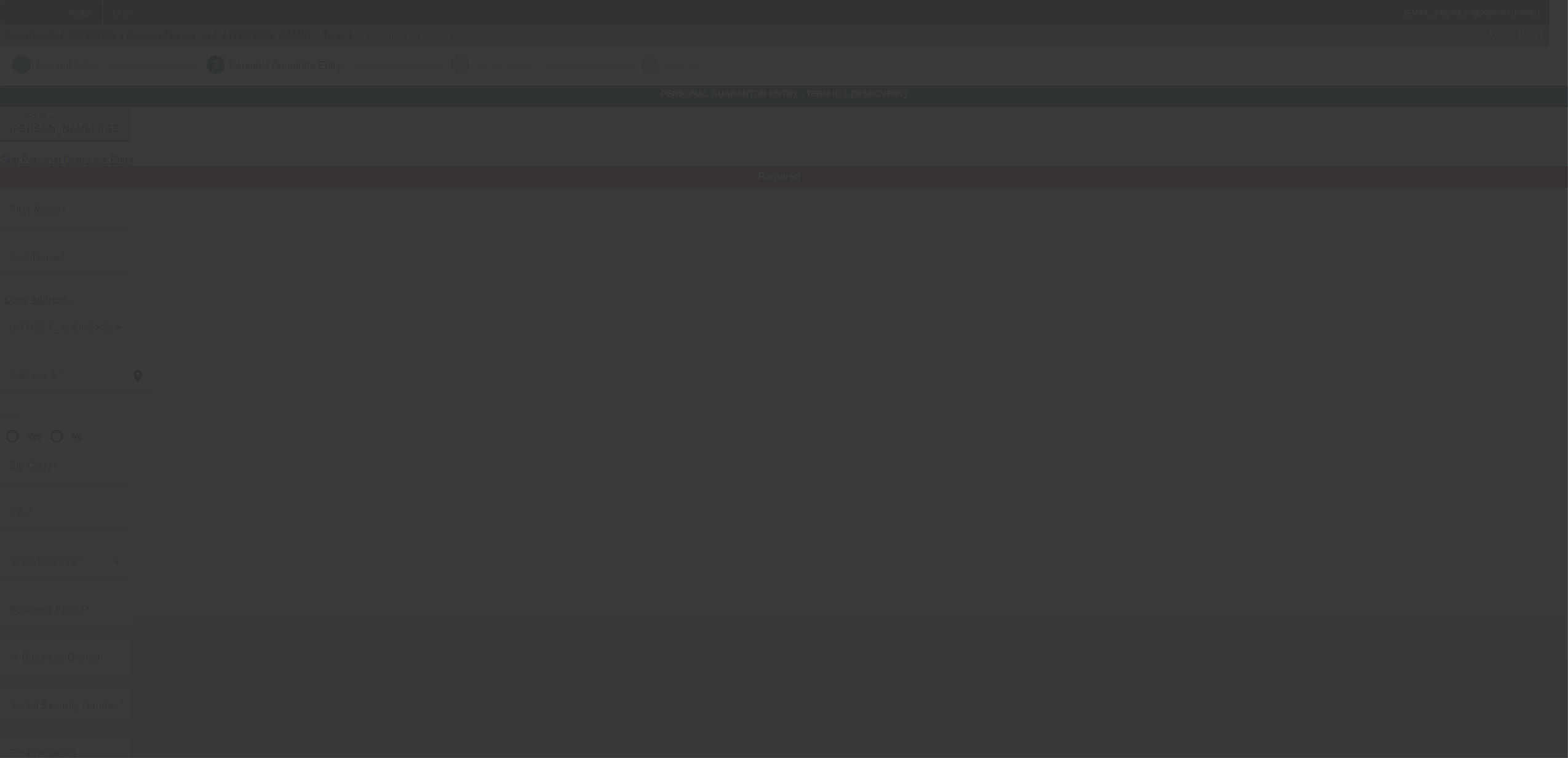
type input "[PHONE_NUMBER]"
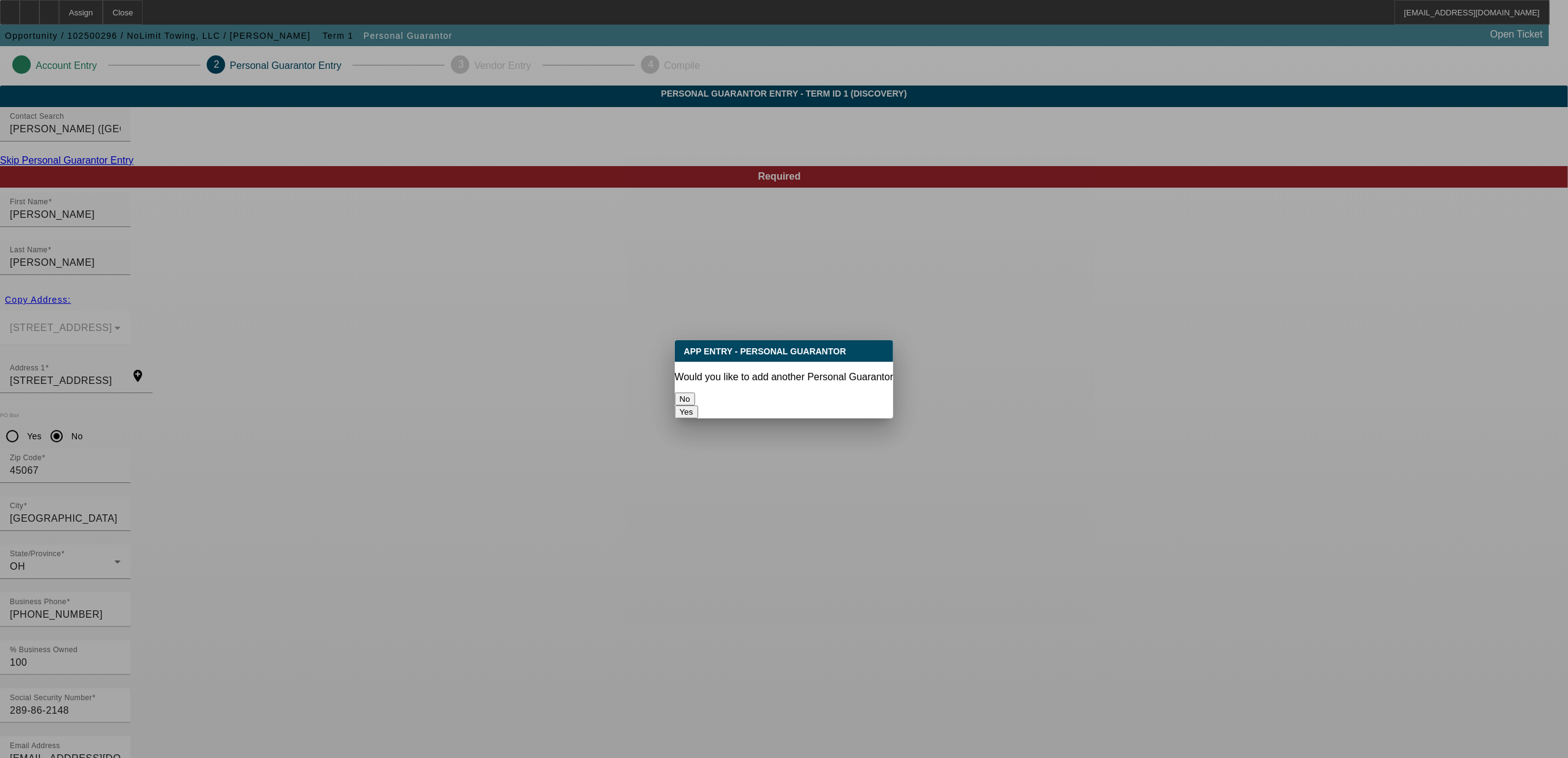
click at [695, 394] on button "No" at bounding box center [685, 399] width 20 height 13
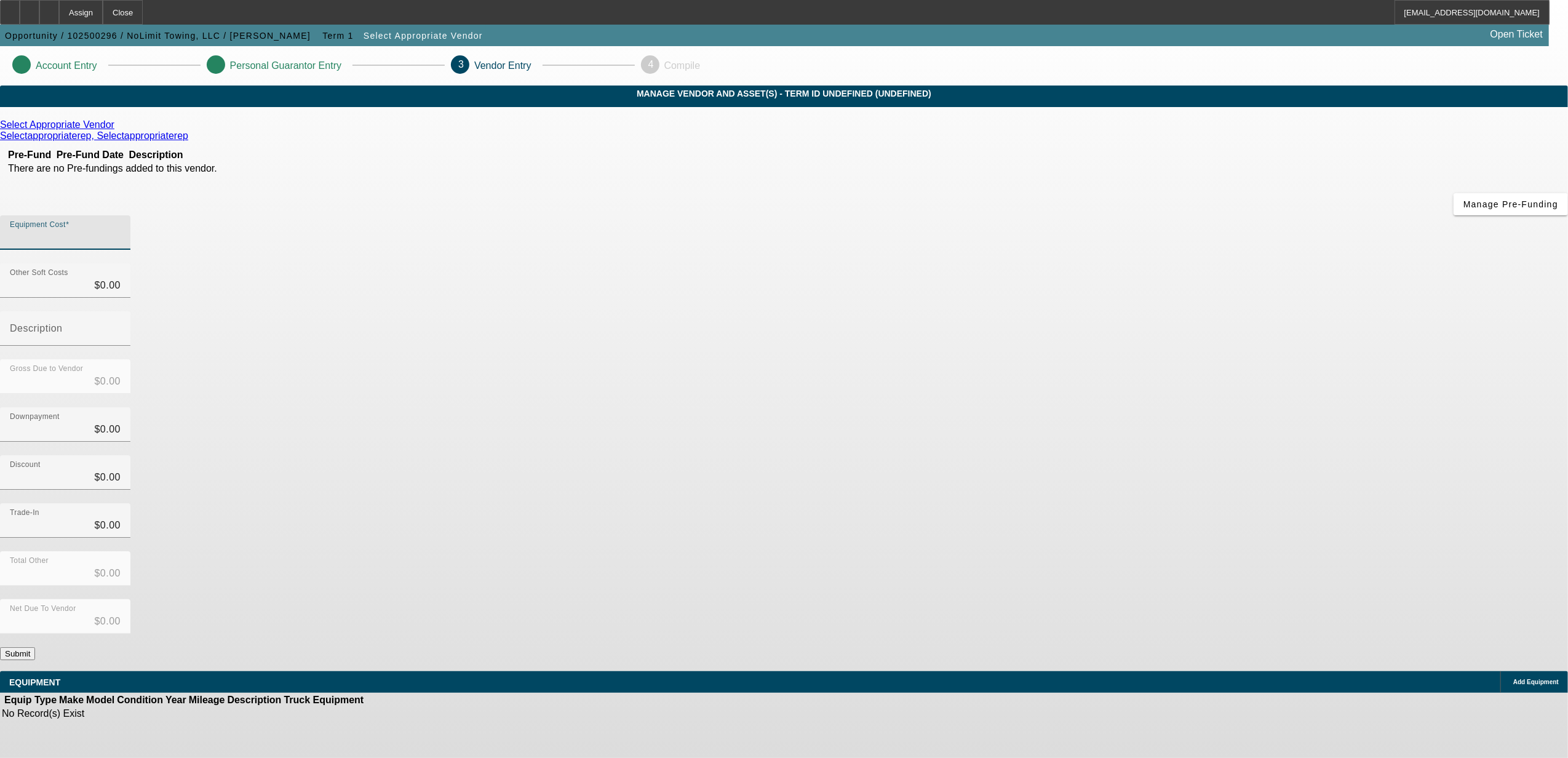
click at [121, 230] on input "Equipment Cost" at bounding box center [65, 238] width 111 height 15
type input "1"
type input "$1.00"
type input "11"
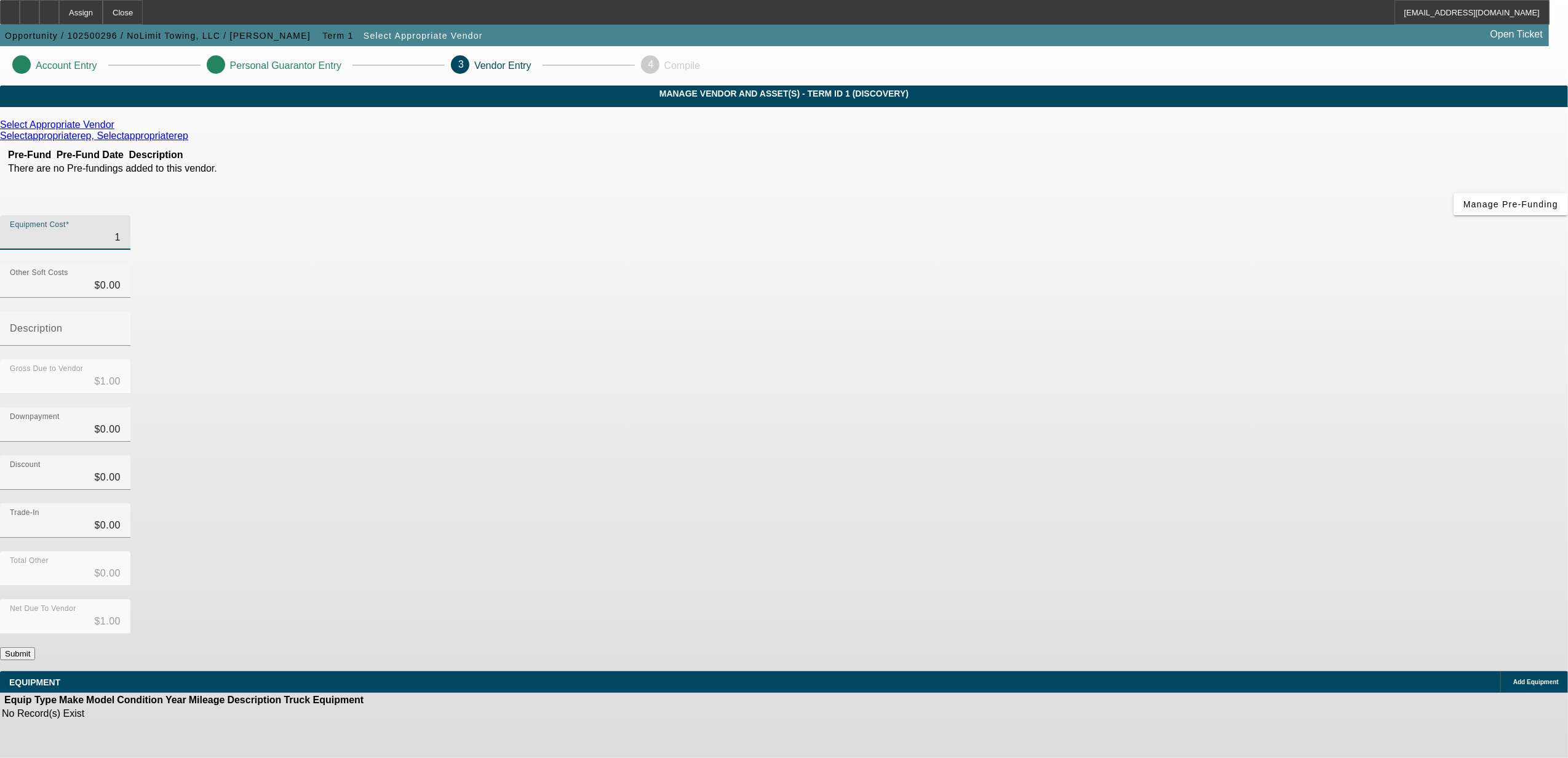
type input "$11.00"
type input "110"
type input "$110.00"
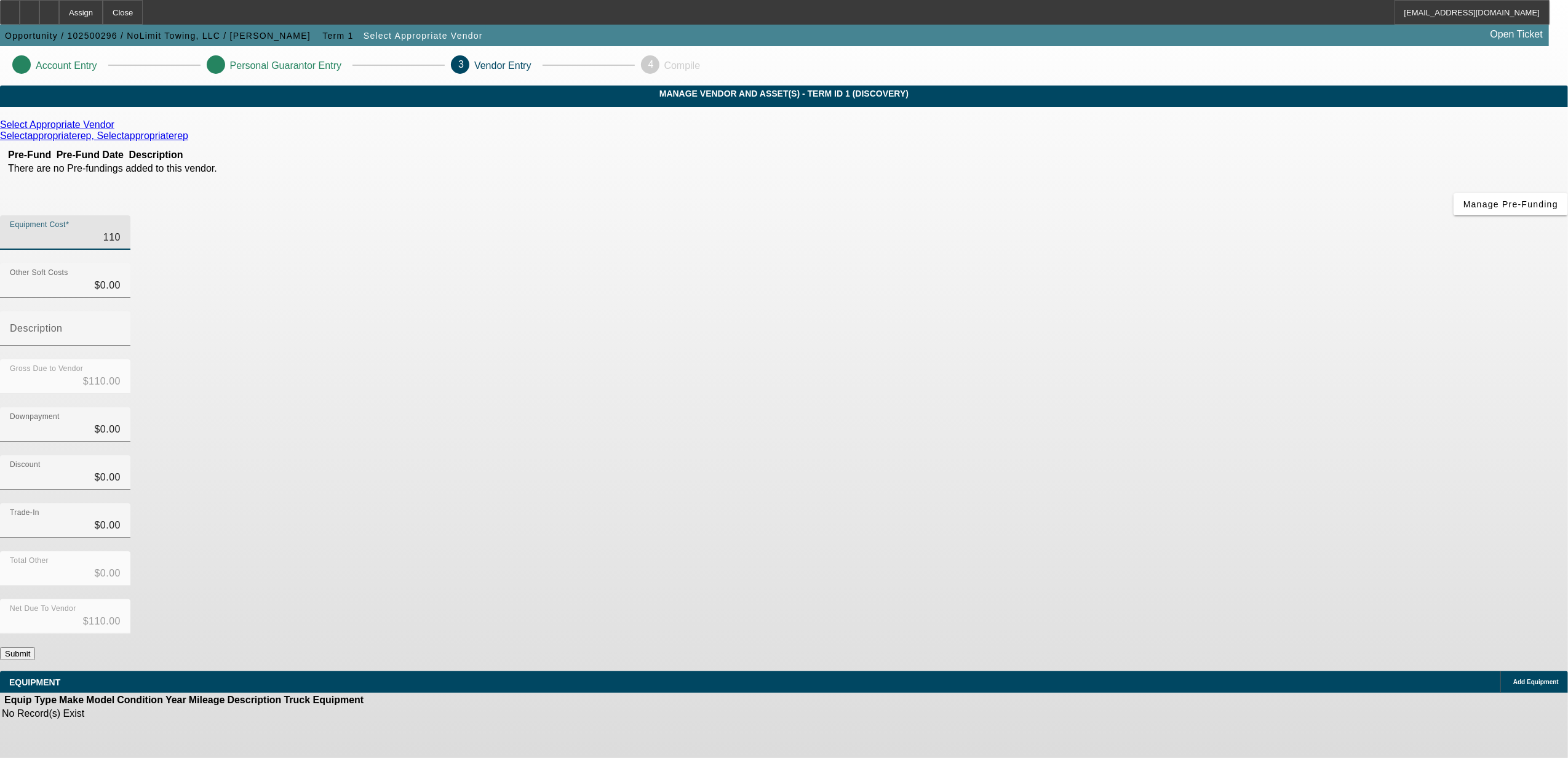
type input "1100"
type input "$1,100.00"
type input "11000"
type input "$11,000.00"
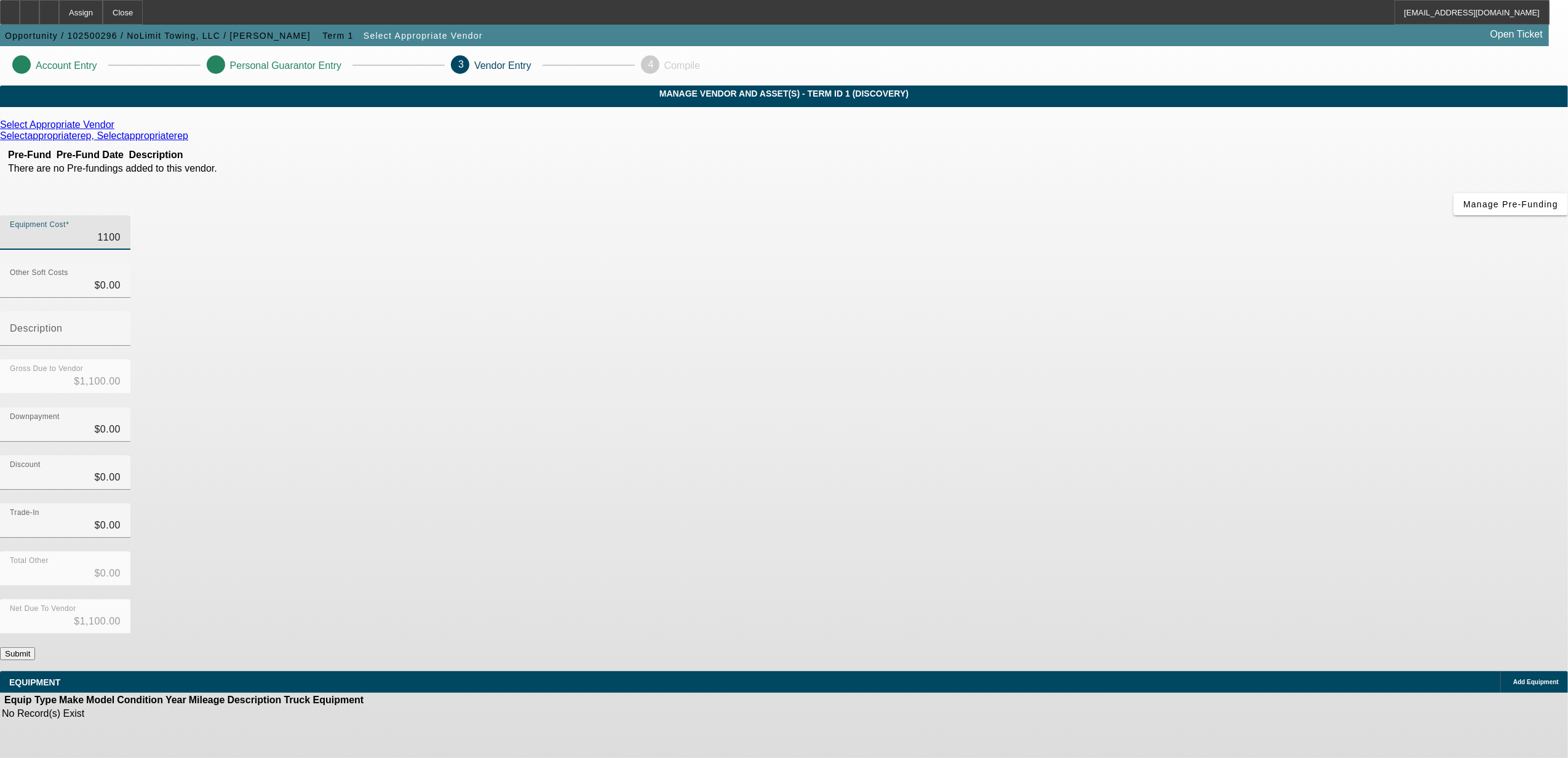
type input "$11,000.00"
click at [1073, 456] on div "Discount $0.00" at bounding box center [784, 479] width 1568 height 48
click at [121, 230] on input "11000" at bounding box center [65, 238] width 111 height 15
type input "1"
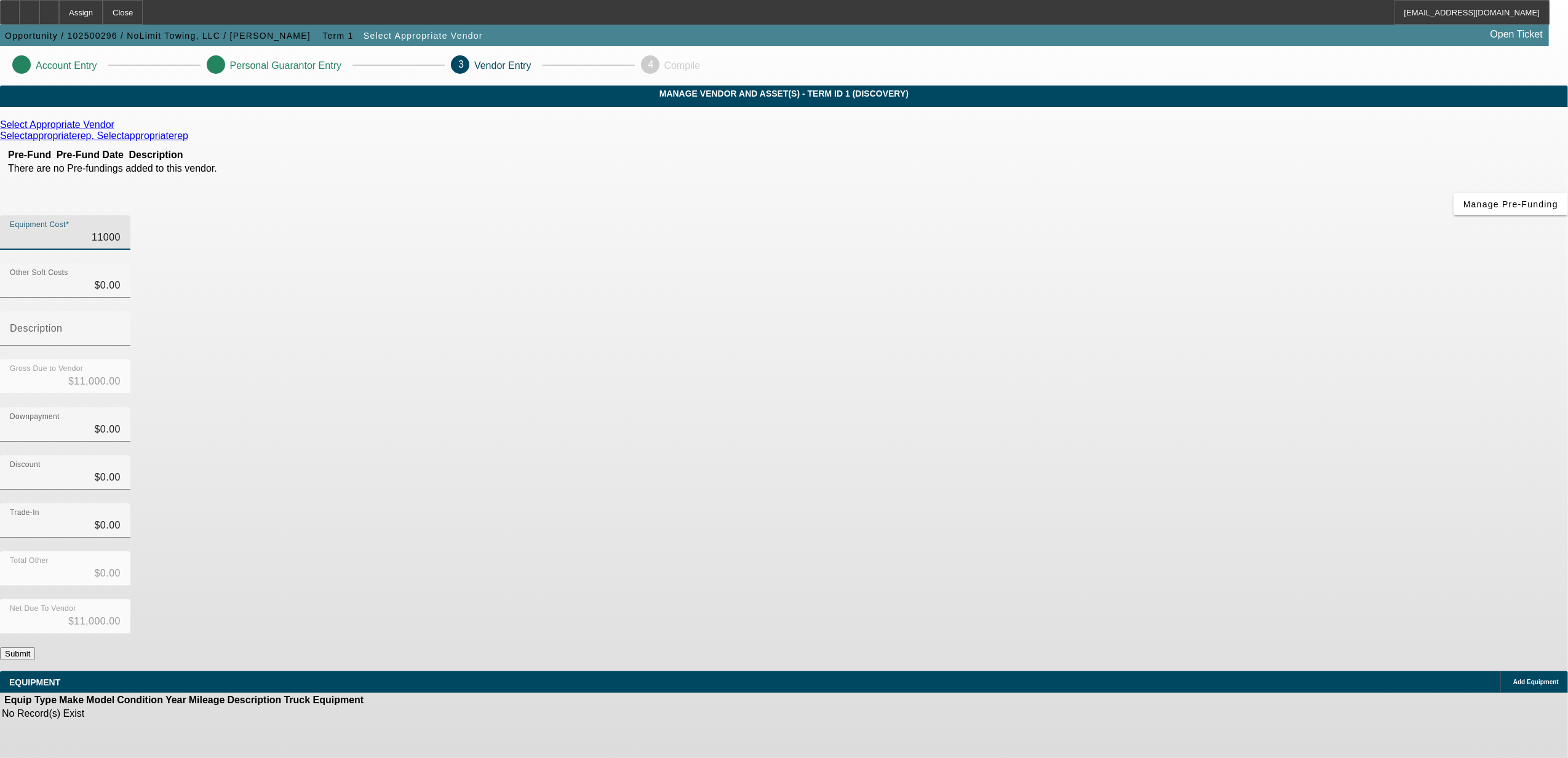
type input "$1.00"
type input "11"
type input "$11.00"
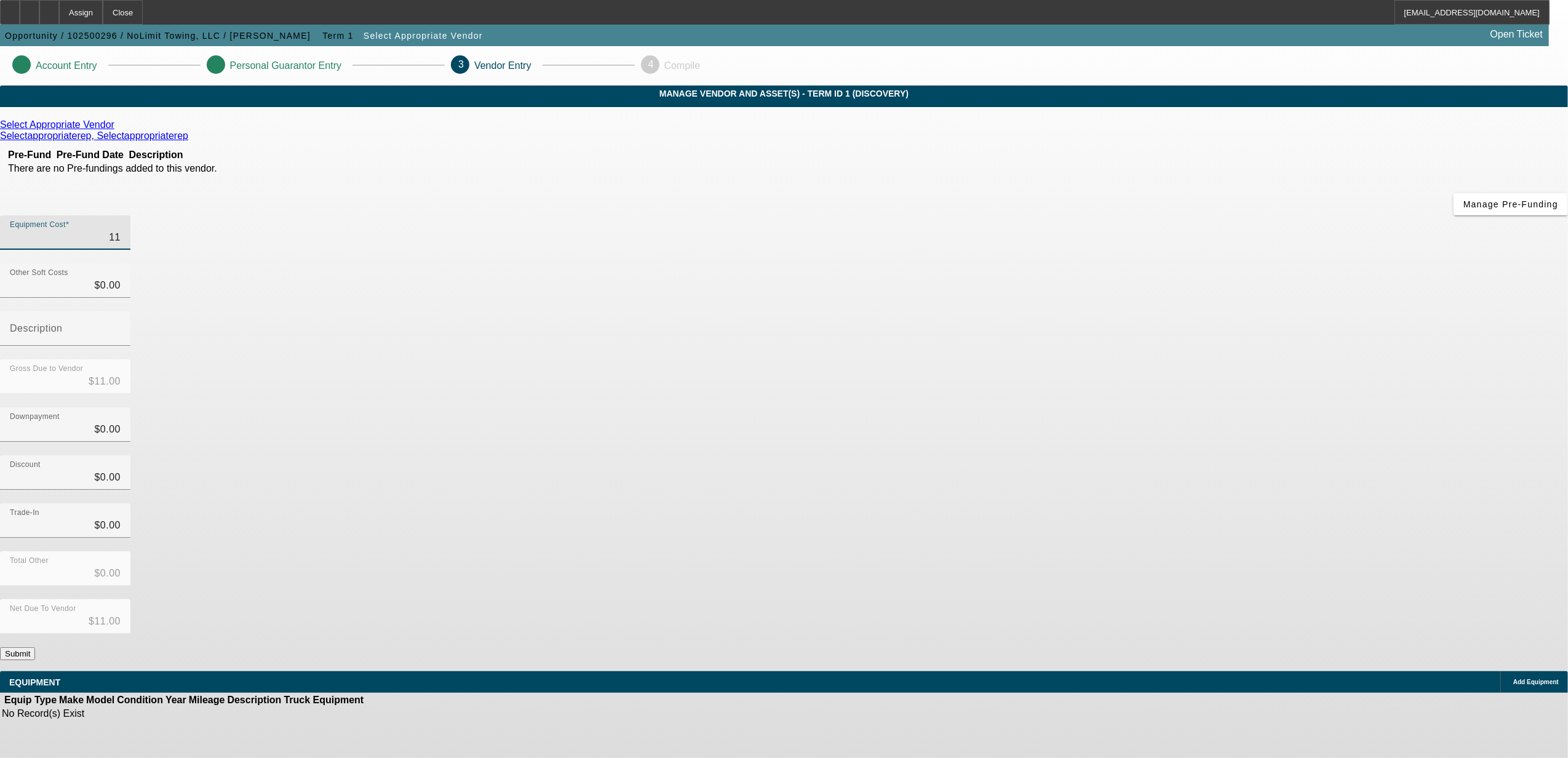
type input "111"
type input "$111.00"
type input "1110"
type input "$1,110.00"
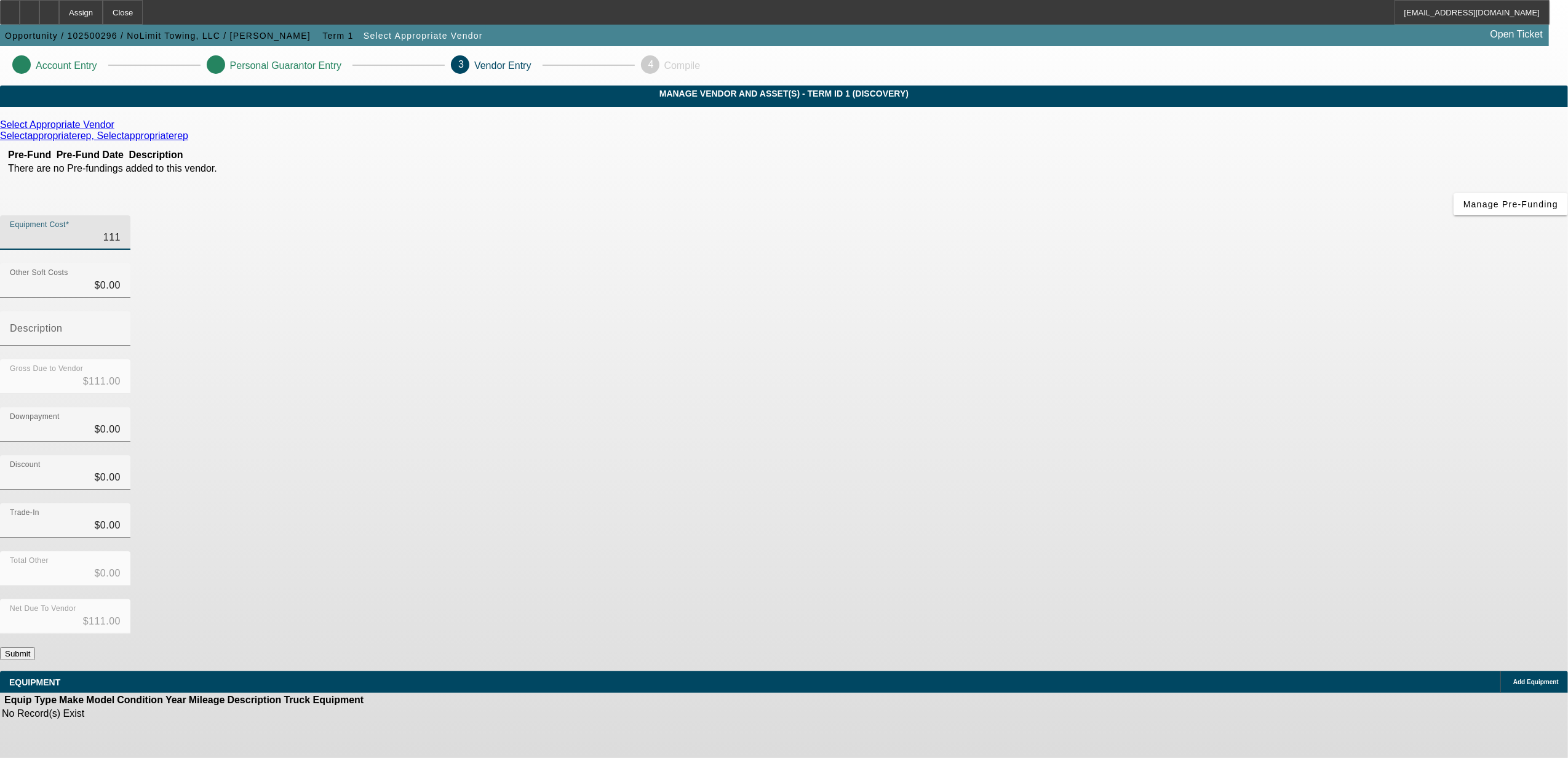
type input "$1,110.00"
type input "11100"
type input "$11,100.00"
type input "111000"
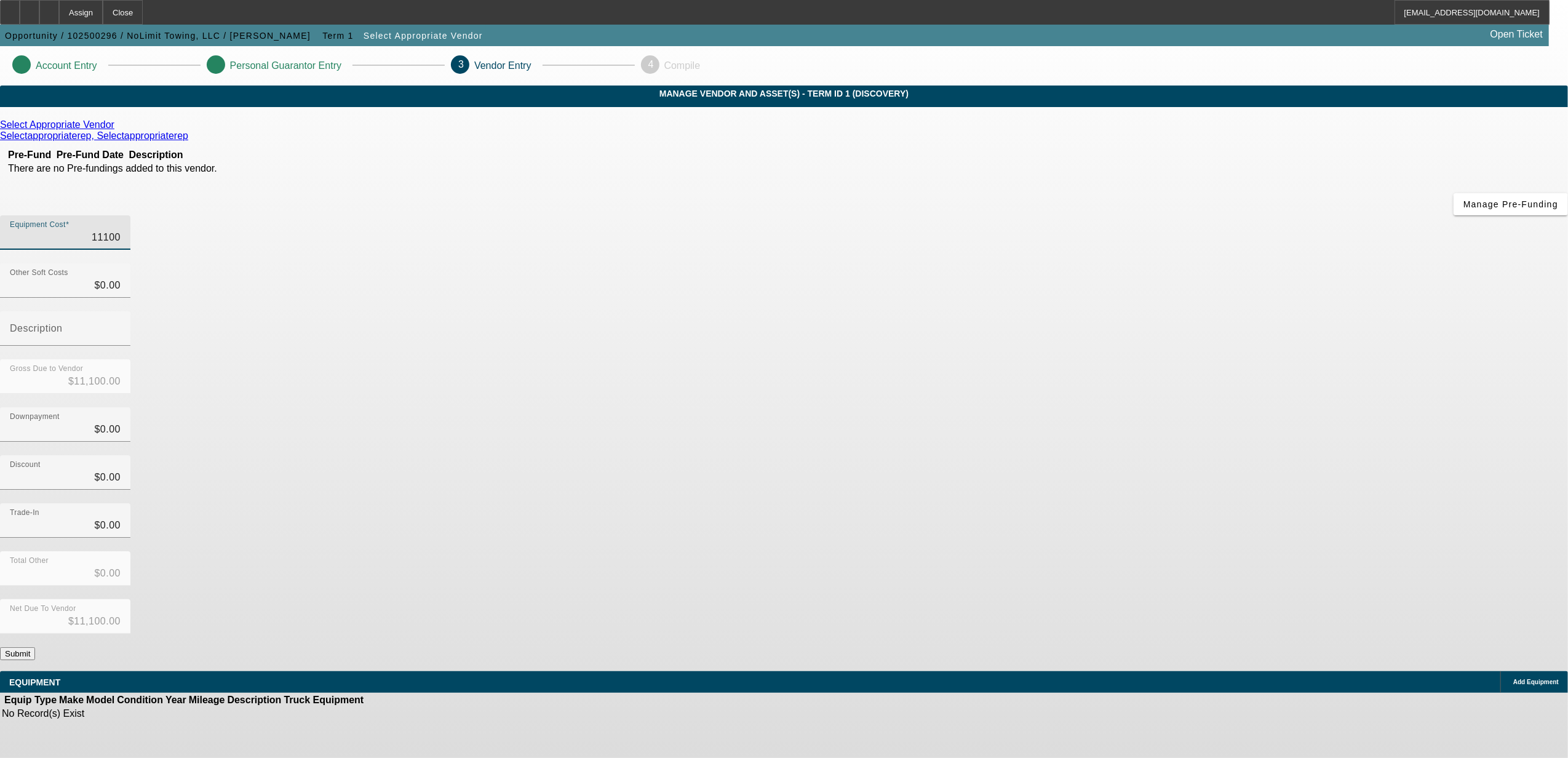
type input "$111,000.00"
type input "$0.00"
click at [1037, 600] on div "Net Due To Vendor $111,000.00" at bounding box center [784, 623] width 1568 height 48
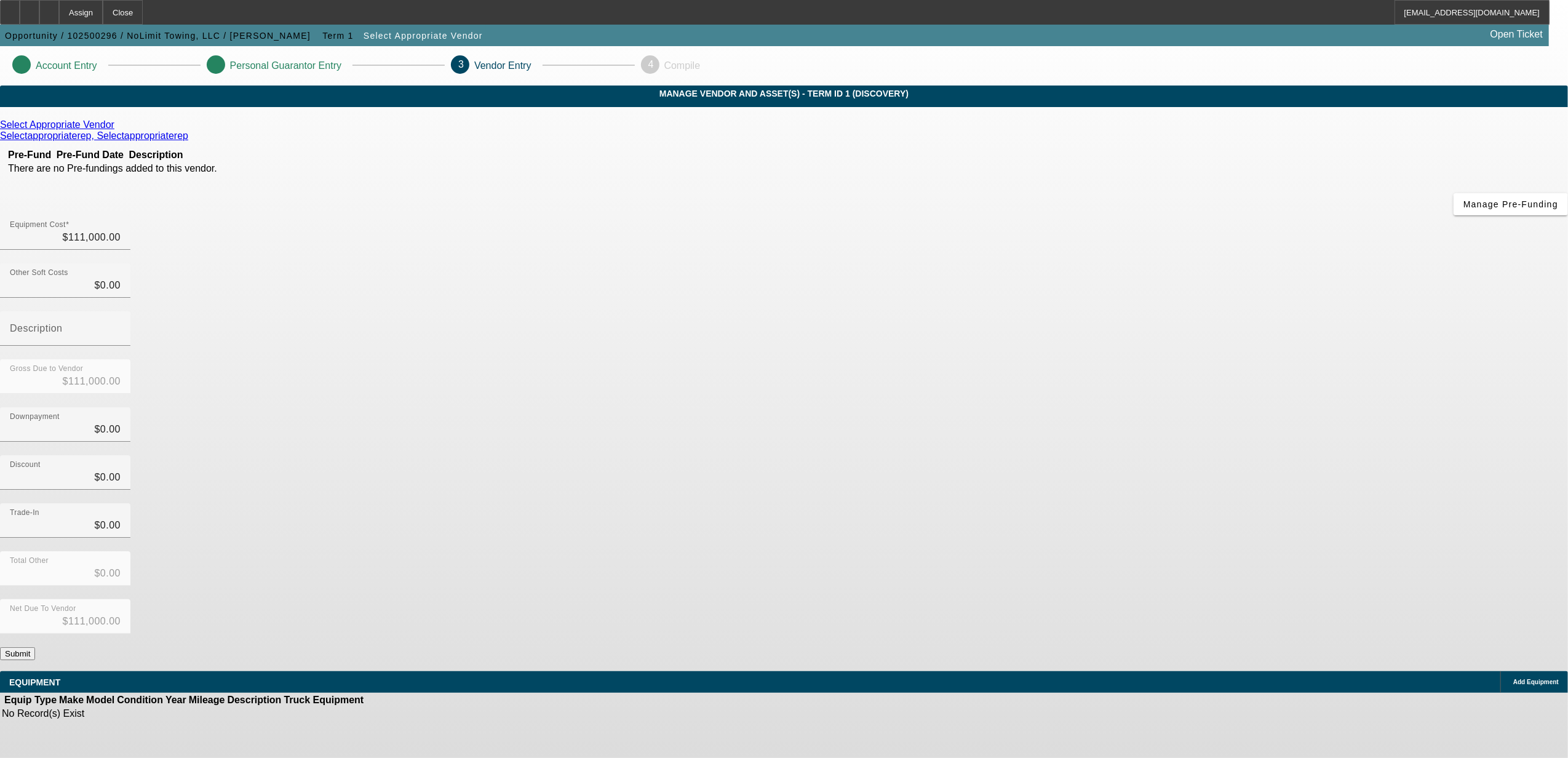
click at [35, 648] on button "Submit" at bounding box center [17, 654] width 35 height 13
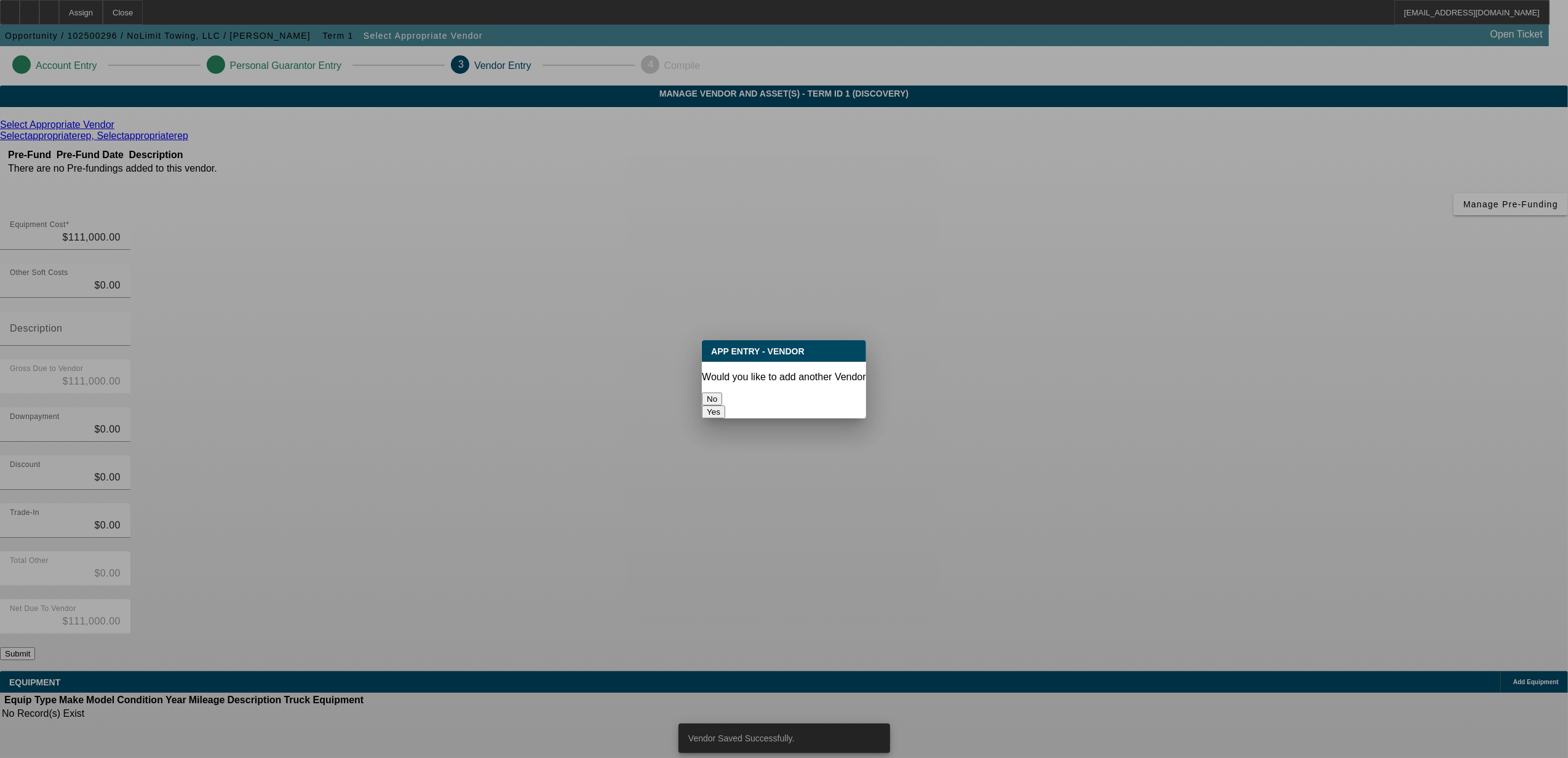
click at [722, 399] on button "No" at bounding box center [712, 399] width 20 height 13
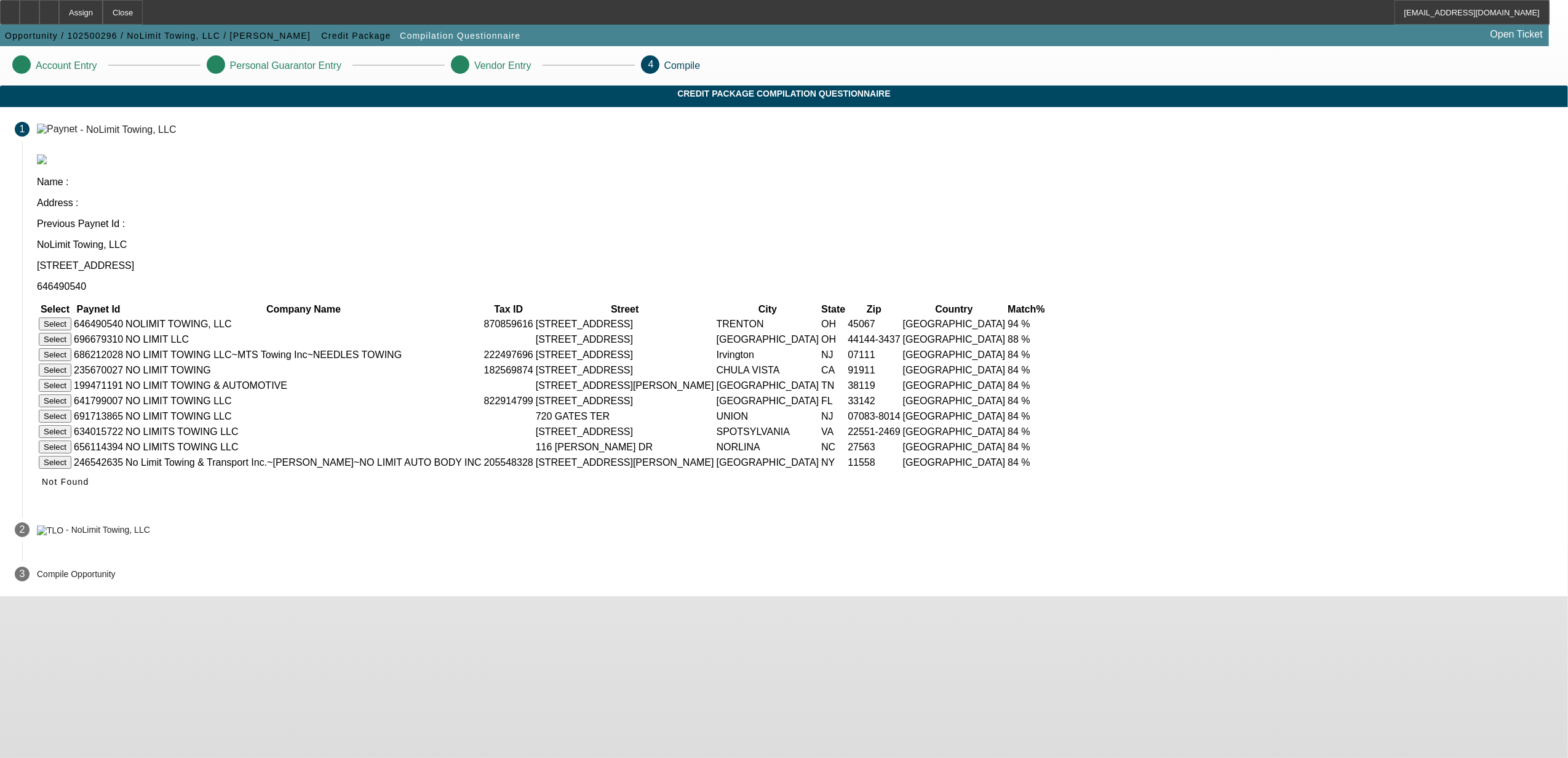
click at [71, 318] on button "Select" at bounding box center [55, 324] width 32 height 13
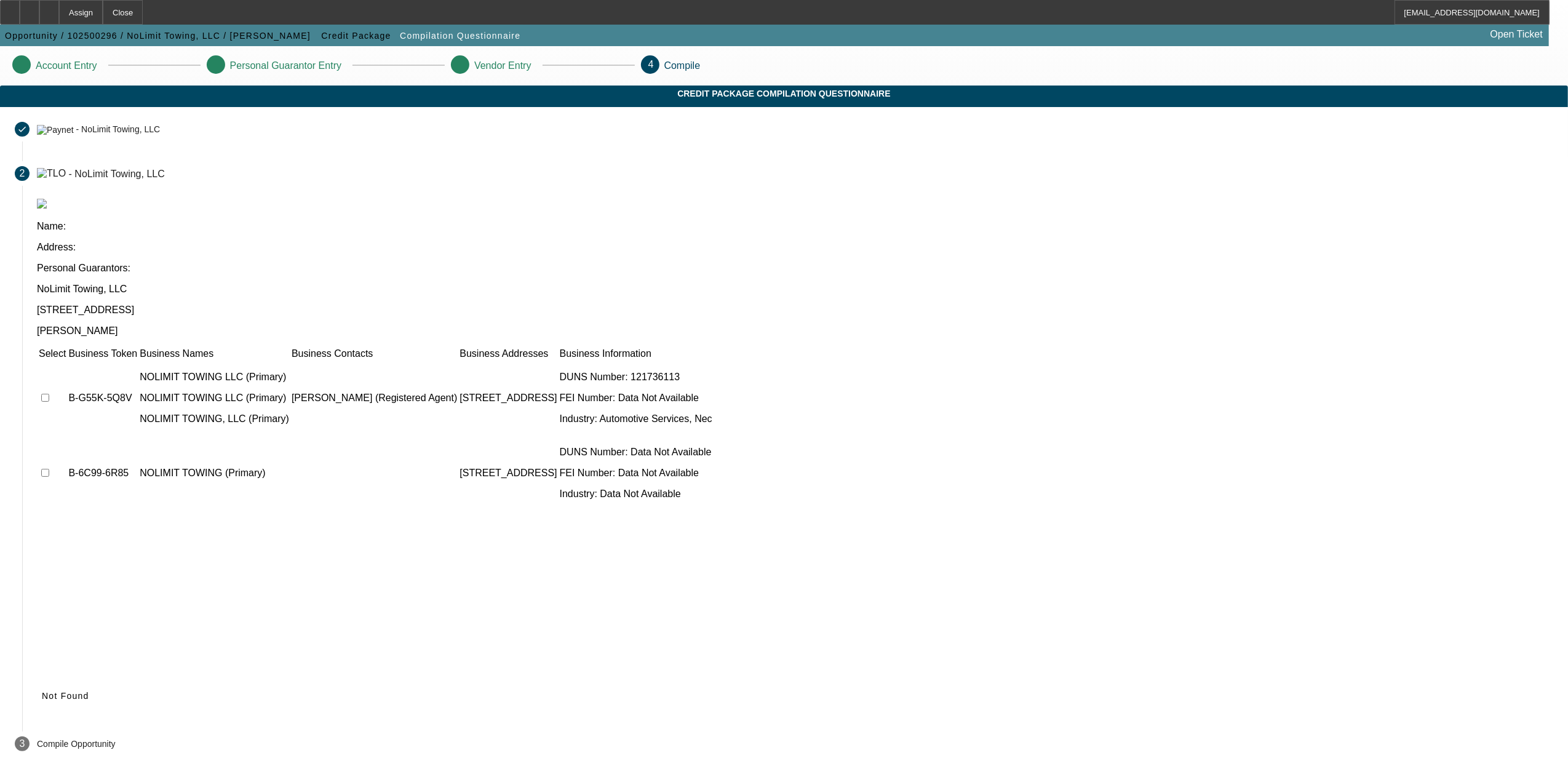
click at [49, 394] on input "checkbox" at bounding box center [45, 398] width 8 height 8
checkbox input "true"
click at [73, 691] on span "Submit" at bounding box center [57, 696] width 32 height 10
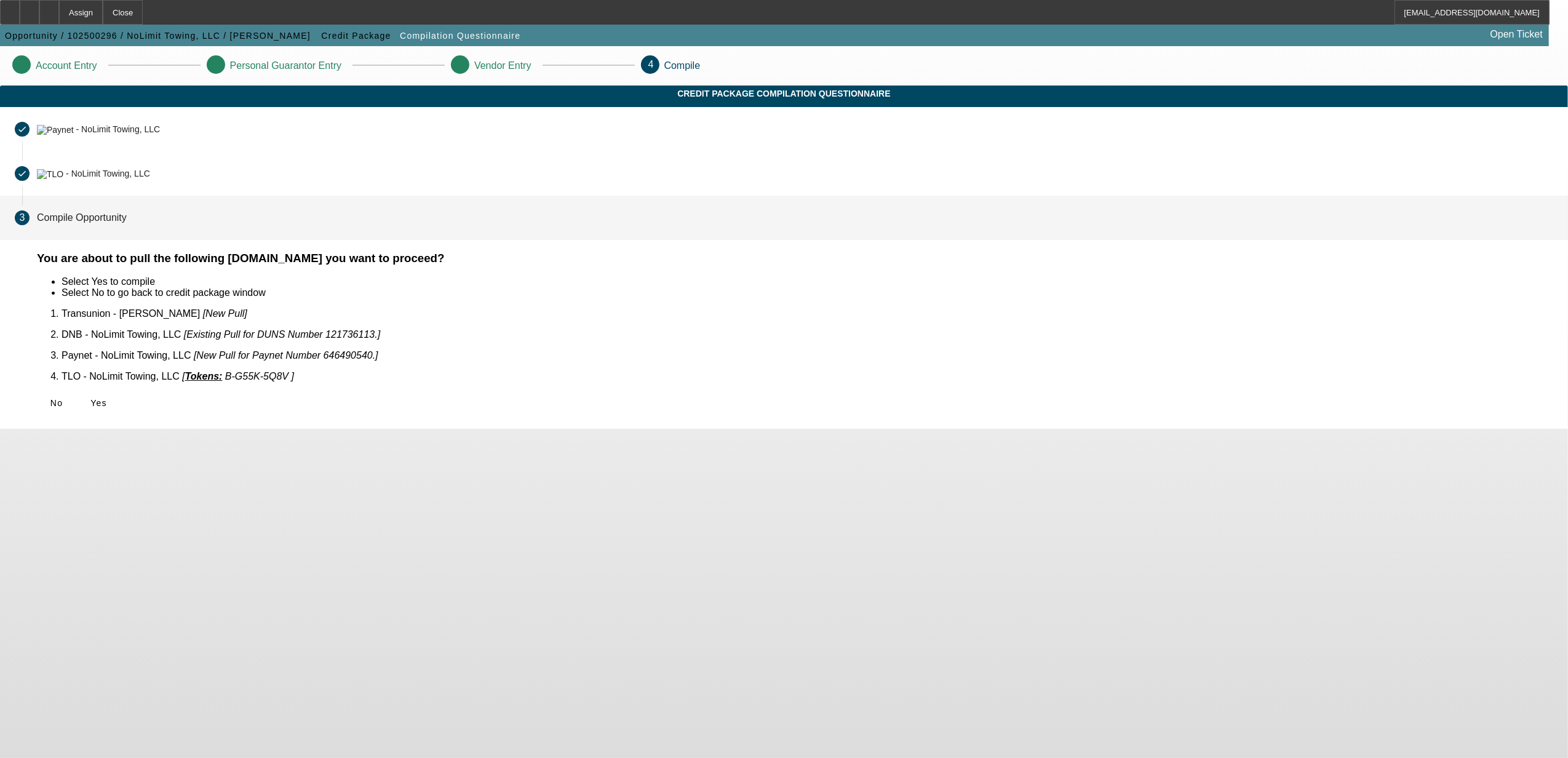
click at [107, 398] on span "Yes" at bounding box center [98, 403] width 16 height 10
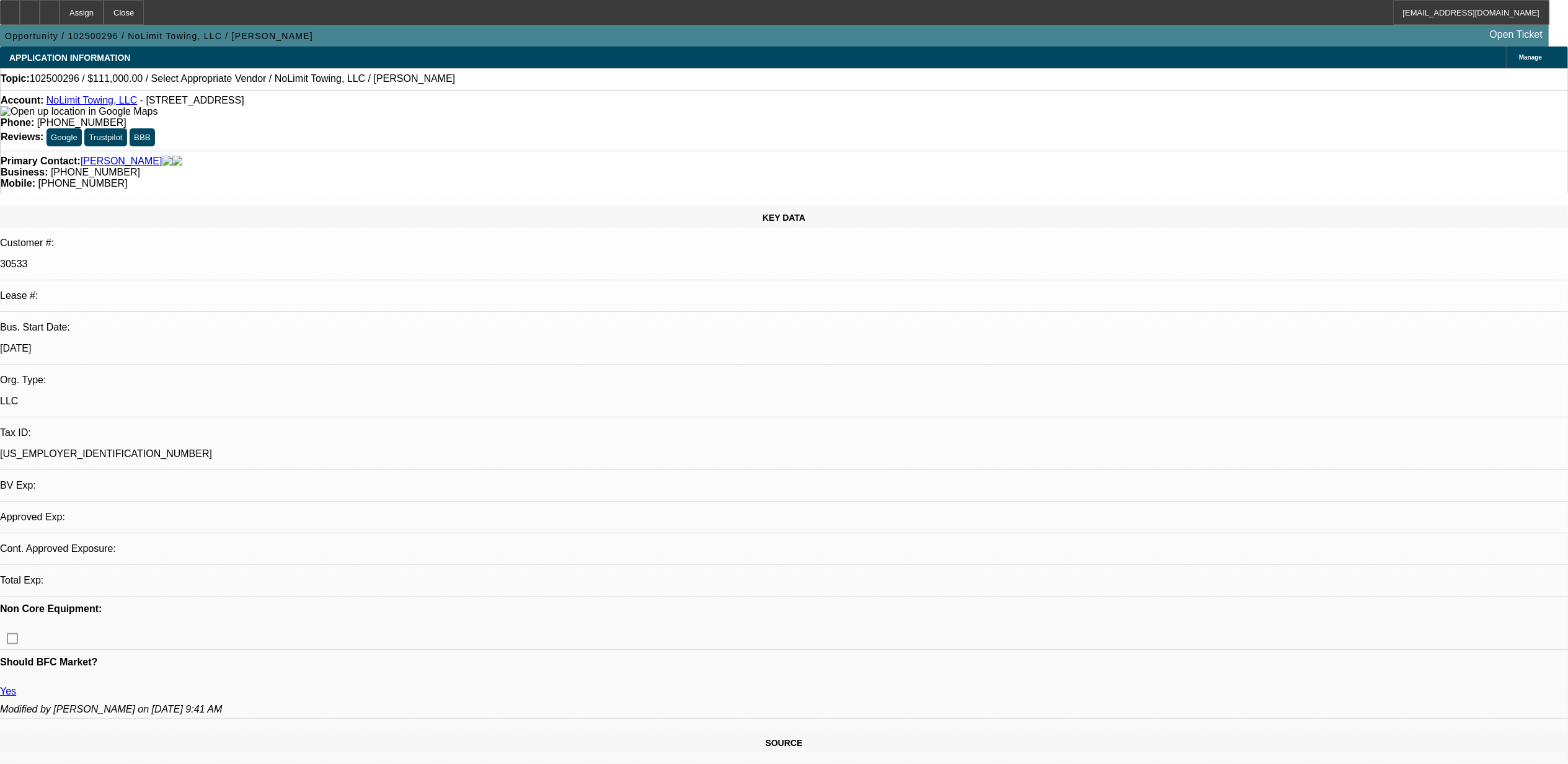
select select "0"
select select "2"
select select "0.1"
select select "4"
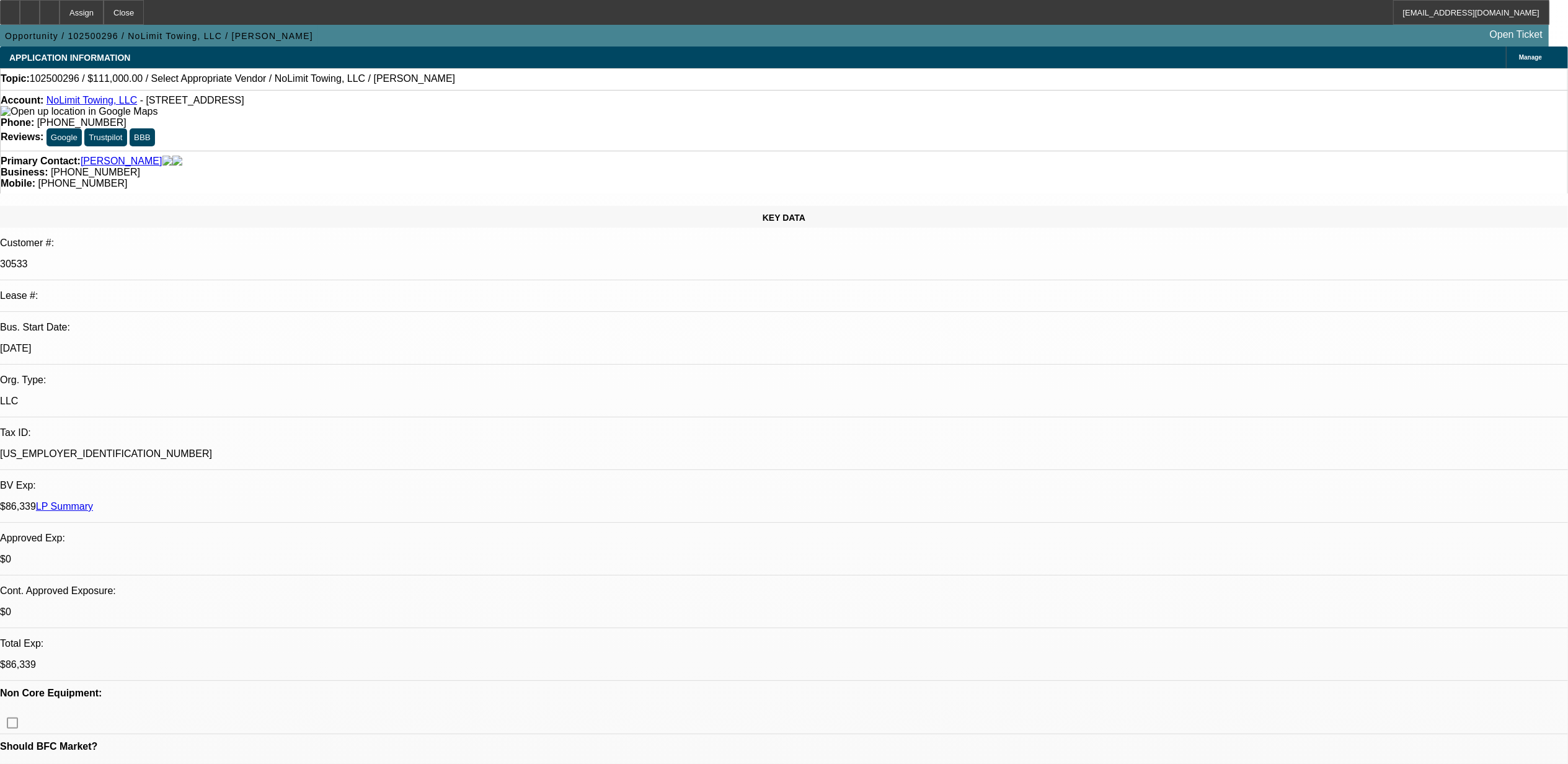
scroll to position [248, 0]
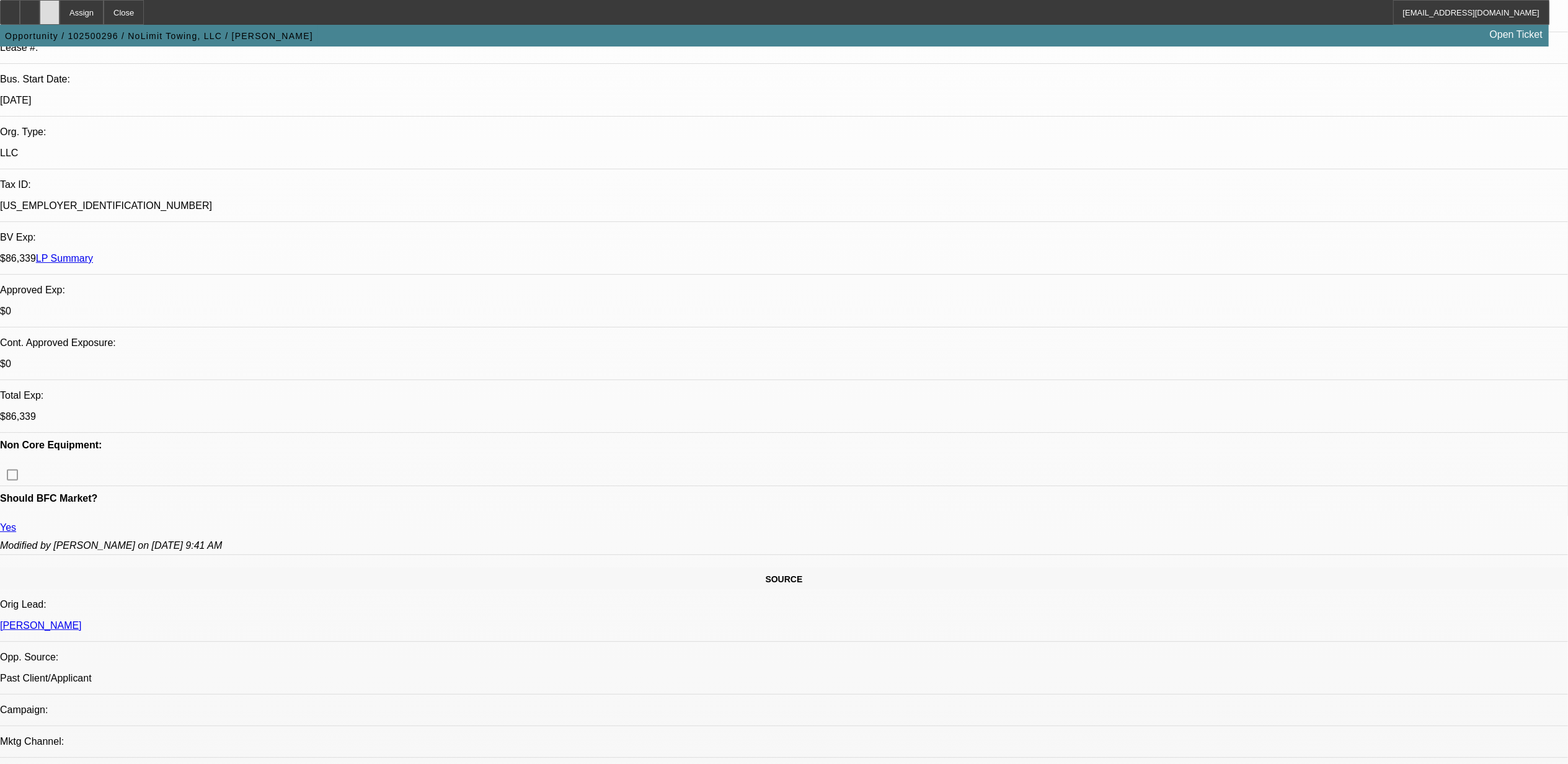
click at [59, 8] on div at bounding box center [50, 12] width 20 height 25
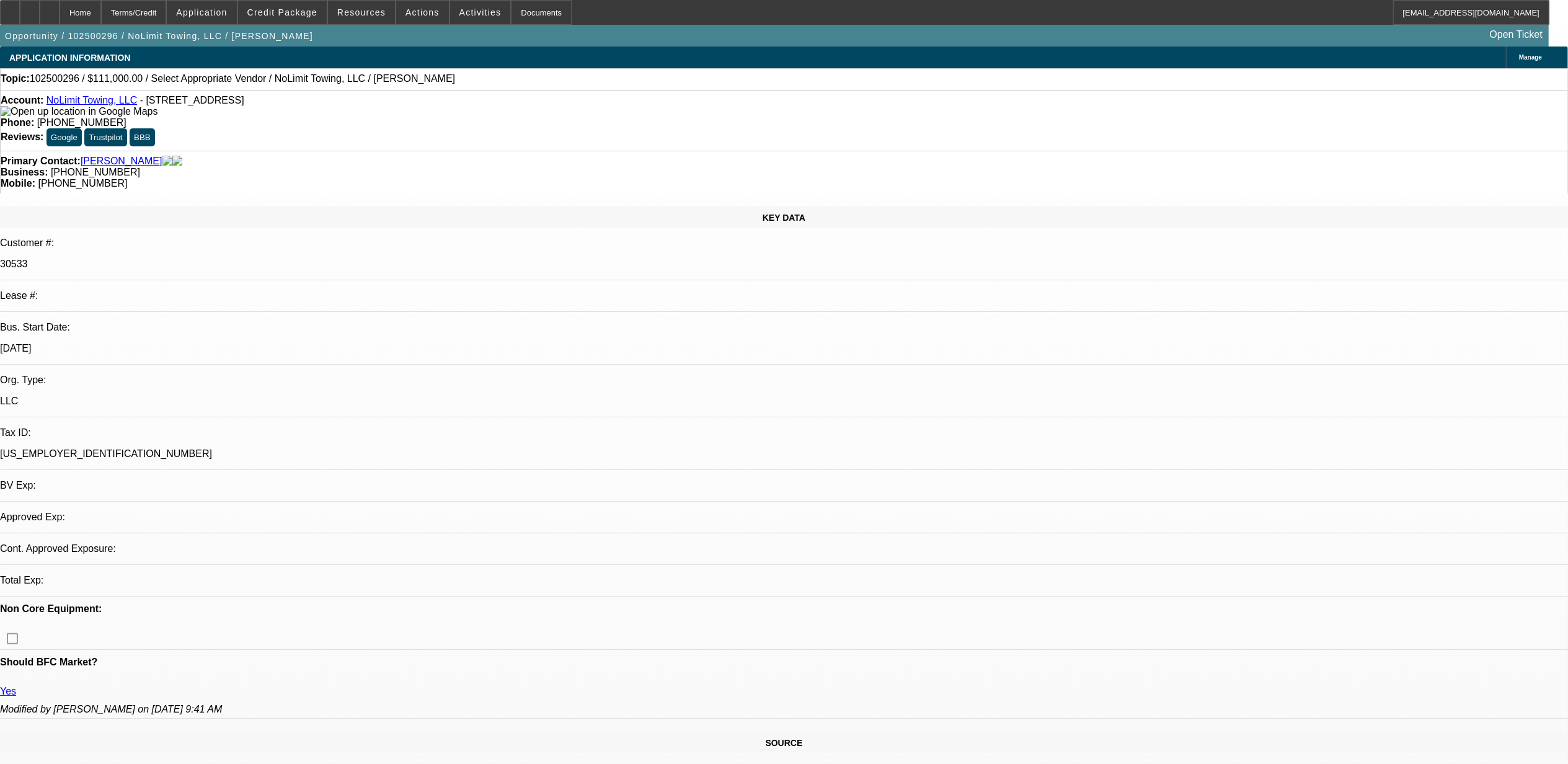
select select "0"
select select "2"
select select "0.1"
select select "4"
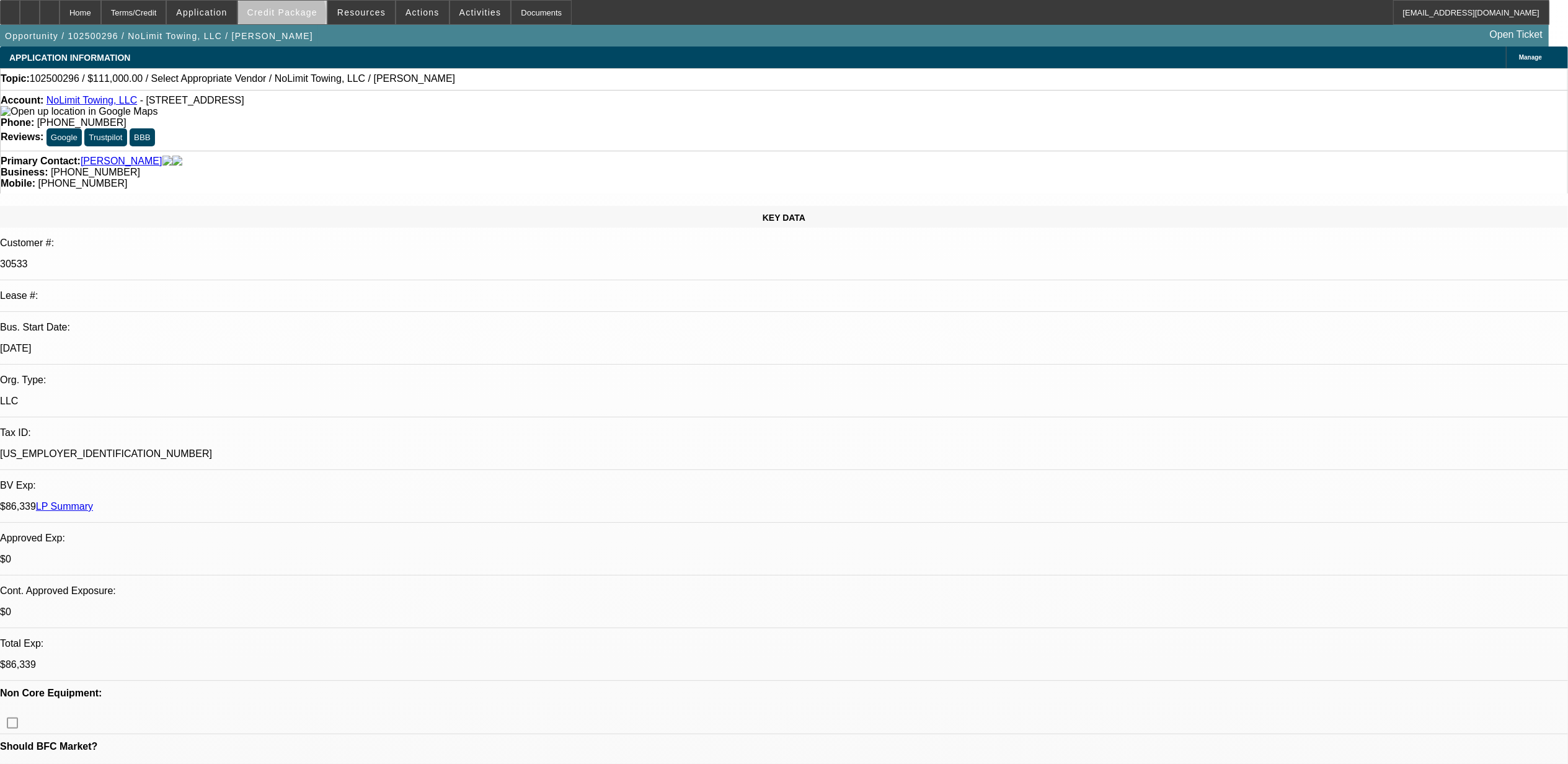
click at [303, 17] on span at bounding box center [282, 12] width 88 height 30
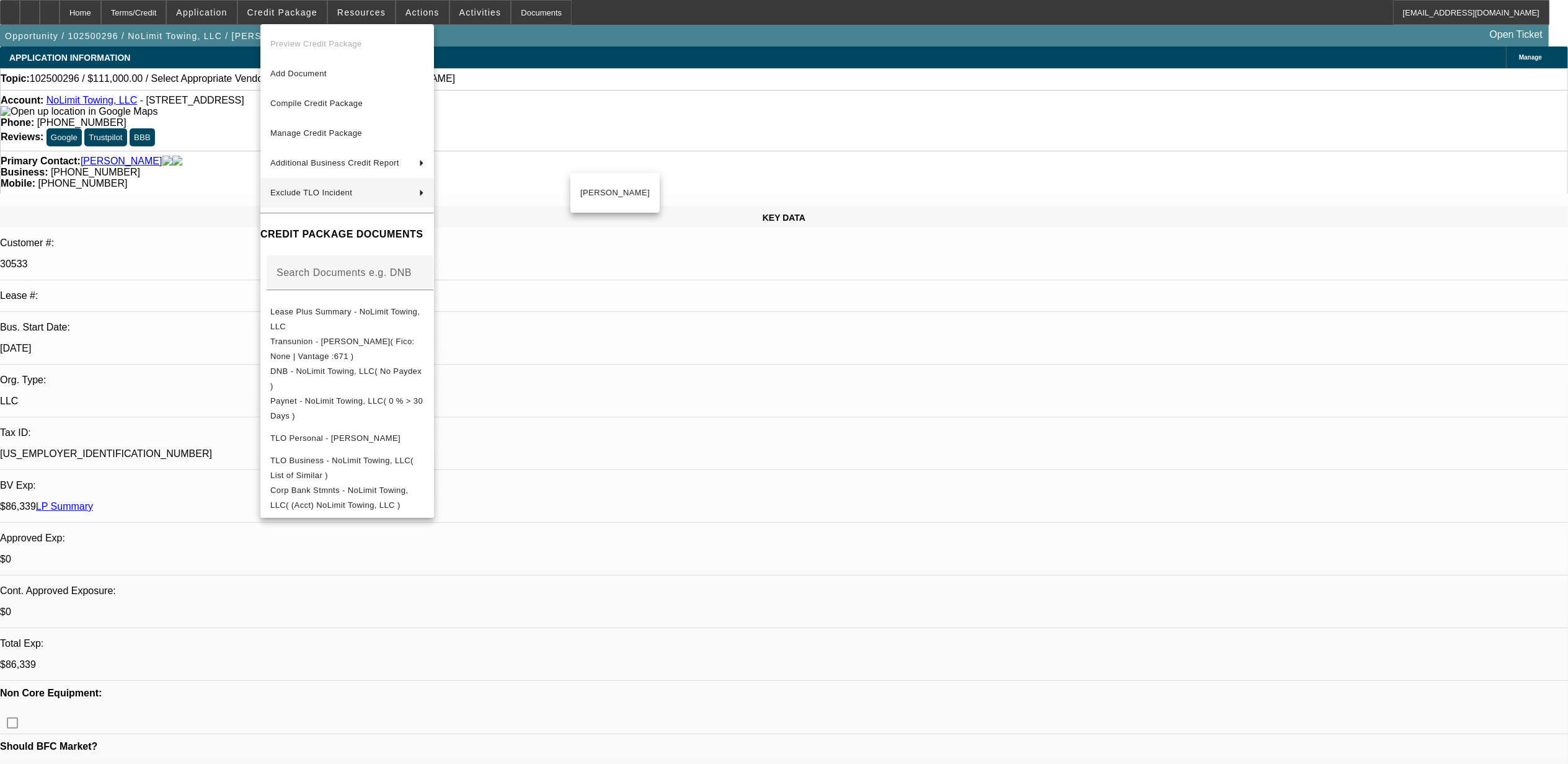
click at [714, 55] on div at bounding box center [784, 382] width 1568 height 764
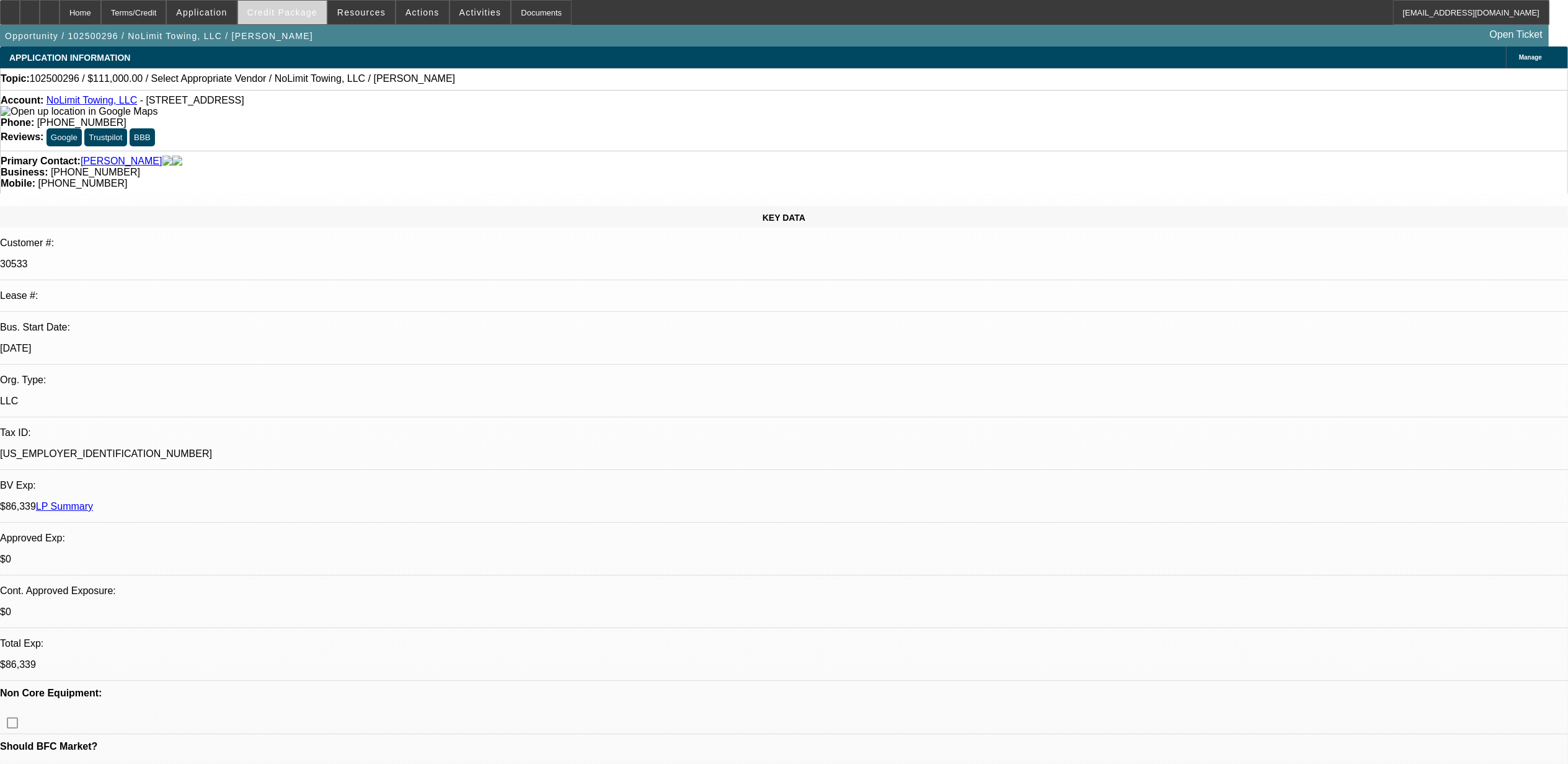
click at [314, 23] on span at bounding box center [282, 12] width 88 height 30
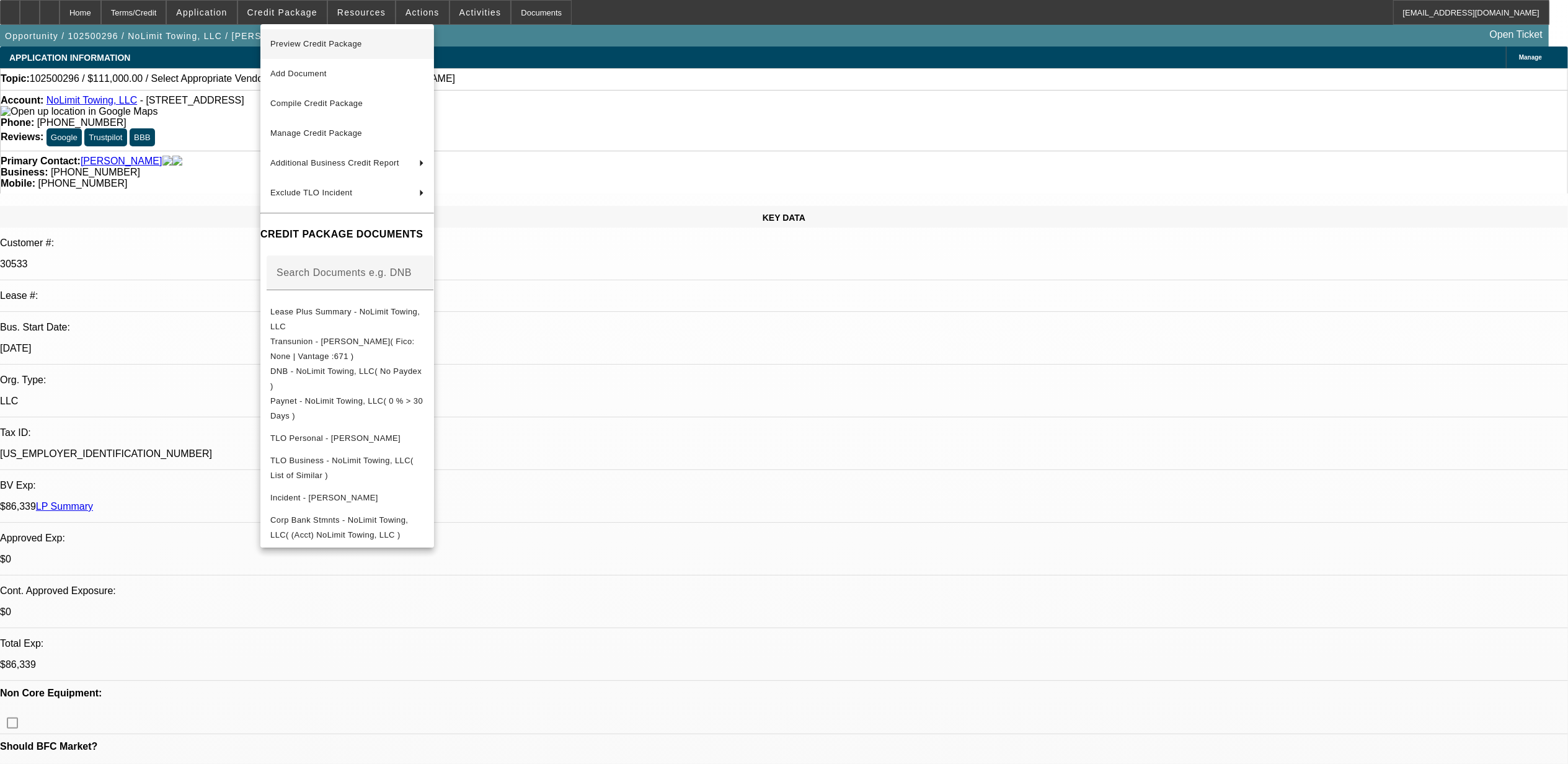
click at [343, 51] on button "Preview Credit Package" at bounding box center [347, 44] width 174 height 30
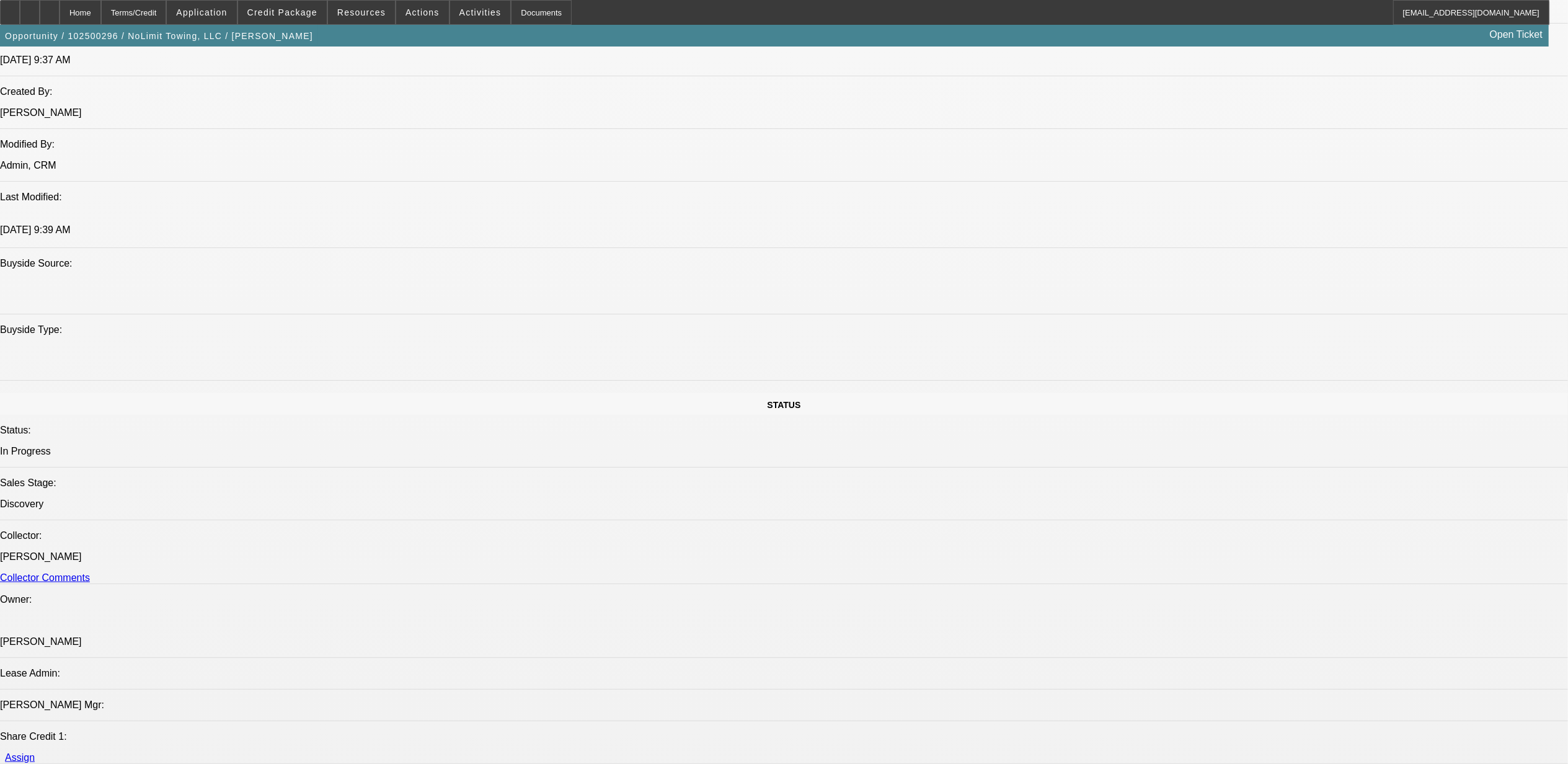
scroll to position [1075, 0]
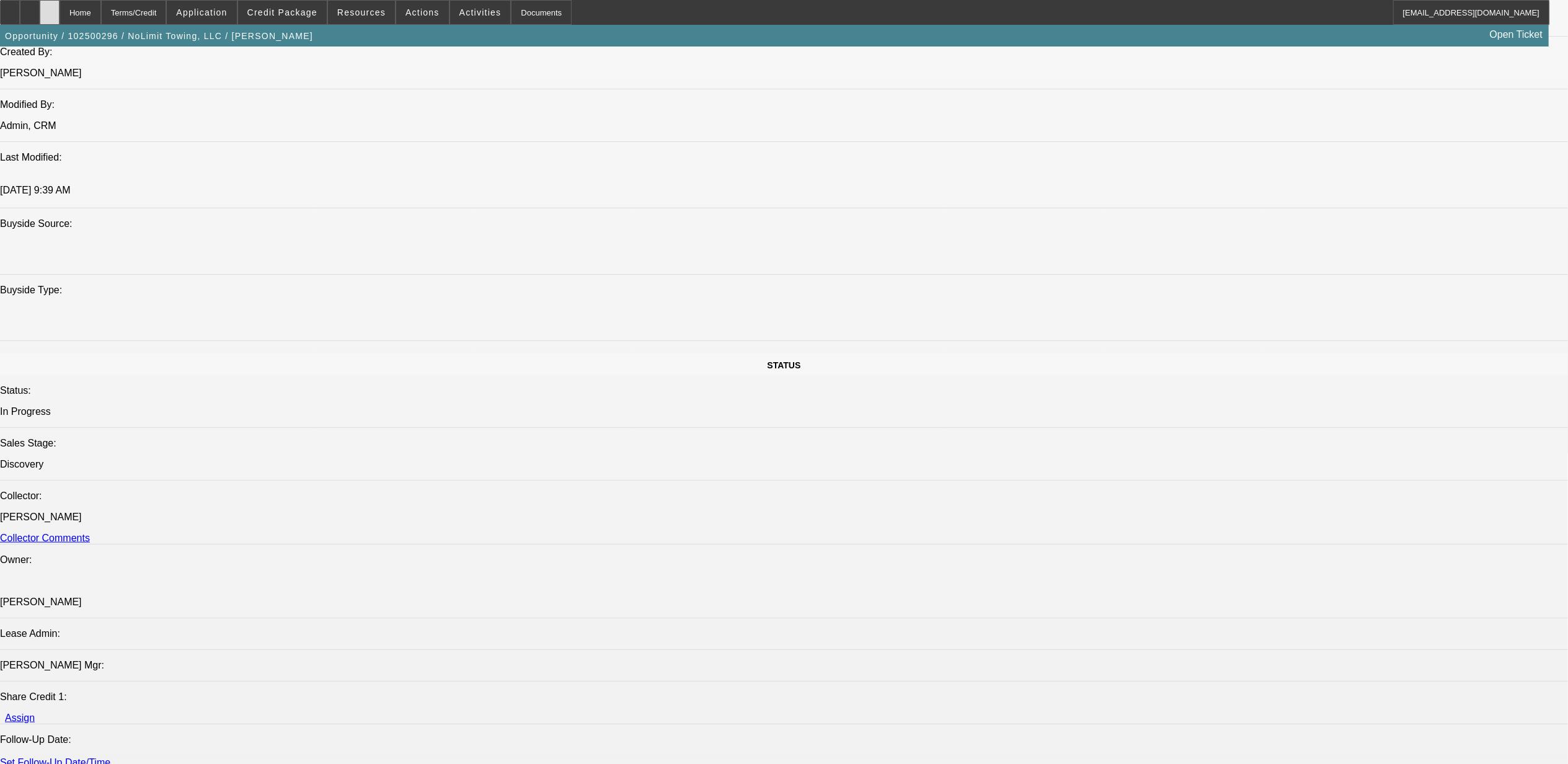
click at [59, 8] on div at bounding box center [50, 12] width 20 height 25
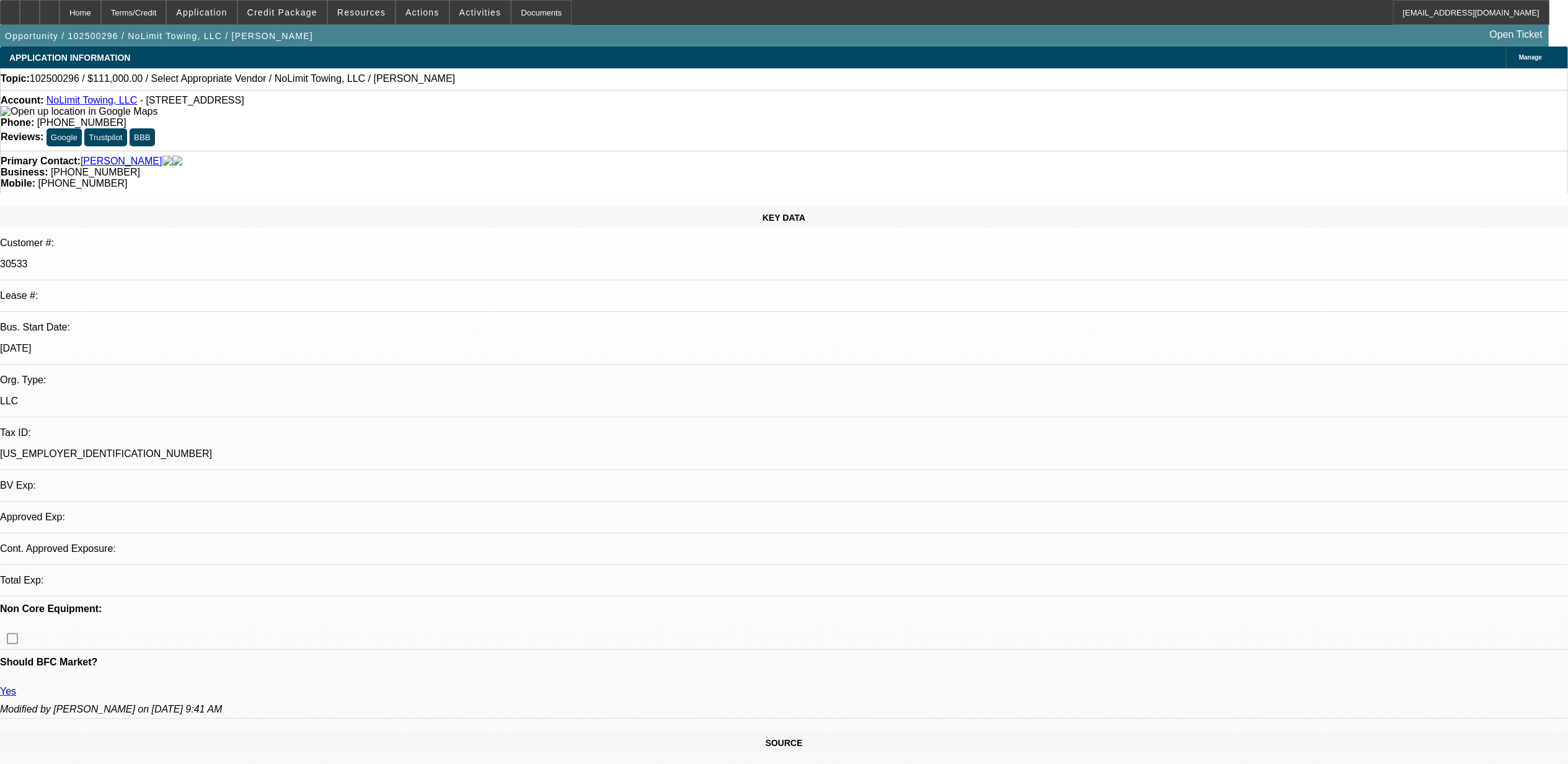
select select "0"
select select "2"
select select "0.1"
select select "1"
select select "2"
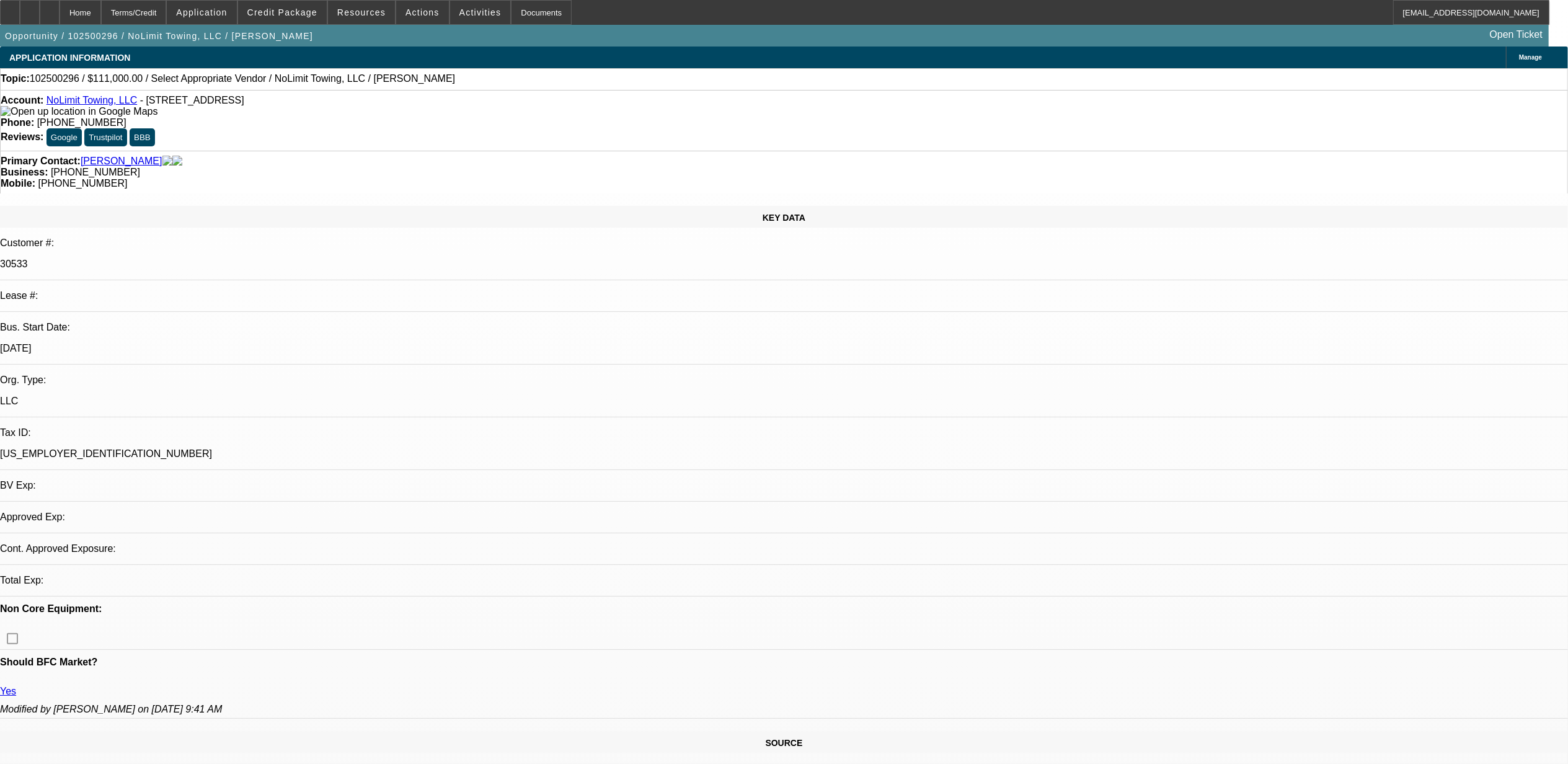
select select "4"
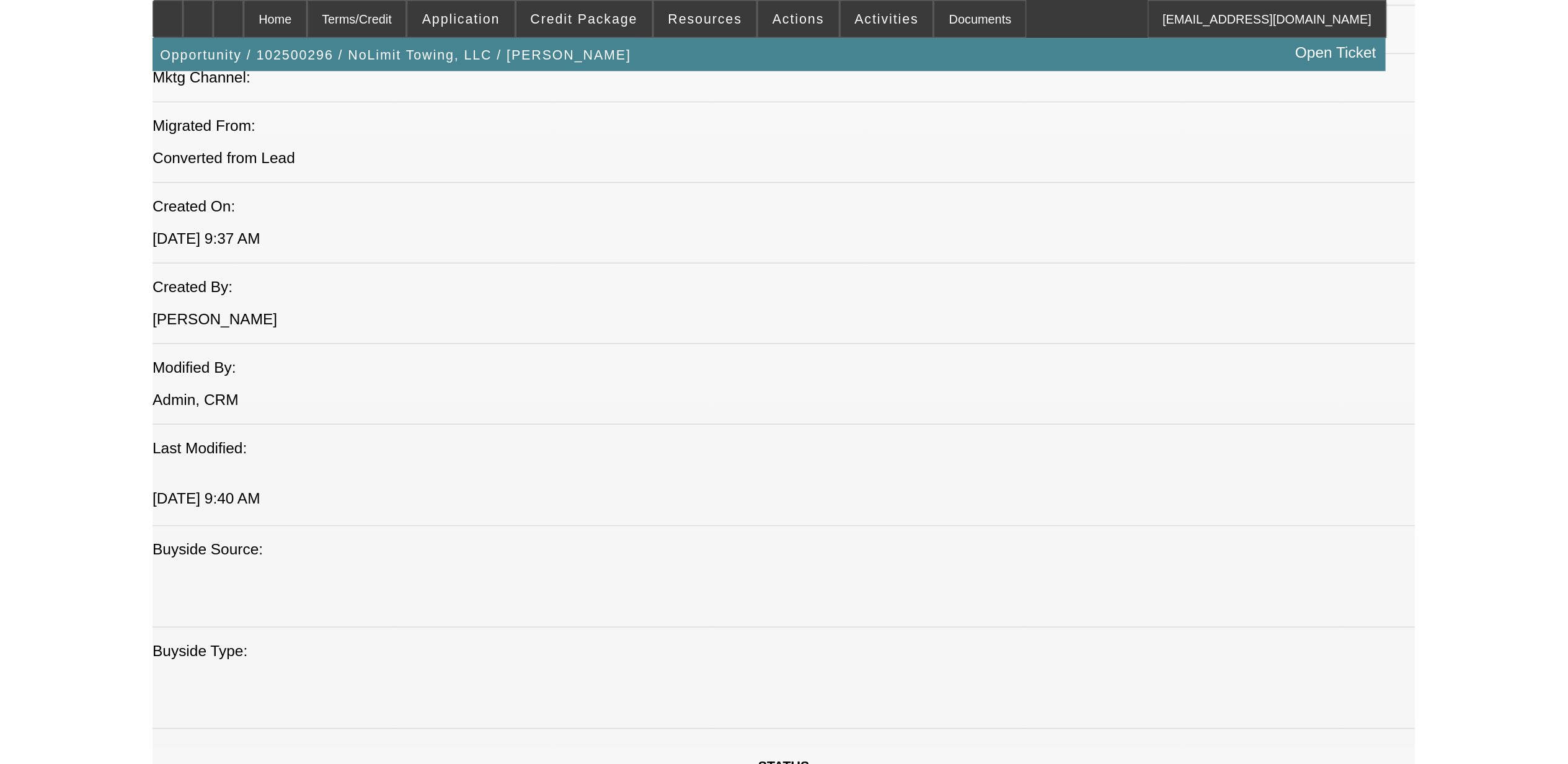
scroll to position [827, 0]
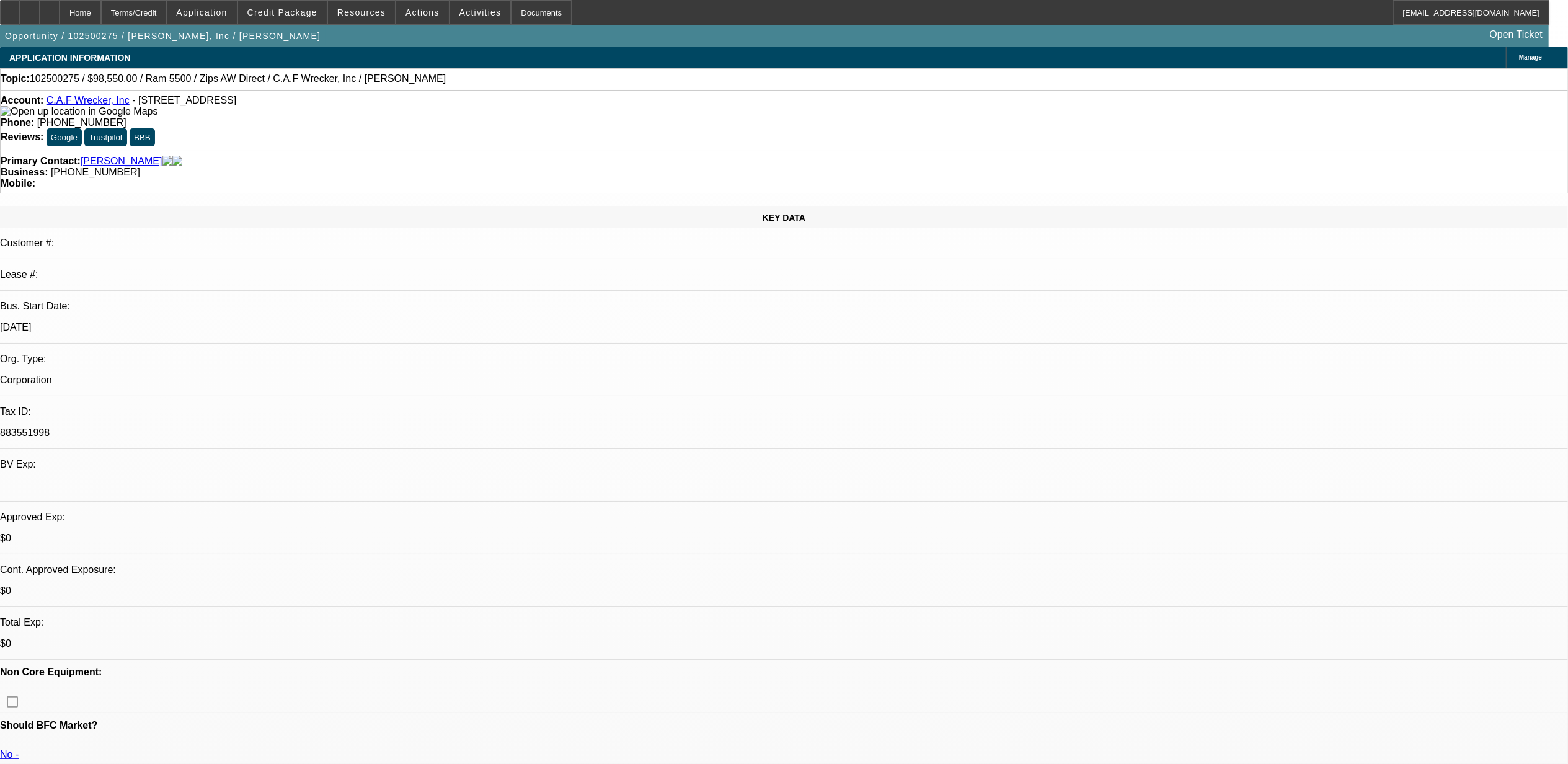
select select "0.1"
select select "2"
select select "0"
select select "0.1"
select select "2"
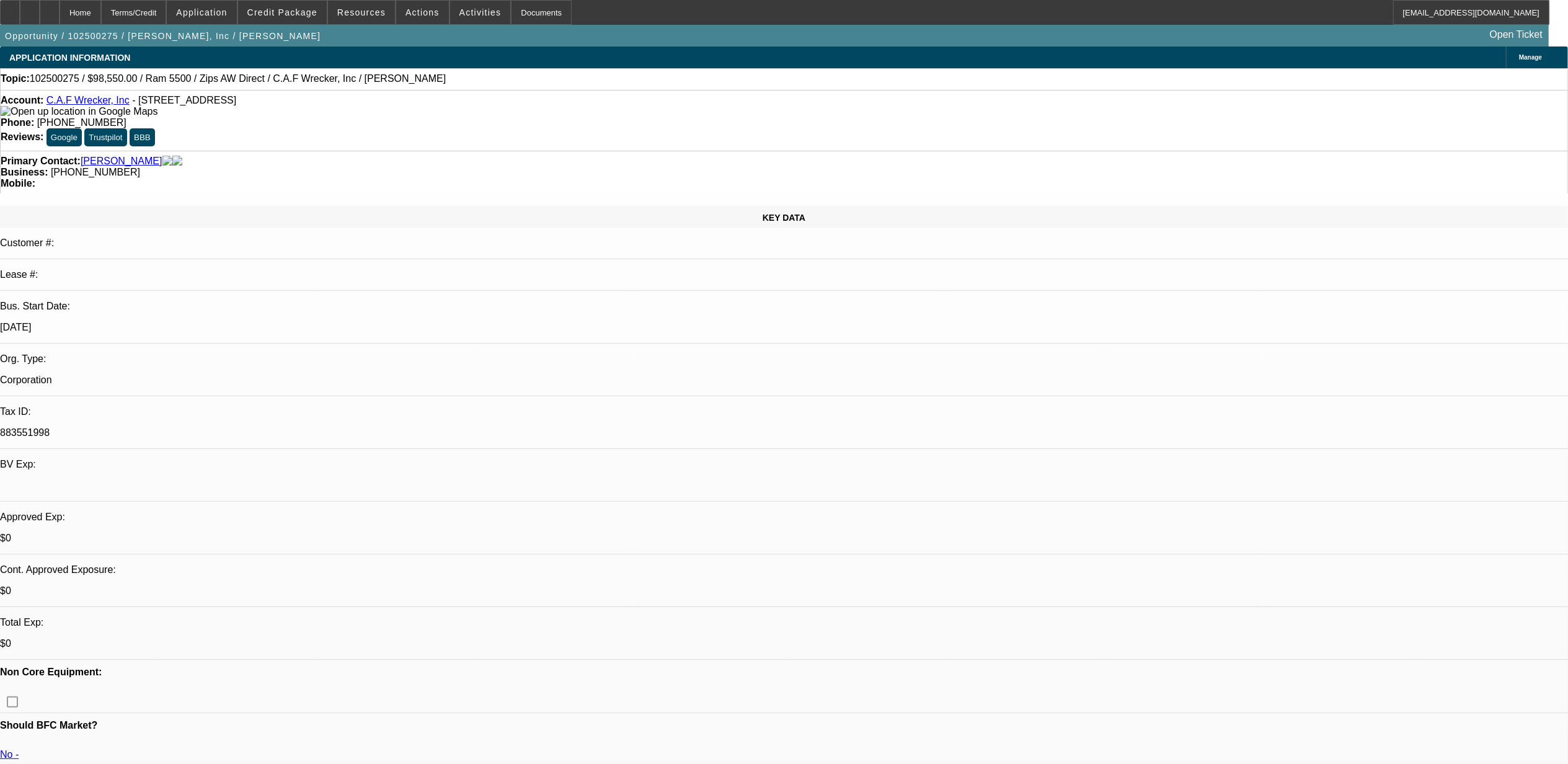
select select "0"
select select "1"
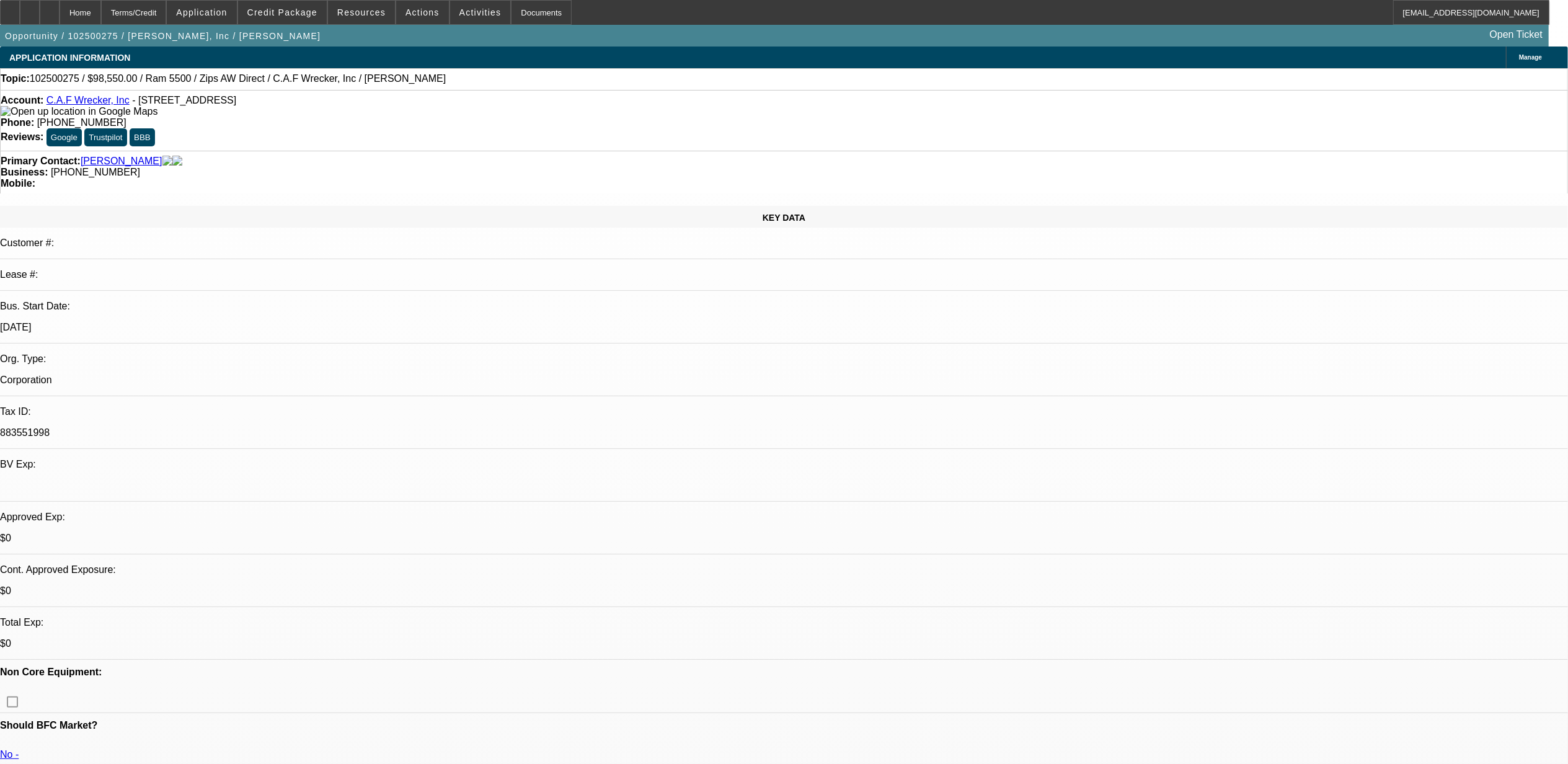
select select "2"
select select "6"
select select "1"
select select "2"
select select "6"
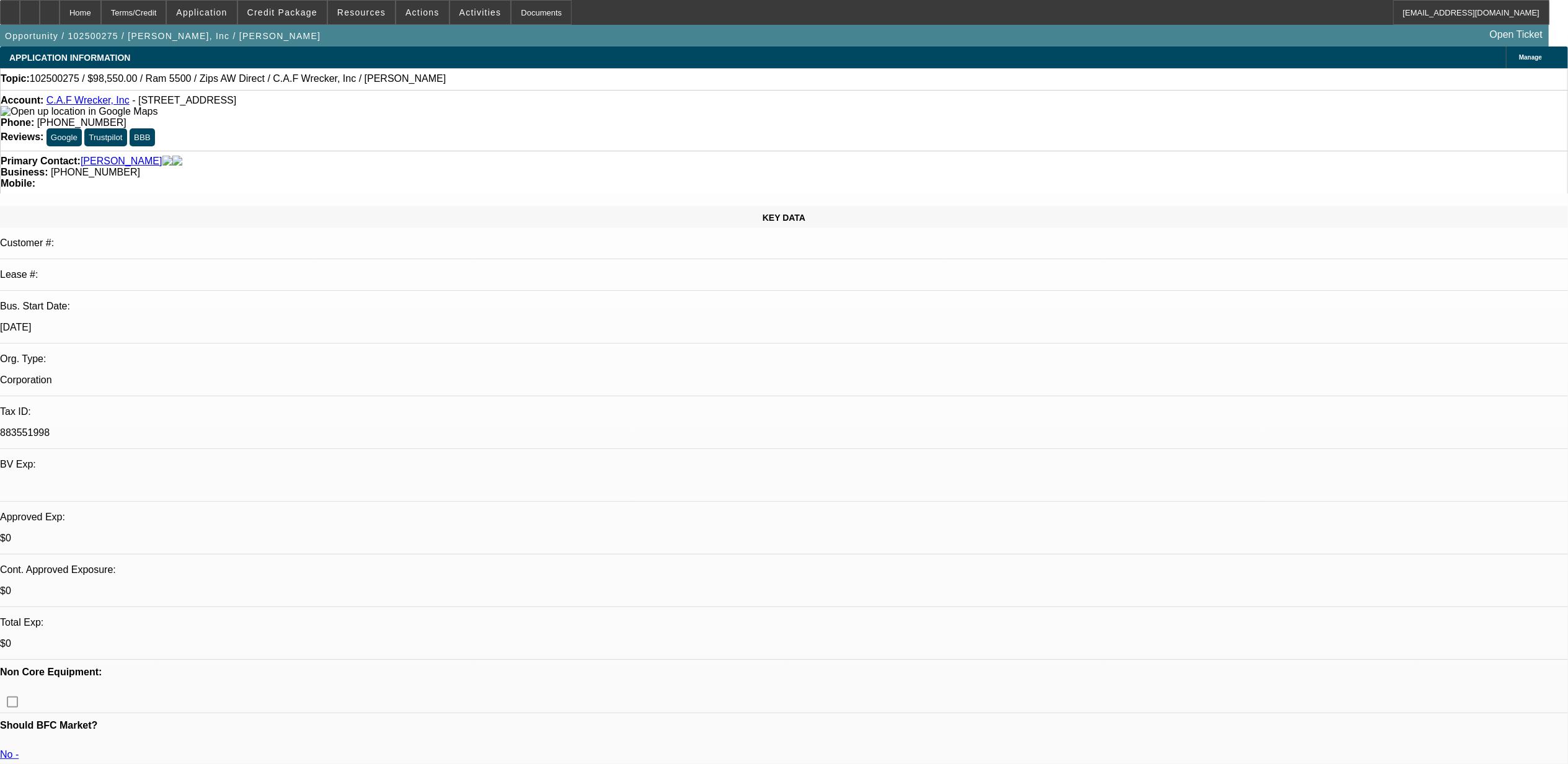
select select "1"
select select "6"
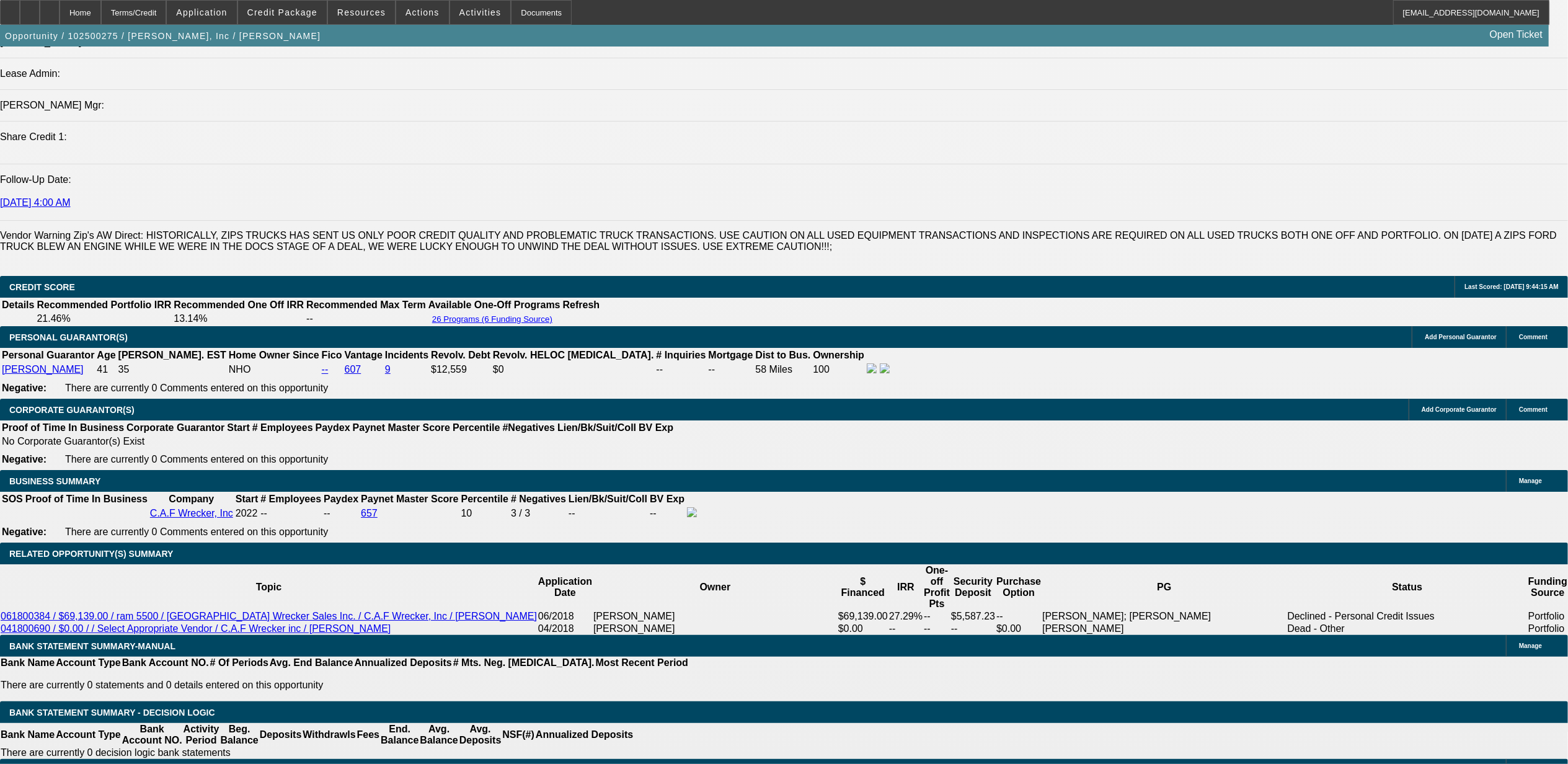
scroll to position [1526, 0]
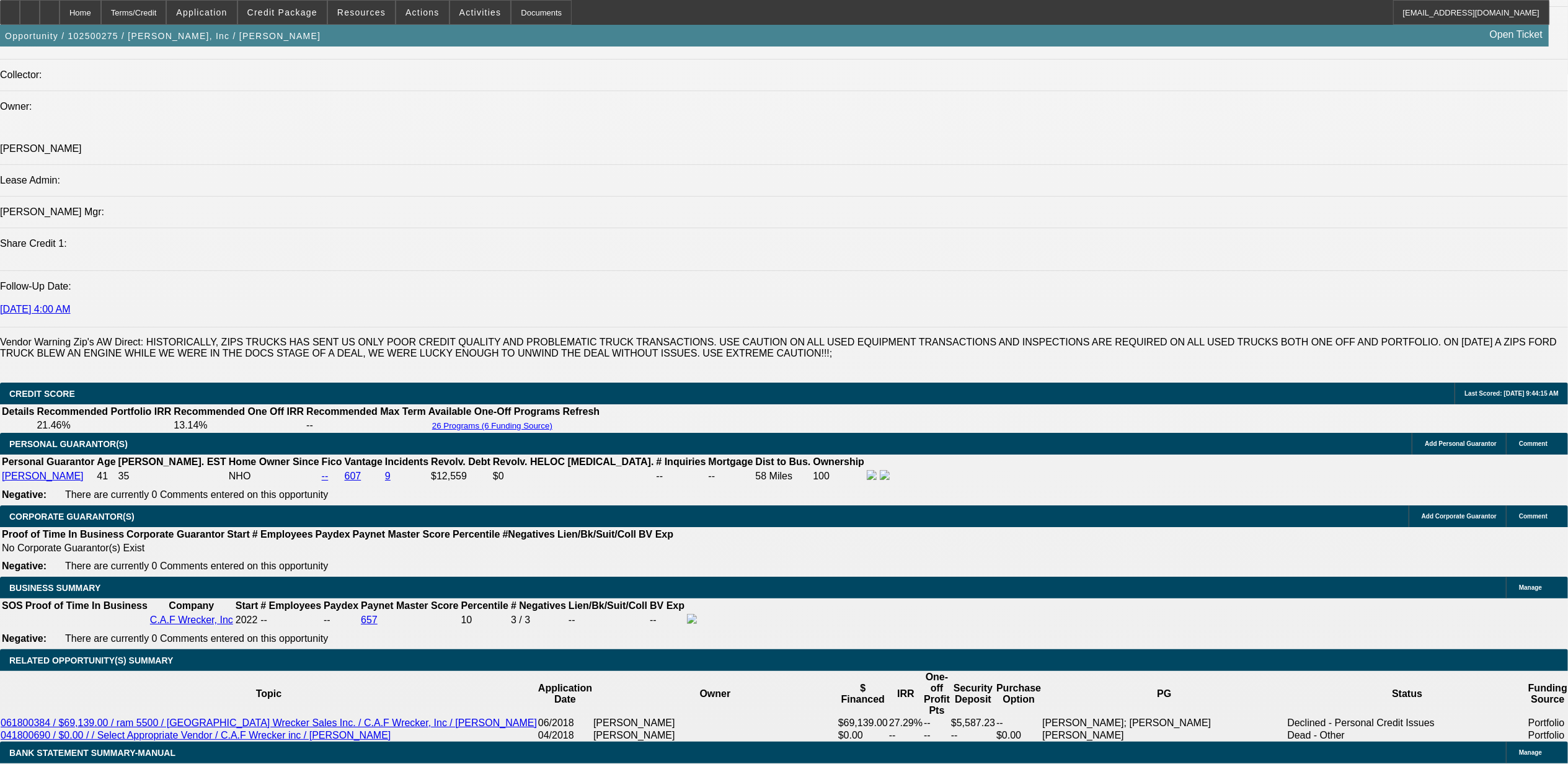
scroll to position [1443, 0]
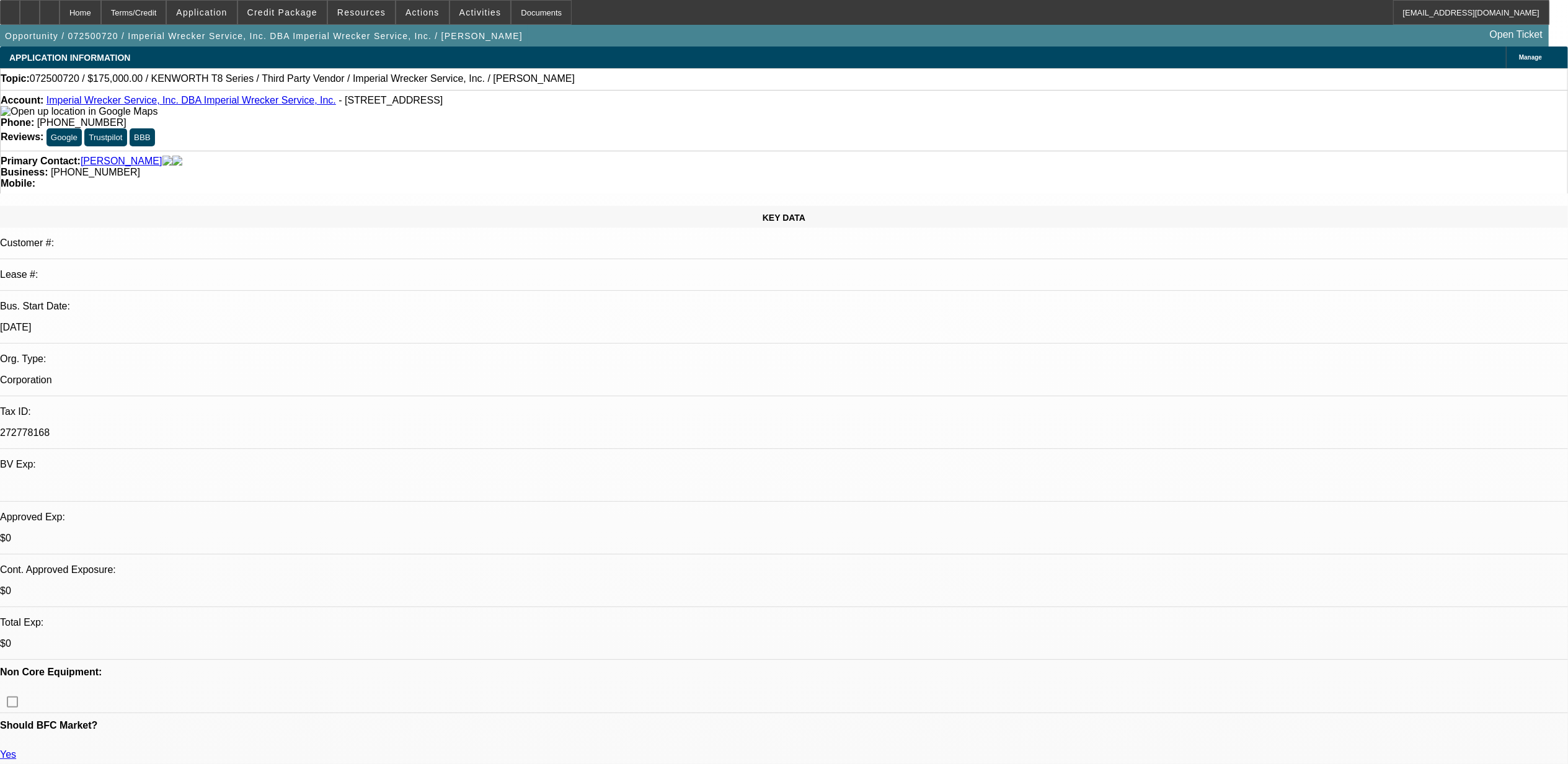
select select "0"
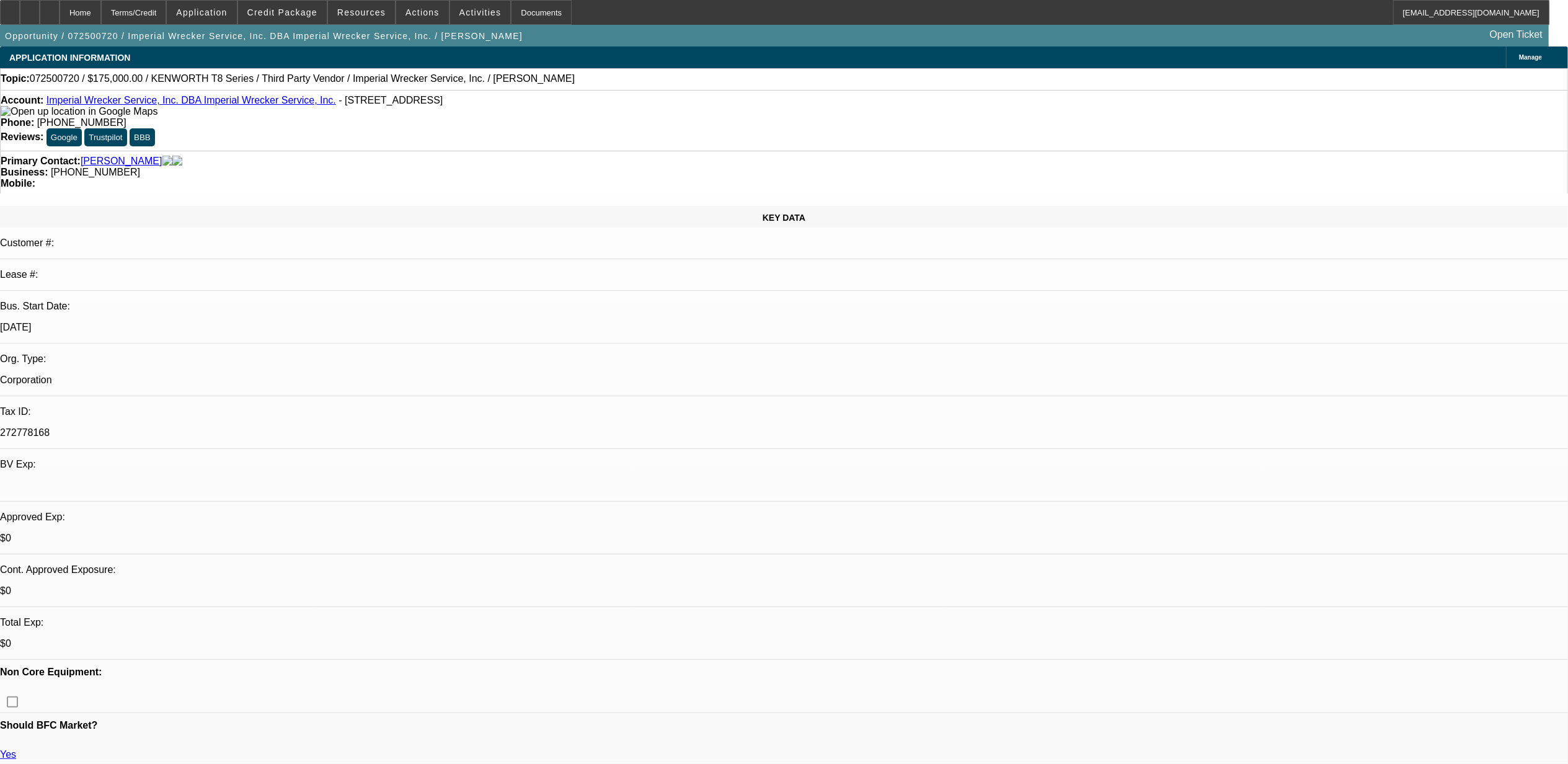
select select "0"
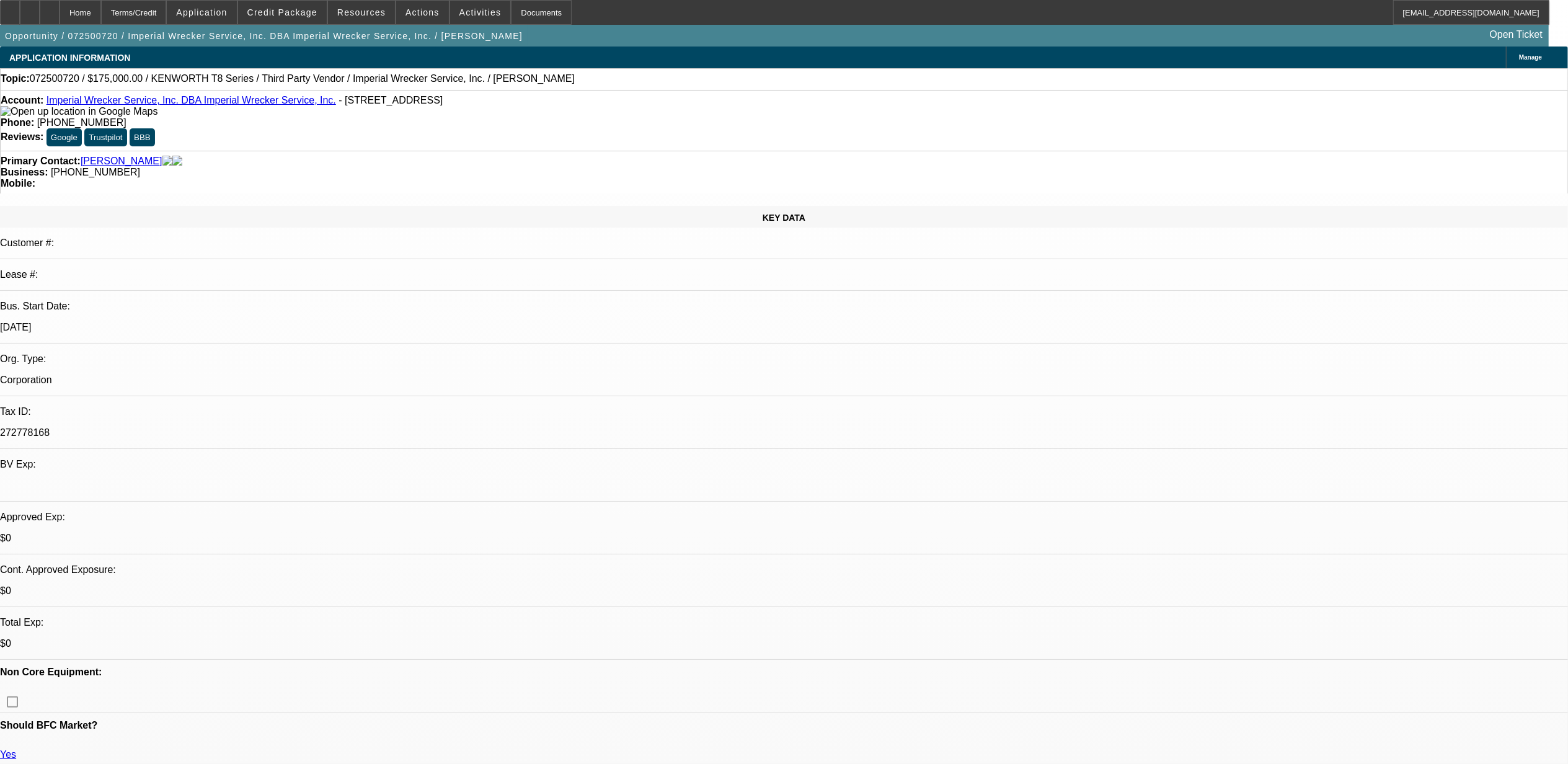
select select "0"
select select "1"
select select "3"
select select "6"
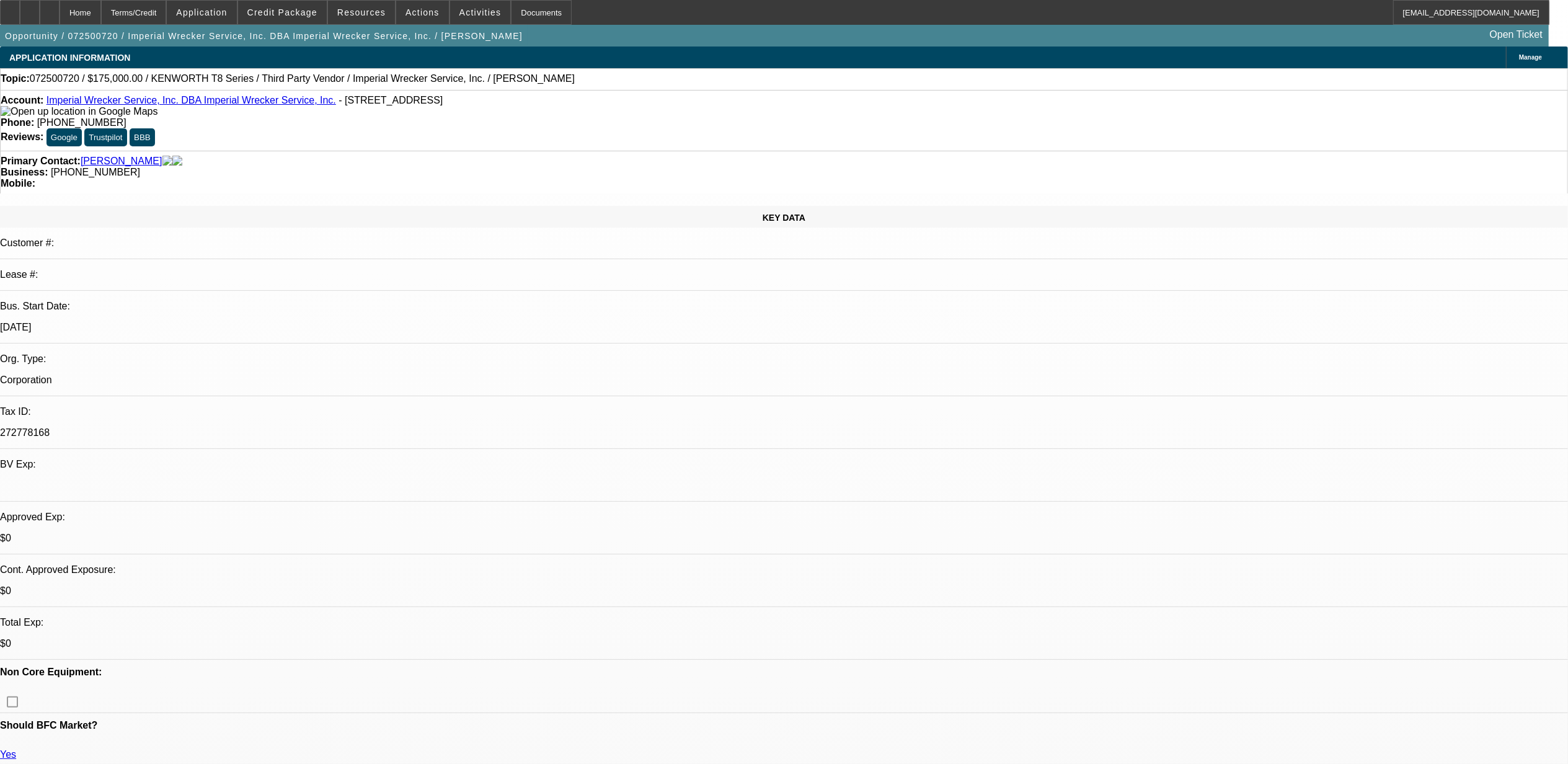
select select "1"
select select "2"
select select "6"
select select "1"
select select "2"
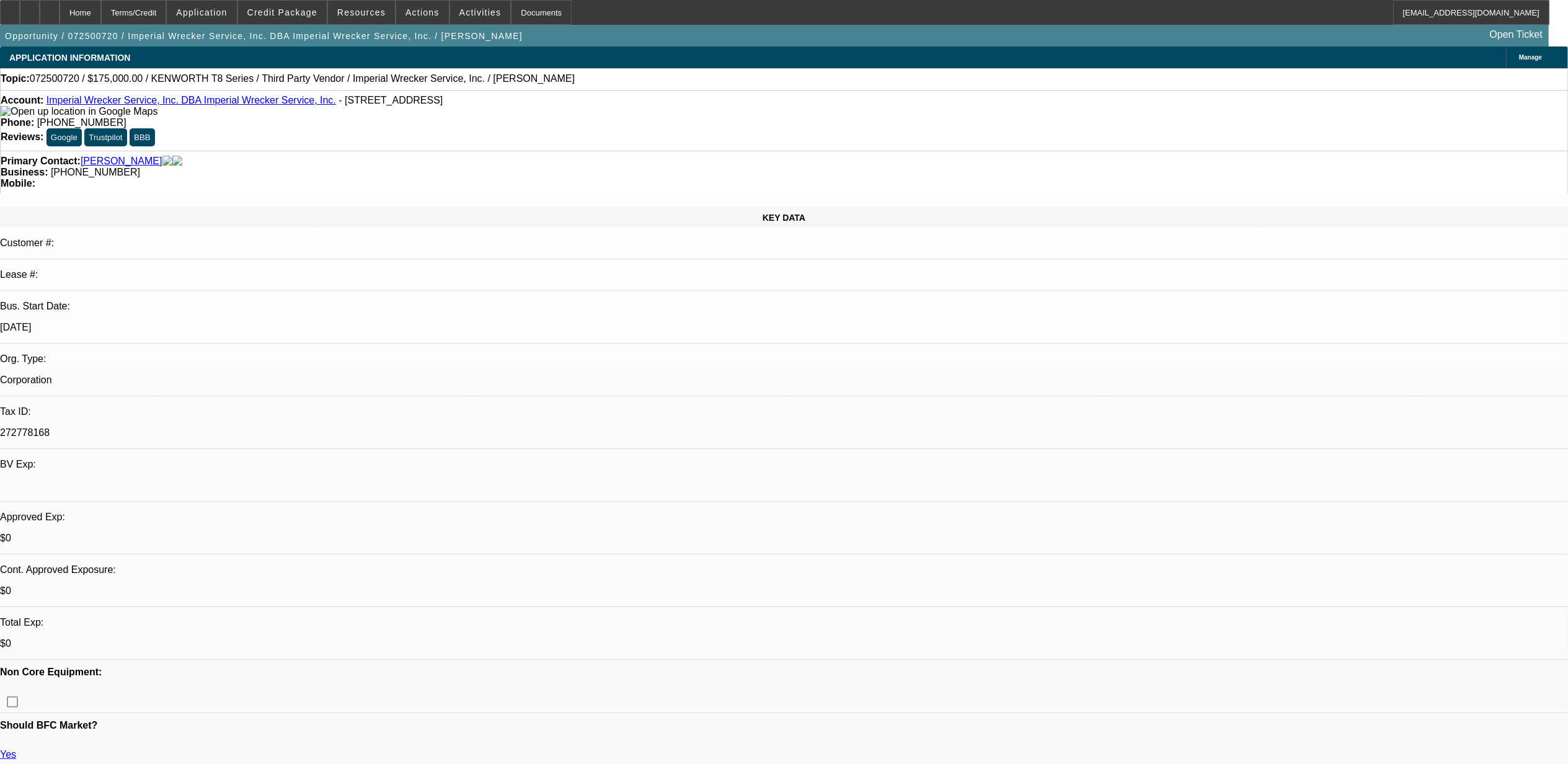
select select "6"
select select "1"
select select "2"
select select "6"
click at [105, 102] on link "Imperial Wrecker Service, Inc. DBA Imperial Wrecker Service, Inc." at bounding box center [191, 100] width 289 height 11
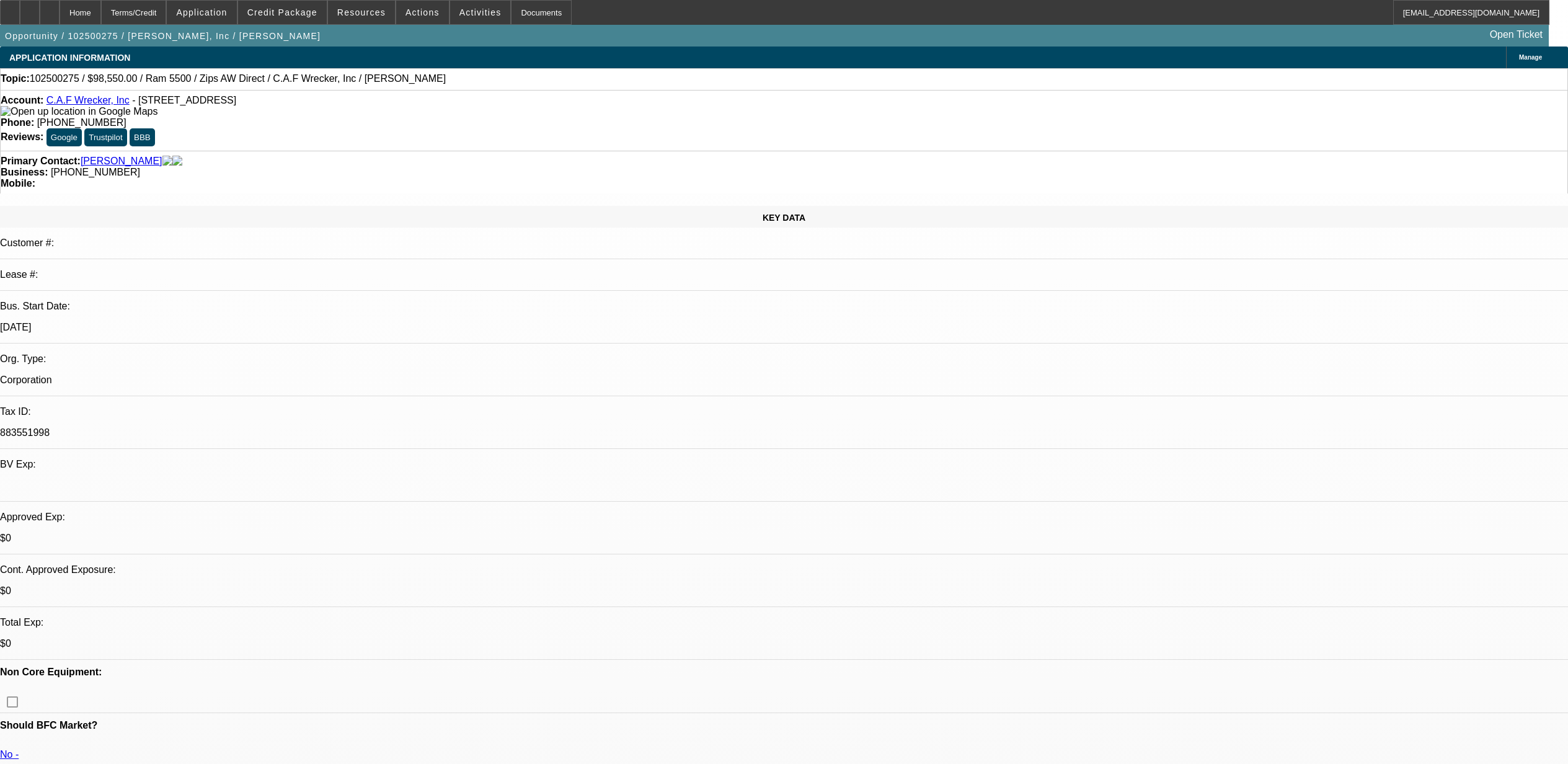
select select "0.1"
select select "2"
select select "0"
select select "6"
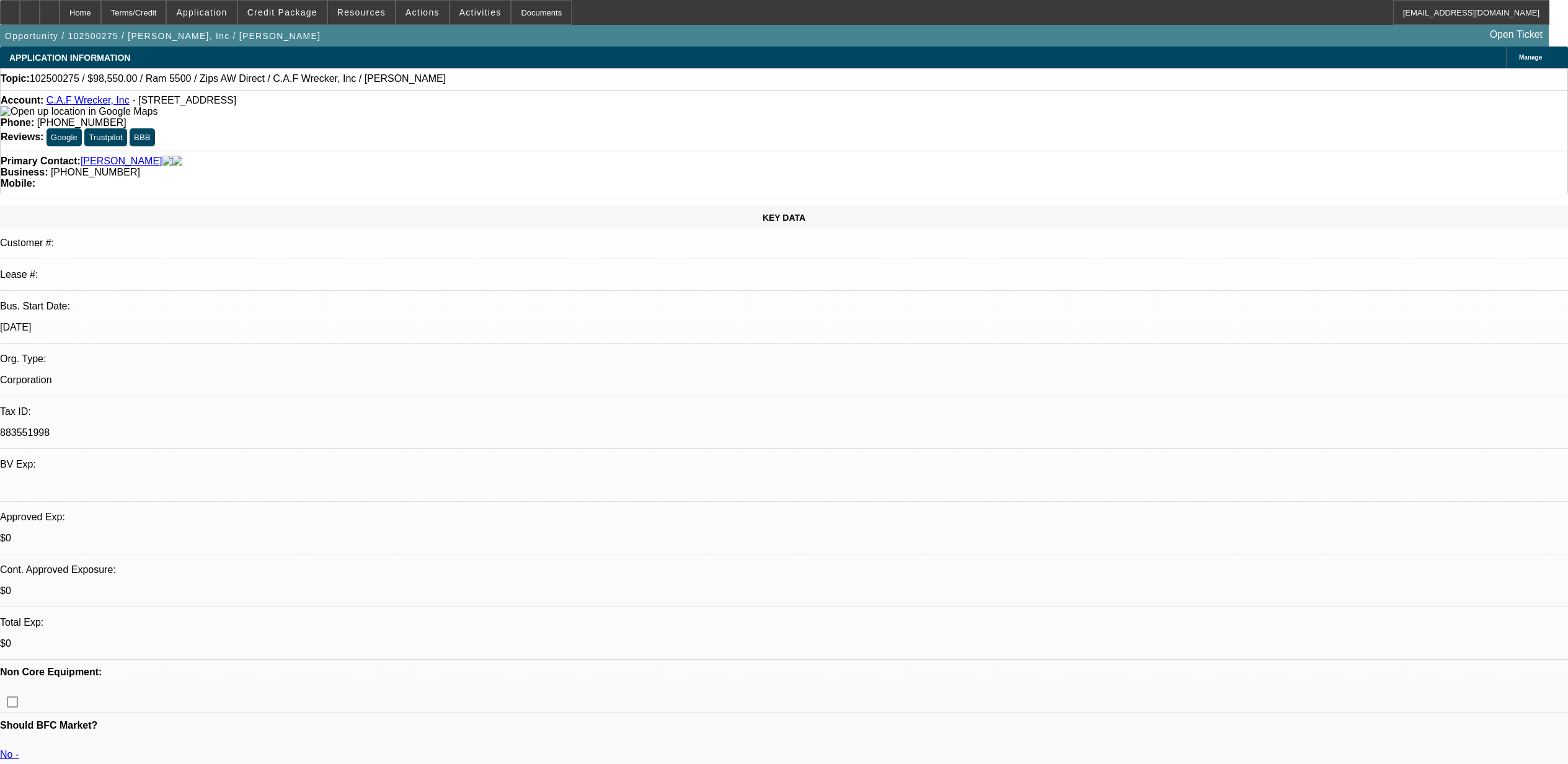
select select "0.1"
select select "2"
select select "0"
select select "6"
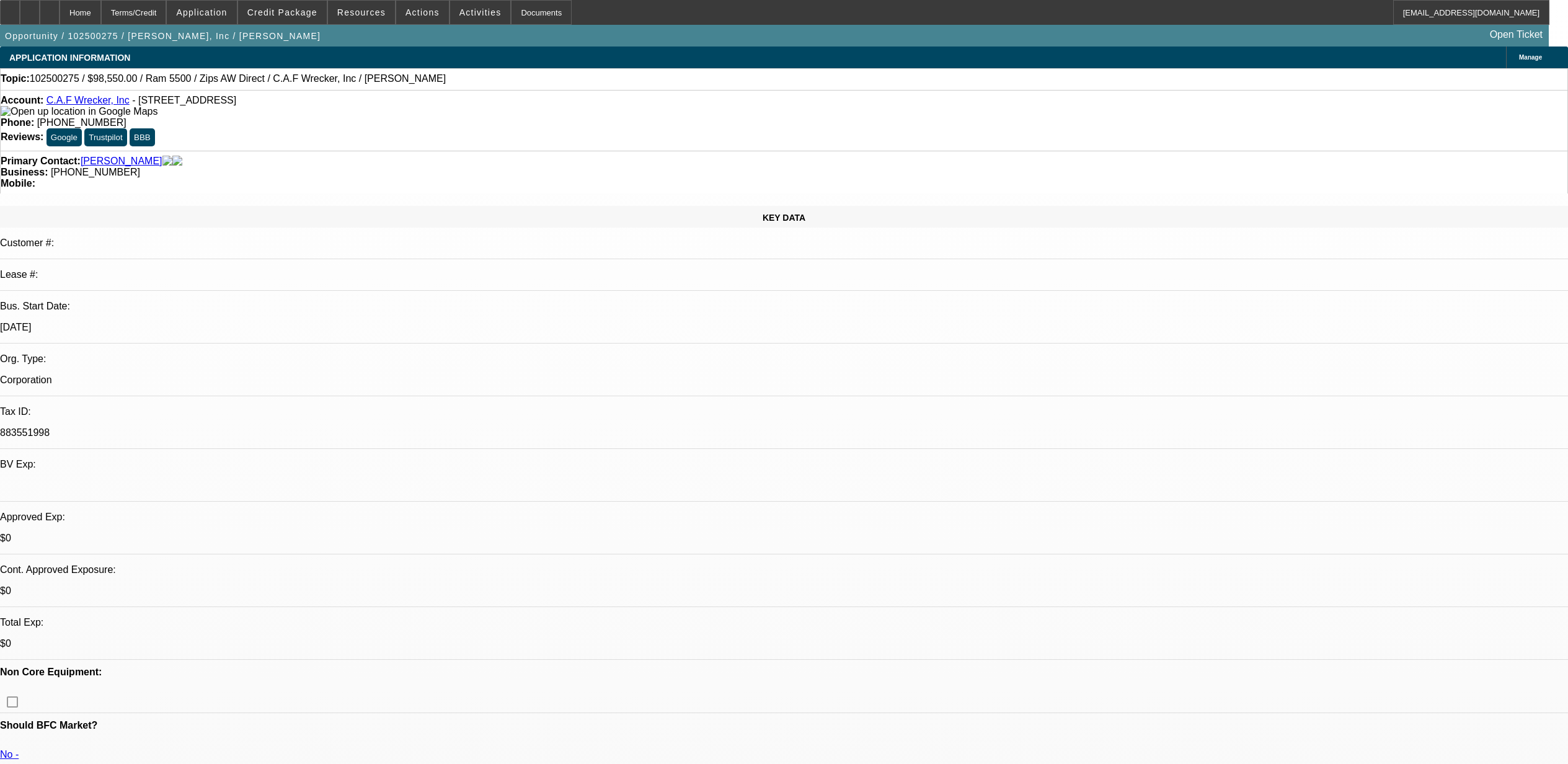
select select "0"
select select "6"
